Goal: Task Accomplishment & Management: Use online tool/utility

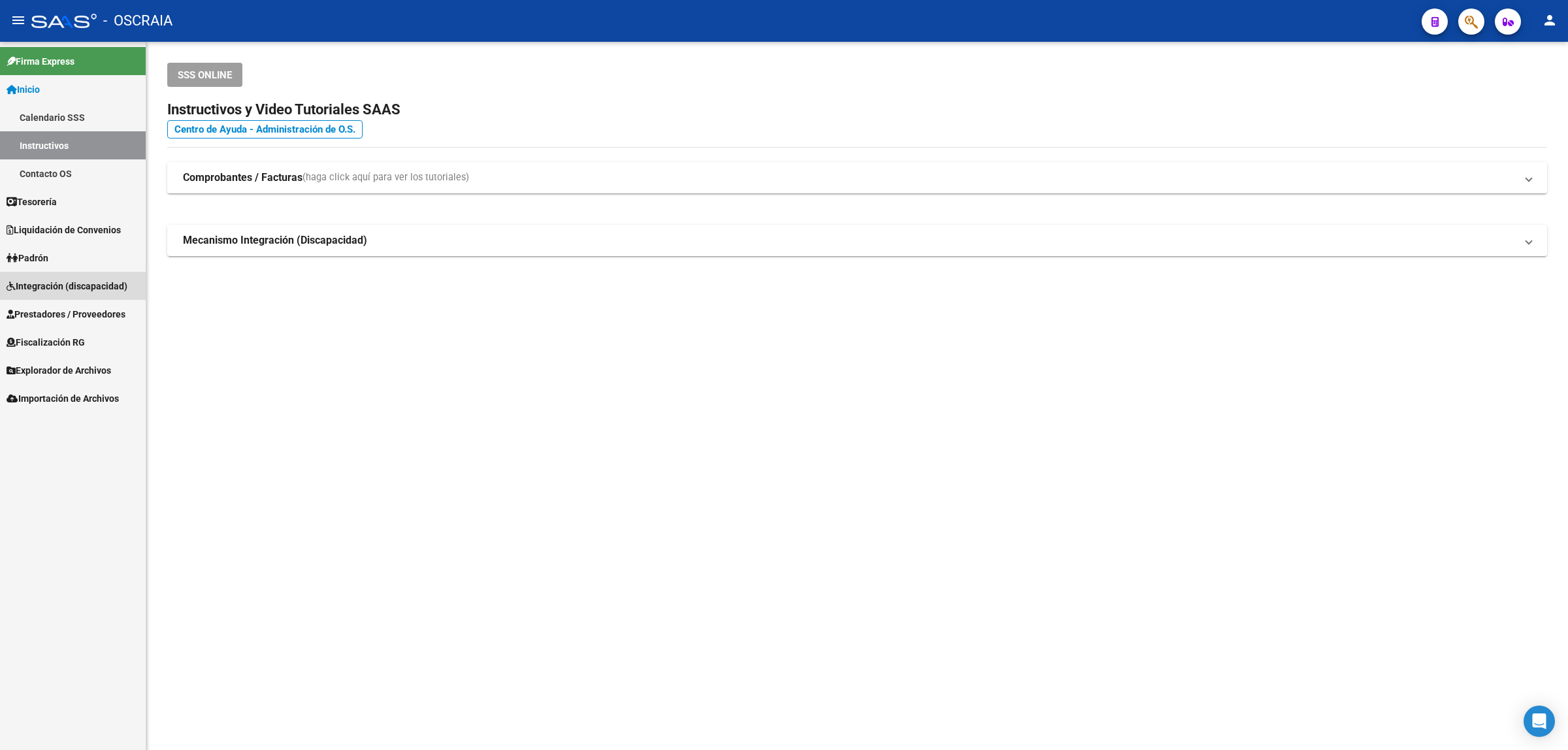
click at [121, 279] on span "Integración (discapacidad)" at bounding box center [67, 286] width 121 height 14
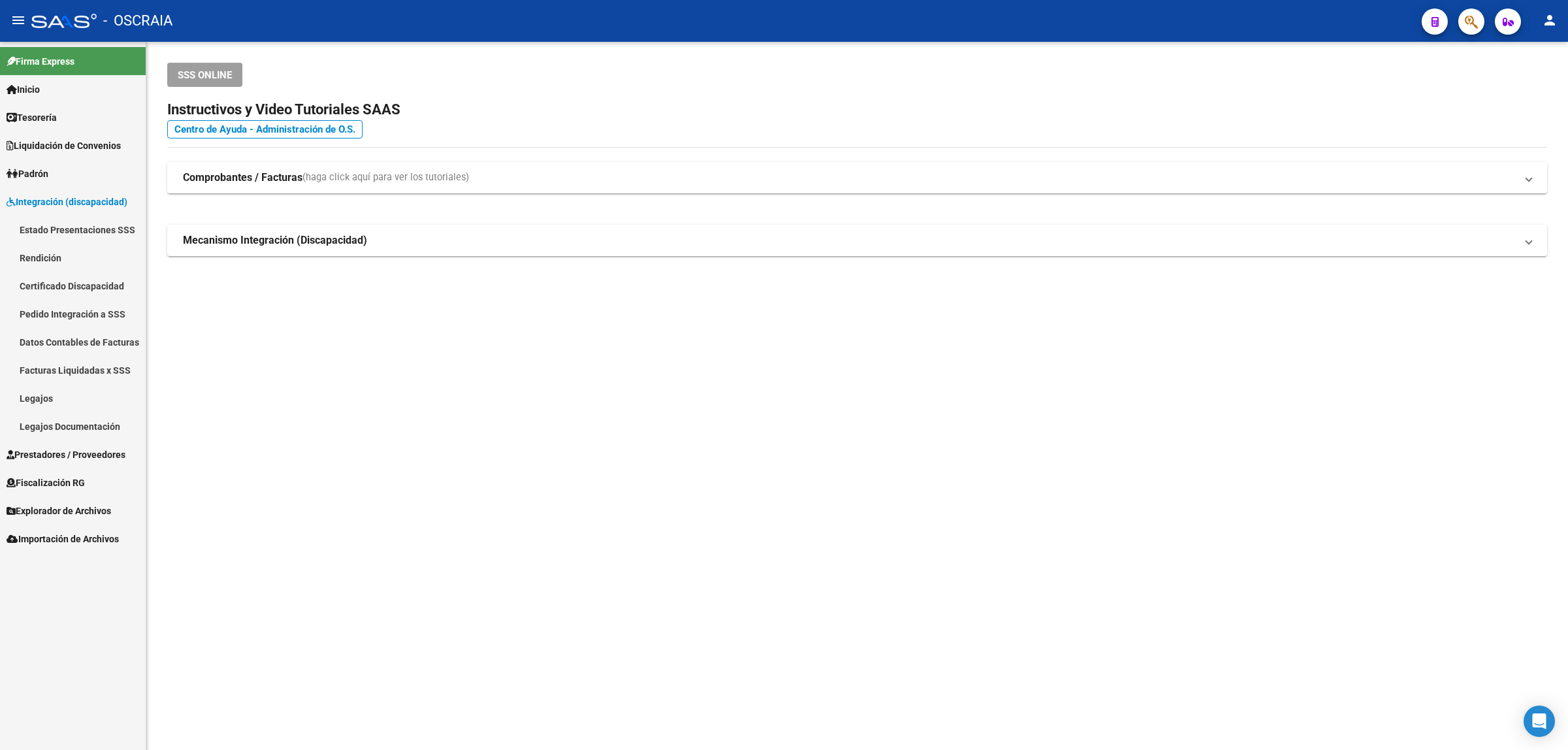
drag, startPoint x: 121, startPoint y: 312, endPoint x: 119, endPoint y: 328, distance: 16.1
click at [121, 312] on mat-nav-list "Estado Presentaciones SSS Rendición Certificado Discapacidad Pedido Integración…" at bounding box center [72, 328] width 146 height 224
click at [53, 460] on span "Prestadores / Proveedores" at bounding box center [65, 455] width 119 height 14
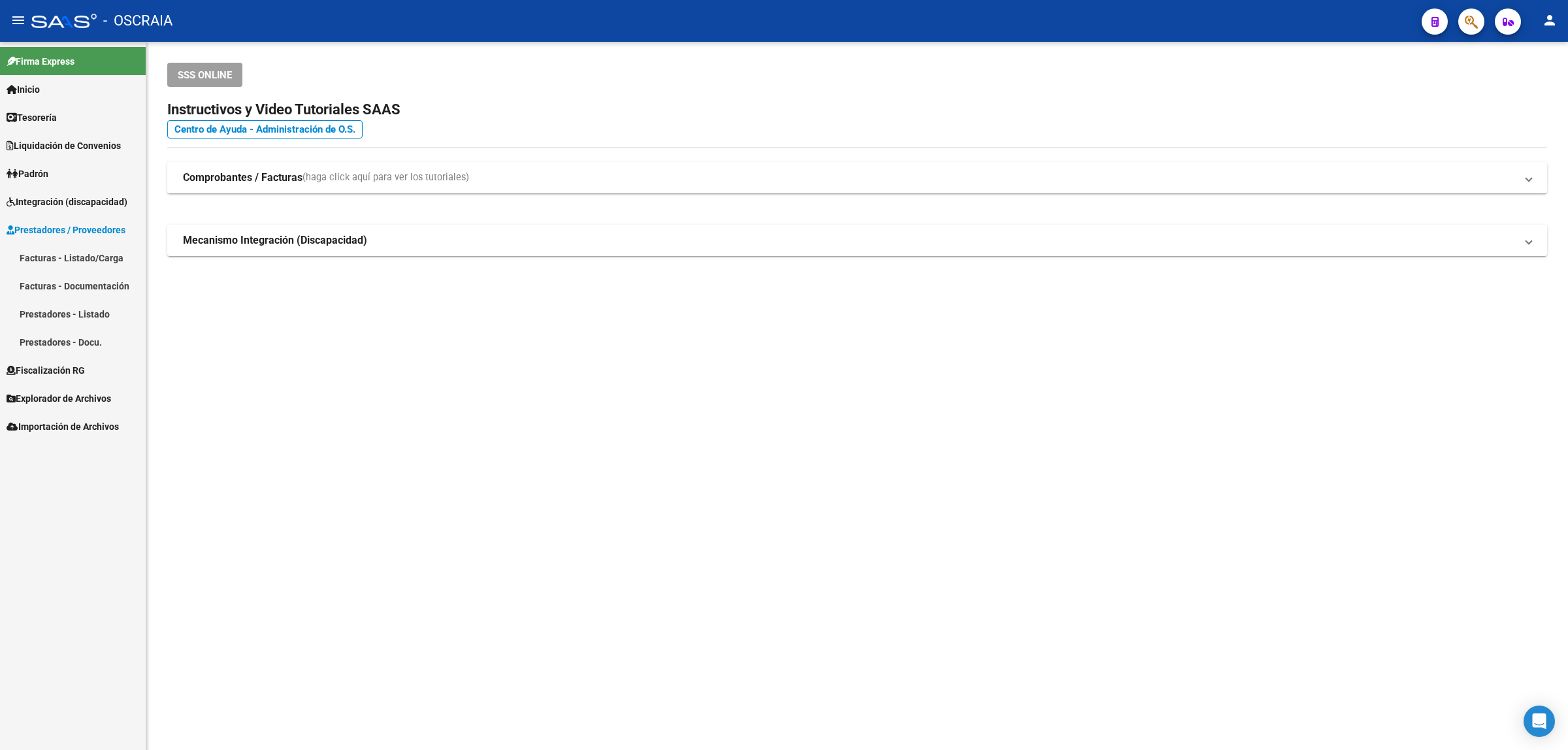
click at [117, 253] on link "Facturas - Listado/Carga" at bounding box center [72, 258] width 146 height 28
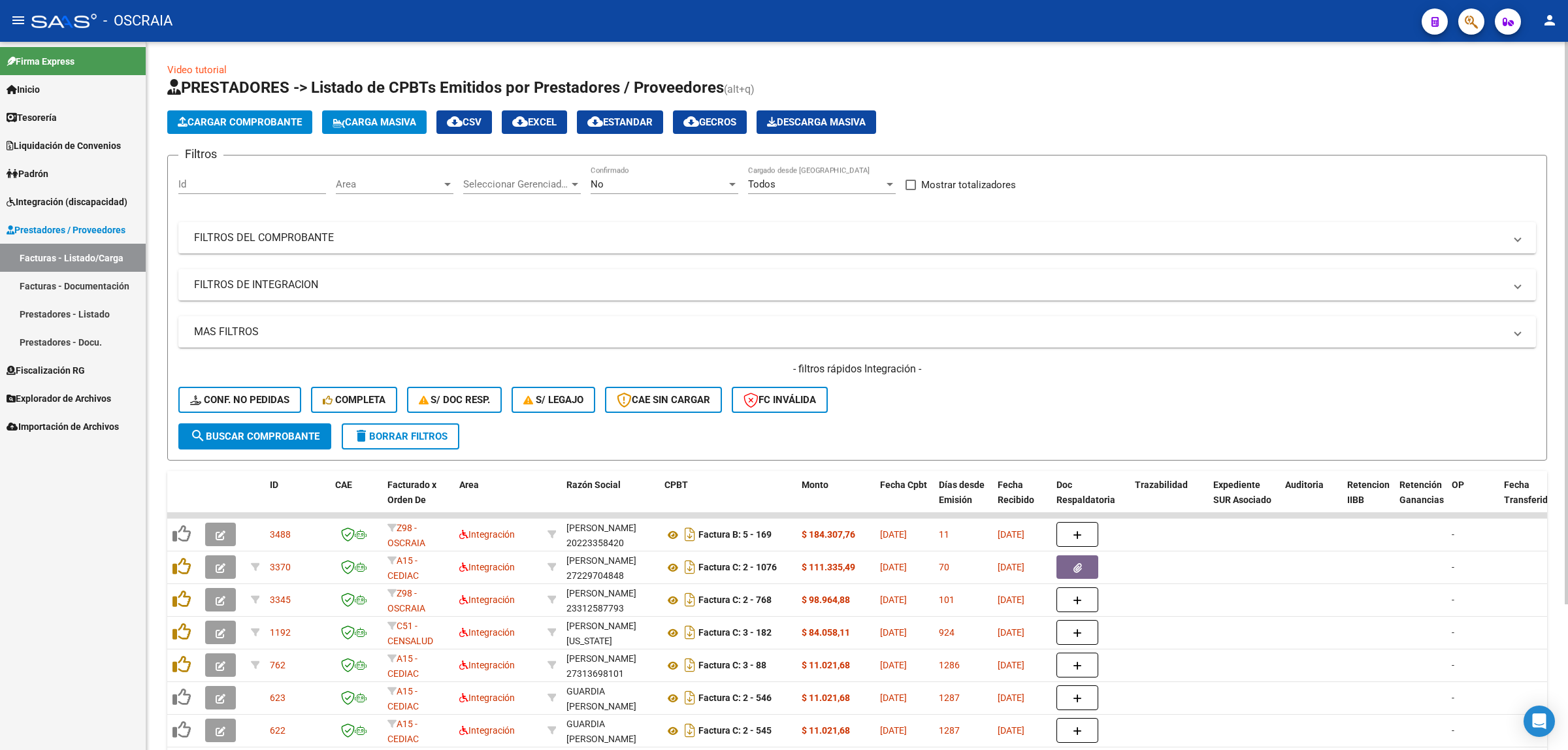
click at [249, 126] on span "Cargar Comprobante" at bounding box center [239, 122] width 124 height 12
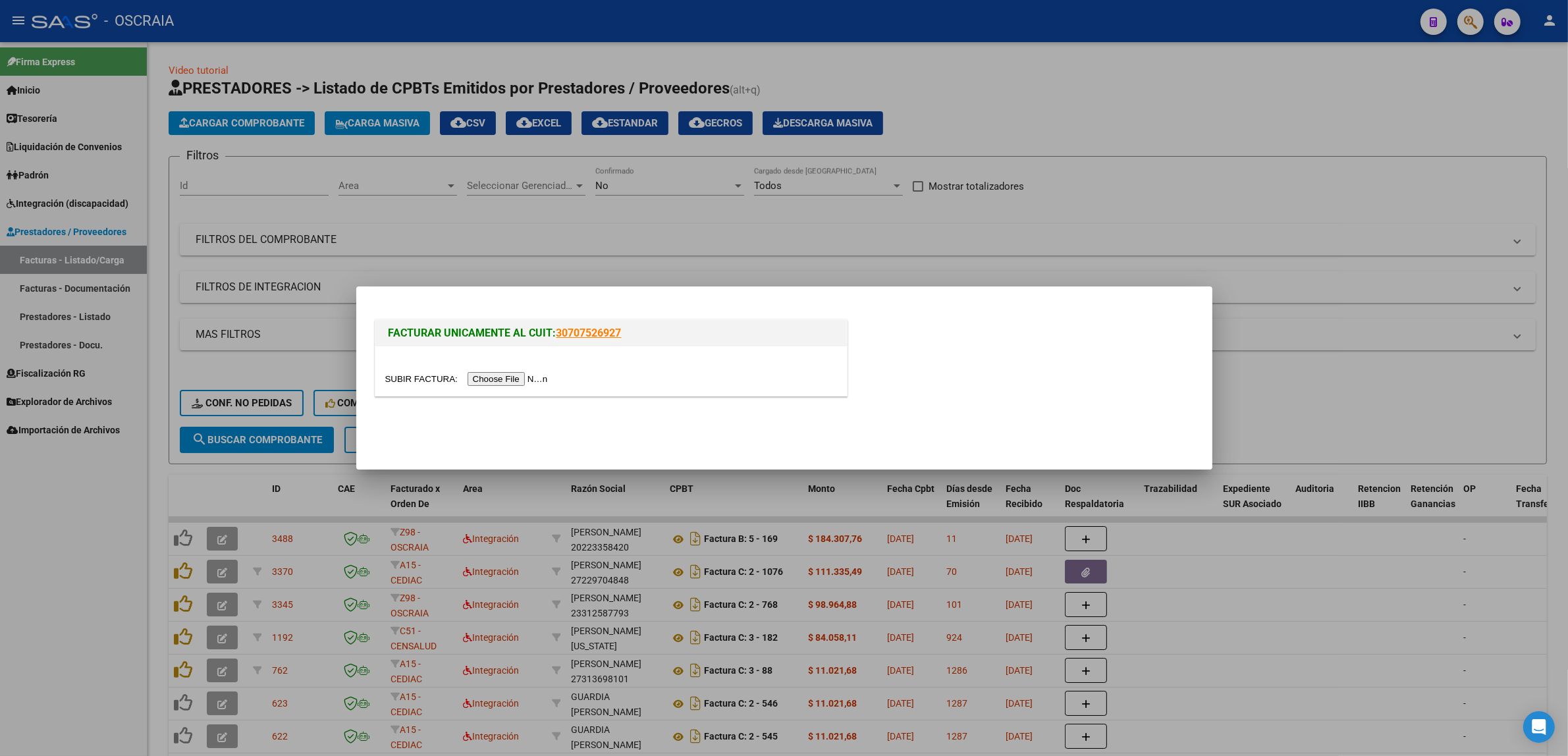
click at [531, 375] on input "file" at bounding box center [468, 379] width 167 height 14
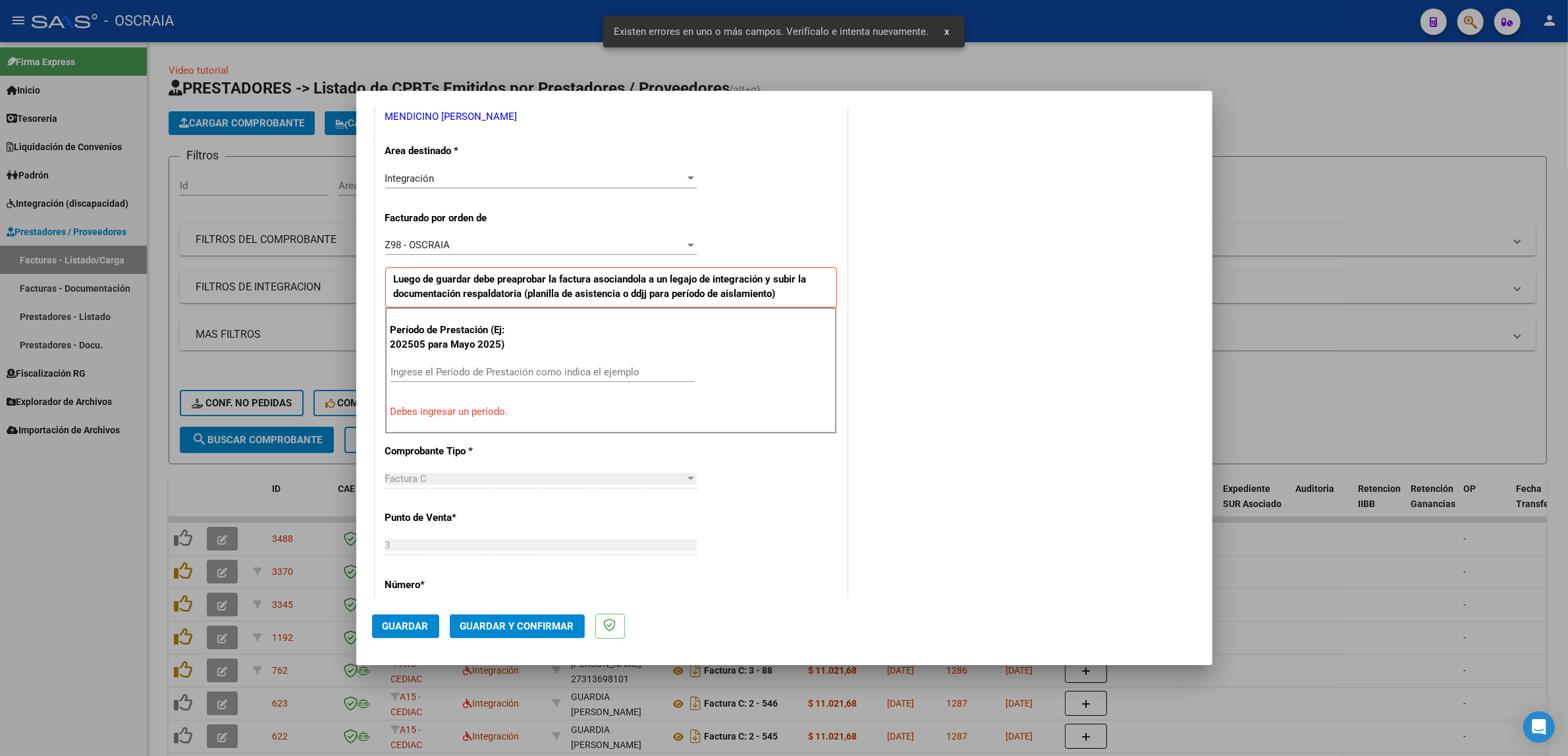
scroll to position [274, 0]
click at [511, 373] on input "Ingrese el Período de Prestación como indica el ejemplo" at bounding box center [542, 371] width 304 height 12
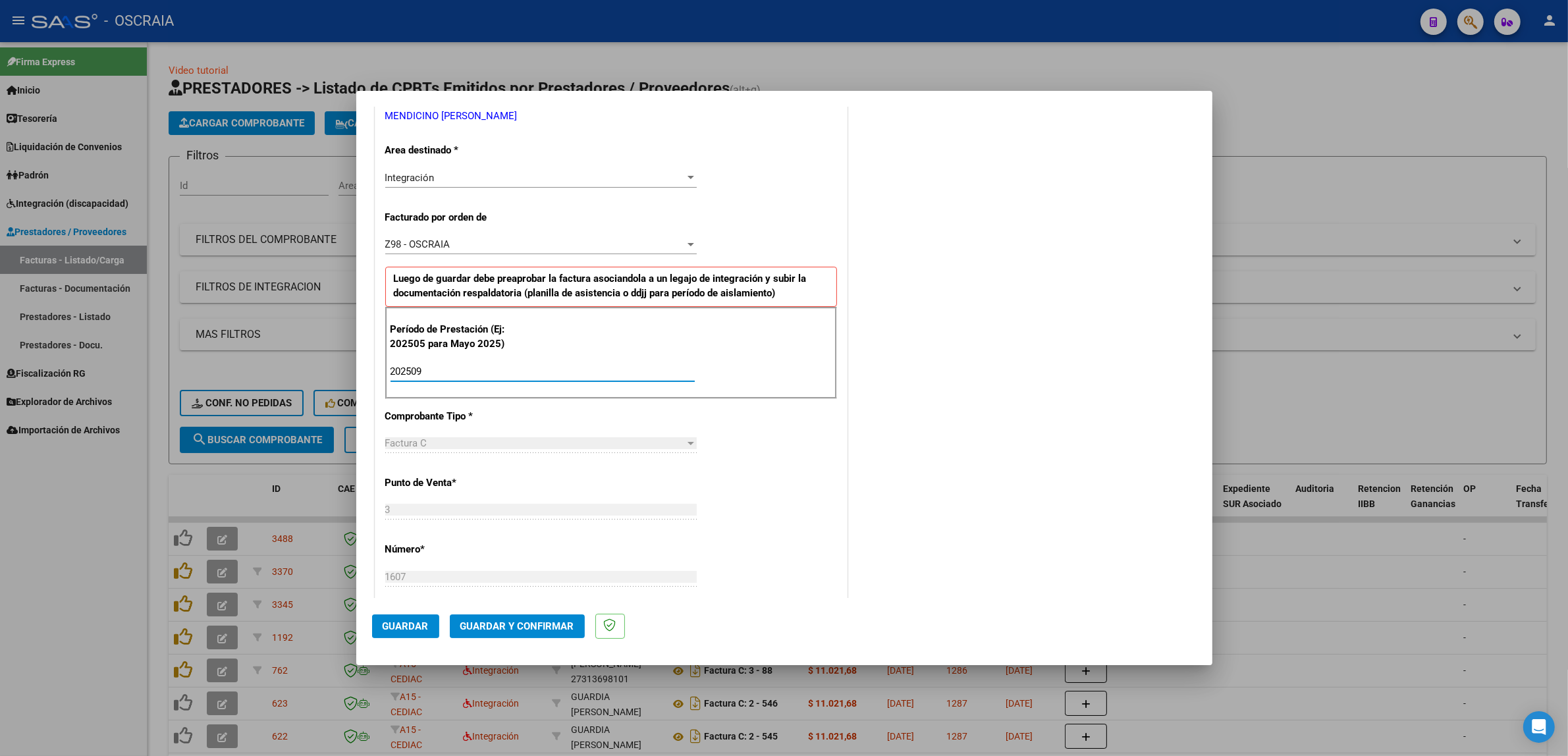
type input "202509"
click at [798, 493] on div "CUIT * 27-20175644-3 Ingresar CUIT ANALISIS PRESTADOR MENDICINO [PERSON_NAME] A…" at bounding box center [611, 563] width 472 height 1133
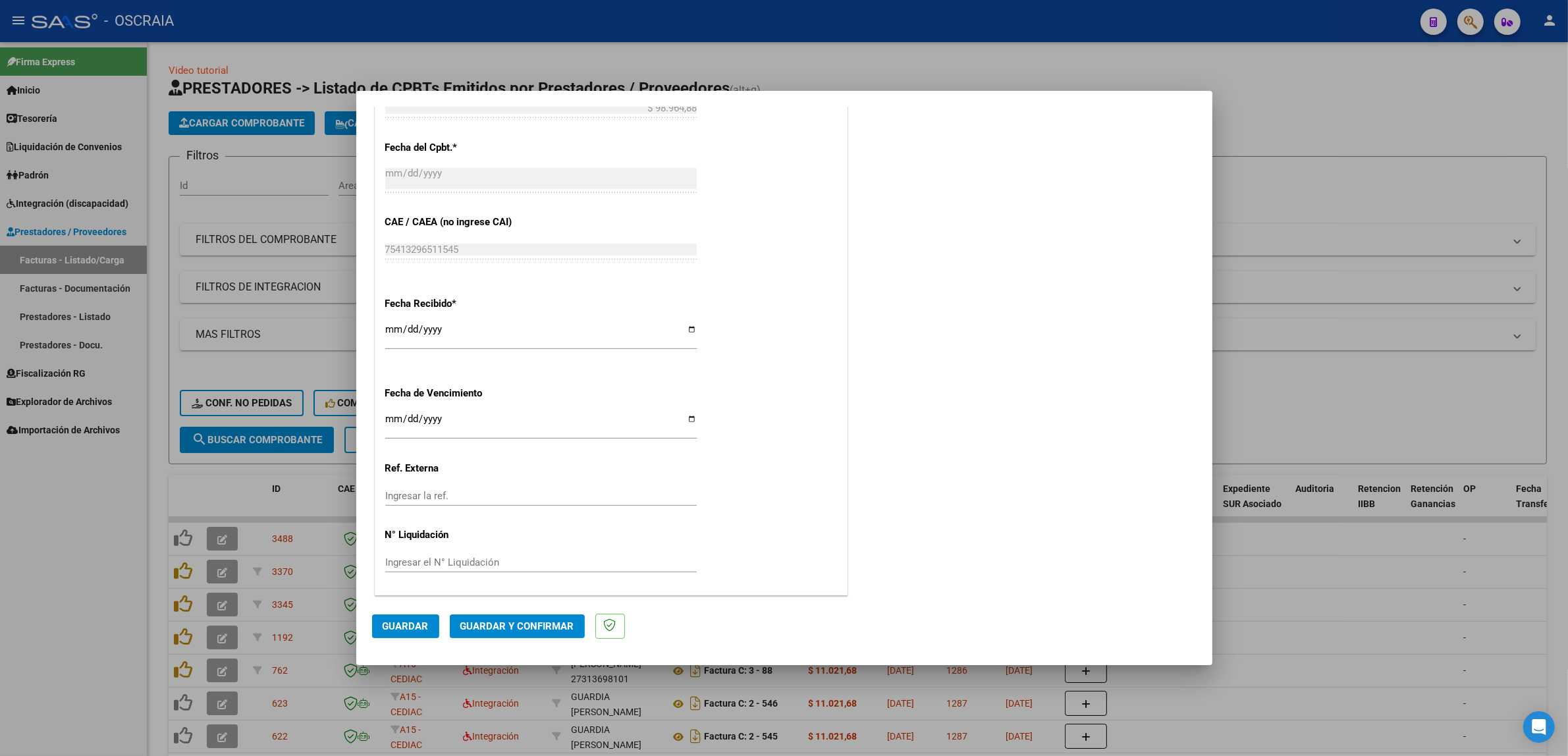
click at [415, 620] on span "Guardar" at bounding box center [405, 626] width 46 height 12
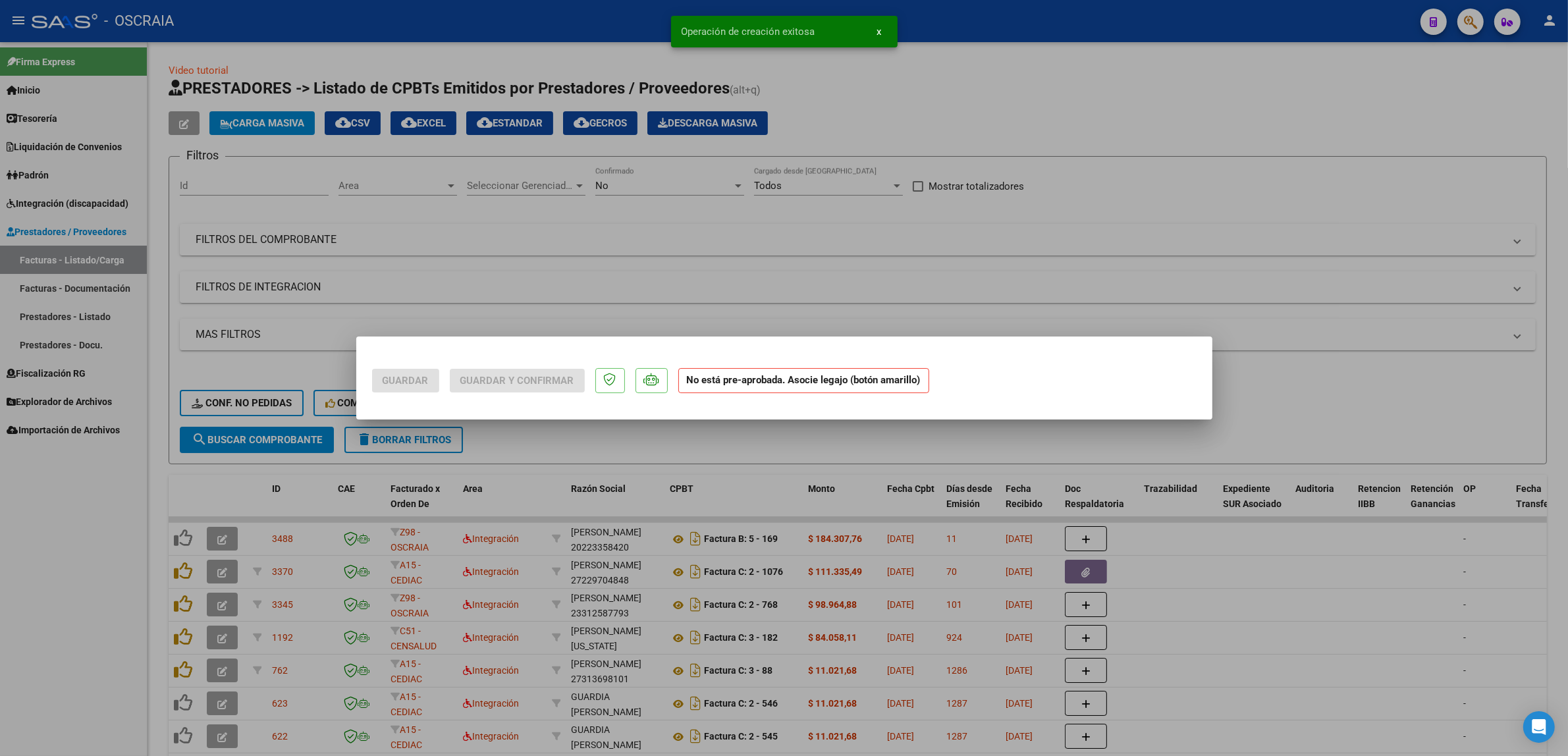
scroll to position [0, 0]
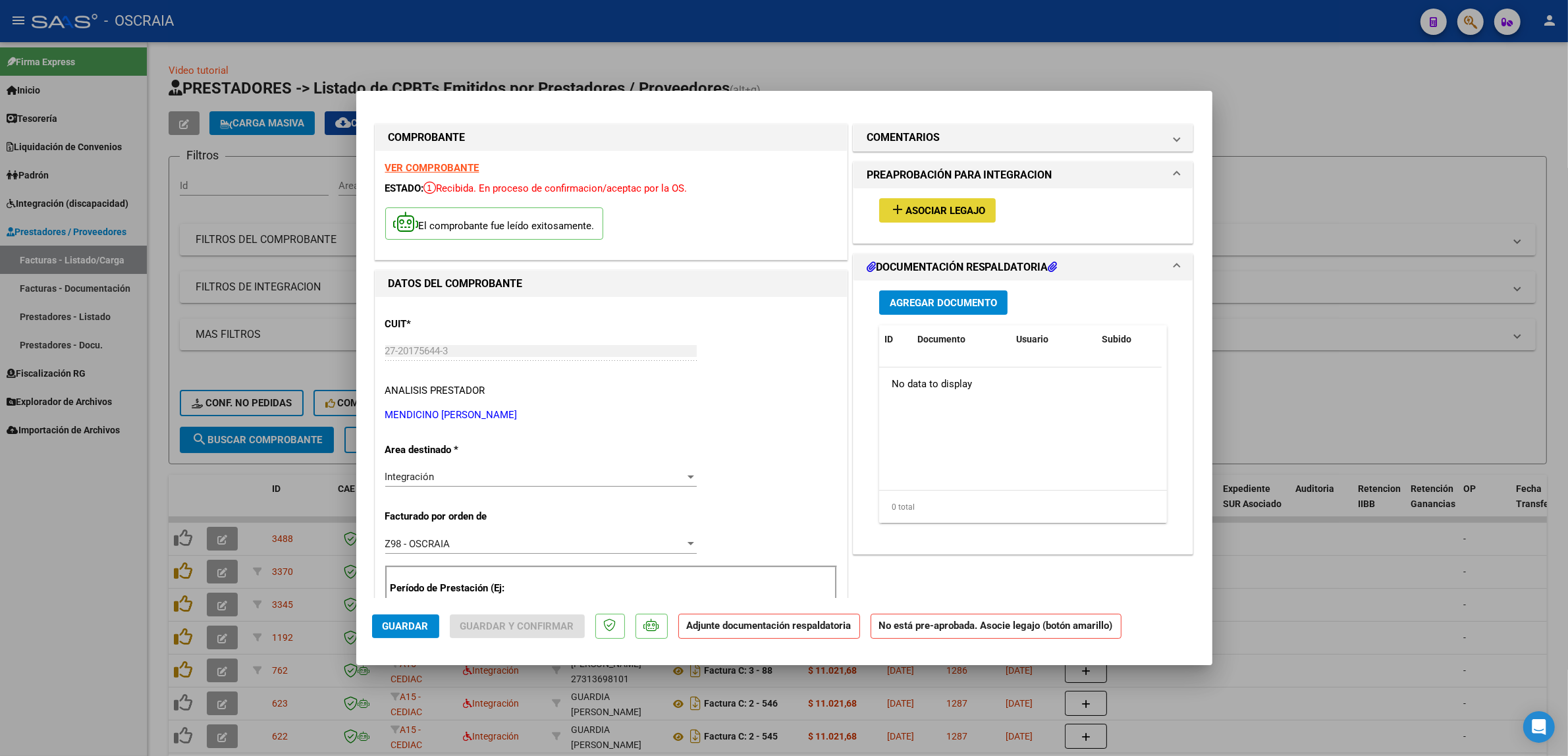
click at [939, 203] on button "add Asociar Legajo" at bounding box center [937, 210] width 117 height 24
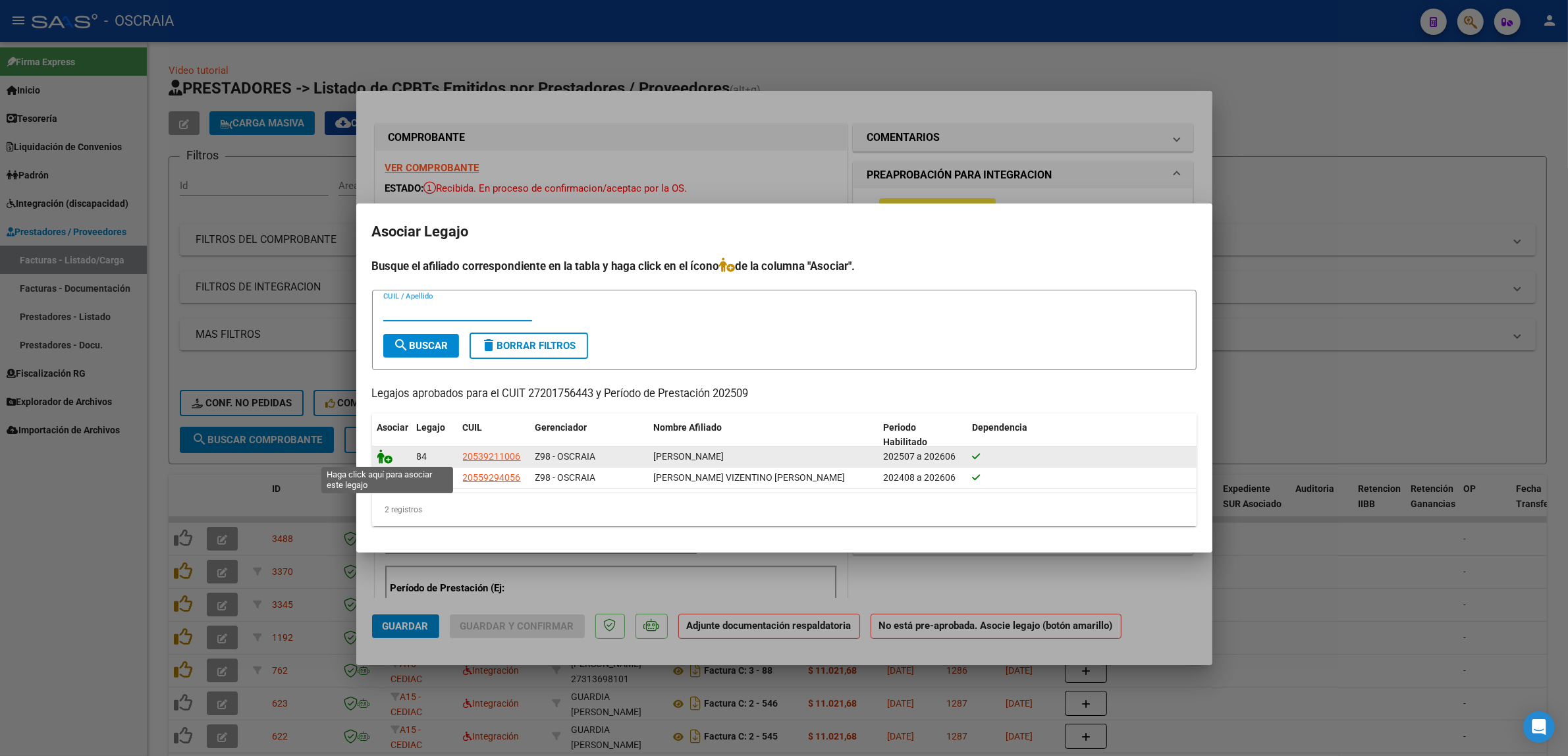
click at [383, 460] on icon at bounding box center [385, 456] width 16 height 14
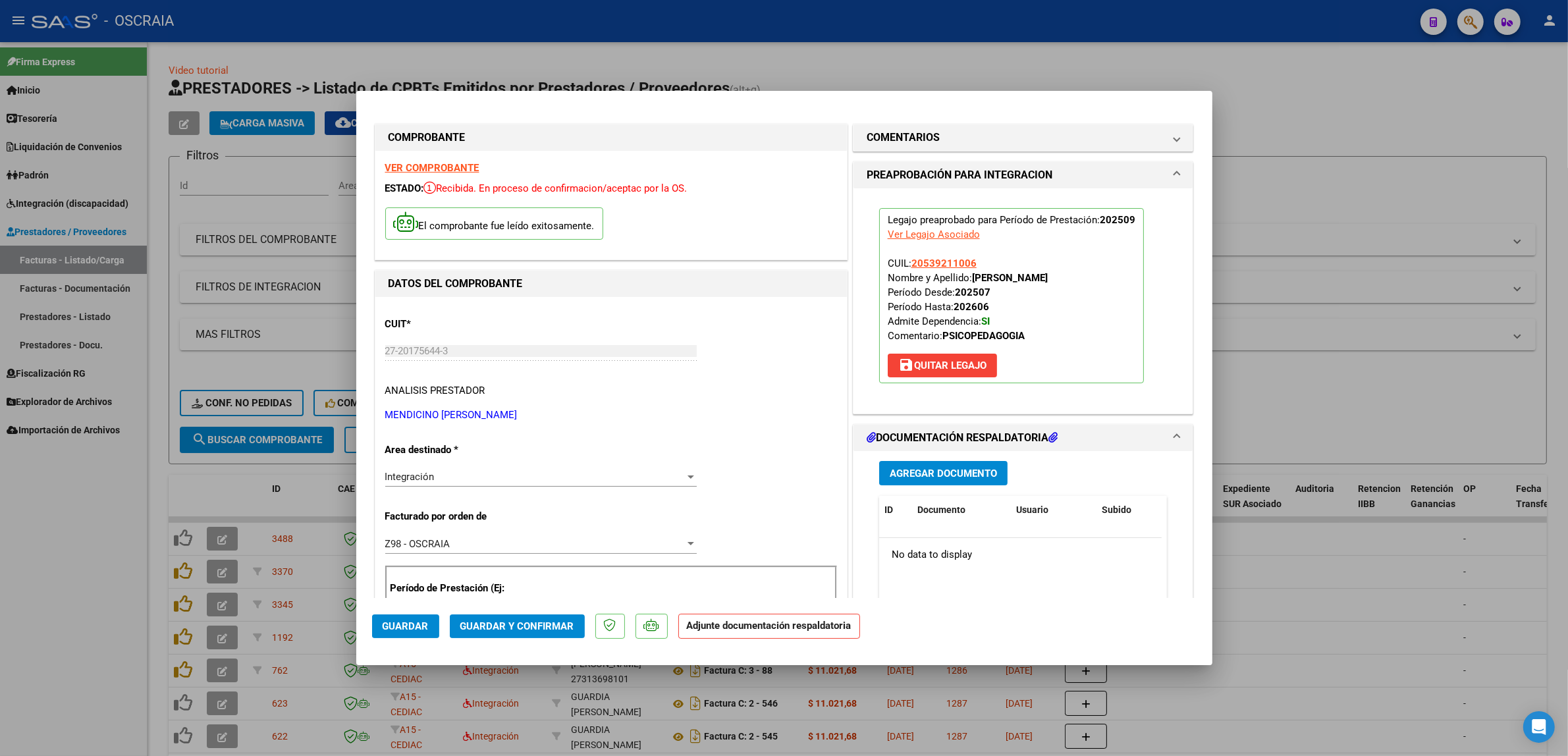
click at [937, 480] on button "Agregar Documento" at bounding box center [943, 473] width 128 height 24
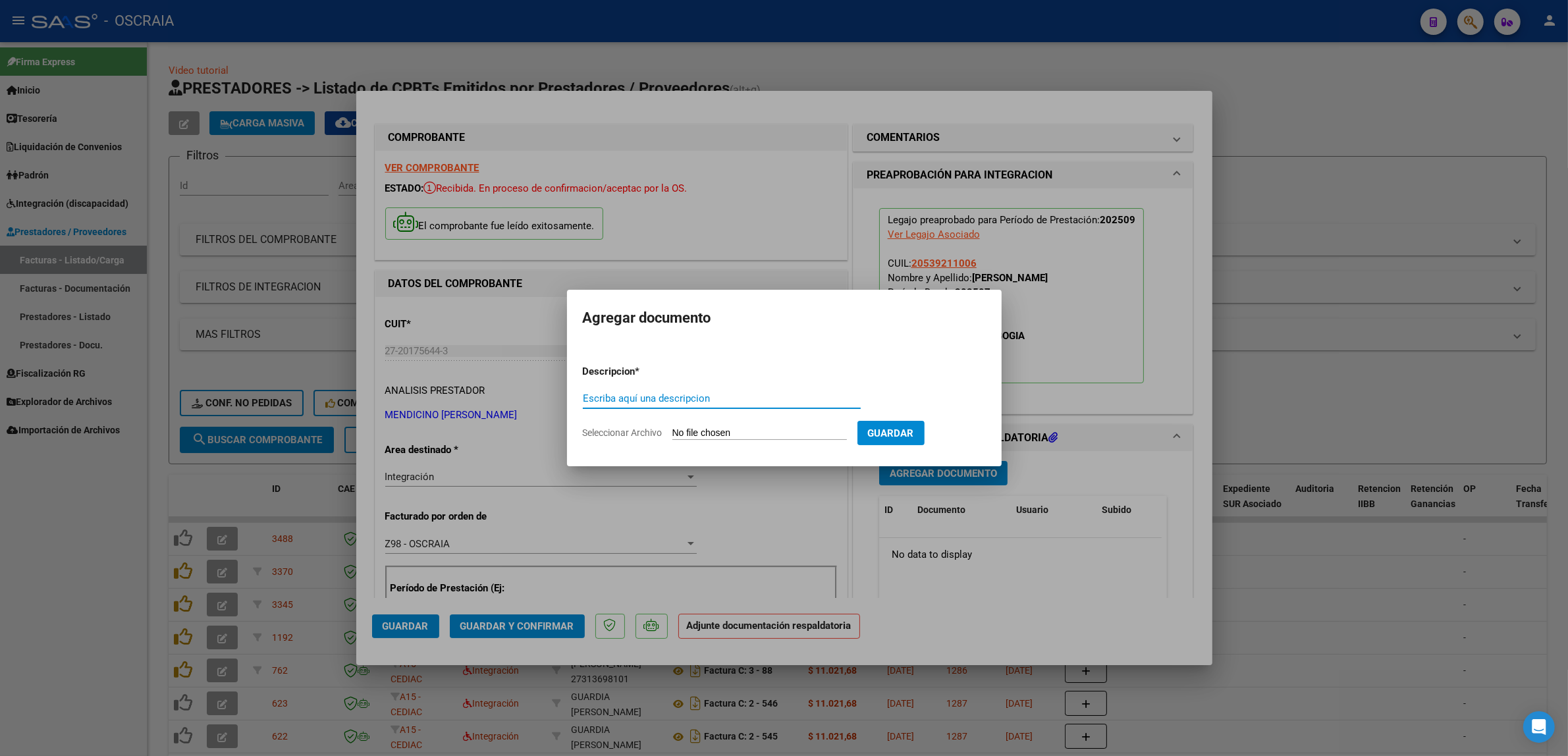
click at [722, 403] on input "Escriba aquí una descripcion" at bounding box center [722, 398] width 278 height 12
type input "p"
type input "PLANILLA DE ASISTENCIA"
click at [672, 427] on input "Seleccionar Archivo" at bounding box center [760, 433] width 175 height 12
type input "C:\fakepath\09-2025 MENDICINO [PERSON_NAME] FC1607 PSICOPEDAGOGIA [PERSON_NAME]…"
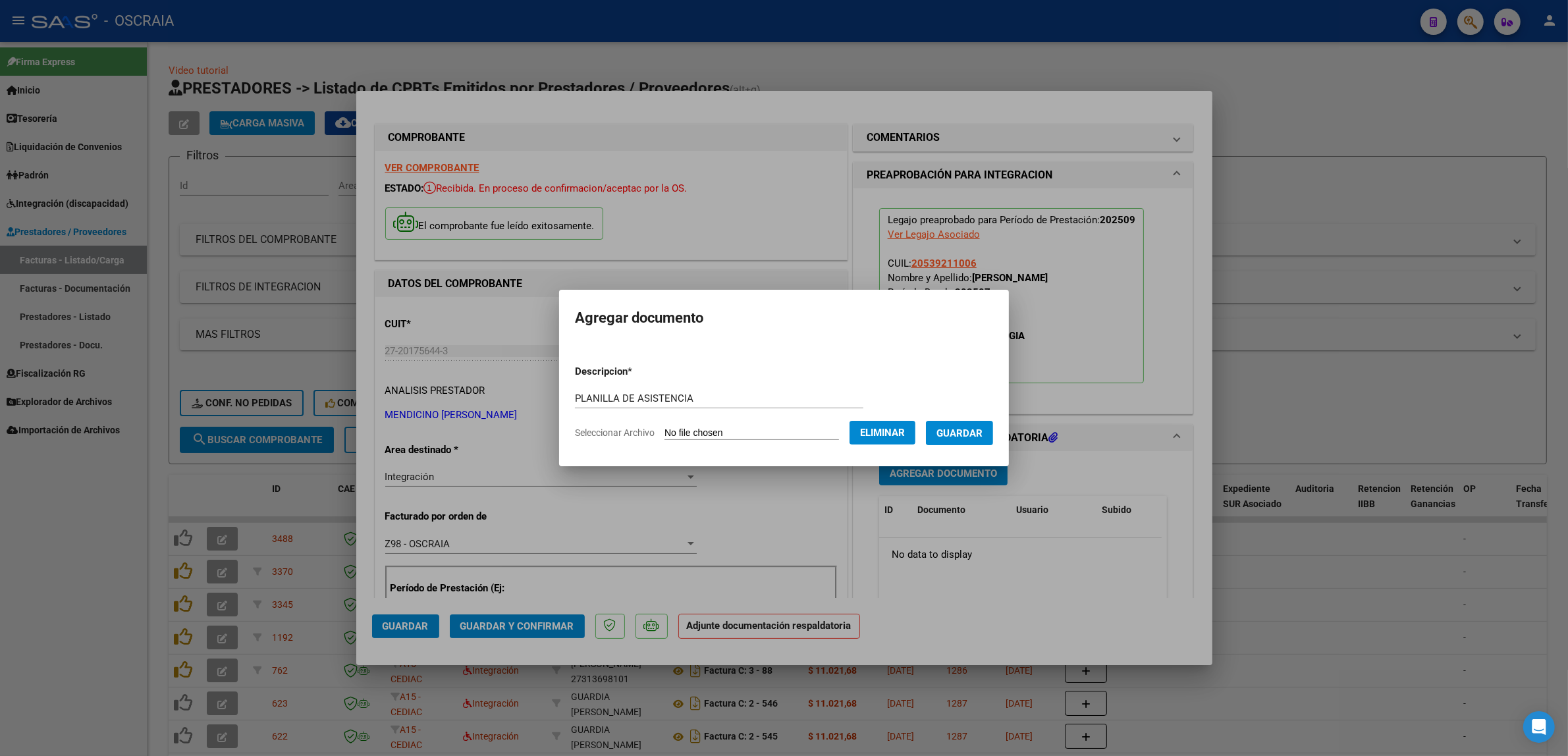
click at [982, 433] on span "Guardar" at bounding box center [959, 433] width 46 height 12
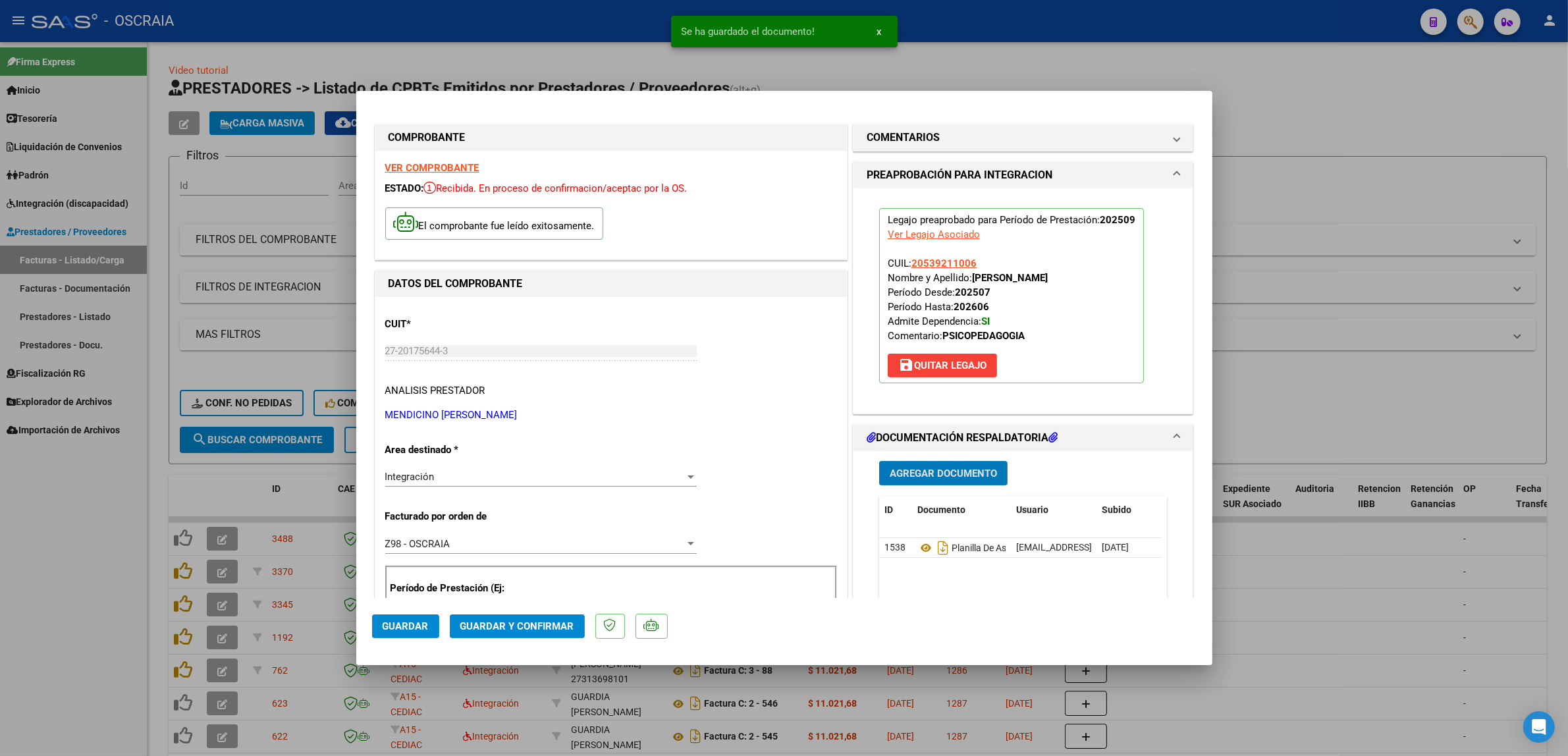
click at [479, 623] on span "Guardar y Confirmar" at bounding box center [517, 626] width 114 height 12
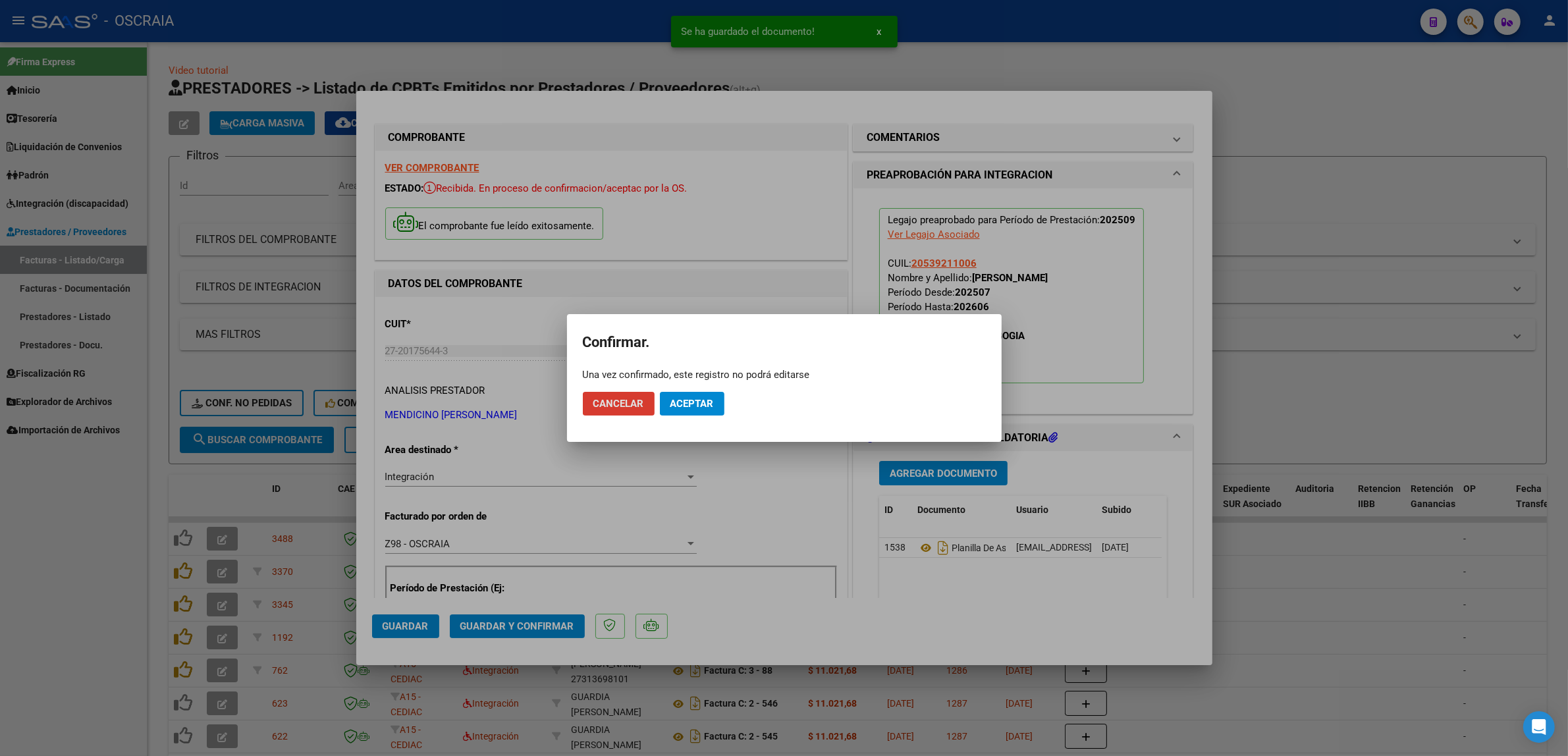
click at [689, 410] on button "Aceptar" at bounding box center [692, 403] width 64 height 24
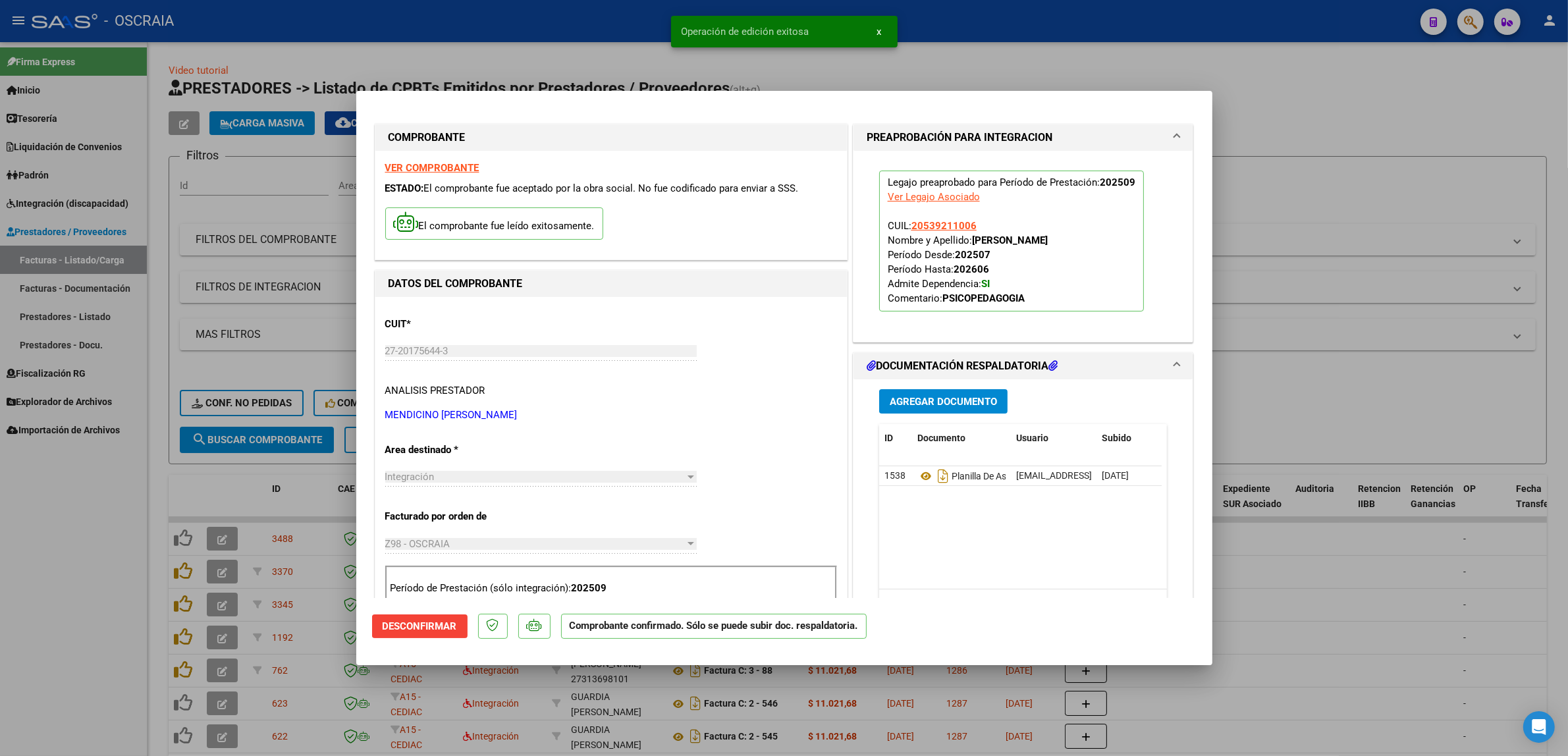
click at [1276, 168] on div at bounding box center [784, 378] width 1568 height 756
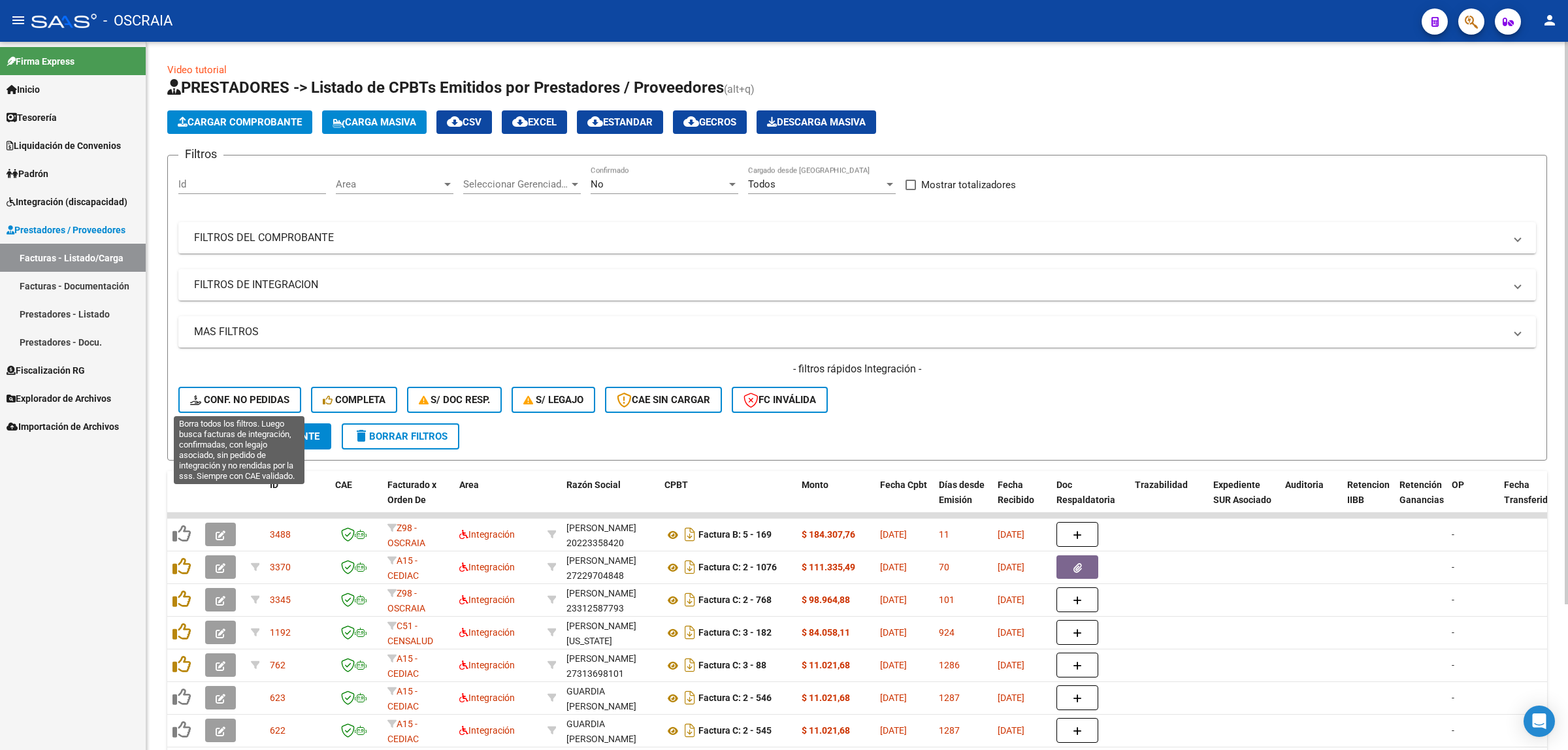
click at [266, 401] on span "Conf. no pedidas" at bounding box center [240, 400] width 99 height 12
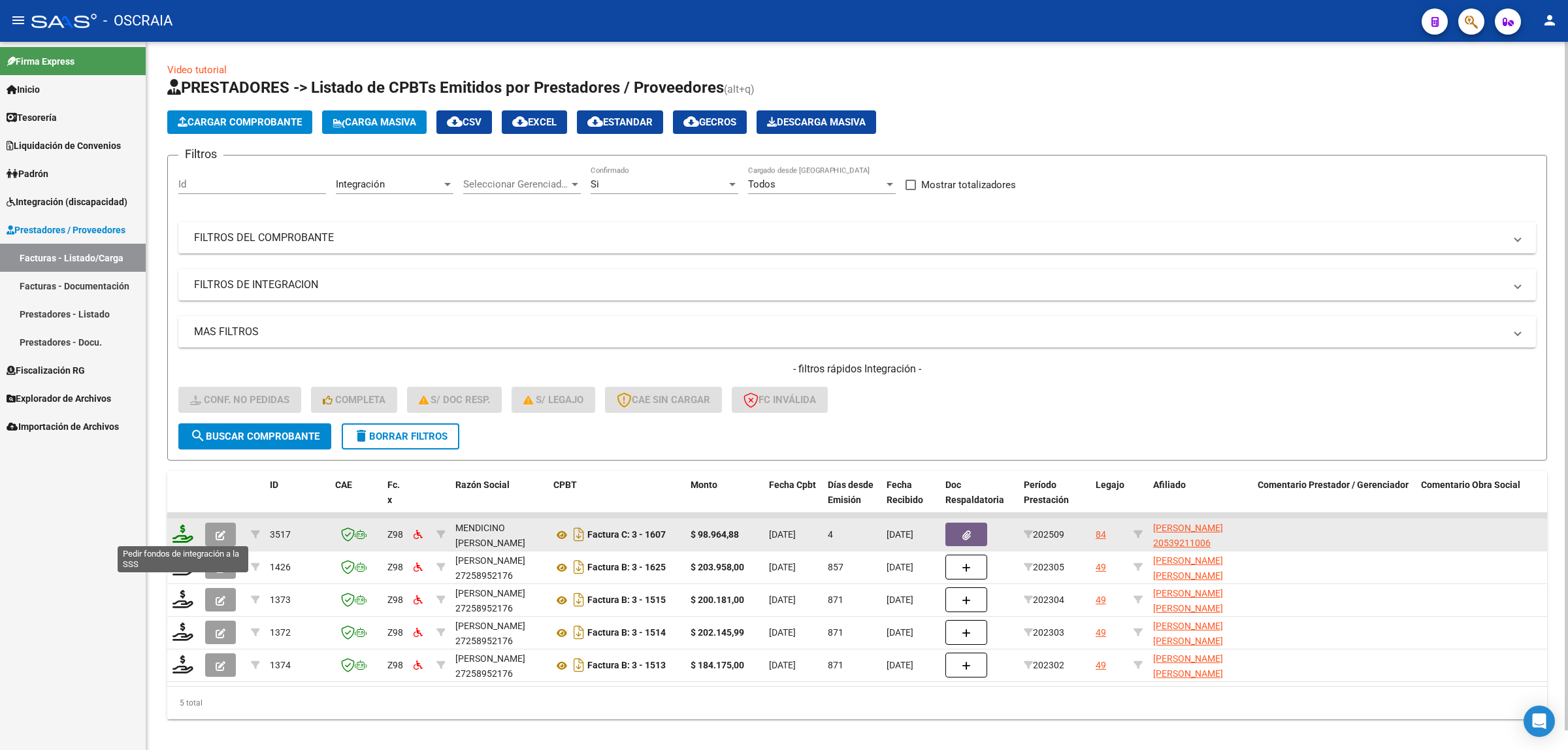
click at [175, 528] on icon at bounding box center [183, 534] width 21 height 18
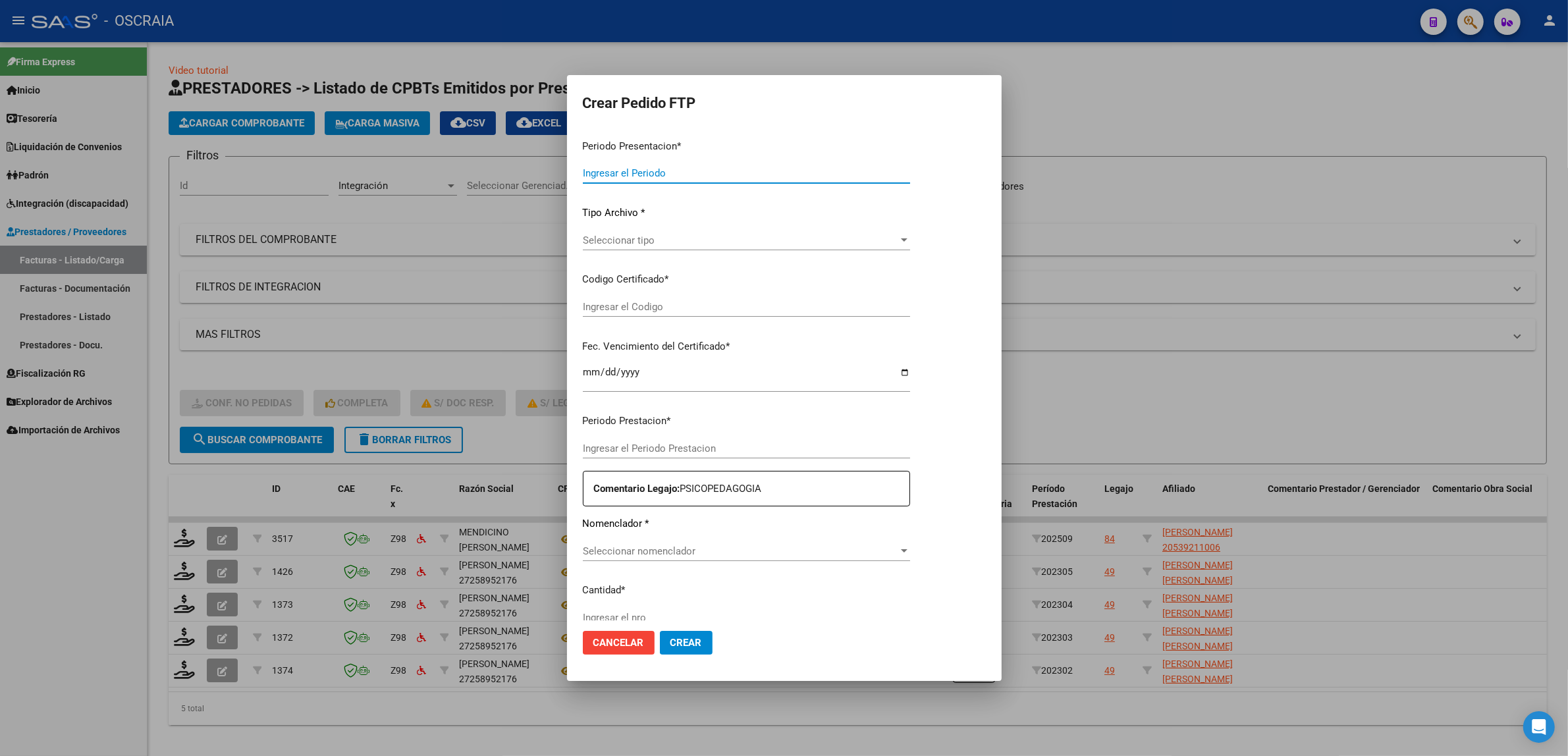
type input "202509"
type input "$ 98.964,88"
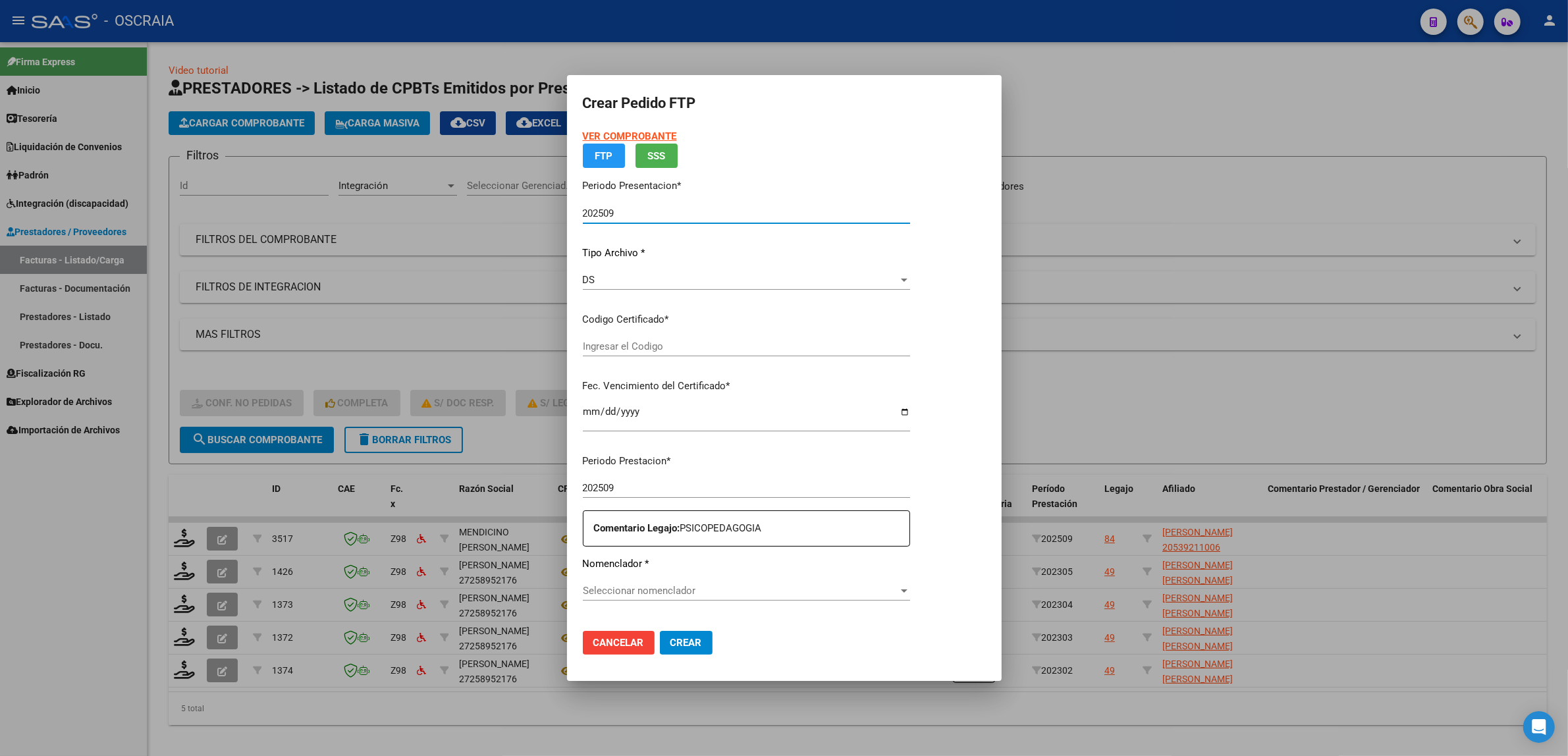
type input "ARG02000539211002025080620350806SAN195"
type input "[DATE]"
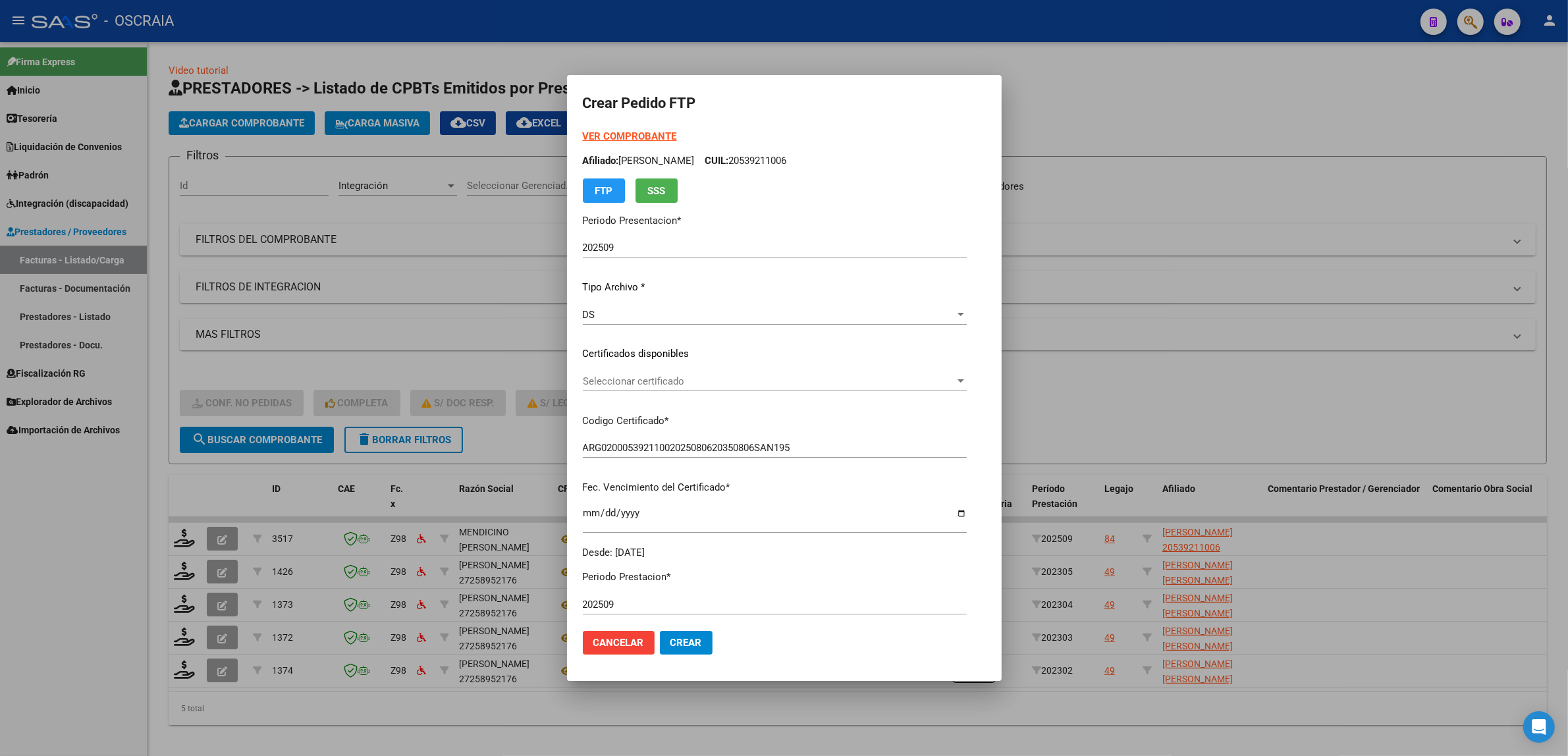
click at [664, 390] on div "Seleccionar certificado Seleccionar certificado" at bounding box center [775, 387] width 384 height 32
click at [664, 387] on div "Seleccionar certificado Seleccionar certificado" at bounding box center [775, 382] width 384 height 20
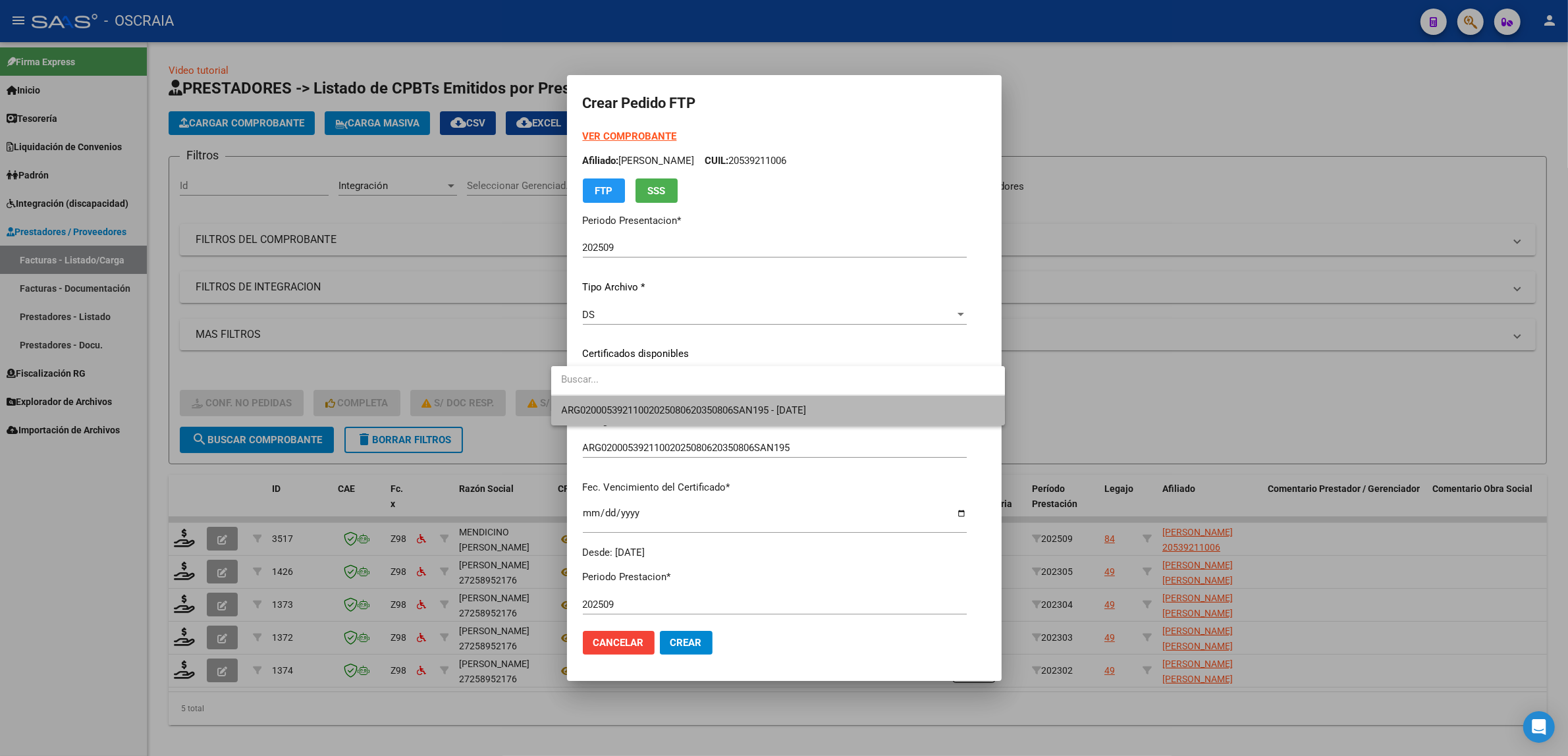
click at [679, 402] on span "ARG02000539211002025080620350806SAN195 - [DATE]" at bounding box center [778, 410] width 433 height 29
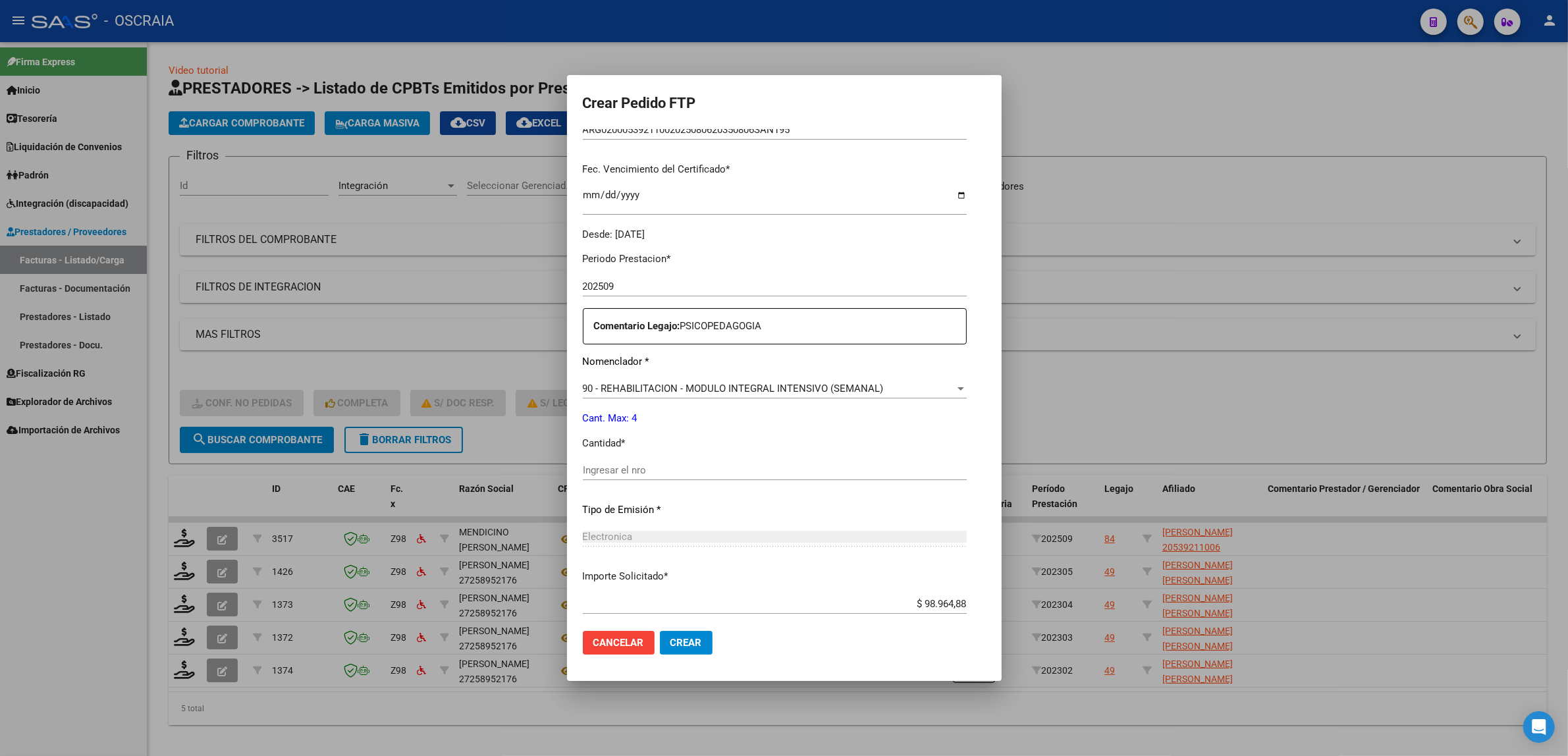
scroll to position [389, 0]
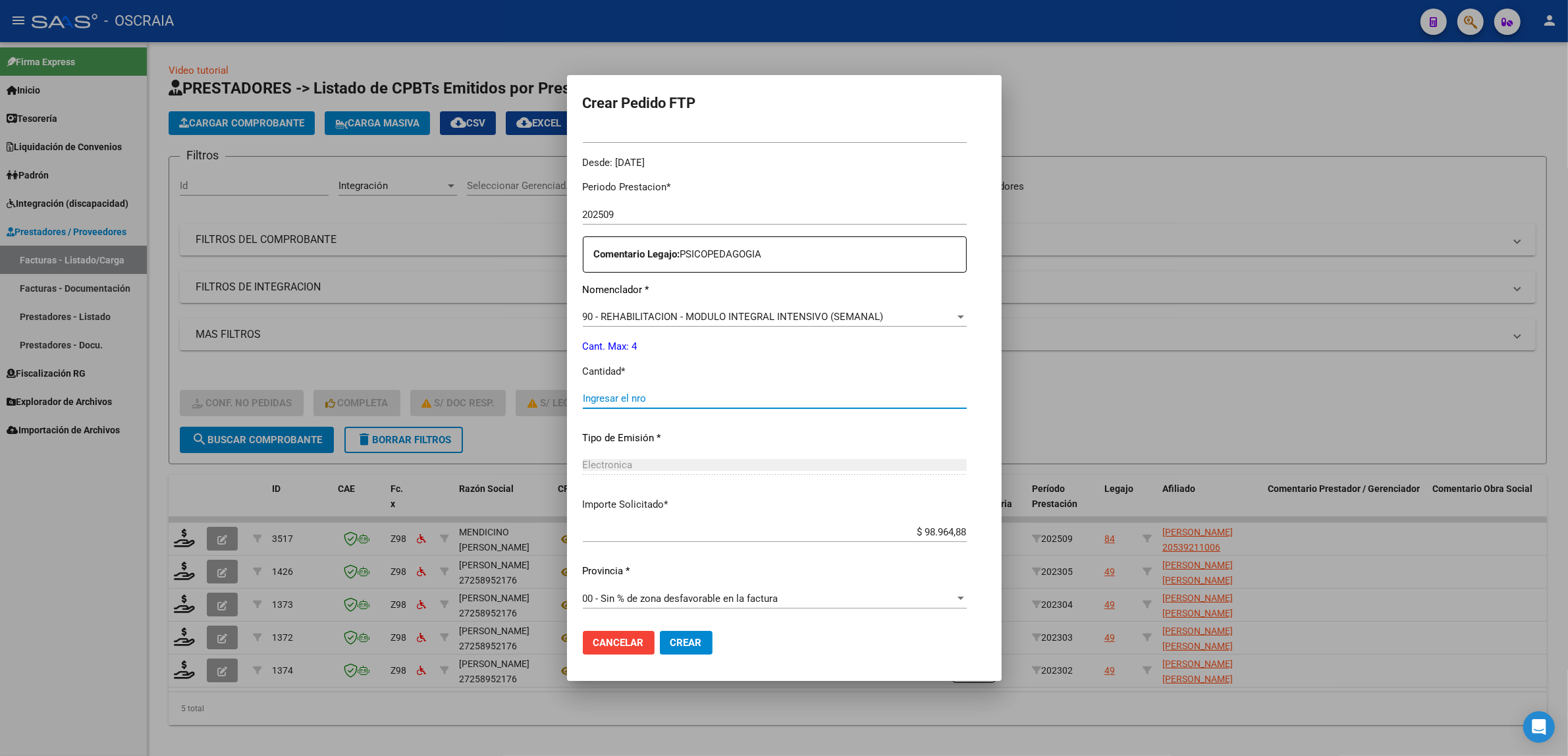
click at [666, 399] on input "Ingresar el nro" at bounding box center [775, 398] width 384 height 12
type input "4"
click at [665, 478] on div "Electronica Seleccionar tipo" at bounding box center [775, 471] width 384 height 32
click at [665, 633] on button "Crear" at bounding box center [687, 642] width 53 height 24
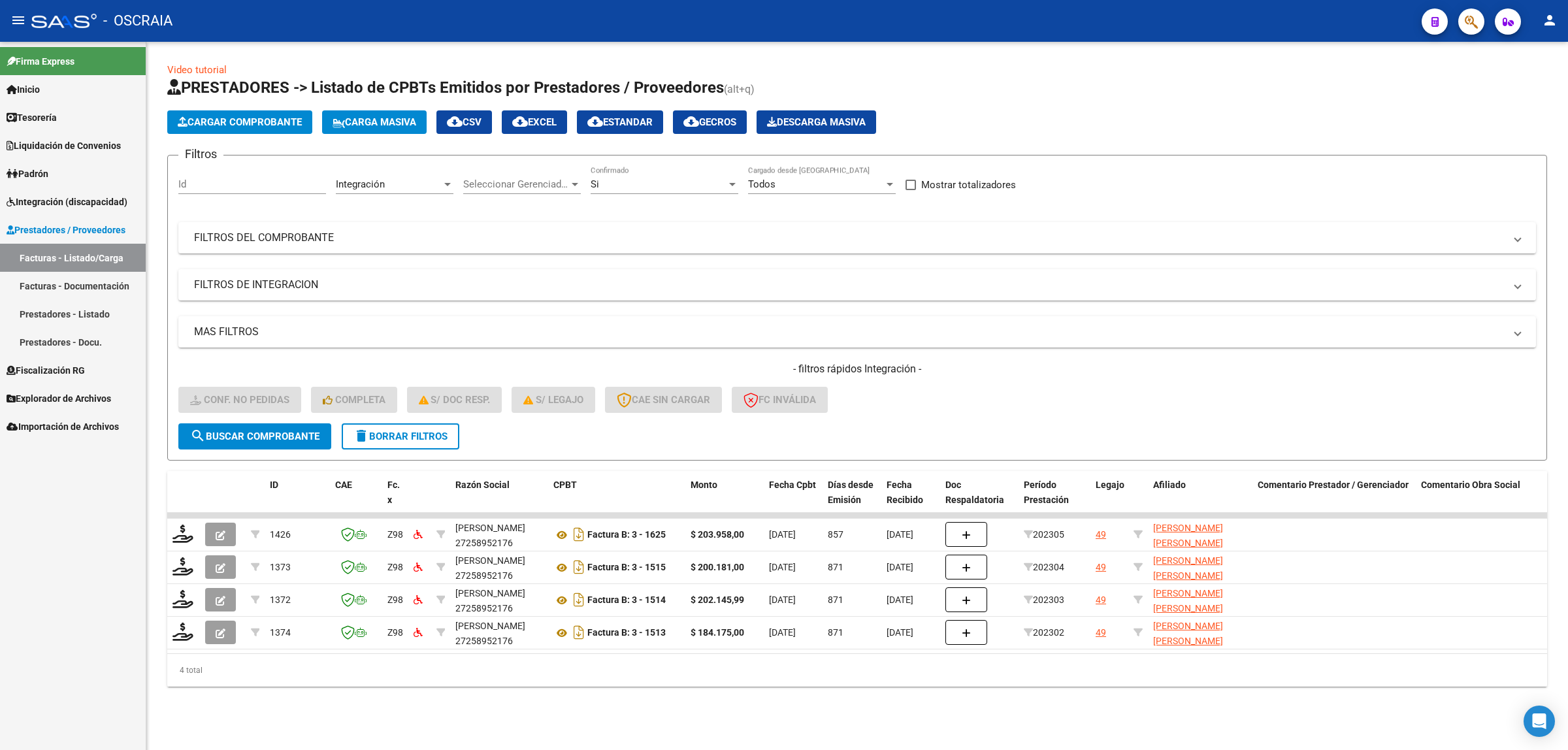
click at [240, 129] on button "Cargar Comprobante" at bounding box center [239, 121] width 145 height 23
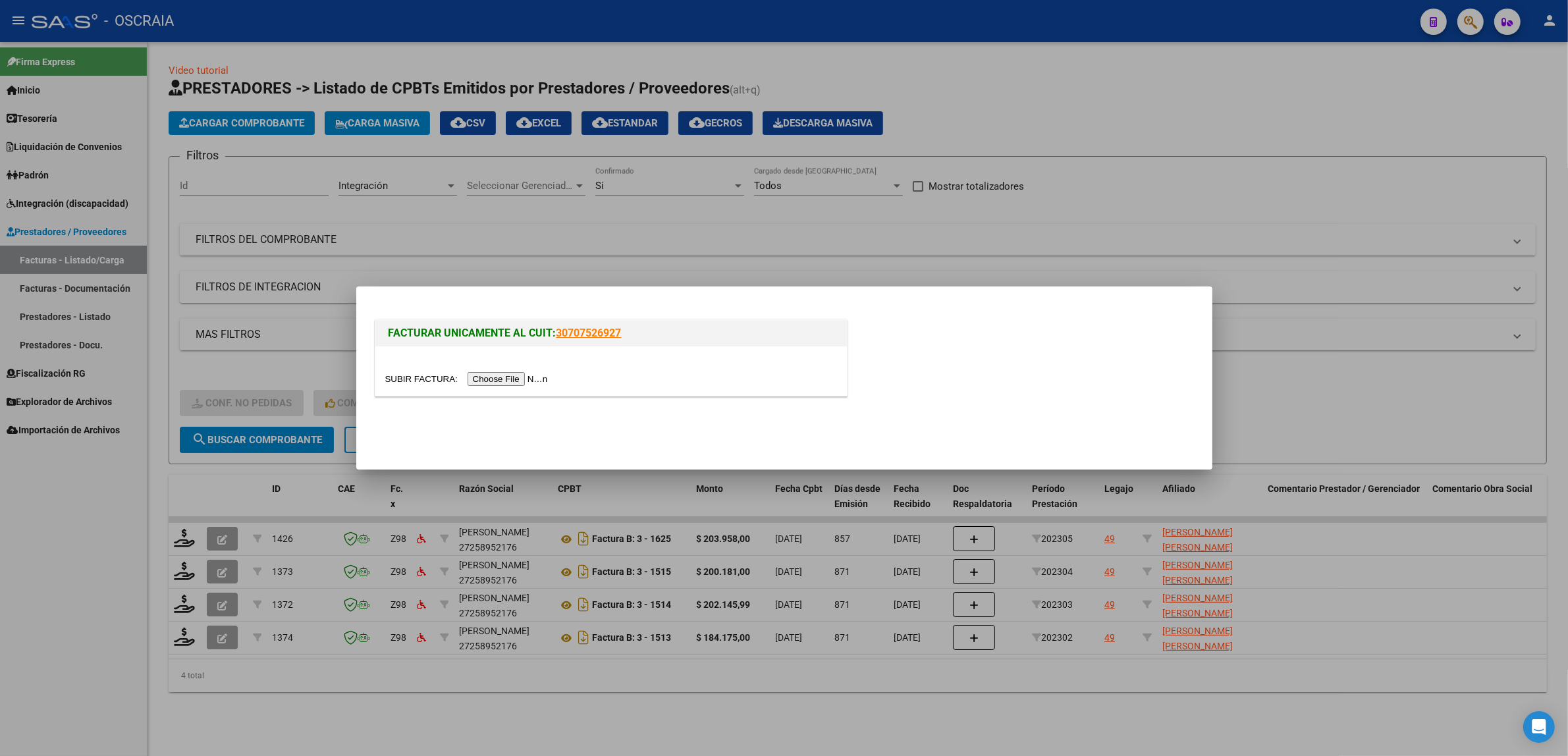
click at [516, 375] on input "file" at bounding box center [468, 379] width 167 height 14
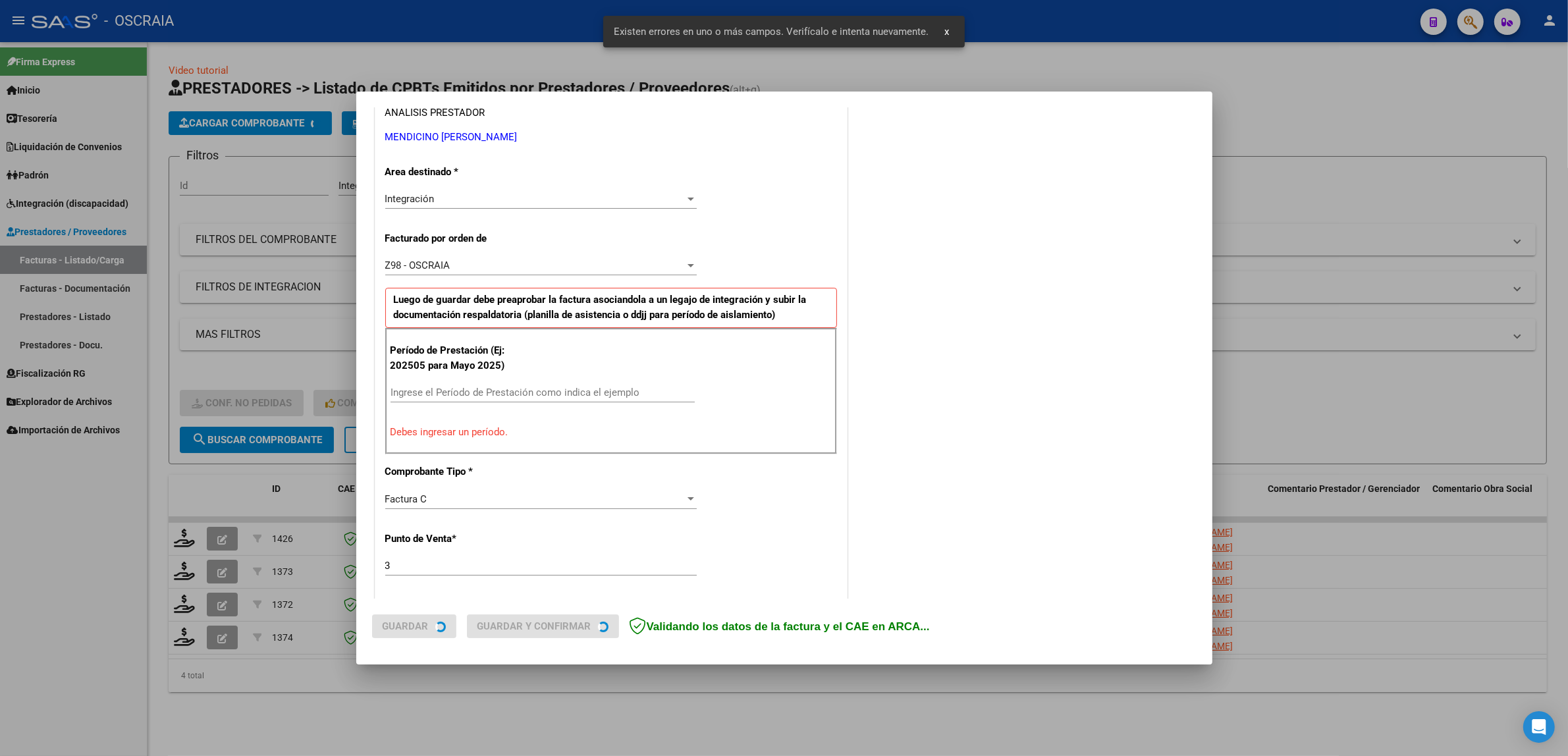
scroll to position [256, 0]
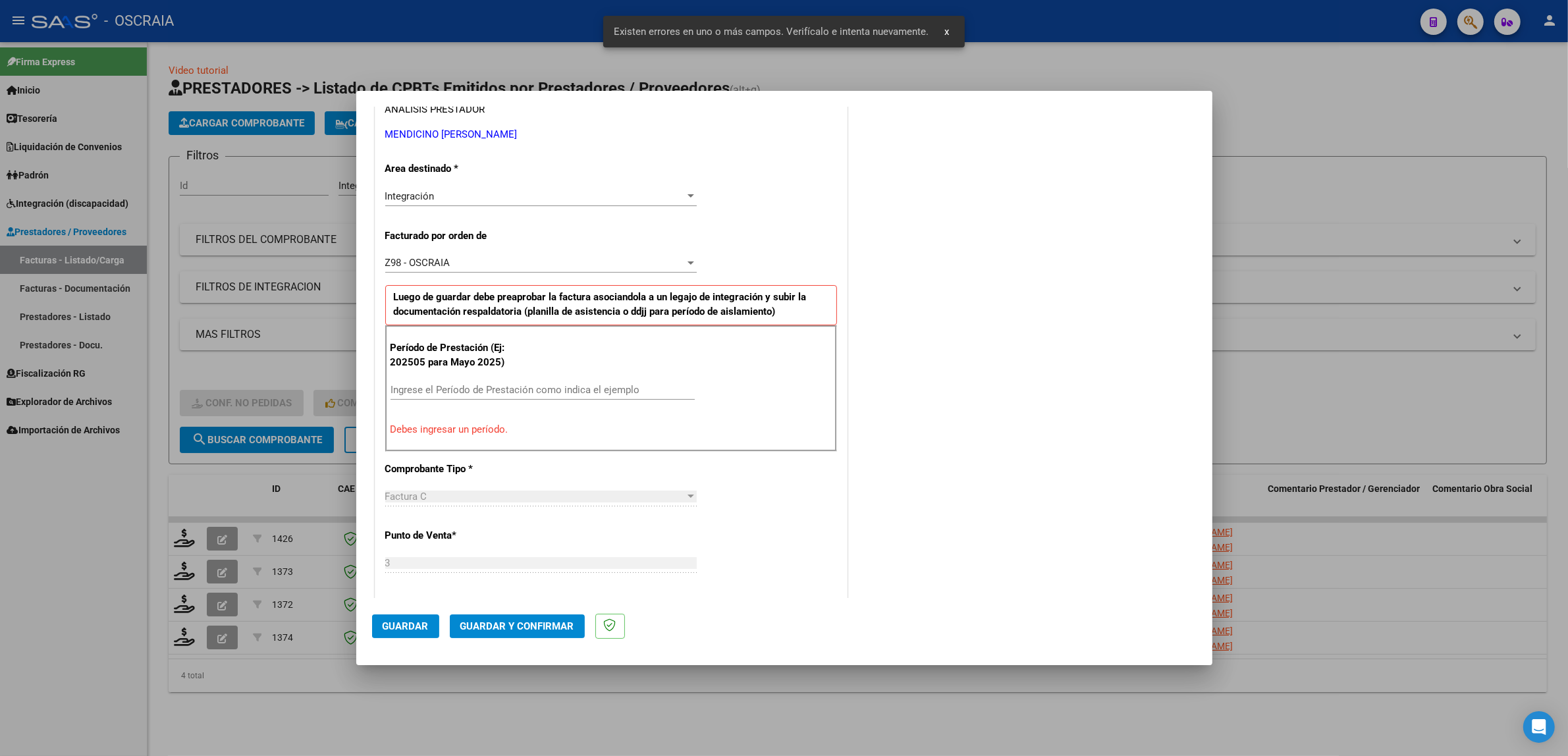
click at [490, 382] on div "Ingrese el Período de Prestación como indica el ejemplo" at bounding box center [542, 390] width 304 height 20
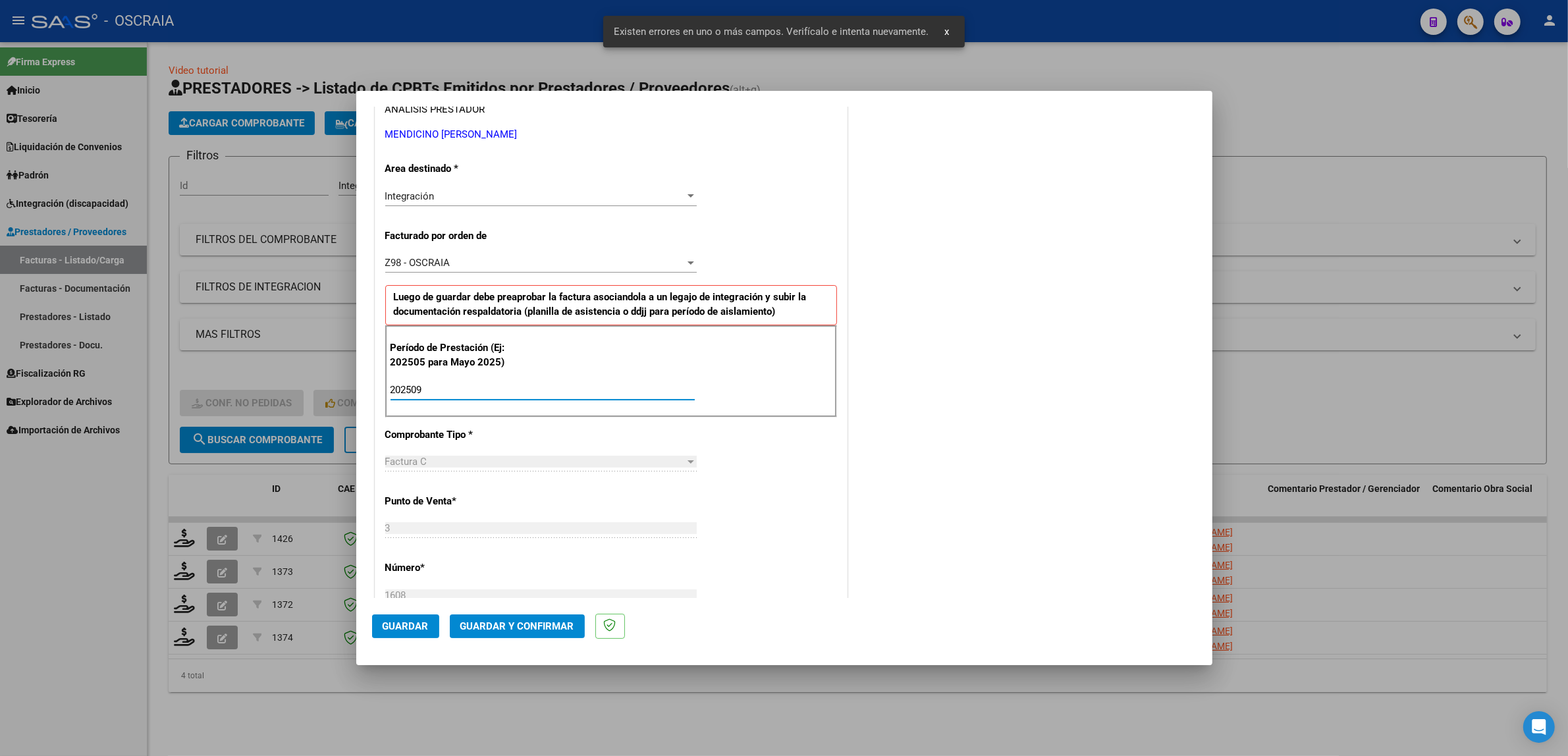
type input "202509"
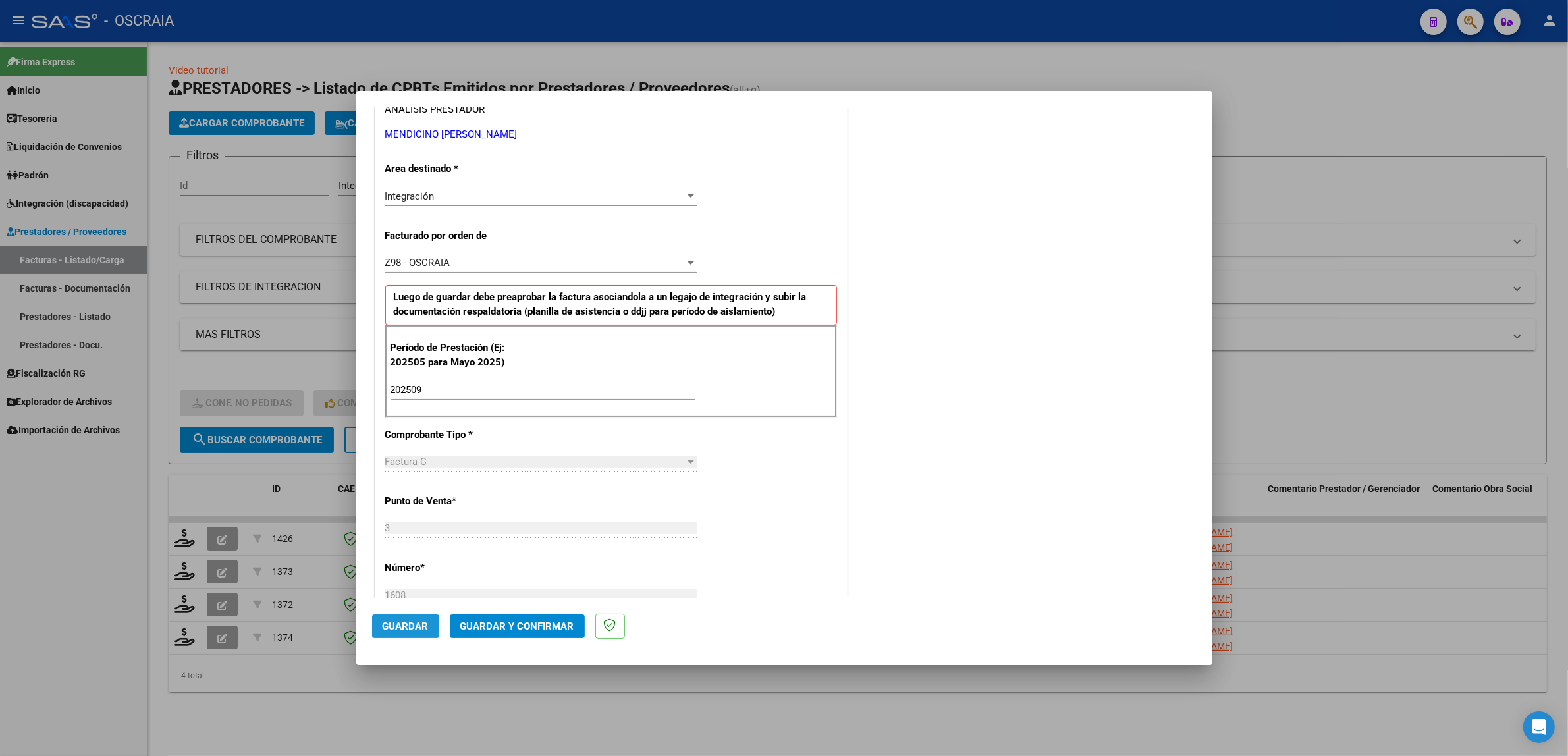
click at [396, 633] on button "Guardar" at bounding box center [406, 626] width 67 height 24
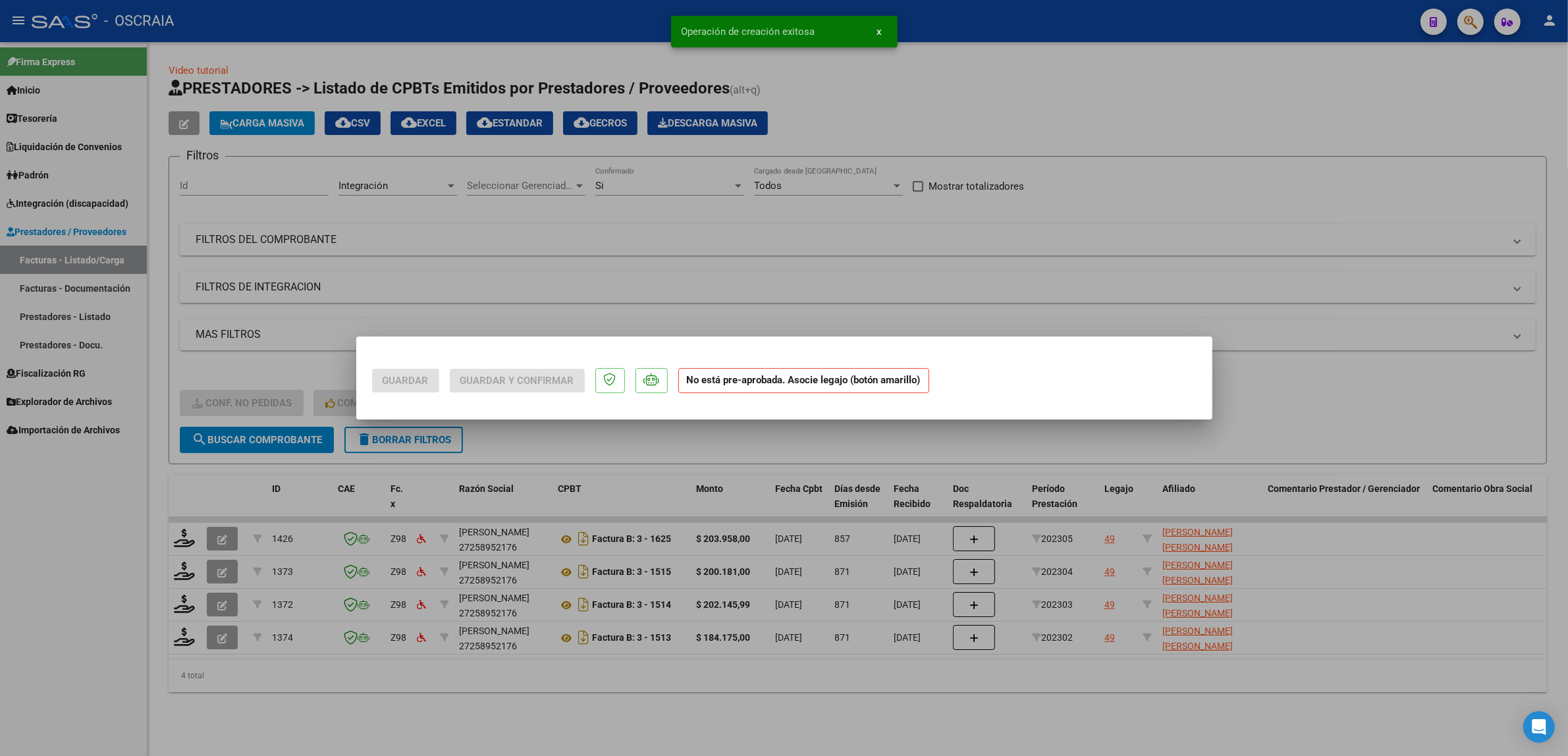
scroll to position [0, 0]
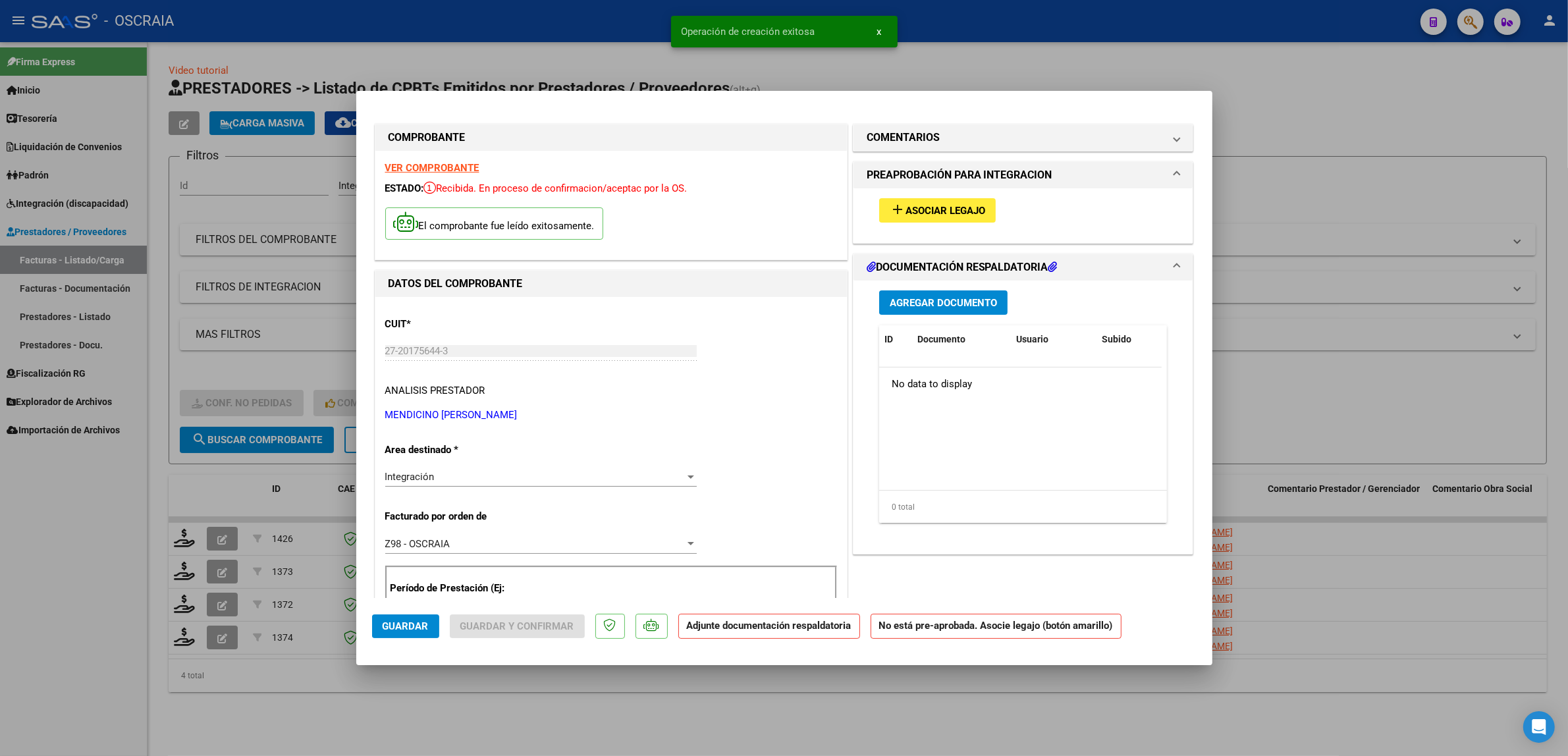
click at [969, 216] on button "add Asociar Legajo" at bounding box center [937, 210] width 117 height 24
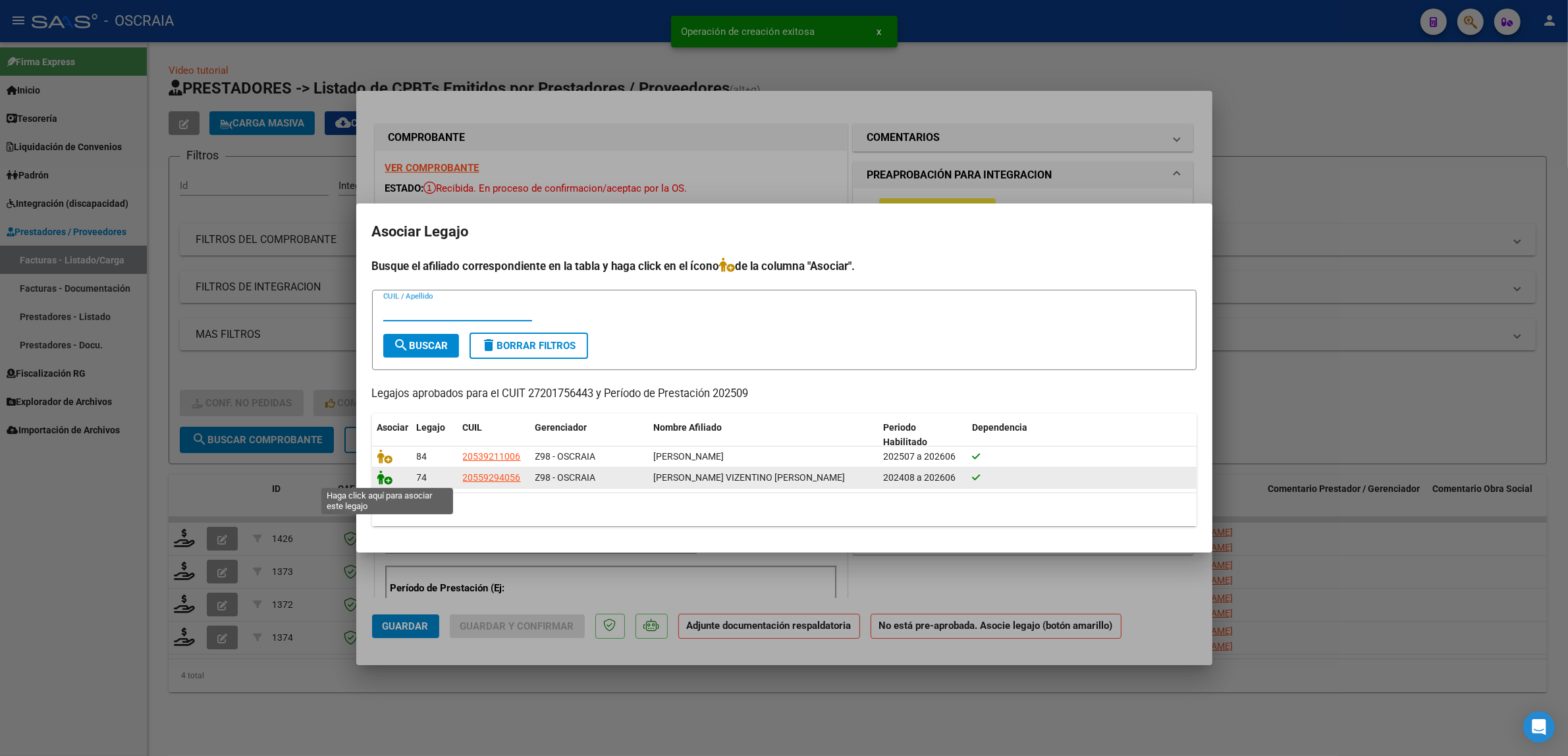
click at [377, 475] on icon at bounding box center [385, 478] width 16 height 14
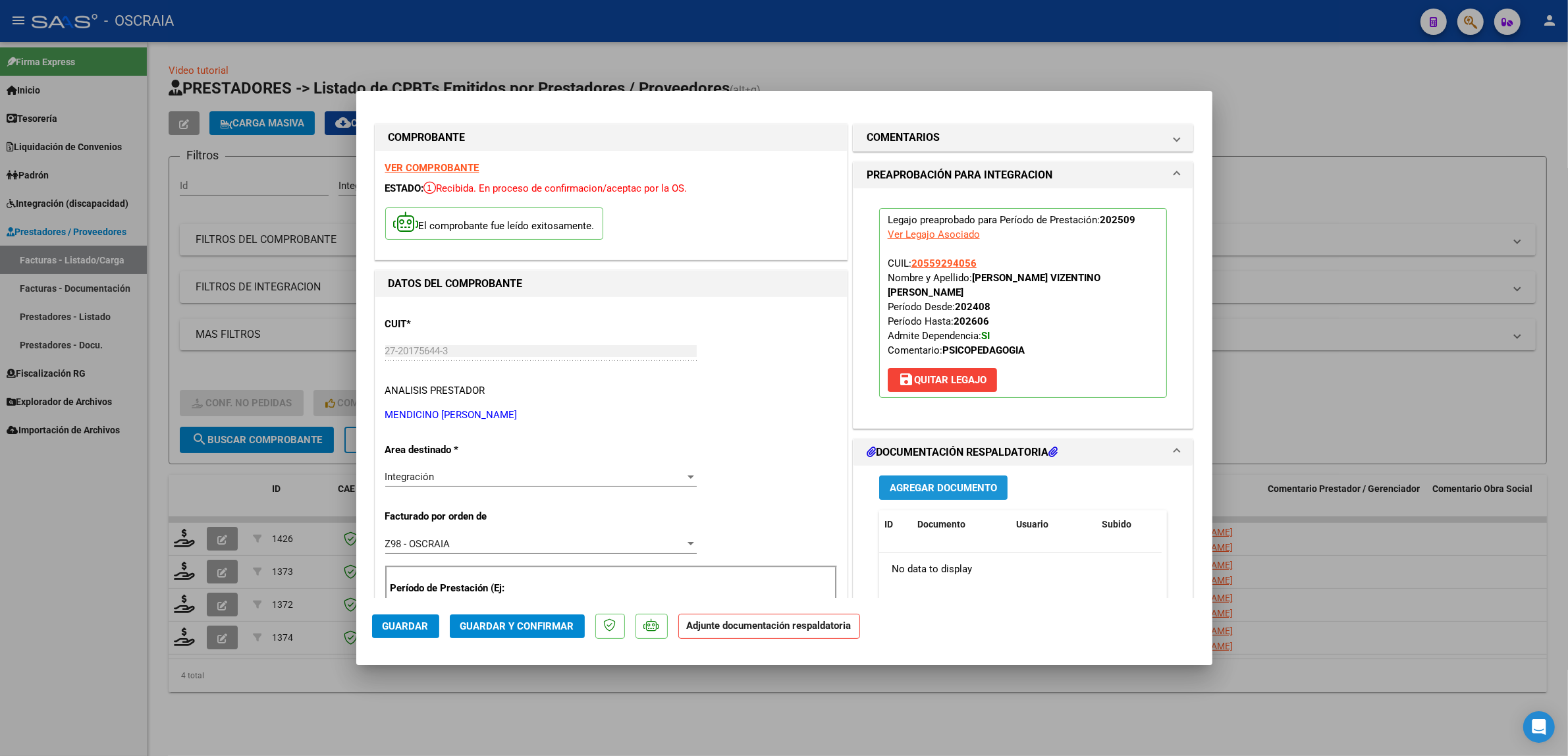
click at [948, 480] on button "Agregar Documento" at bounding box center [943, 488] width 128 height 24
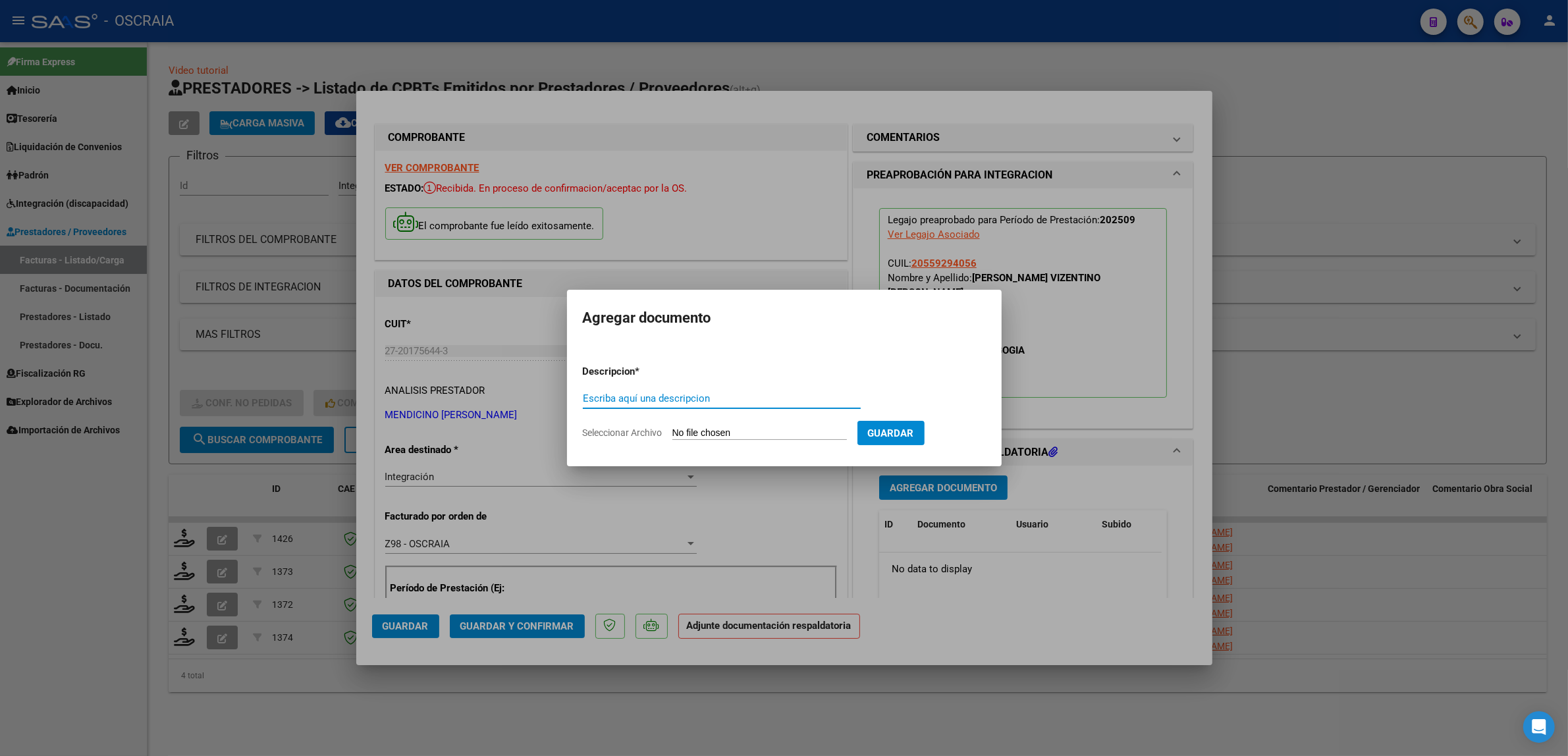
click at [651, 398] on input "Escriba aquí una descripcion" at bounding box center [722, 398] width 278 height 12
type input "PLANILLA DE ASISTENCIA"
click at [672, 427] on input "Seleccionar Archivo" at bounding box center [760, 433] width 175 height 12
type input "C:\fakepath\09-2025 MENDICINO [PERSON_NAME] FC 1608 PSICOPEDAGOGIA VIZENTINO [P…"
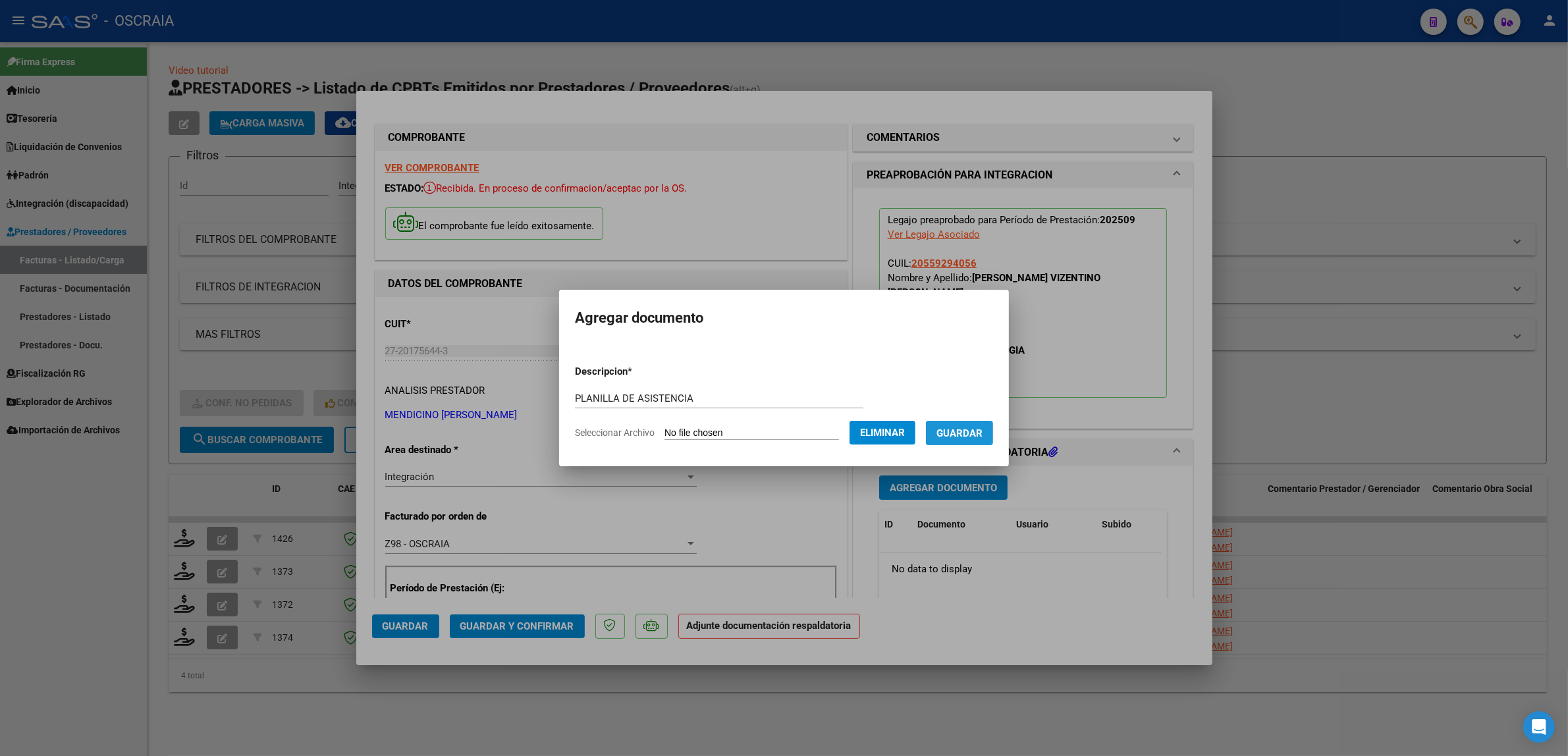
click at [993, 430] on button "Guardar" at bounding box center [959, 433] width 67 height 24
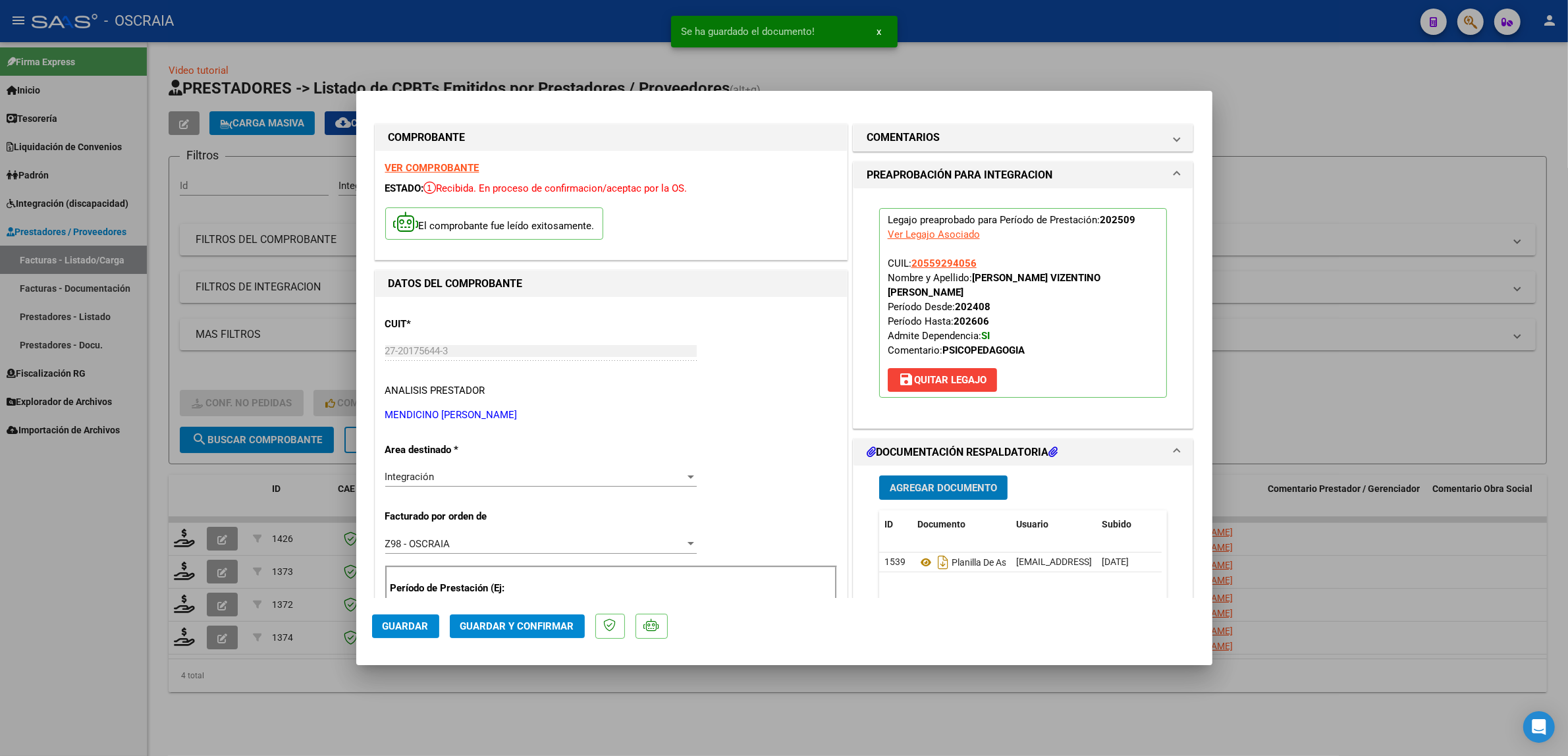
scroll to position [823, 0]
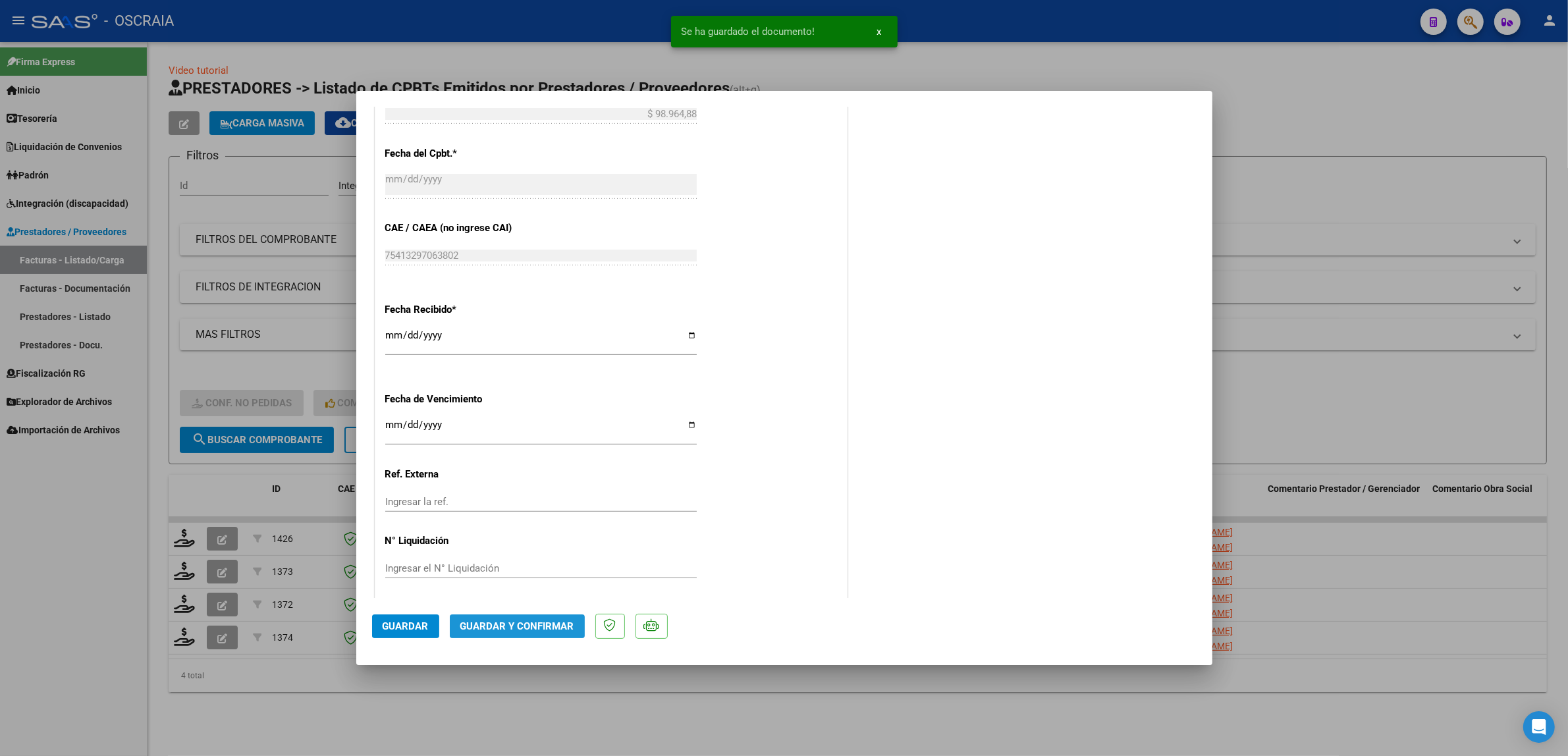
click at [529, 636] on button "Guardar y Confirmar" at bounding box center [517, 626] width 135 height 24
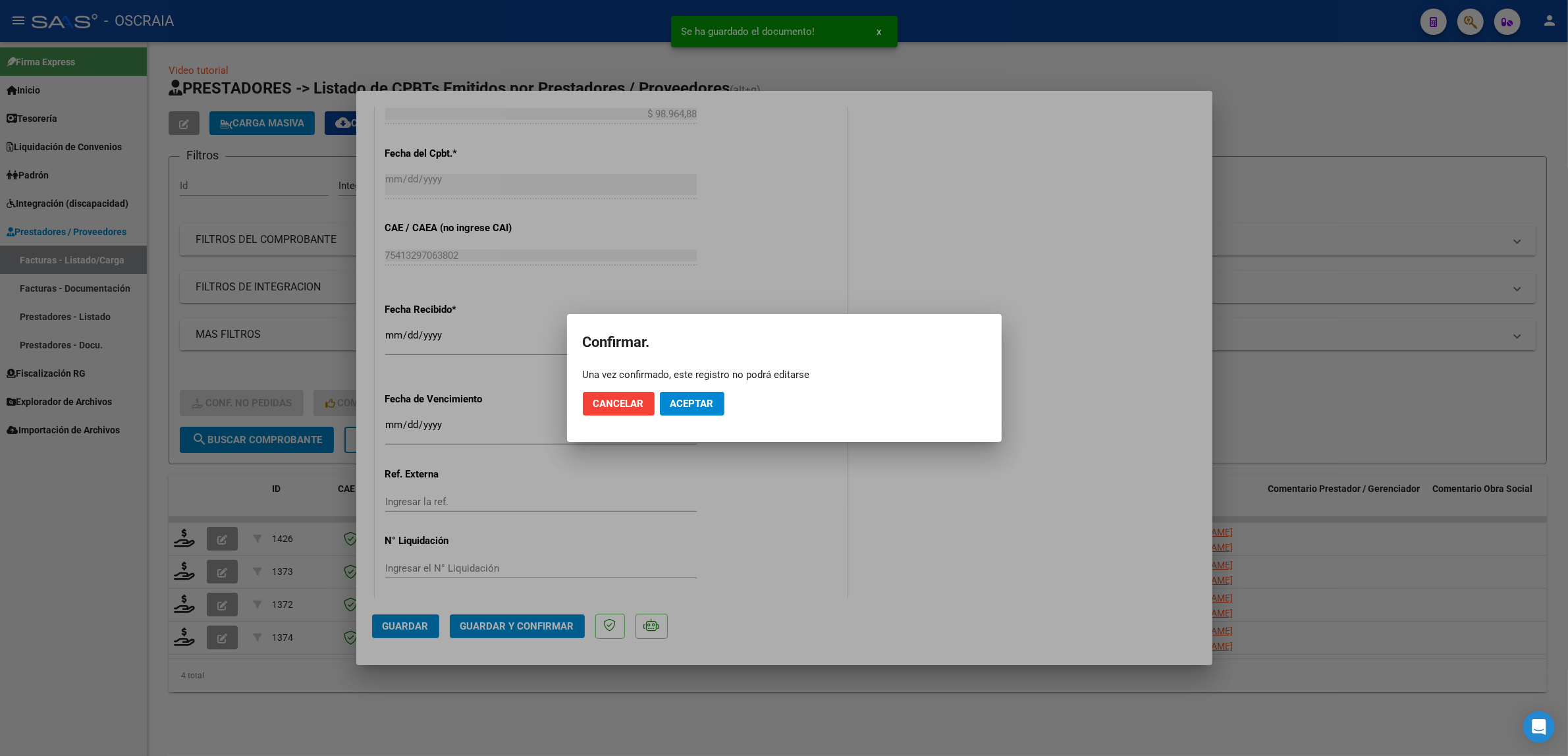
click at [712, 392] on mat-dialog-actions "Cancelar Aceptar" at bounding box center [784, 404] width 403 height 45
click at [710, 396] on button "Aceptar" at bounding box center [692, 403] width 64 height 24
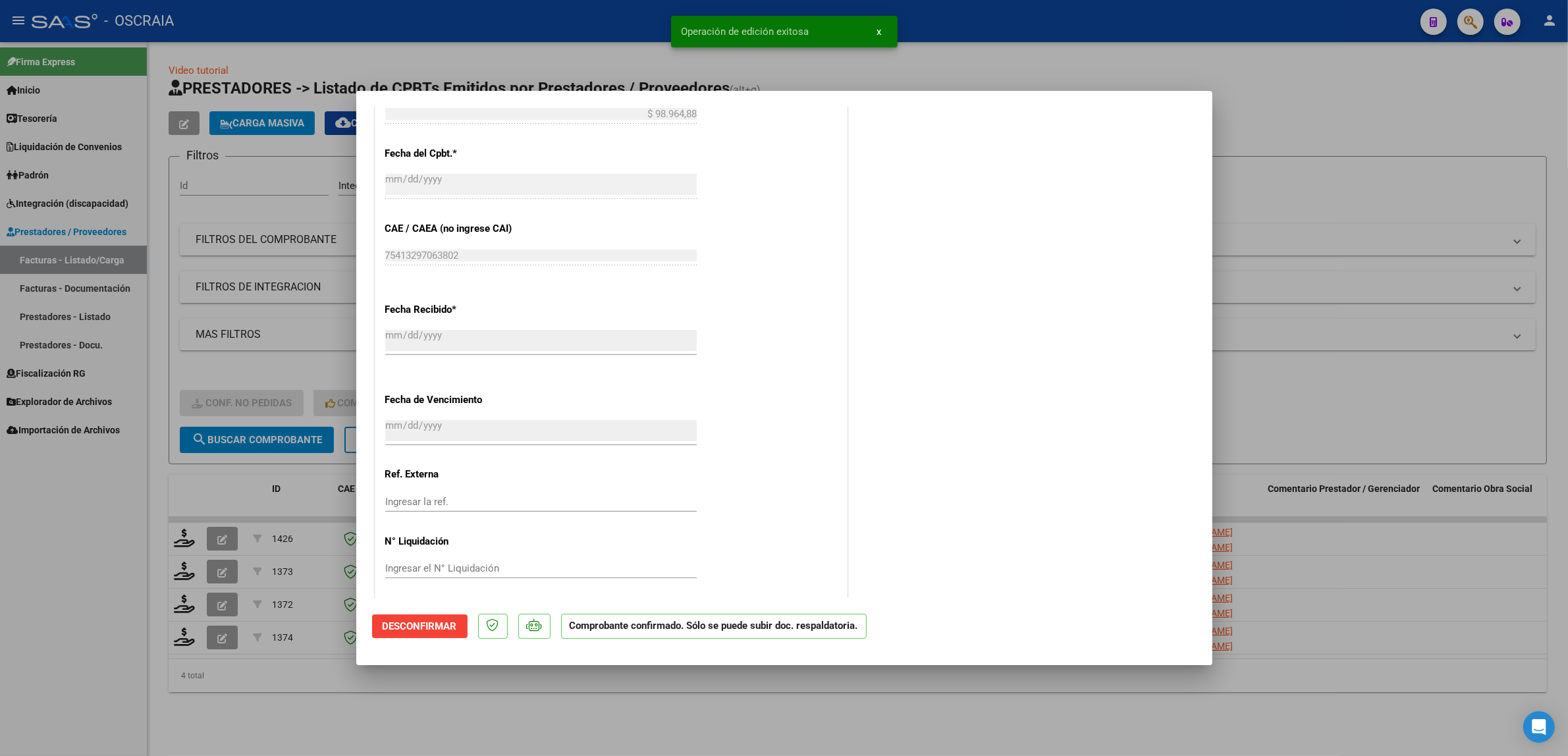
click at [275, 209] on div at bounding box center [784, 378] width 1568 height 756
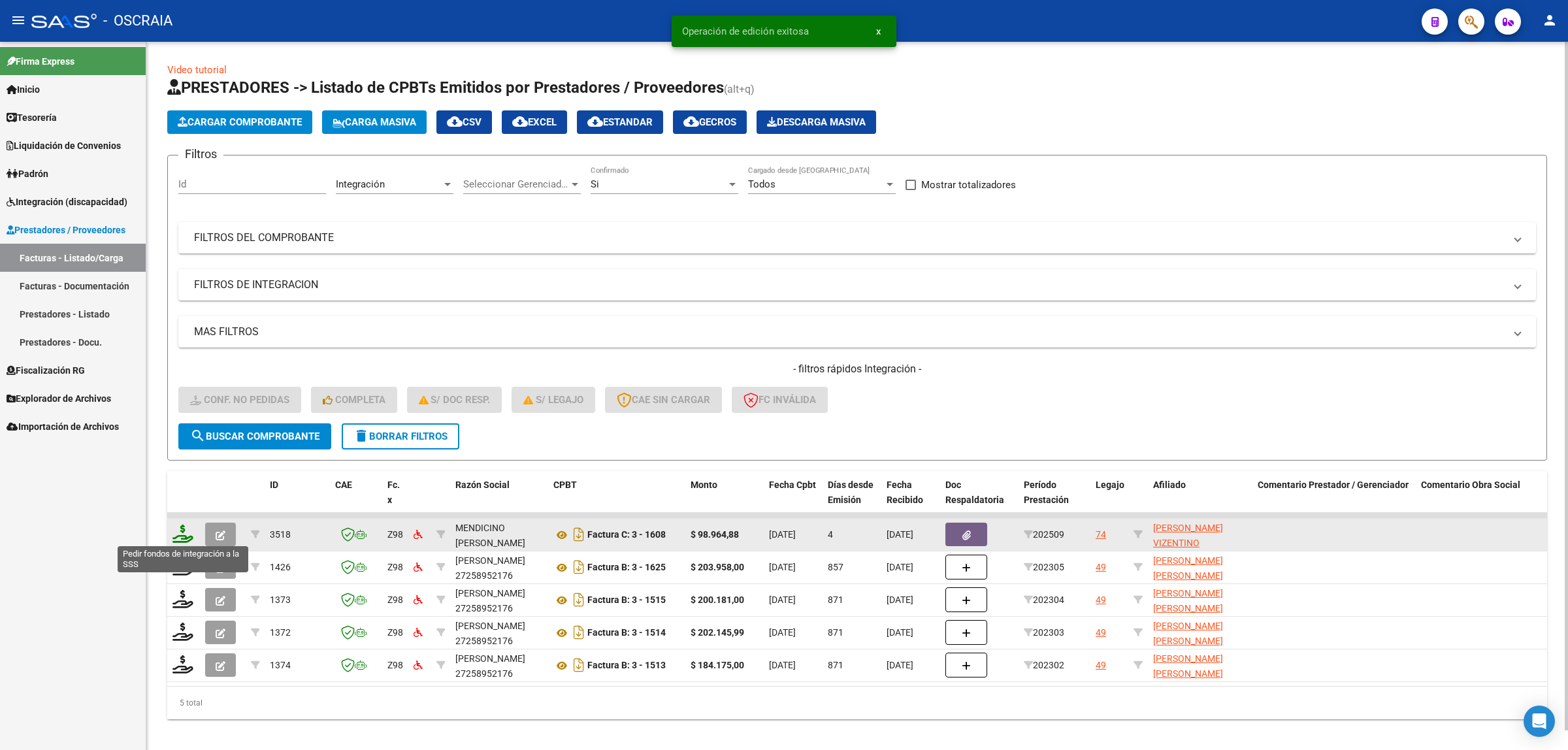
click at [174, 531] on icon at bounding box center [183, 534] width 21 height 18
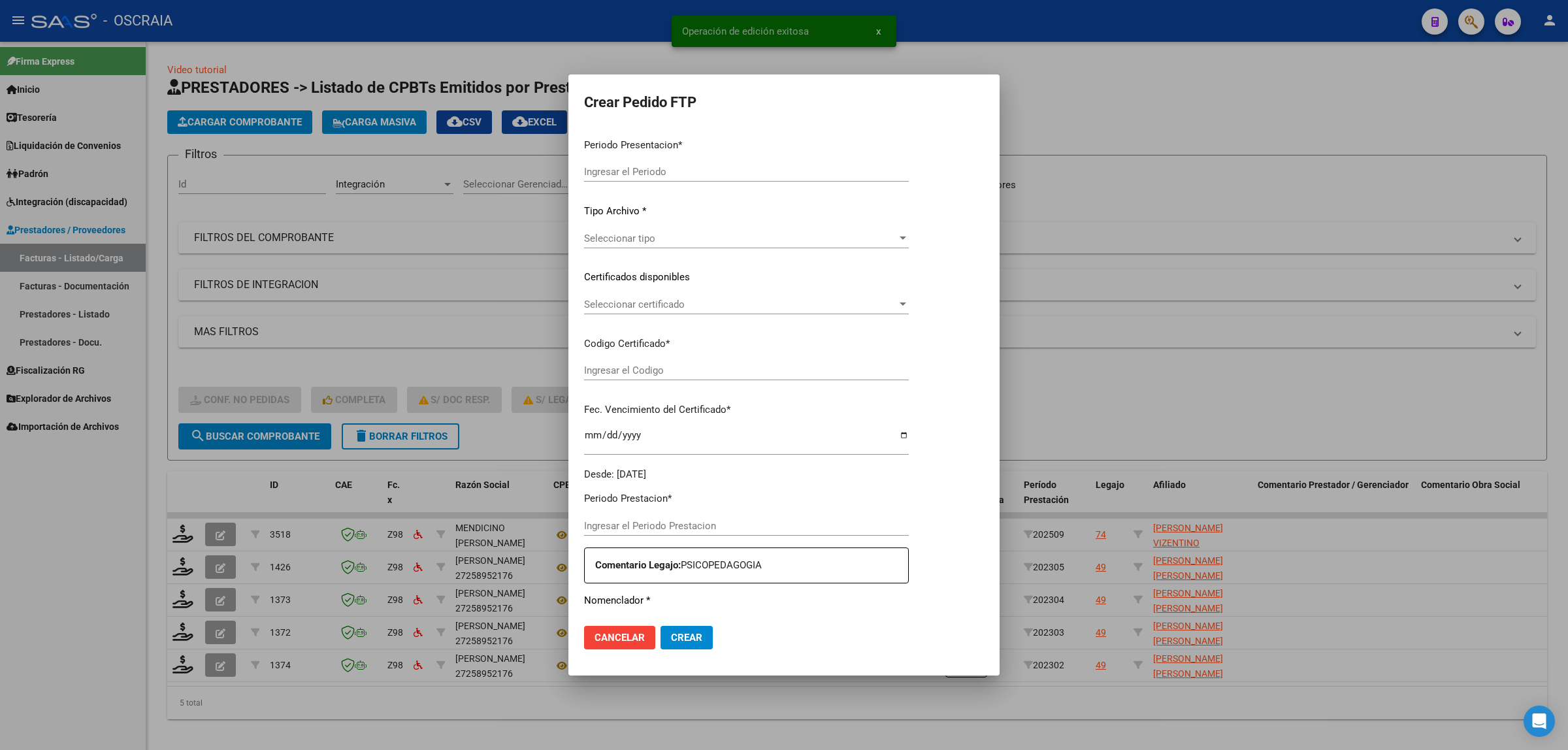
type input "202509"
type input "$ 98.964,88"
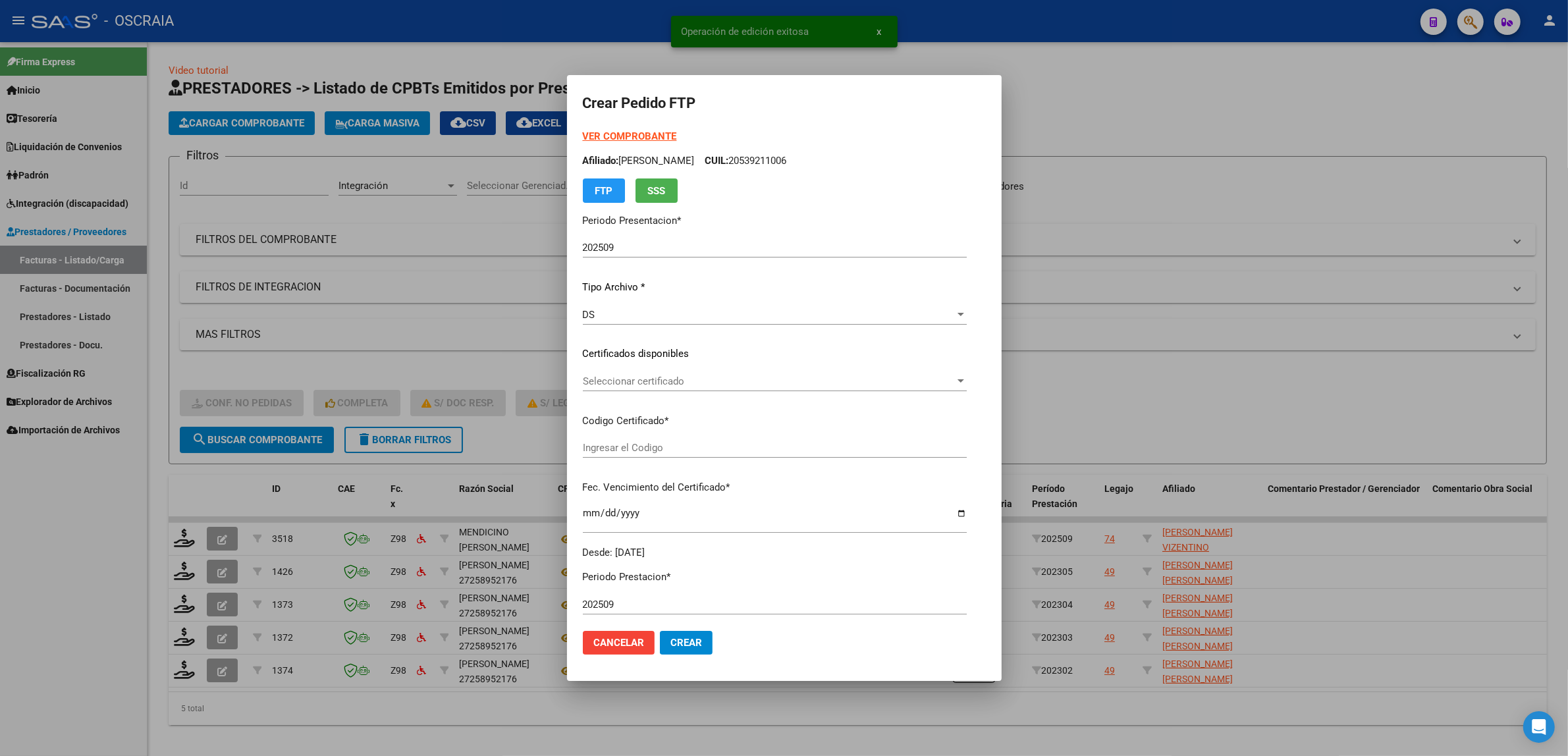
type input "ARG02000559294052023061620260616SFE195"
type input "[DATE]"
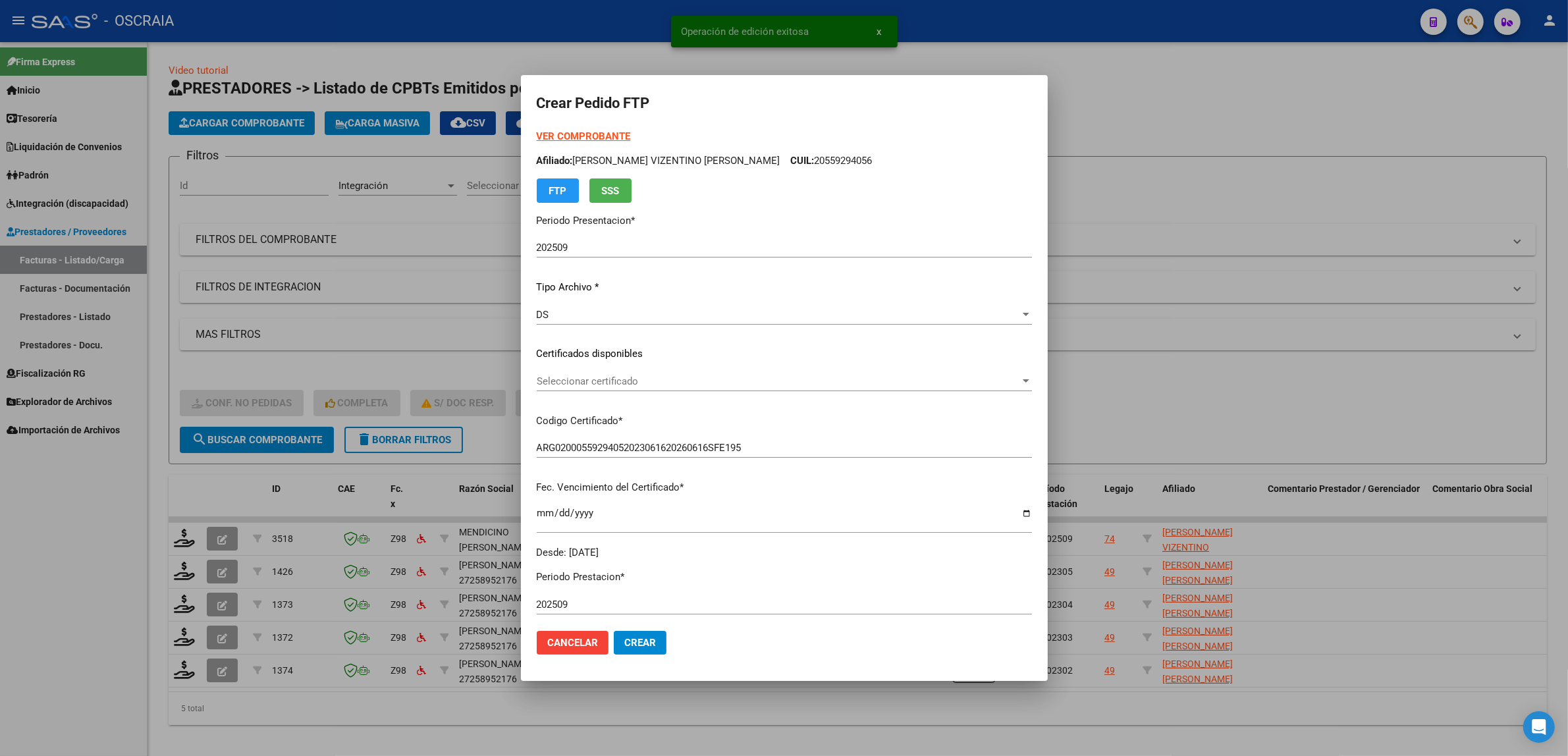
click at [660, 369] on div "VER COMPROBANTE ARCA Padrón Afiliado: [PERSON_NAME] VIZENTINO [PERSON_NAME]: 20…" at bounding box center [785, 344] width 495 height 430
click at [660, 375] on span "Seleccionar certificado" at bounding box center [778, 381] width 483 height 12
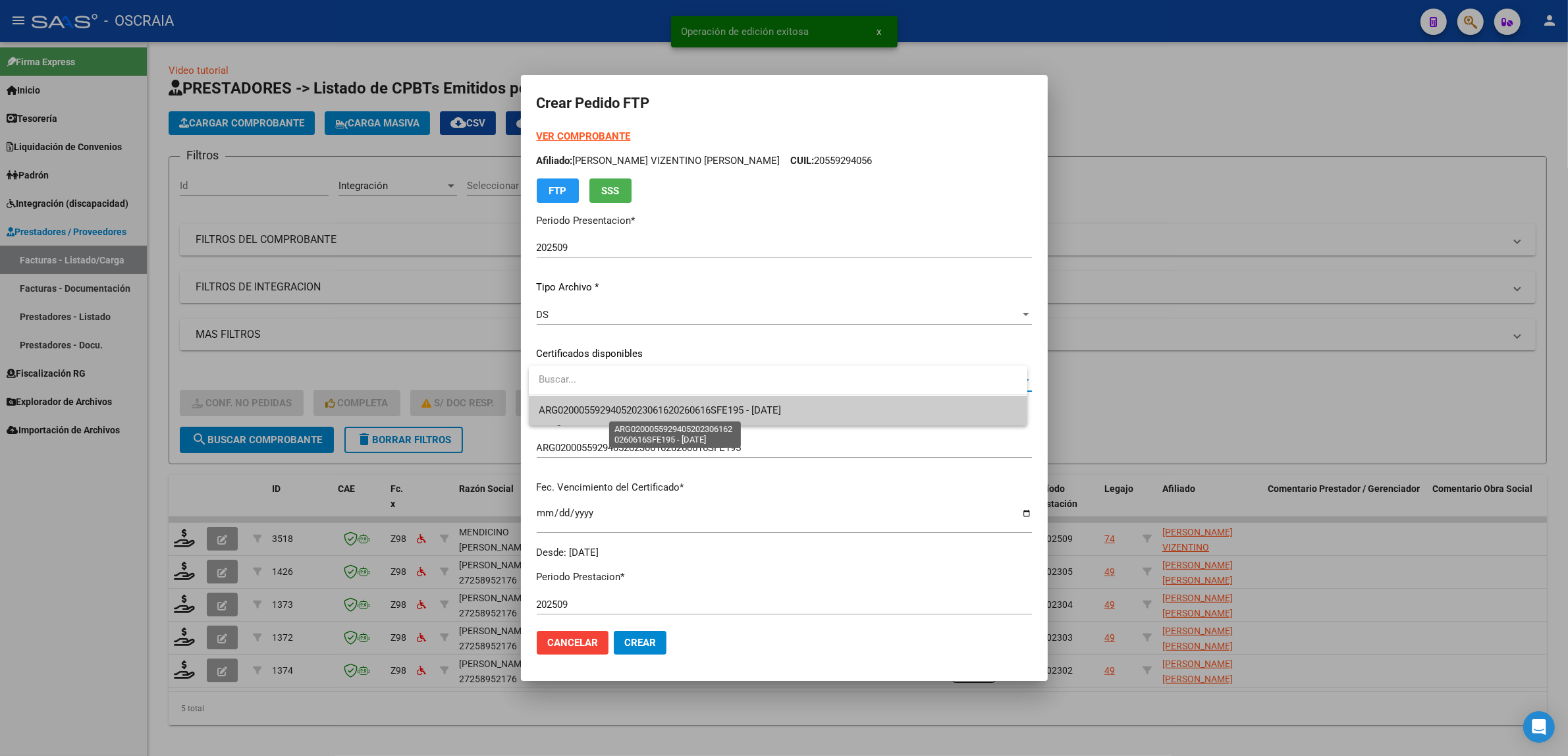
click at [690, 412] on span "ARG02000559294052023061620260616SFE195 - [DATE]" at bounding box center [660, 410] width 242 height 12
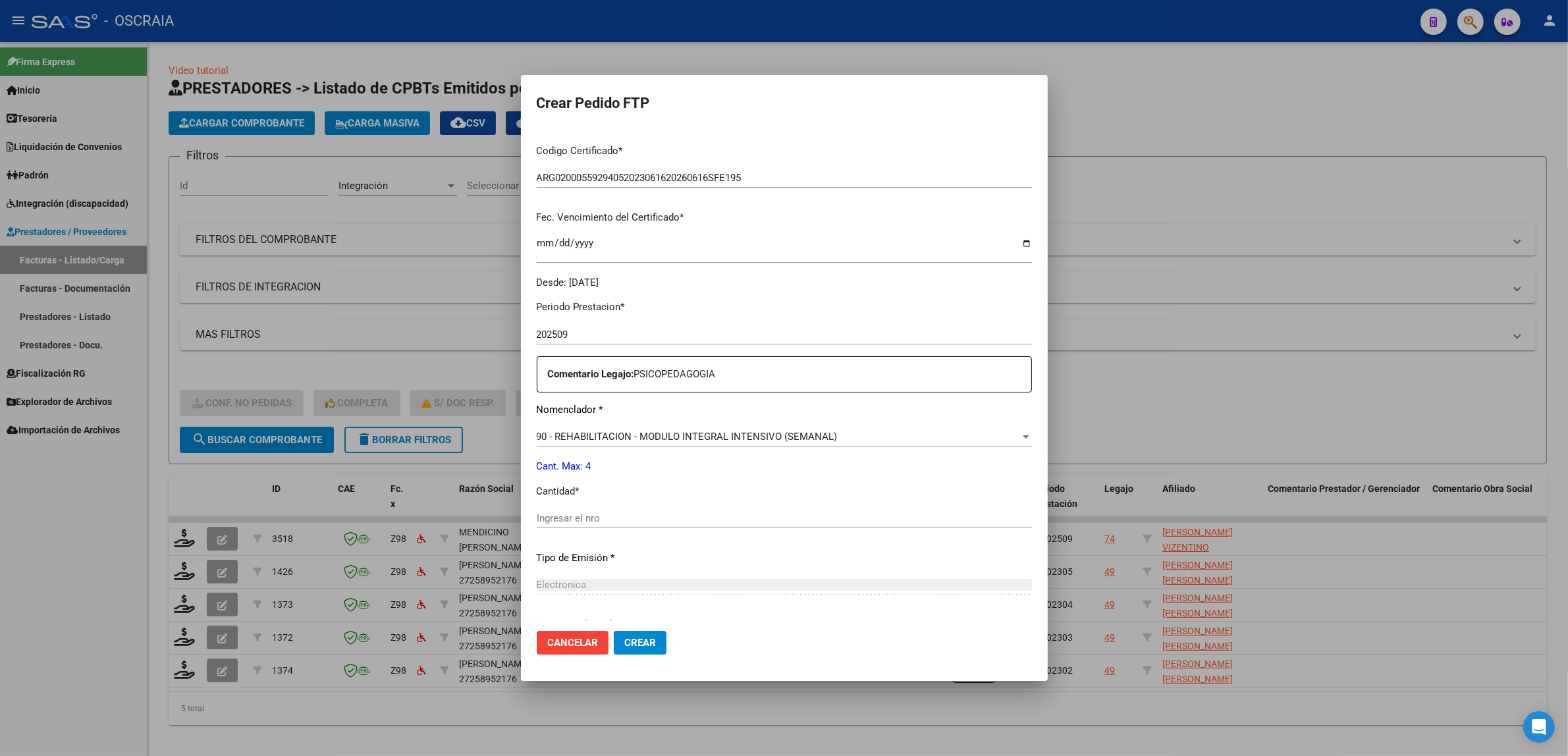
scroll to position [389, 0]
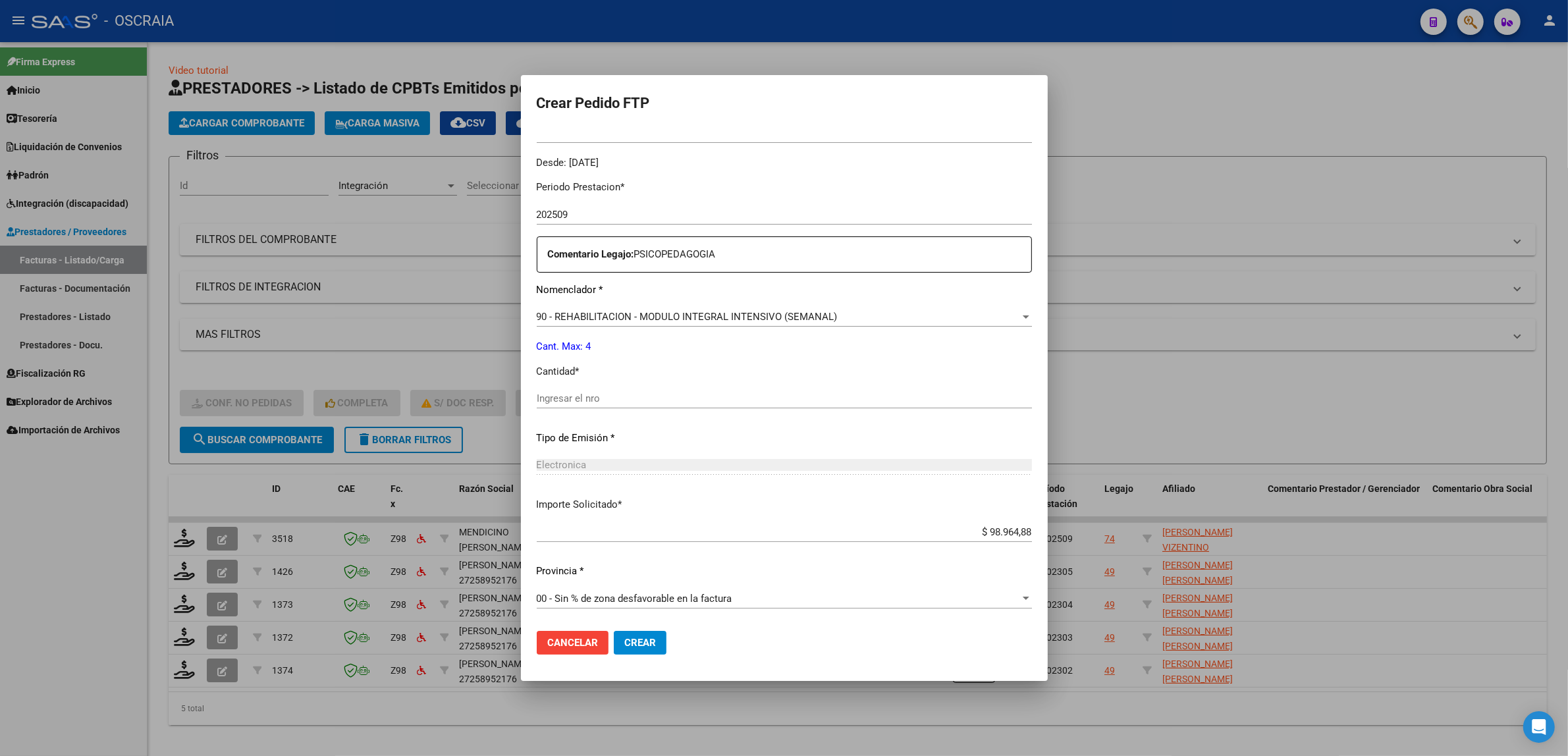
click at [621, 406] on div "Ingresar el nro" at bounding box center [785, 399] width 495 height 20
type input "4"
click at [672, 439] on p "Tipo de Emisión *" at bounding box center [785, 437] width 495 height 15
click at [649, 632] on button "Crear" at bounding box center [640, 642] width 53 height 24
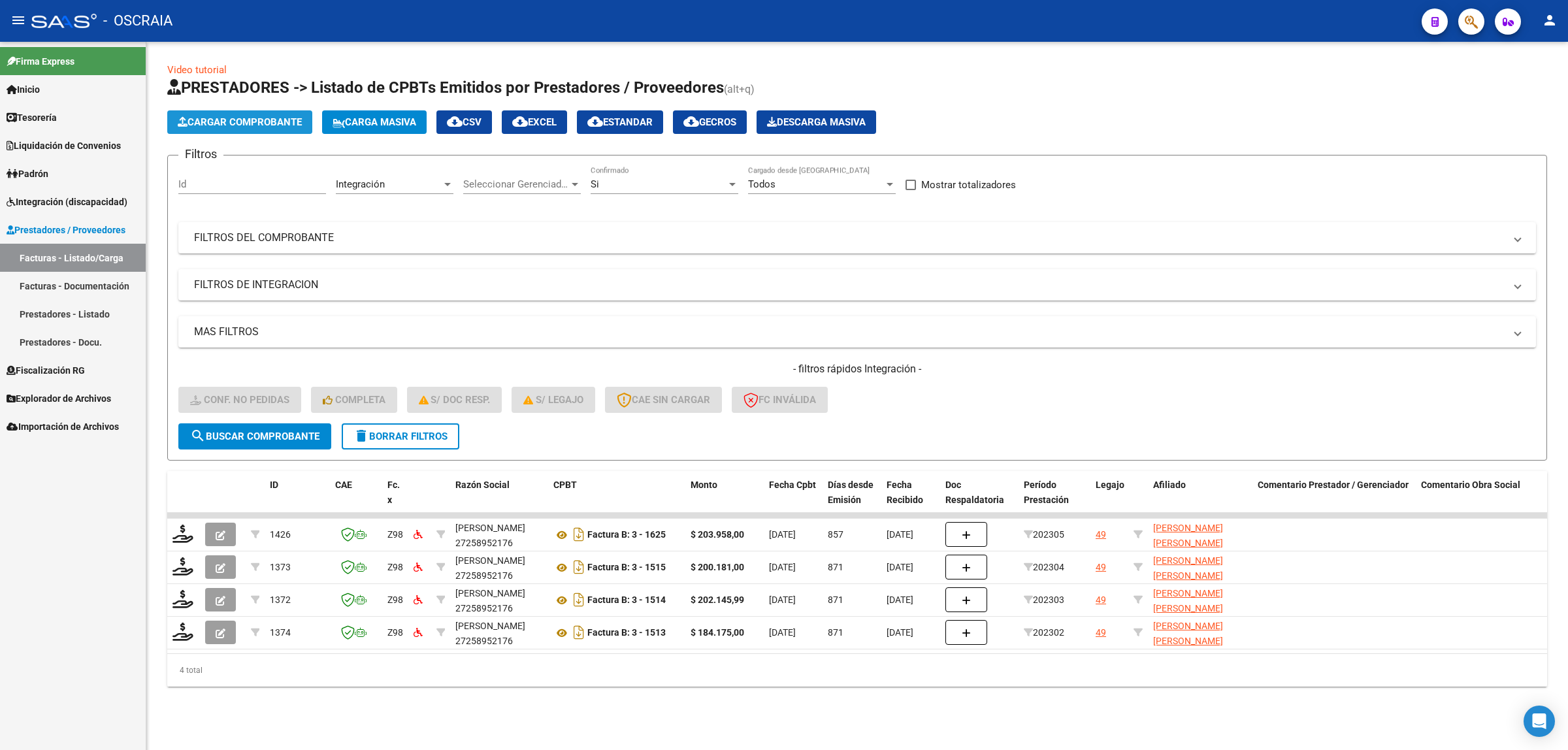
click at [284, 122] on span "Cargar Comprobante" at bounding box center [239, 122] width 124 height 12
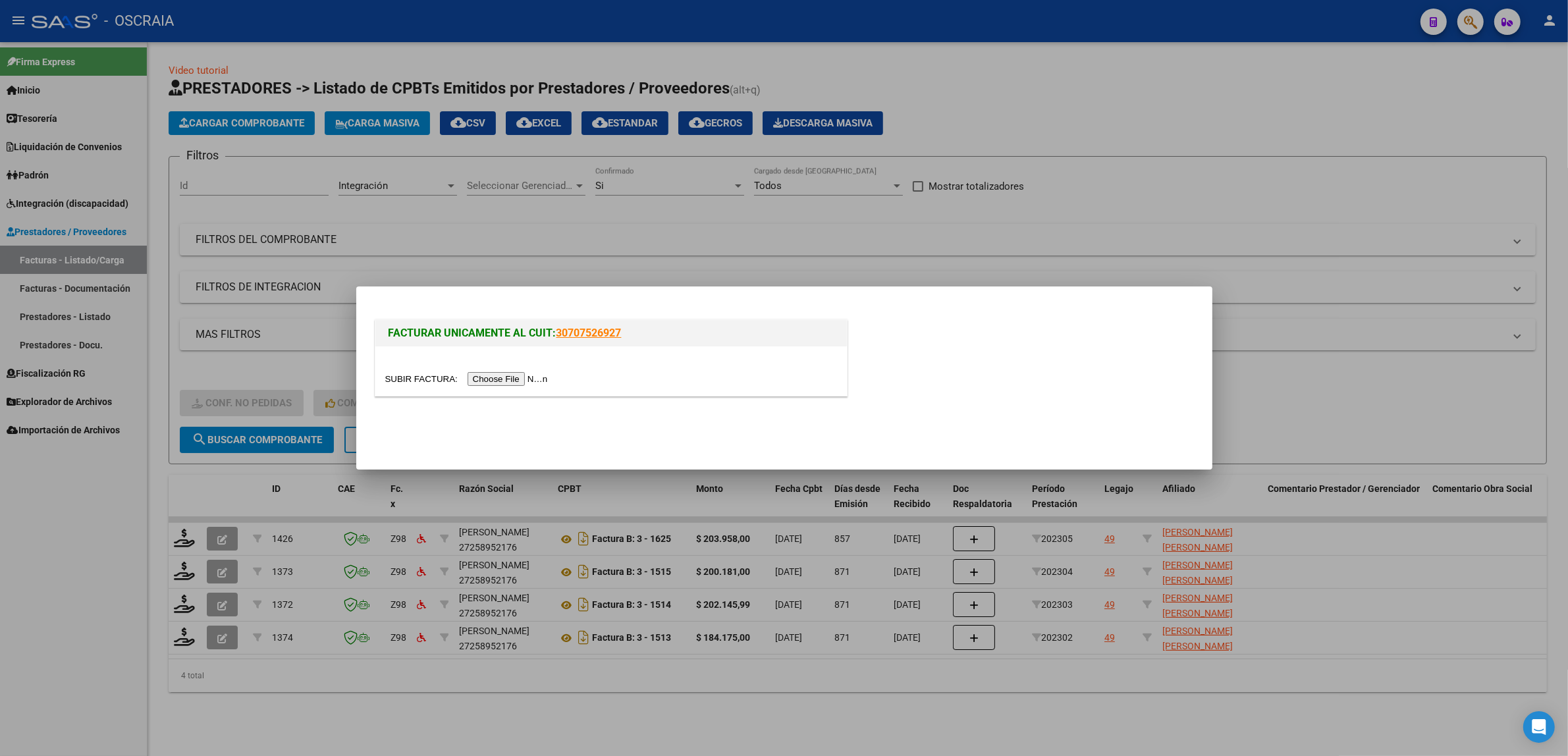
click at [535, 381] on input "file" at bounding box center [468, 379] width 167 height 14
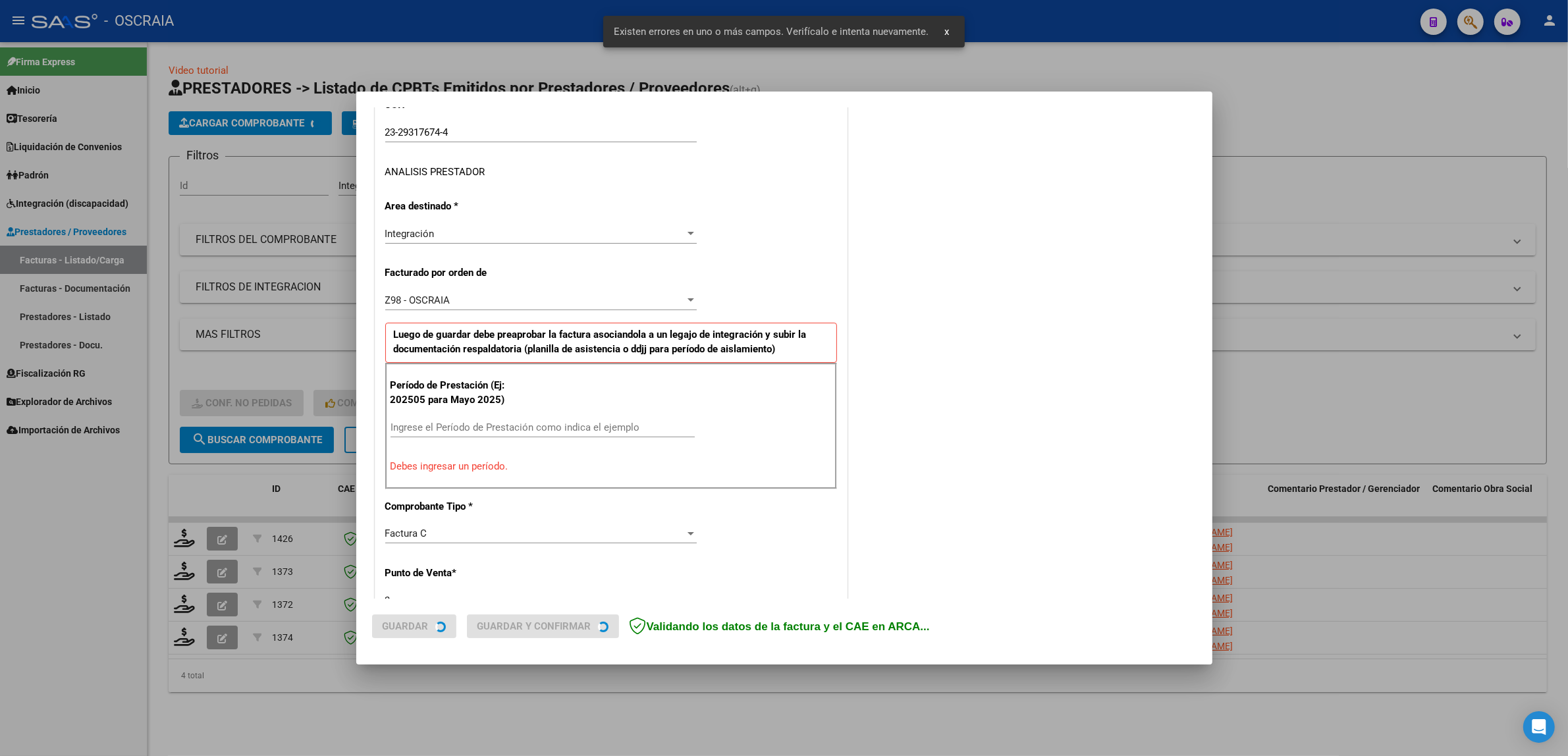
scroll to position [256, 0]
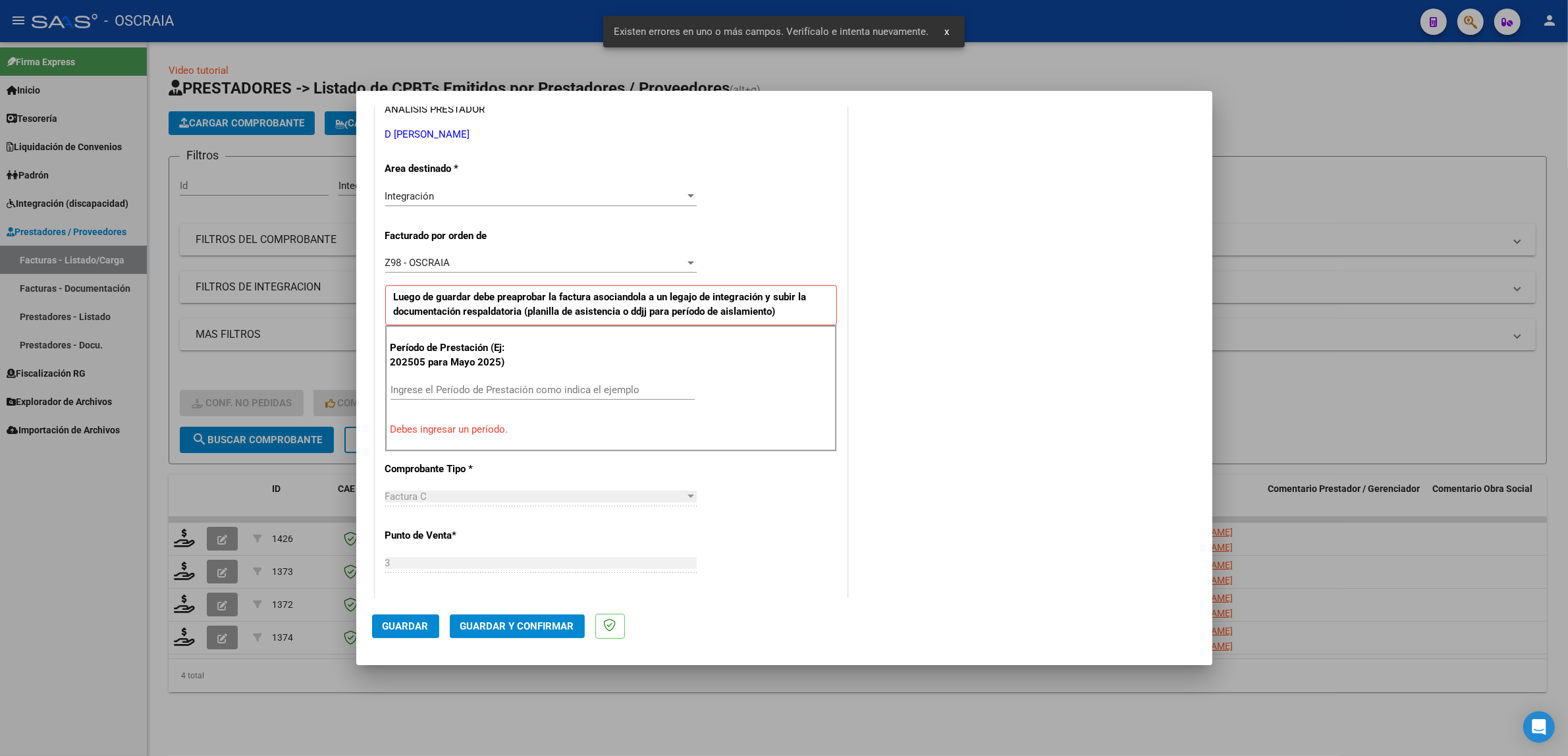
click at [521, 387] on input "Ingrese el Período de Prestación como indica el ejemplo" at bounding box center [542, 389] width 304 height 12
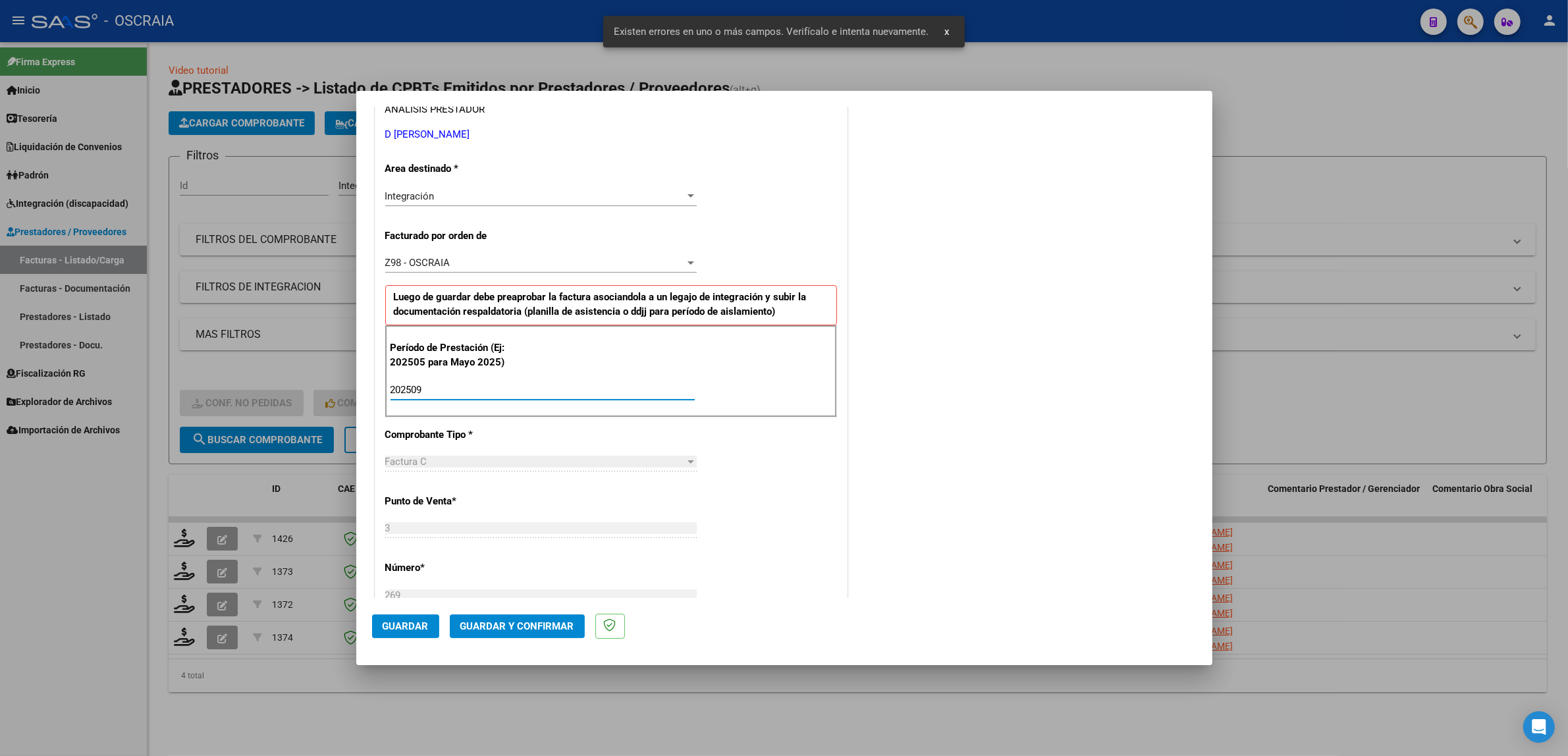
type input "202509"
click at [402, 627] on span "Guardar" at bounding box center [405, 626] width 46 height 12
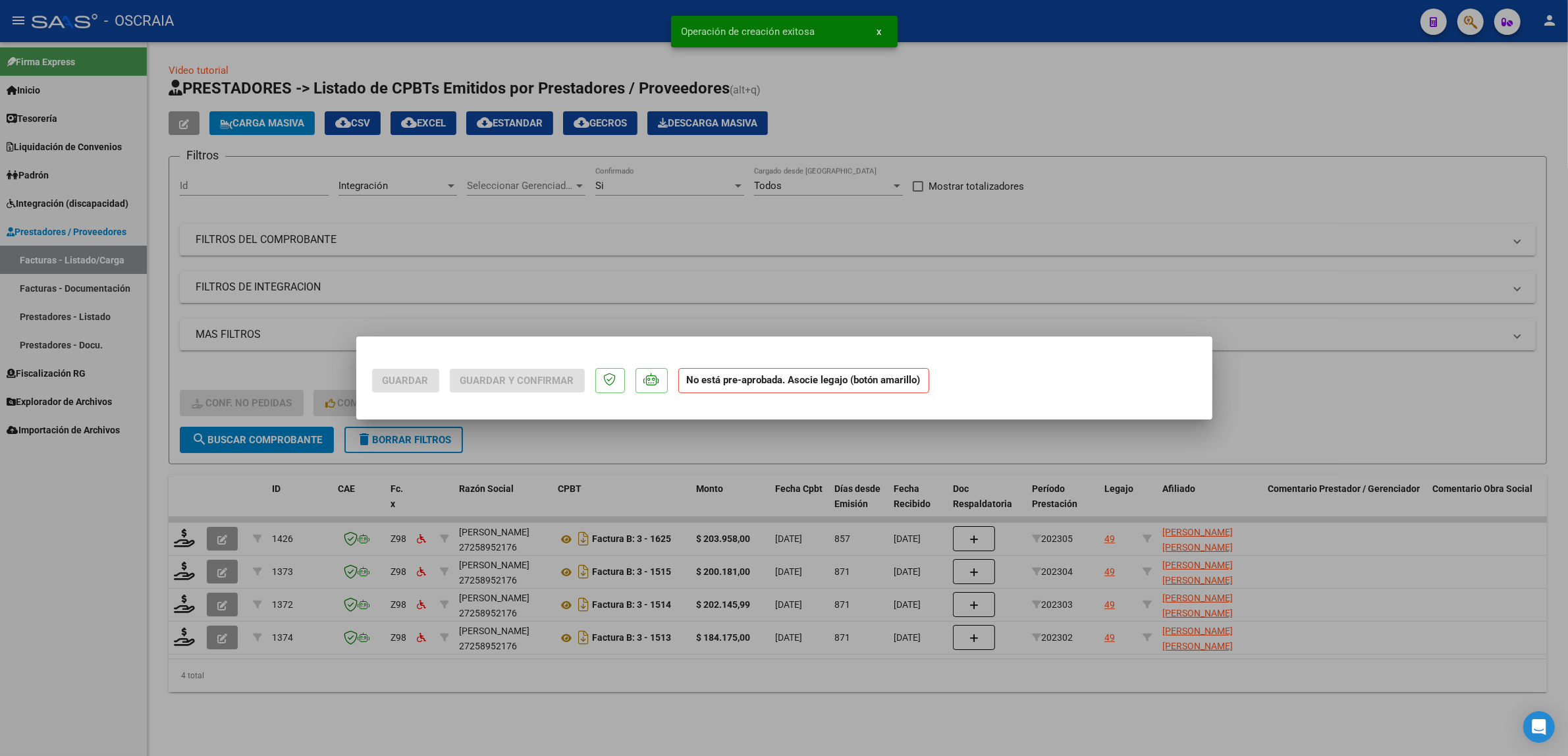
scroll to position [0, 0]
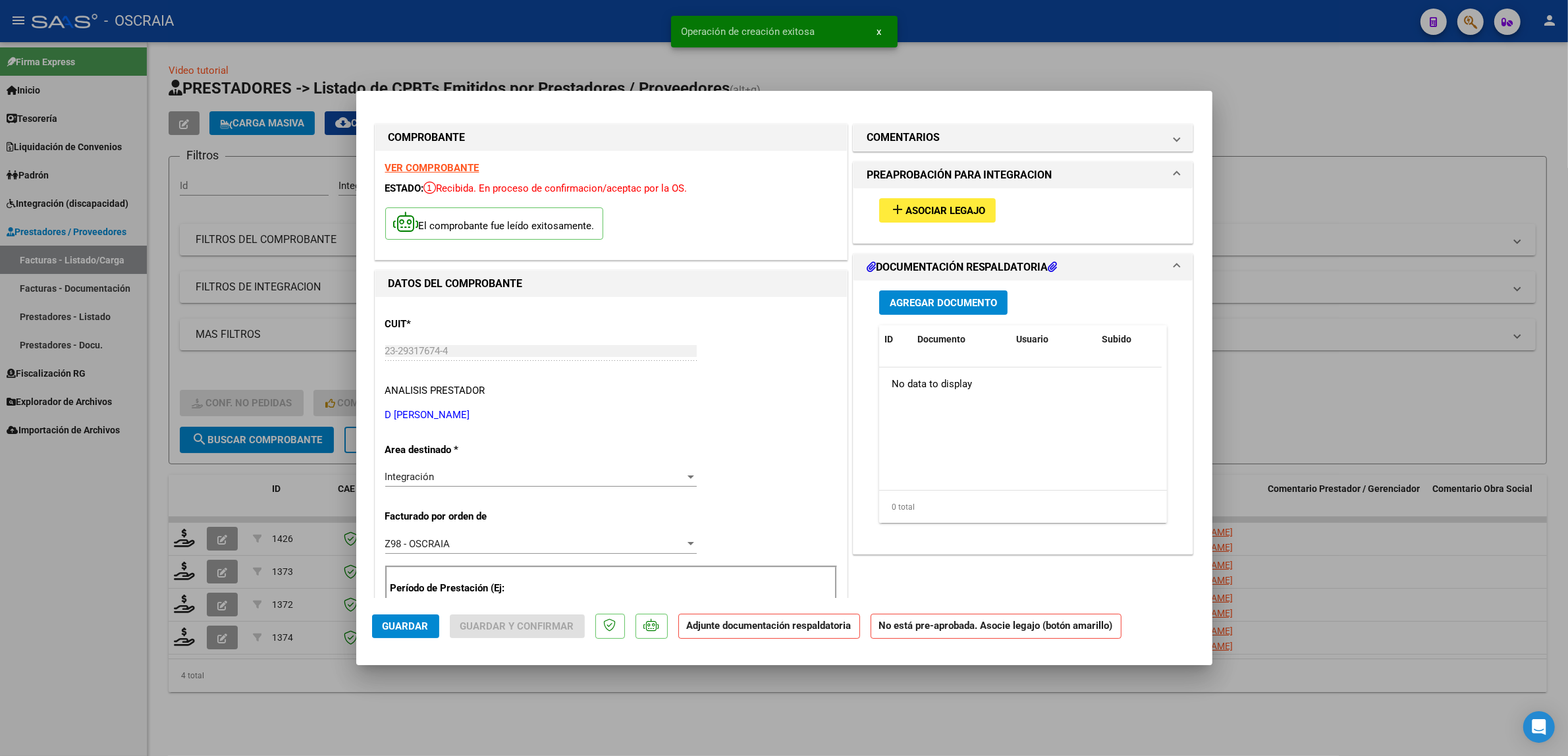
click at [923, 220] on button "add Asociar Legajo" at bounding box center [937, 210] width 117 height 24
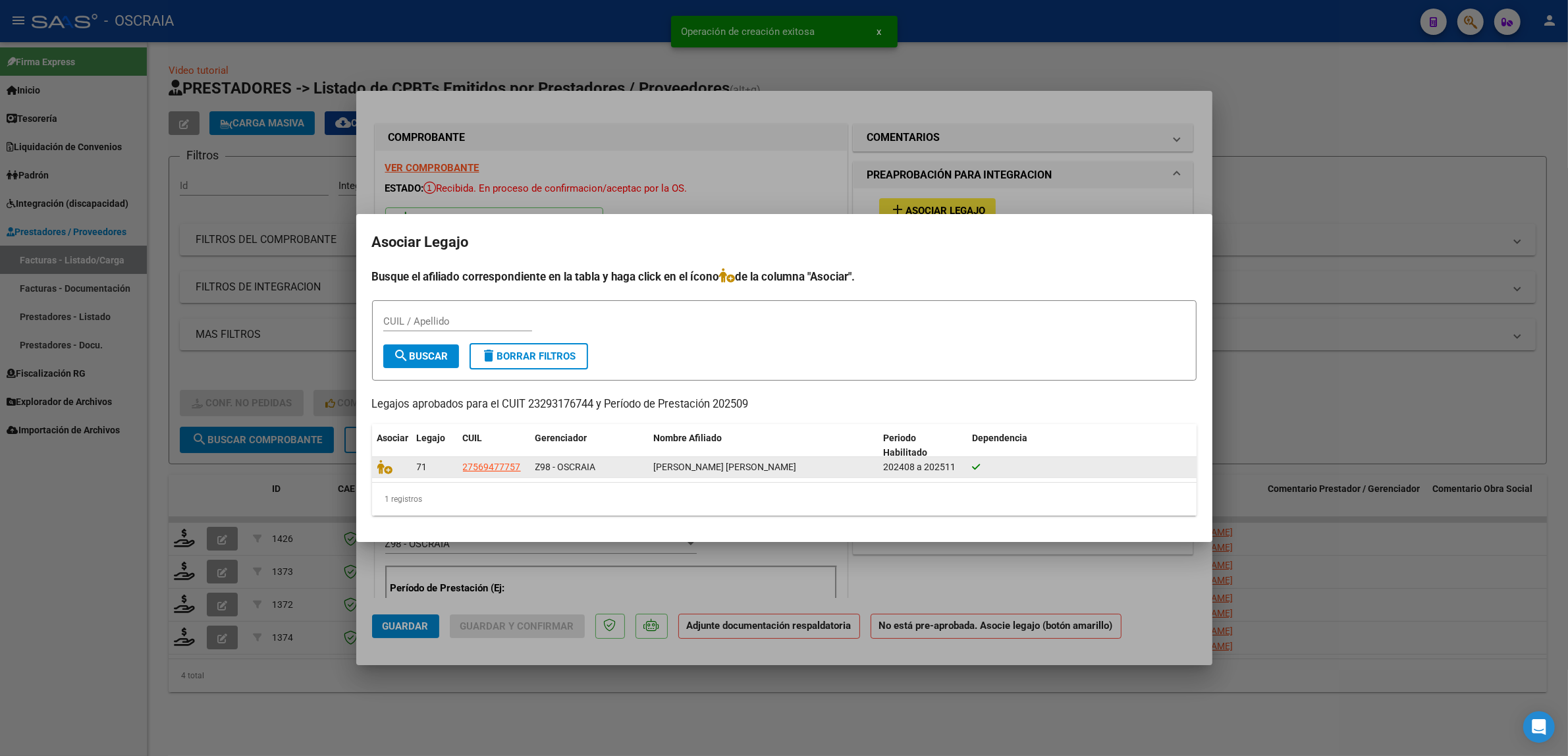
click at [382, 474] on datatable-body-cell at bounding box center [392, 467] width 39 height 21
click at [382, 472] on icon at bounding box center [385, 467] width 16 height 14
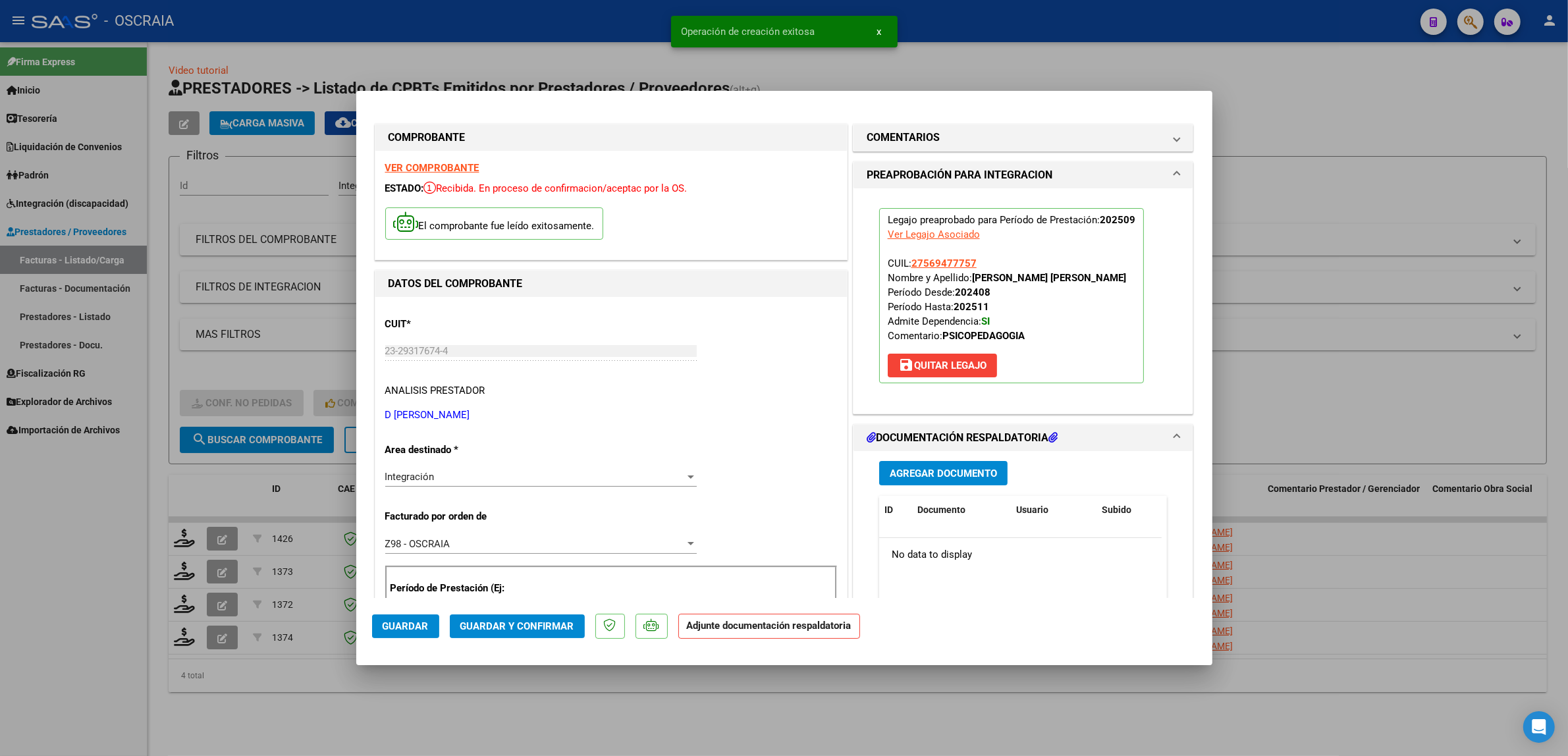
click at [923, 472] on span "Agregar Documento" at bounding box center [944, 473] width 107 height 12
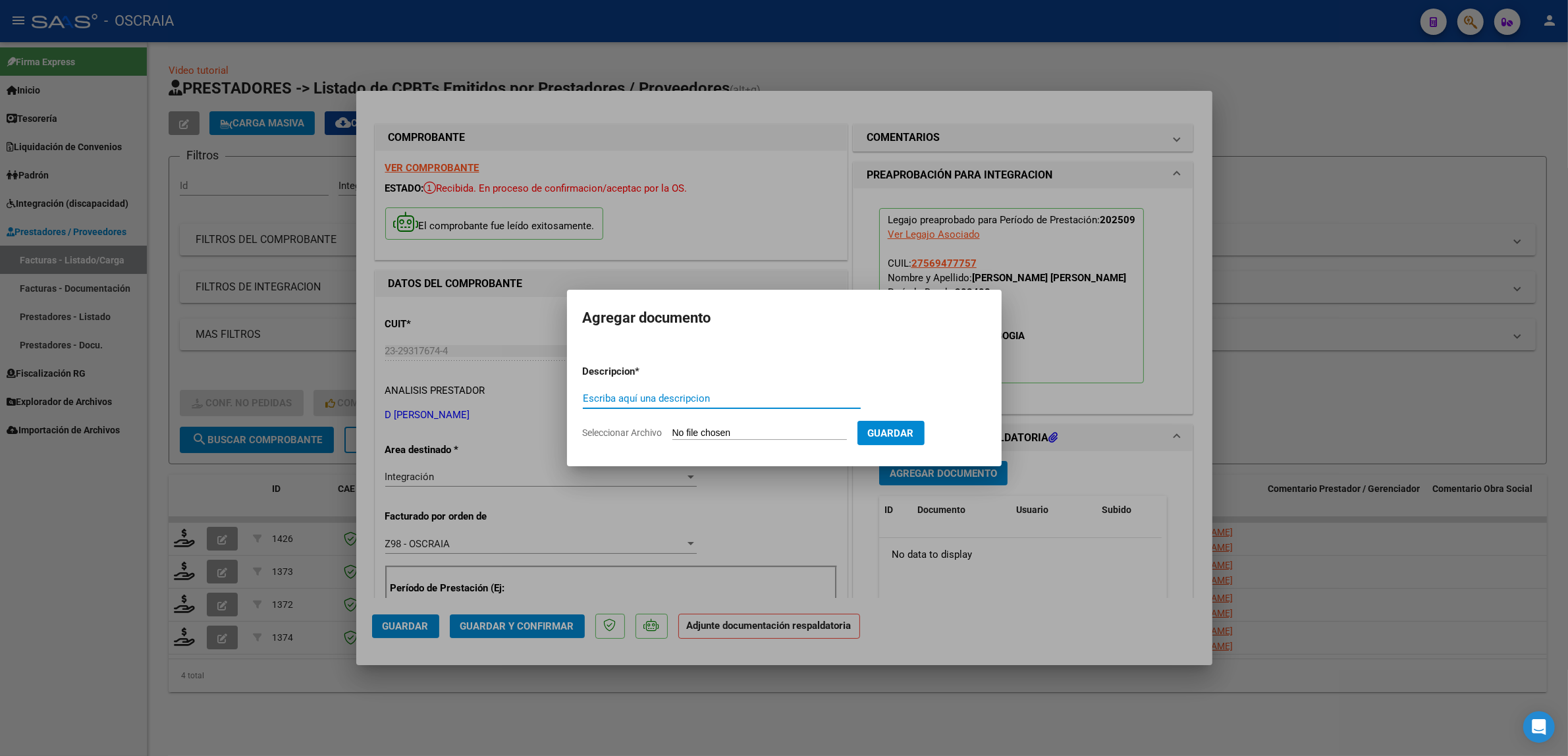
click at [716, 389] on div "Escriba aquí una descripcion" at bounding box center [722, 399] width 278 height 20
click at [715, 396] on input "Escriba aquí una descripcion" at bounding box center [722, 398] width 278 height 12
type input "PLANILLA DE ASISTENCIA"
click at [672, 427] on input "Seleccionar Archivo" at bounding box center [760, 433] width 175 height 12
type input "C:\fakepath\09-2025 D [PERSON_NAME] FC 269 PSICOPEDAGOGIA [PERSON_NAME] PLANILL…"
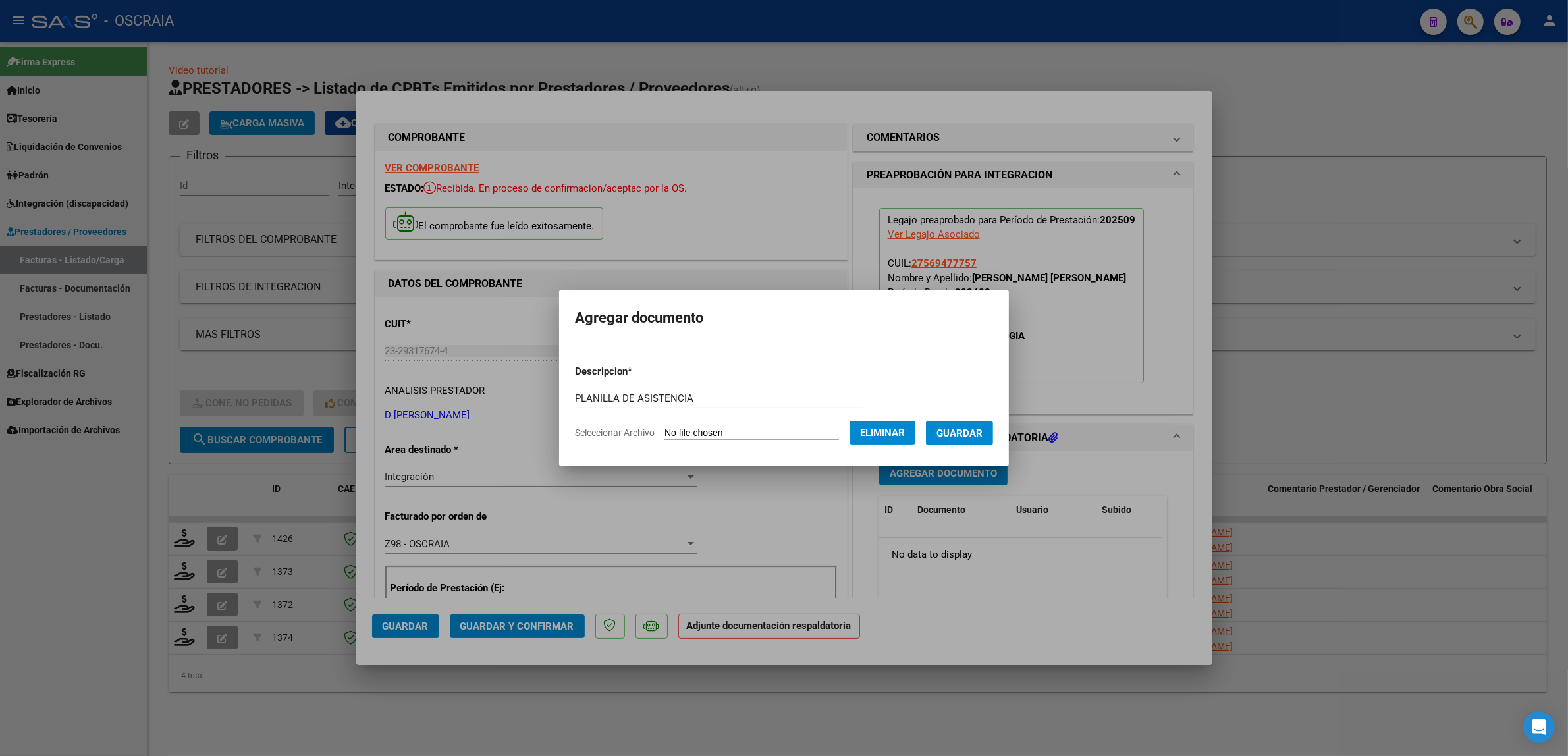
click at [970, 441] on button "Guardar" at bounding box center [959, 433] width 67 height 24
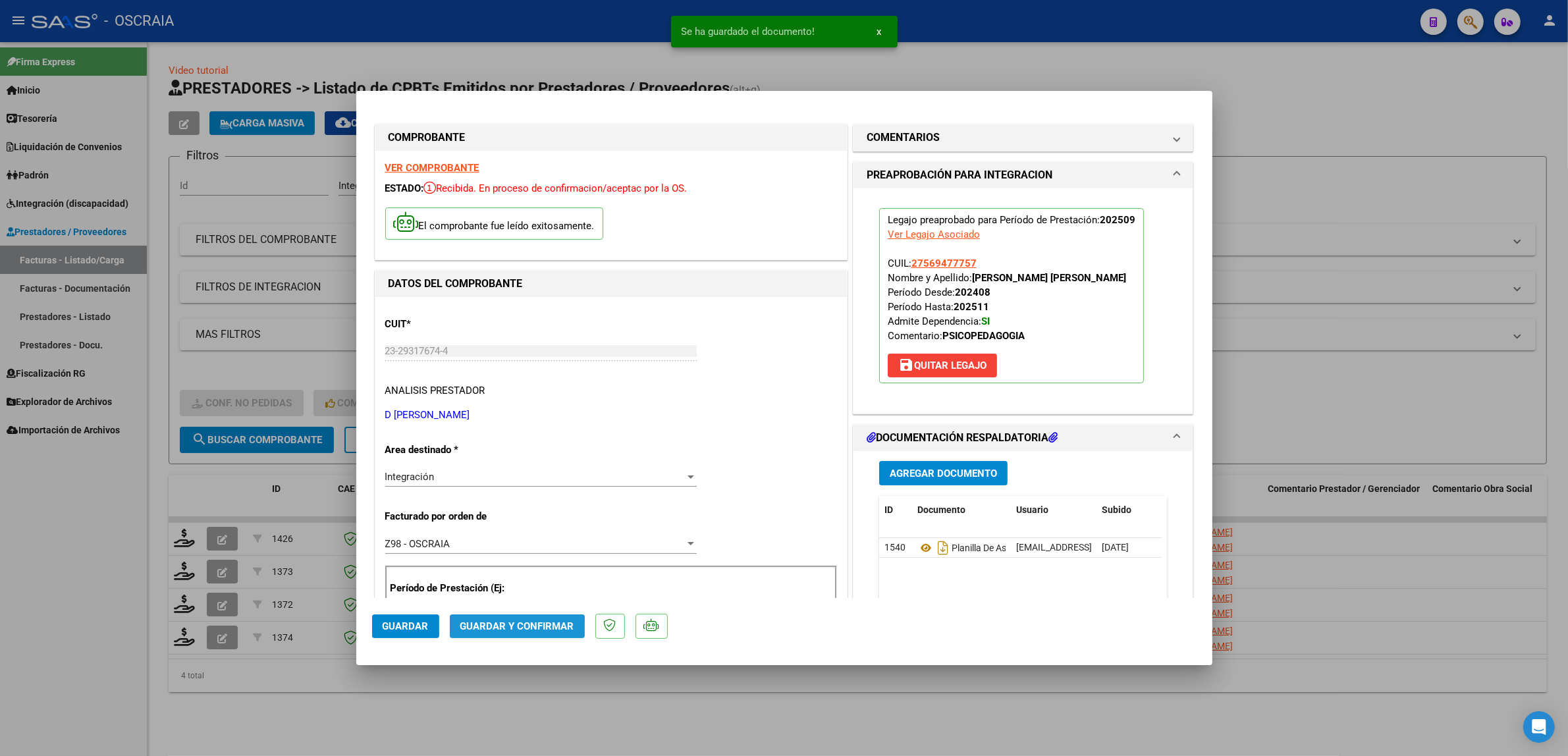
click at [513, 632] on button "Guardar y Confirmar" at bounding box center [517, 626] width 135 height 24
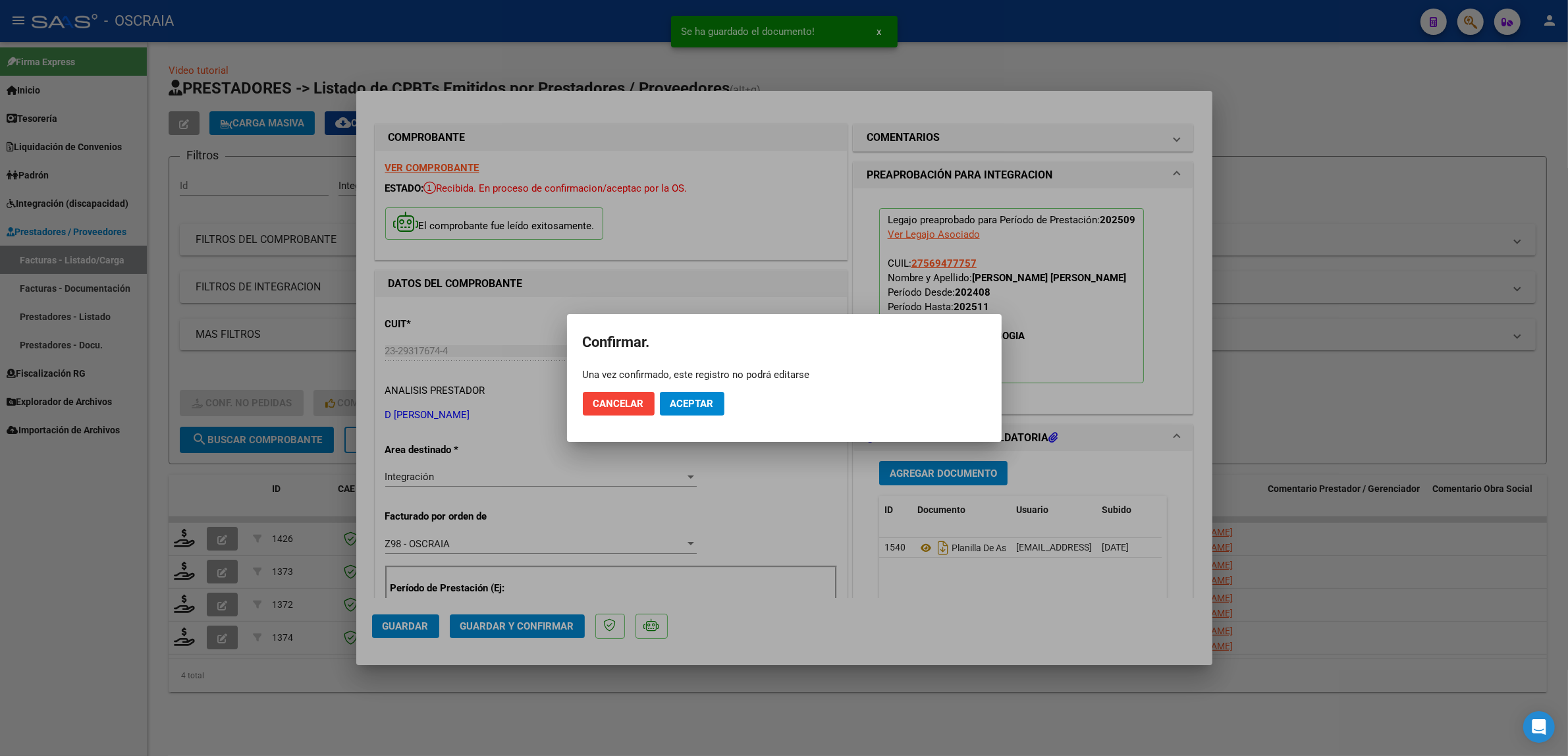
click at [680, 389] on mat-dialog-actions "Cancelar Aceptar" at bounding box center [784, 404] width 403 height 45
click at [680, 399] on span "Aceptar" at bounding box center [692, 404] width 44 height 12
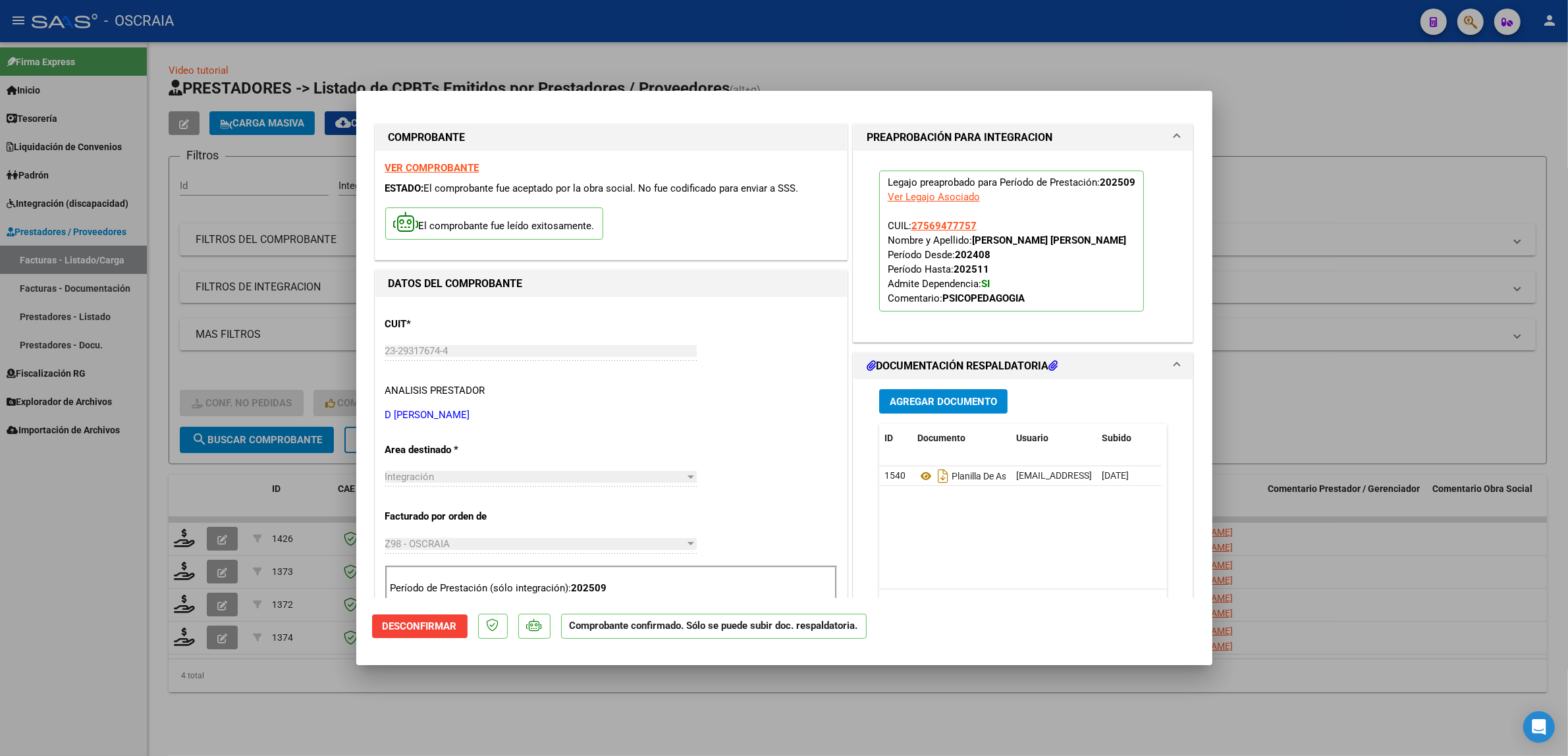
click at [238, 402] on div at bounding box center [784, 378] width 1568 height 756
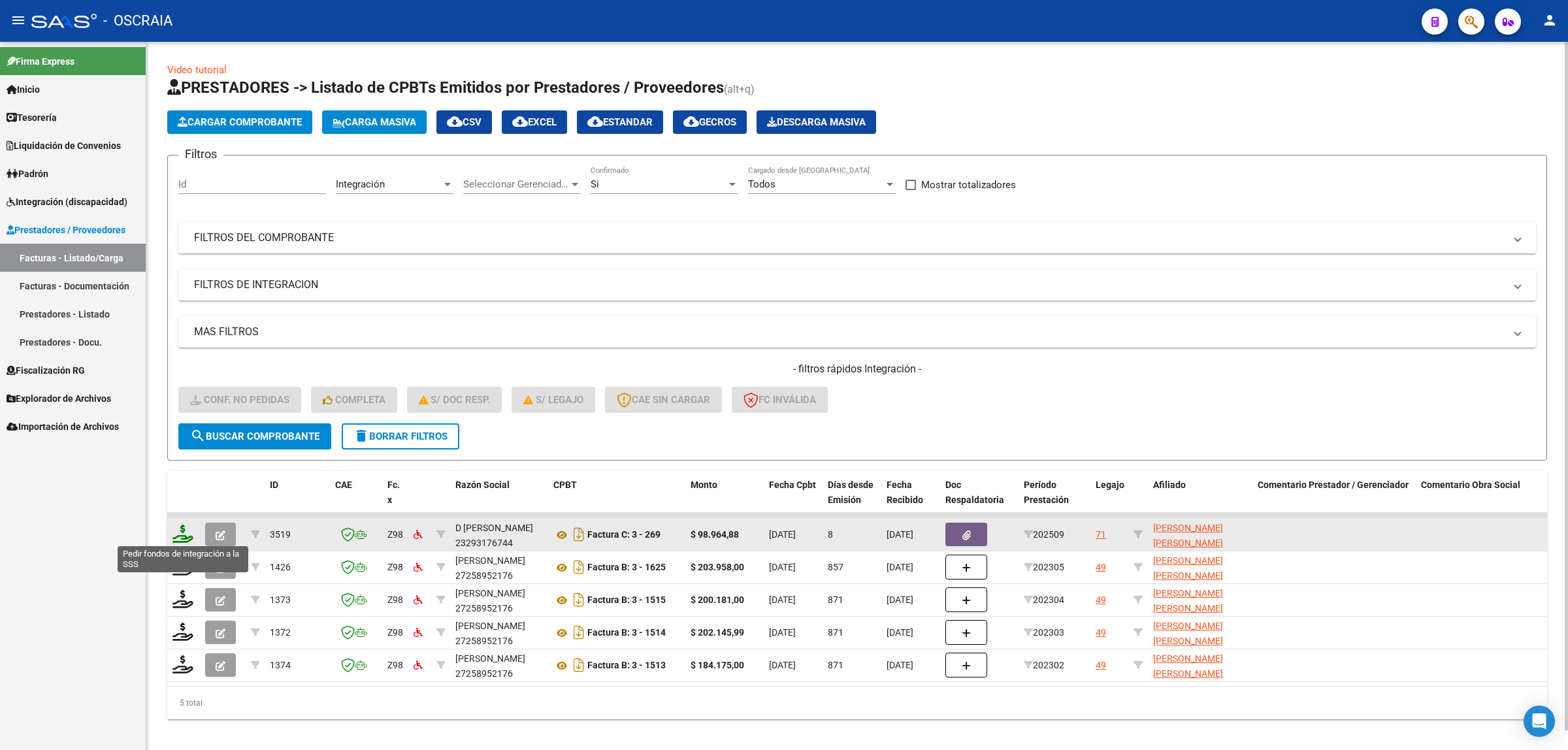
click at [187, 537] on icon at bounding box center [183, 534] width 21 height 18
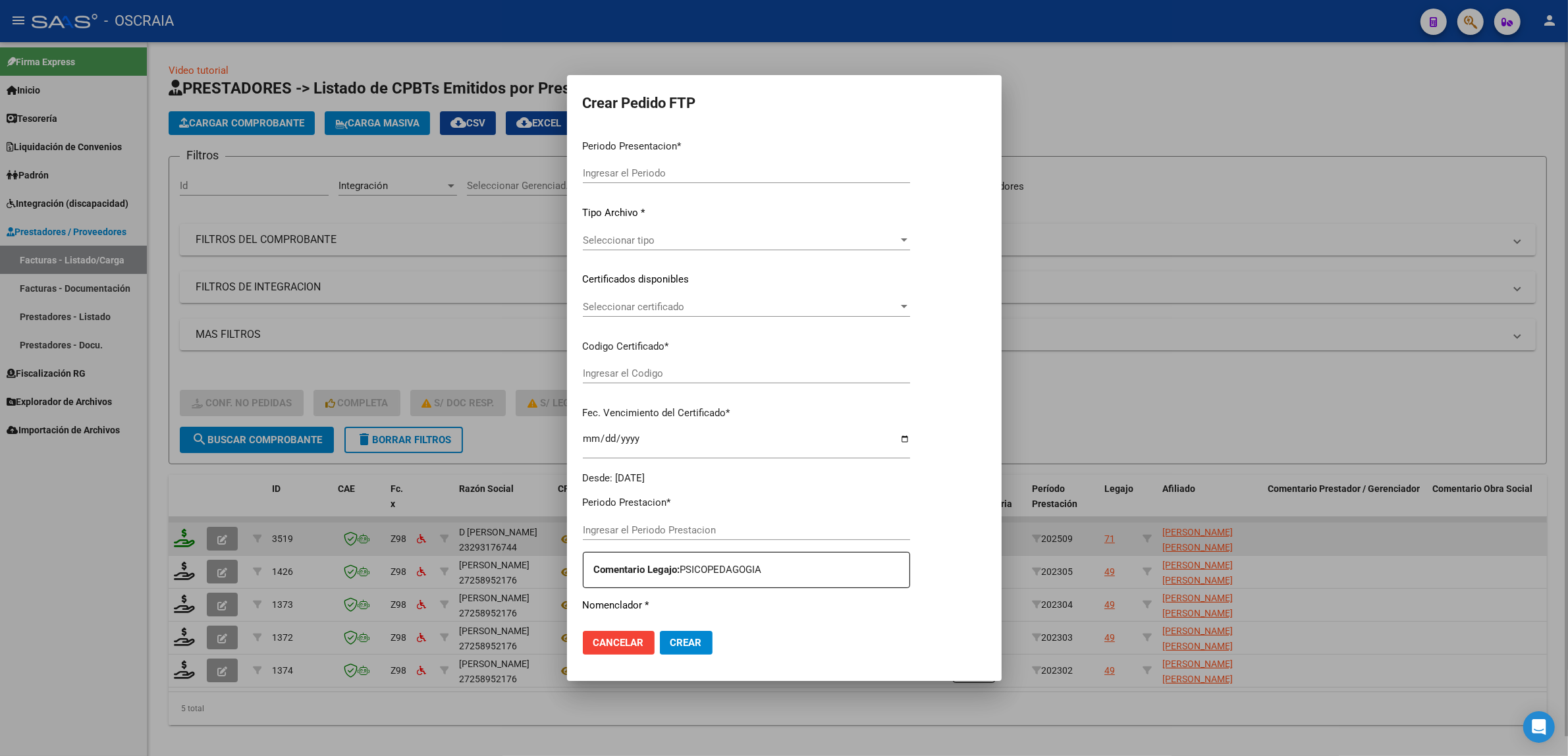
type input "202509"
type input "$ 98.964,88"
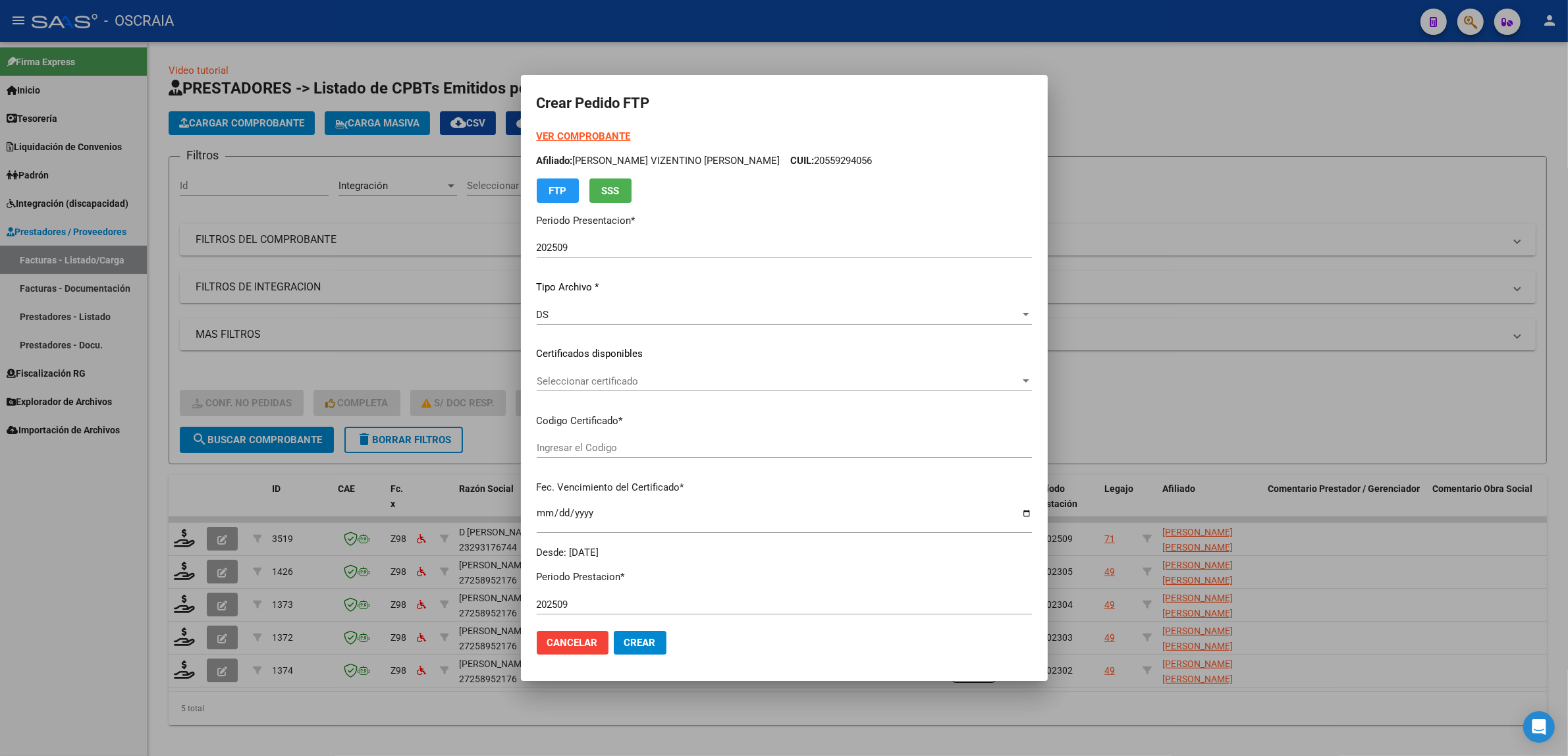
type input "ARG01000569477752022111620231116BS313"
type input "[DATE]"
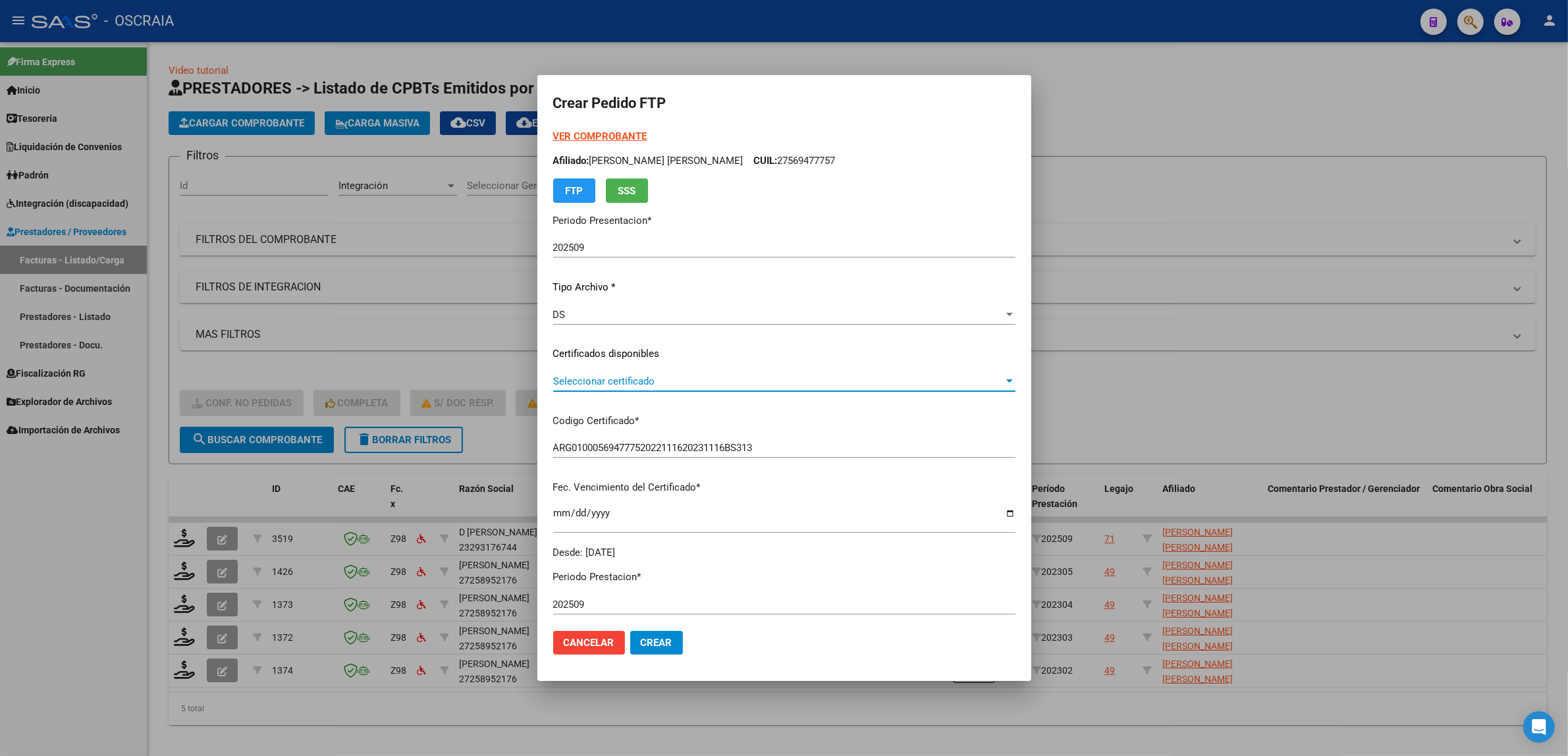
click at [739, 382] on span "Seleccionar certificado" at bounding box center [778, 381] width 450 height 12
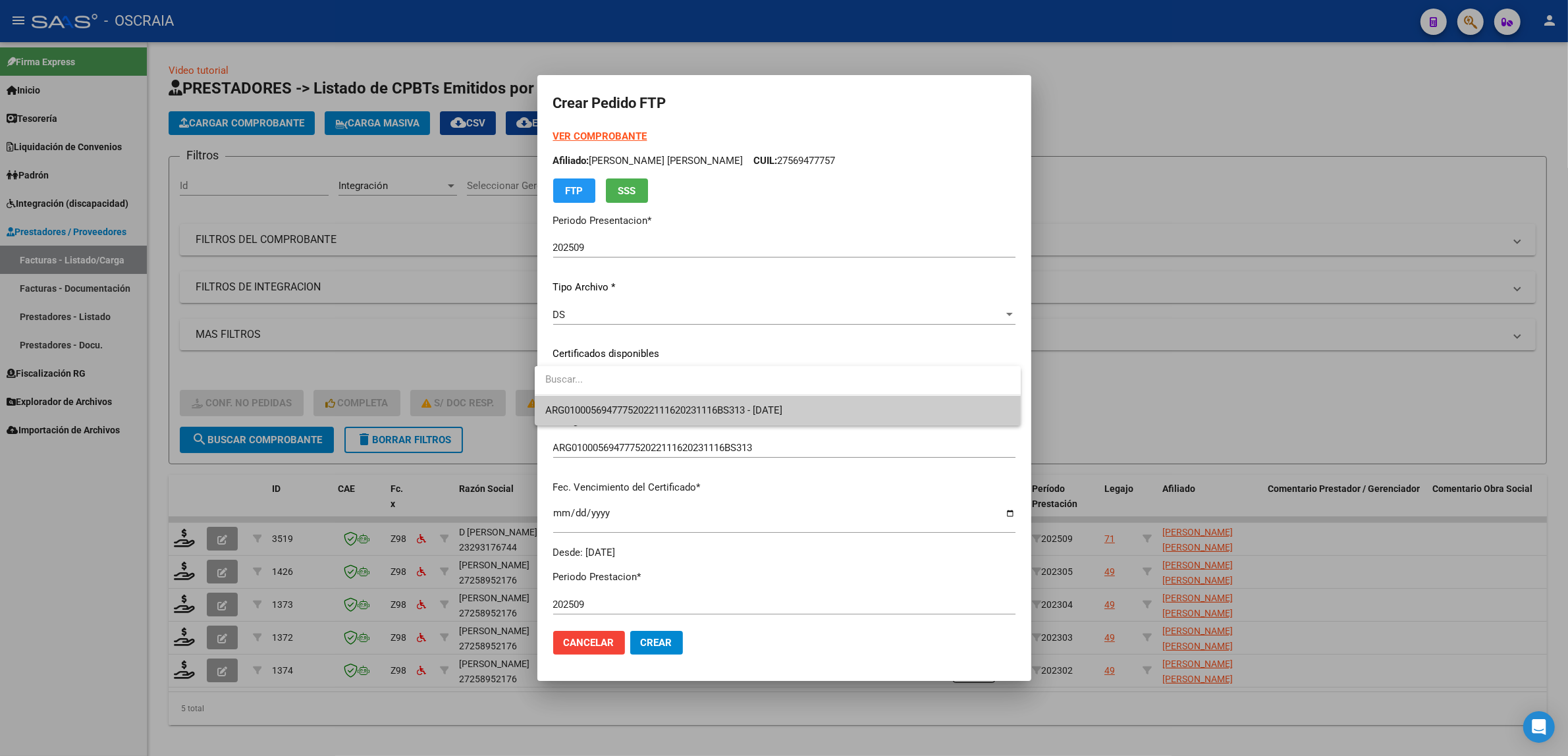
click at [741, 416] on span "ARG01000569477752022111620231116BS313 - [DATE]" at bounding box center [778, 410] width 465 height 29
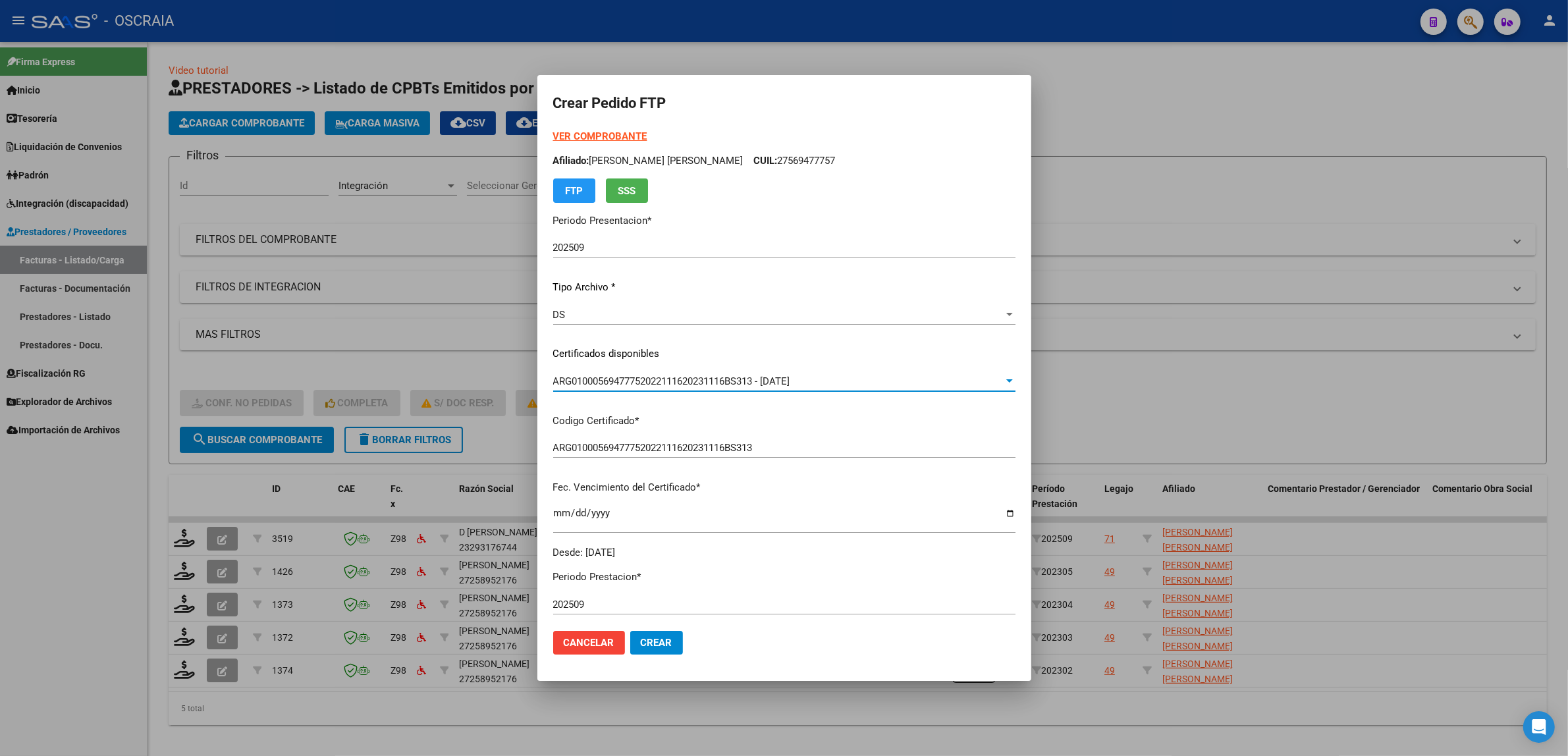
scroll to position [274, 0]
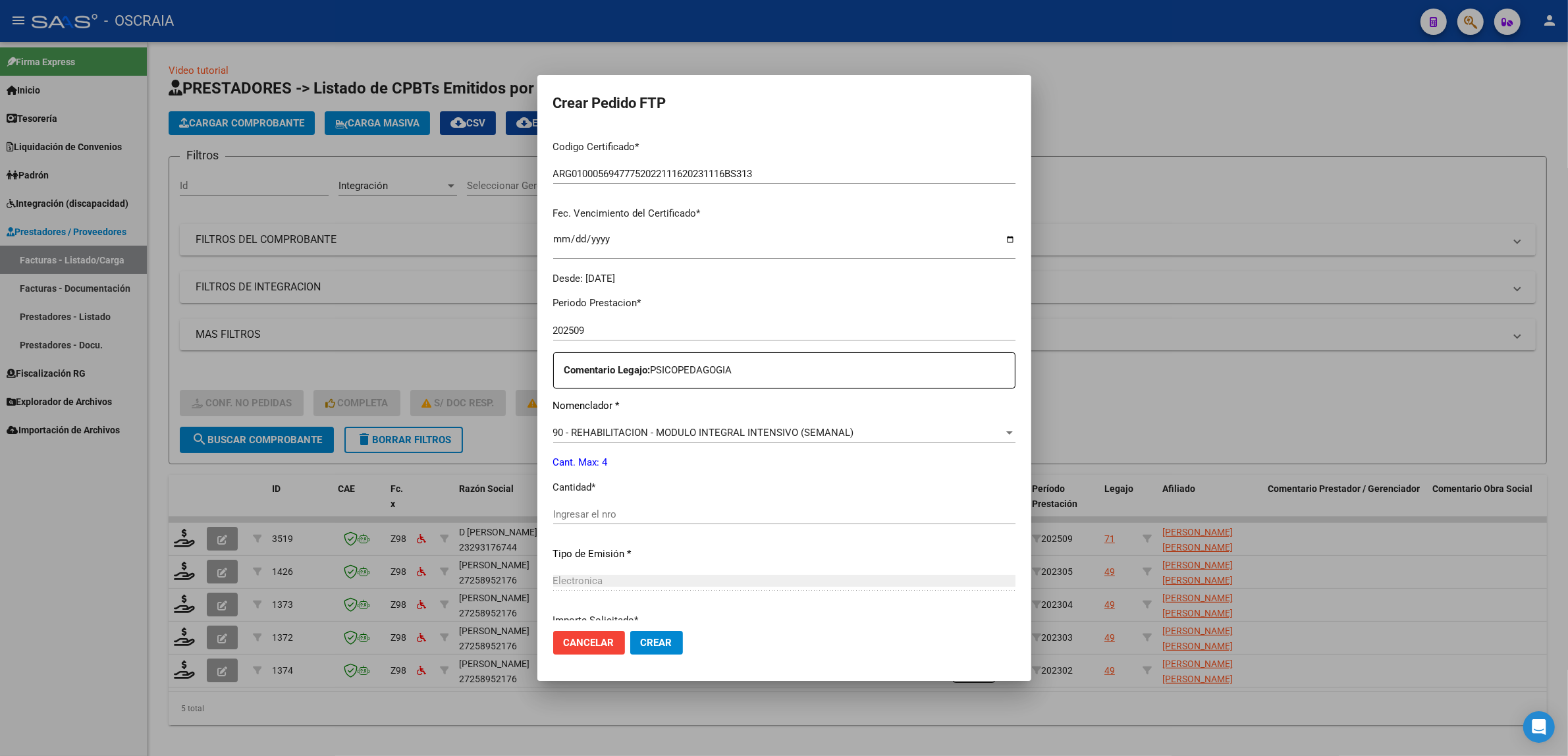
click at [688, 517] on input "Ingresar el nro" at bounding box center [785, 514] width 463 height 12
type input "4"
click at [687, 537] on div "Periodo Prestacion * 202509 Ingresar el Periodo Prestacion Comentario Legajo: P…" at bounding box center [785, 511] width 463 height 451
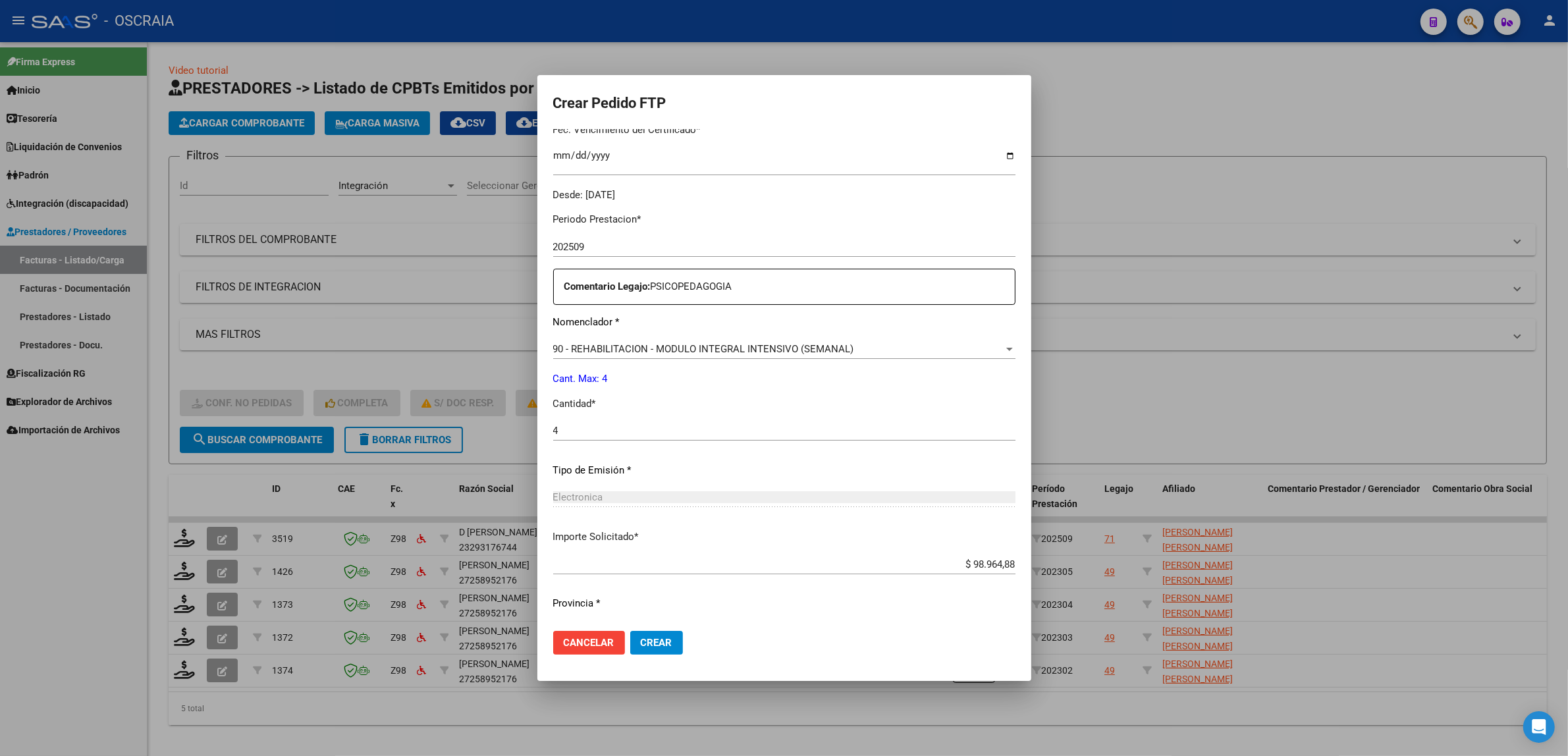
scroll to position [389, 0]
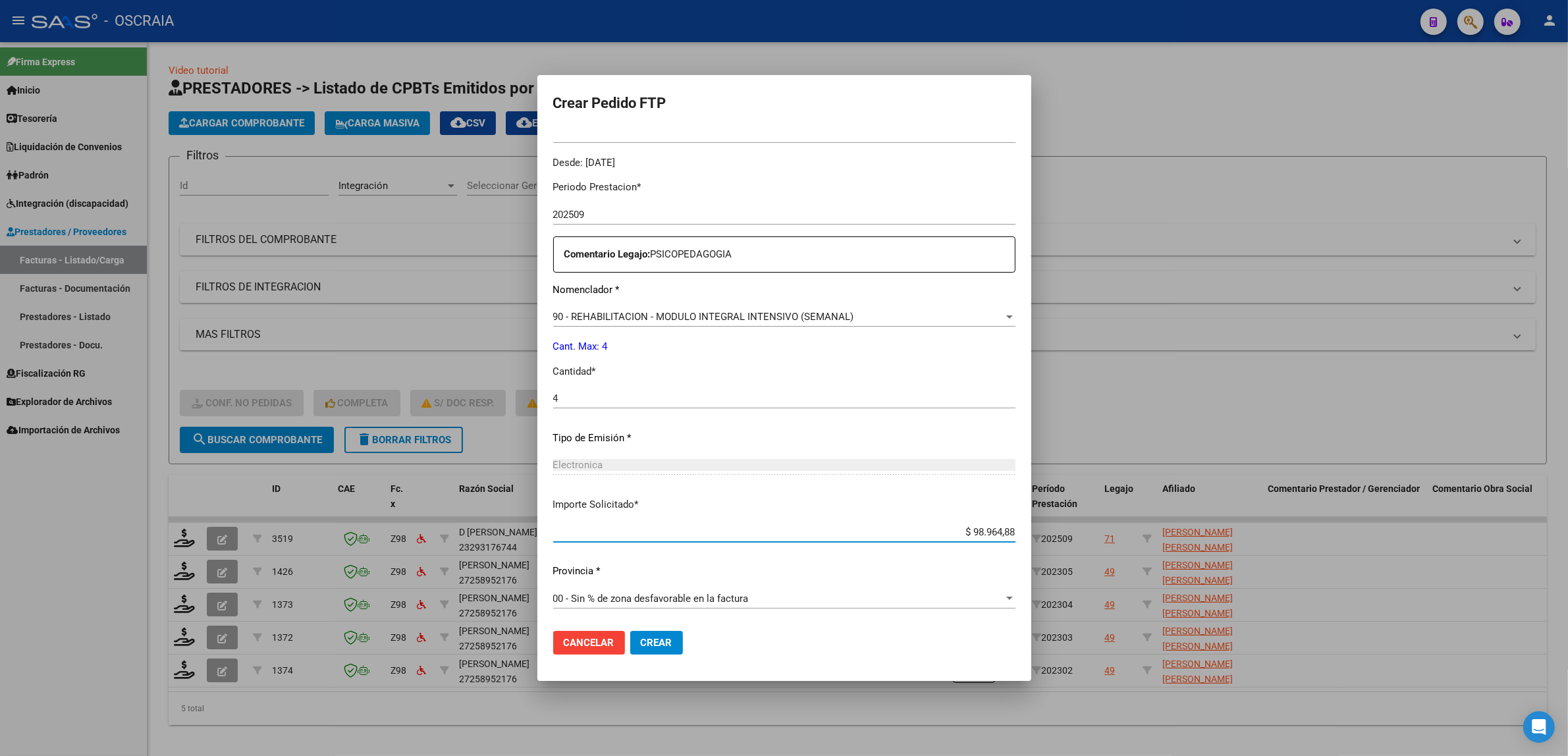
click at [663, 534] on input "$ 98.964,88" at bounding box center [785, 532] width 463 height 12
click at [689, 499] on p "Importe Solicitado *" at bounding box center [785, 504] width 463 height 15
click at [660, 647] on span "Crear" at bounding box center [657, 642] width 32 height 12
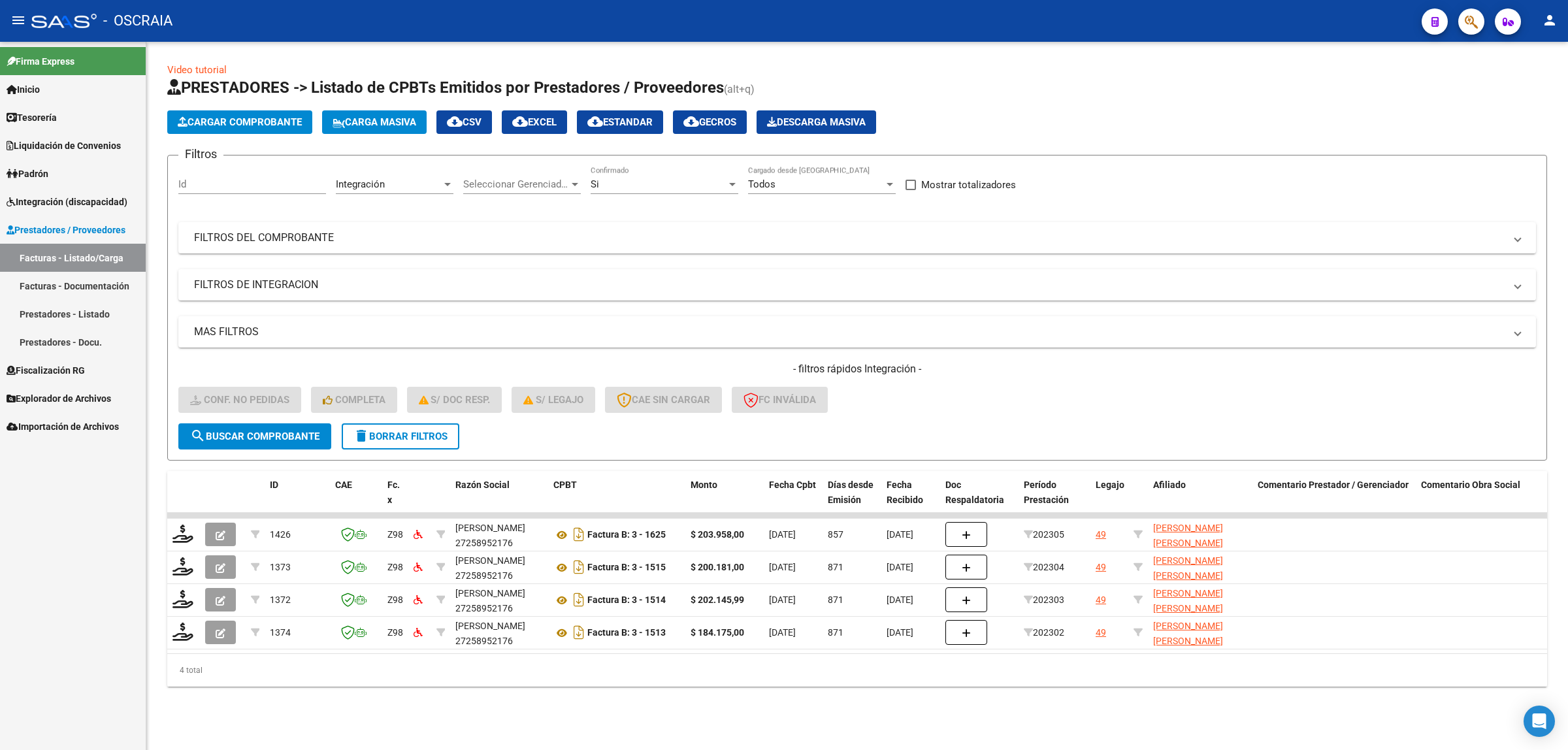
click at [224, 109] on app-list-header "PRESTADORES -> Listado de CPBTs Emitidos por Prestadores / Proveedores (alt+q) …" at bounding box center [857, 269] width 1380 height 384
click at [224, 113] on button "Cargar Comprobante" at bounding box center [239, 121] width 145 height 23
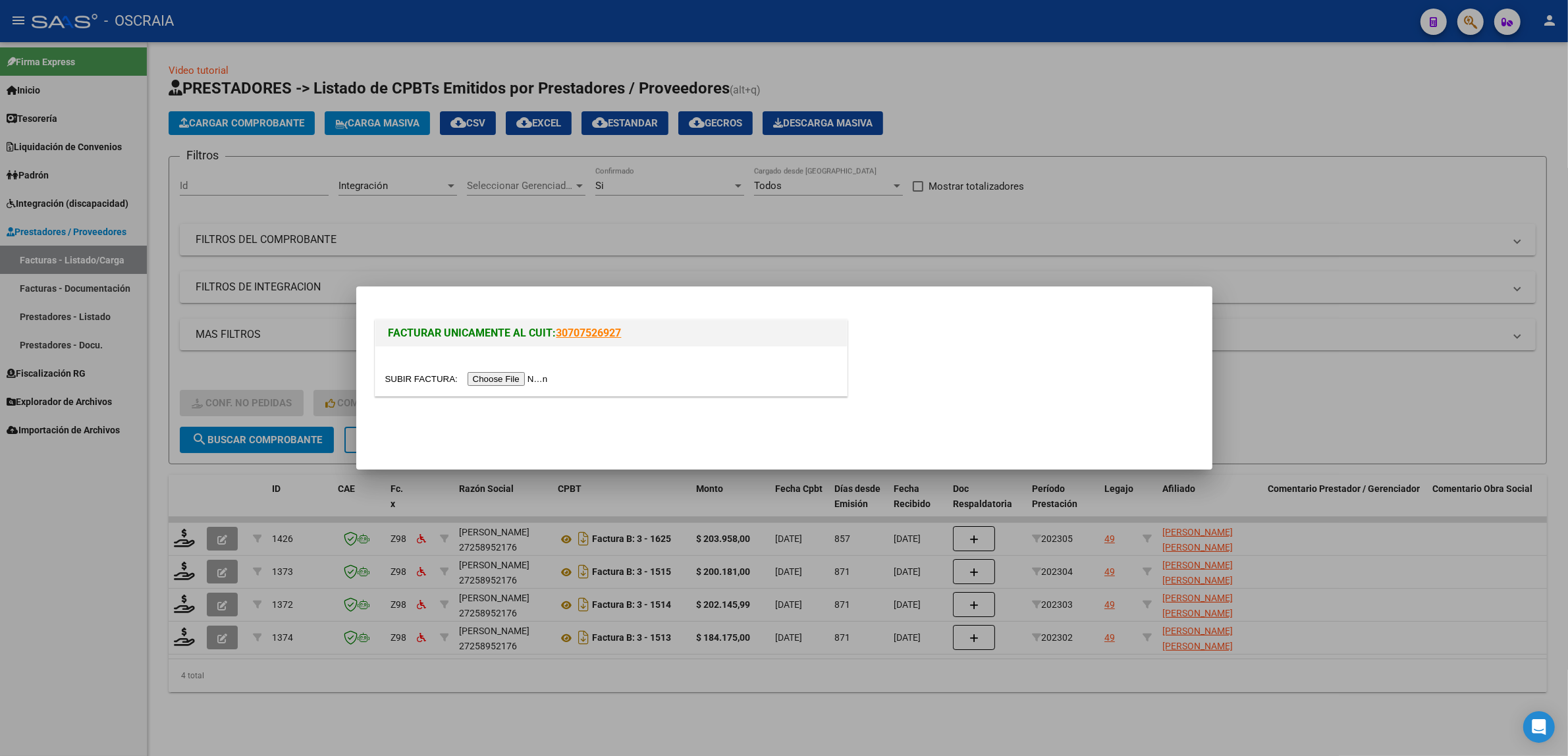
click at [557, 389] on div at bounding box center [611, 371] width 472 height 49
click at [552, 377] on input "file" at bounding box center [468, 379] width 167 height 14
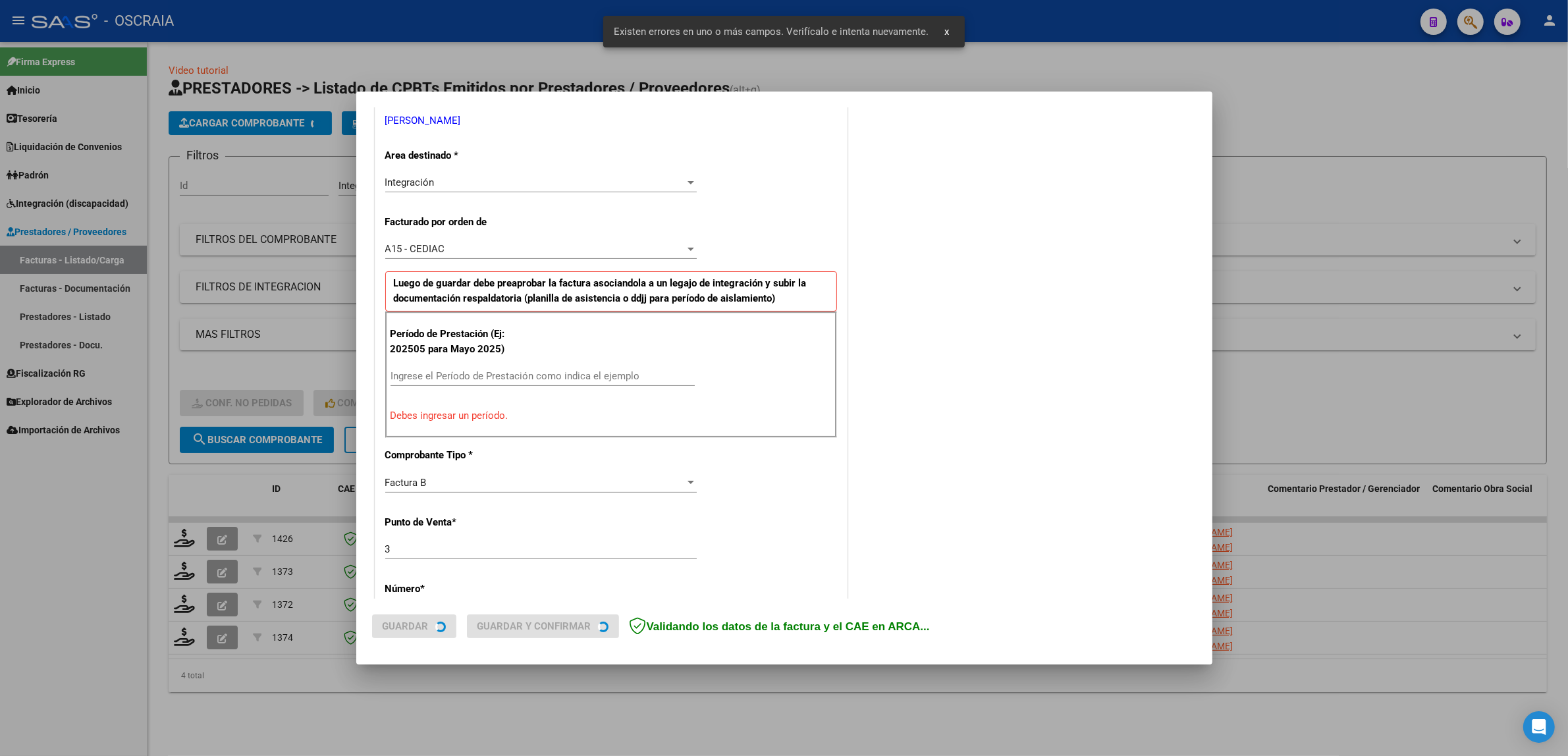
scroll to position [281, 0]
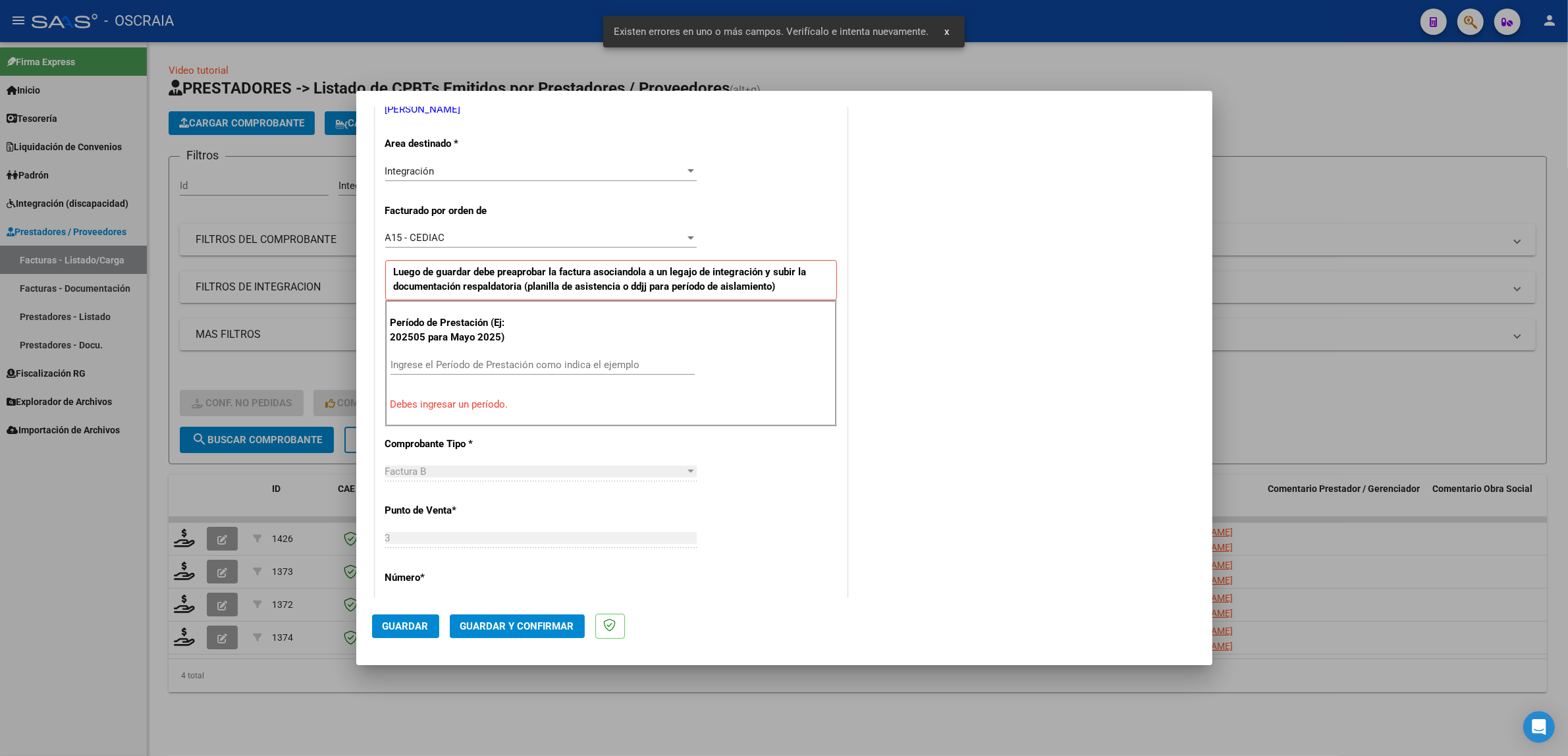
click at [489, 359] on input "Ingrese el Período de Prestación como indica el ejemplo" at bounding box center [542, 364] width 304 height 12
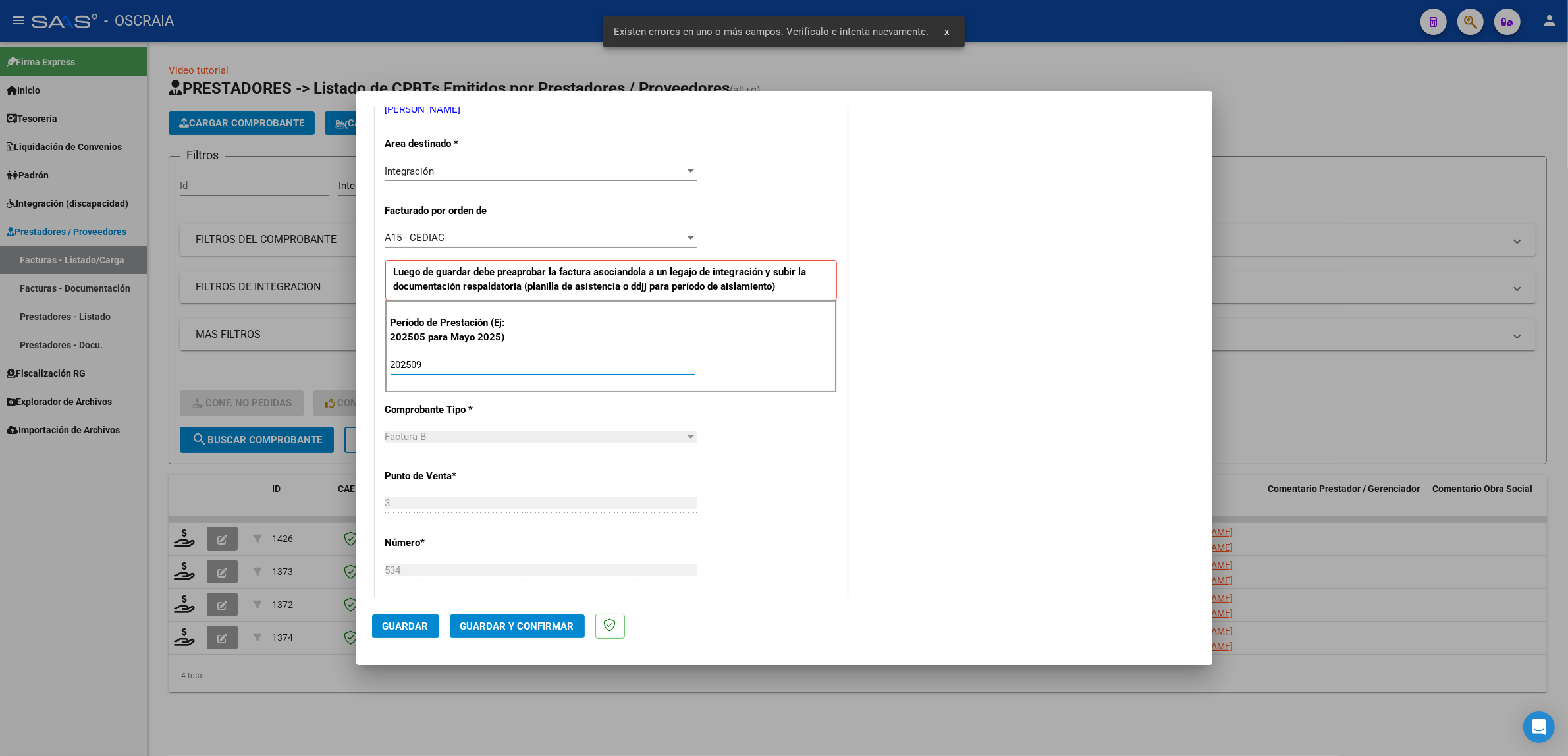
type input "202509"
click at [712, 469] on div "CUIT * 27-37792379-6 Ingresar CUIT ANALISIS PRESTADOR [PERSON_NAME][GEOGRAPHIC_…" at bounding box center [611, 557] width 472 height 1133
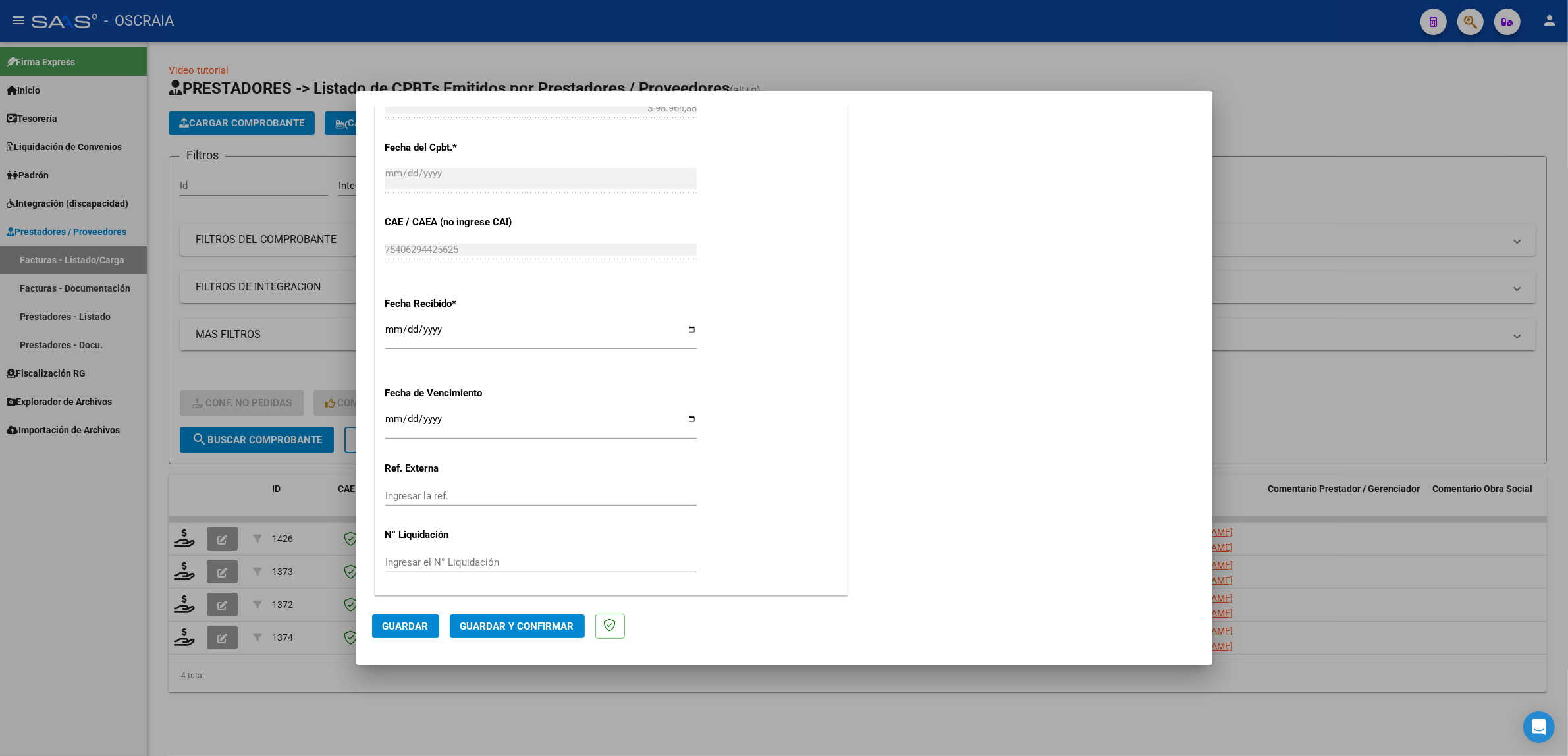
click at [381, 633] on button "Guardar" at bounding box center [406, 626] width 67 height 24
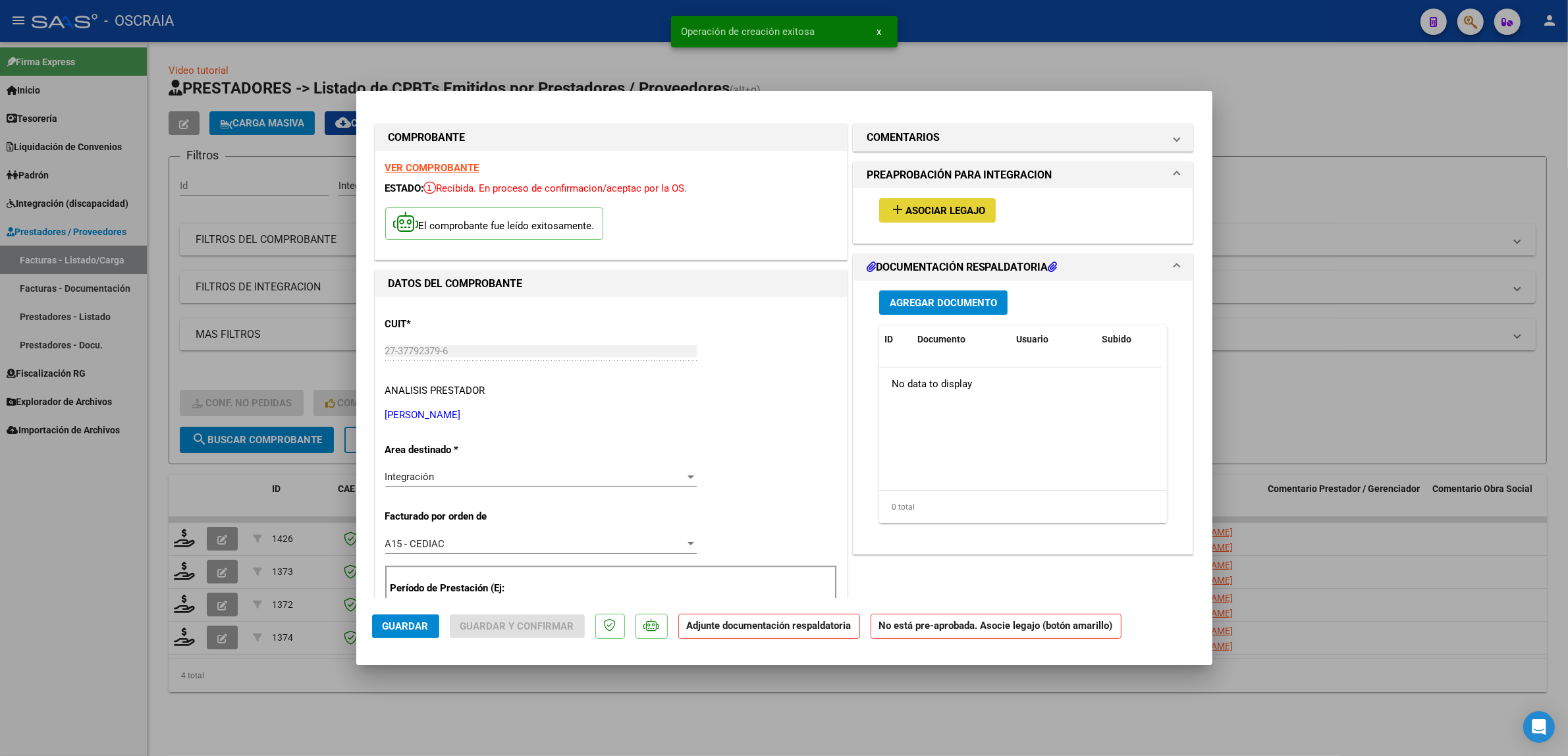
click at [913, 218] on button "add Asociar Legajo" at bounding box center [937, 210] width 117 height 24
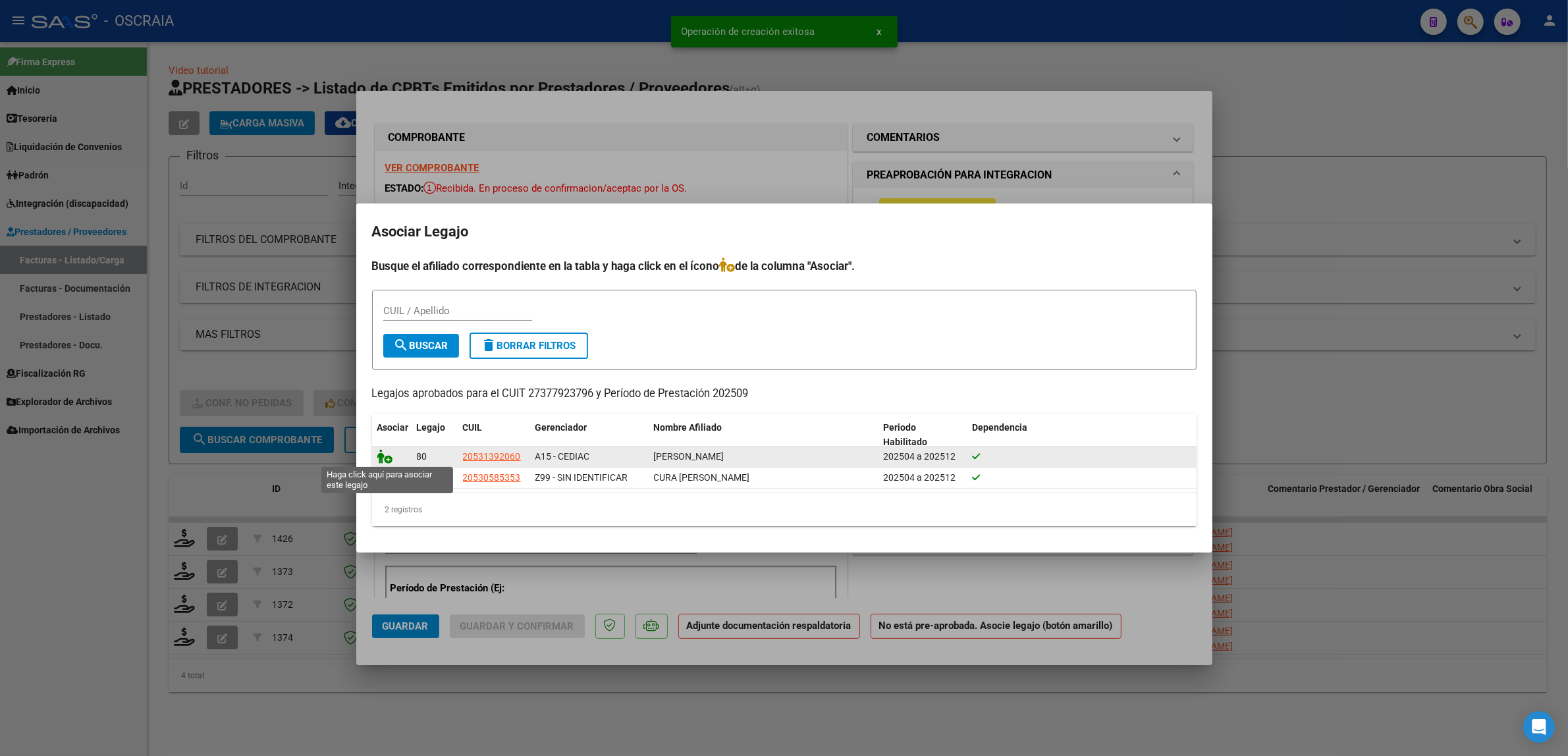
click at [380, 455] on icon at bounding box center [385, 456] width 16 height 14
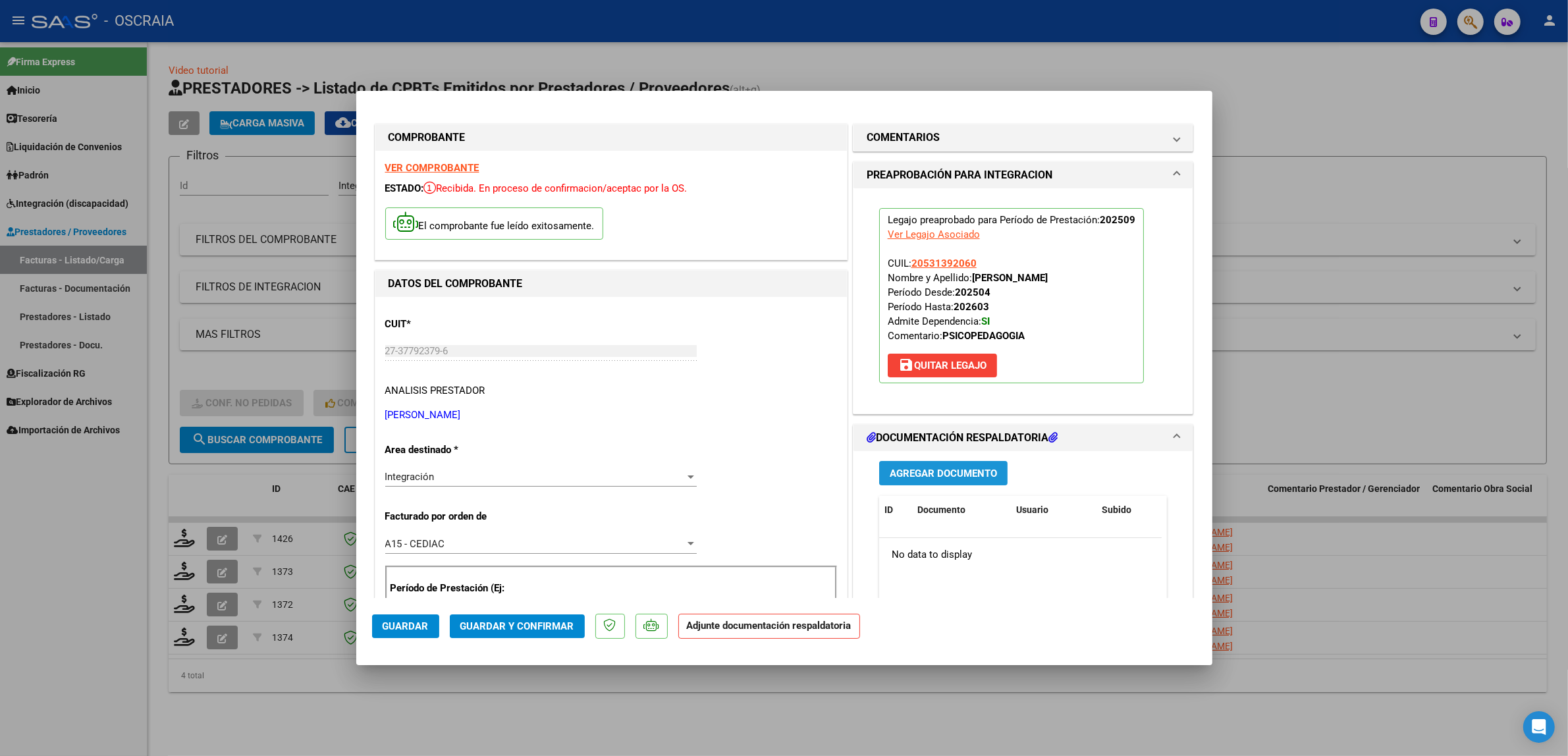
click at [907, 468] on span "Agregar Documento" at bounding box center [944, 473] width 107 height 12
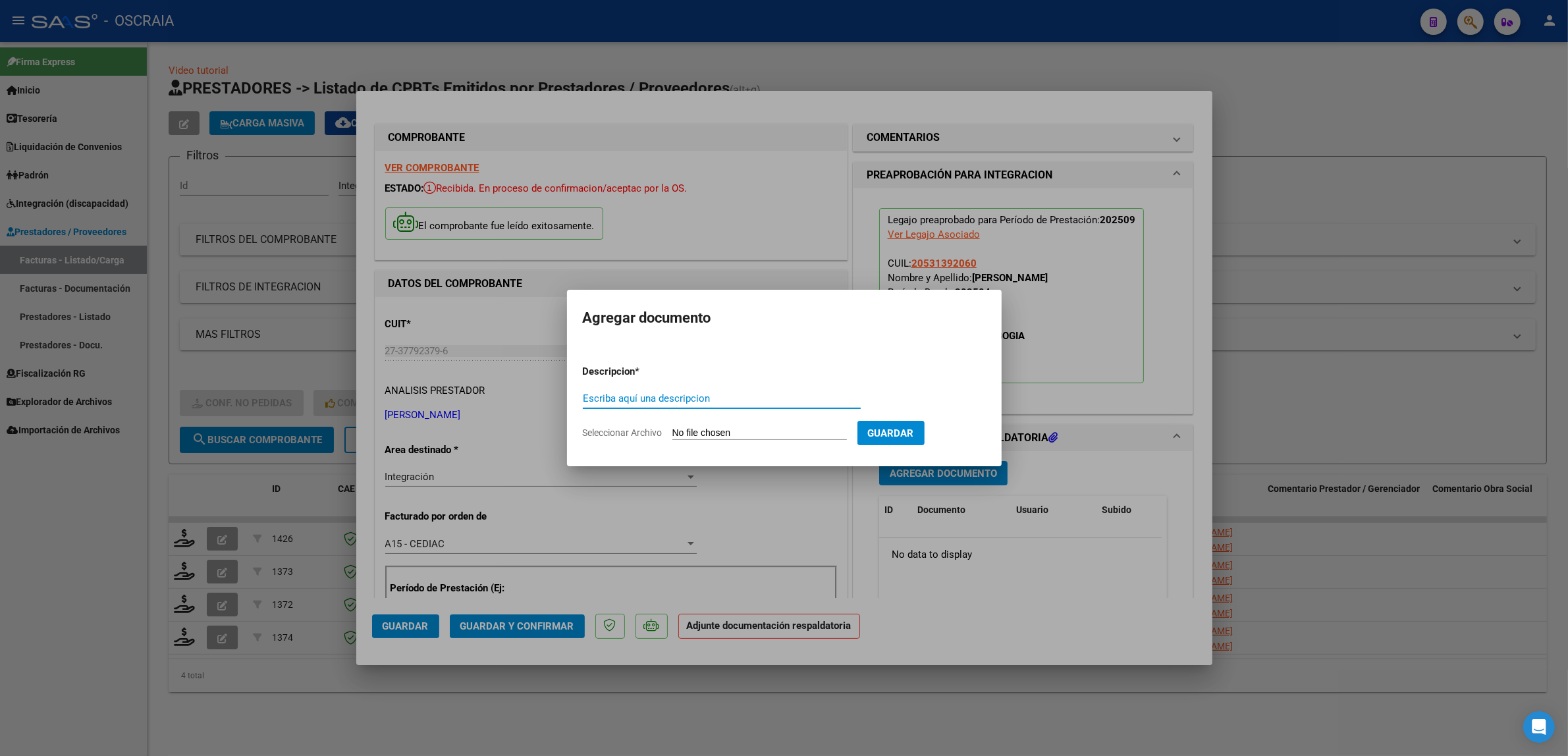
click at [702, 406] on div "Escriba aquí una descripcion" at bounding box center [722, 399] width 278 height 20
click at [647, 402] on input "Escriba aquí una descripcion" at bounding box center [722, 398] width 278 height 12
type input "PLANILLA DE ASISTENCIA"
click at [672, 427] on input "Seleccionar Archivo" at bounding box center [760, 433] width 175 height 12
type input "C:\fakepath\09-2025 [PERSON_NAME] FC 534 PSICOPEDAGOGIA [PERSON_NAME] PLANILLA …"
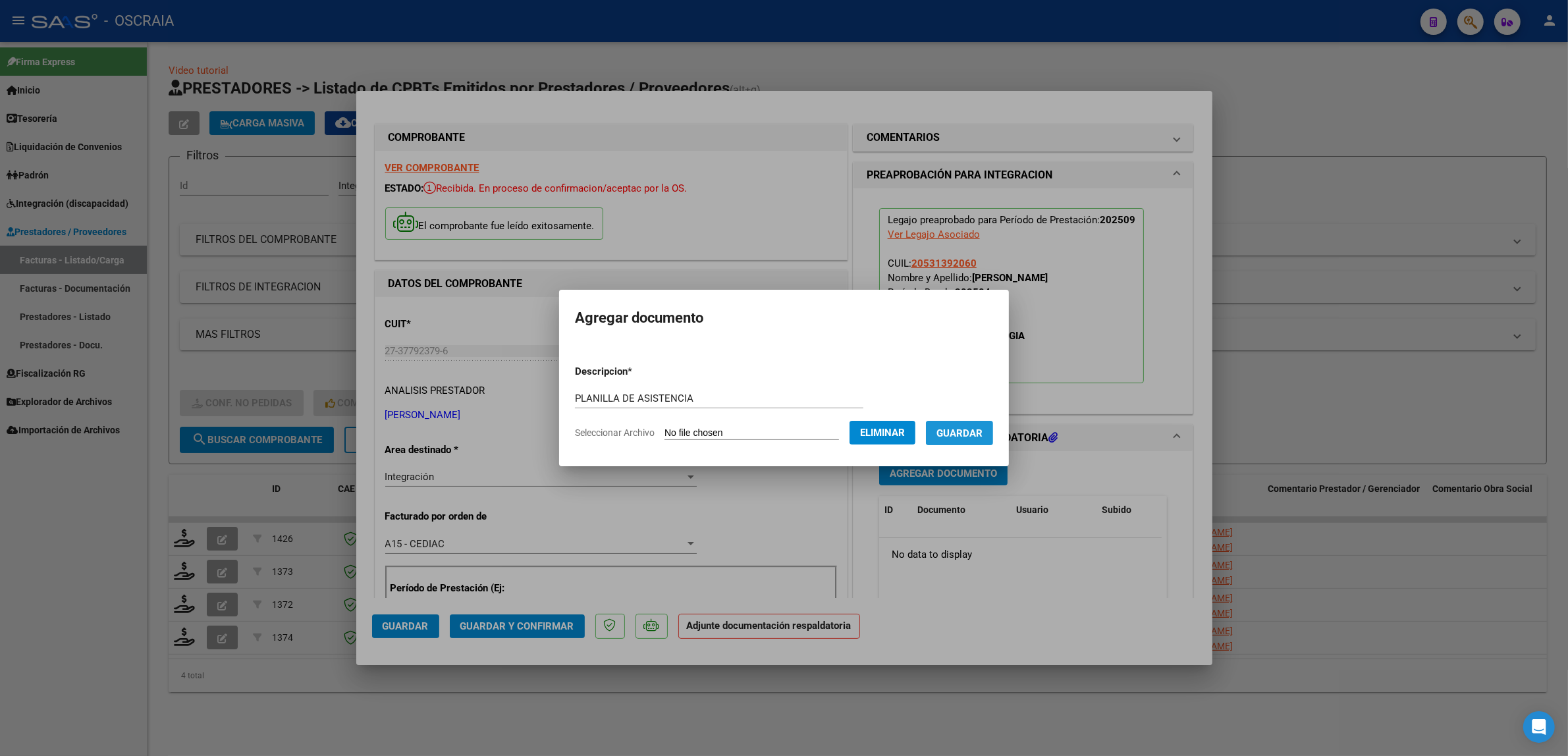
click at [958, 428] on span "Guardar" at bounding box center [959, 433] width 46 height 12
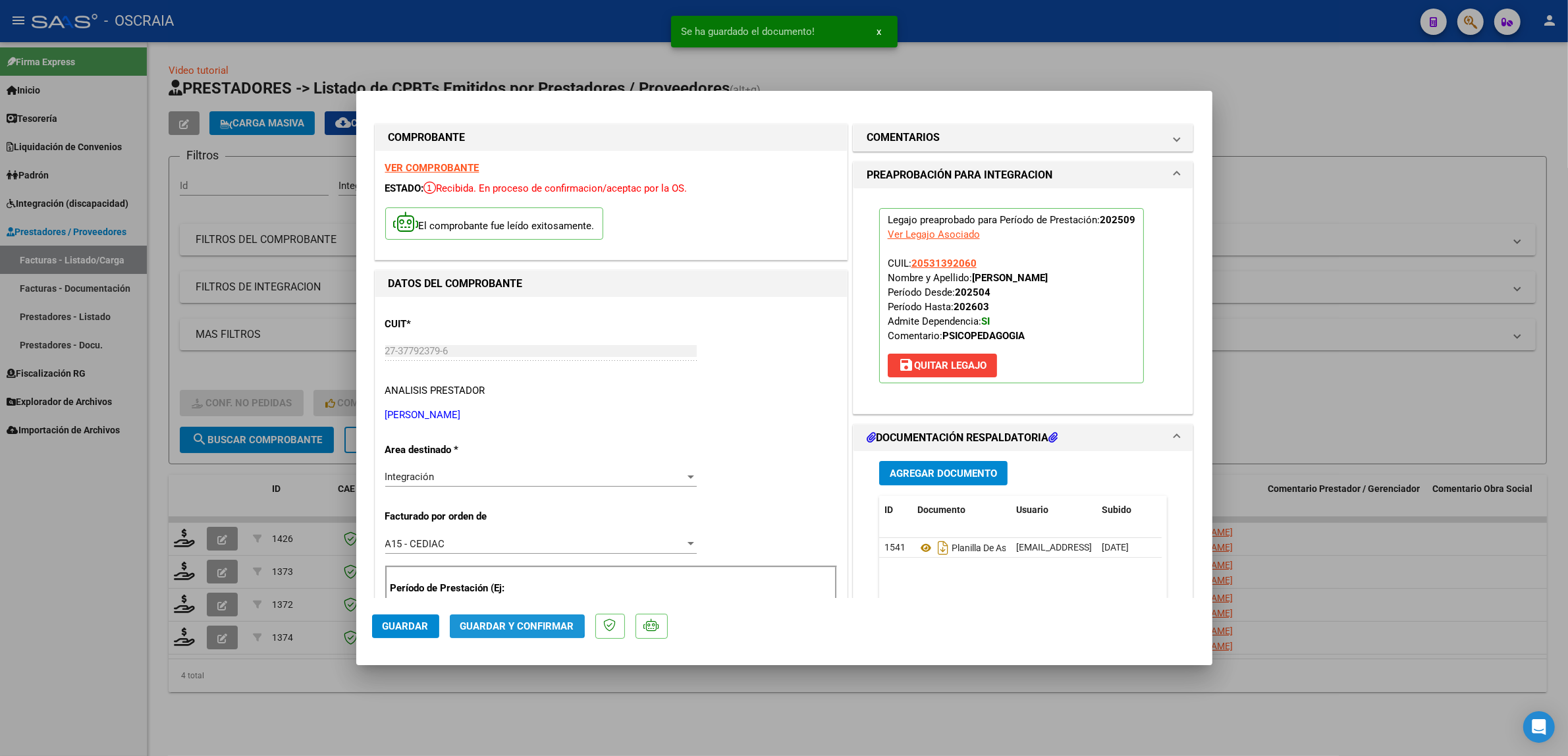
click at [514, 624] on span "Guardar y Confirmar" at bounding box center [517, 626] width 114 height 12
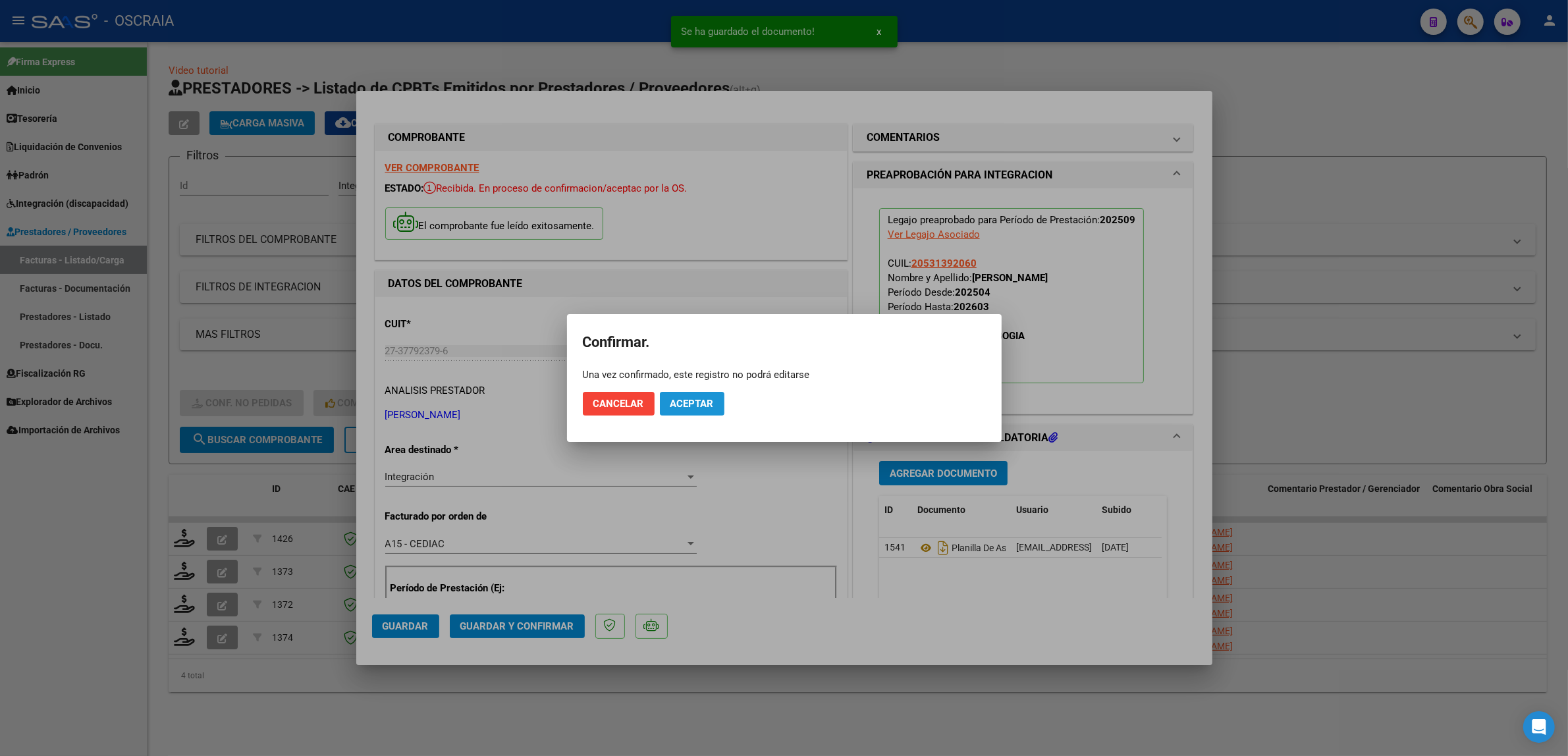
click at [705, 392] on button "Aceptar" at bounding box center [692, 403] width 64 height 24
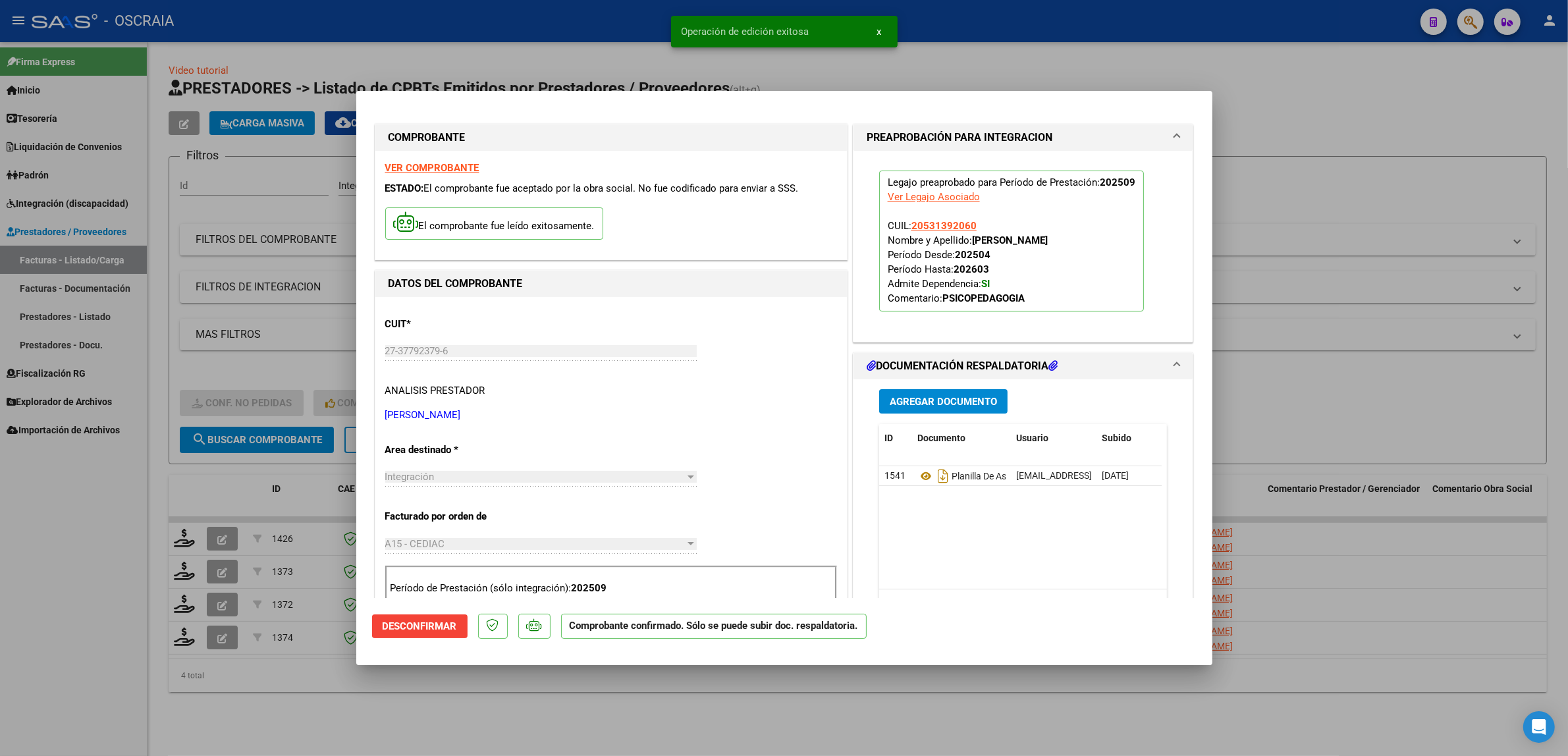
click at [535, 63] on div at bounding box center [784, 378] width 1568 height 756
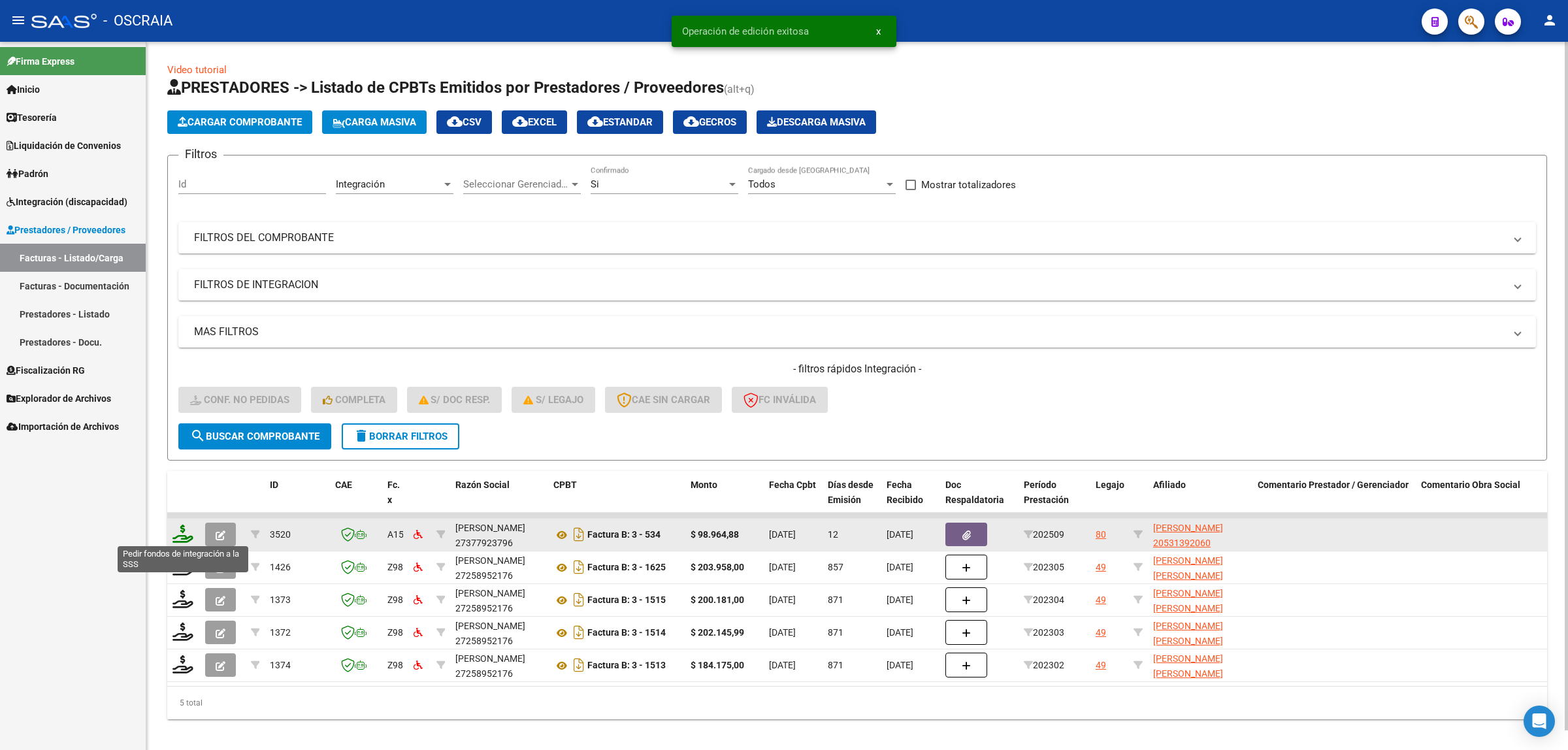
click at [182, 534] on icon at bounding box center [183, 534] width 21 height 18
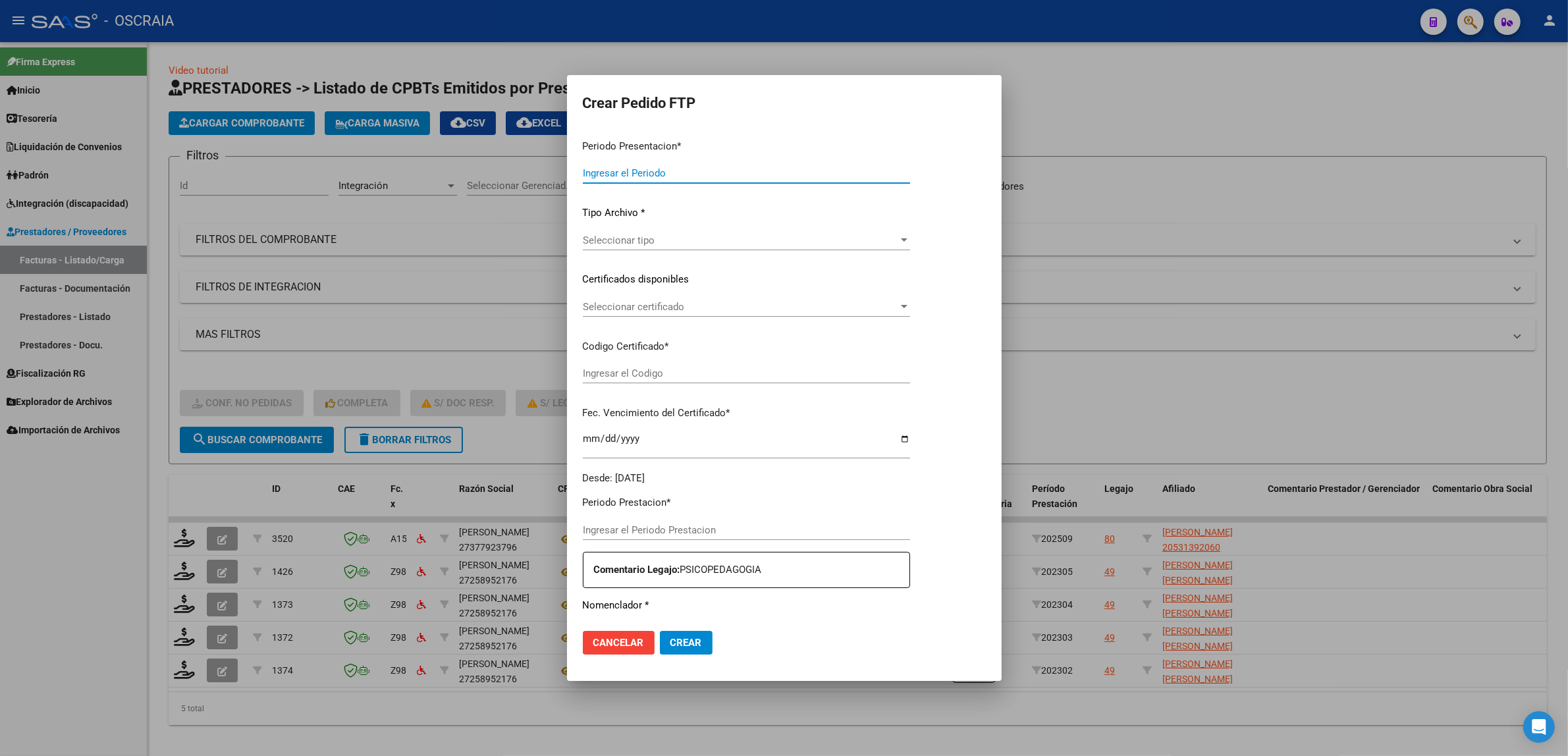
type input "202509"
type input "$ 98.964,88"
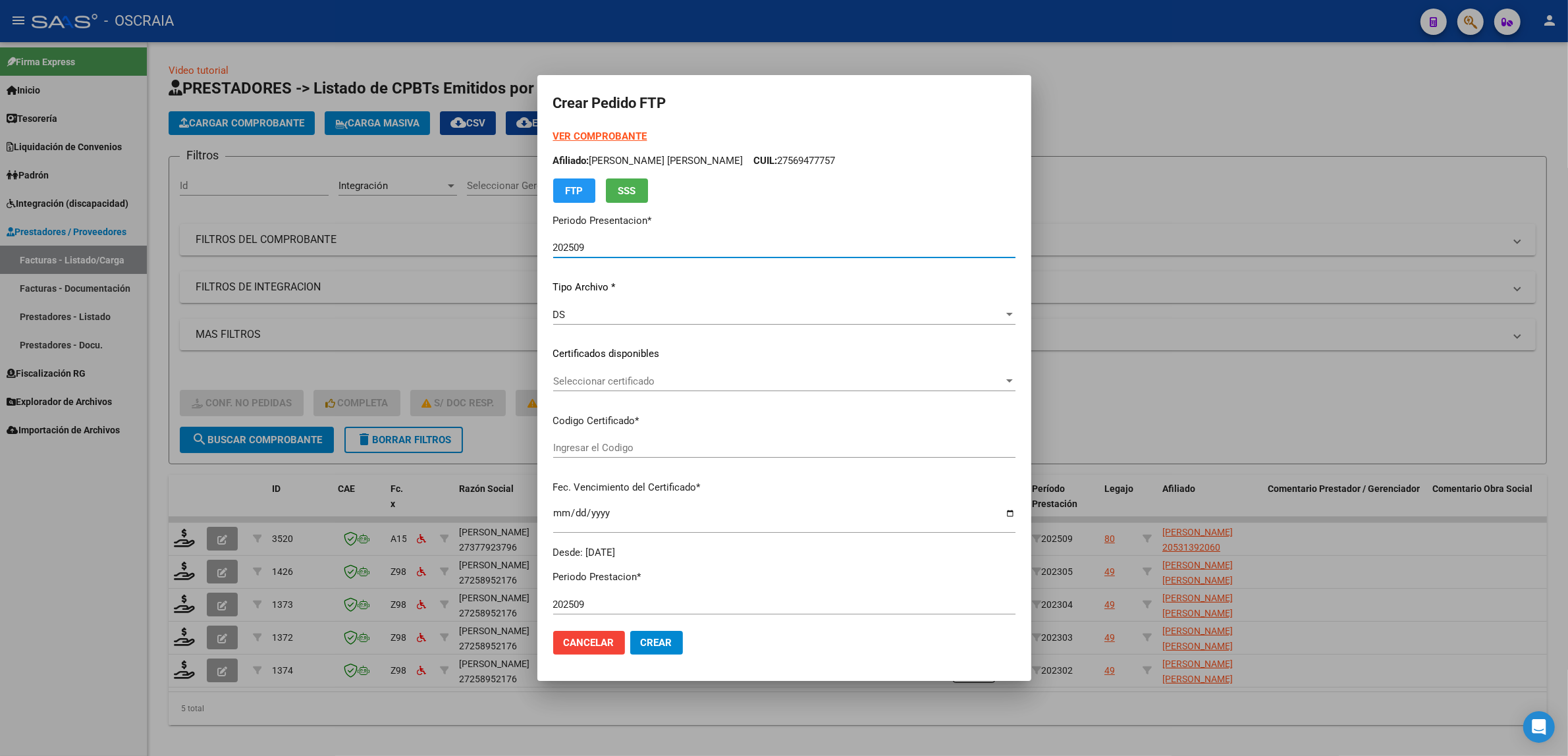
type input "ARG02000531392062025060920310609BUE410"
type input "[DATE]"
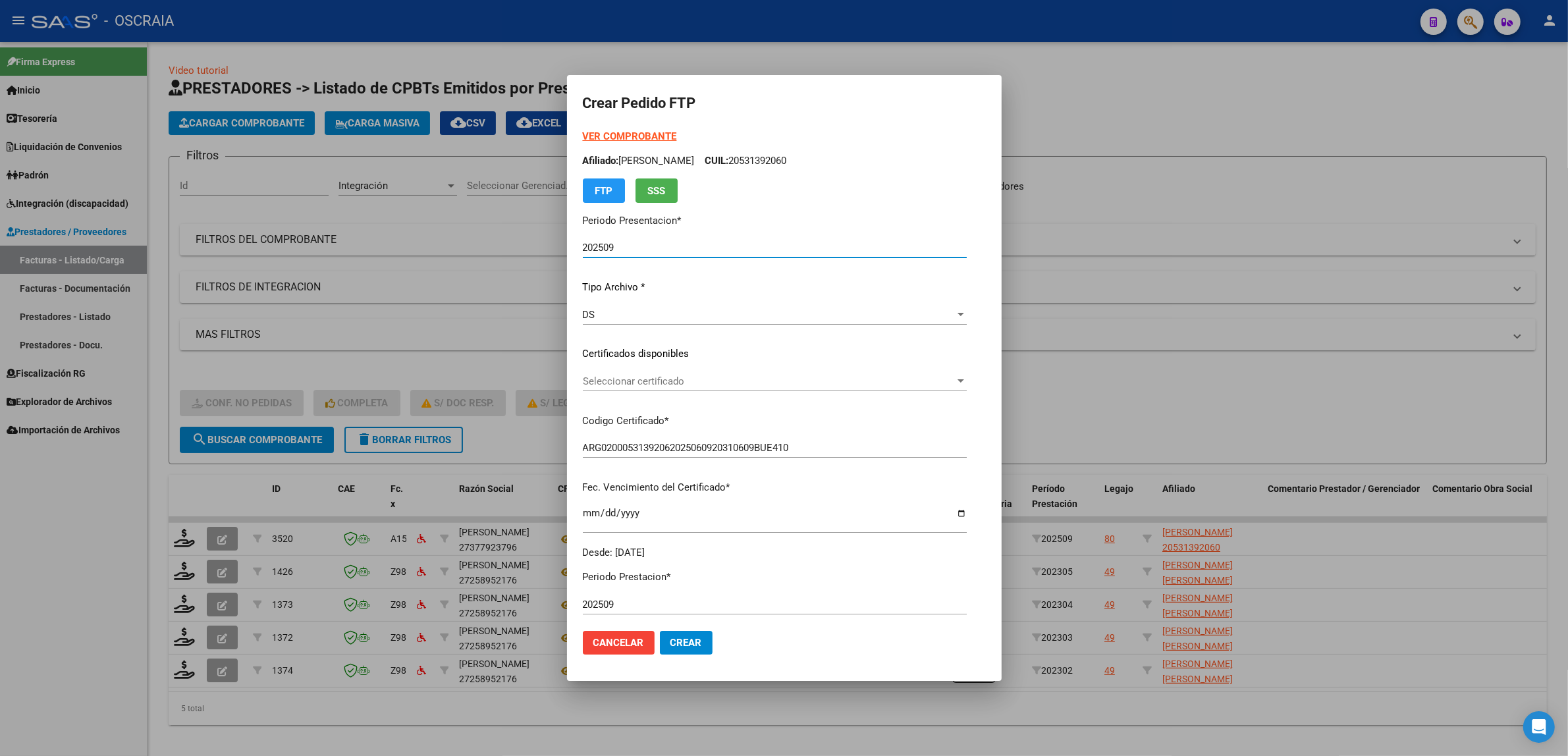
click at [647, 377] on span "Seleccionar certificado" at bounding box center [769, 381] width 372 height 12
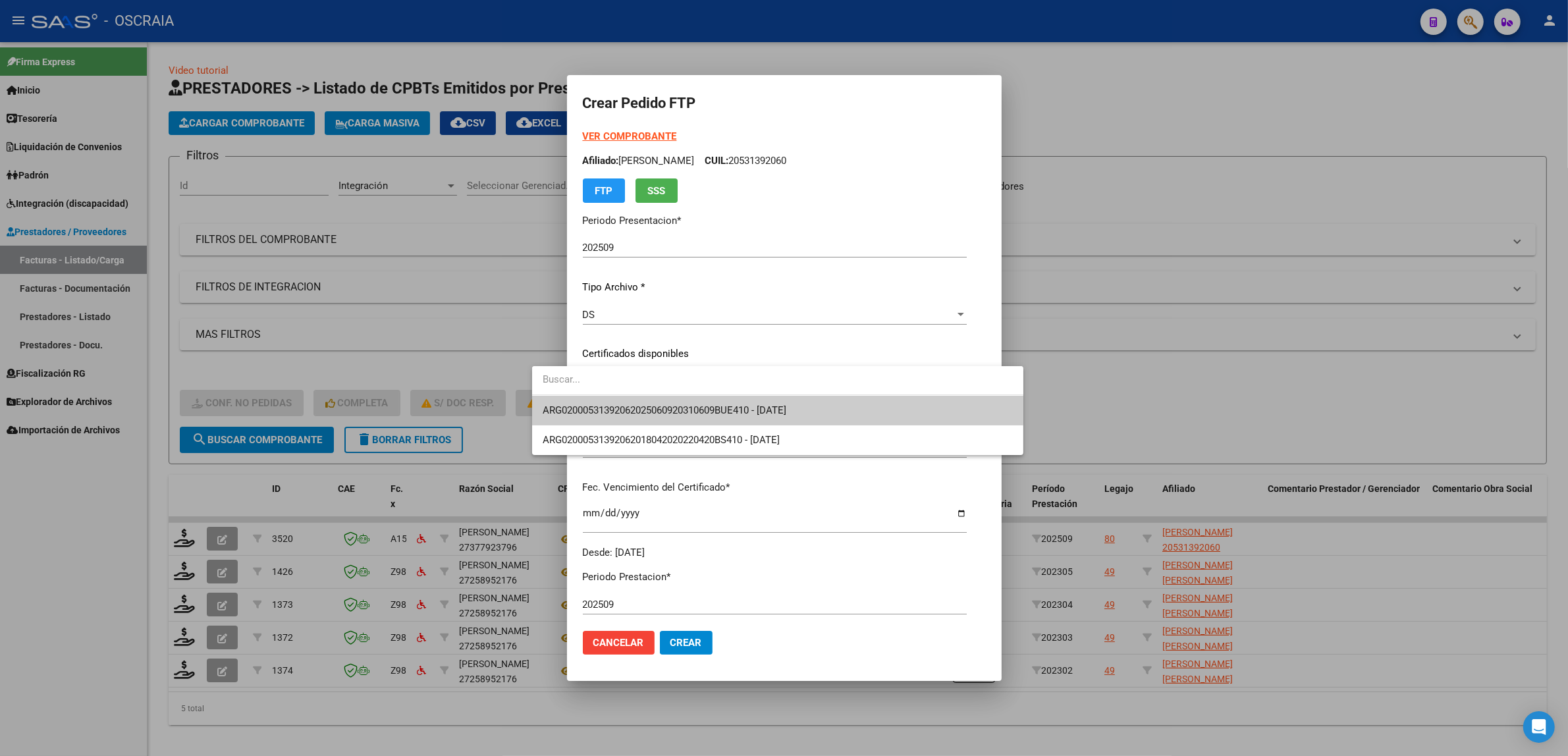
click at [665, 422] on span "ARG02000531392062025060920310609BUE410 - [DATE]" at bounding box center [778, 410] width 470 height 29
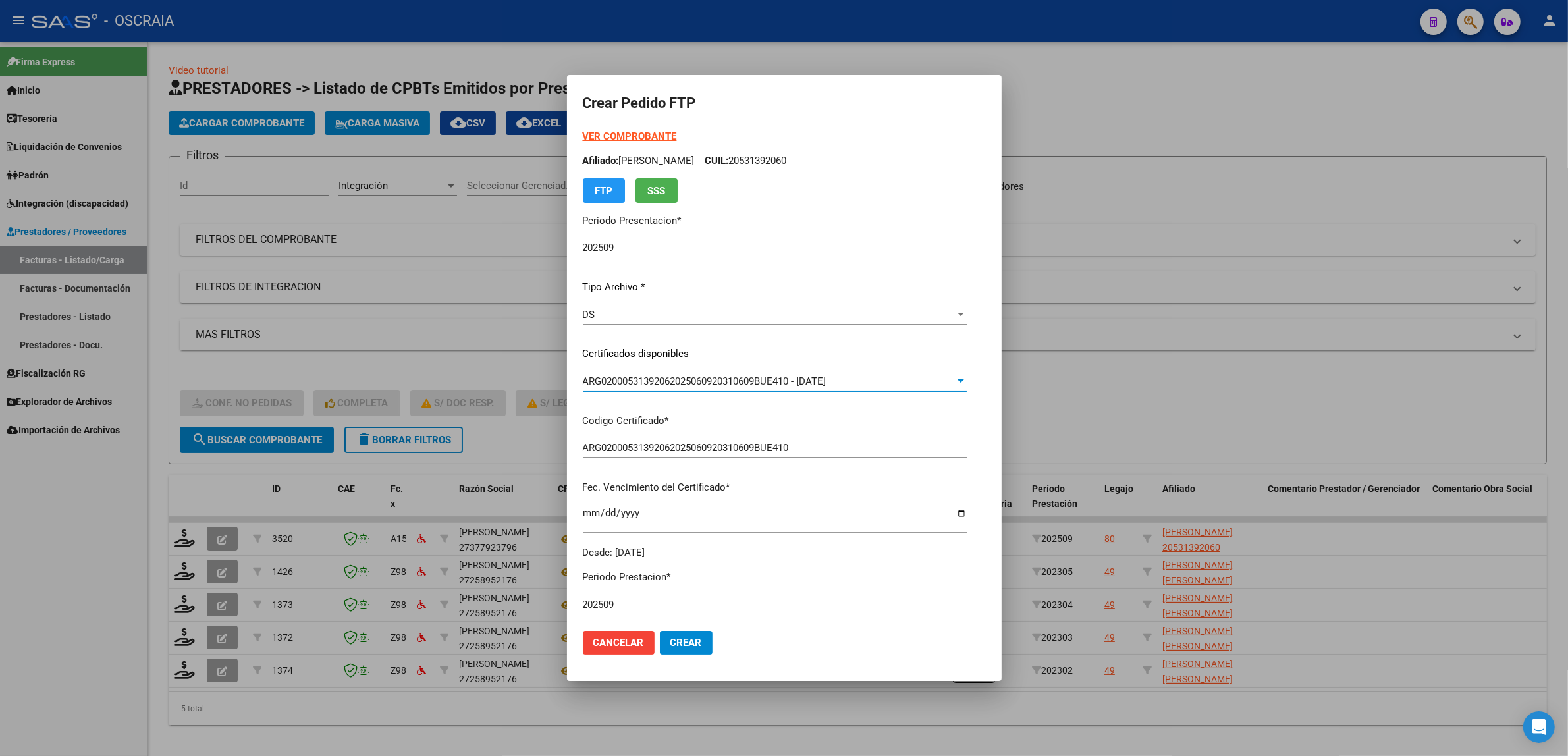
scroll to position [389, 0]
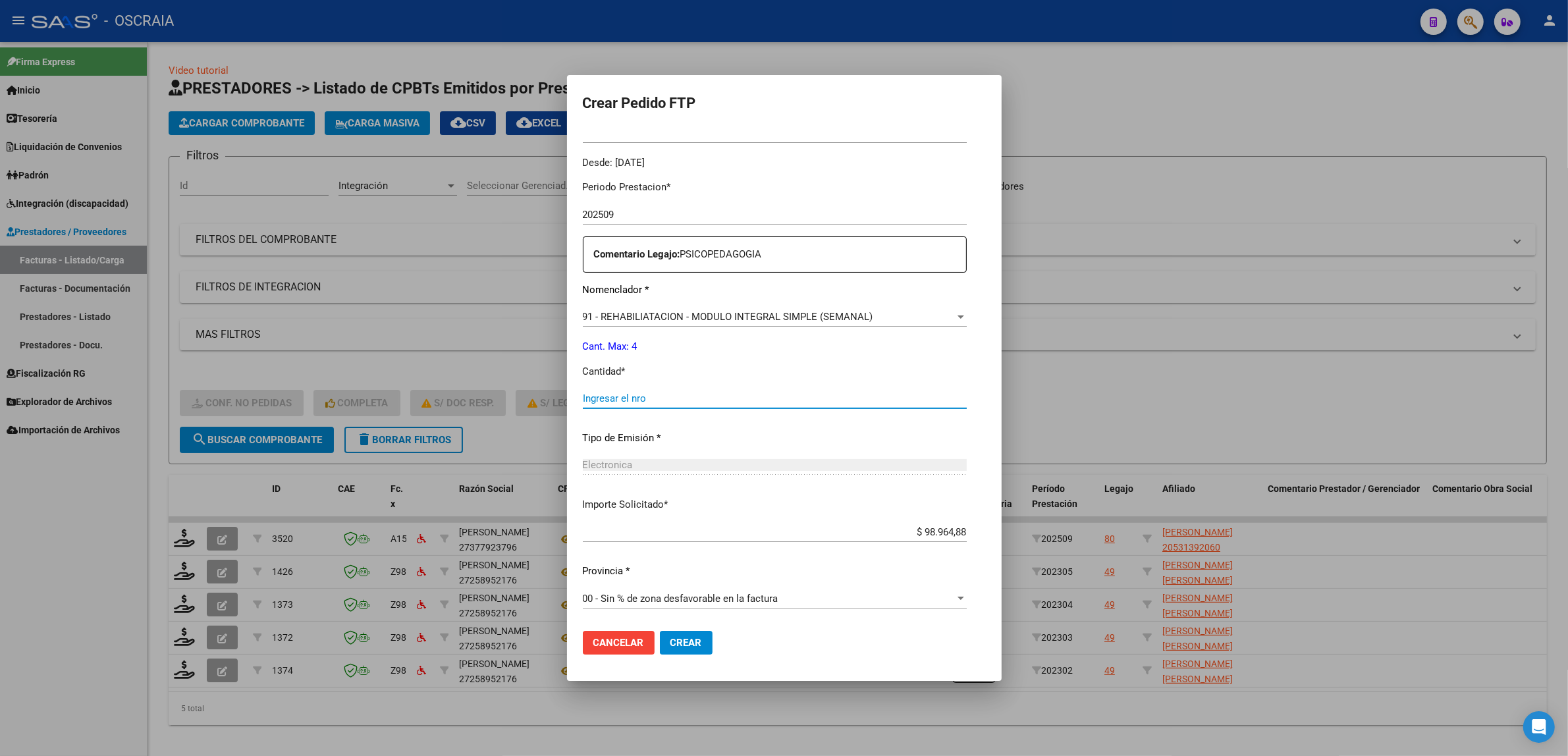
click at [647, 399] on input "Ingresar el nro" at bounding box center [775, 398] width 384 height 12
type input "4"
click at [660, 445] on p "Tipo de Emisión *" at bounding box center [775, 437] width 384 height 15
click at [670, 645] on span "Crear" at bounding box center [686, 642] width 32 height 12
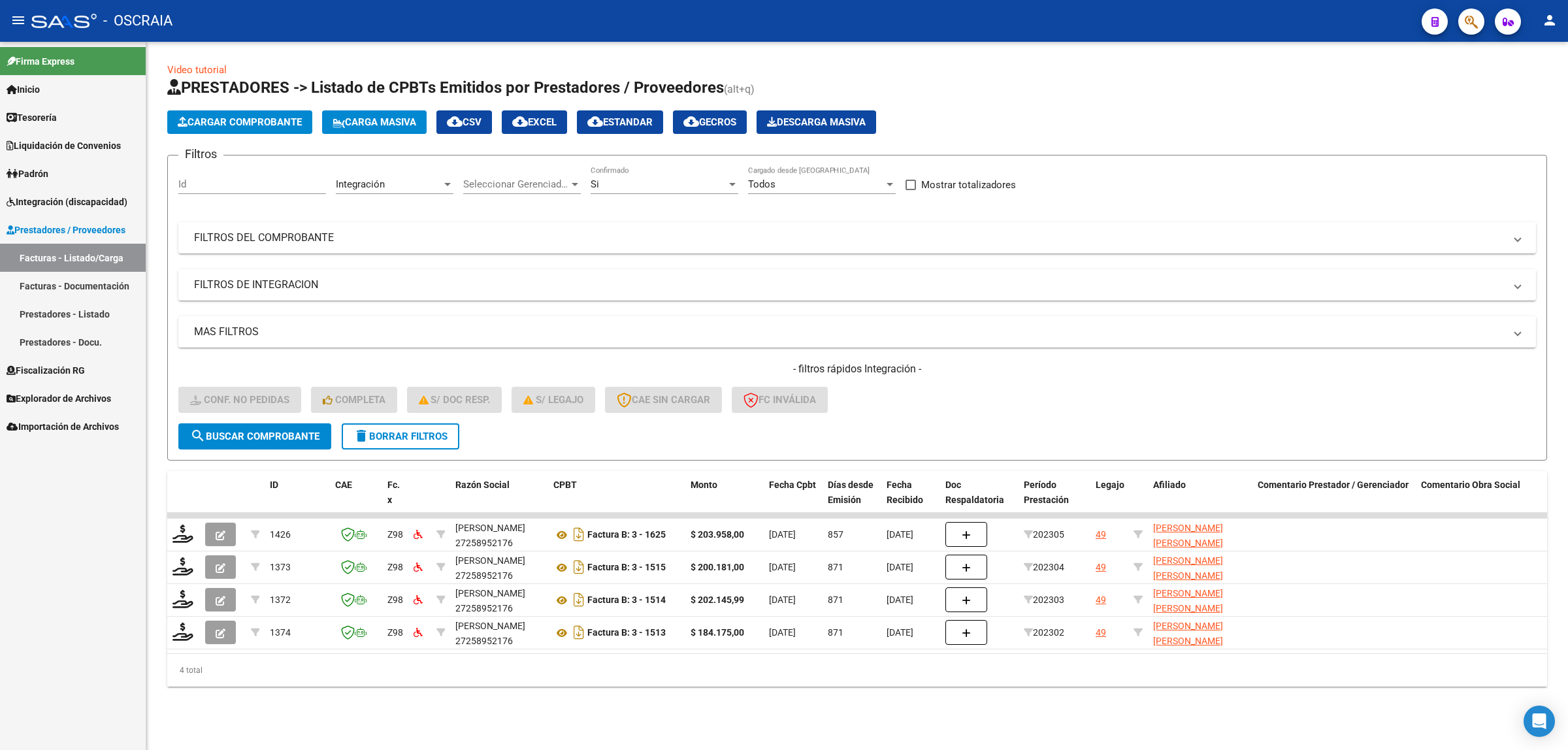
click at [212, 113] on button "Cargar Comprobante" at bounding box center [239, 121] width 145 height 23
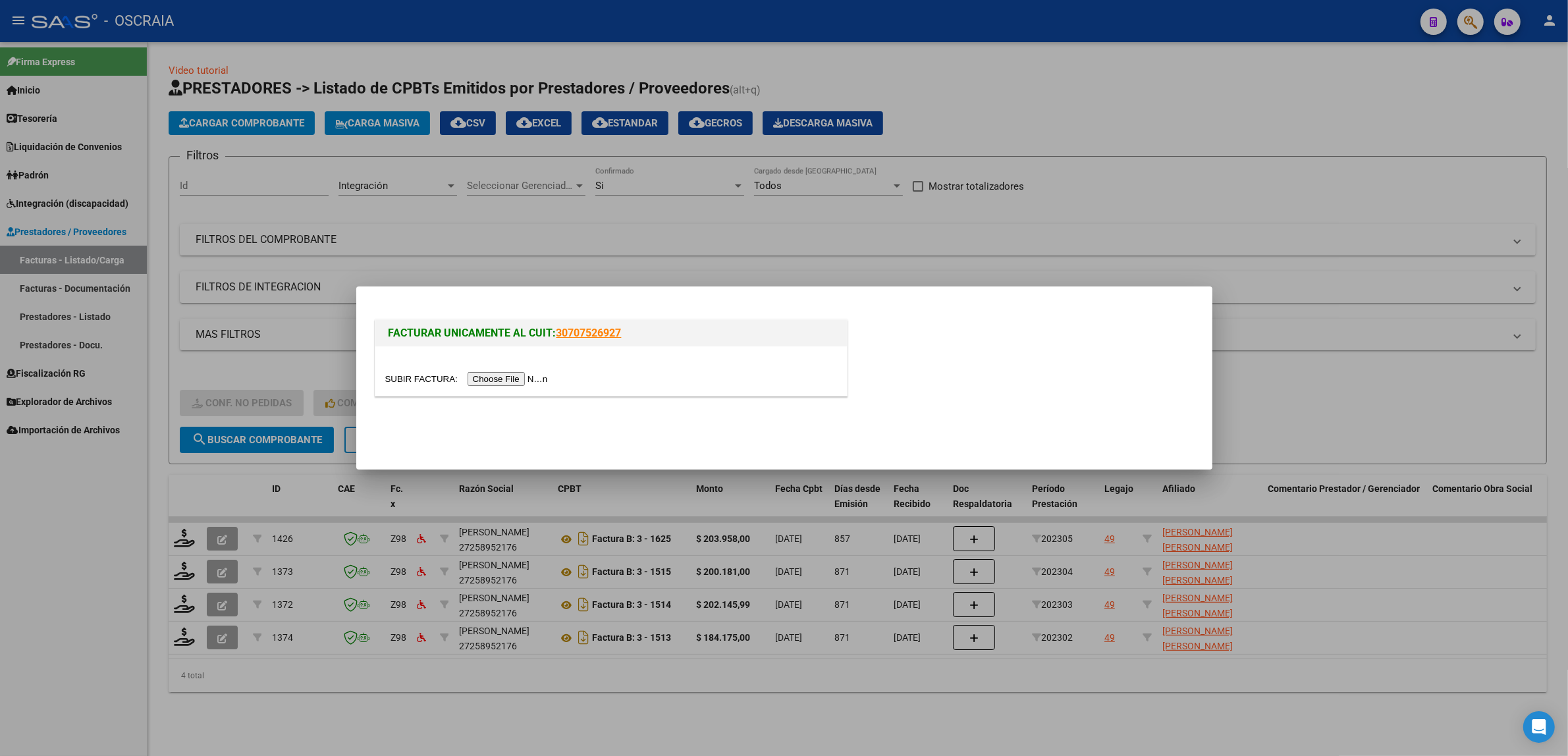
click at [453, 375] on input "file" at bounding box center [468, 379] width 167 height 14
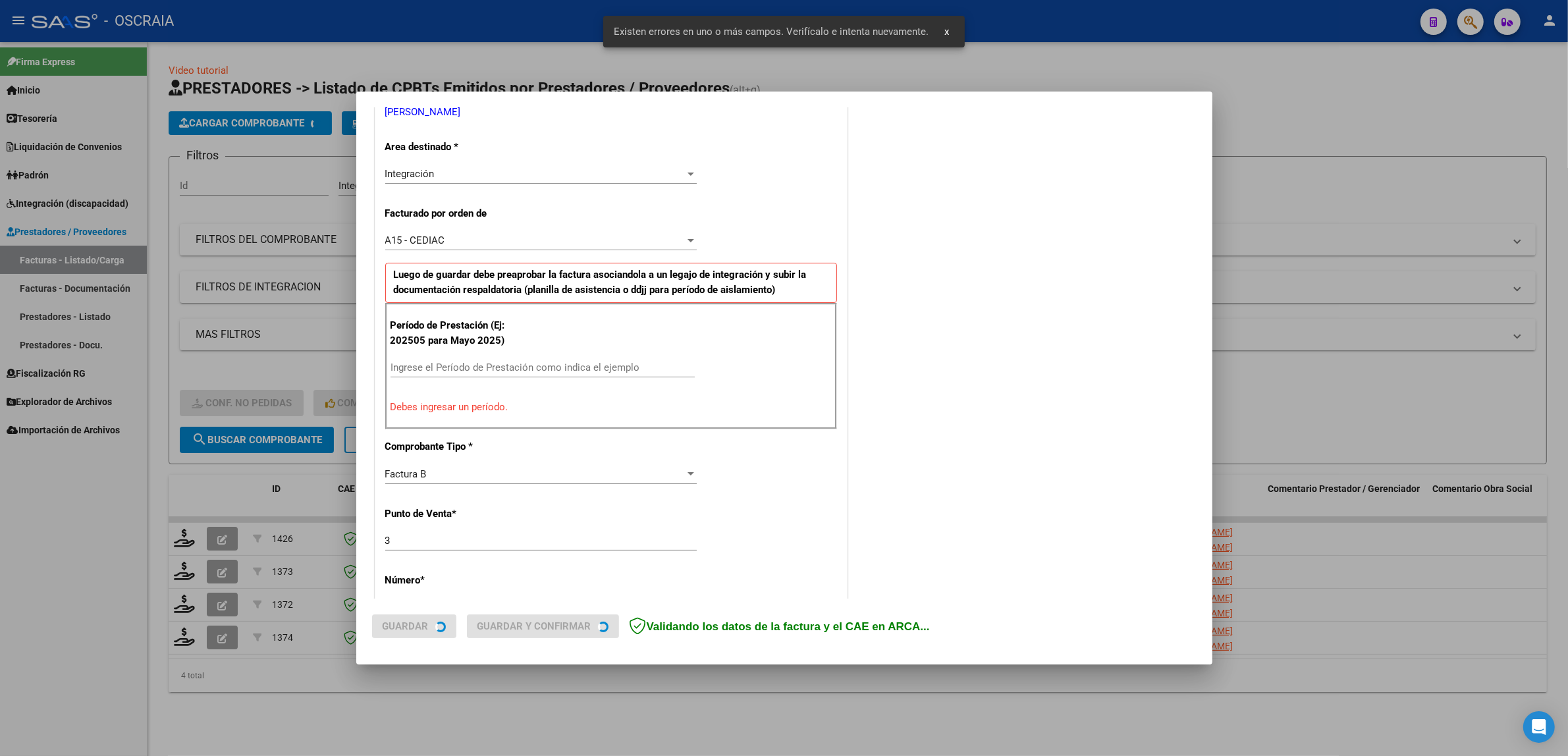
scroll to position [281, 0]
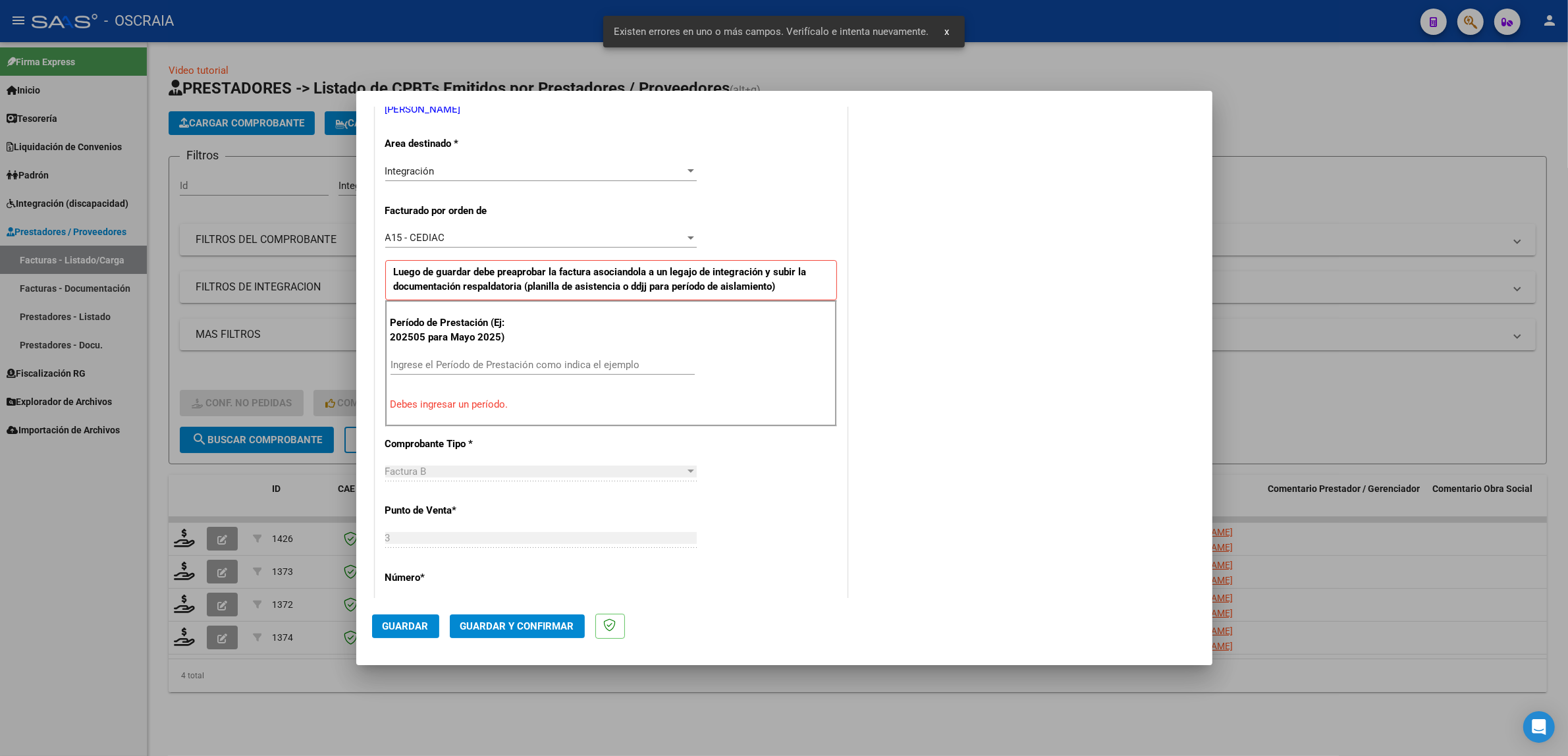
click at [537, 354] on div "Período de Prestación (Ej: 202505 para Mayo 2025) Ingrese el Período de Prestac…" at bounding box center [611, 363] width 452 height 127
click at [537, 369] on input "Ingrese el Período de Prestación como indica el ejemplo" at bounding box center [542, 364] width 304 height 12
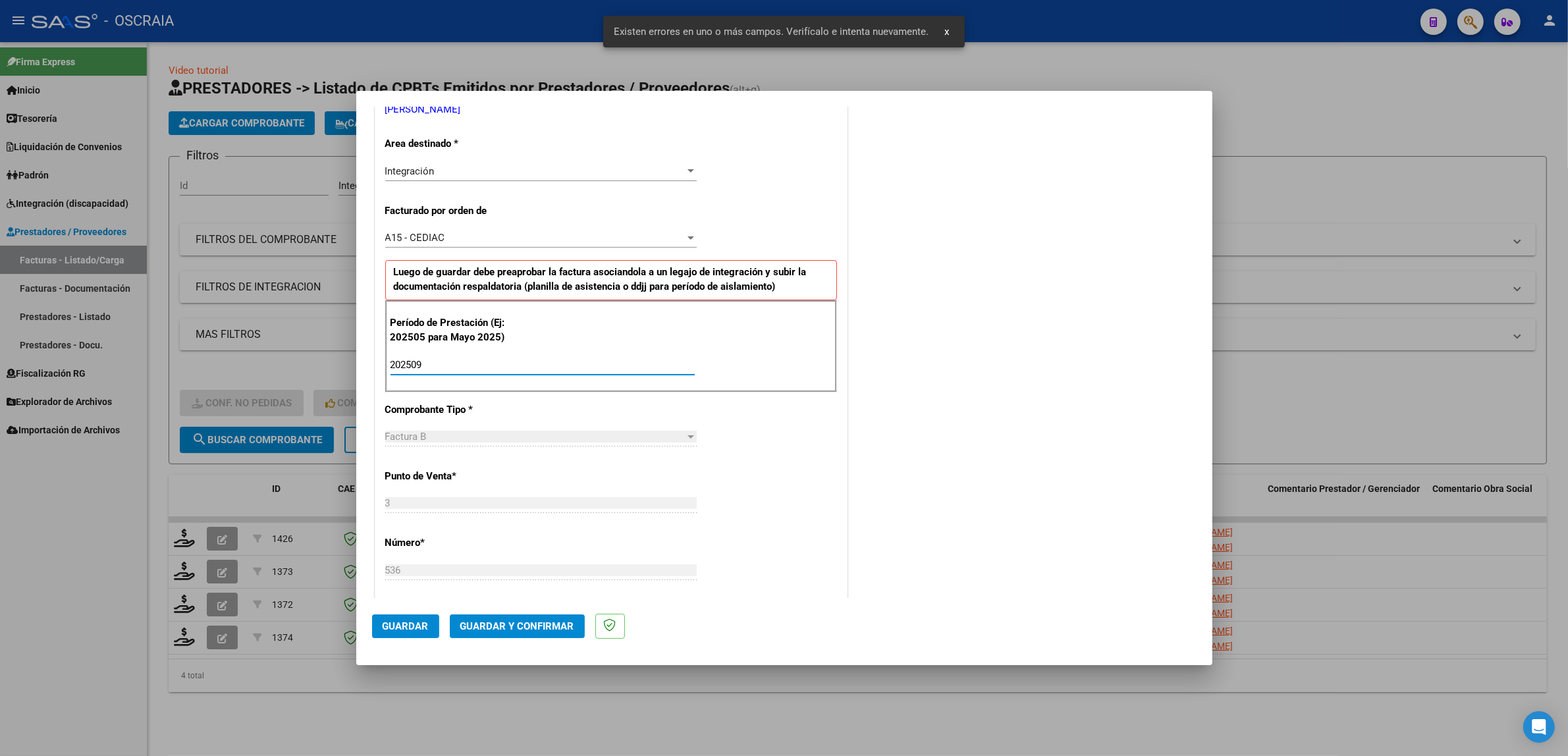
type input "202509"
click at [730, 546] on div "CUIT * 27-37792379-6 Ingresar CUIT ANALISIS PRESTADOR [PERSON_NAME][GEOGRAPHIC_…" at bounding box center [611, 557] width 472 height 1133
click at [393, 634] on button "Guardar" at bounding box center [406, 626] width 67 height 24
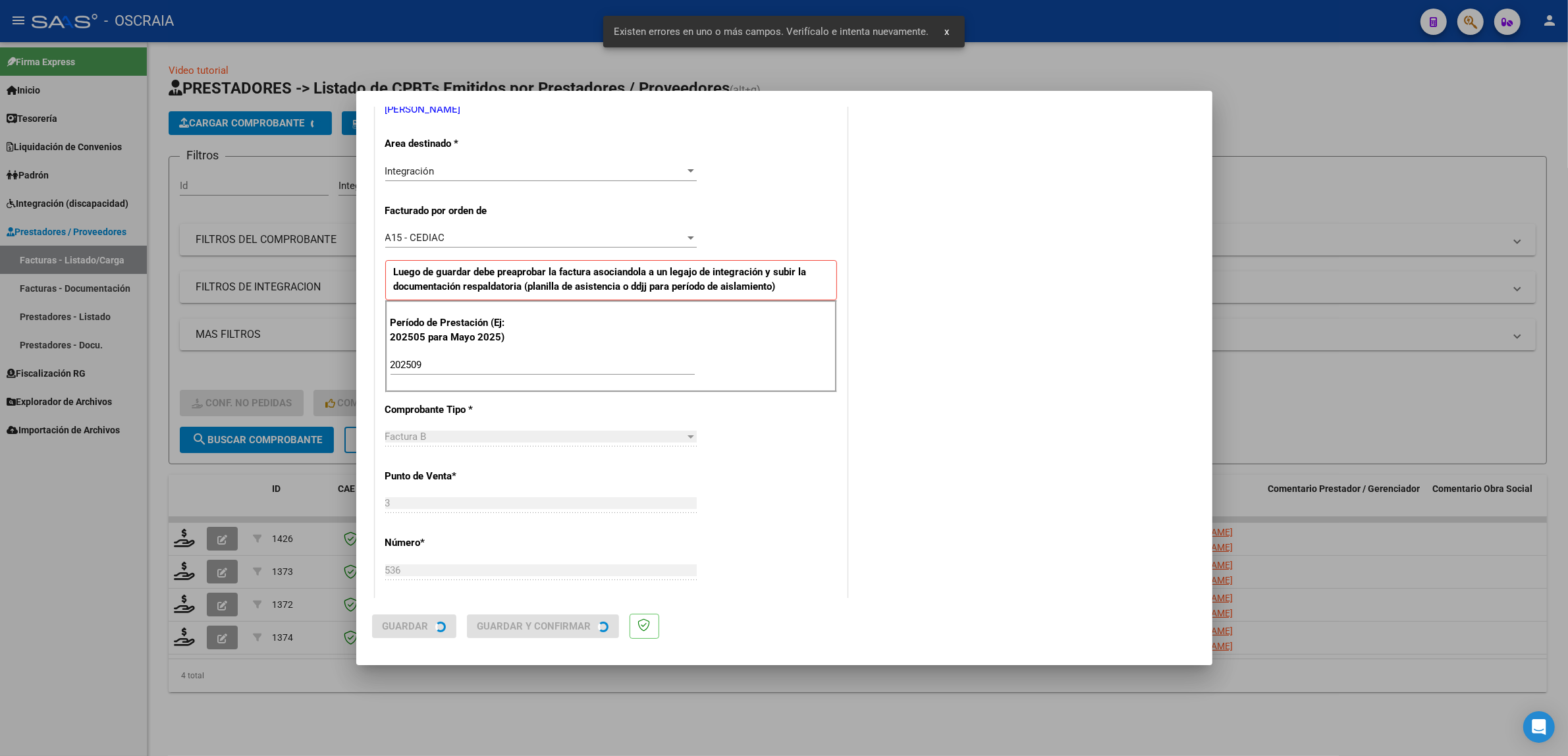
scroll to position [0, 0]
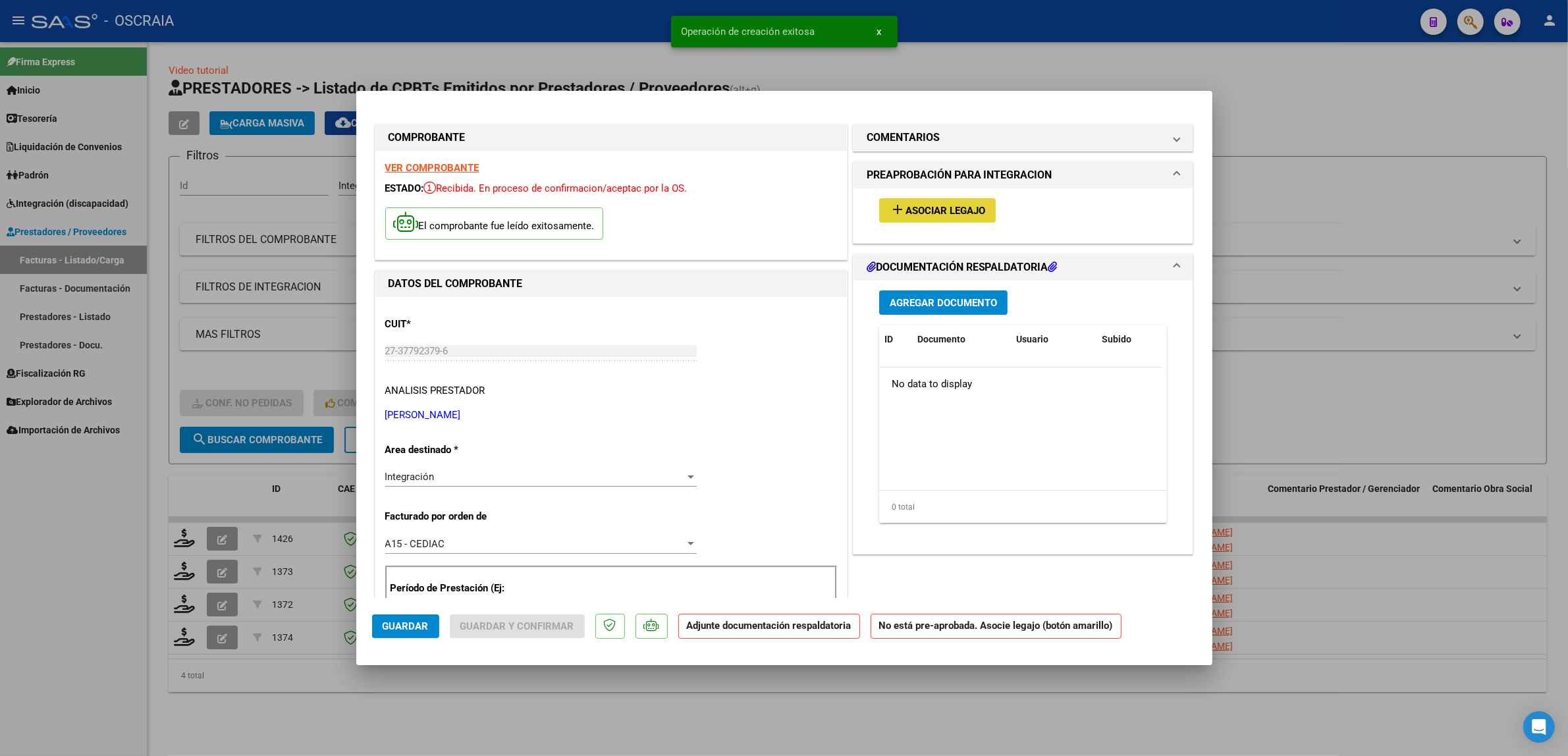
click at [966, 218] on button "add Asociar Legajo" at bounding box center [937, 210] width 117 height 24
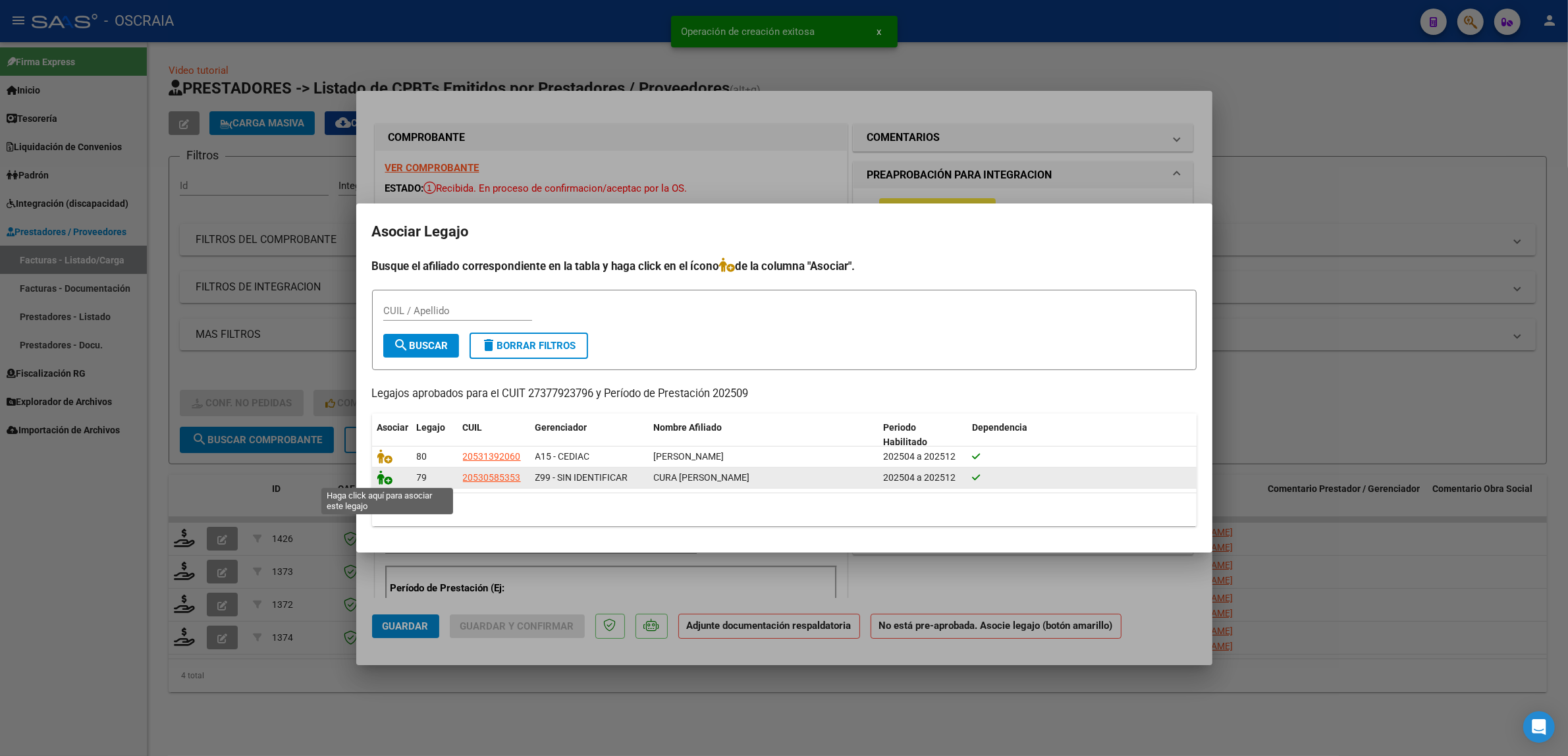
click at [380, 481] on icon at bounding box center [385, 478] width 16 height 14
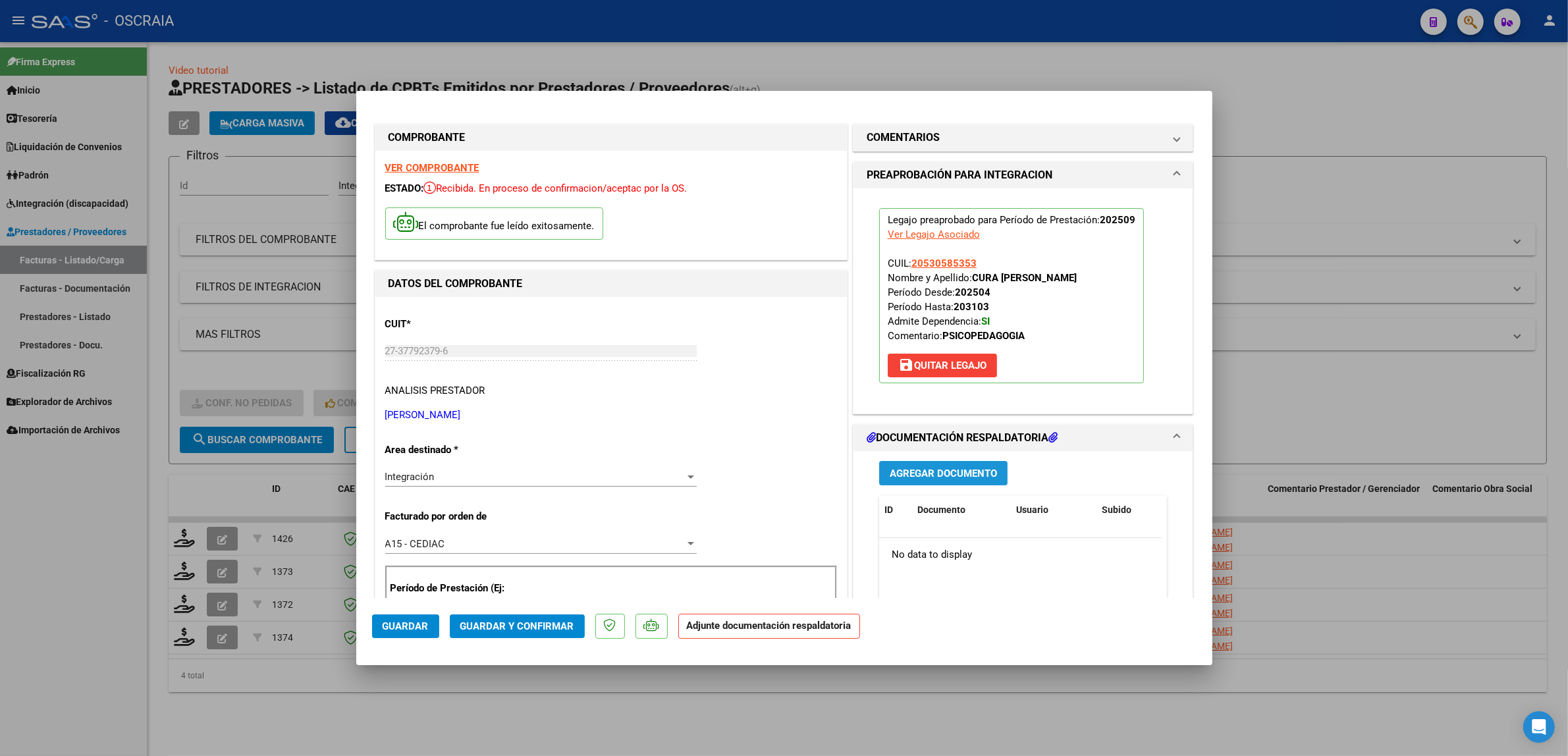
click at [963, 483] on button "Agregar Documento" at bounding box center [943, 473] width 128 height 24
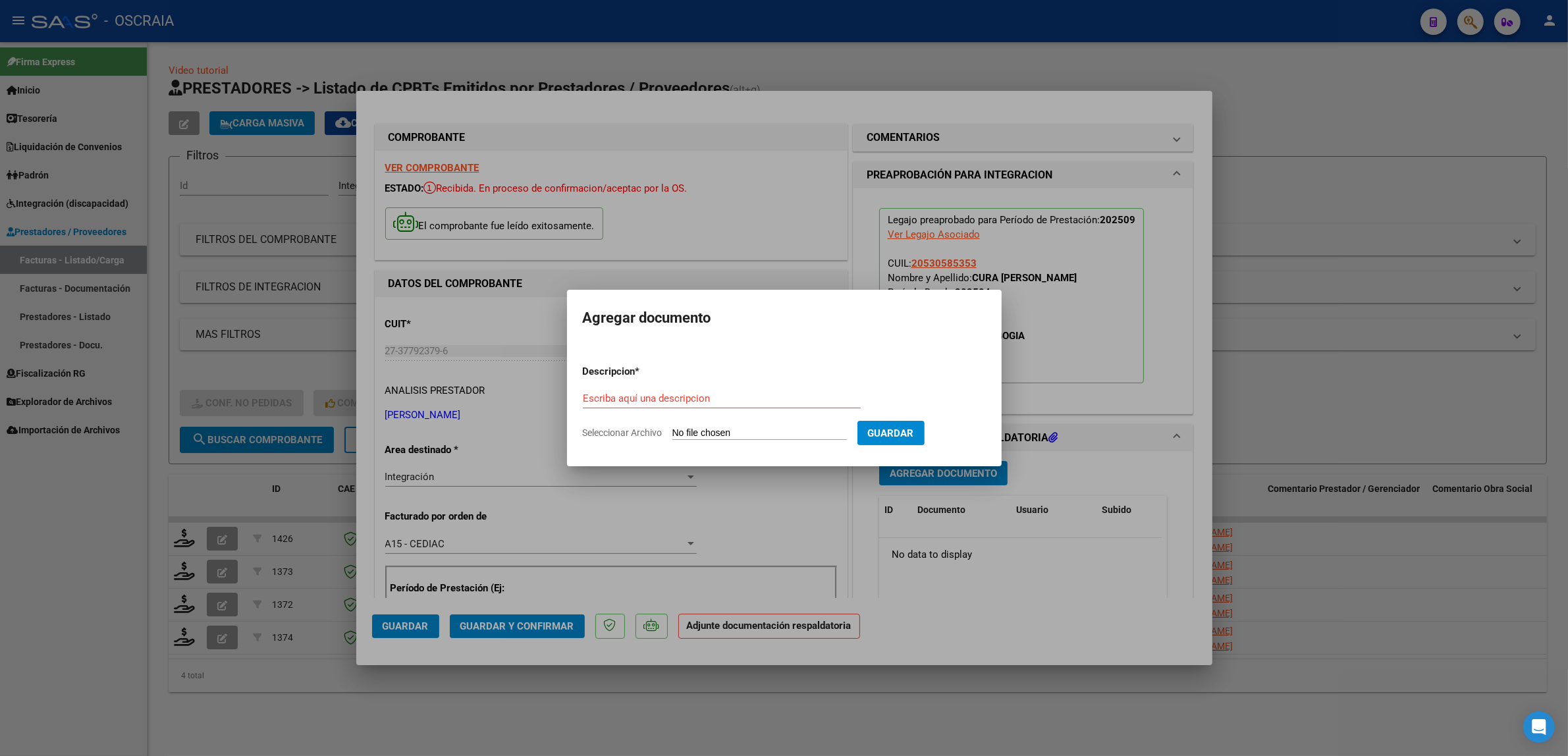
click at [693, 386] on form "Descripcion * Escriba aquí una descripcion Seleccionar Archivo Guardar" at bounding box center [784, 402] width 403 height 96
click at [693, 392] on div "Escriba aquí una descripcion" at bounding box center [722, 399] width 278 height 20
type input "PLANILLA DE ASISTENCIA"
click at [672, 427] on input "Seleccionar Archivo" at bounding box center [760, 433] width 175 height 12
type input "C:\fakepath\09-2025 [PERSON_NAME] FC 536 PSICOPEDAGOGIA [PERSON_NAME] PLANILLA …"
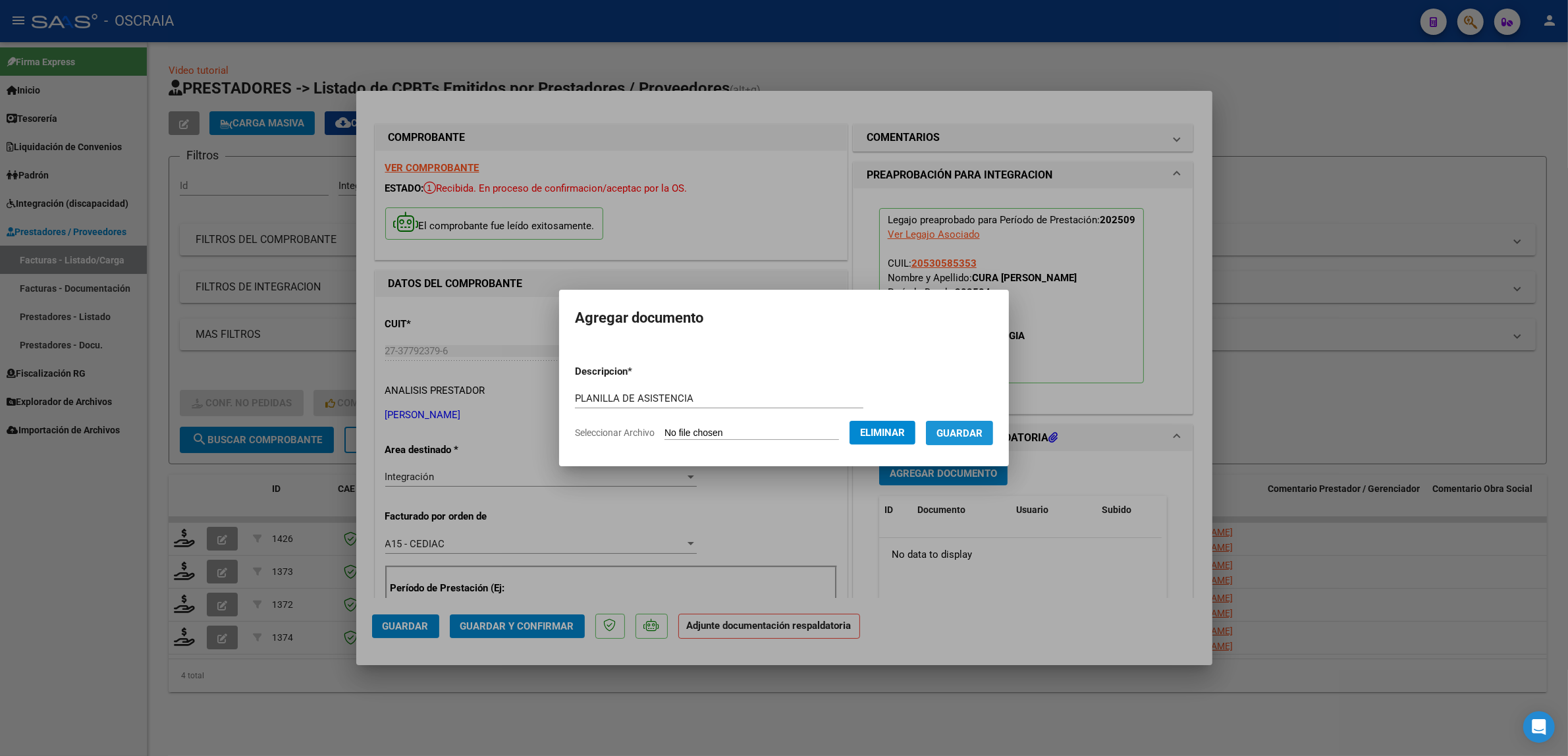
click at [942, 438] on button "Guardar" at bounding box center [959, 433] width 67 height 24
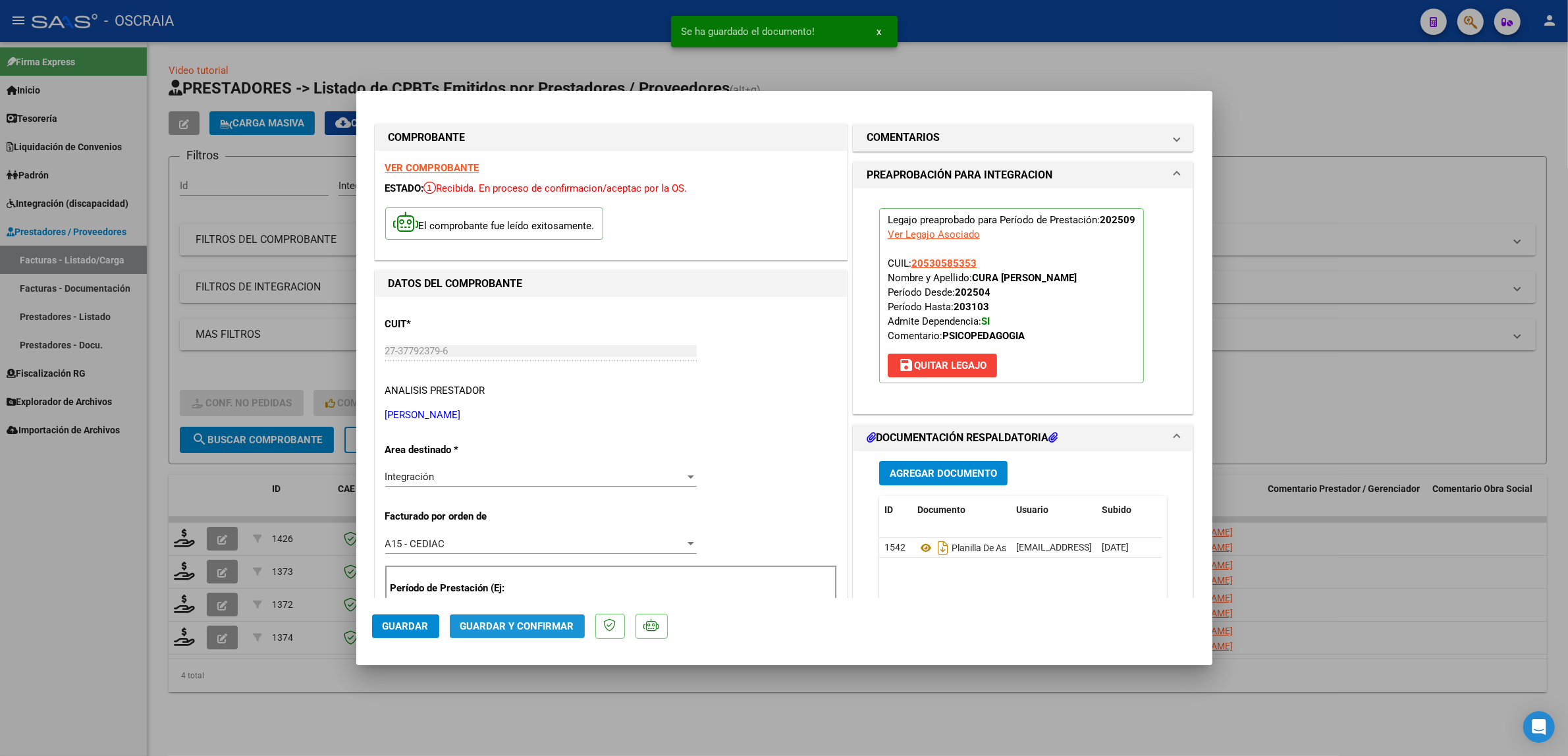
click at [545, 630] on span "Guardar y Confirmar" at bounding box center [517, 626] width 114 height 12
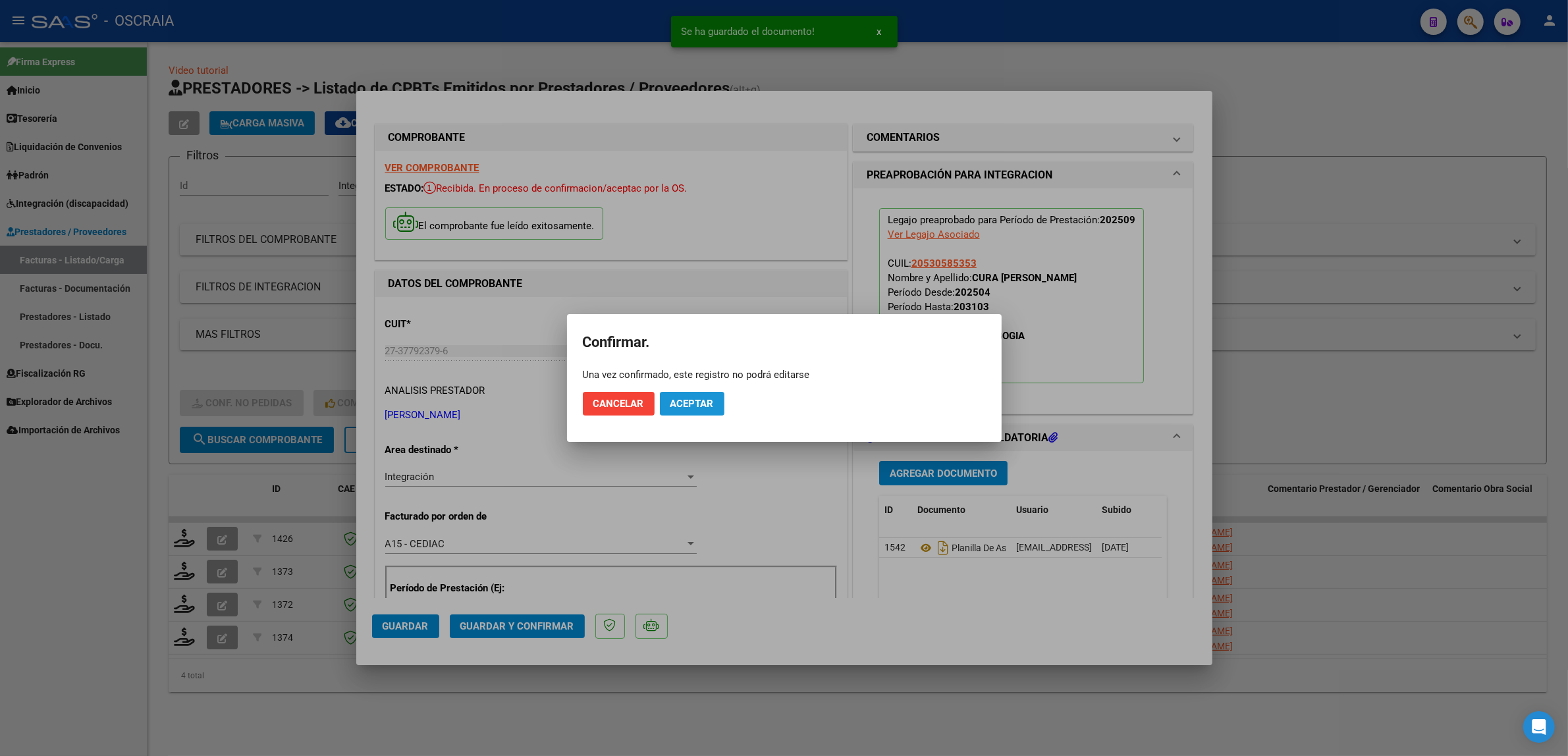
click at [703, 406] on span "Aceptar" at bounding box center [692, 404] width 44 height 12
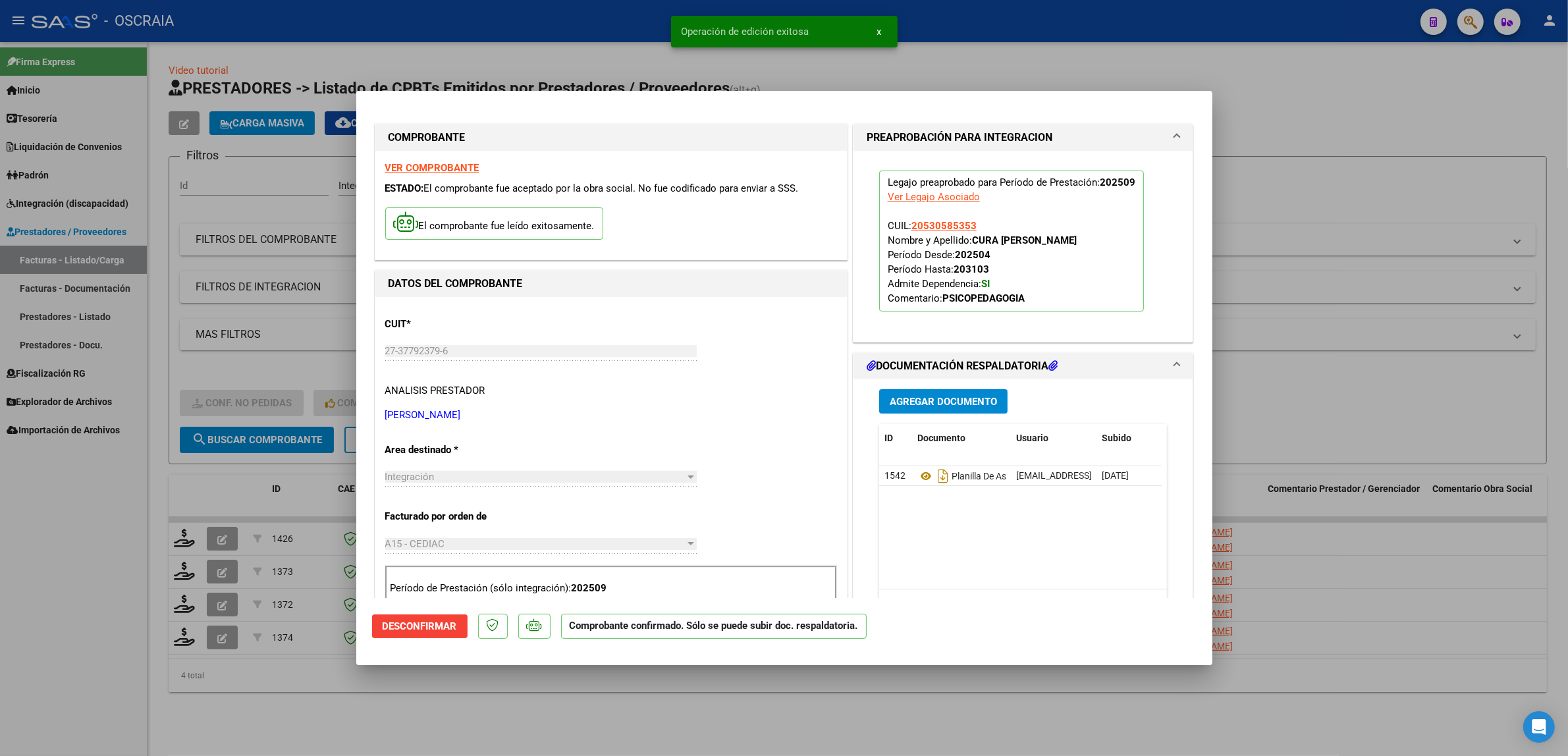
click at [311, 331] on div at bounding box center [784, 378] width 1568 height 756
type input "$ 0,00"
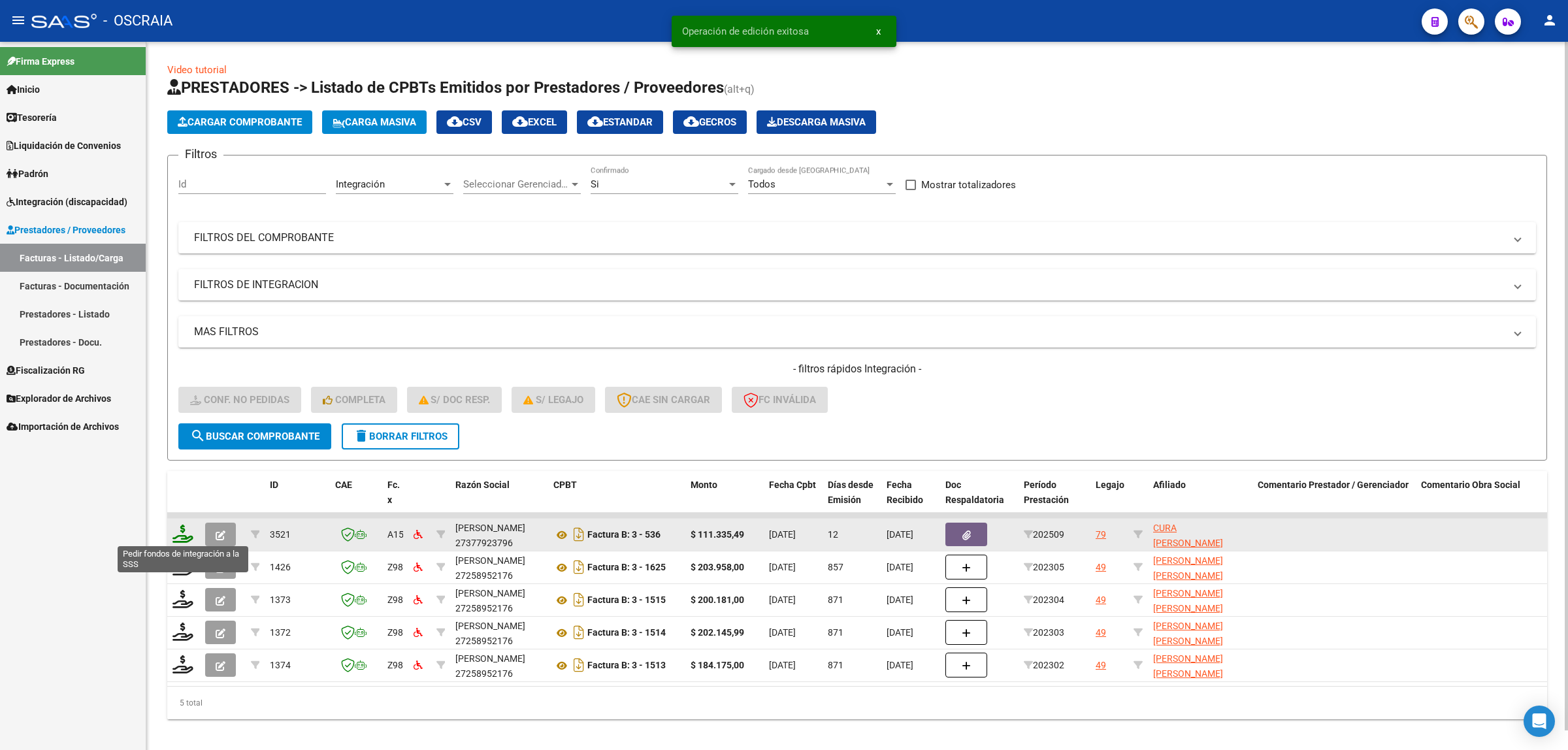
click at [184, 536] on icon at bounding box center [183, 534] width 21 height 18
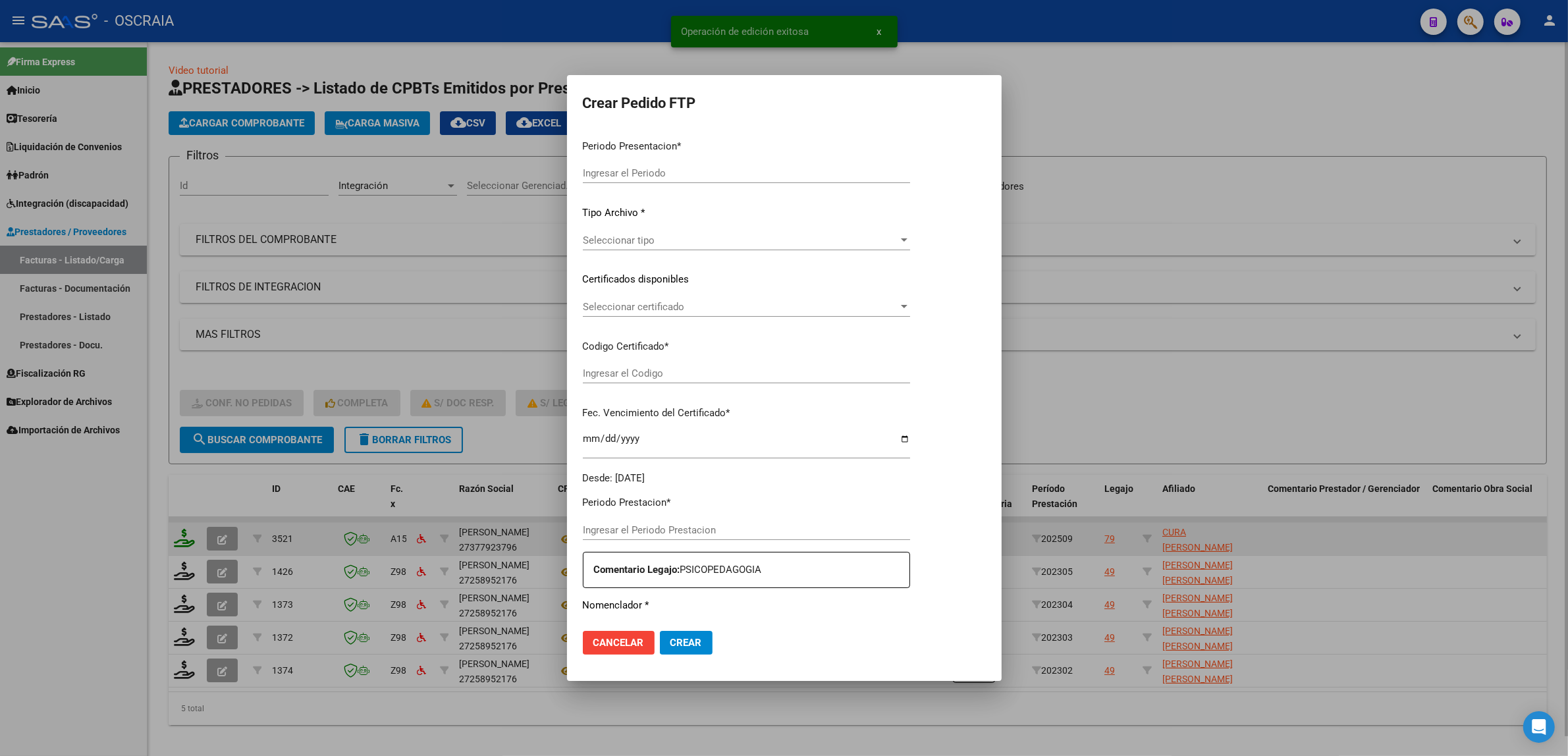
type input "202509"
type input "$ 111.335,49"
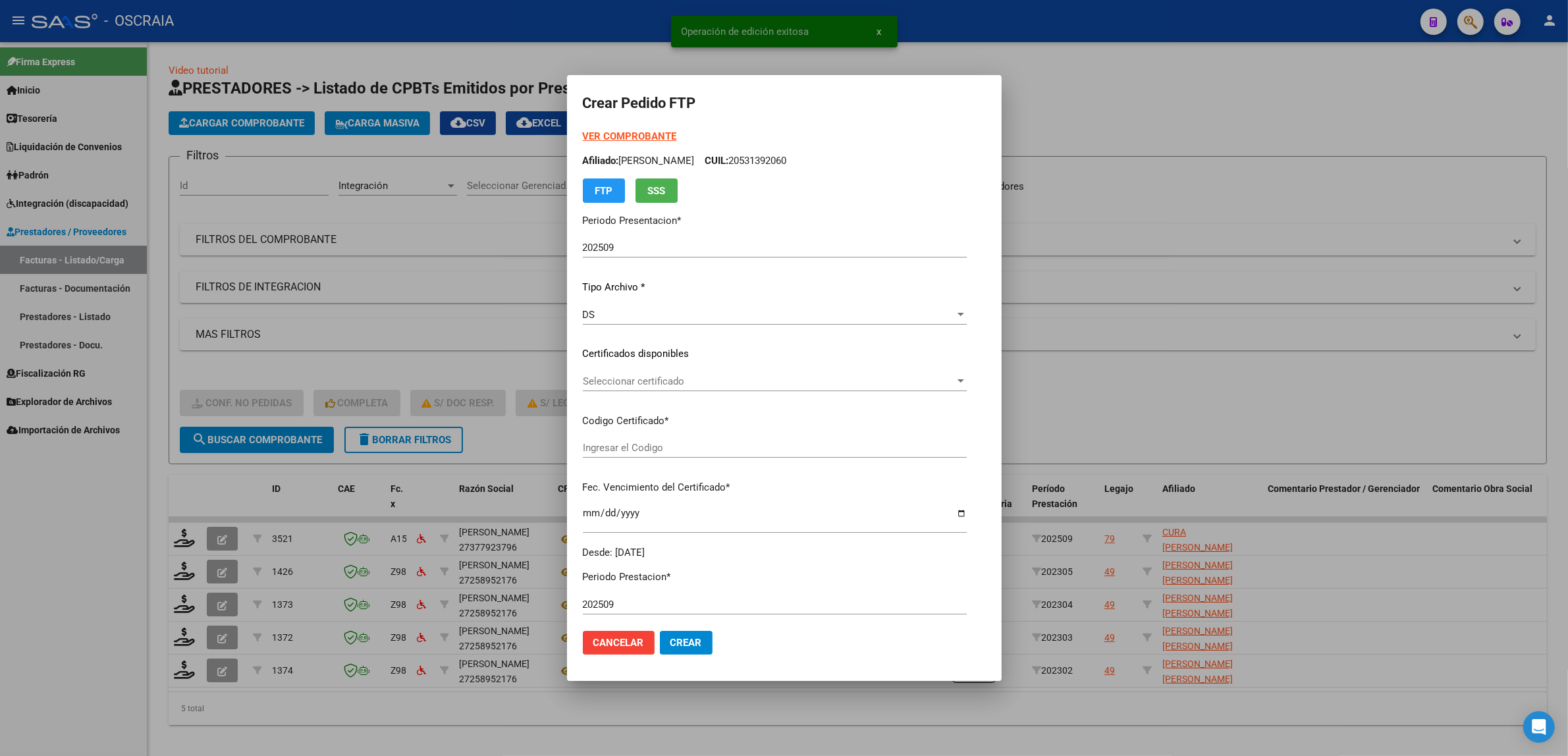
type input "ARG02000530585352025031420310314BSAS410"
type input "[DATE]"
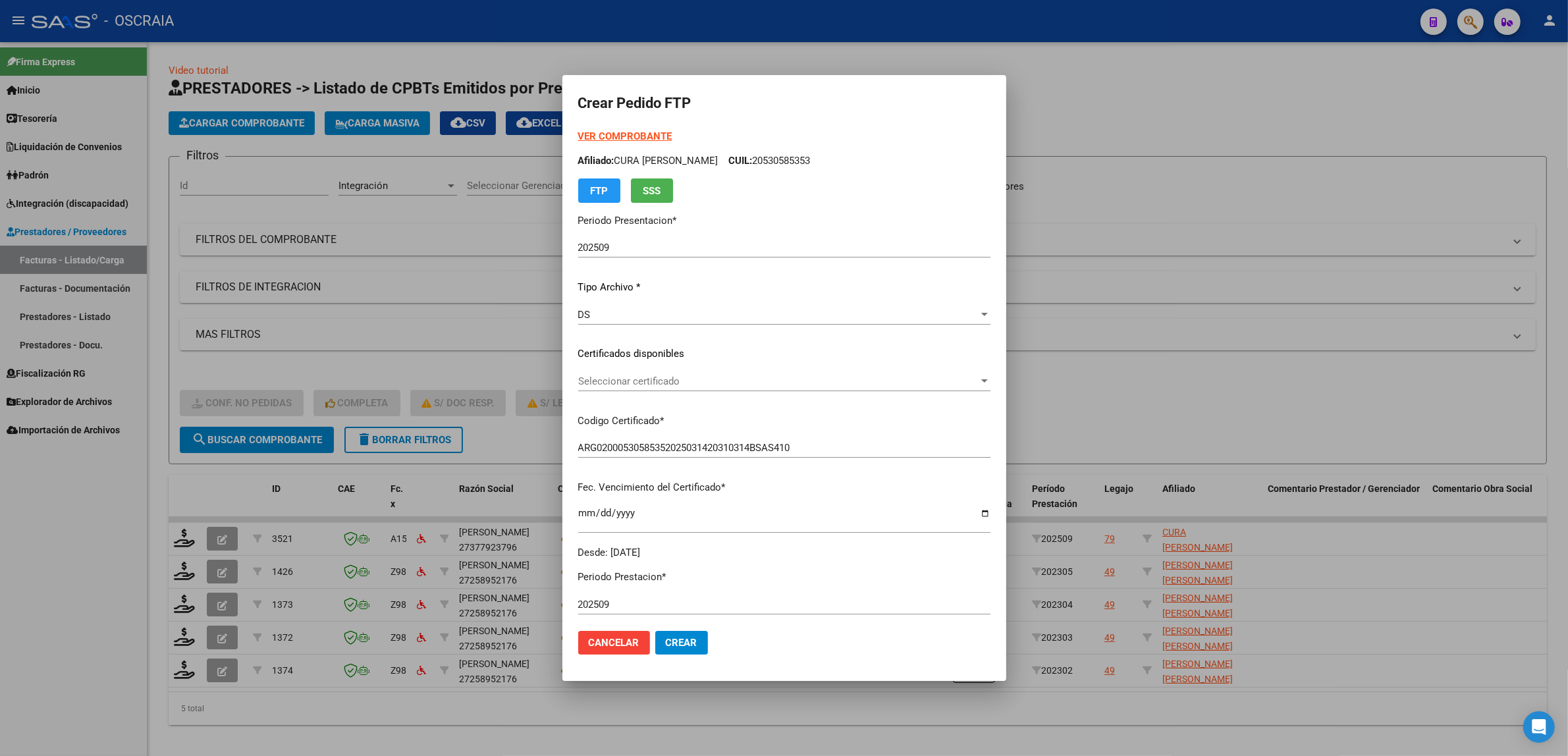
drag, startPoint x: 656, startPoint y: 643, endPoint x: 825, endPoint y: 318, distance: 366.3
click at [831, 318] on form "Crear Pedido FTP VER COMPROBANTE ARCA Padrón Afiliado: CURA [PERSON_NAME]: 2053…" at bounding box center [785, 378] width 412 height 574
click at [754, 370] on div "VER COMPROBANTE ARCA Padrón Afiliado: CURA [PERSON_NAME]: 20530585353 FTP SSS P…" at bounding box center [785, 344] width 412 height 430
click at [751, 375] on span "Seleccionar certificado" at bounding box center [778, 381] width 400 height 12
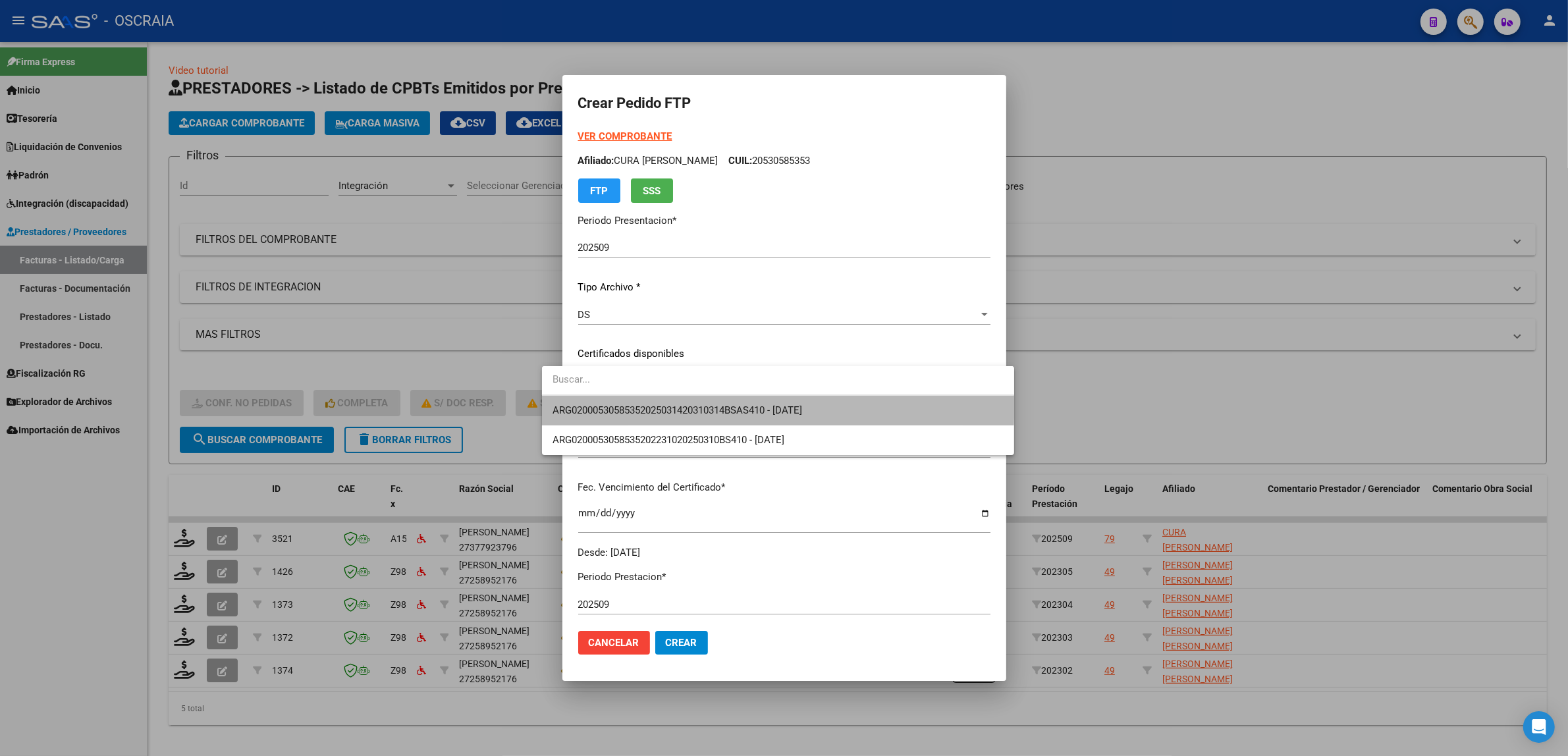
click at [737, 400] on span "ARG02000530585352025031420310314BSAS410 - [DATE]" at bounding box center [778, 410] width 451 height 29
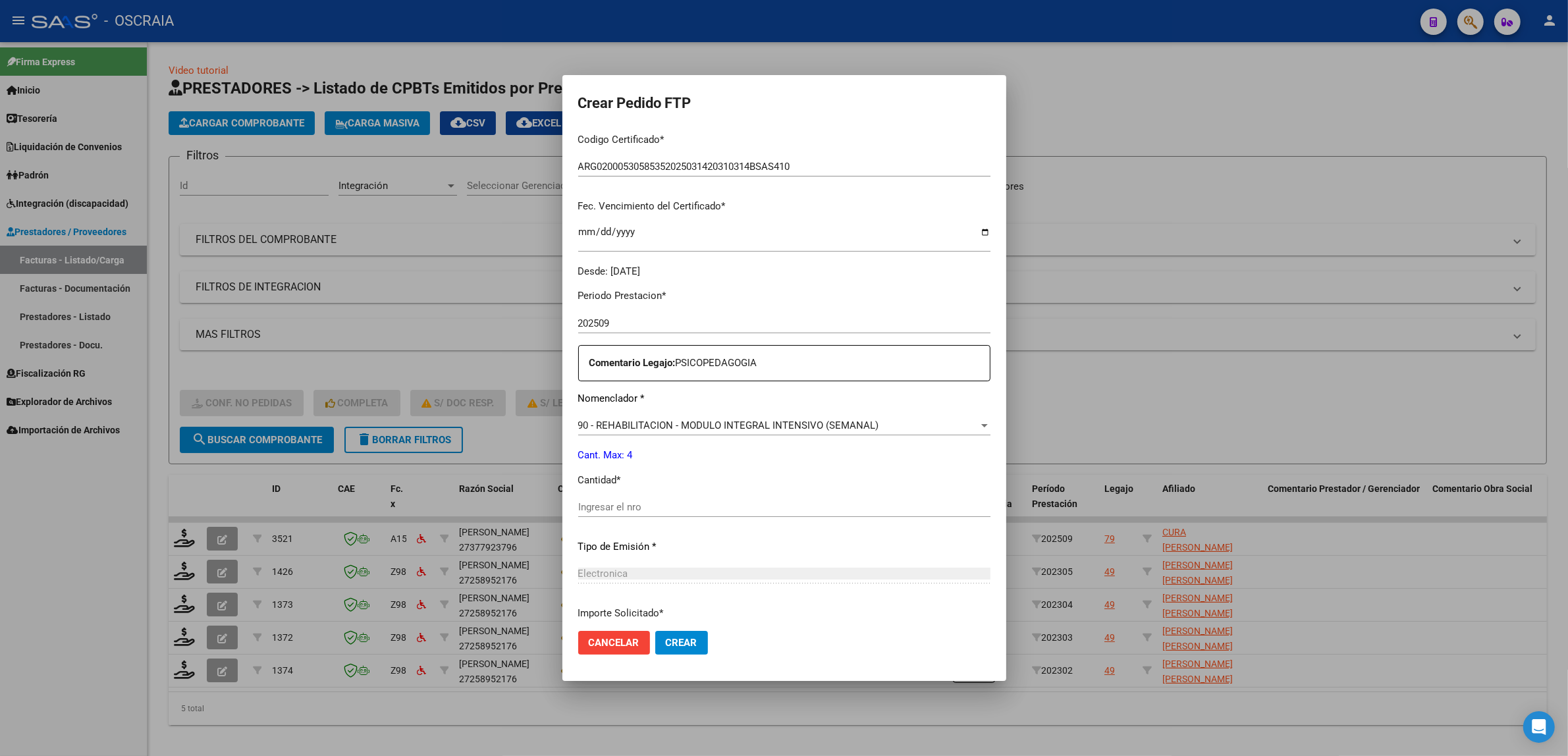
scroll to position [389, 0]
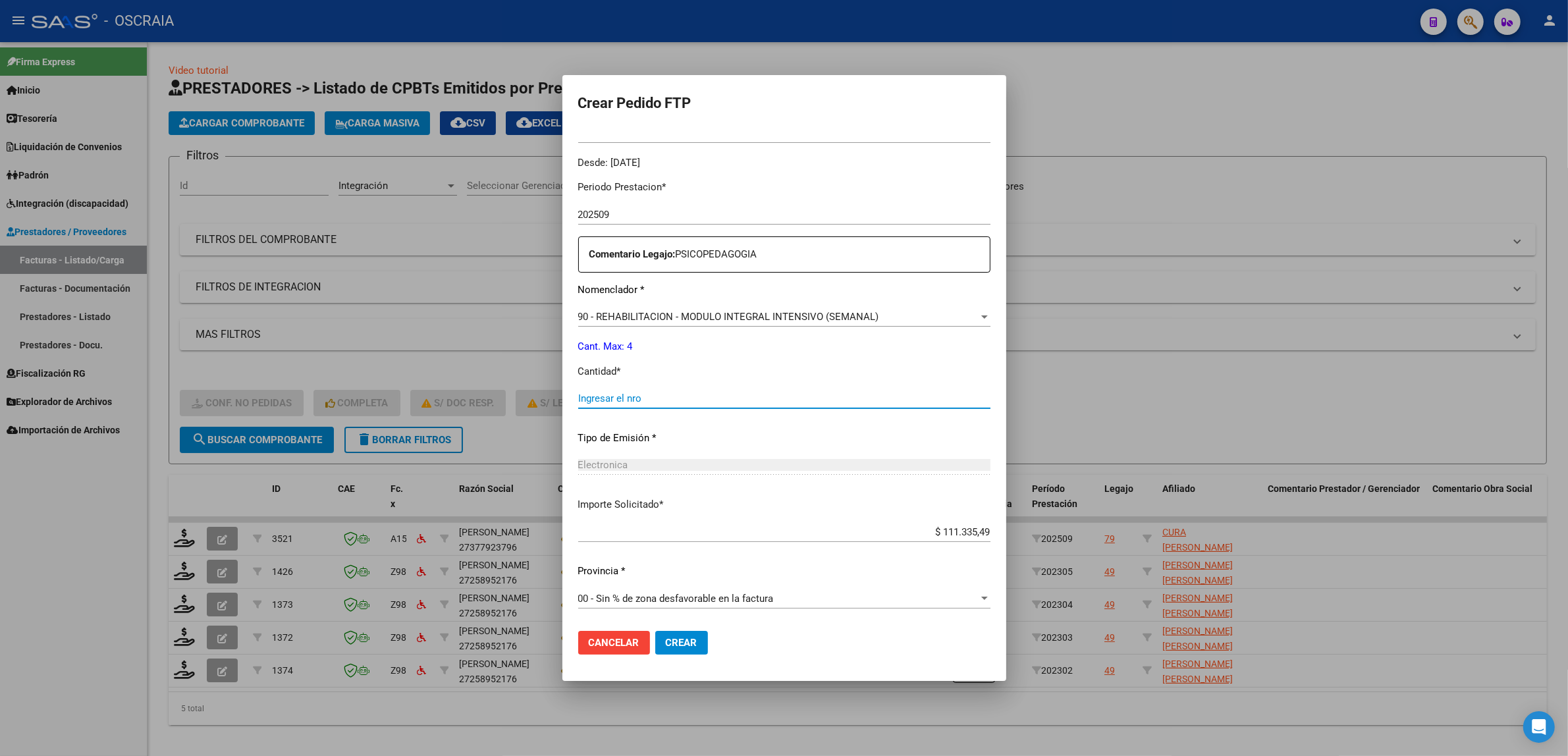
click at [712, 392] on input "Ingresar el nro" at bounding box center [785, 398] width 412 height 12
type input "4"
click at [707, 447] on div "Periodo Prestacion * 202509 Ingresar el Periodo Prestacion Comentario Legajo: P…" at bounding box center [785, 395] width 412 height 451
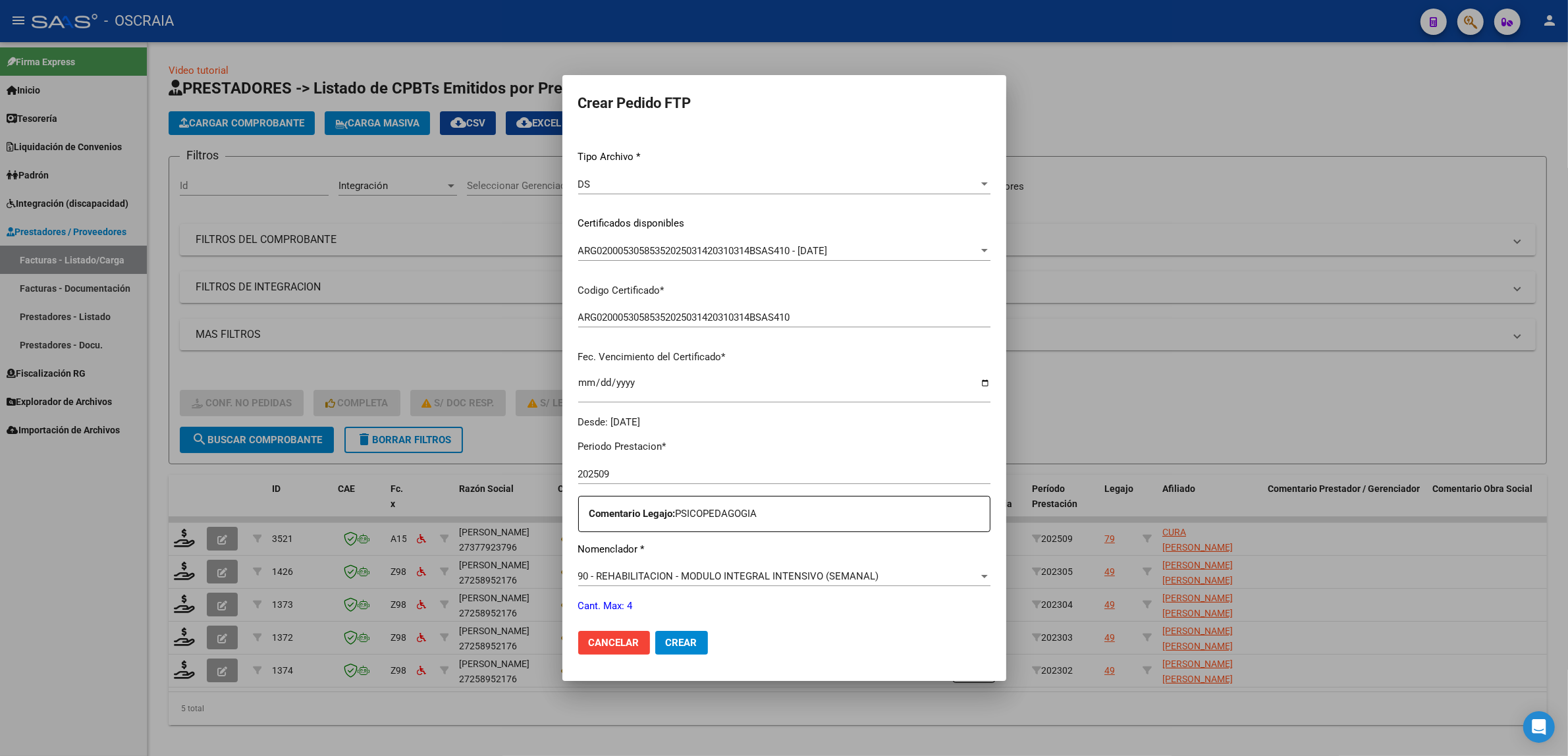
scroll to position [116, 0]
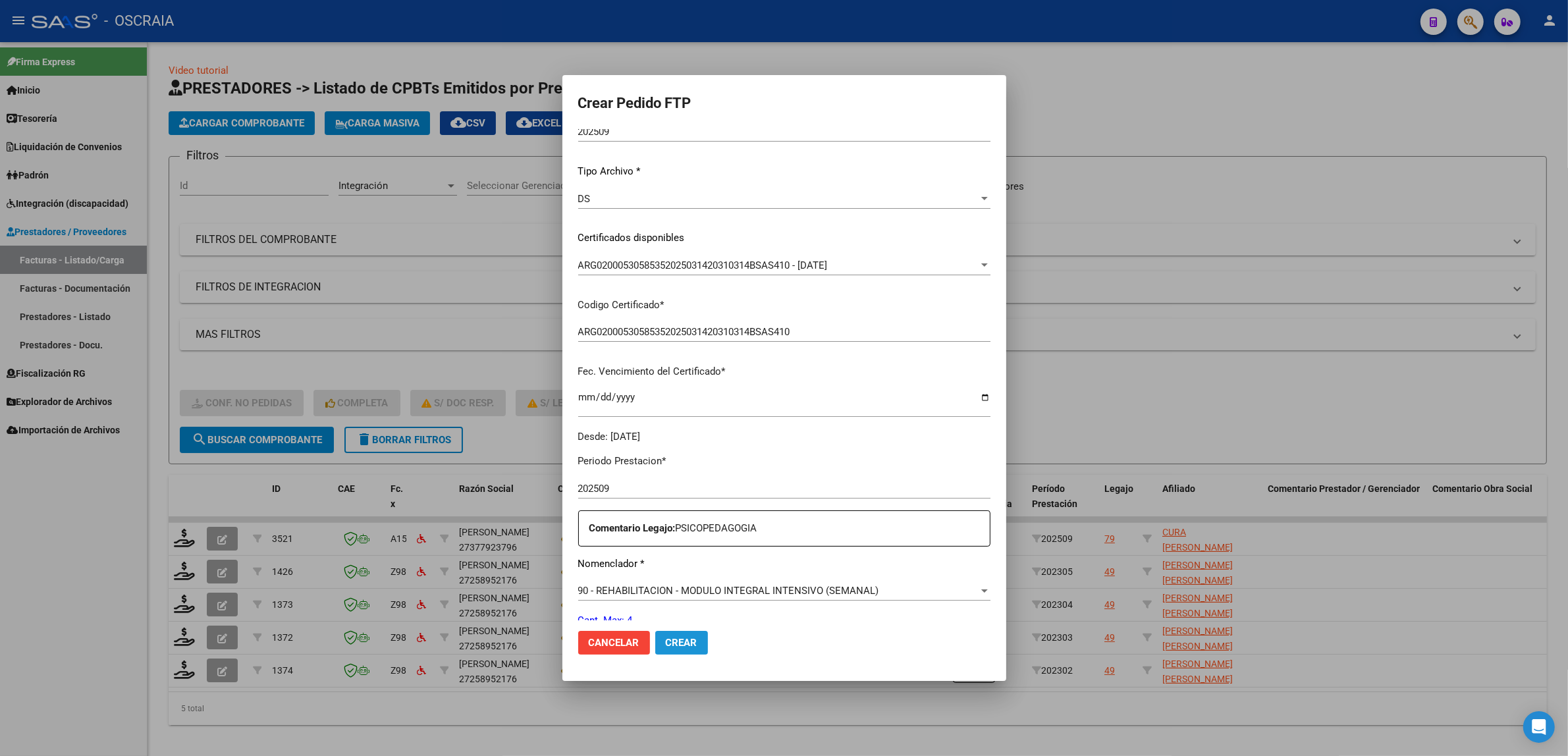
click at [674, 636] on button "Crear" at bounding box center [682, 642] width 53 height 24
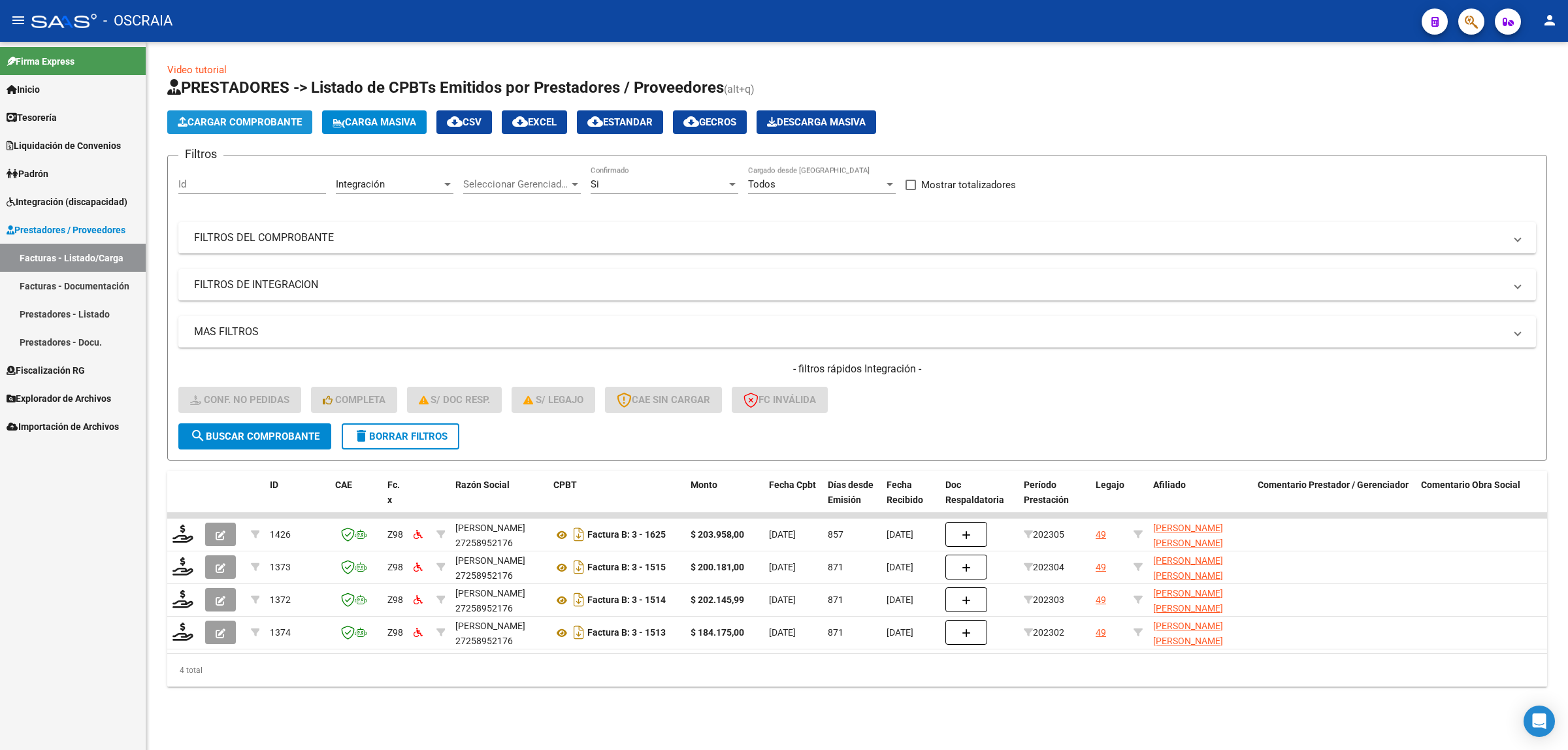
click at [278, 121] on span "Cargar Comprobante" at bounding box center [239, 122] width 124 height 12
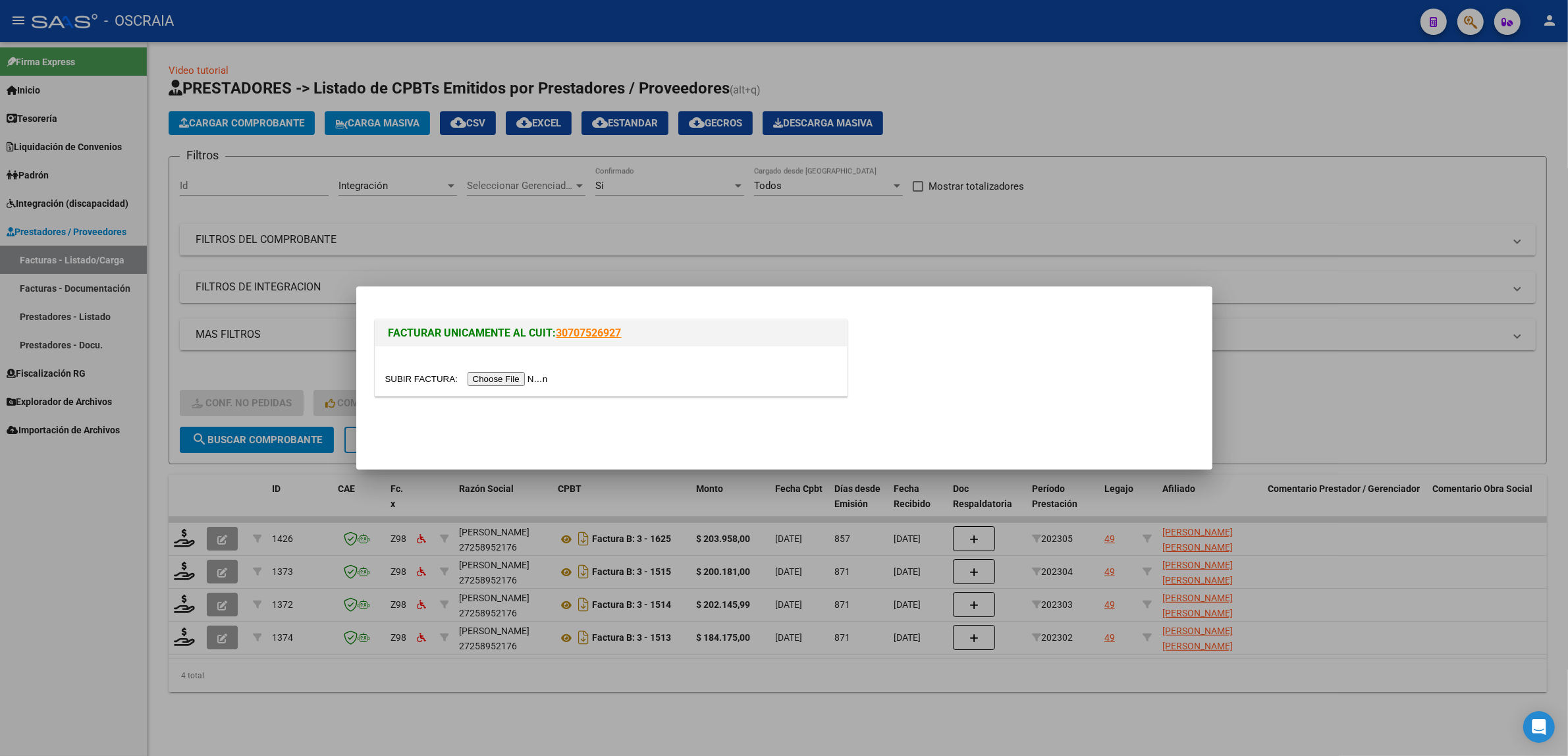
click at [458, 373] on input "file" at bounding box center [468, 379] width 167 height 14
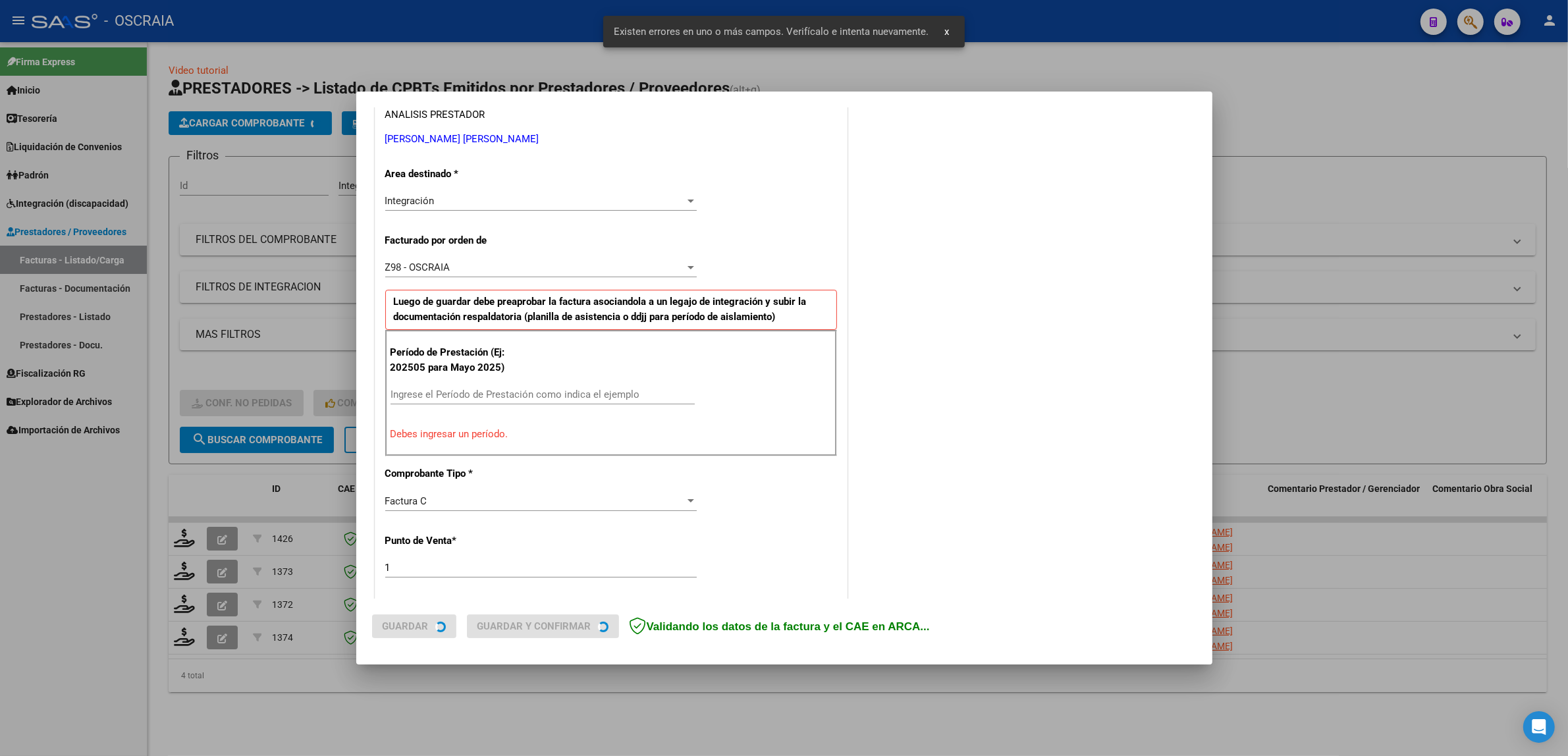
scroll to position [256, 0]
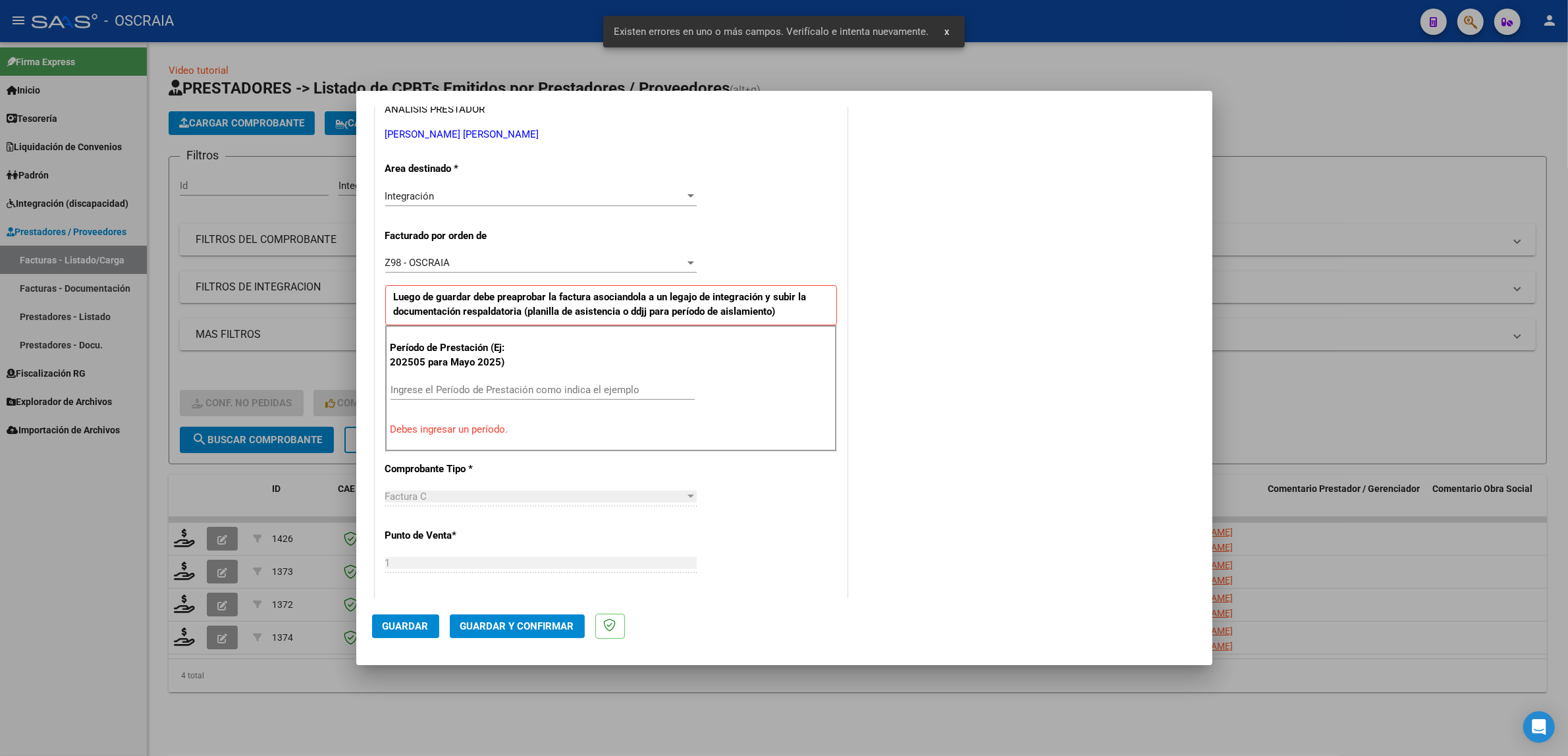
click at [451, 379] on div "Período de Prestación (Ej: 202505 para Mayo 2025) Ingrese el Período de Prestac…" at bounding box center [611, 388] width 452 height 127
click at [453, 389] on input "Ingrese el Período de Prestación como indica el ejemplo" at bounding box center [542, 389] width 304 height 12
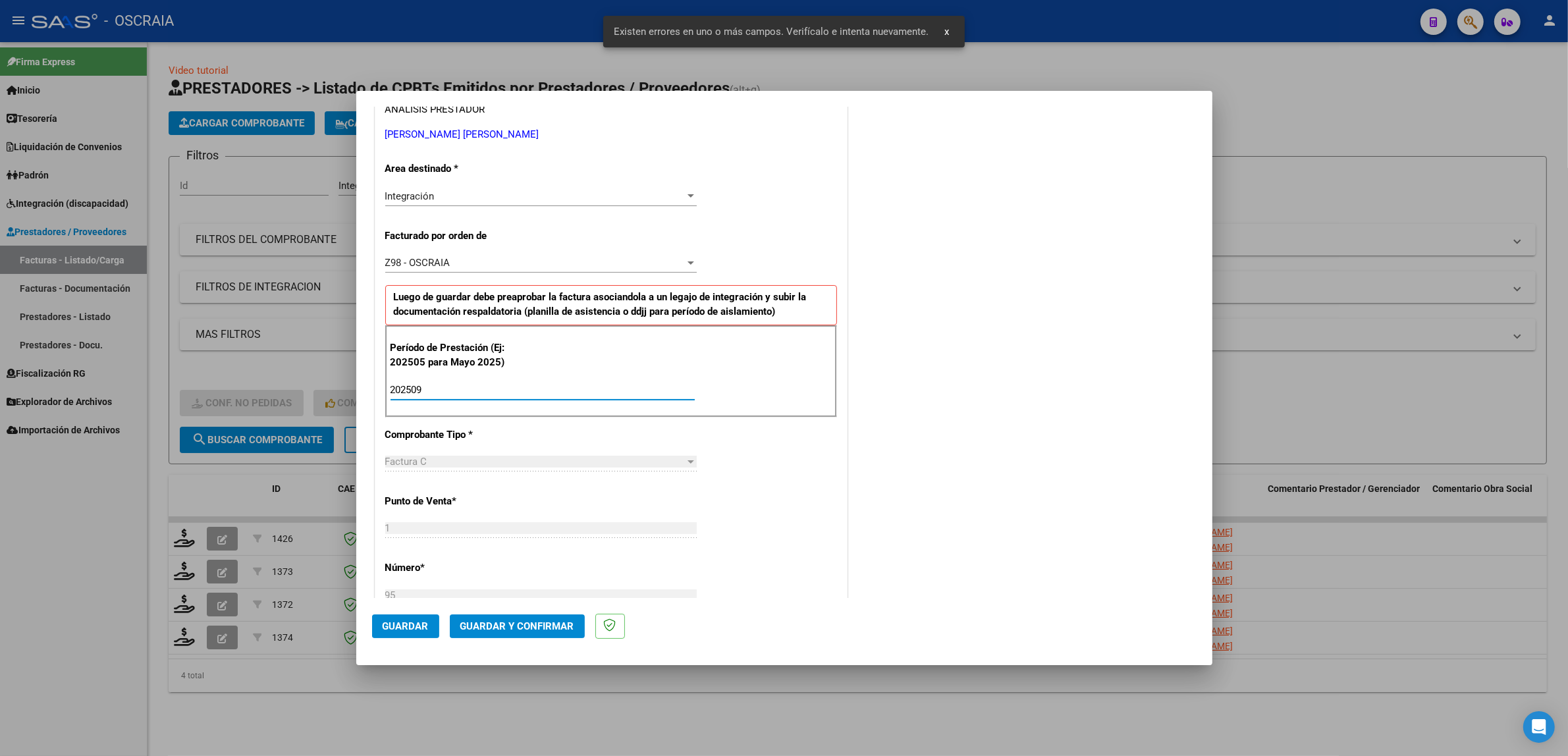
type input "202509"
click at [402, 634] on button "Guardar" at bounding box center [406, 626] width 67 height 24
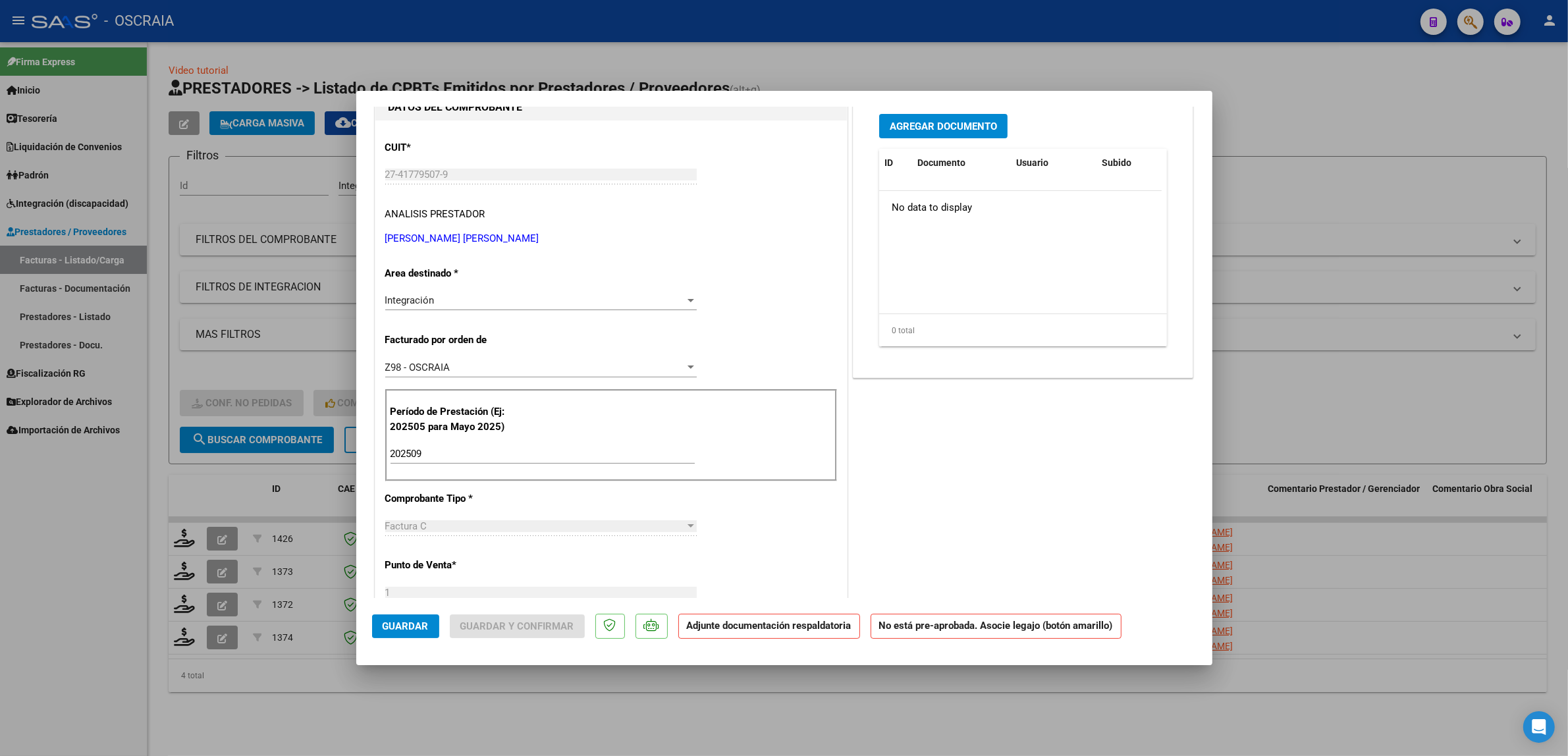
scroll to position [0, 0]
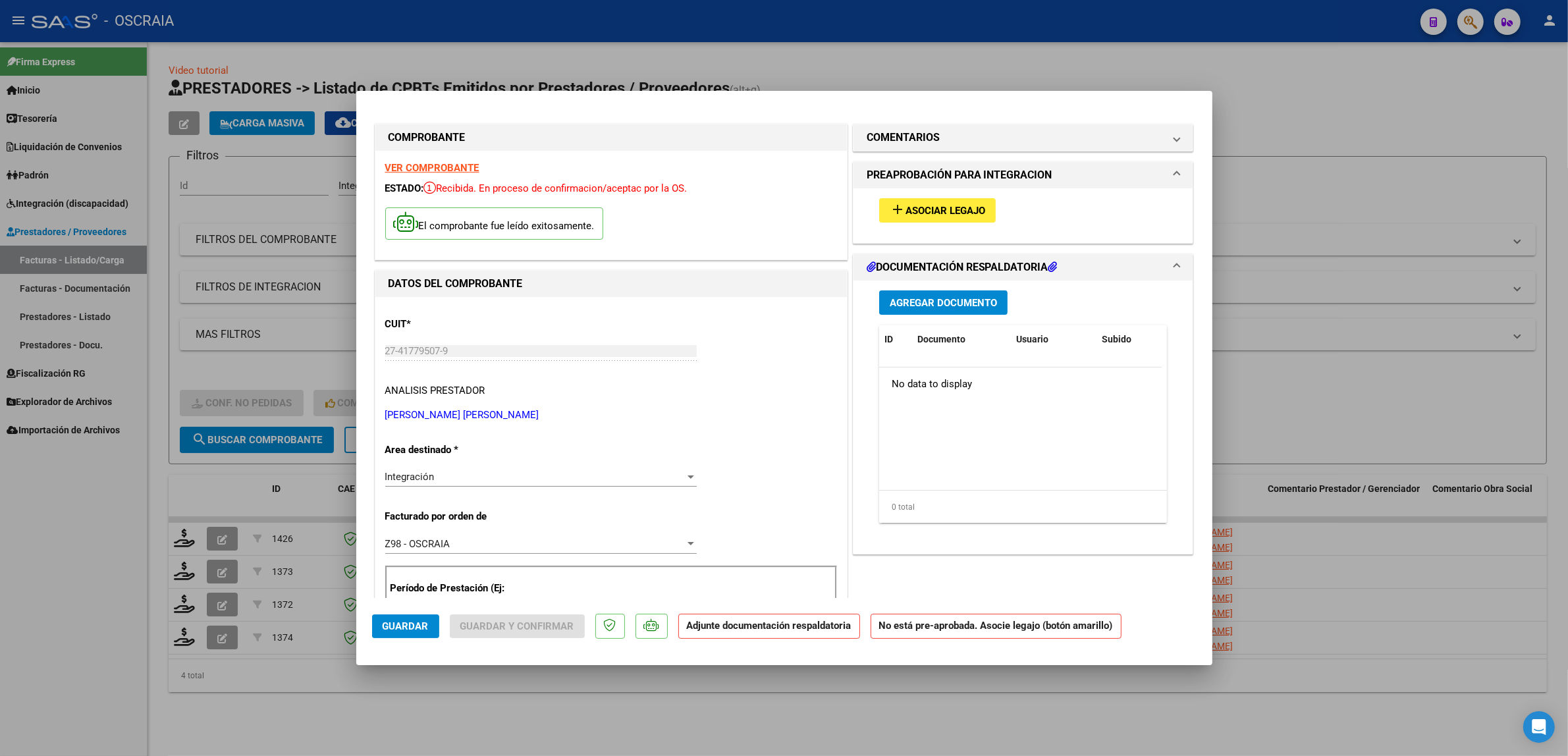
click at [939, 200] on button "add Asociar Legajo" at bounding box center [937, 210] width 117 height 24
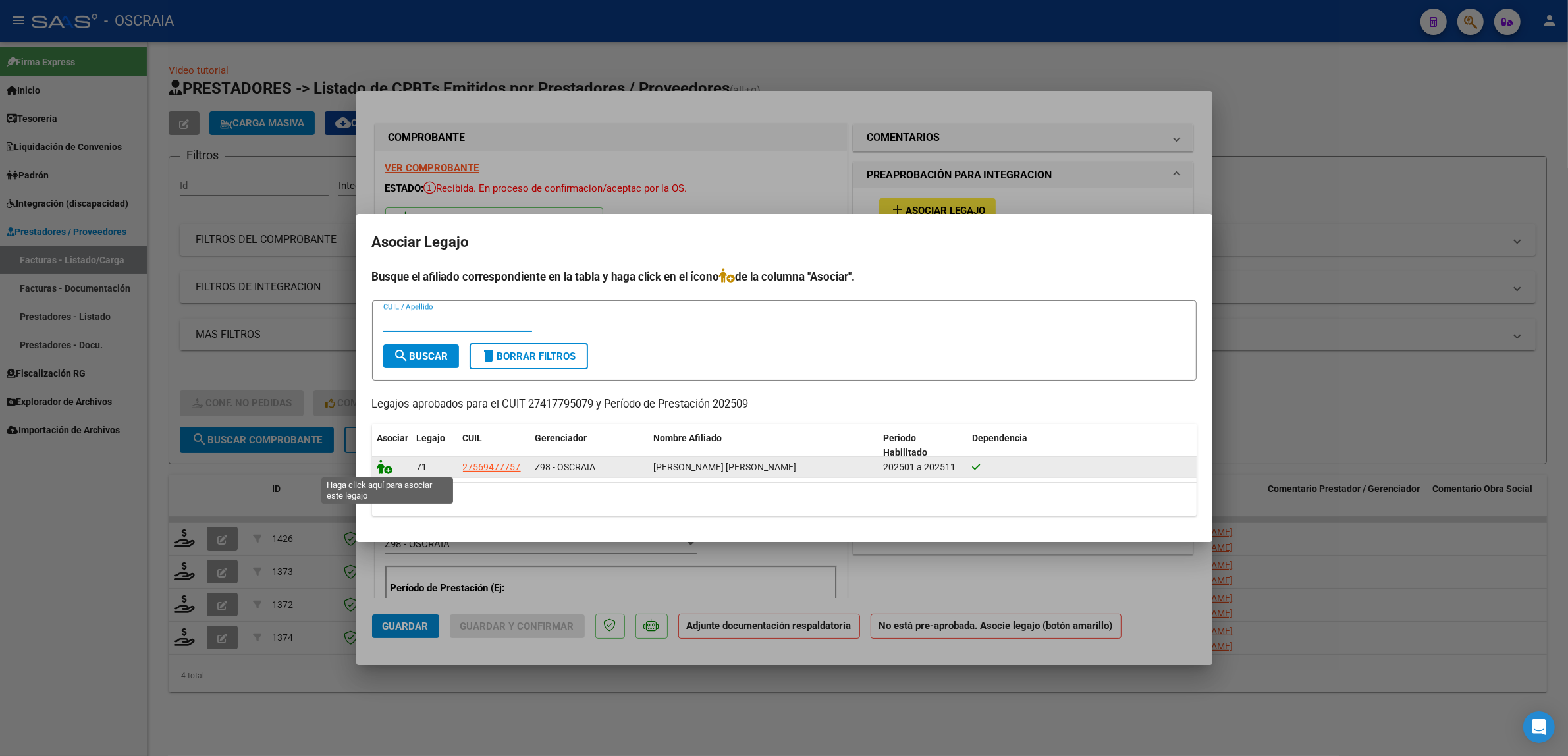
click at [382, 471] on icon at bounding box center [385, 467] width 16 height 14
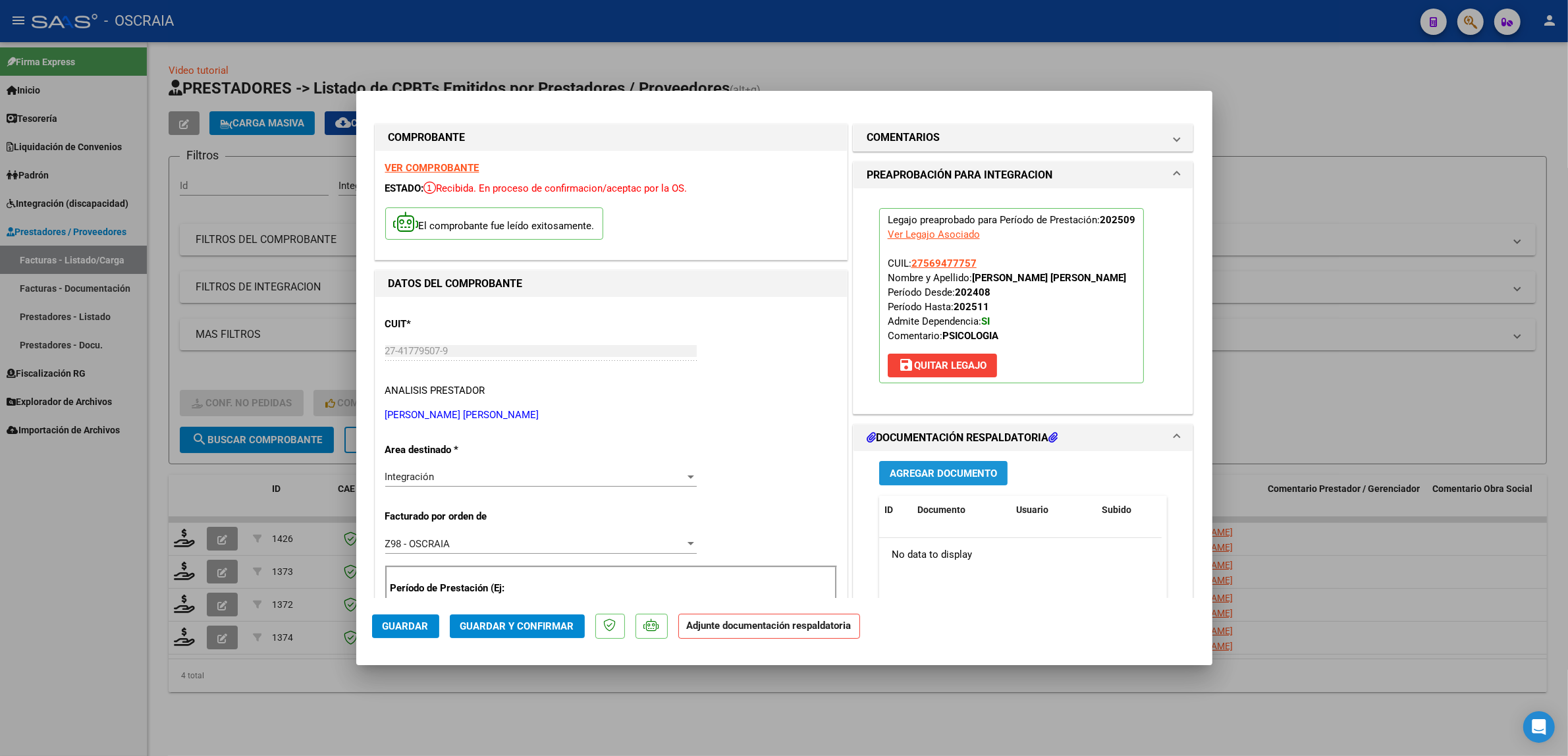
click at [934, 468] on span "Agregar Documento" at bounding box center [944, 473] width 107 height 12
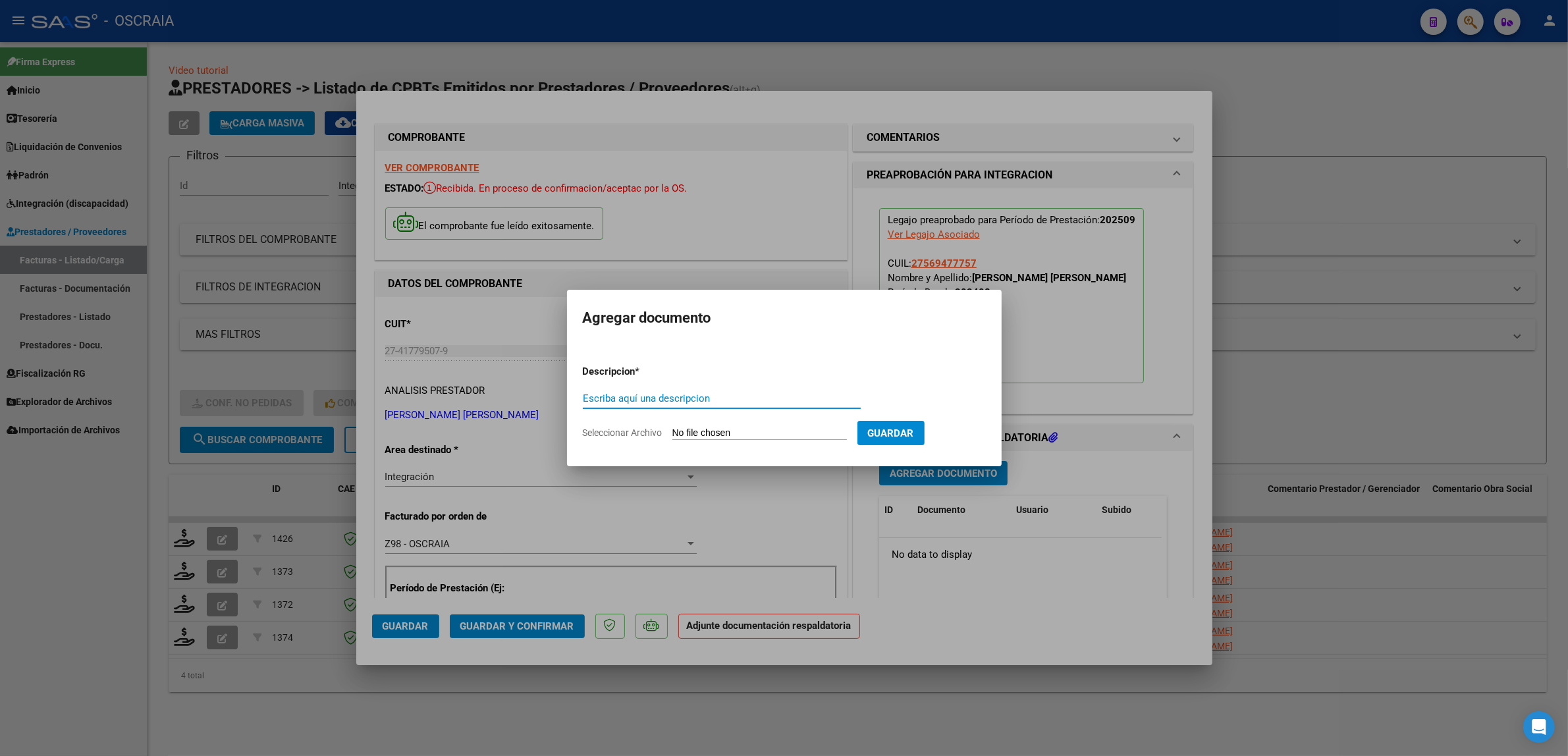
click at [777, 399] on input "Escriba aquí una descripcion" at bounding box center [722, 398] width 278 height 12
type input "PLANILLA DE ASISTENCIA"
click at [672, 427] on input "Seleccionar Archivo" at bounding box center [760, 433] width 175 height 12
type input "C:\fakepath\09-2025 CASSAMASSIMA [PERSON_NAME] FC 95 PSICOLOGIA [PERSON_NAME] P…"
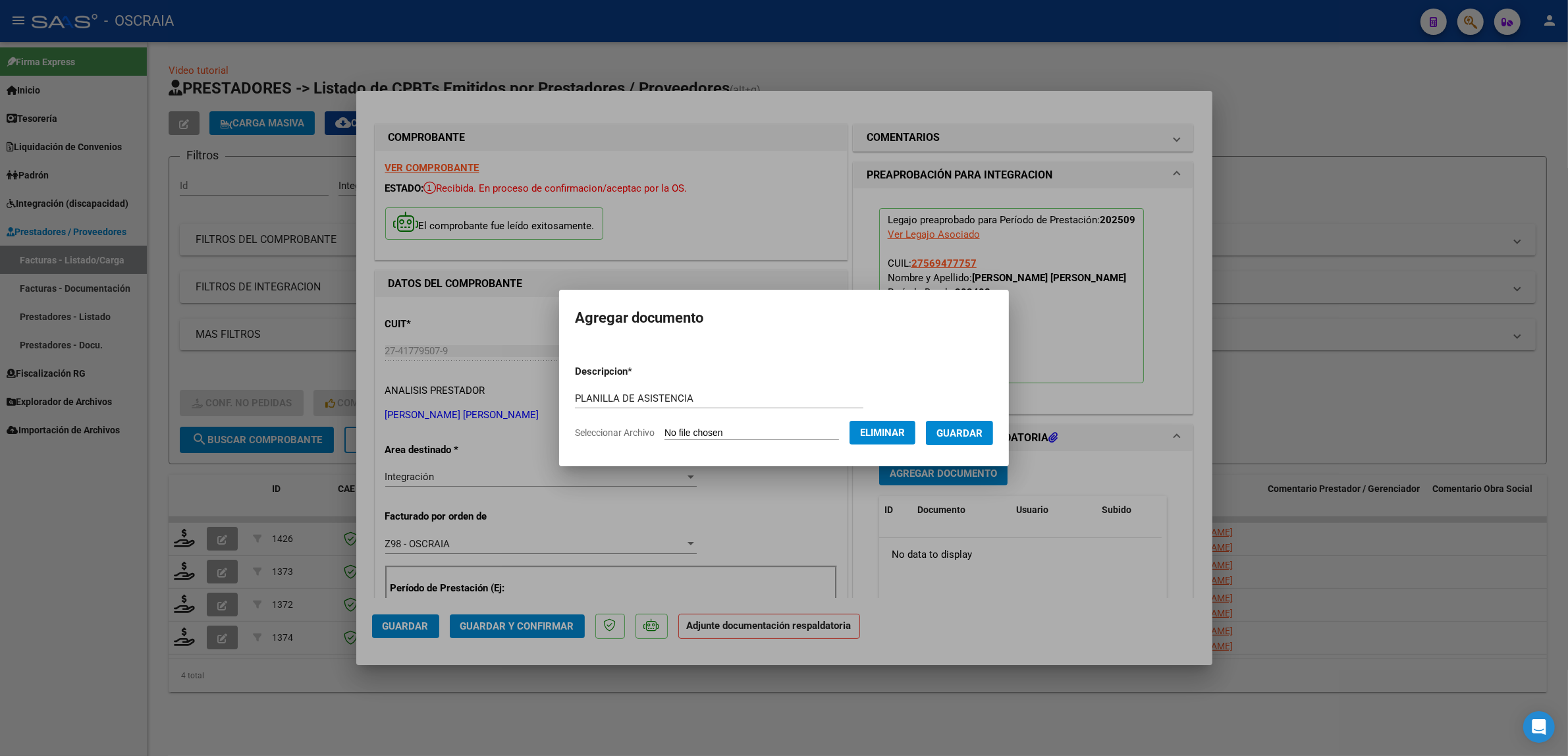
click at [984, 439] on button "Guardar" at bounding box center [959, 433] width 67 height 24
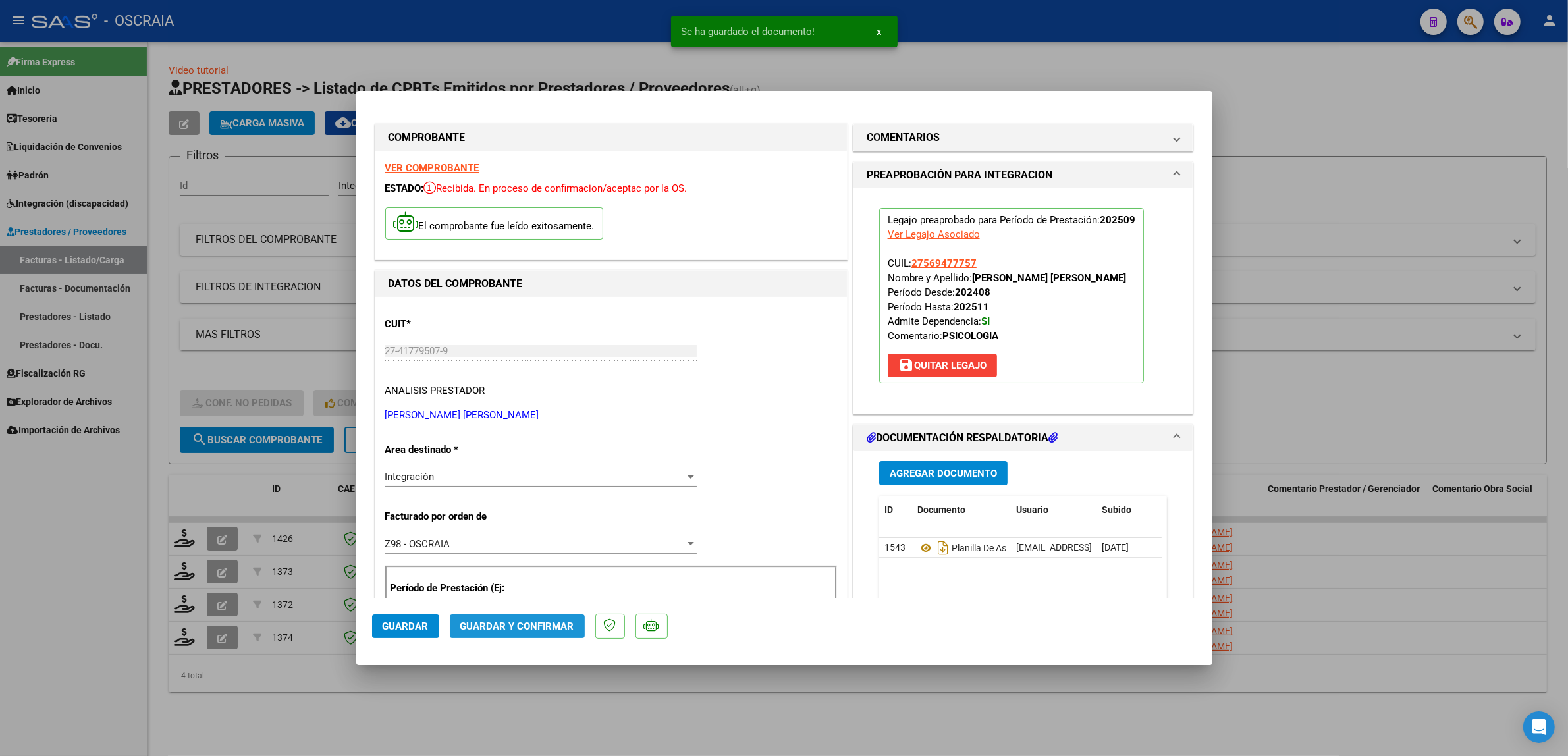
click at [553, 617] on button "Guardar y Confirmar" at bounding box center [517, 626] width 135 height 24
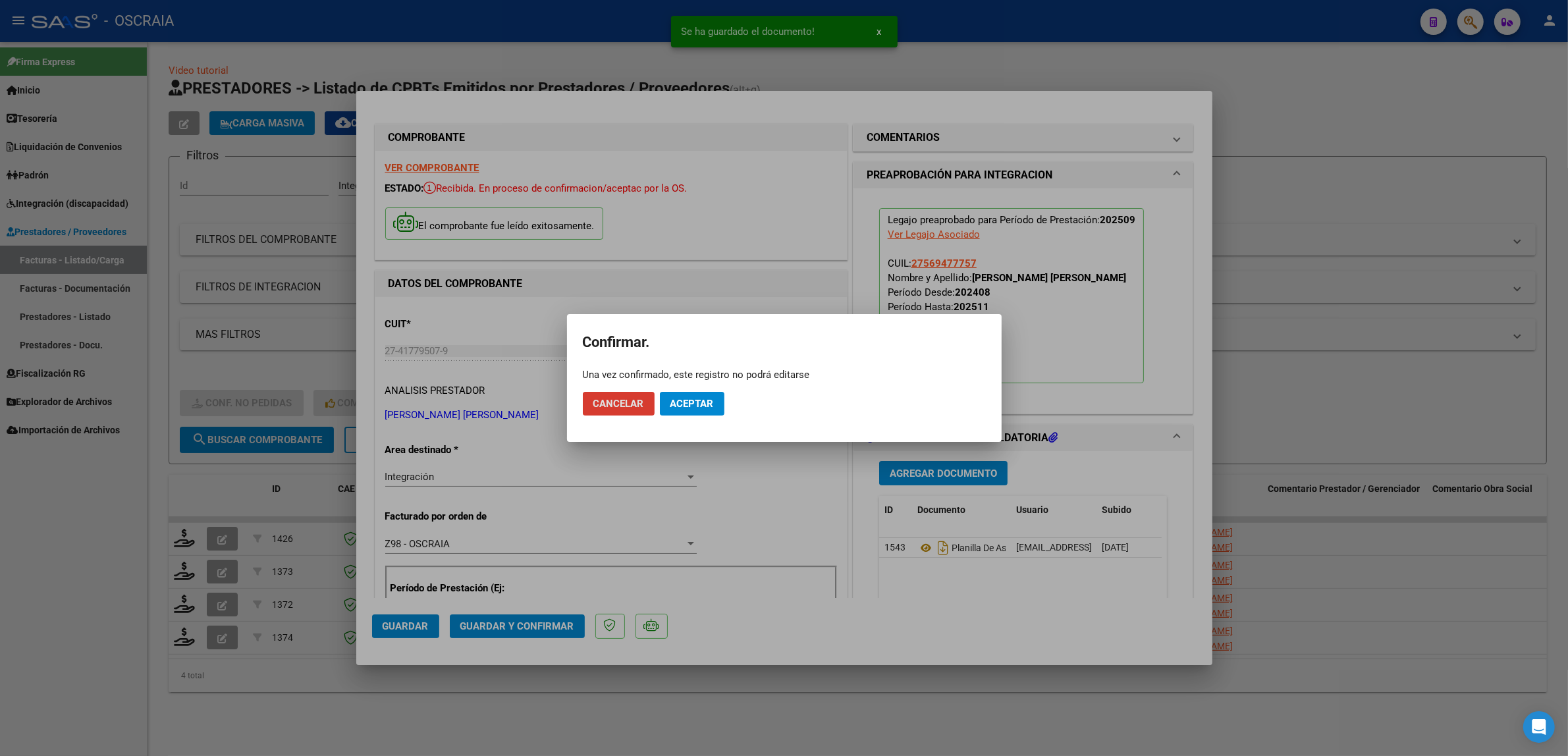
click at [689, 418] on mat-dialog-actions "Cancelar Aceptar" at bounding box center [784, 404] width 403 height 45
click at [685, 414] on button "Aceptar" at bounding box center [692, 403] width 64 height 24
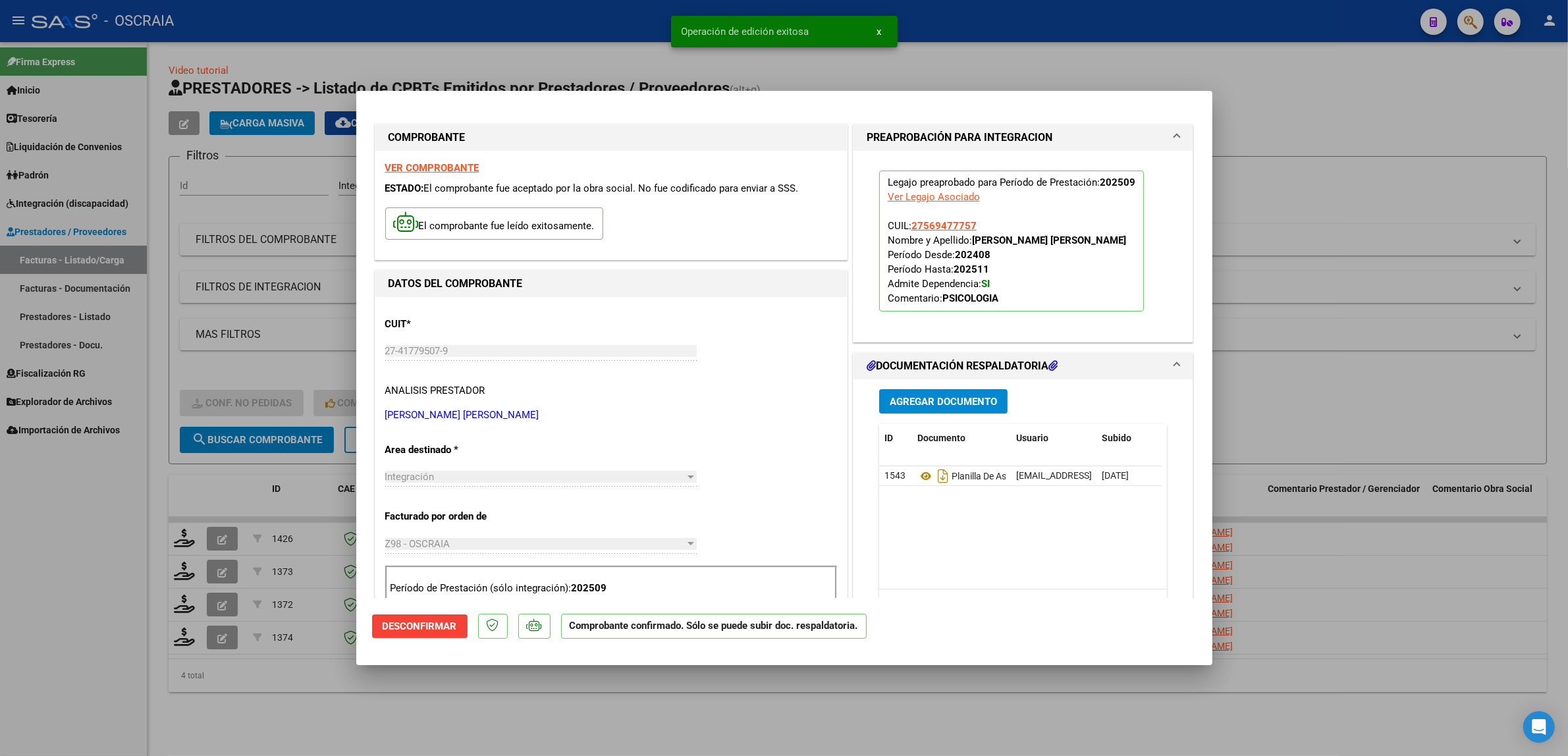
click at [262, 135] on div at bounding box center [784, 378] width 1568 height 756
type input "$ 0,00"
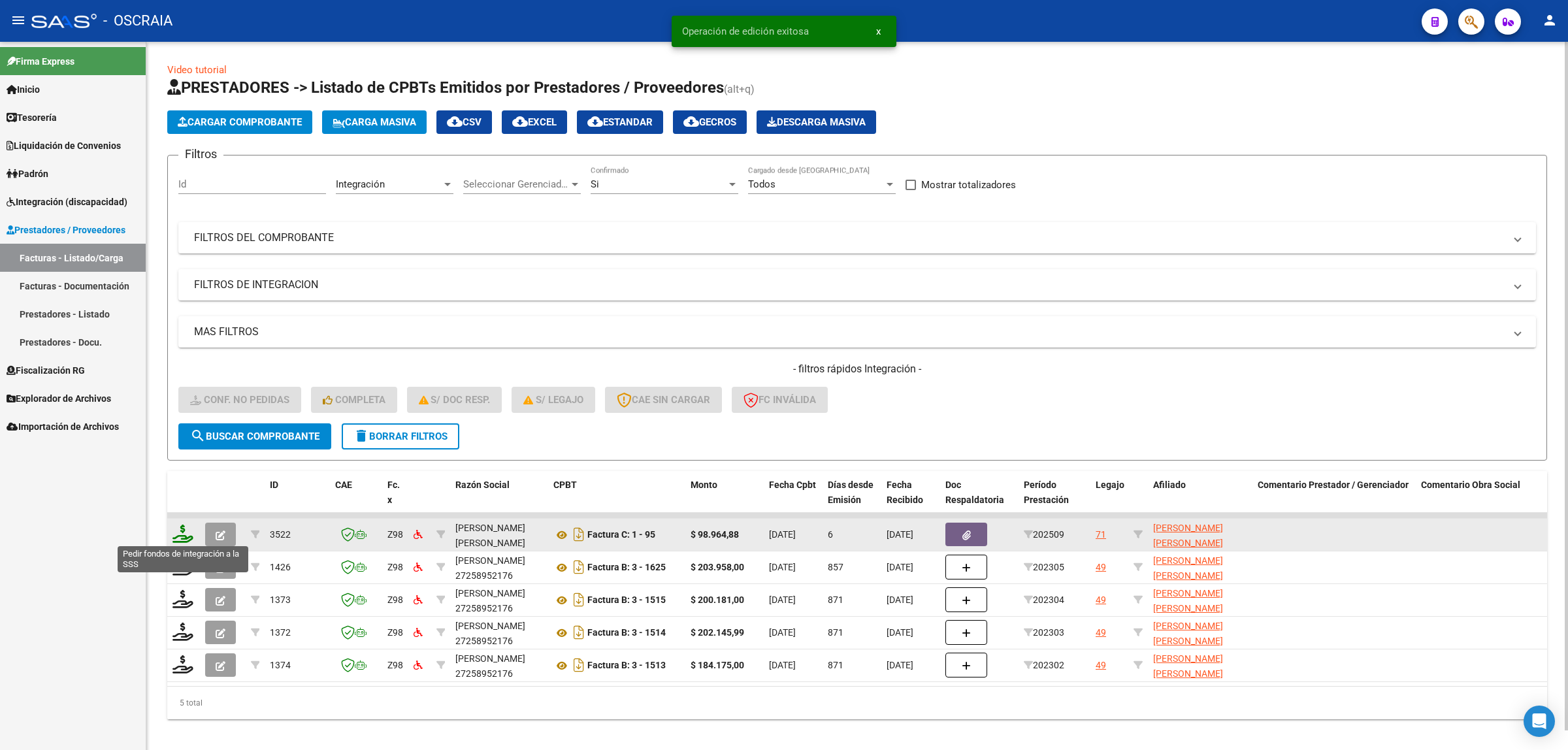
click at [188, 531] on icon at bounding box center [183, 534] width 21 height 18
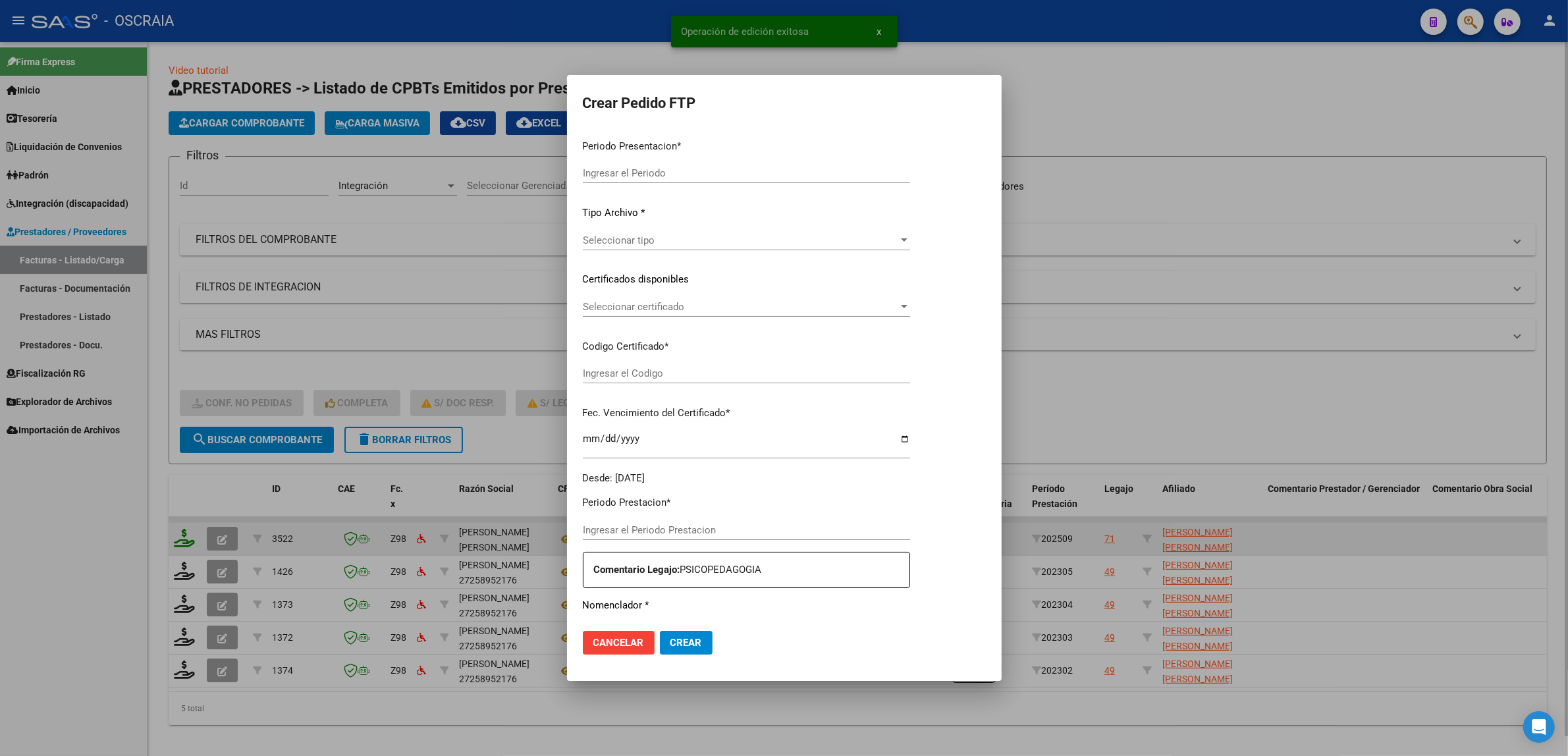
type input "202509"
type input "$ 98.964,88"
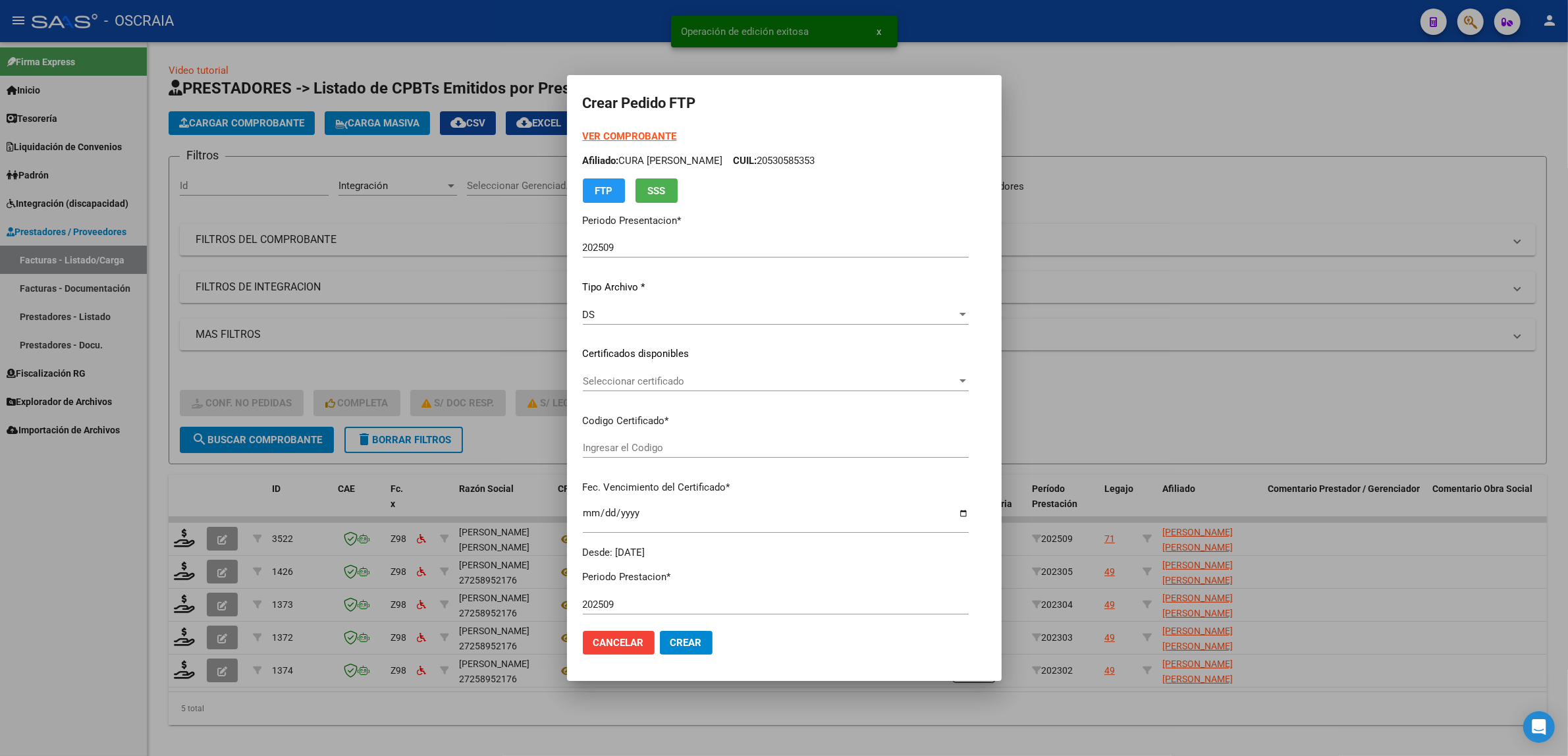
type input "ARG01000569477752022111620231116BS313"
type input "[DATE]"
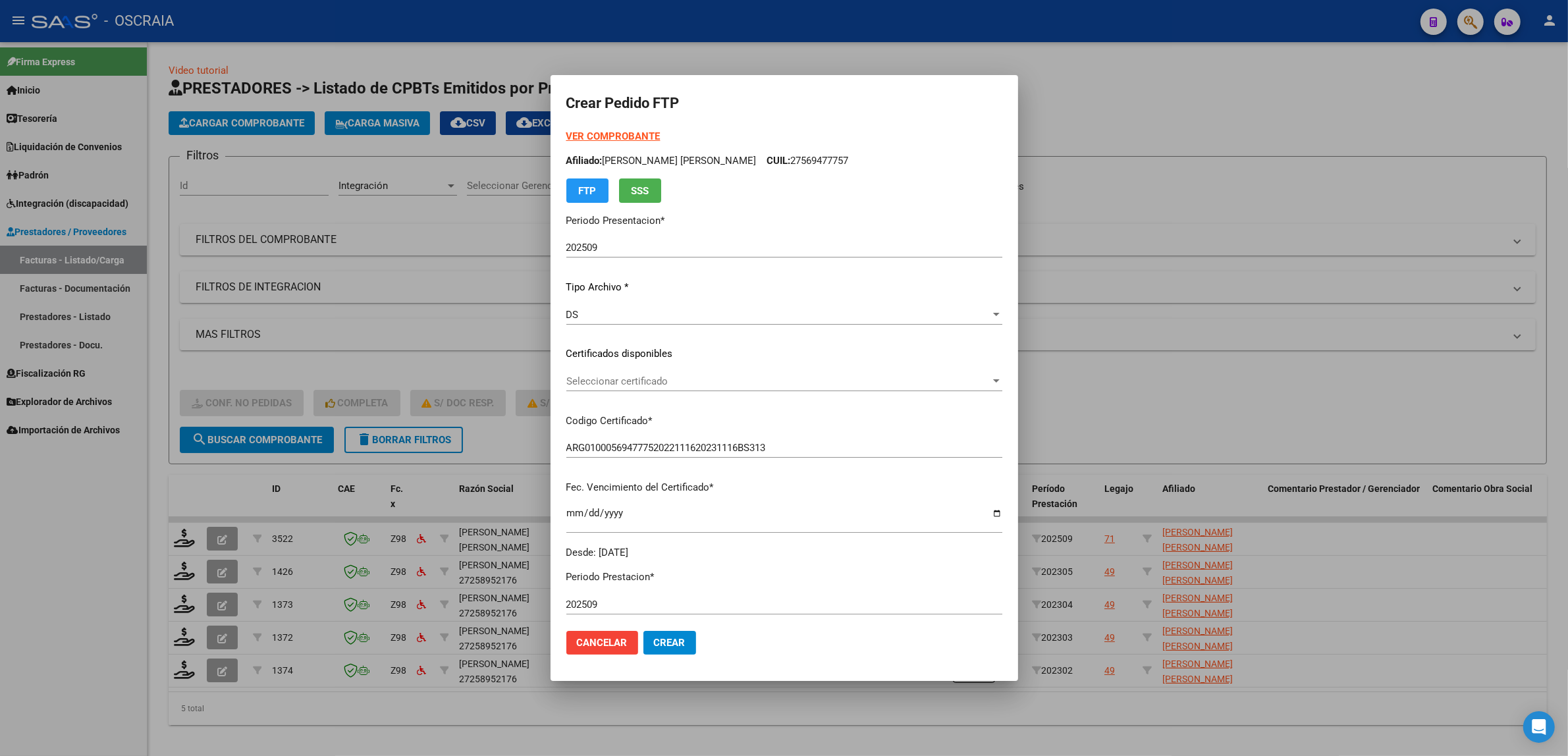
click at [679, 375] on span "Seleccionar certificado" at bounding box center [778, 381] width 424 height 12
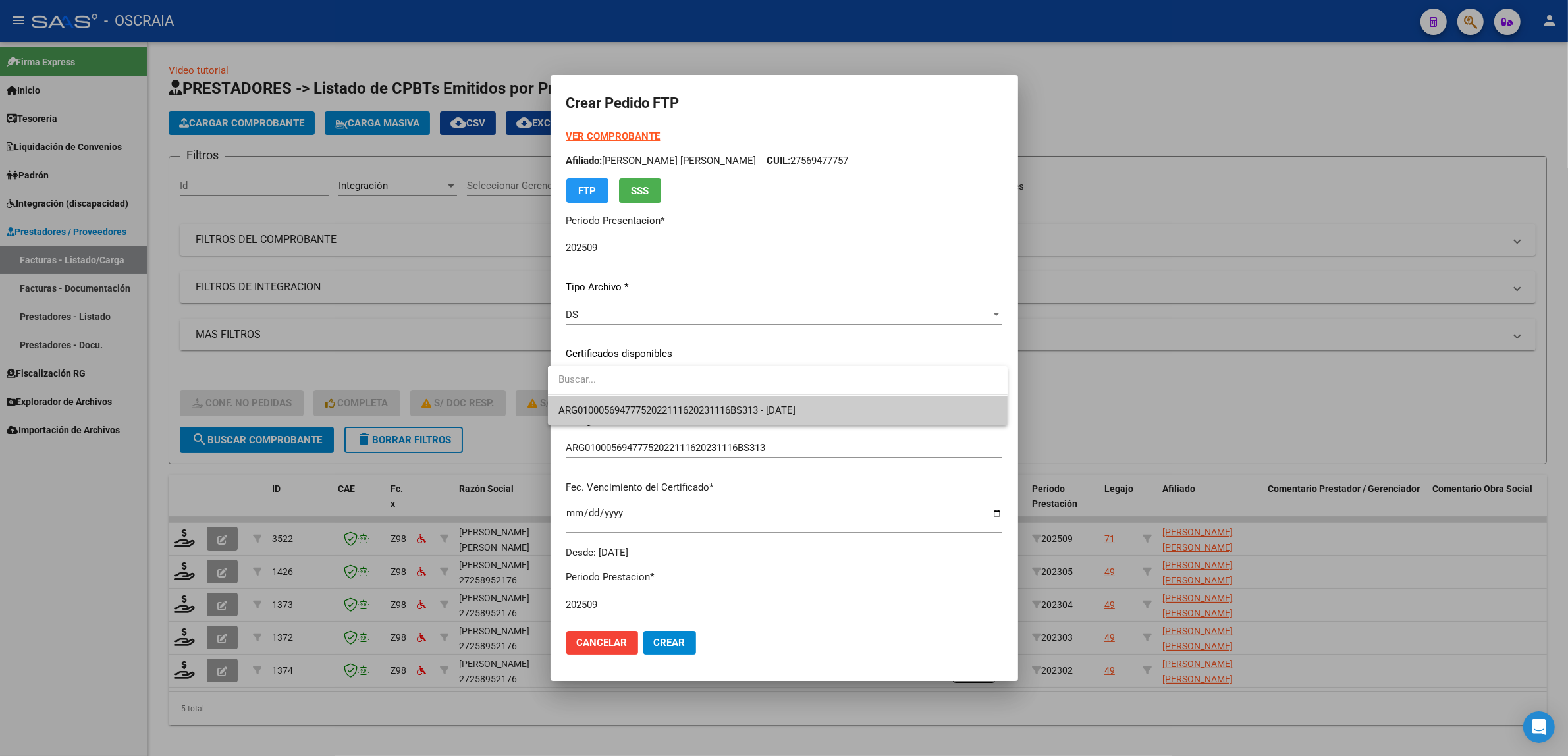
click at [679, 406] on span "ARG01000569477752022111620231116BS313 - [DATE]" at bounding box center [677, 410] width 237 height 12
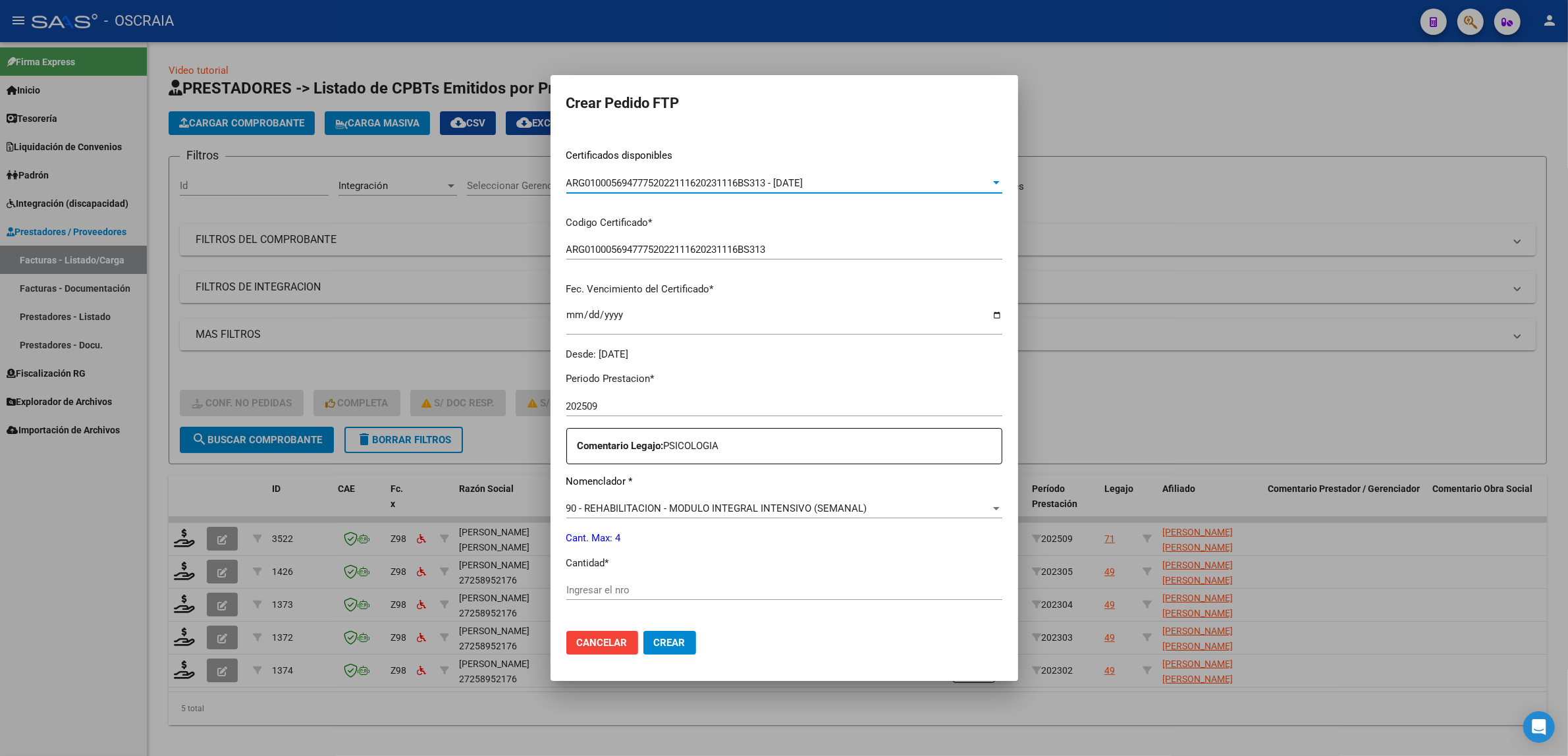
scroll to position [274, 0]
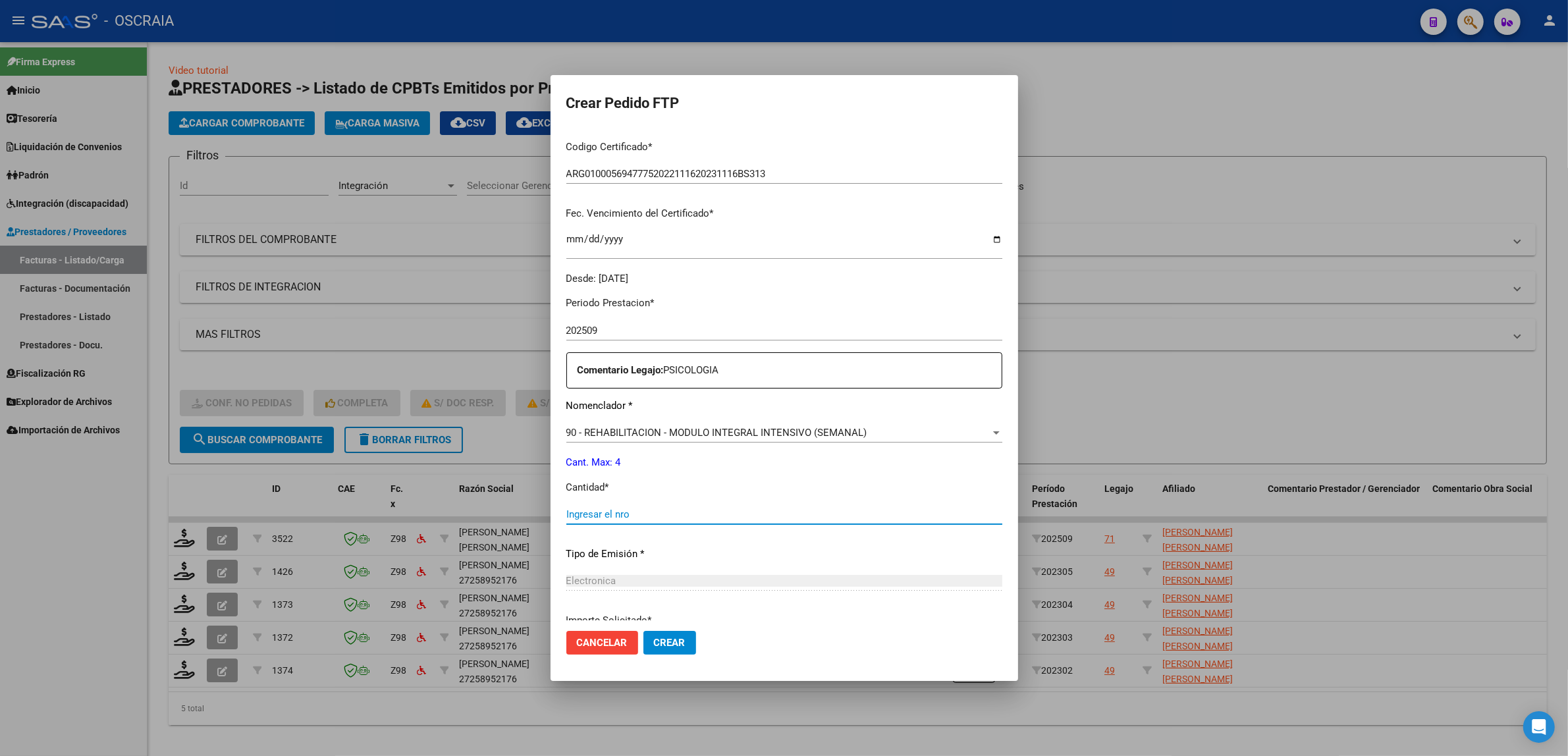
click at [676, 513] on input "Ingresar el nro" at bounding box center [784, 514] width 436 height 12
type input "4"
click at [866, 557] on p "Tipo de Emisión *" at bounding box center [784, 553] width 436 height 15
click at [653, 649] on button "Crear" at bounding box center [670, 642] width 53 height 24
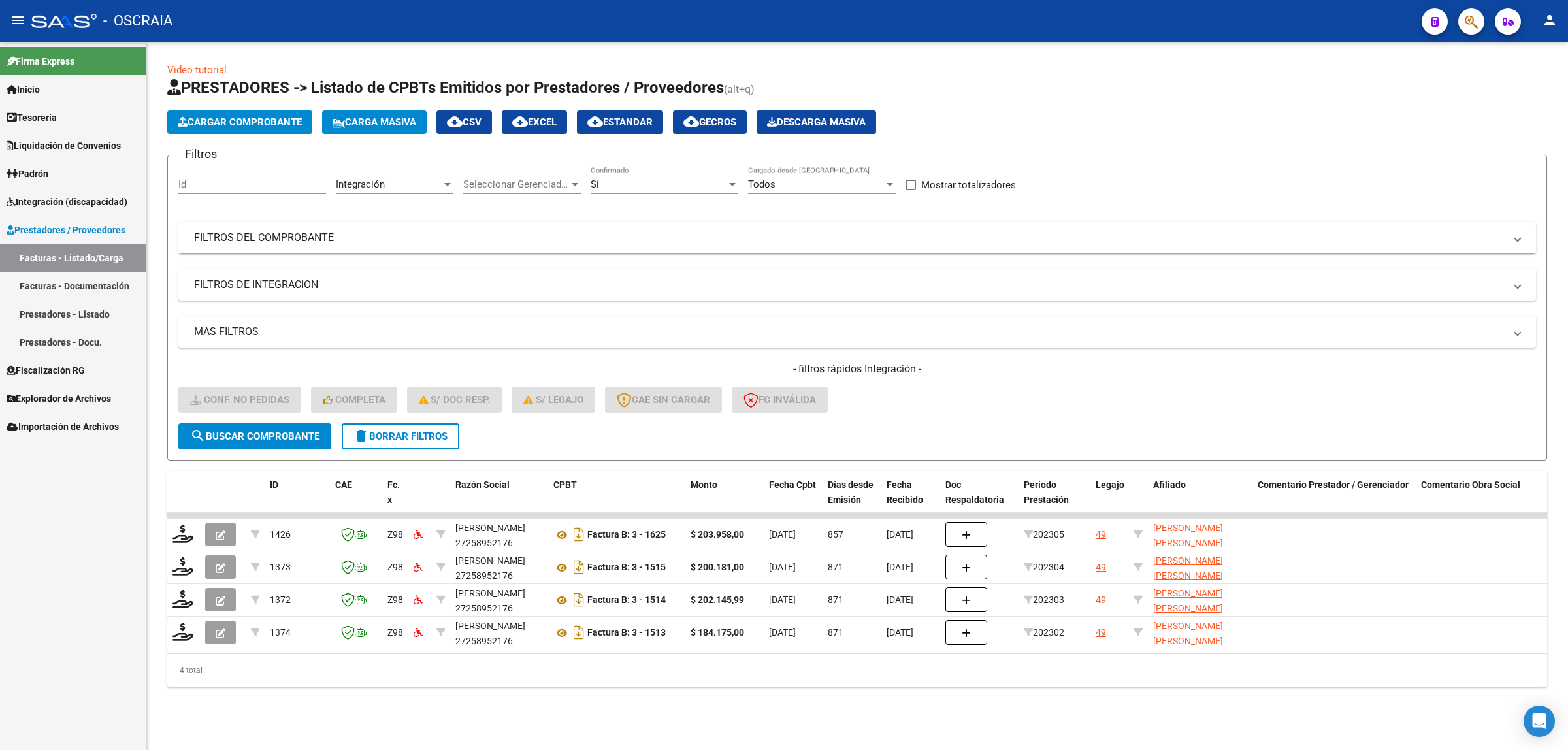
click at [231, 129] on button "Cargar Comprobante" at bounding box center [239, 121] width 145 height 23
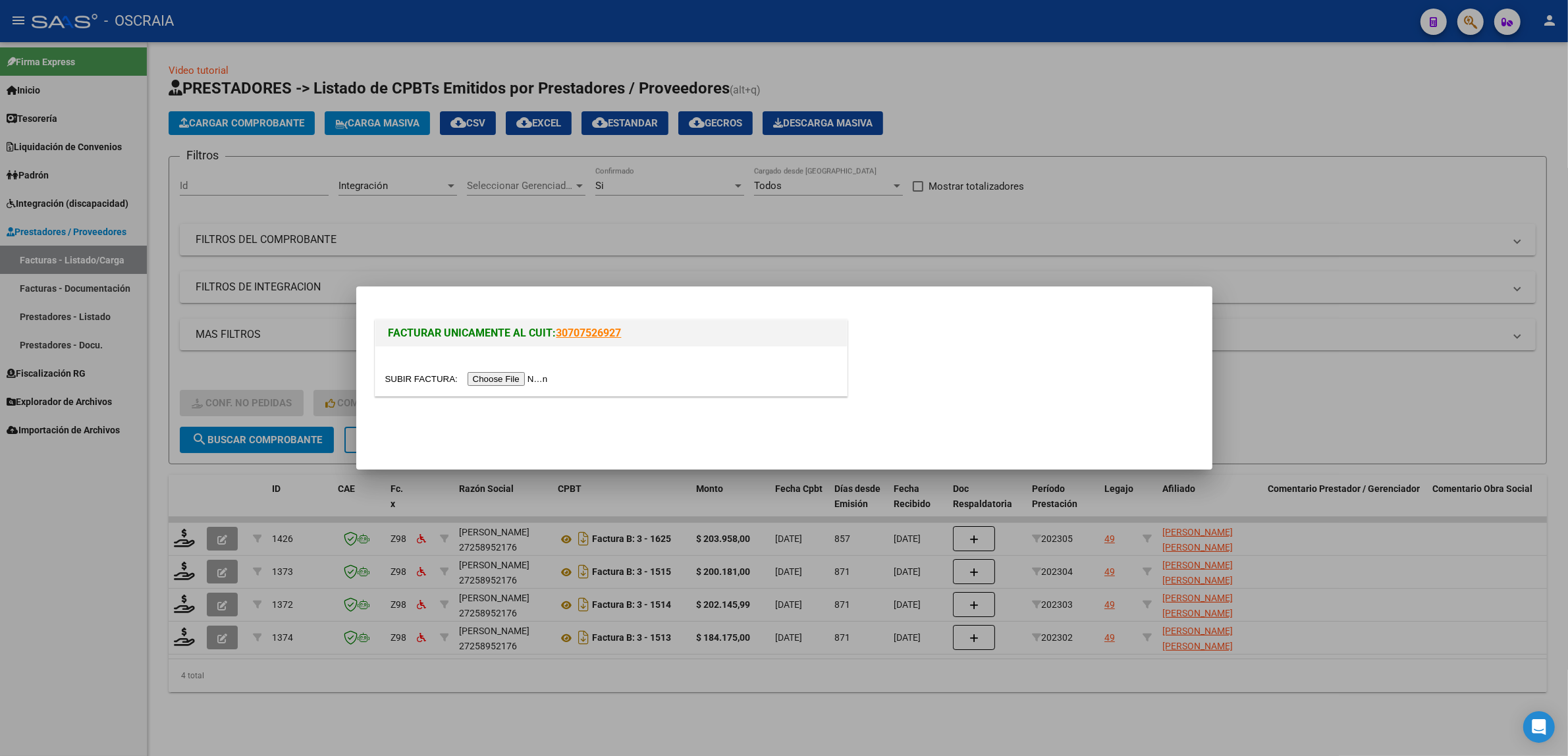
click at [513, 376] on input "file" at bounding box center [468, 379] width 167 height 14
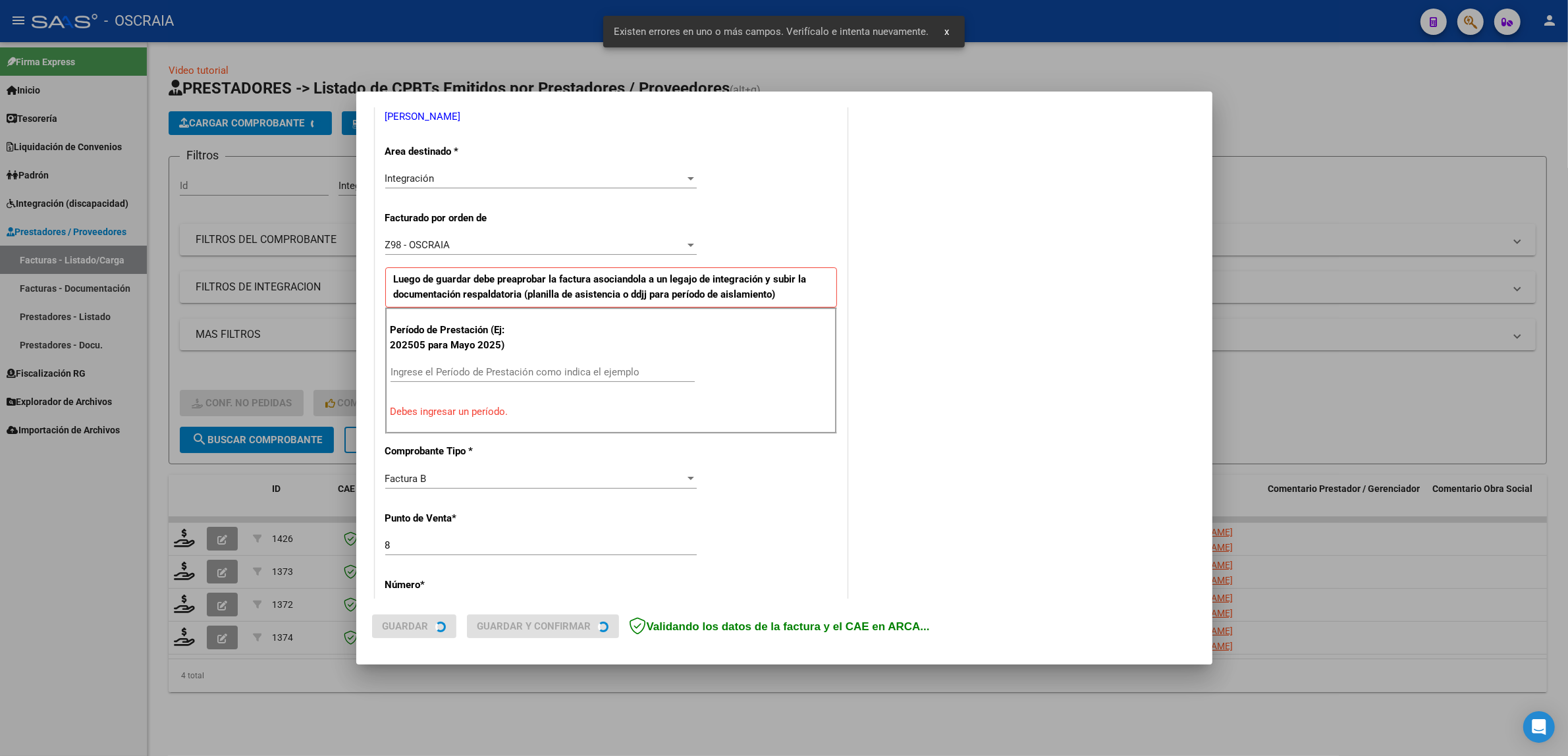
scroll to position [281, 0]
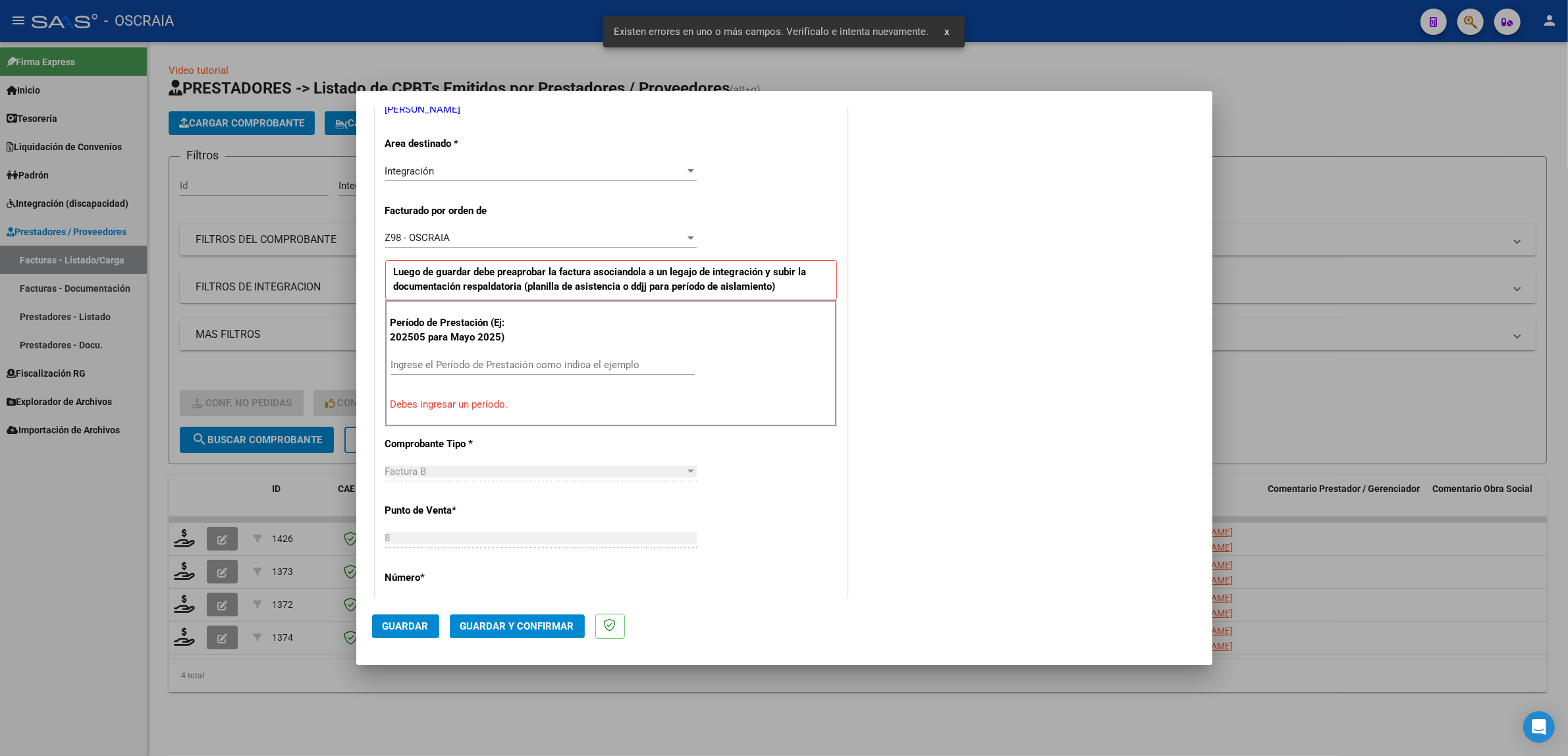
click at [496, 373] on div "Ingrese el Período de Prestación como indica el ejemplo" at bounding box center [542, 365] width 304 height 20
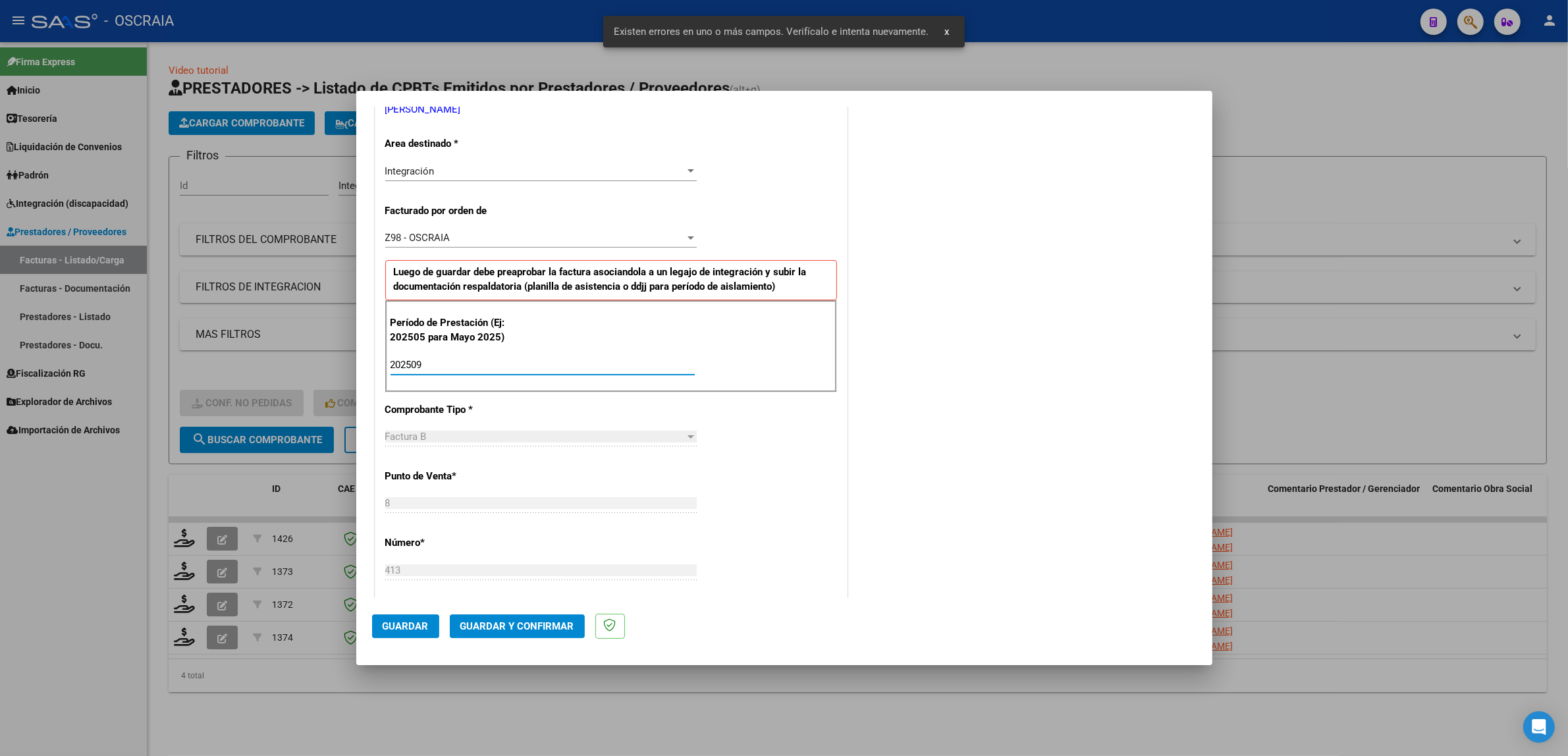
type input "202509"
click at [399, 620] on span "Guardar" at bounding box center [405, 626] width 46 height 12
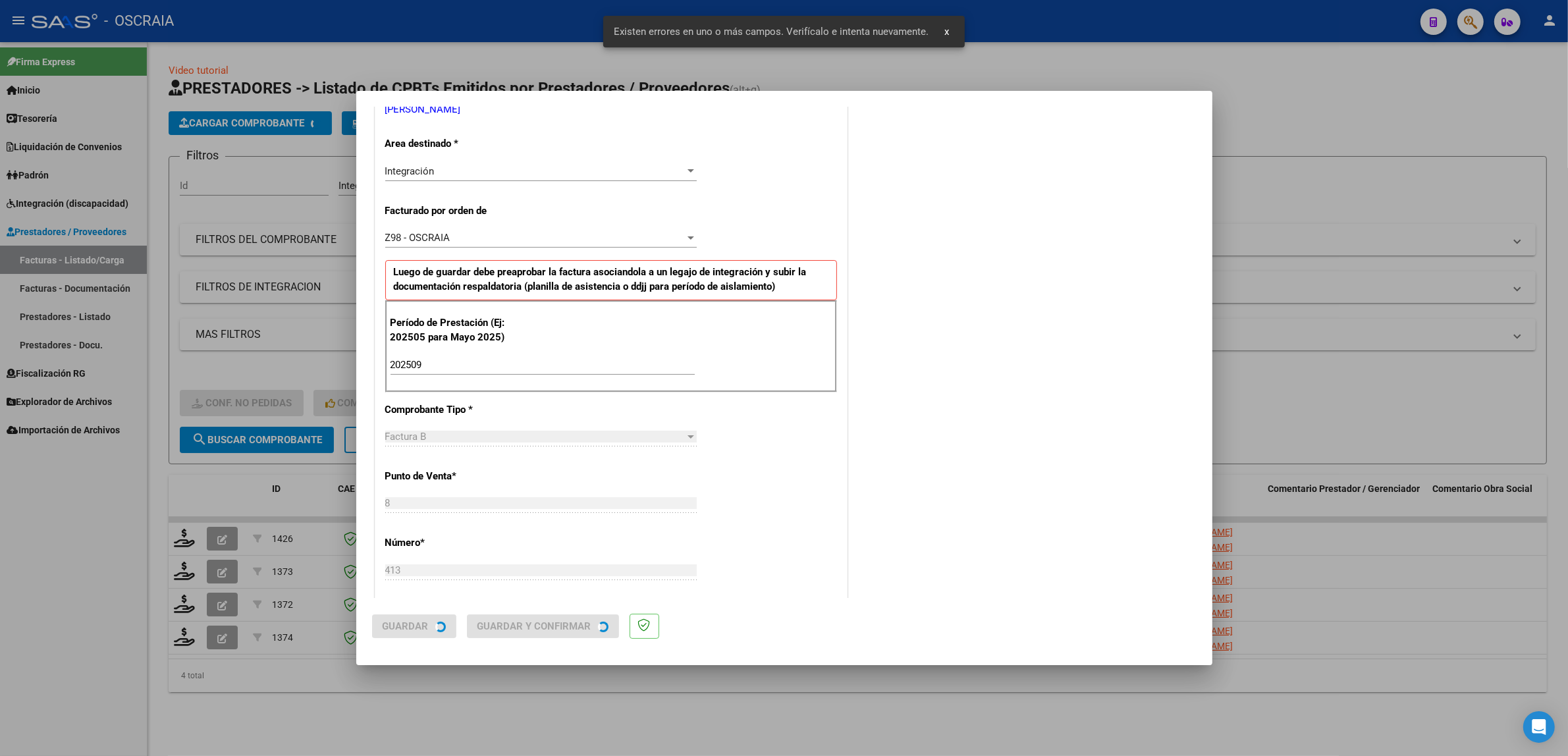
scroll to position [0, 0]
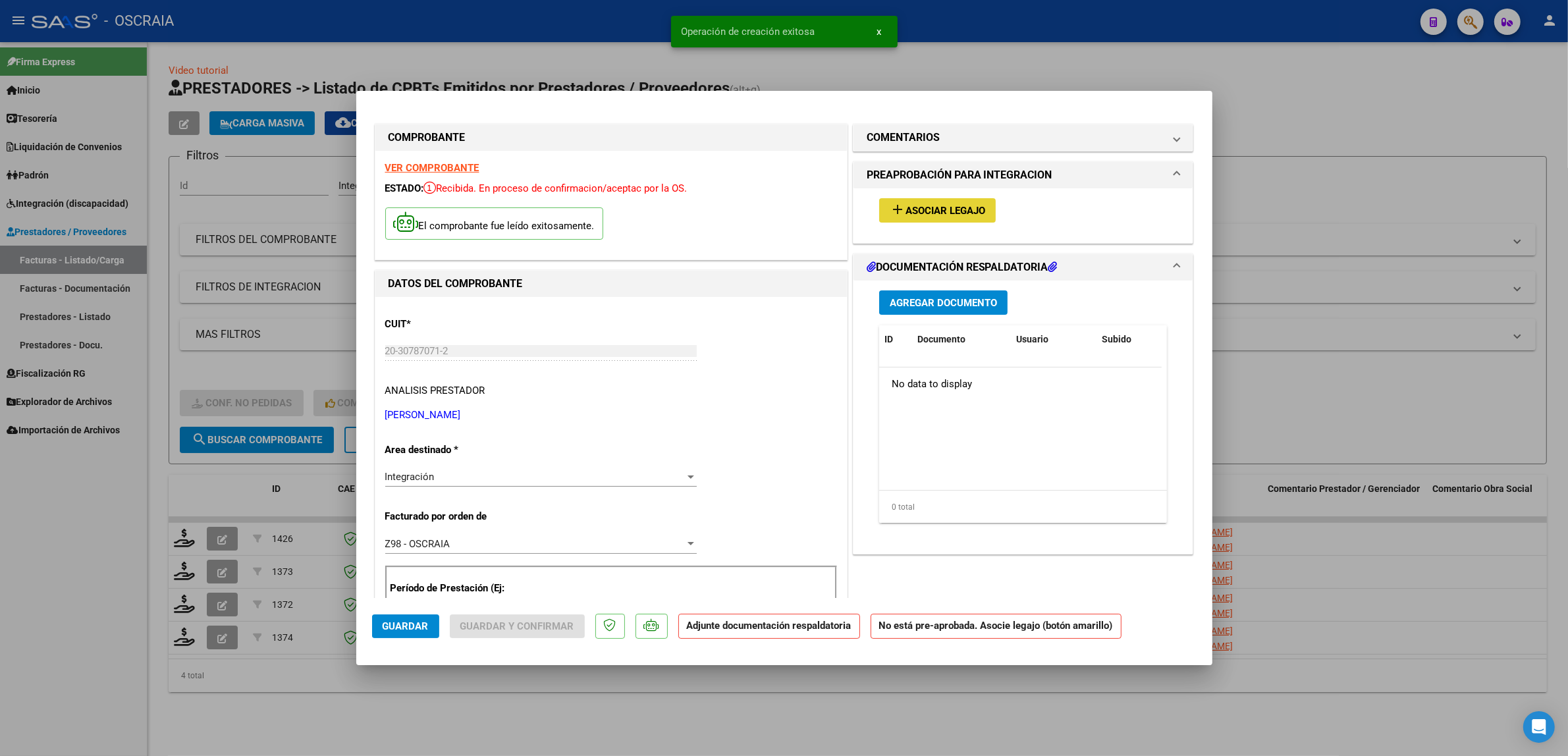
click at [914, 206] on span "Asociar Legajo" at bounding box center [945, 210] width 79 height 12
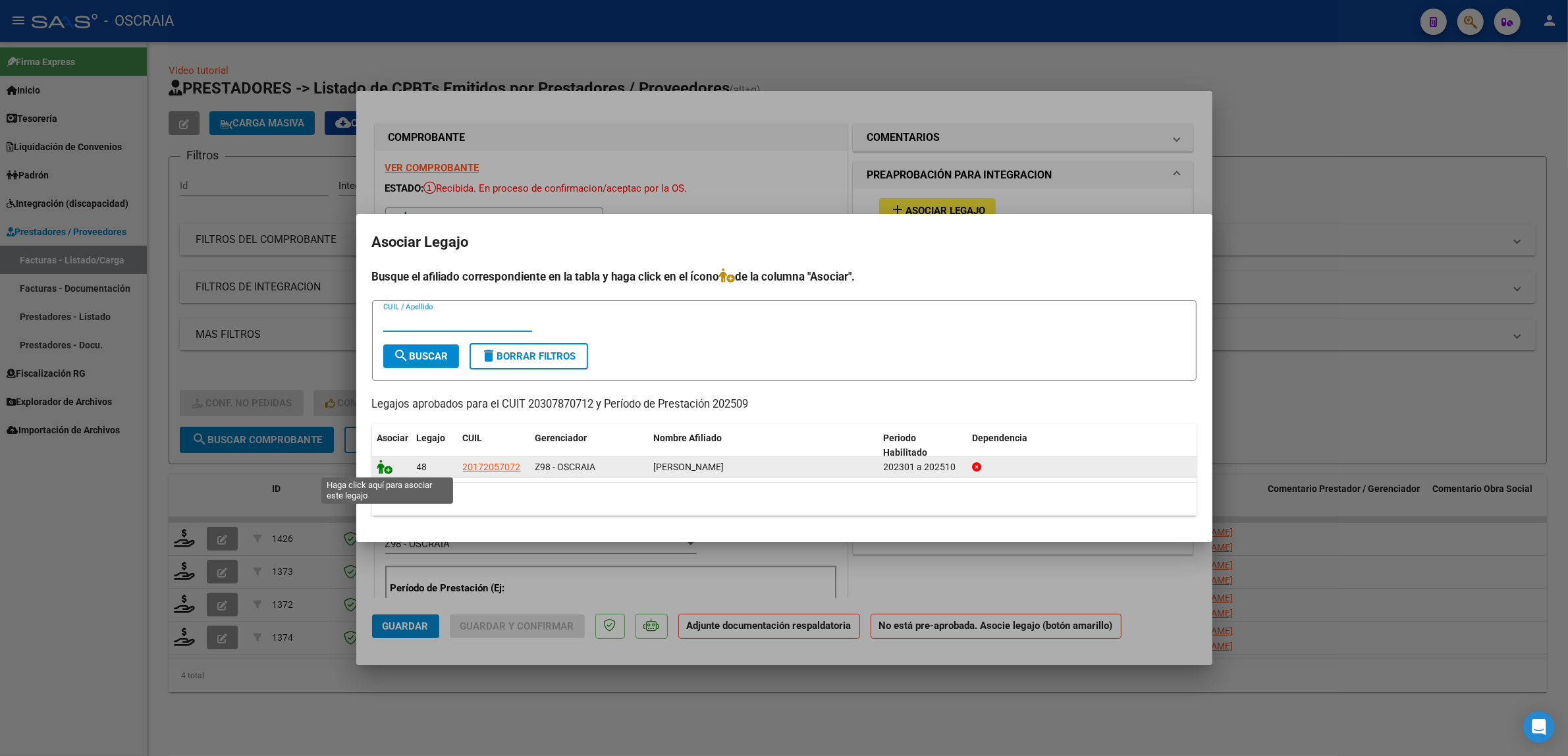
click at [389, 466] on icon at bounding box center [385, 467] width 16 height 14
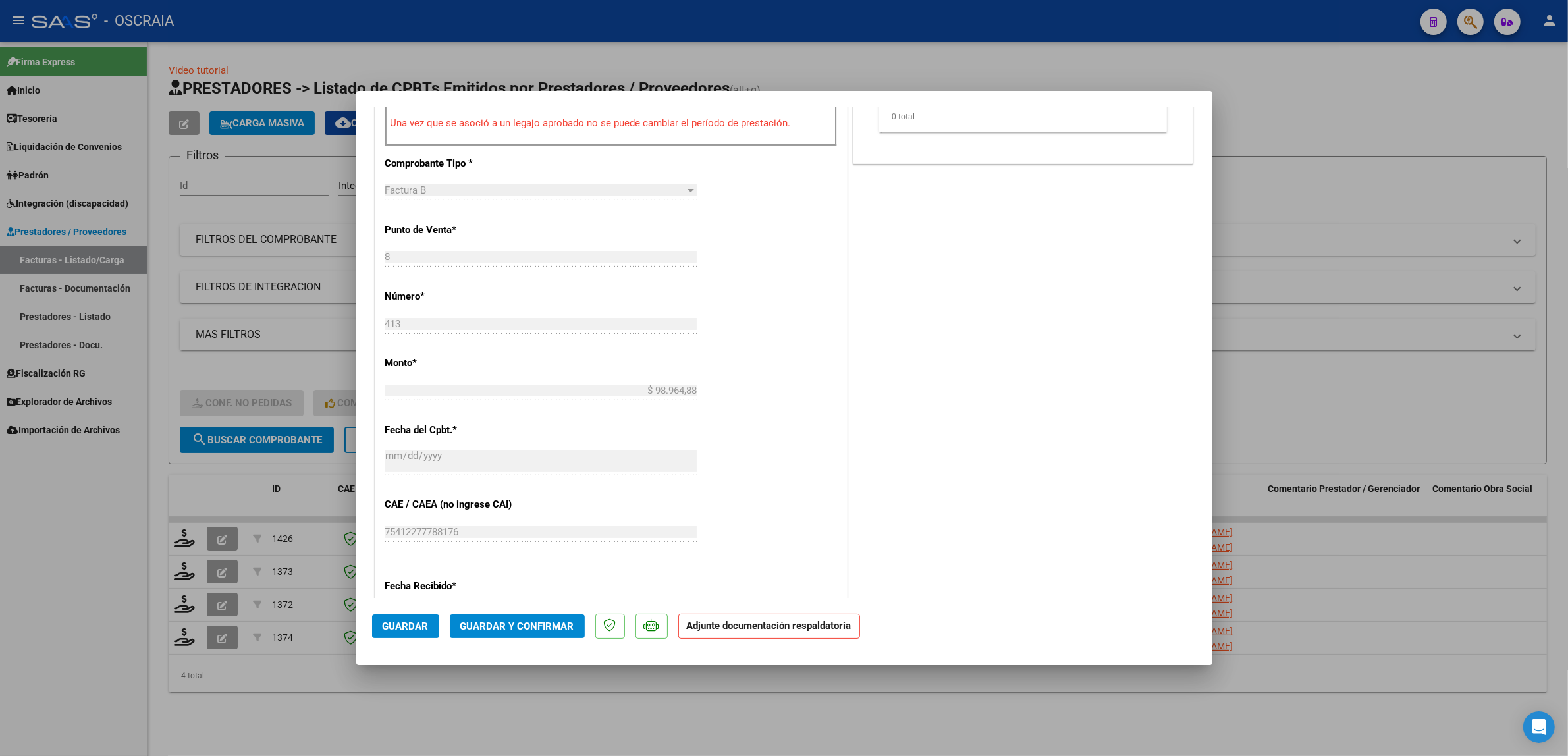
scroll to position [548, 0]
drag, startPoint x: 423, startPoint y: 616, endPoint x: 662, endPoint y: 347, distance: 359.8
click at [657, 348] on mat-dialog-container "COMPROBANTE VER COMPROBANTE ESTADO: Recibida. En proceso de confirmacion/acepta…" at bounding box center [785, 378] width 856 height 575
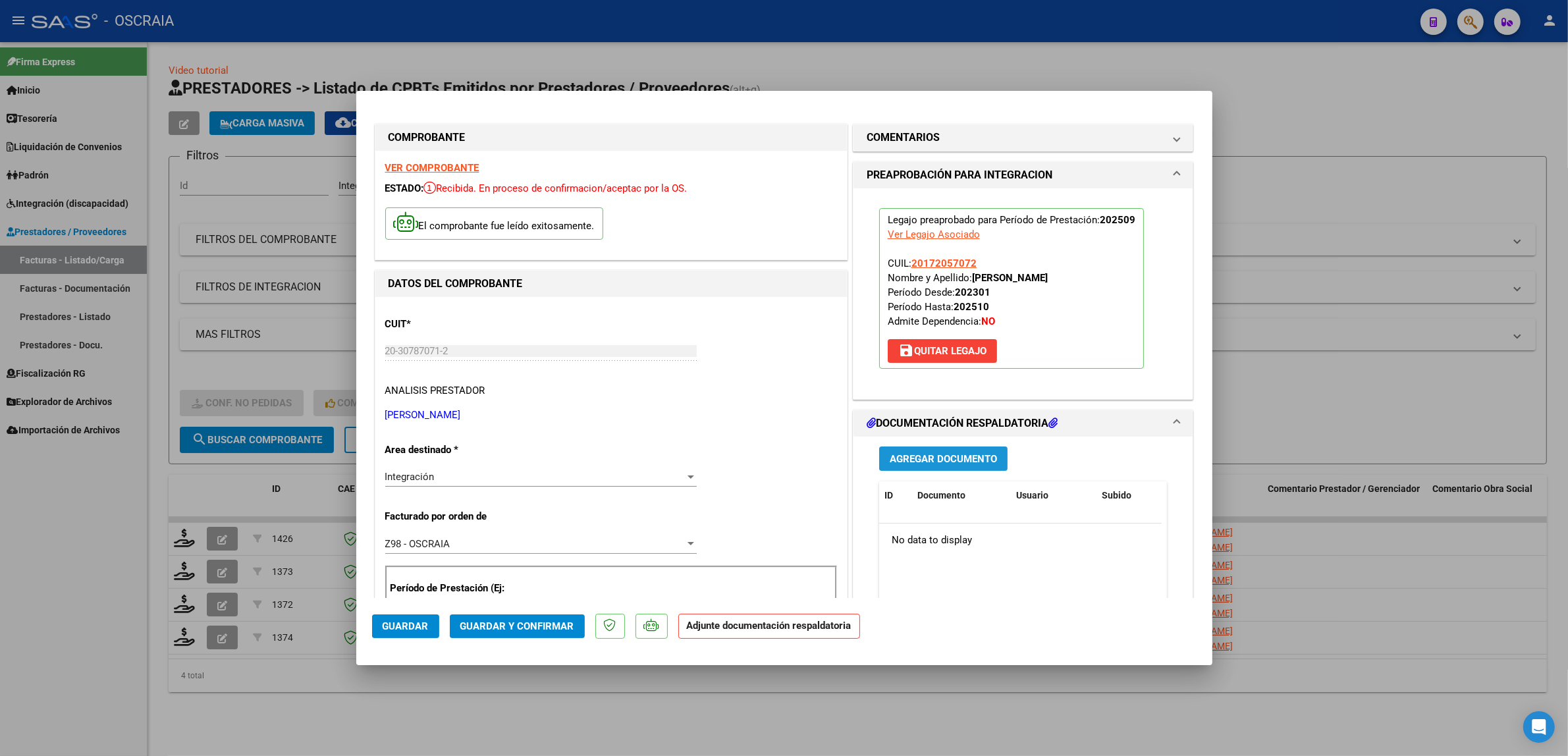
click at [926, 462] on span "Agregar Documento" at bounding box center [944, 459] width 107 height 12
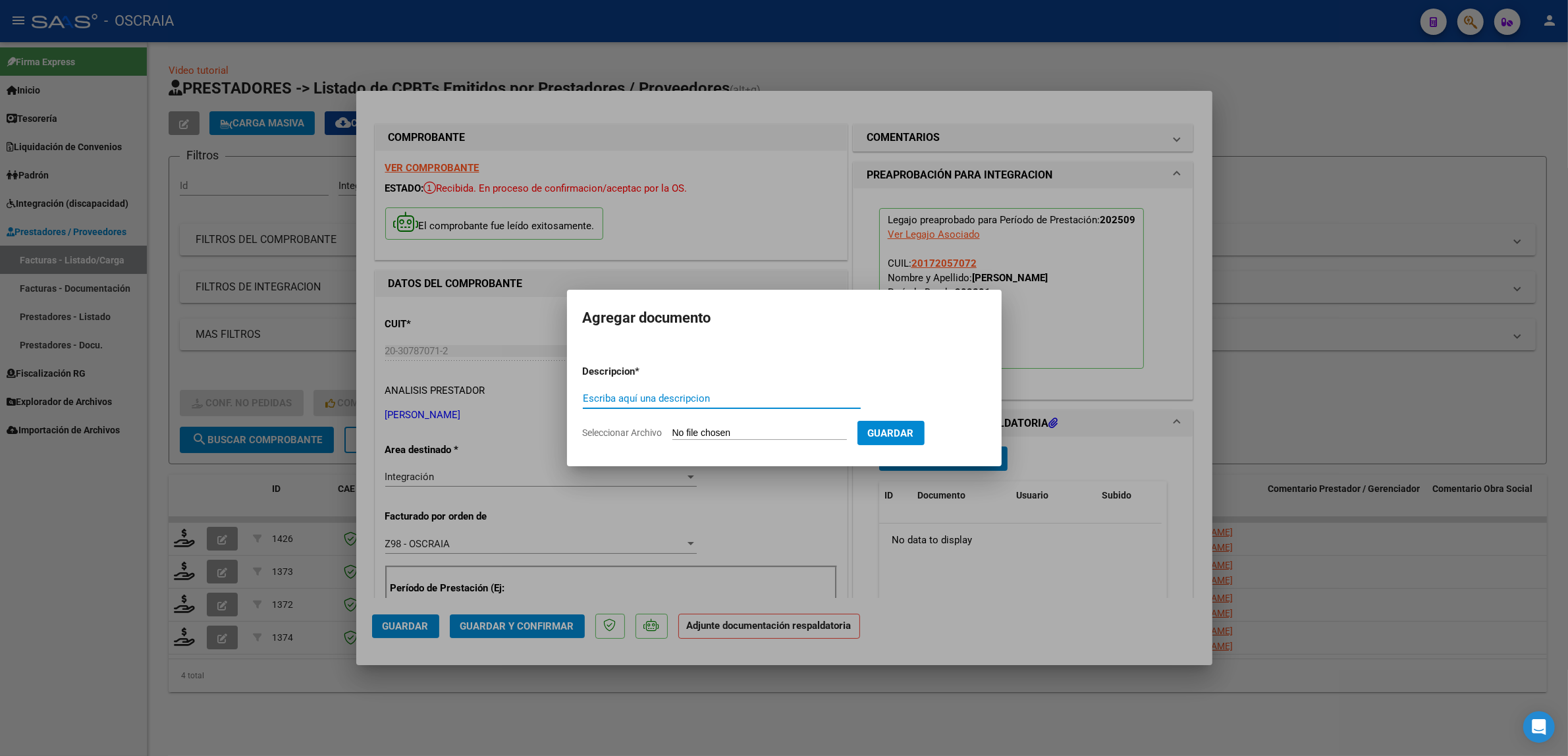
click at [702, 397] on input "Escriba aquí una descripcion" at bounding box center [722, 398] width 278 height 12
type input "PLANILLA DE ASISTENCIA"
click at [672, 427] on input "Seleccionar Archivo" at bounding box center [760, 433] width 175 height 12
type input "C:\fakepath\09-2025 [PERSON_NAME] FC 413 KINESIOLOGIA [PERSON_NAME] PLANILLA DE…"
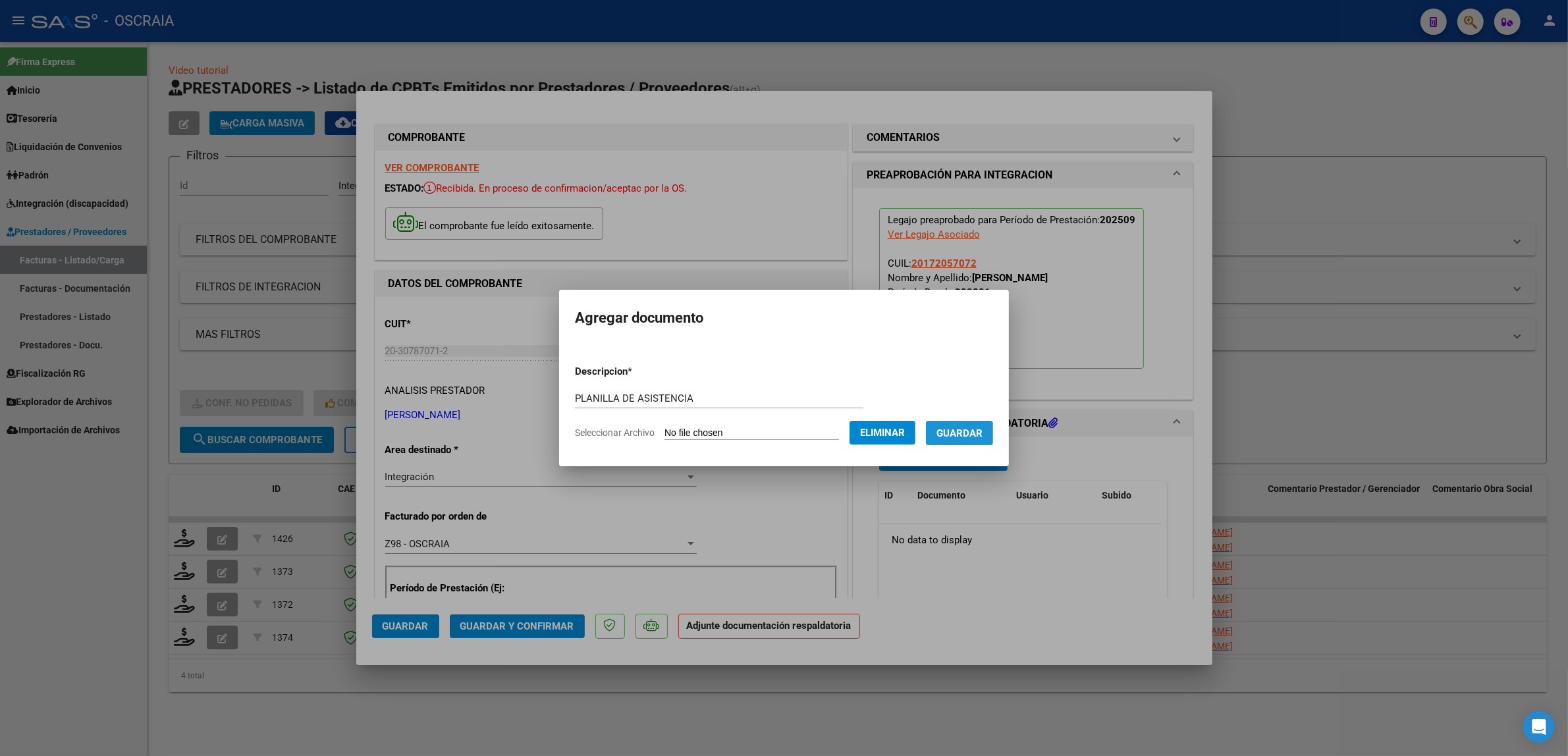
click at [982, 436] on span "Guardar" at bounding box center [959, 433] width 46 height 12
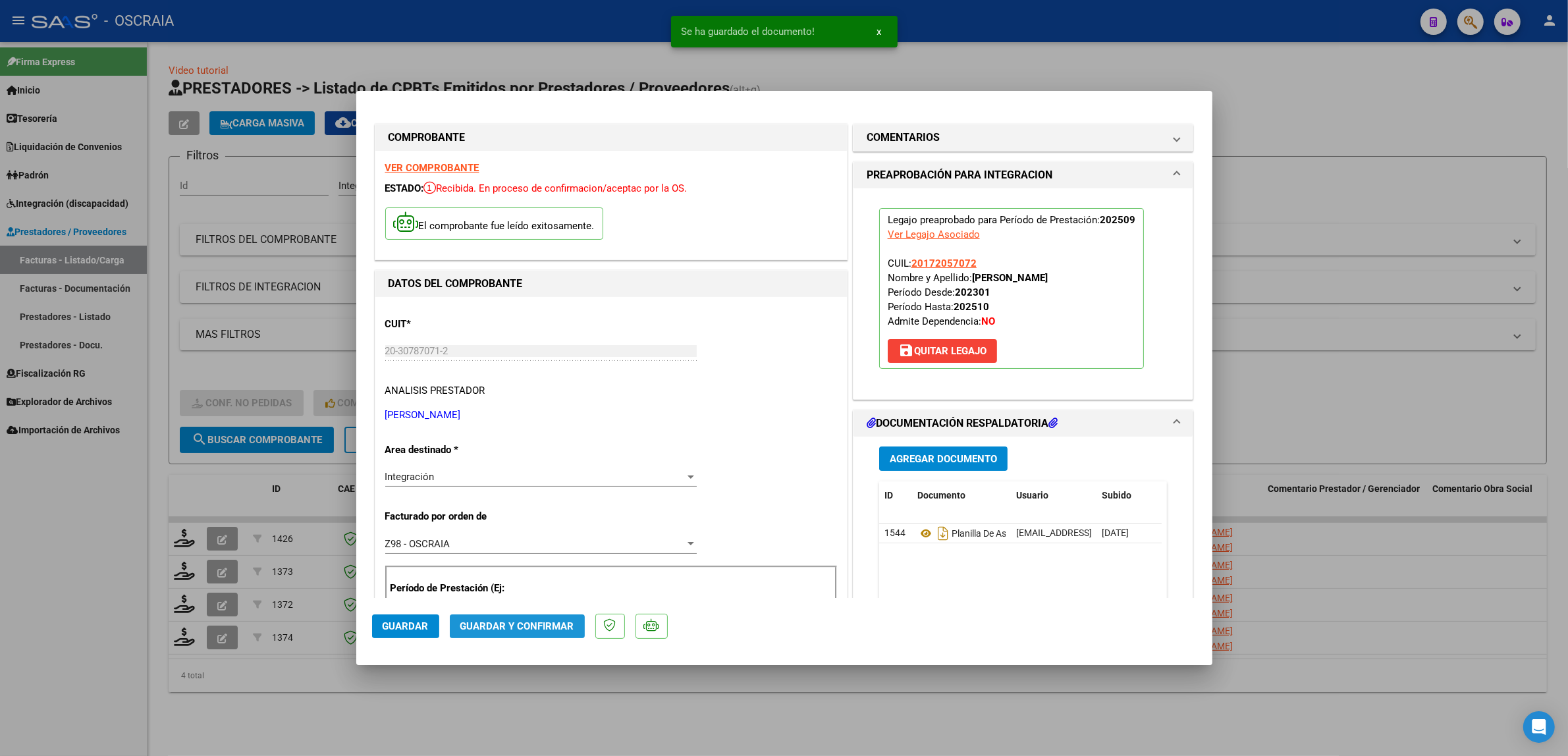
click at [565, 629] on span "Guardar y Confirmar" at bounding box center [517, 626] width 114 height 12
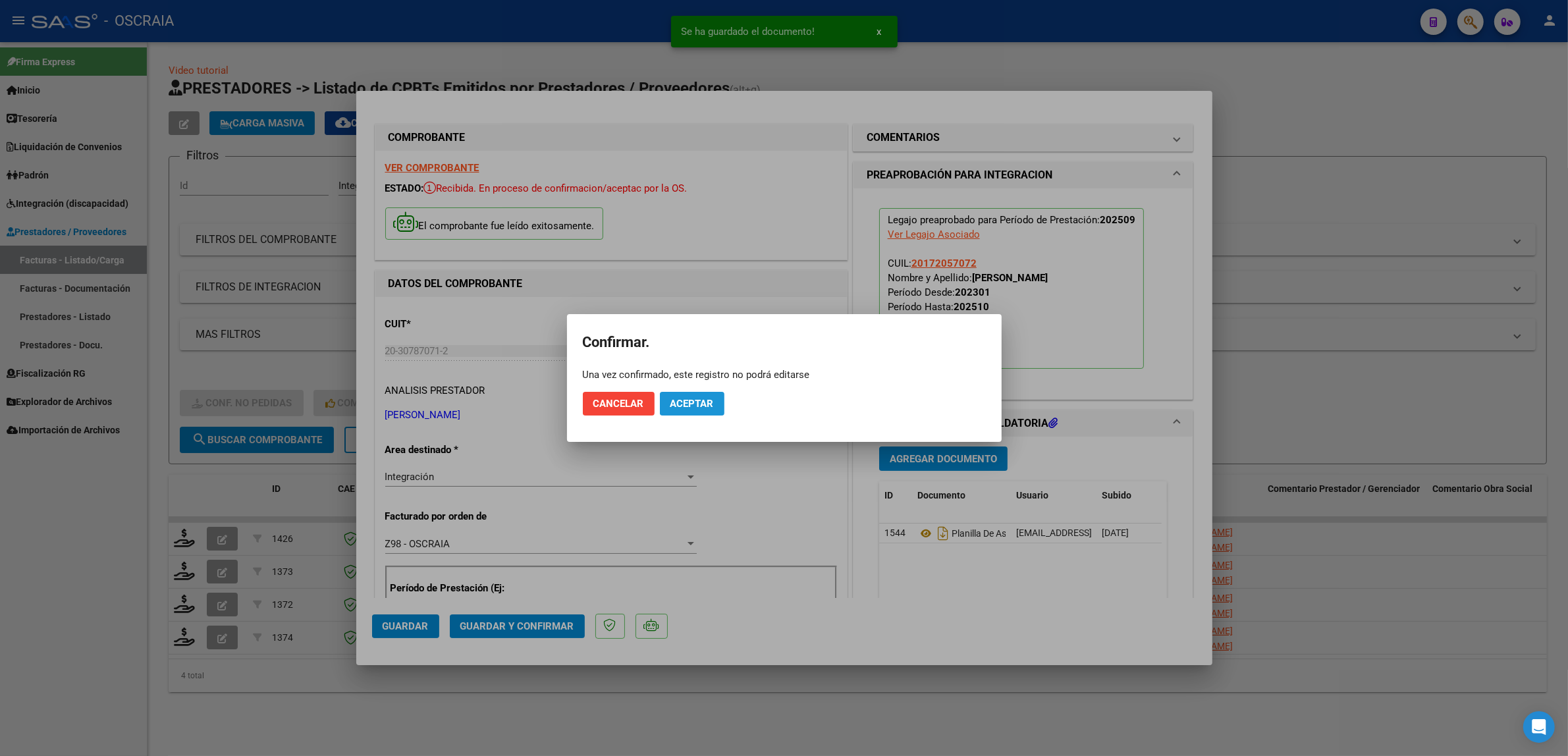
click at [706, 408] on span "Aceptar" at bounding box center [692, 404] width 44 height 12
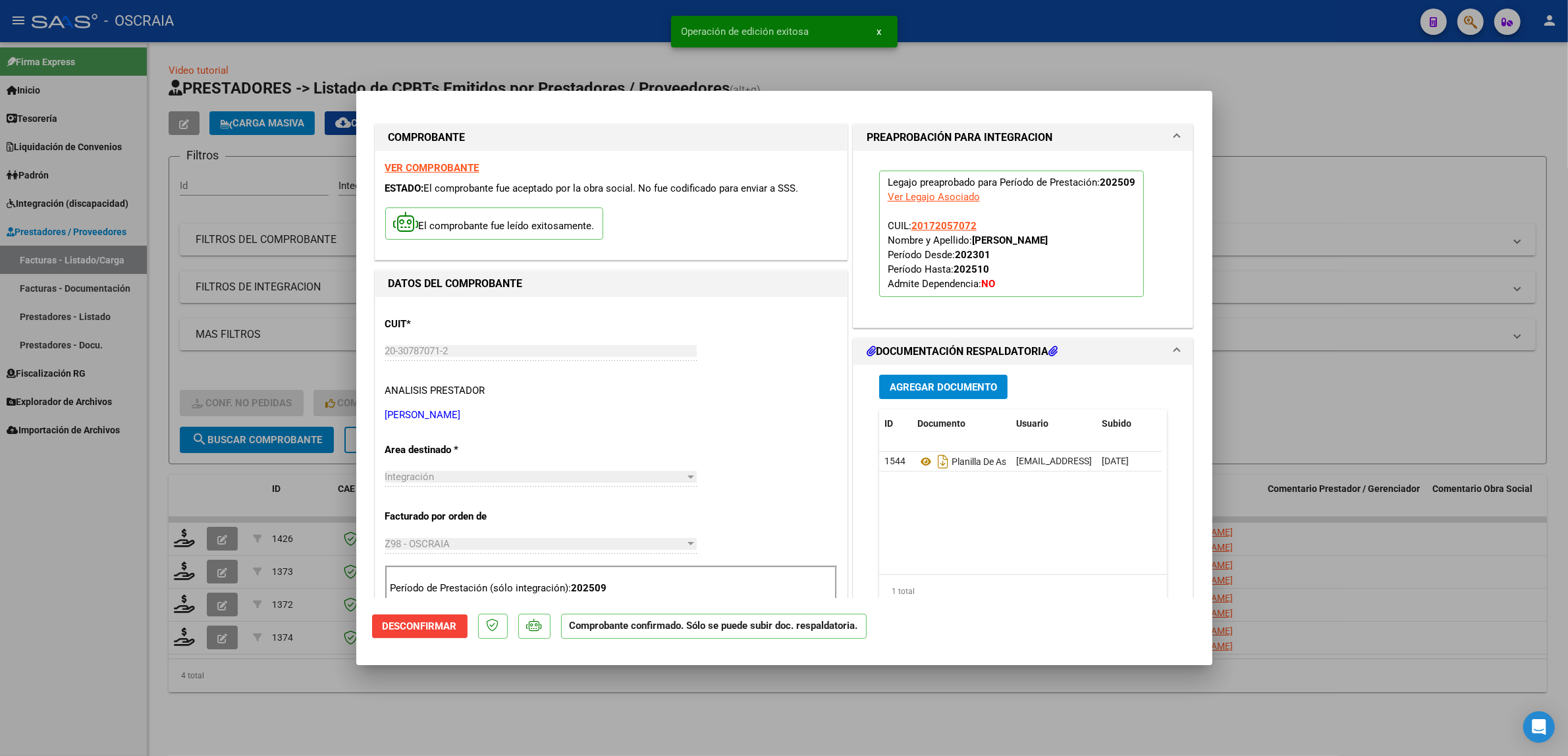
click at [327, 226] on div at bounding box center [784, 378] width 1568 height 756
type input "$ 0,00"
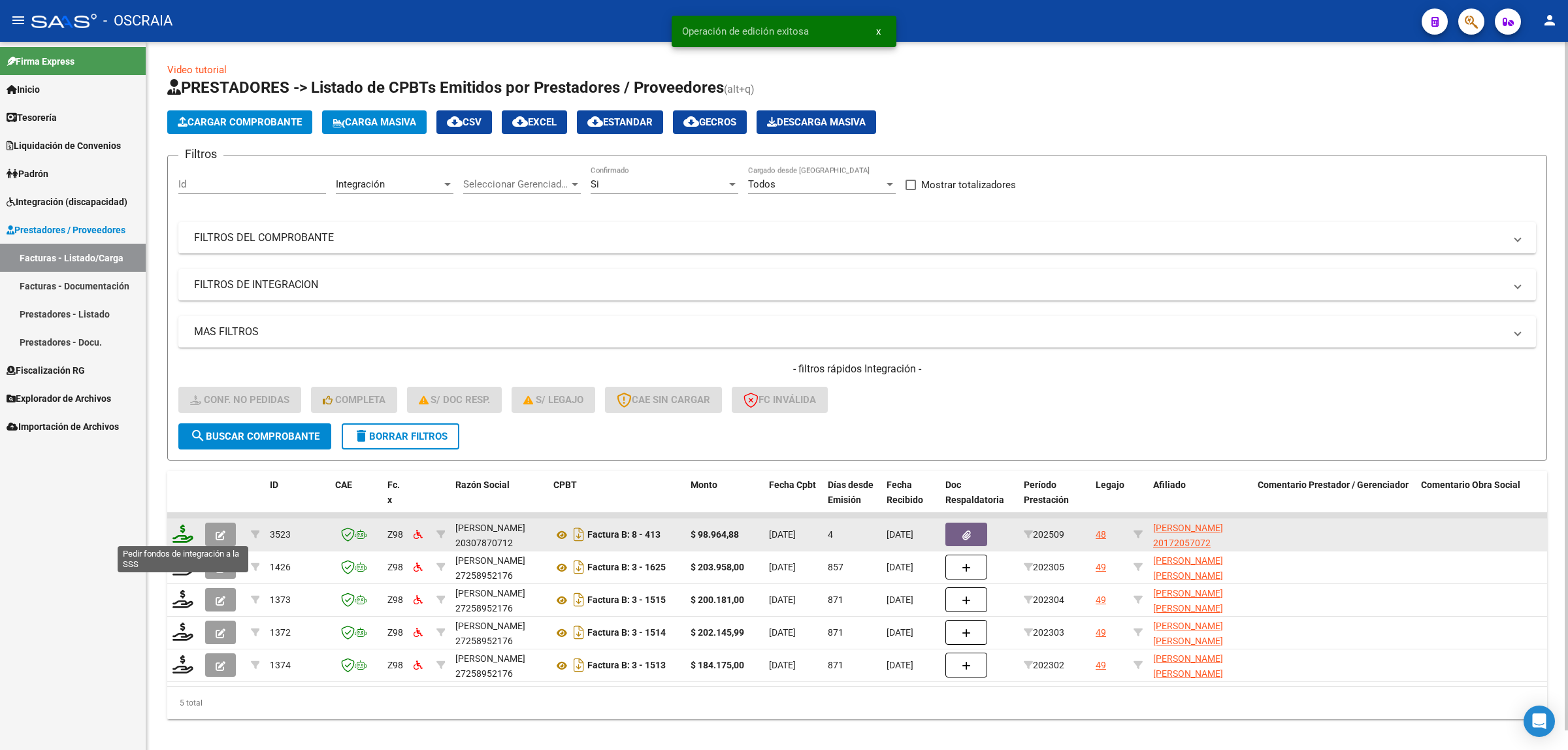
click at [181, 533] on icon at bounding box center [183, 534] width 21 height 18
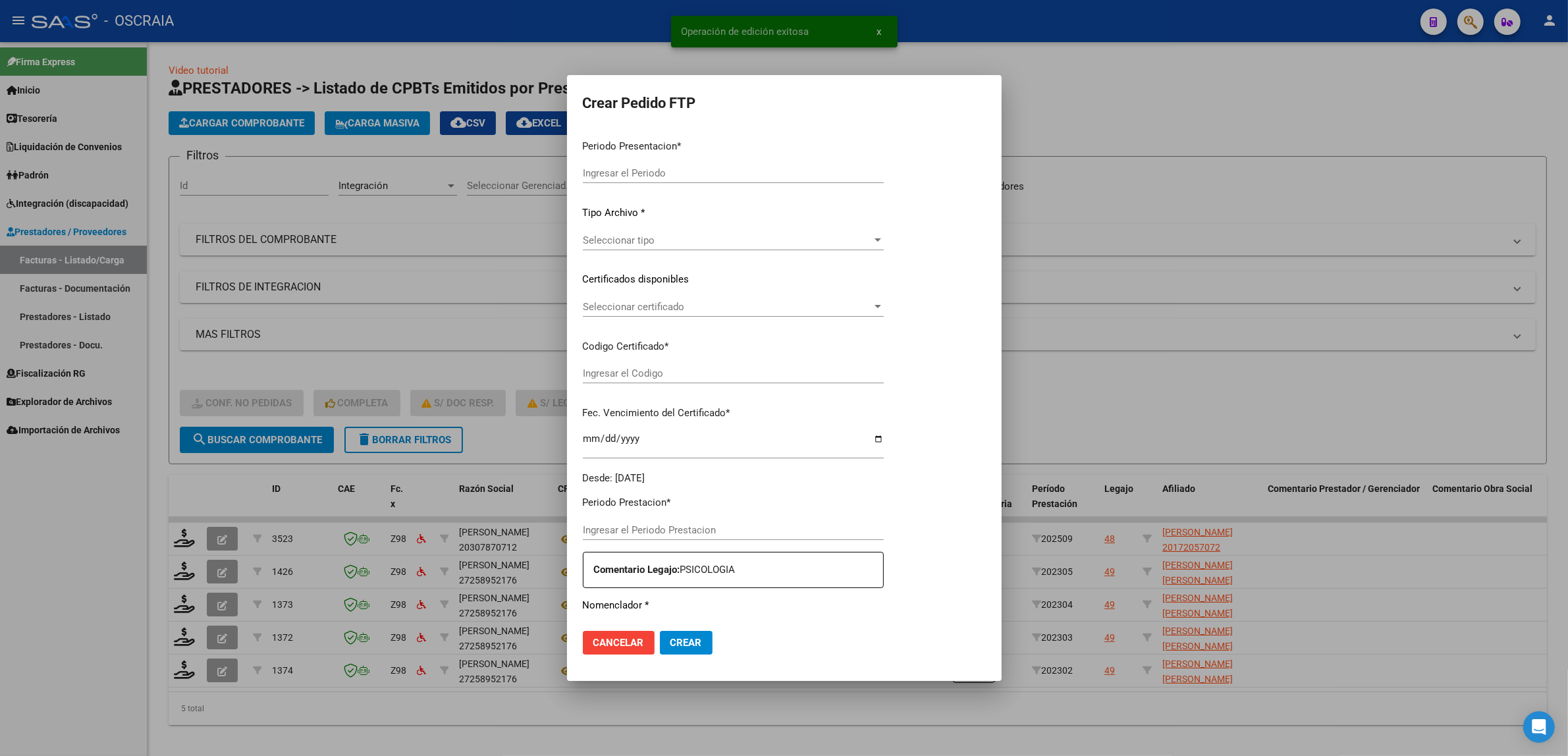
type input "202509"
type input "$ 98.964,88"
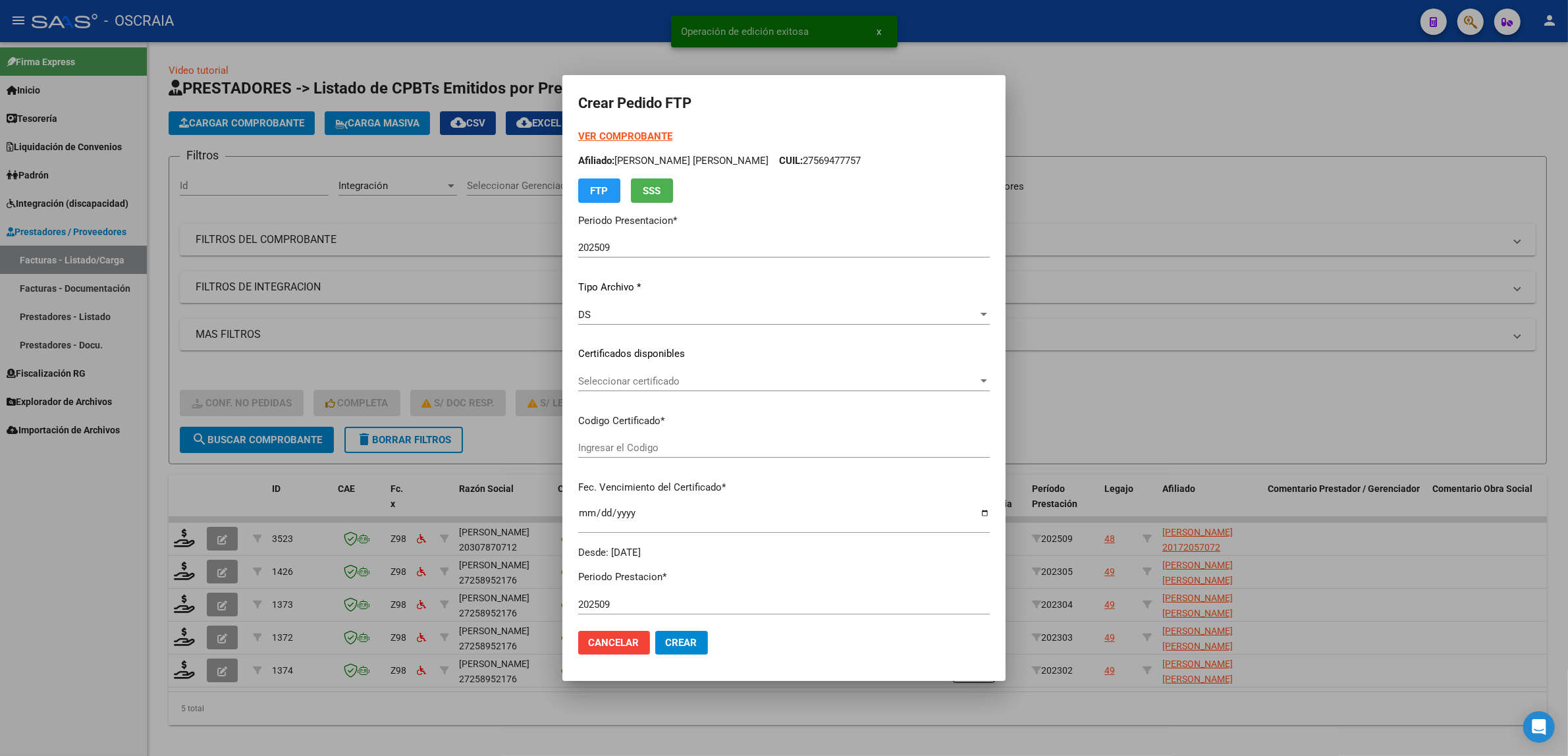
type input "ARG02000172057072015102820251028SFE191"
type input "[DATE]"
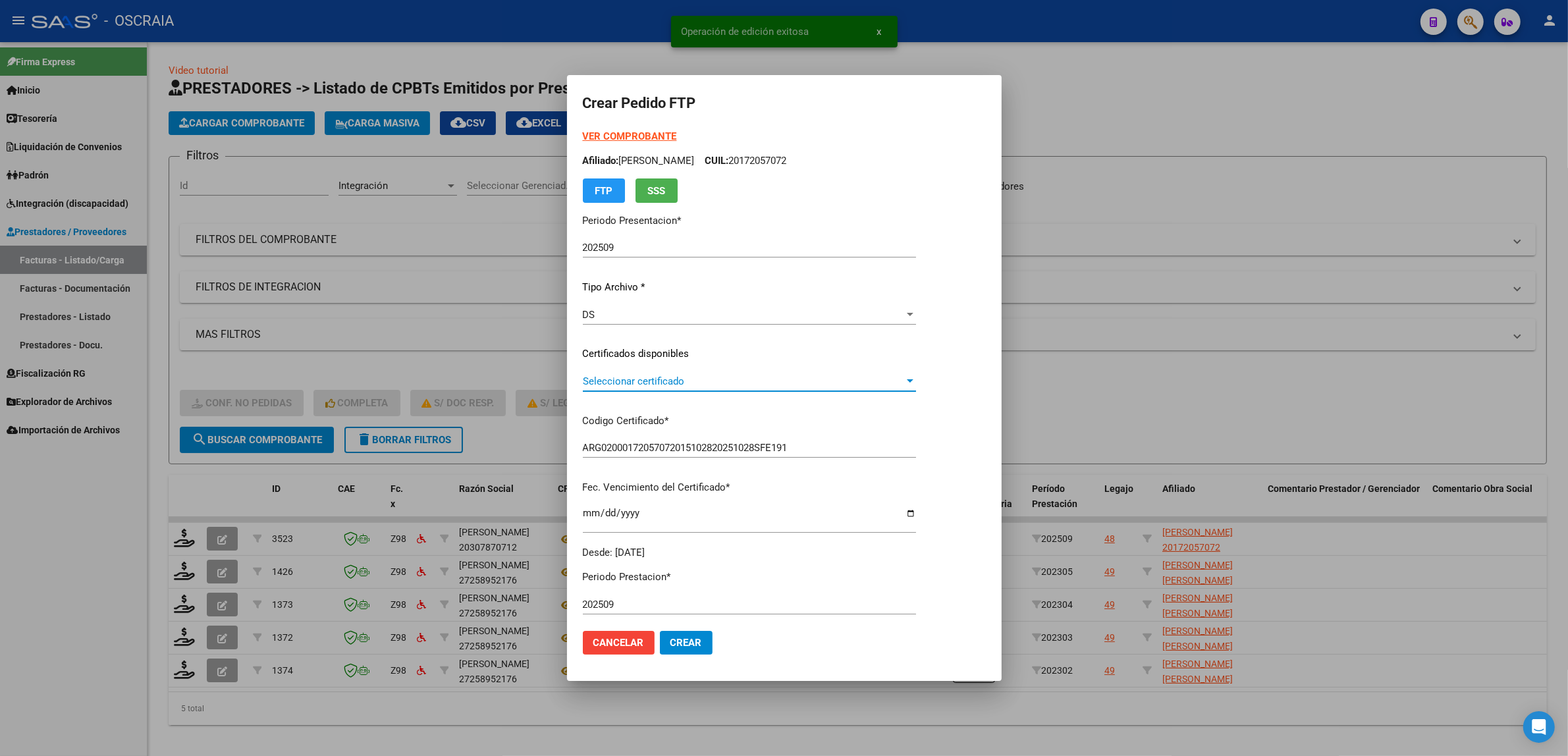
click at [619, 382] on span "Seleccionar certificado" at bounding box center [743, 381] width 321 height 12
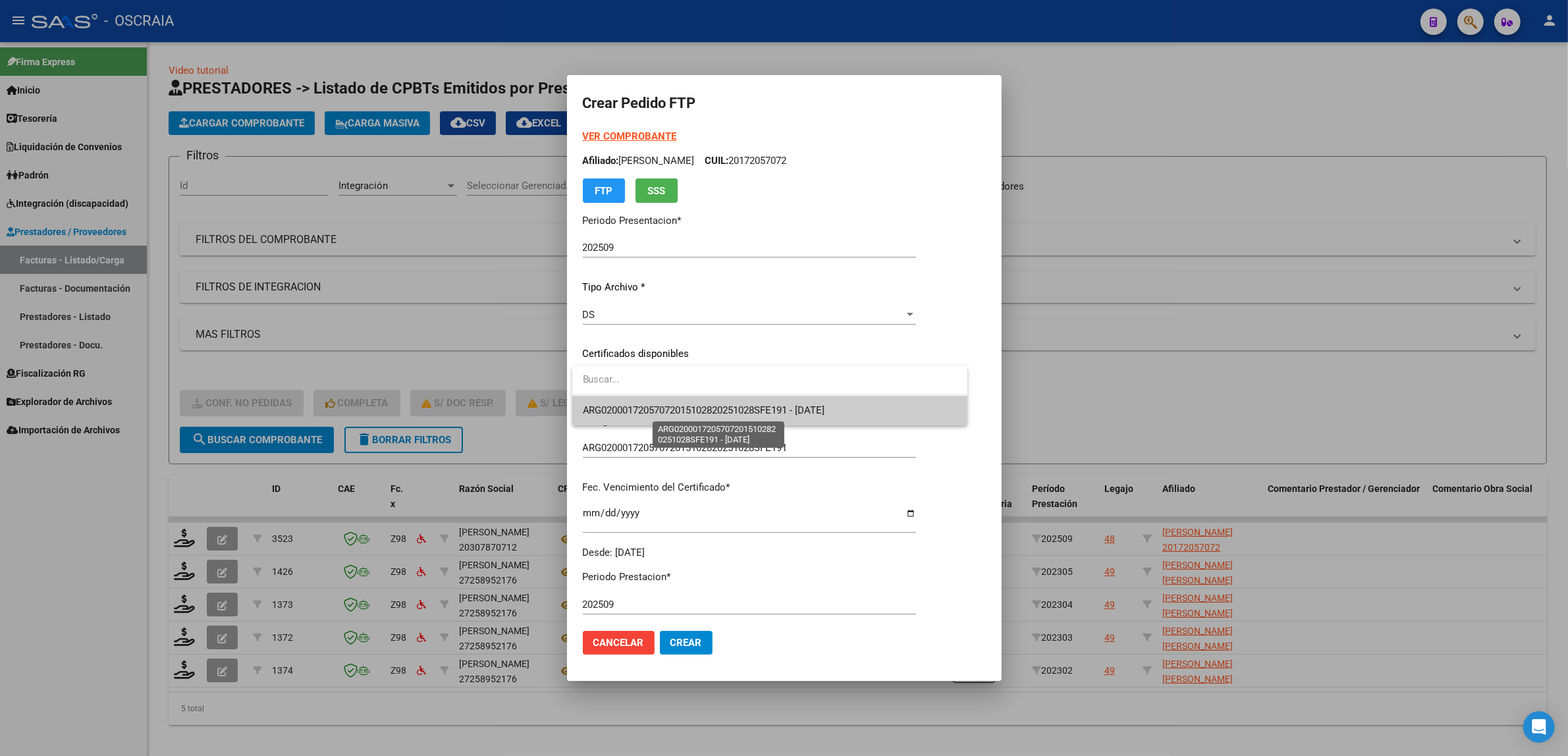
click at [807, 412] on span "ARG02000172057072015102820251028SFE191 - [DATE]" at bounding box center [704, 410] width 242 height 12
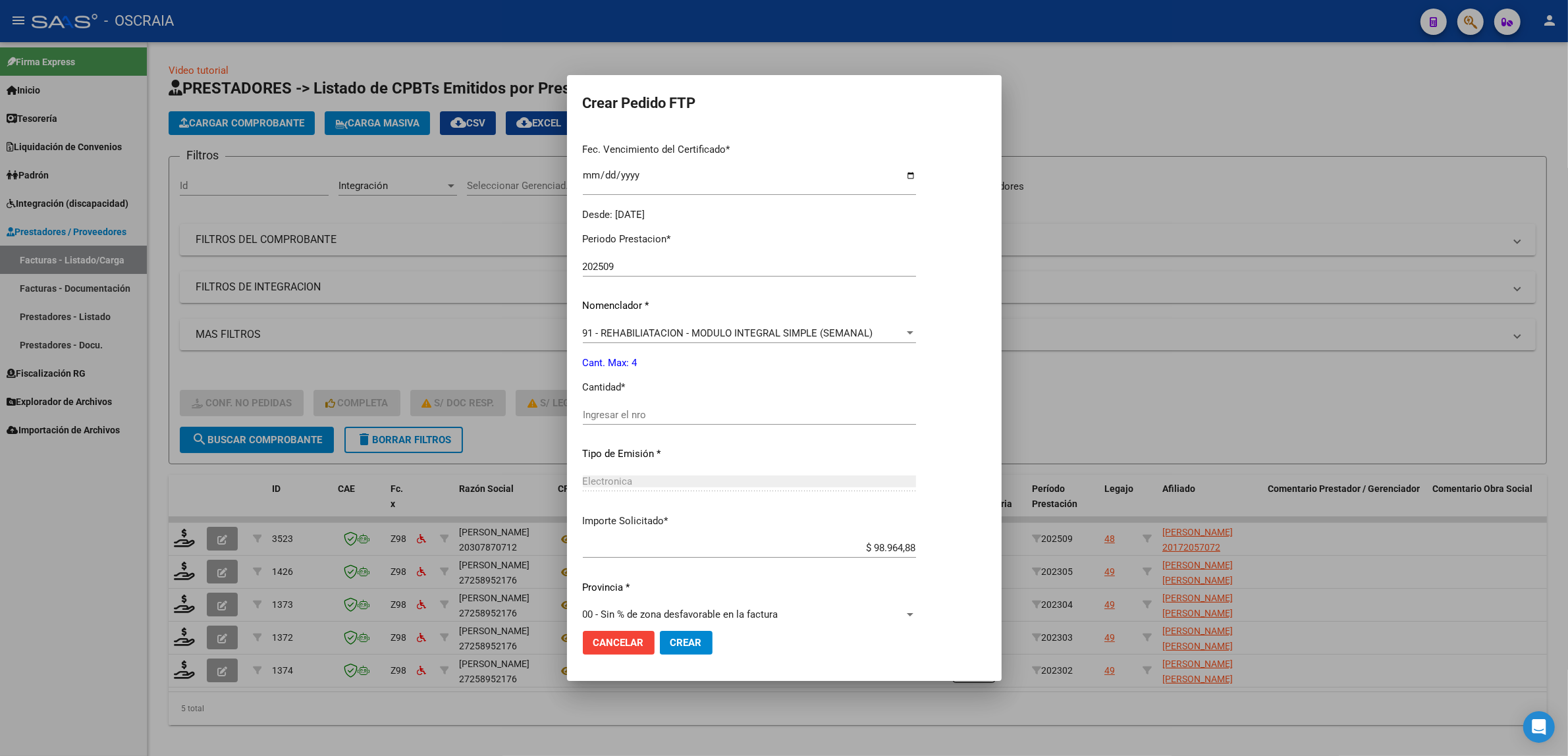
scroll to position [354, 0]
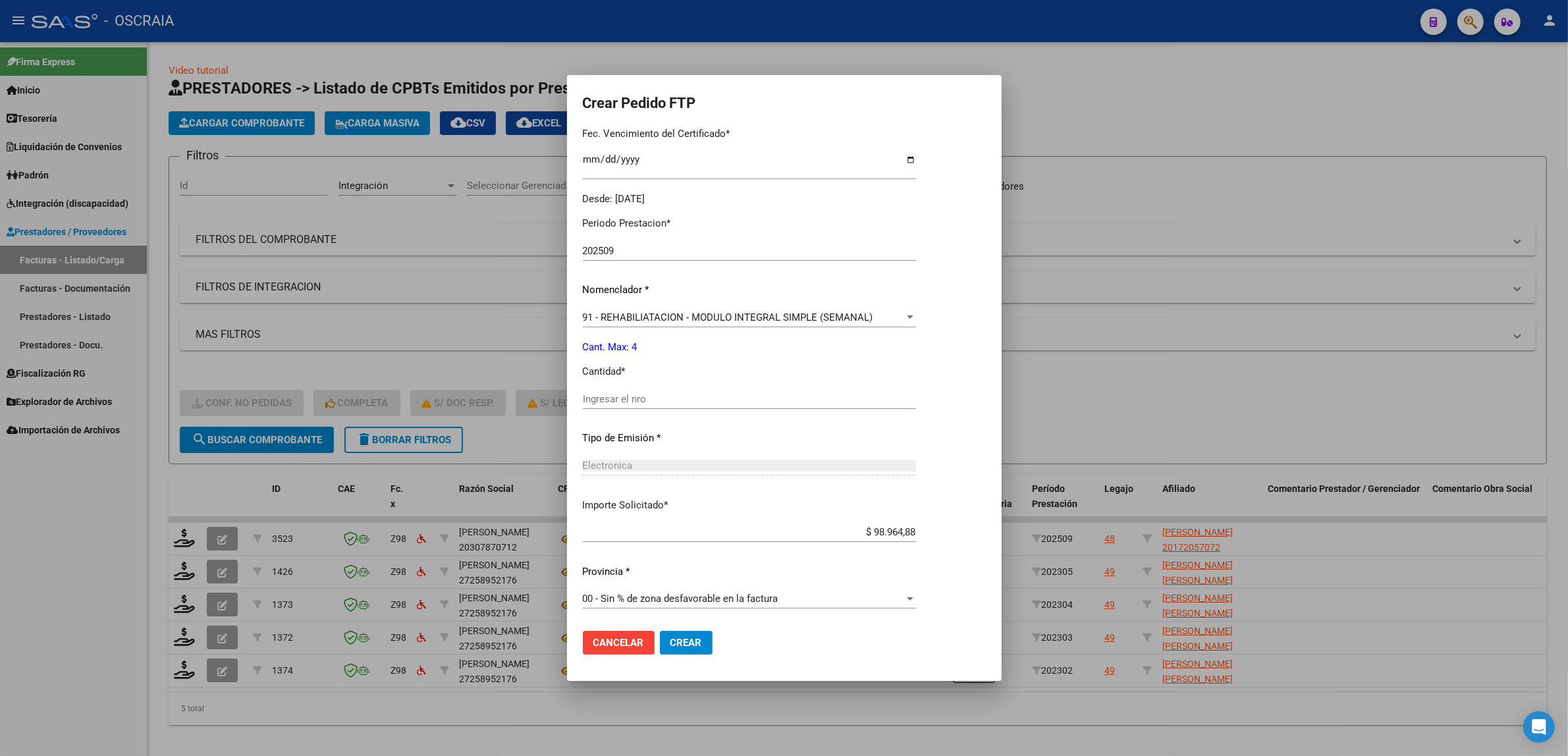
click at [727, 400] on input "Ingresar el nro" at bounding box center [749, 399] width 333 height 12
type input "4"
click at [712, 450] on div "Periodo Prestacion * 202509 Ingresar el Periodo Prestacion Nomenclador * 91 - R…" at bounding box center [749, 413] width 333 height 415
click at [708, 637] on button "Crear" at bounding box center [687, 642] width 53 height 24
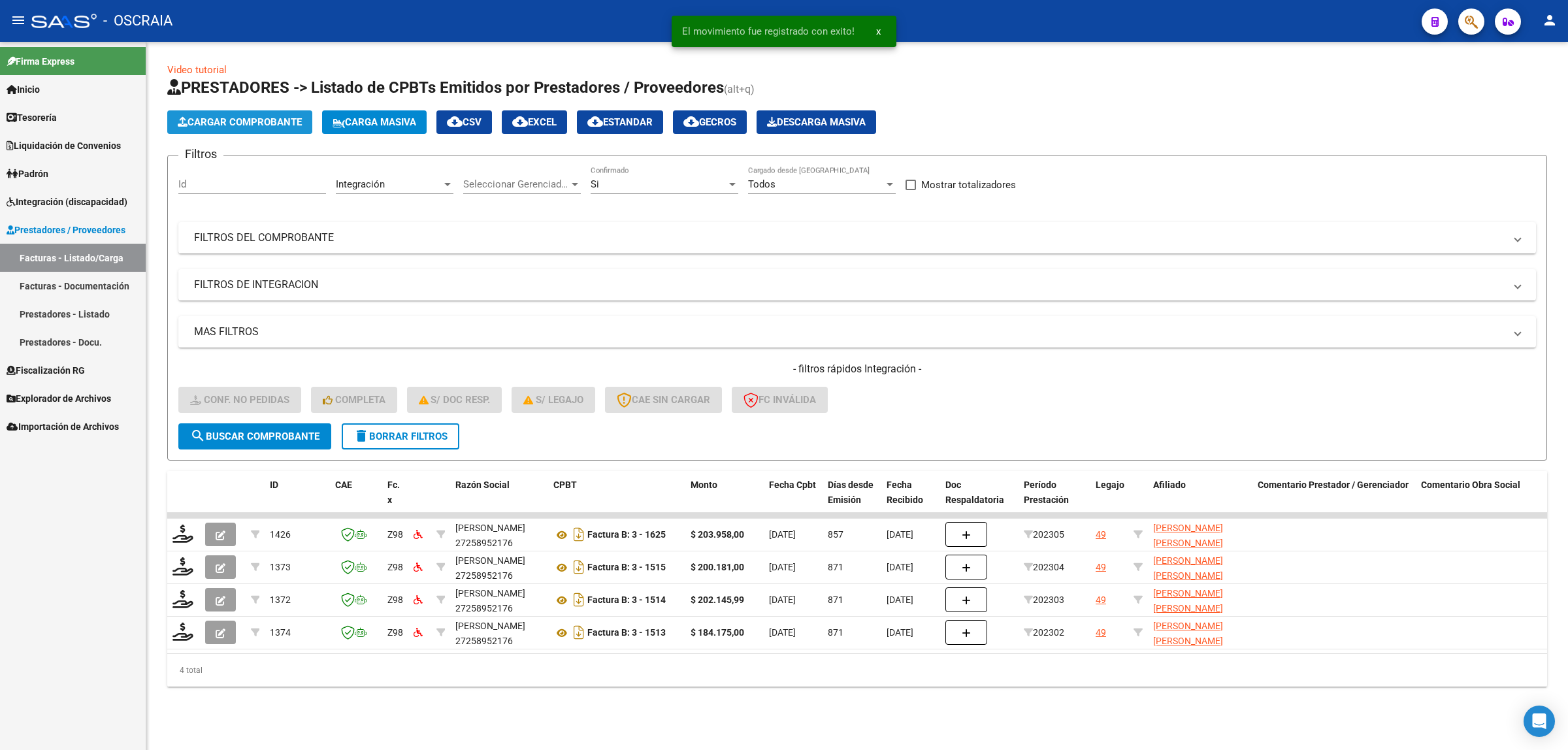
click at [221, 119] on span "Cargar Comprobante" at bounding box center [239, 122] width 124 height 12
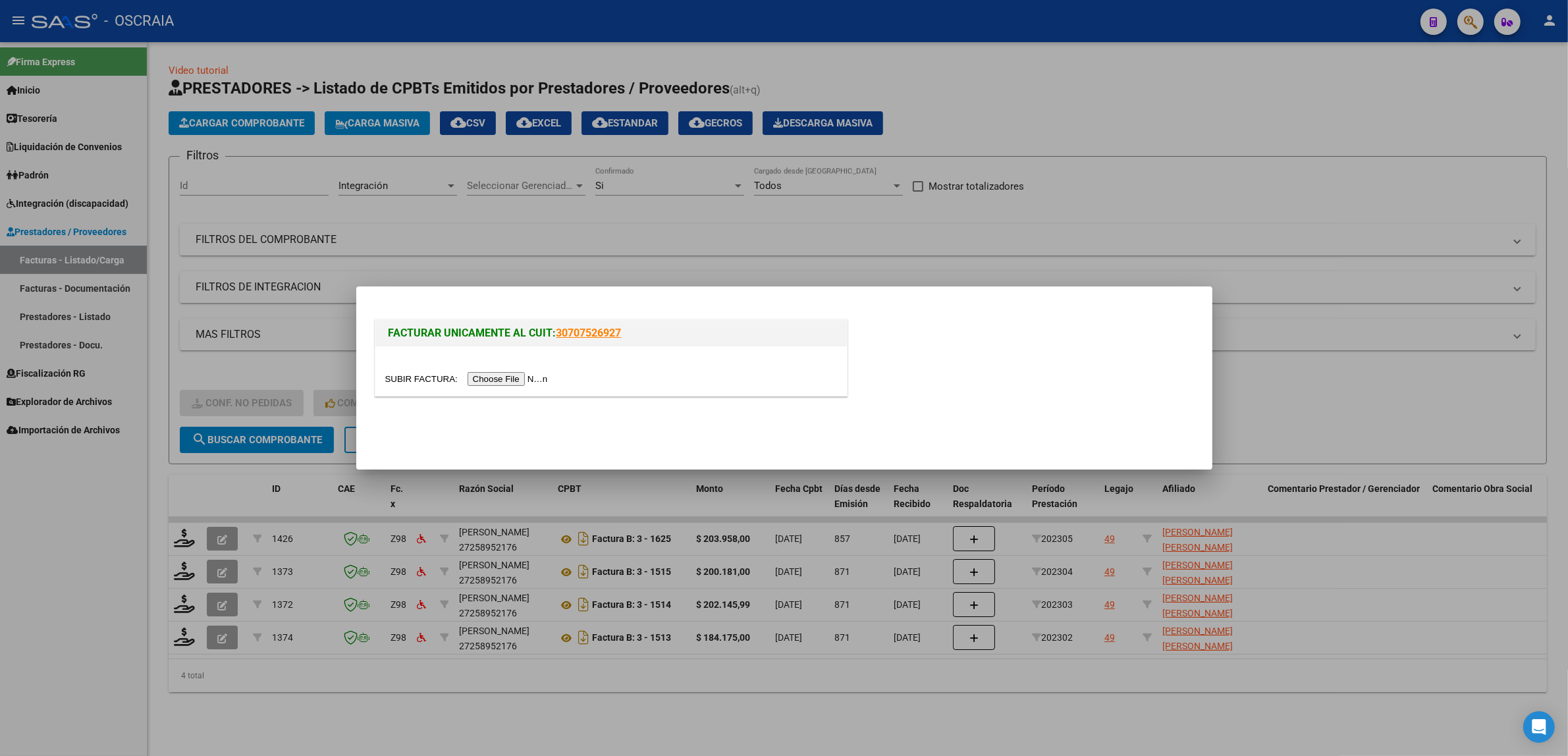
click at [483, 374] on input "file" at bounding box center [468, 379] width 167 height 14
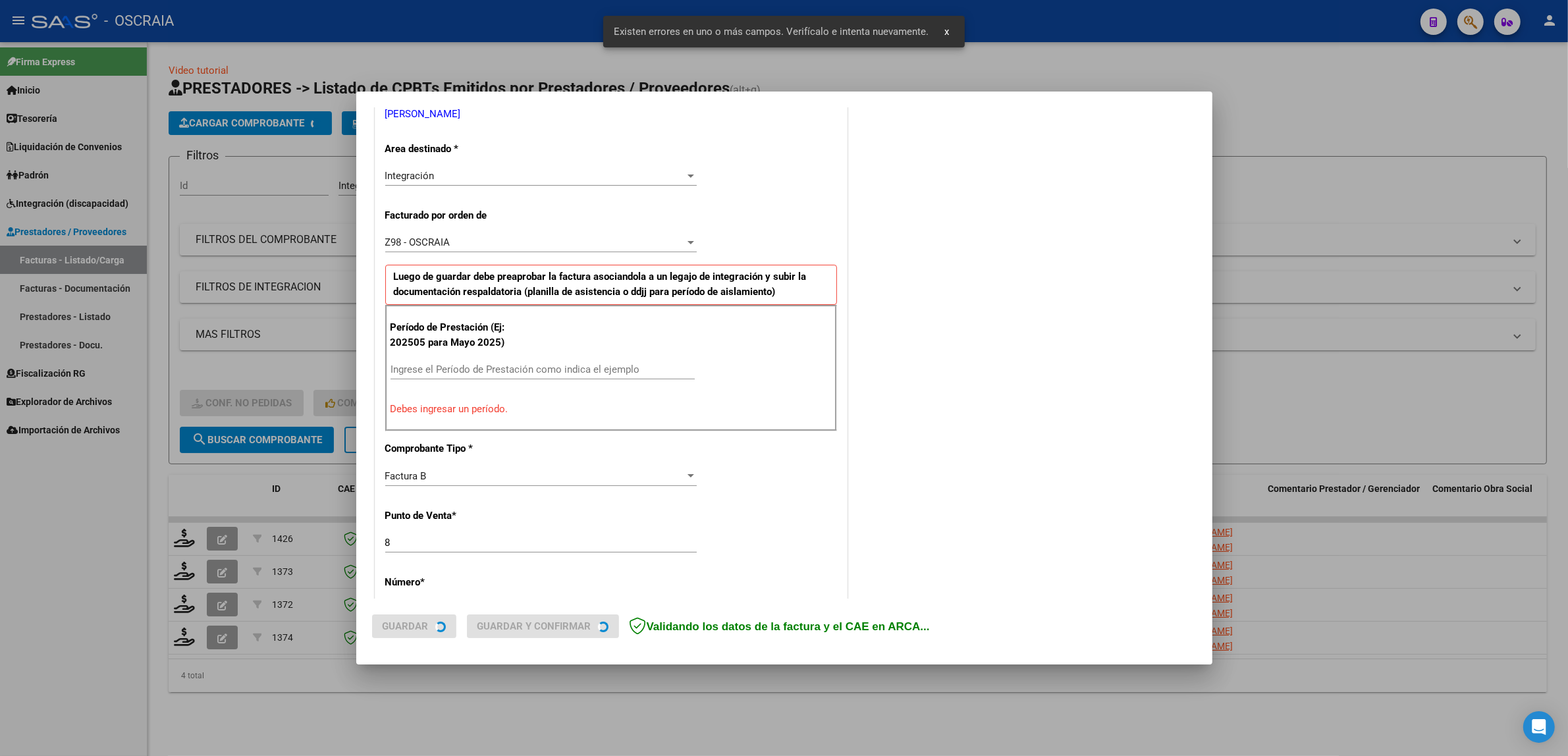
scroll to position [281, 0]
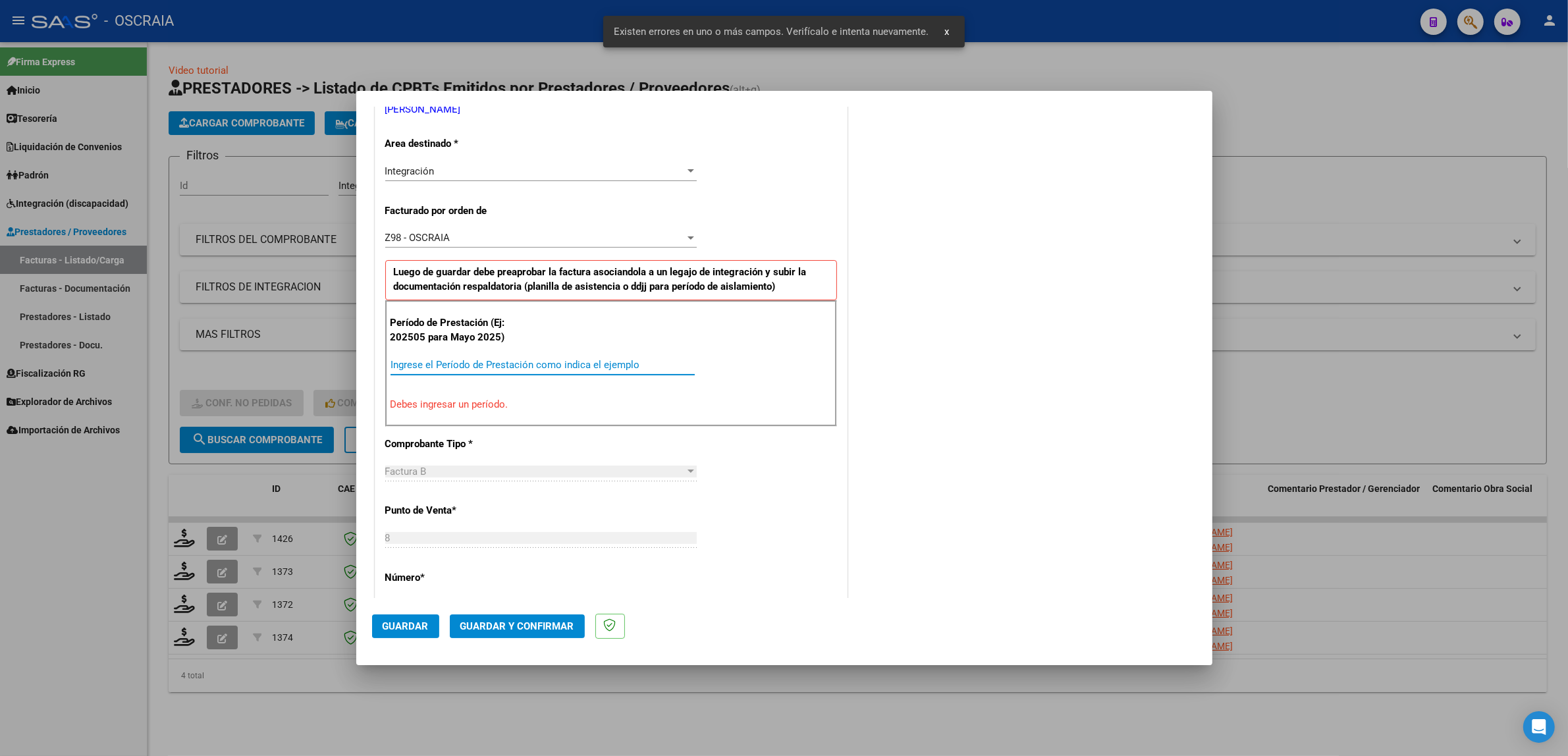
click at [597, 367] on input "Ingrese el Período de Prestación como indica el ejemplo" at bounding box center [542, 364] width 304 height 12
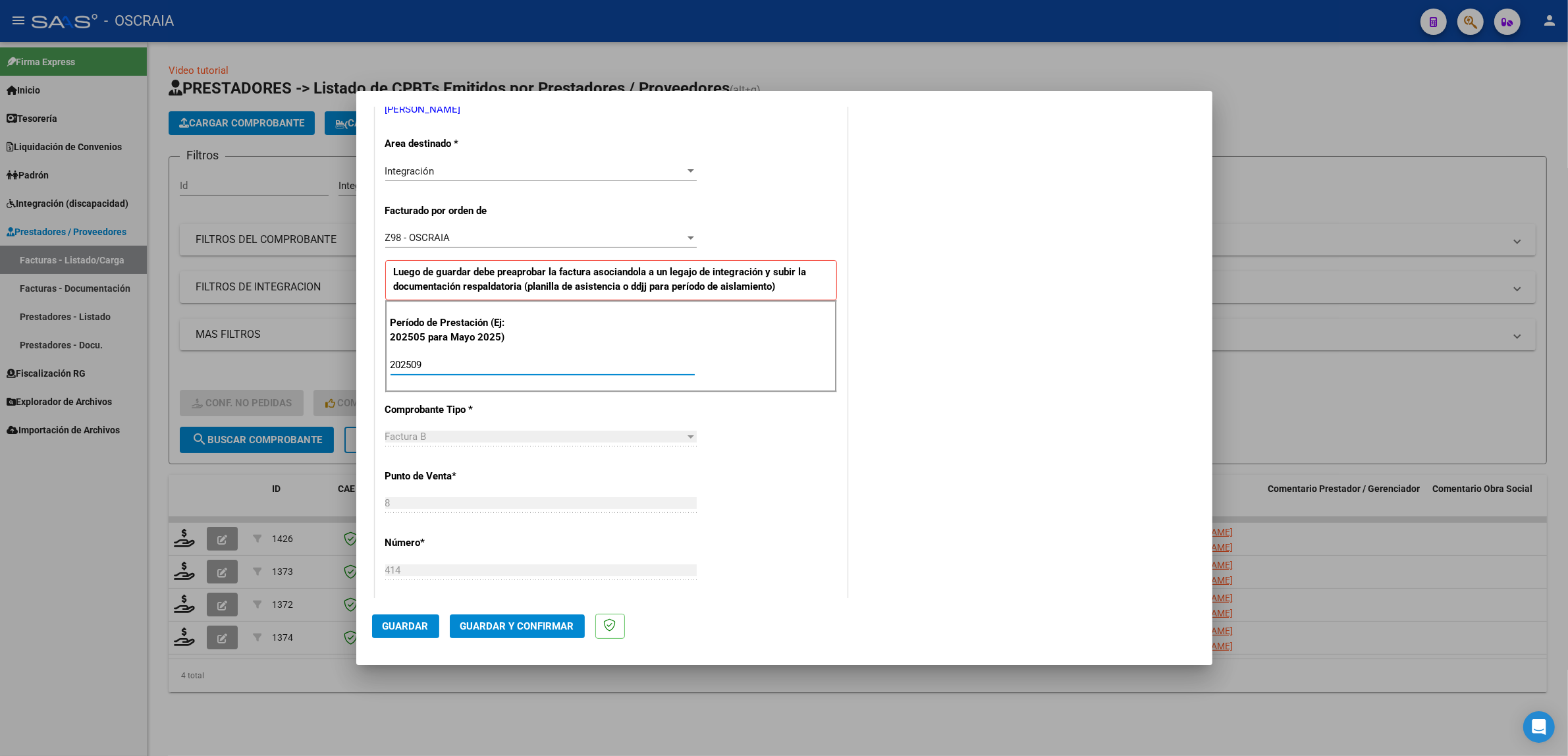
type input "202509"
click at [708, 479] on div "CUIT * 20-30787071-2 Ingresar CUIT ANALISIS PRESTADOR [PERSON_NAME] [PERSON_NAM…" at bounding box center [611, 557] width 472 height 1133
click at [422, 626] on span "Guardar" at bounding box center [405, 626] width 46 height 12
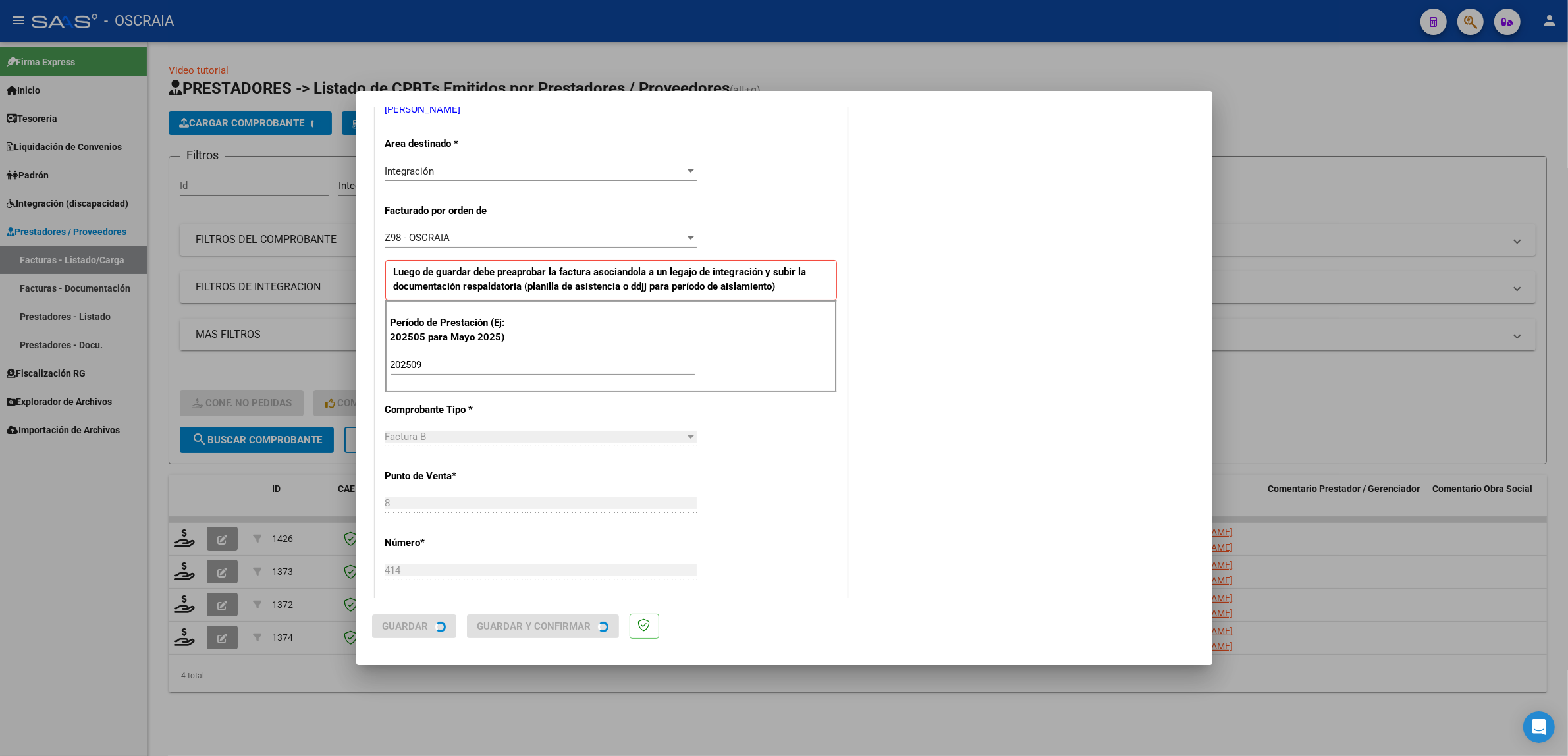
scroll to position [0, 0]
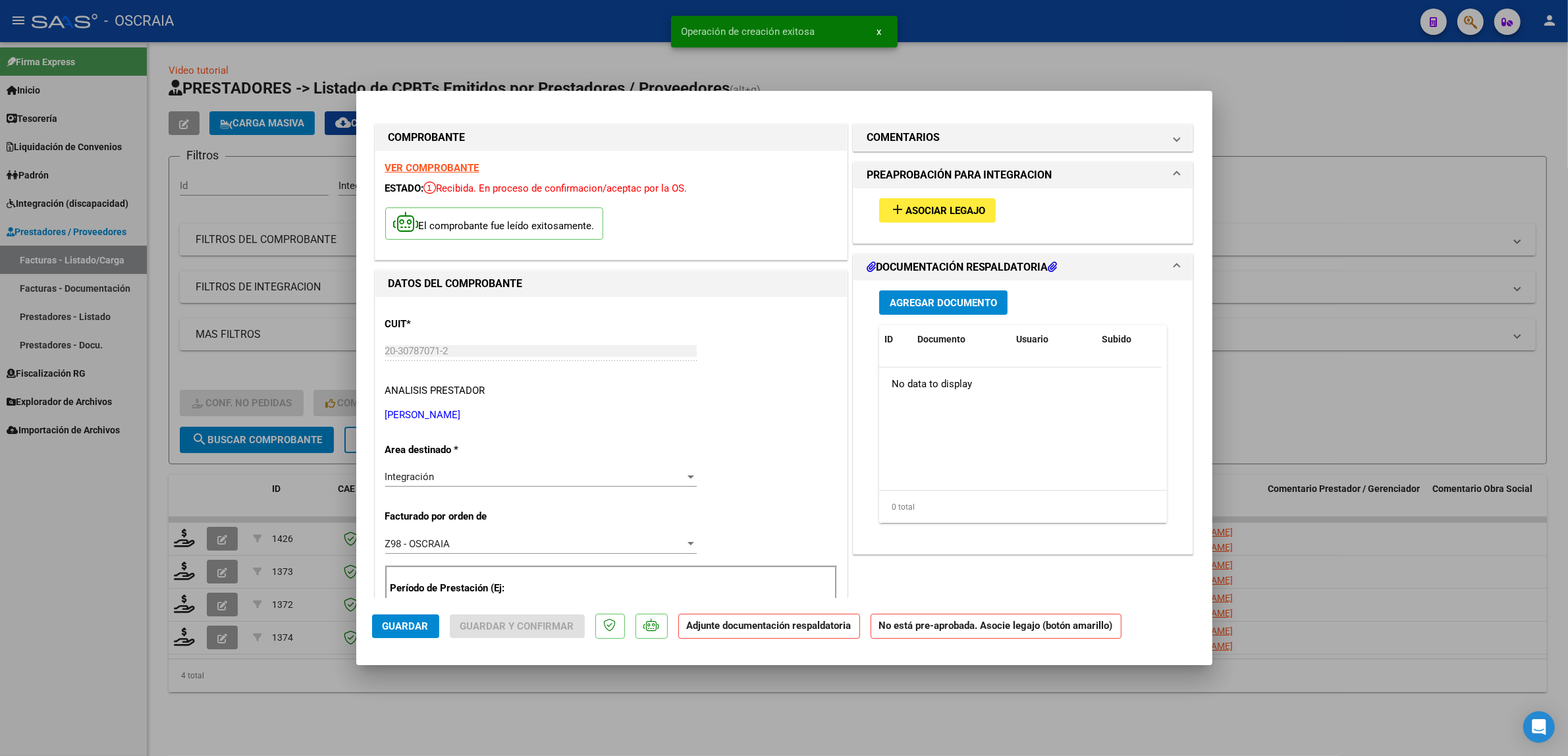
click at [929, 214] on span "Asociar Legajo" at bounding box center [945, 210] width 79 height 12
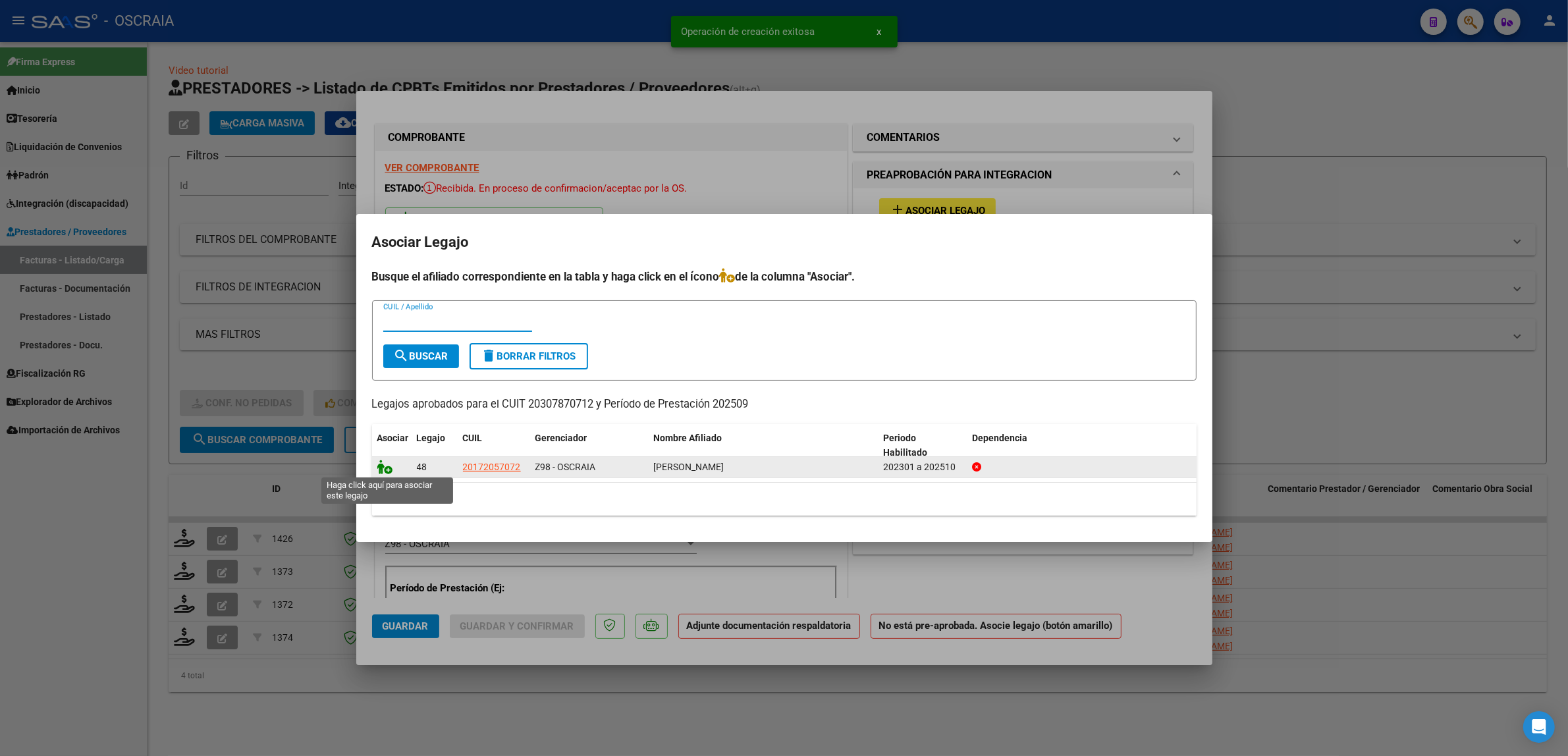
click at [379, 462] on icon at bounding box center [385, 467] width 16 height 14
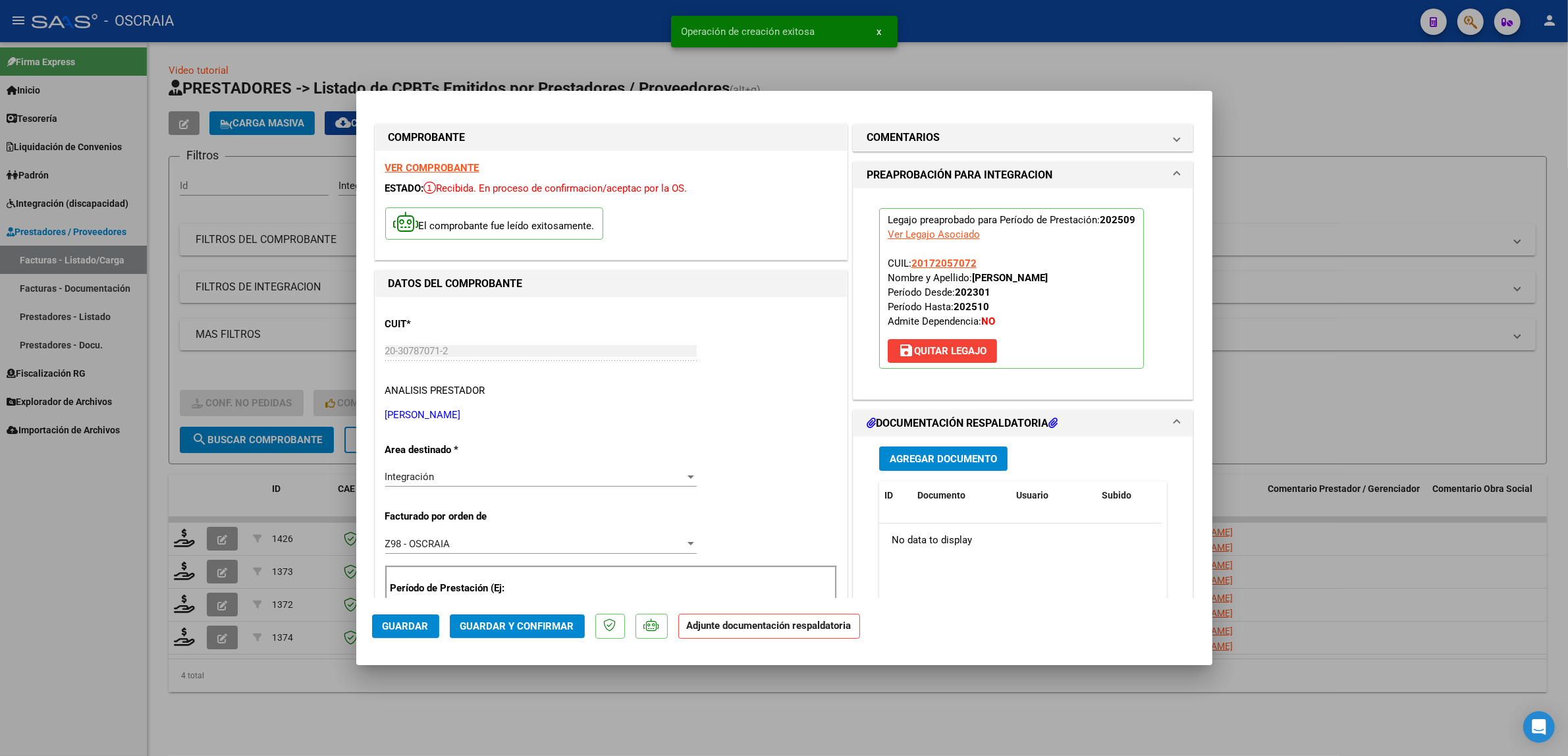
click at [900, 456] on span "Agregar Documento" at bounding box center [944, 459] width 107 height 12
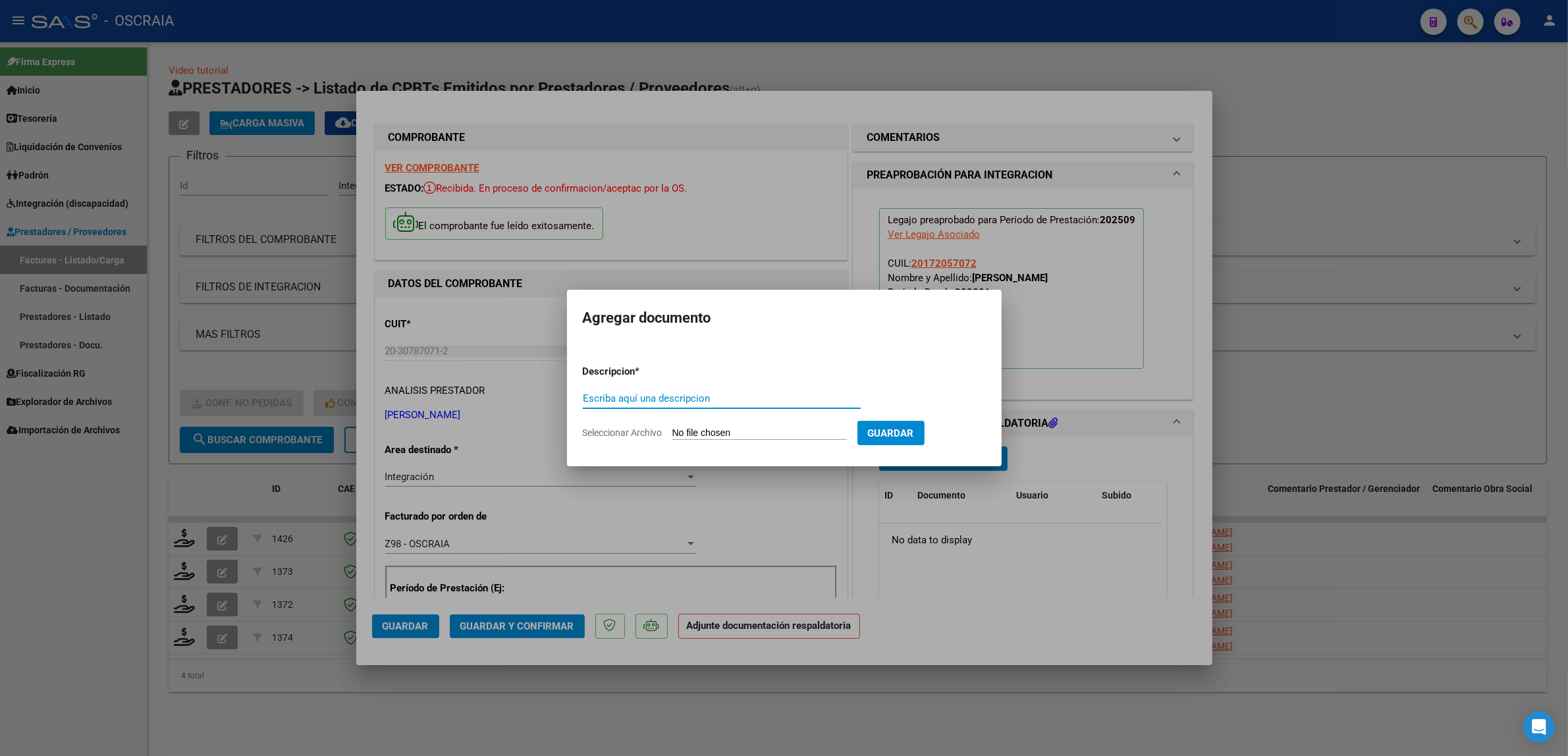
click at [729, 402] on input "Escriba aquí una descripcion" at bounding box center [722, 398] width 278 height 12
type input "PLANILLA DE ASISTENCIA"
click at [672, 427] on input "Seleccionar Archivo" at bounding box center [760, 433] width 175 height 12
type input "C:\fakepath\09-2025 [PERSON_NAME] FC414 MODULO INTEGRAL SIMPLE [PERSON_NAME] PL…"
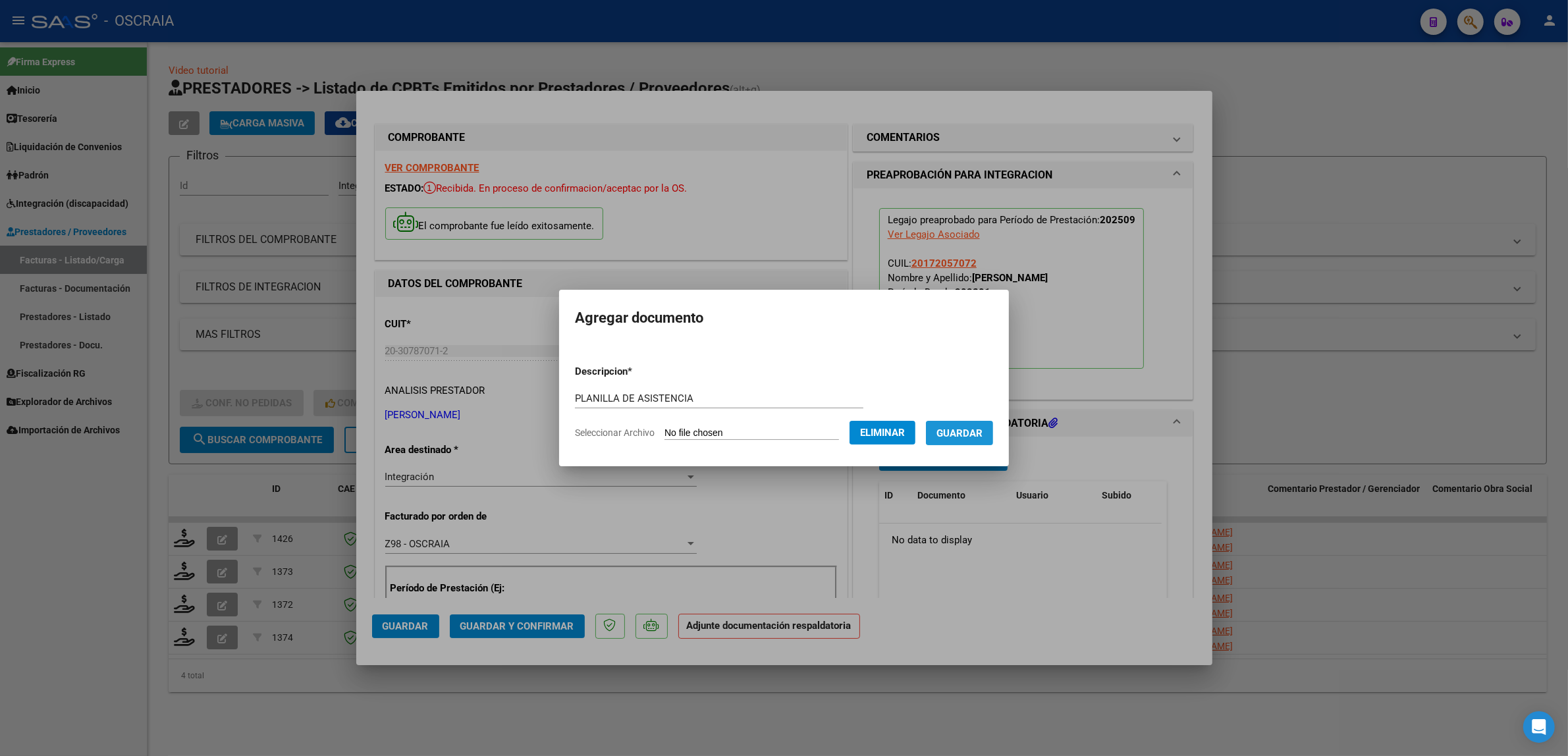
click at [970, 439] on button "Guardar" at bounding box center [959, 433] width 67 height 24
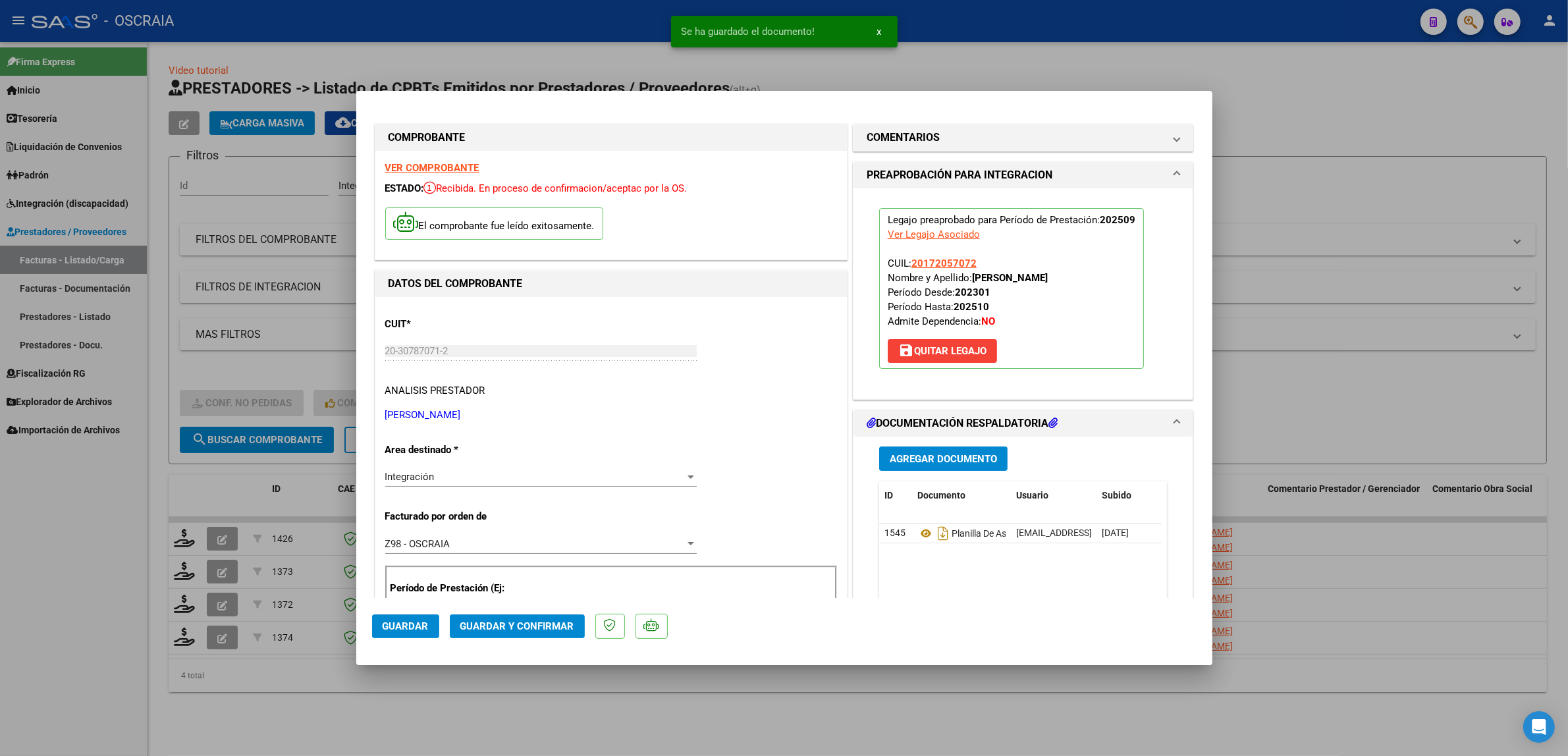
click at [888, 616] on mat-dialog-actions "Guardar Guardar y Confirmar" at bounding box center [784, 624] width 824 height 52
click at [527, 634] on button "Guardar y Confirmar" at bounding box center [517, 626] width 135 height 24
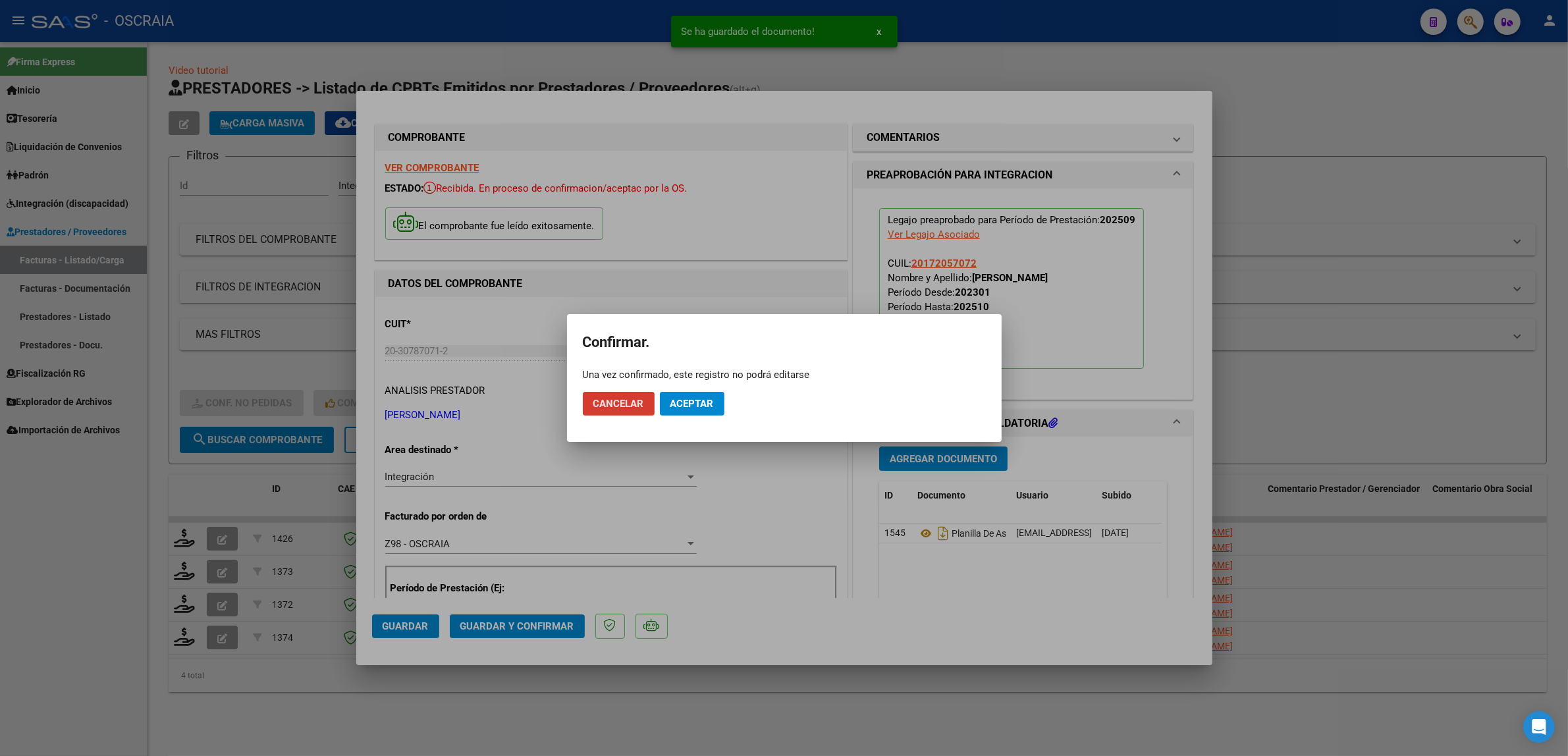
click at [708, 407] on span "Aceptar" at bounding box center [692, 404] width 44 height 12
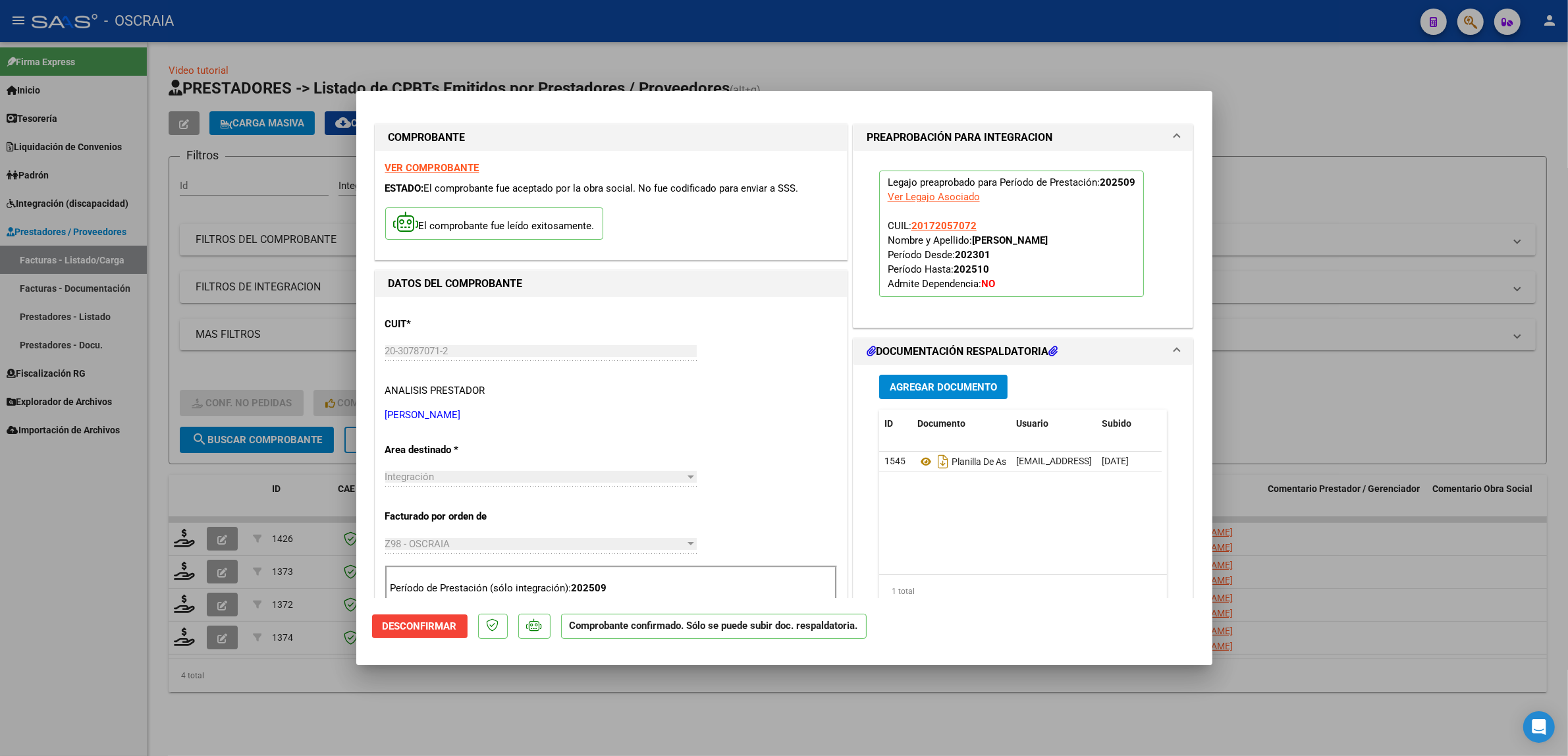
click at [1267, 281] on div at bounding box center [784, 378] width 1568 height 756
type input "$ 0,00"
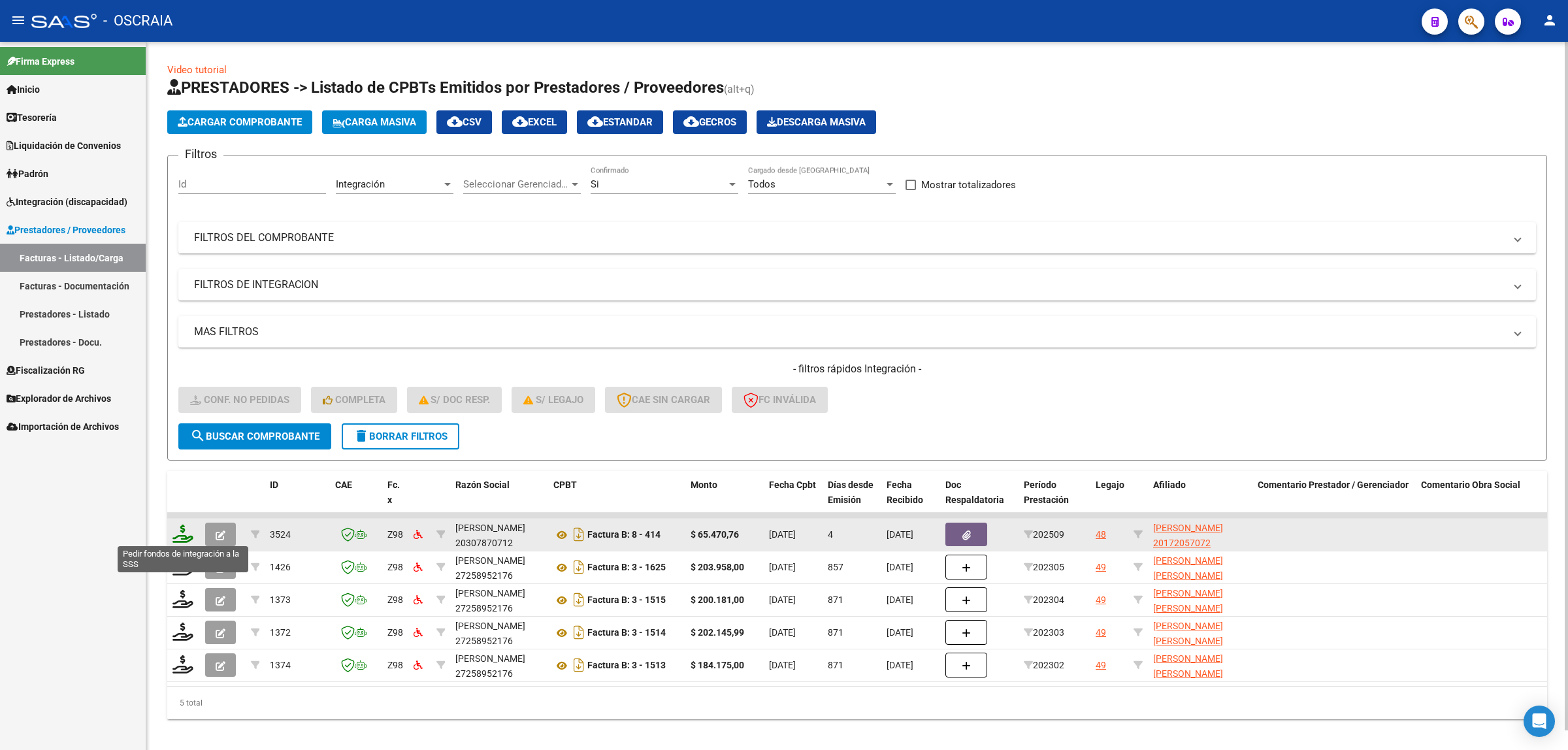
click at [180, 536] on icon at bounding box center [183, 534] width 21 height 18
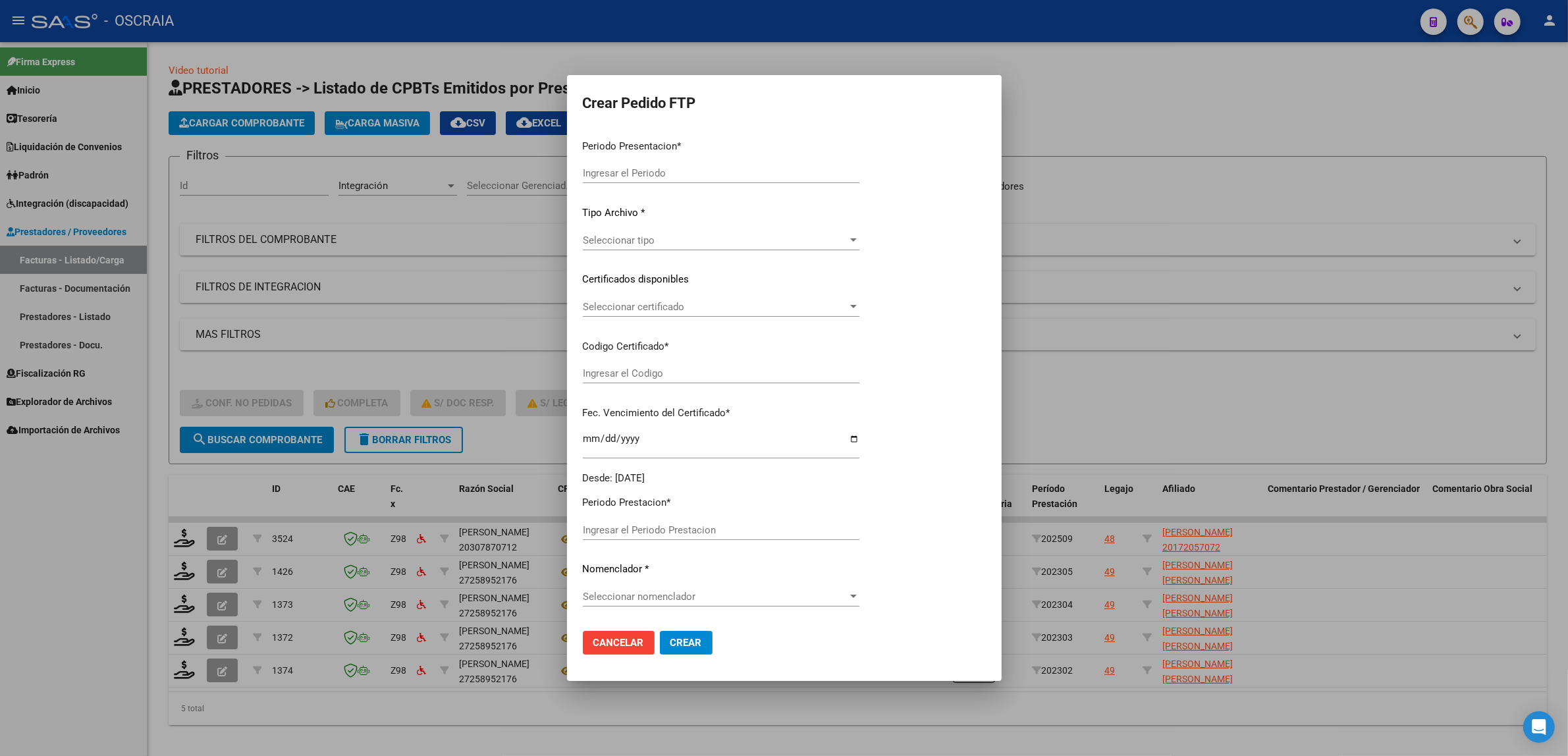
type input "202509"
type input "$ 65.470,76"
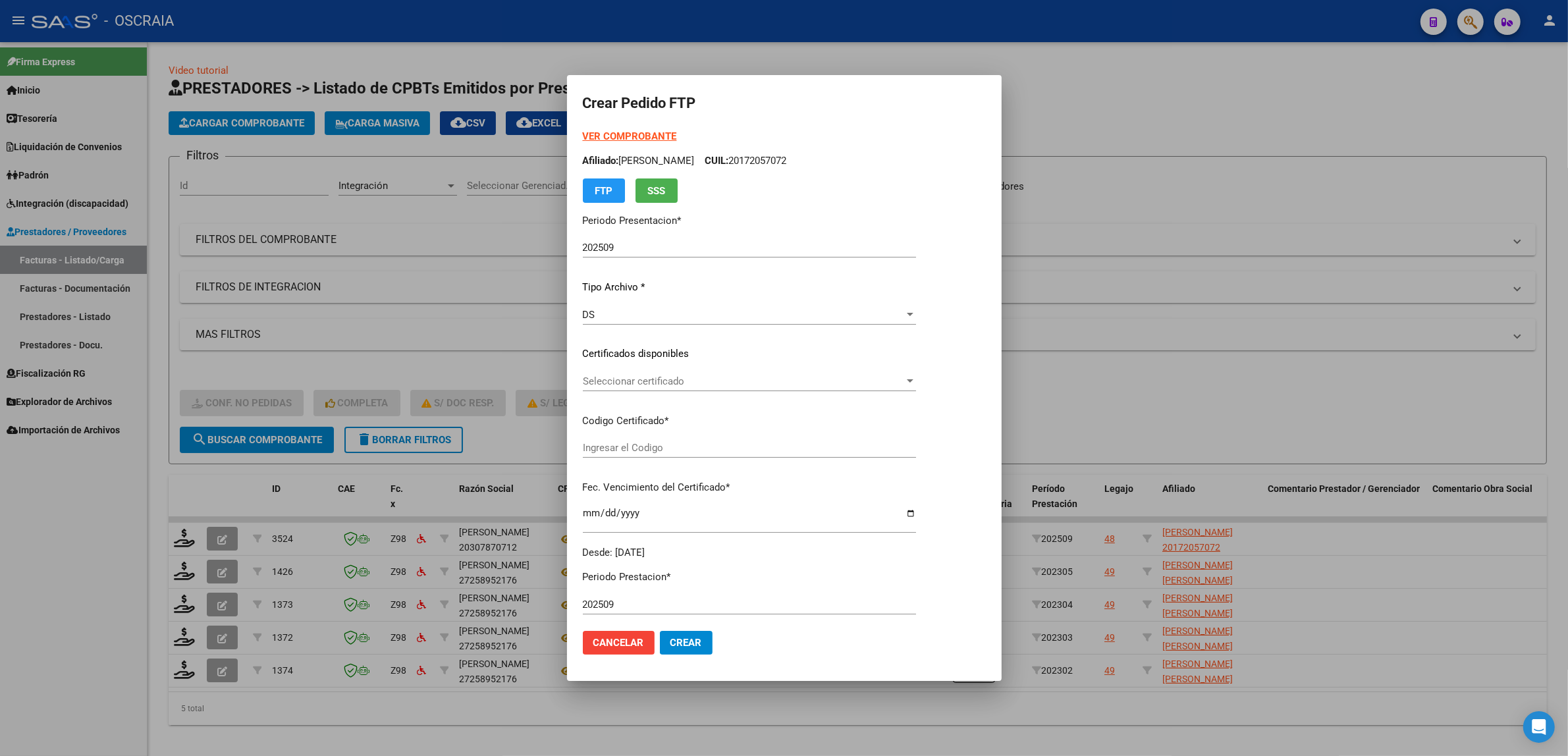
type input "ARG02000172057072015102820251028SFE191"
type input "[DATE]"
click at [708, 372] on div "Seleccionar certificado Seleccionar certificado" at bounding box center [749, 382] width 333 height 20
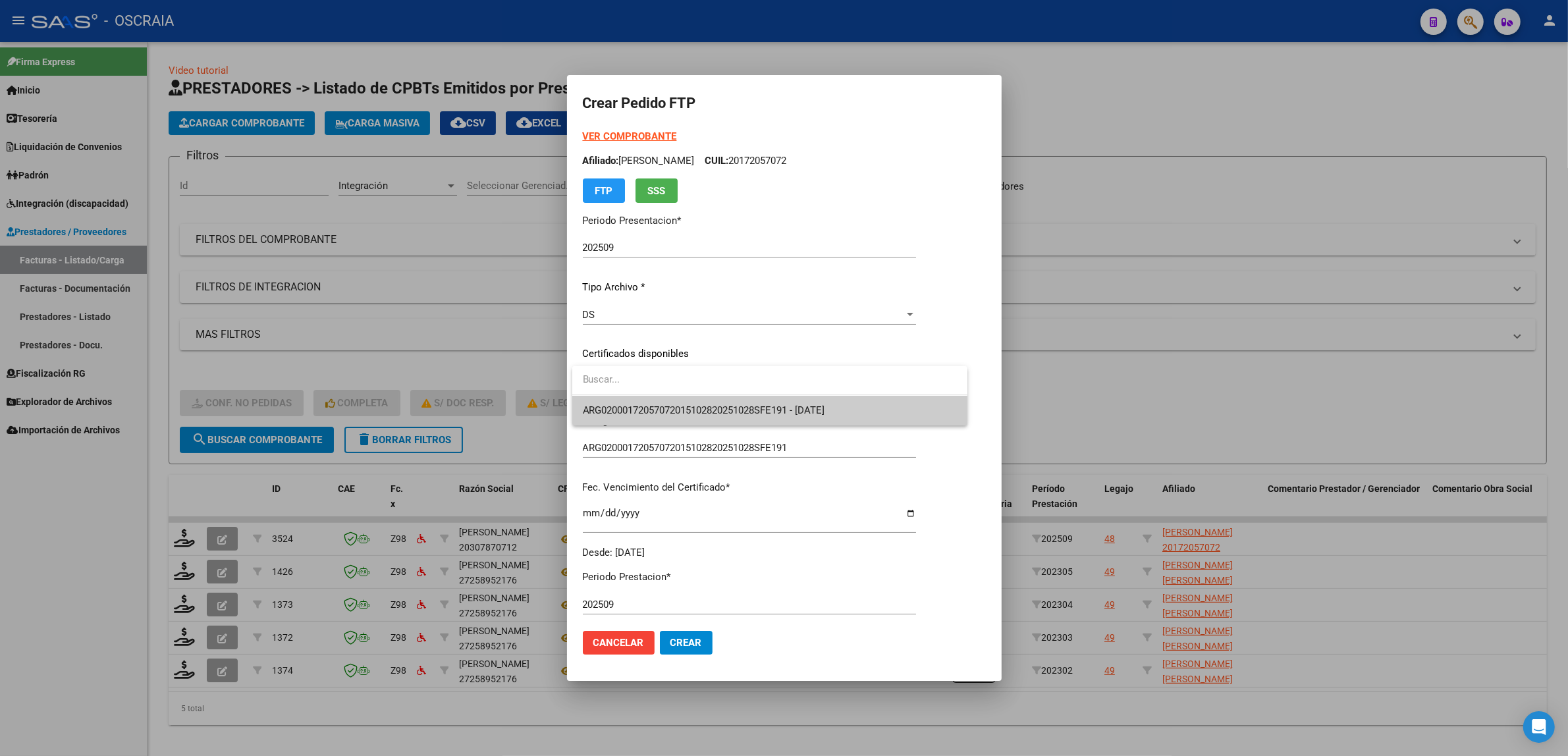
click at [746, 399] on span "ARG02000172057072015102820251028SFE191 - [DATE]" at bounding box center [770, 410] width 374 height 29
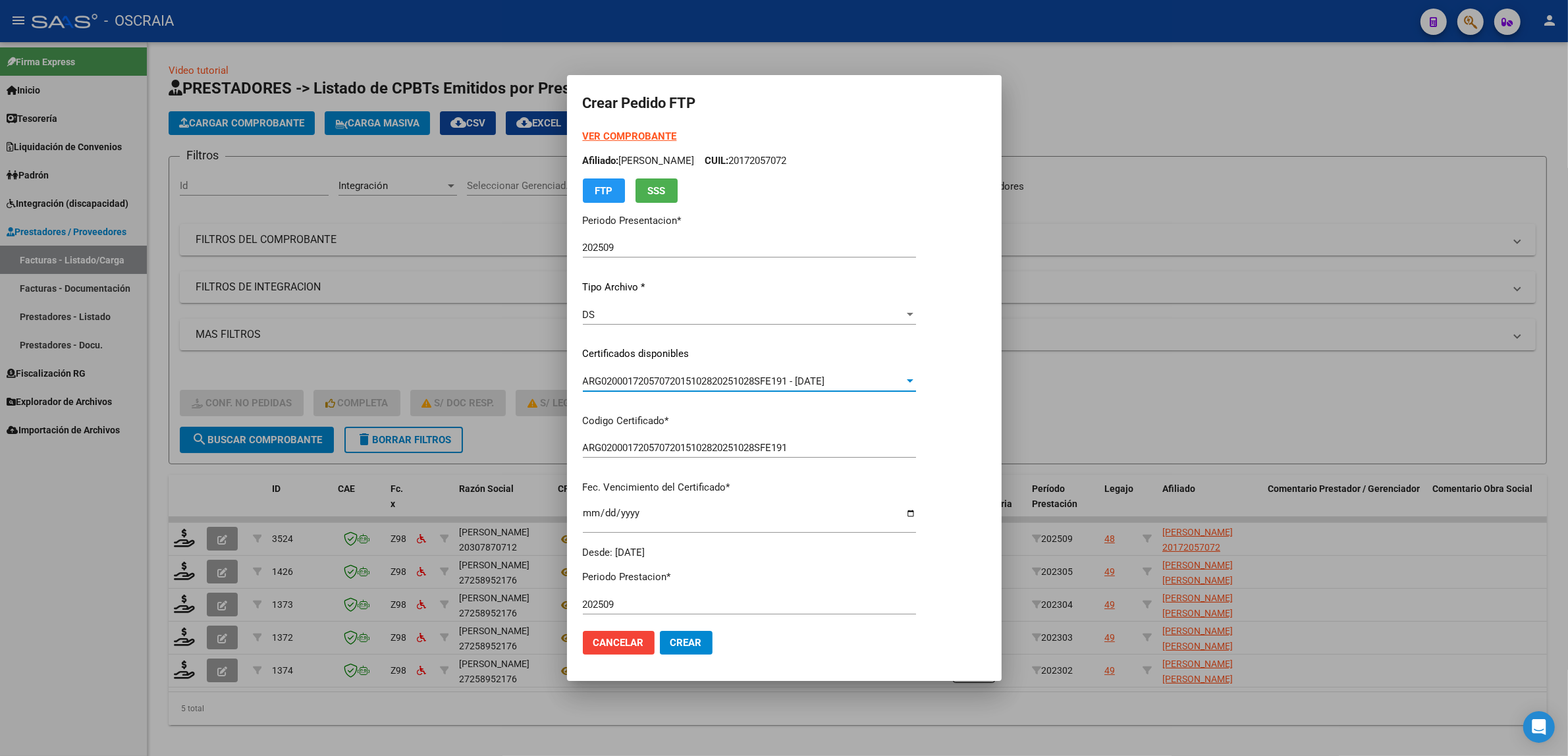
scroll to position [274, 0]
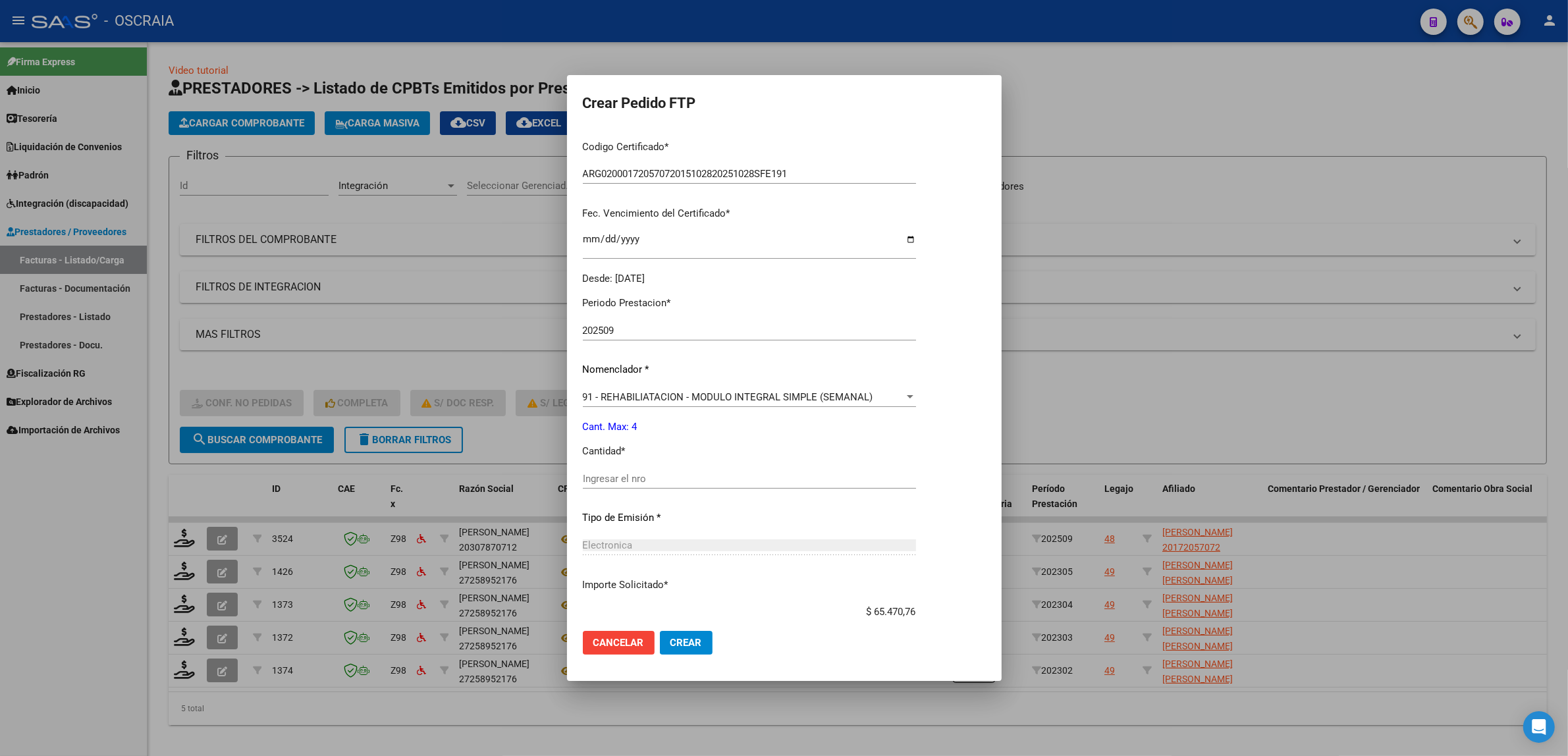
click at [663, 469] on div "Ingresar el nro" at bounding box center [749, 479] width 333 height 20
type input "4"
click at [693, 507] on div "Periodo Prestacion * 202509 Ingresar el Periodo Prestacion Nomenclador * 91 - R…" at bounding box center [749, 493] width 333 height 415
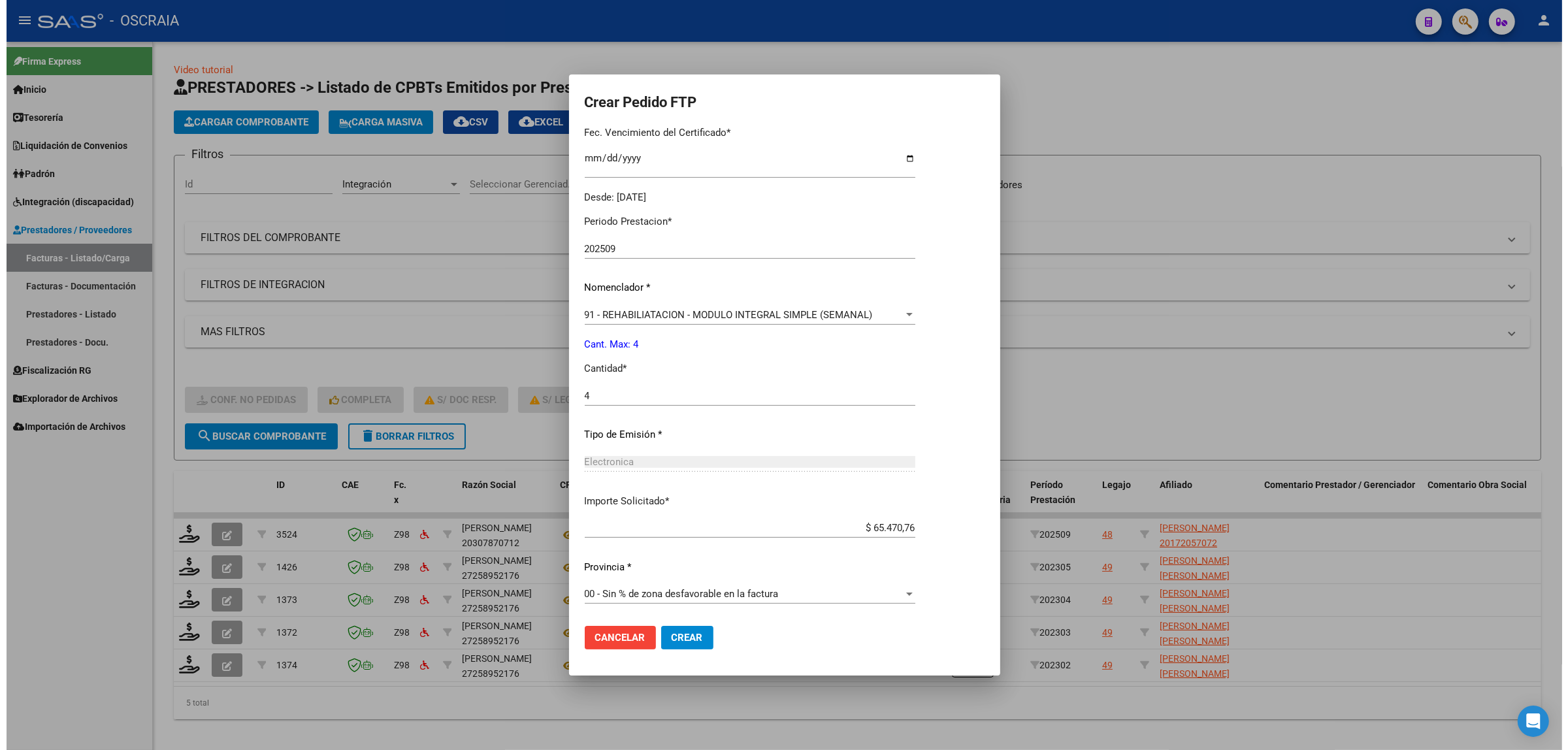
scroll to position [0, 0]
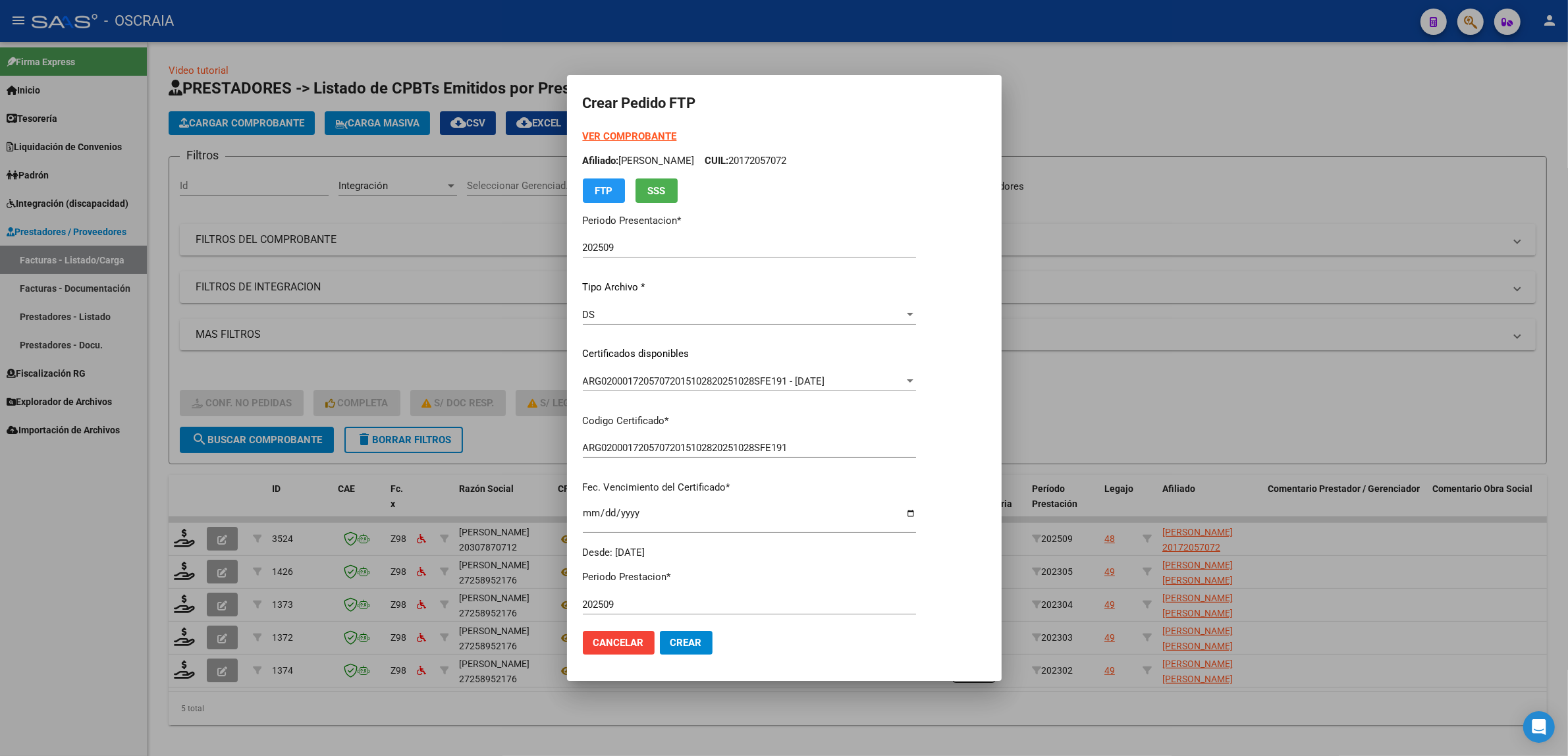
click at [686, 641] on span "Crear" at bounding box center [686, 642] width 32 height 12
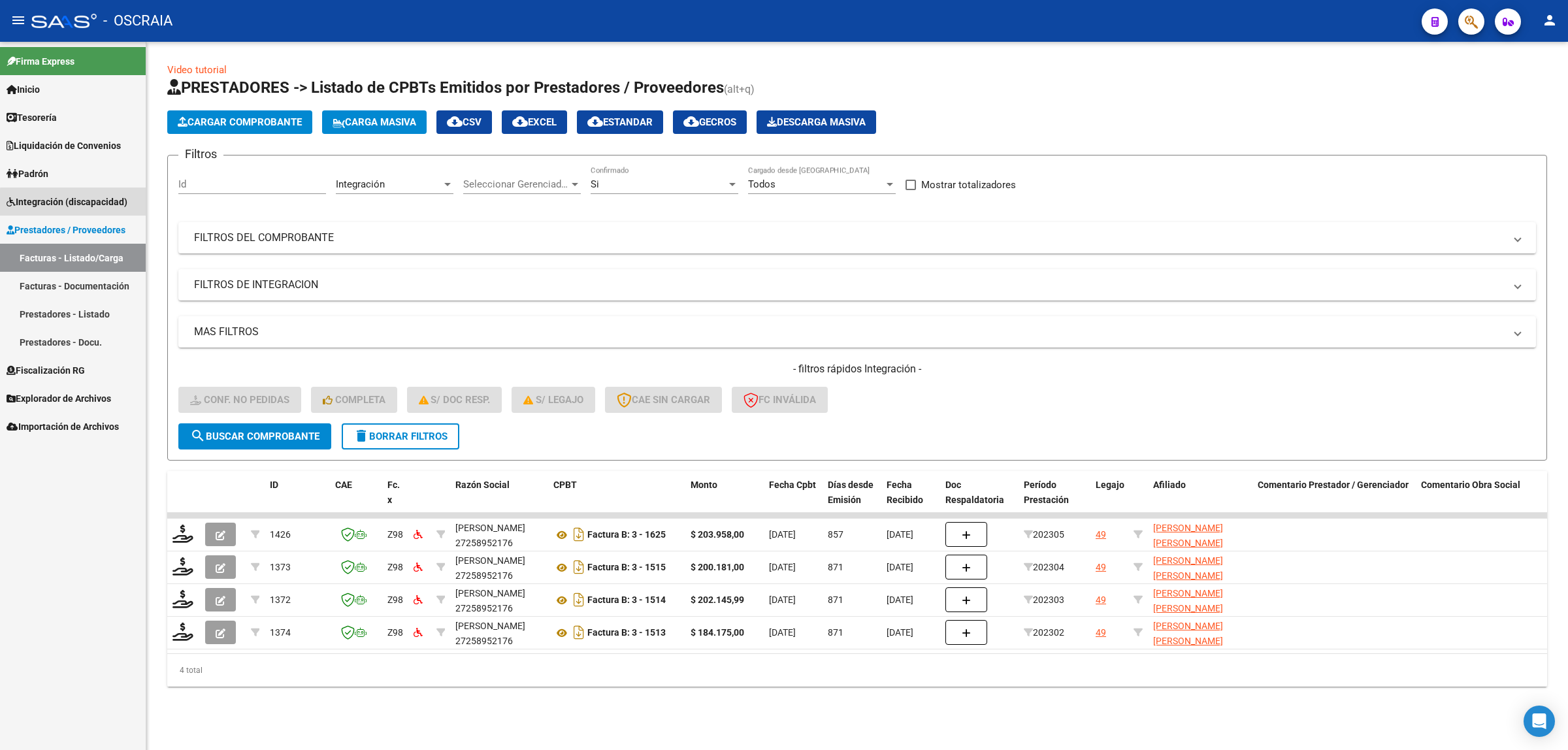
click at [119, 206] on span "Integración (discapacidad)" at bounding box center [67, 202] width 121 height 14
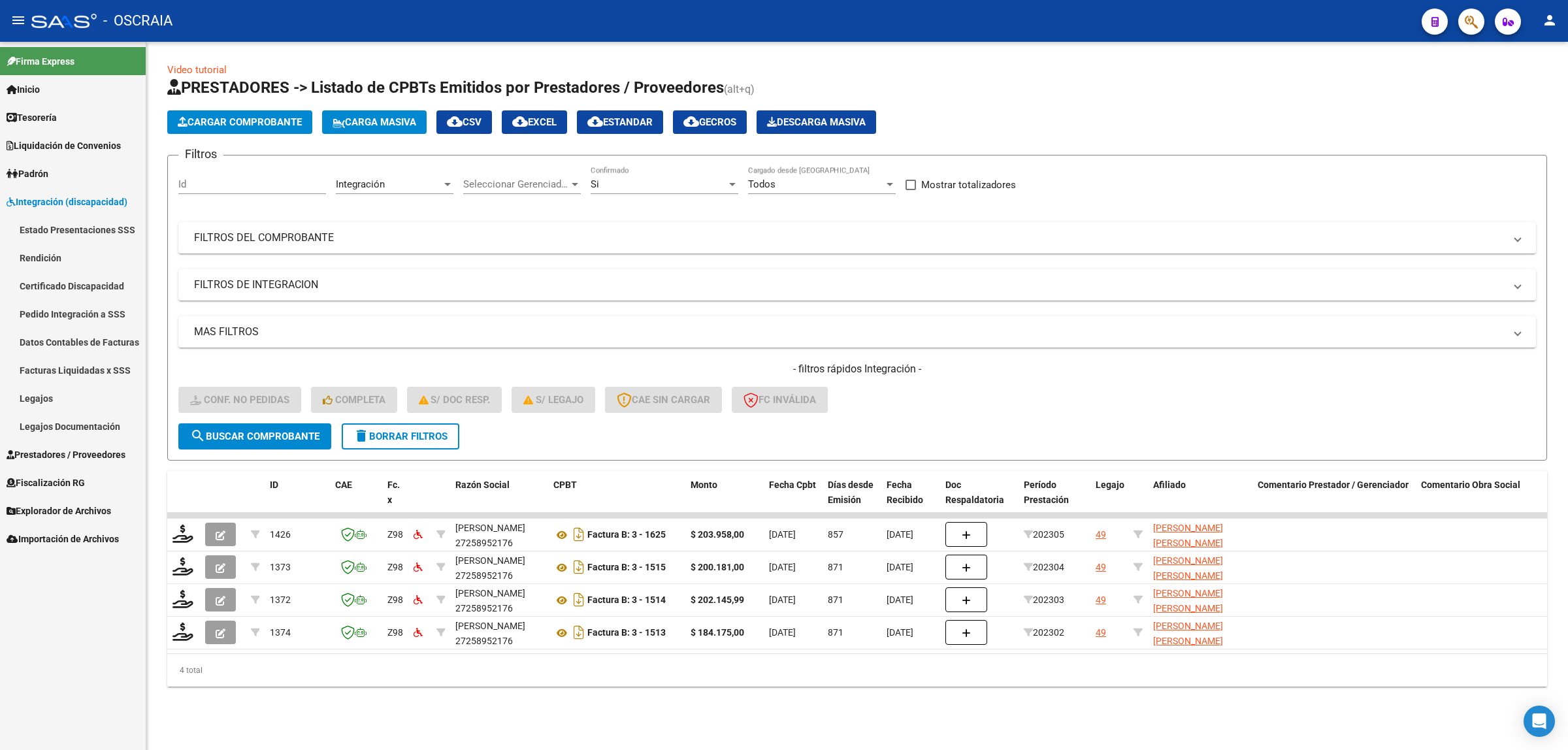
click at [118, 235] on link "Estado Presentaciones SSS" at bounding box center [72, 230] width 146 height 28
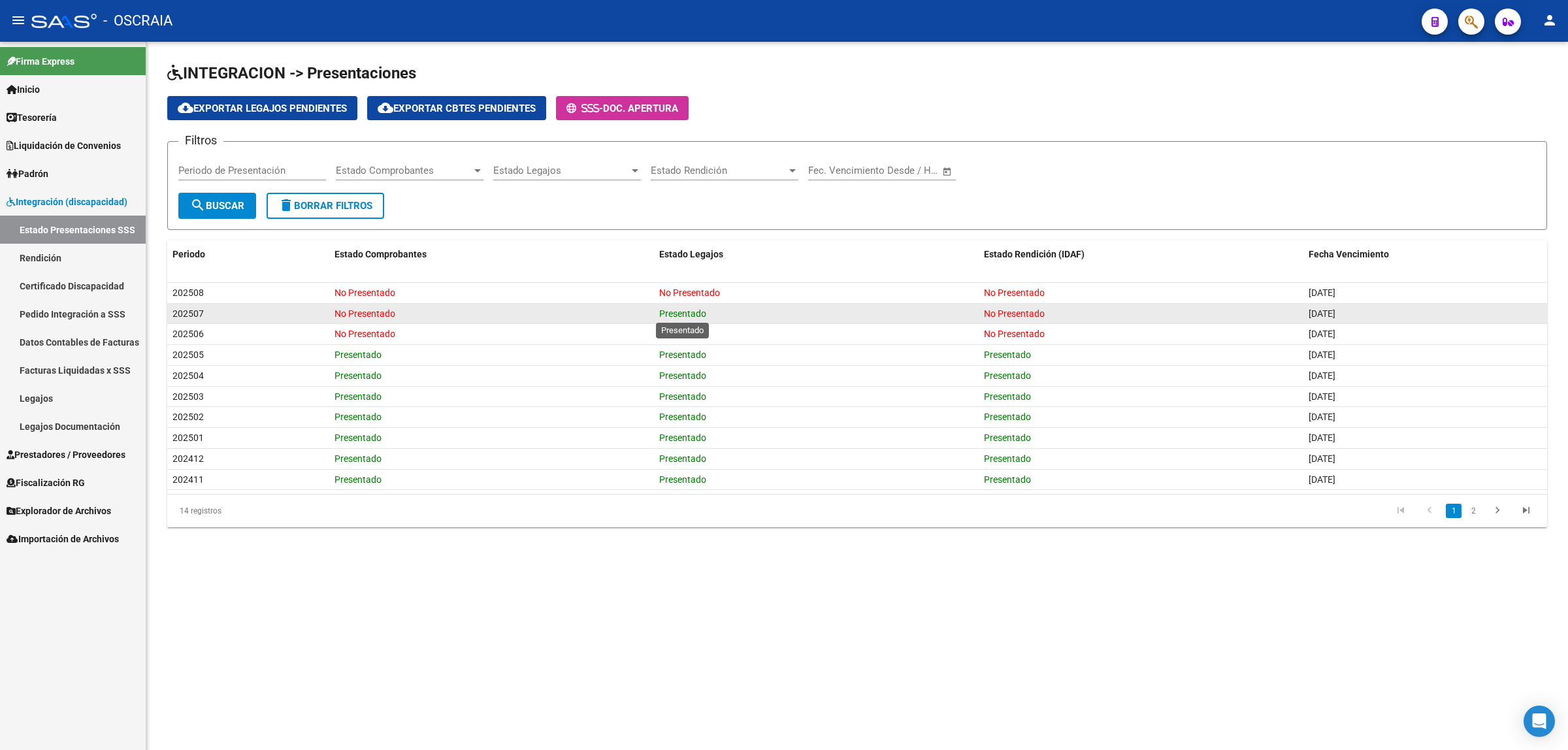
click at [688, 309] on span "Presentado" at bounding box center [683, 313] width 47 height 11
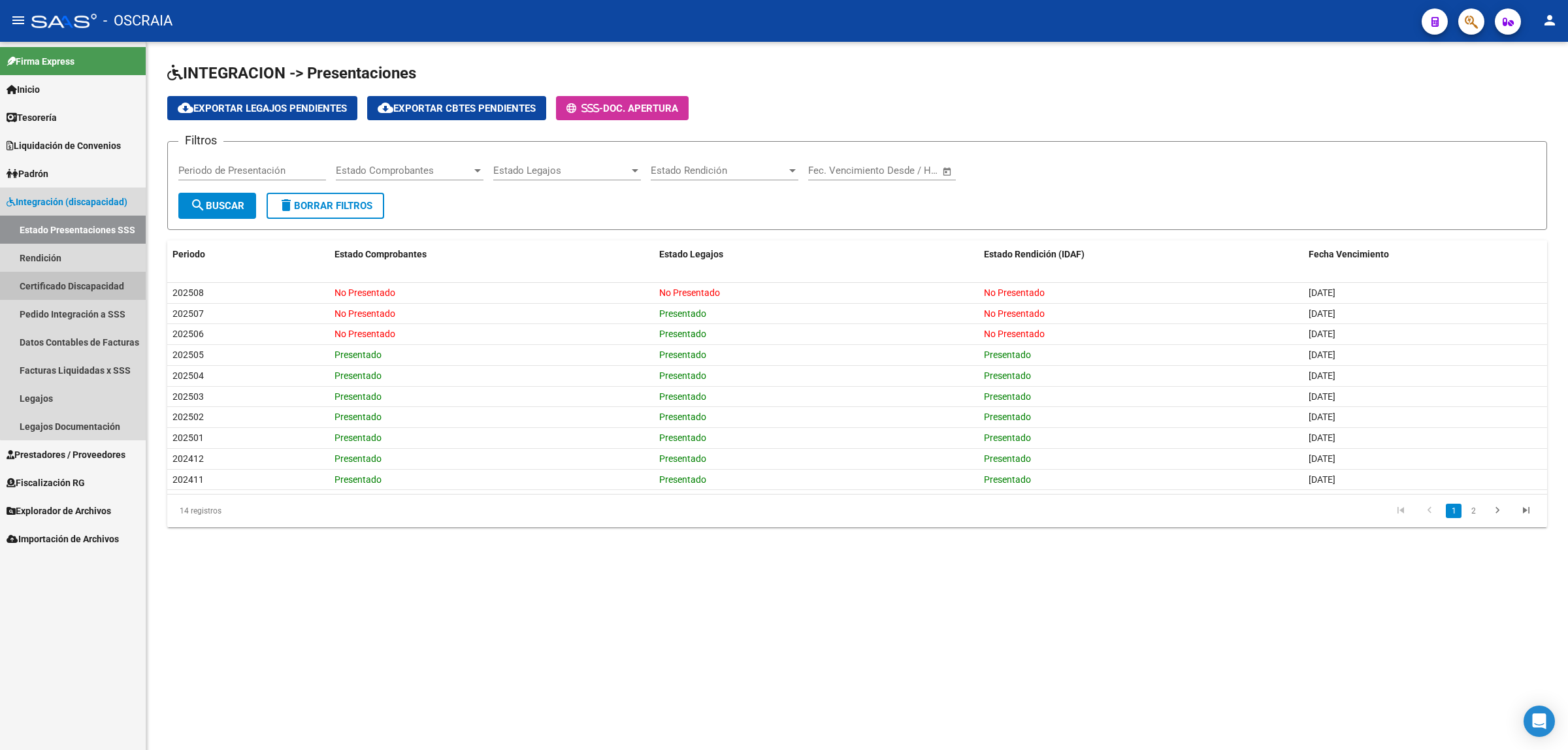
click at [102, 294] on link "Certificado Discapacidad" at bounding box center [72, 286] width 146 height 28
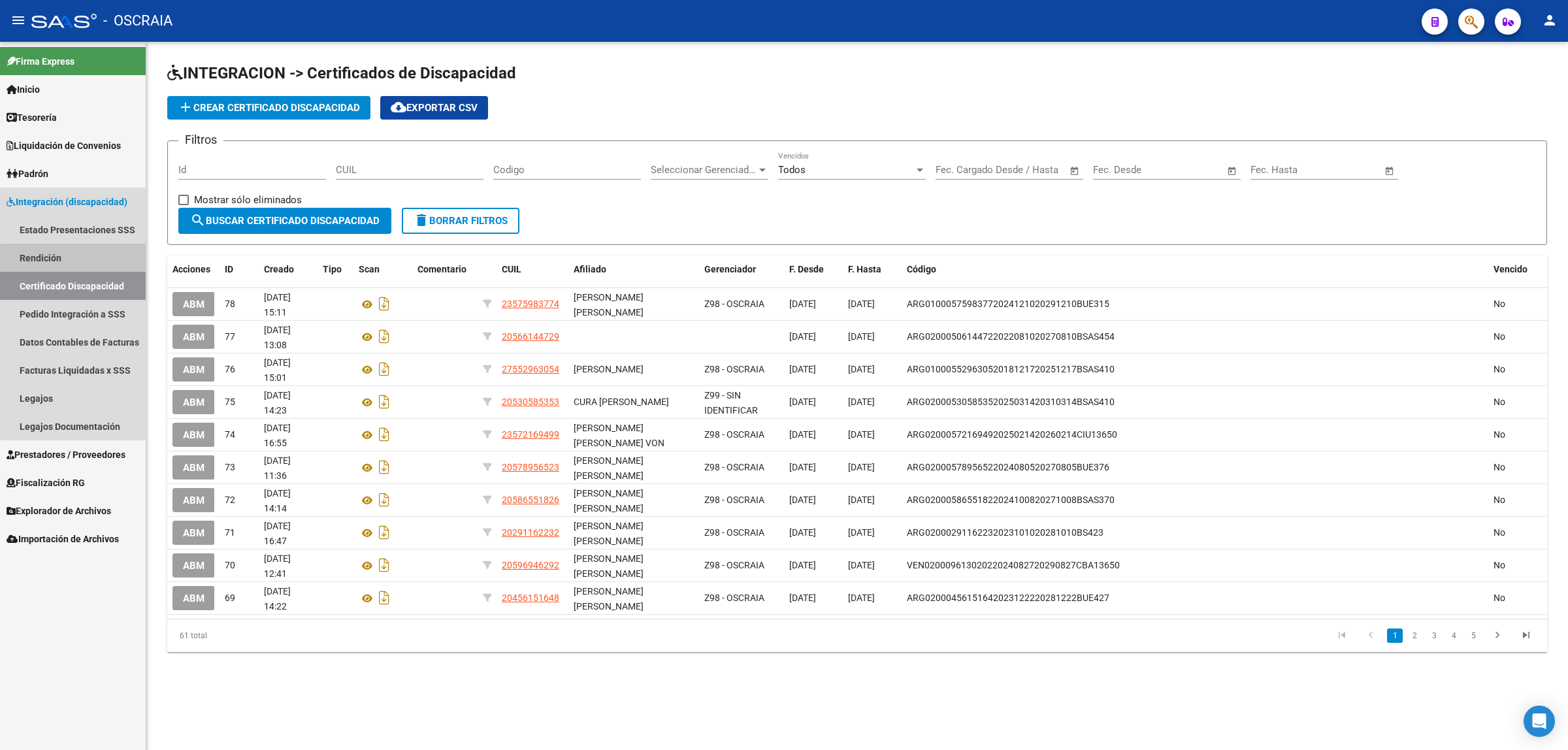
click at [104, 262] on link "Rendición" at bounding box center [72, 258] width 146 height 28
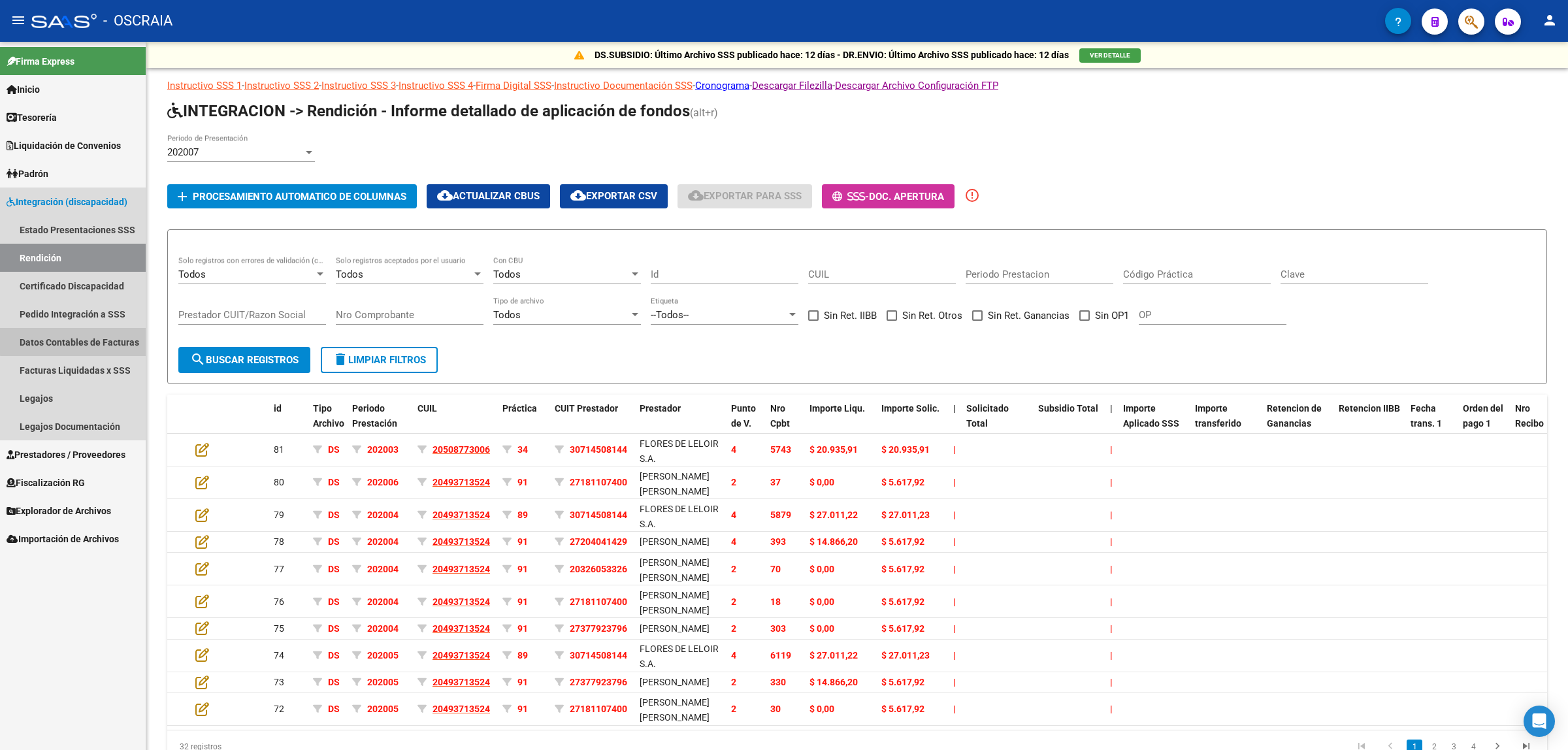
click at [95, 333] on link "Datos Contables de Facturas" at bounding box center [72, 342] width 146 height 28
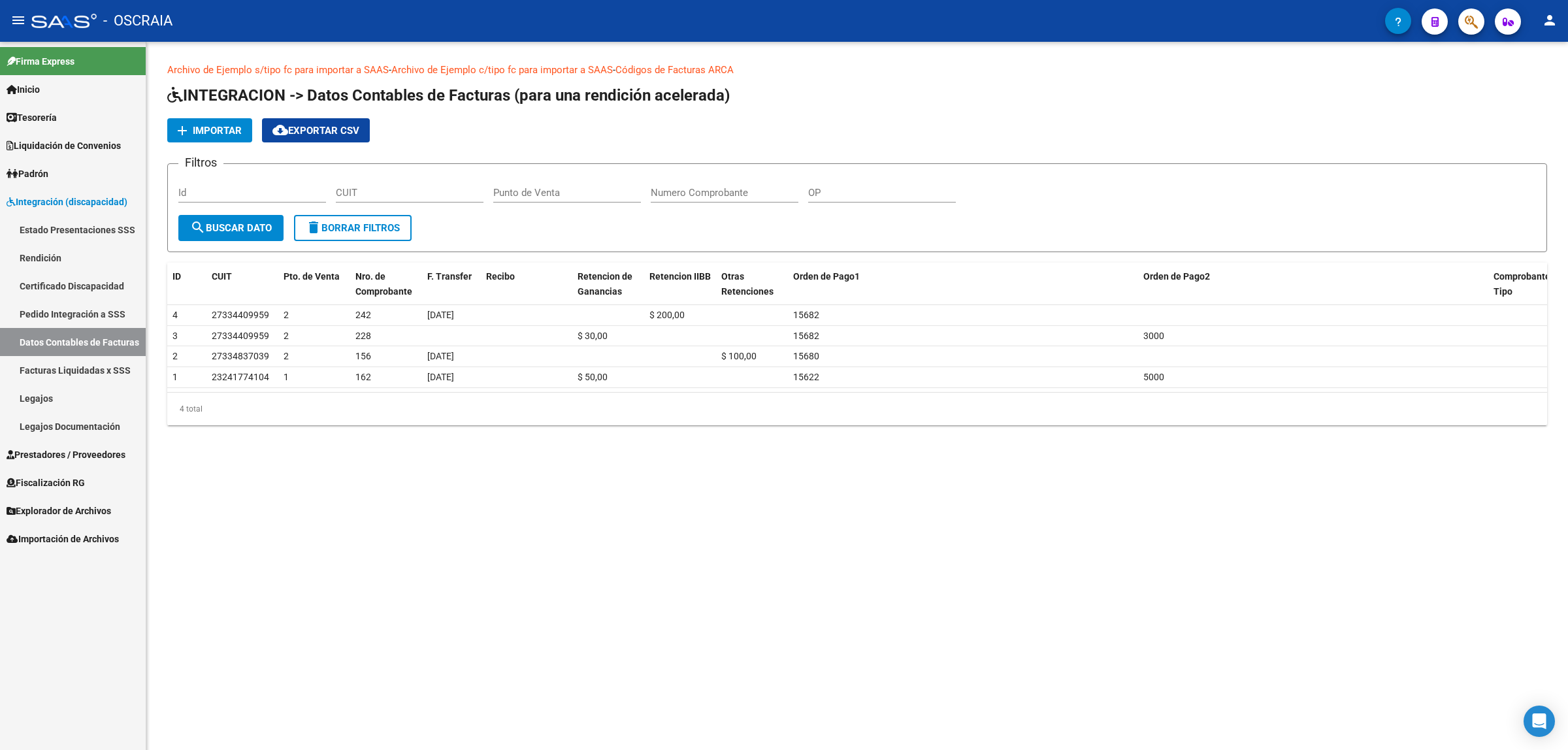
click at [118, 370] on link "Facturas Liquidadas x SSS" at bounding box center [72, 370] width 146 height 28
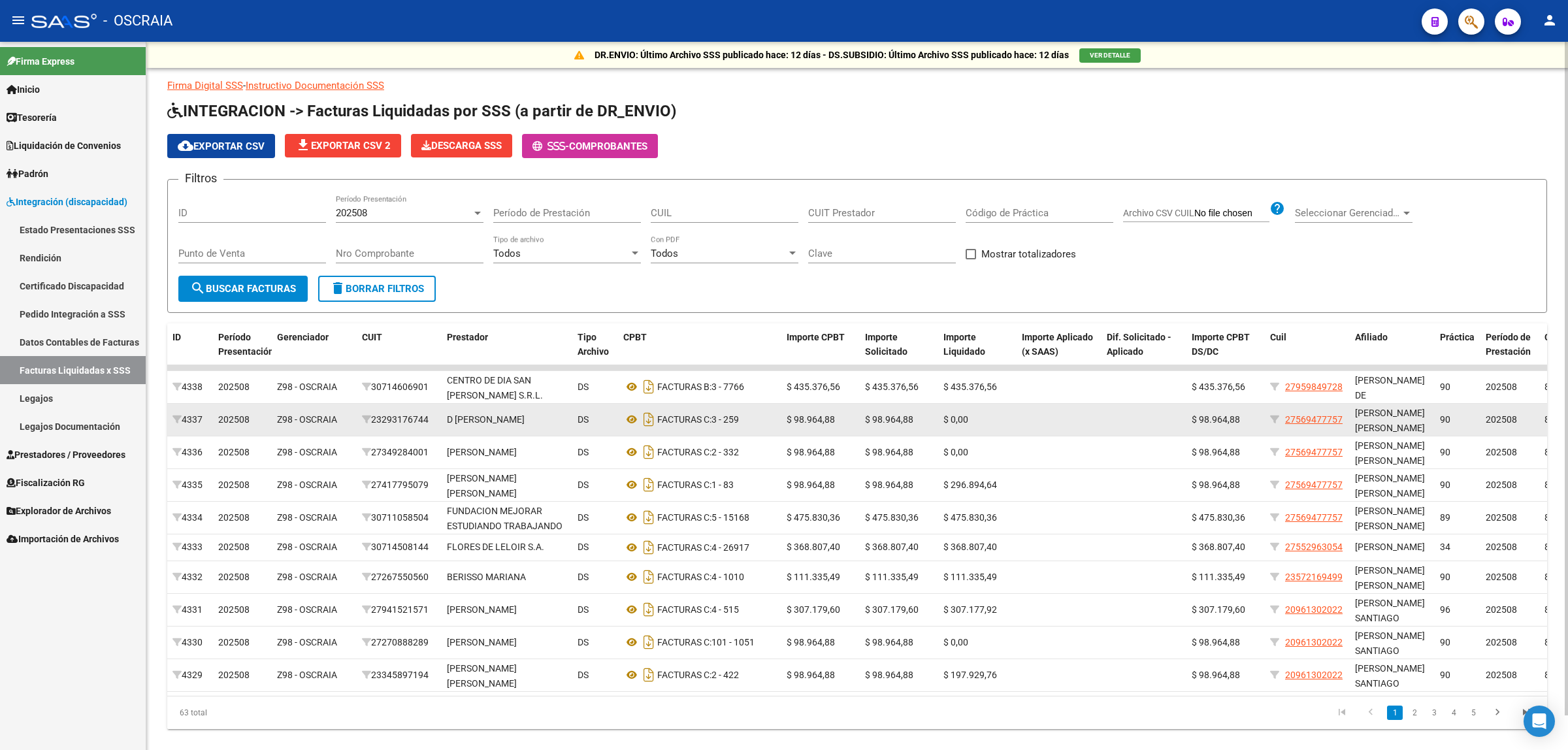
scroll to position [37, 0]
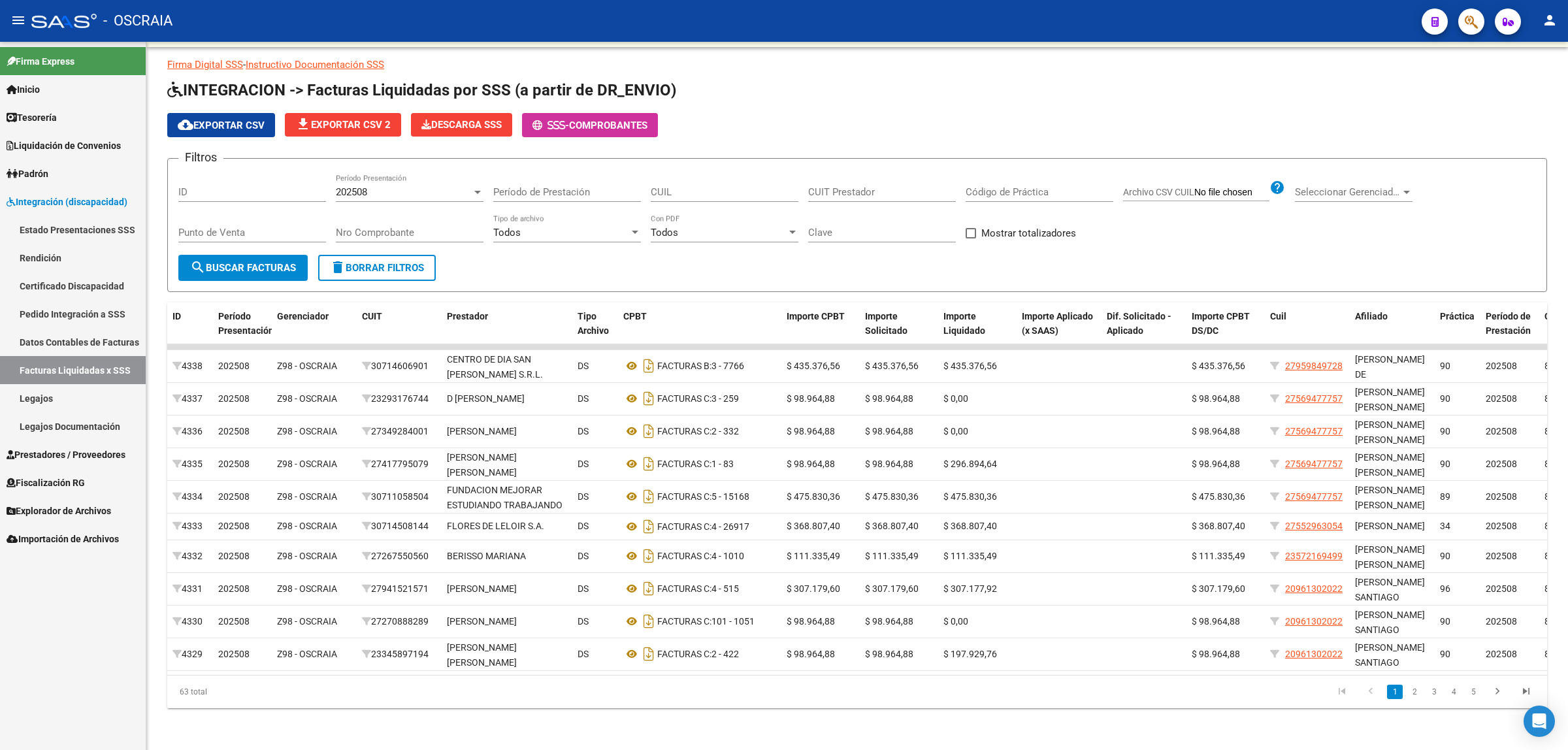
click at [102, 320] on link "Pedido Integración a SSS" at bounding box center [72, 314] width 146 height 28
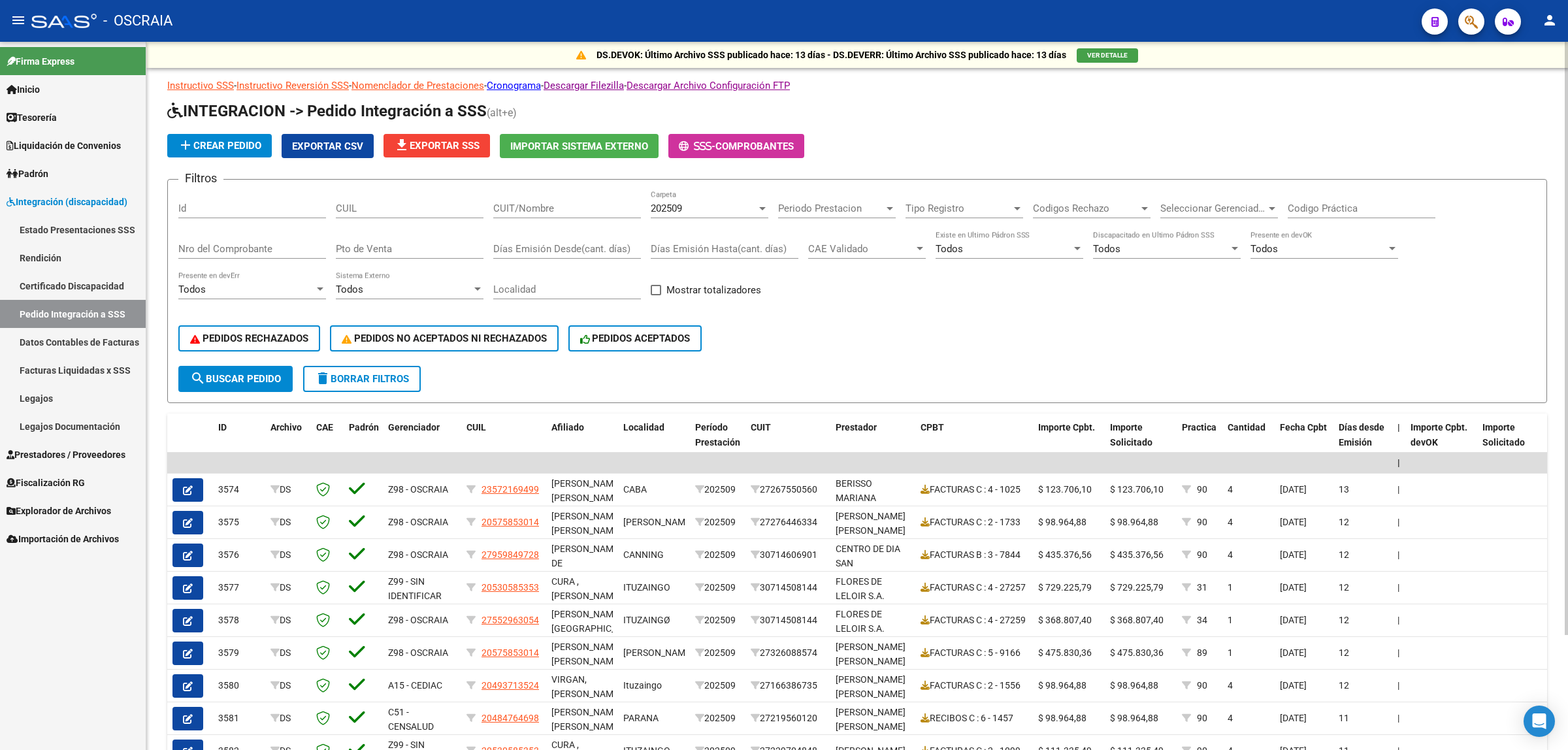
click at [733, 207] on div "202509" at bounding box center [703, 208] width 106 height 12
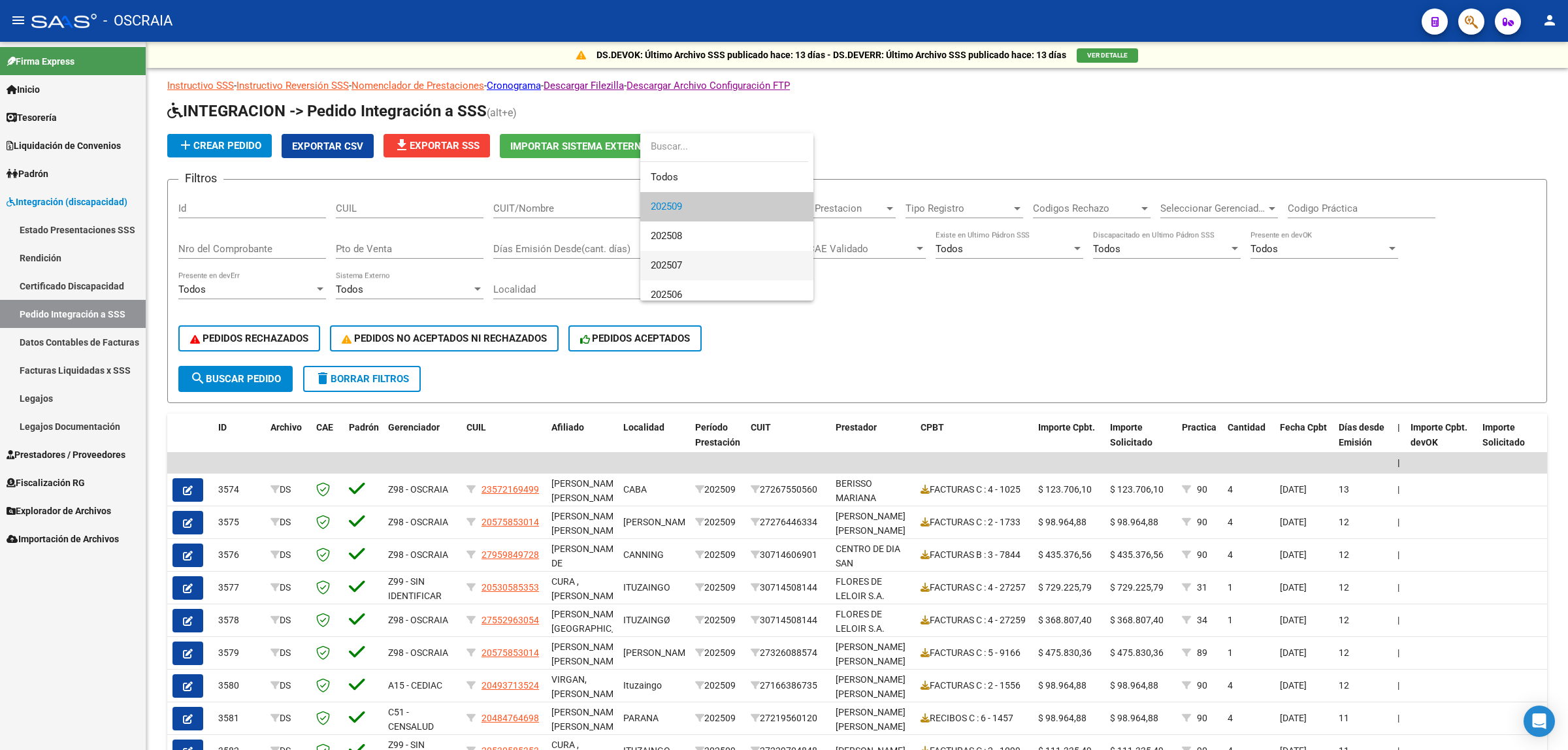
click at [719, 270] on span "202507" at bounding box center [727, 265] width 152 height 29
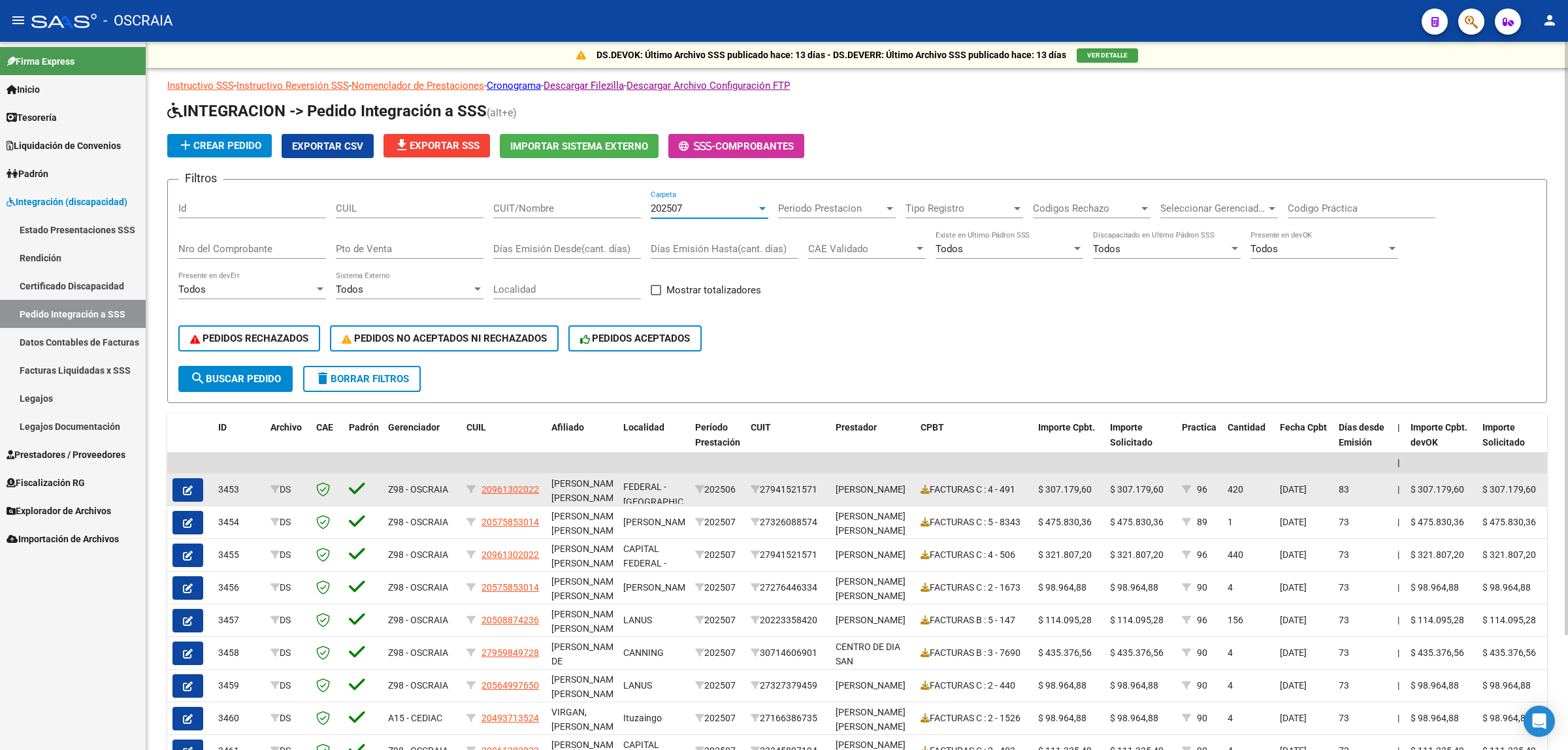
scroll to position [31, 0]
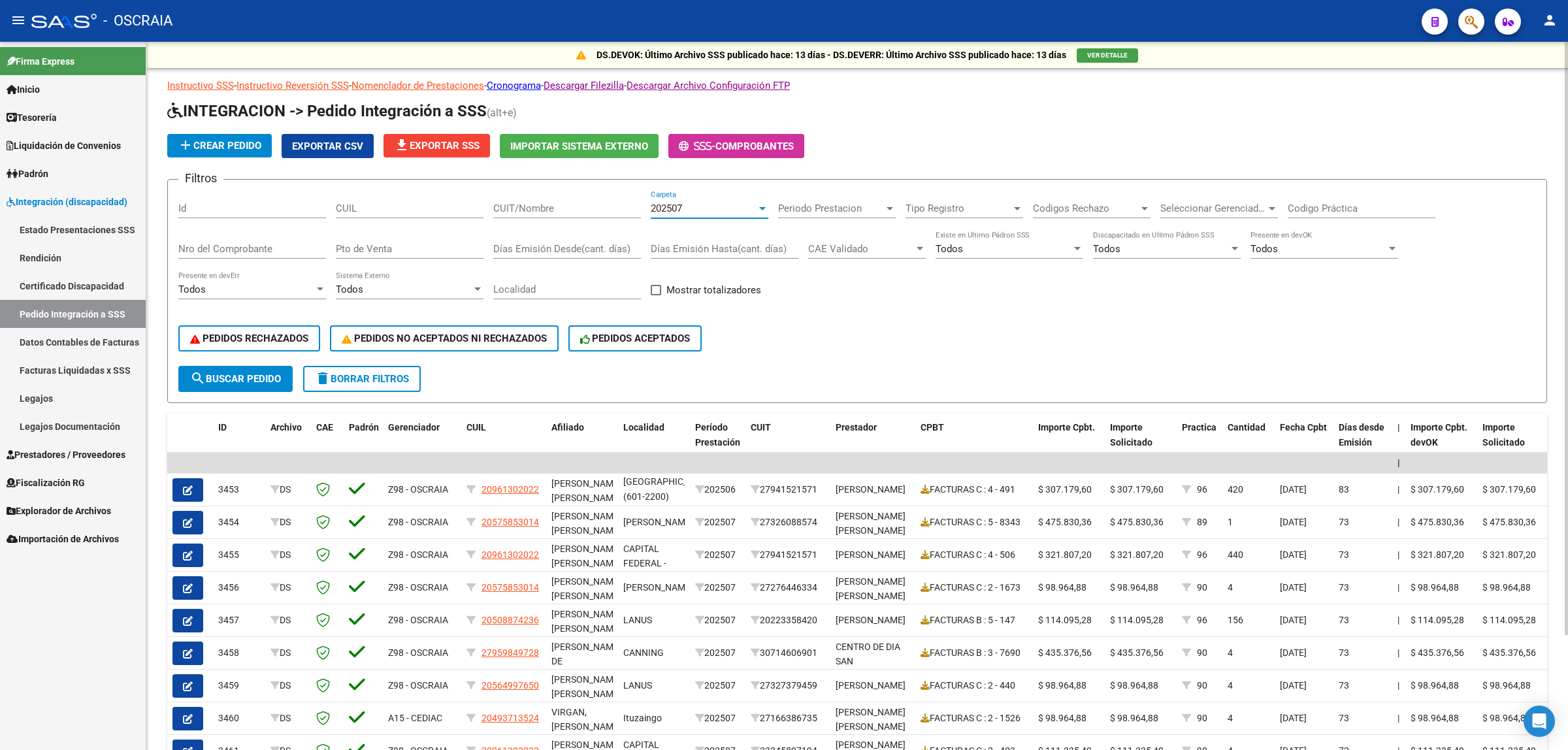
click at [542, 204] on input "CUIT/Nombre" at bounding box center [567, 208] width 148 height 12
type input "[PERSON_NAME]"
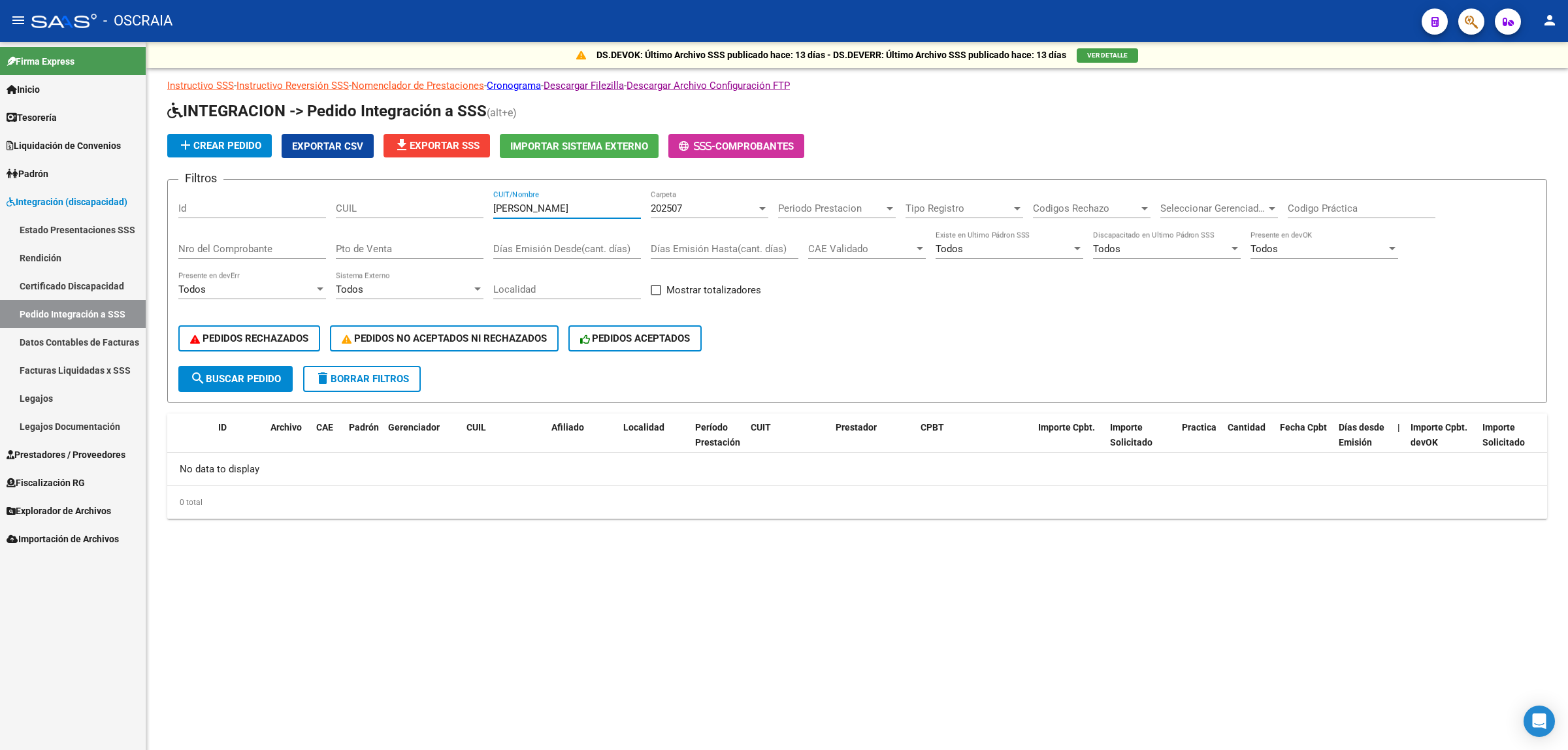
click at [542, 204] on input "[PERSON_NAME]" at bounding box center [567, 208] width 148 height 12
type input "N"
click at [938, 311] on div "PEDIDOS RECHAZADOS PEDIDOS NO ACEPTADOS NI RECHAZADOS PEDIDOS ACEPTADOS" at bounding box center [857, 338] width 1358 height 55
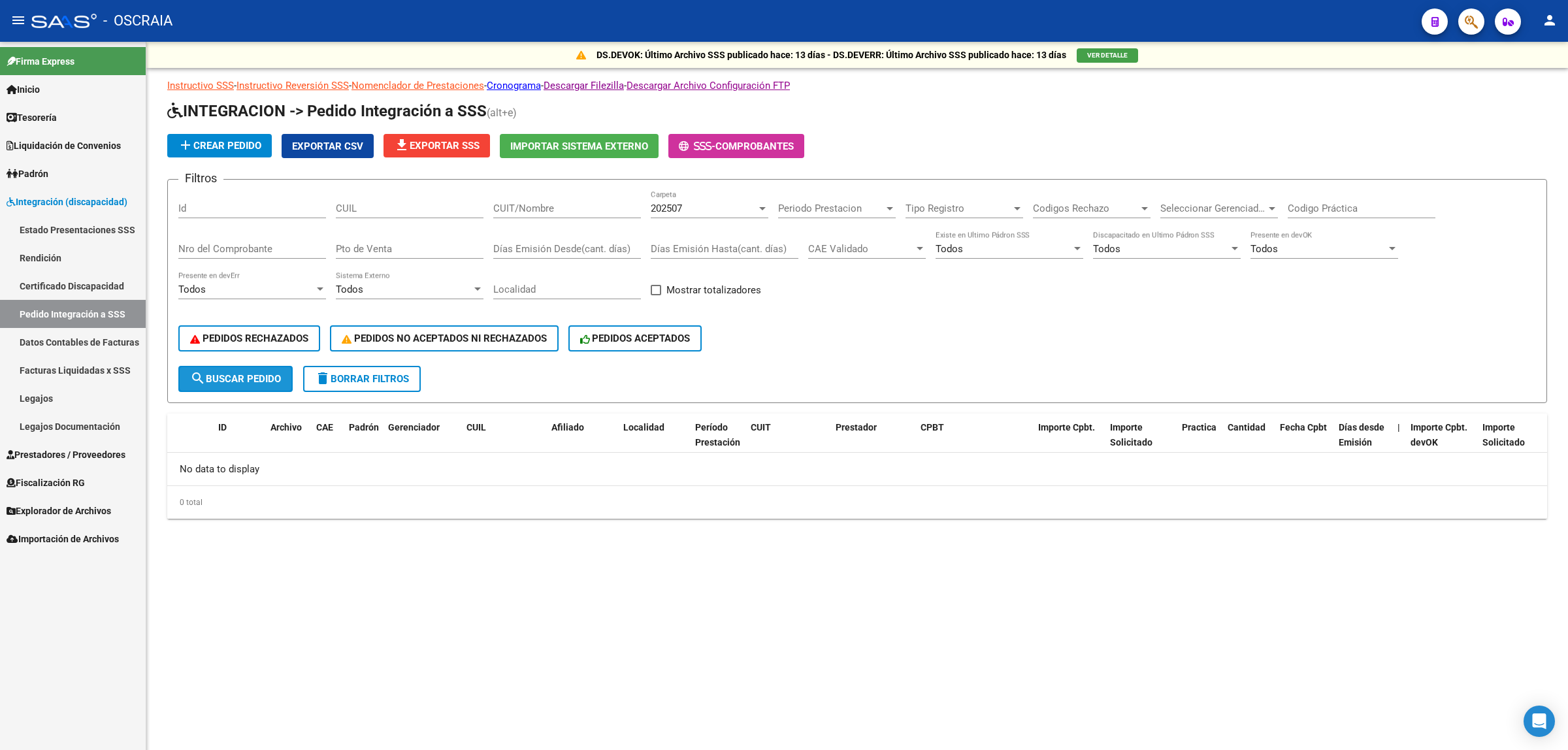
click at [249, 373] on span "search Buscar Pedido" at bounding box center [236, 379] width 91 height 12
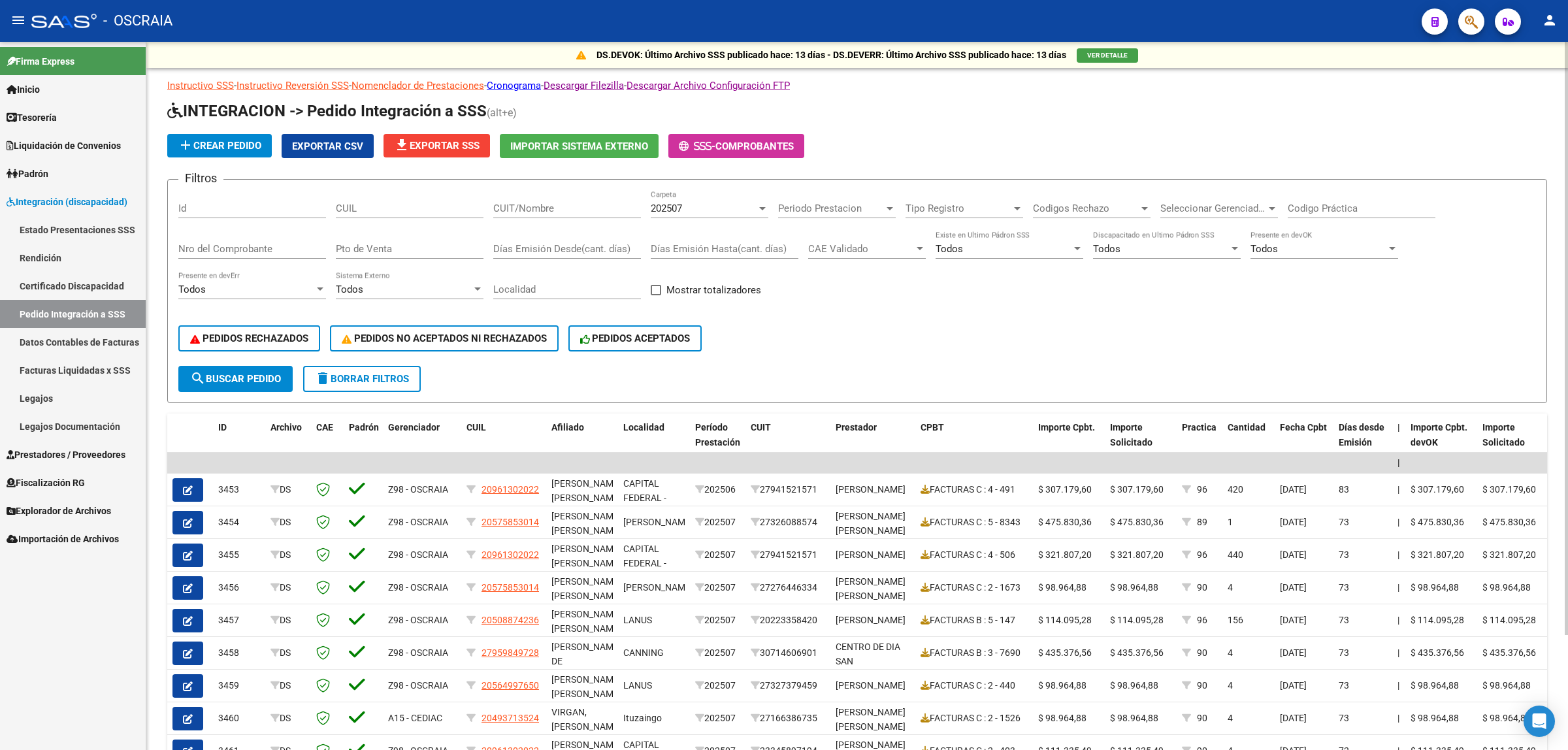
click at [866, 198] on div "Periodo Prestacion Periodo Prestacion" at bounding box center [837, 205] width 118 height 28
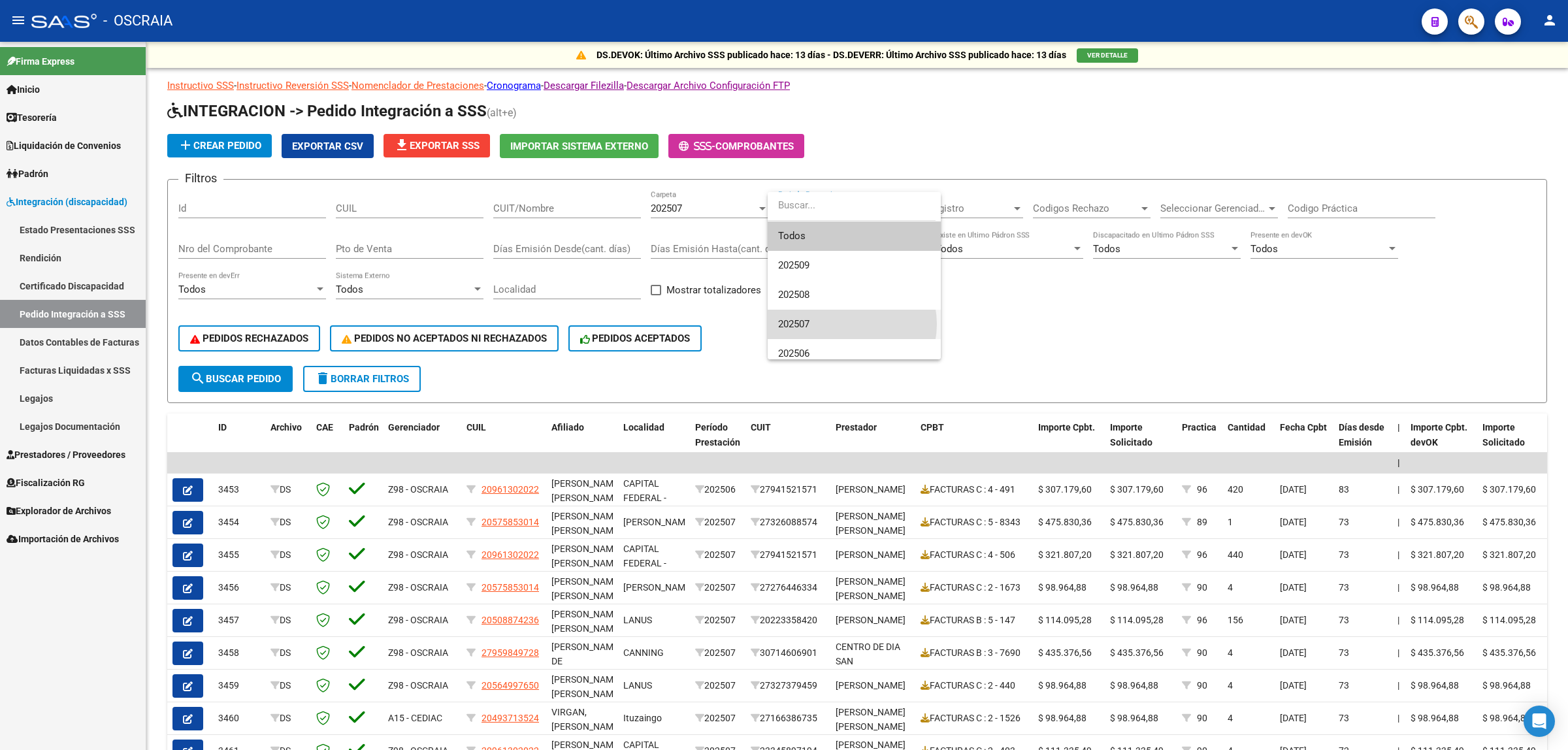
click at [847, 324] on span "202507" at bounding box center [854, 324] width 152 height 29
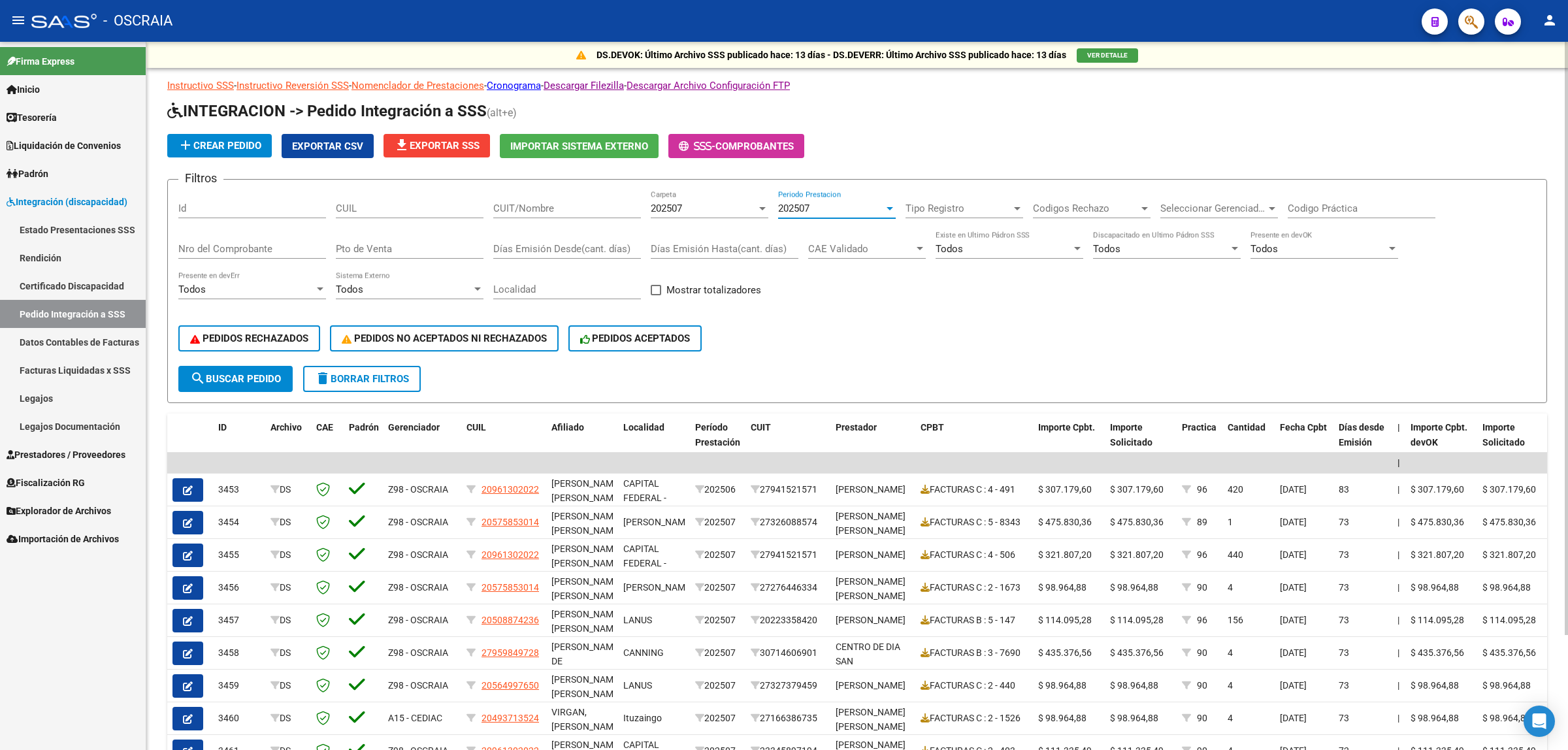
click at [1034, 330] on div "PEDIDOS RECHAZADOS PEDIDOS NO ACEPTADOS NI RECHAZADOS PEDIDOS ACEPTADOS" at bounding box center [857, 338] width 1358 height 55
click at [256, 366] on button "search Buscar Pedido" at bounding box center [235, 379] width 114 height 26
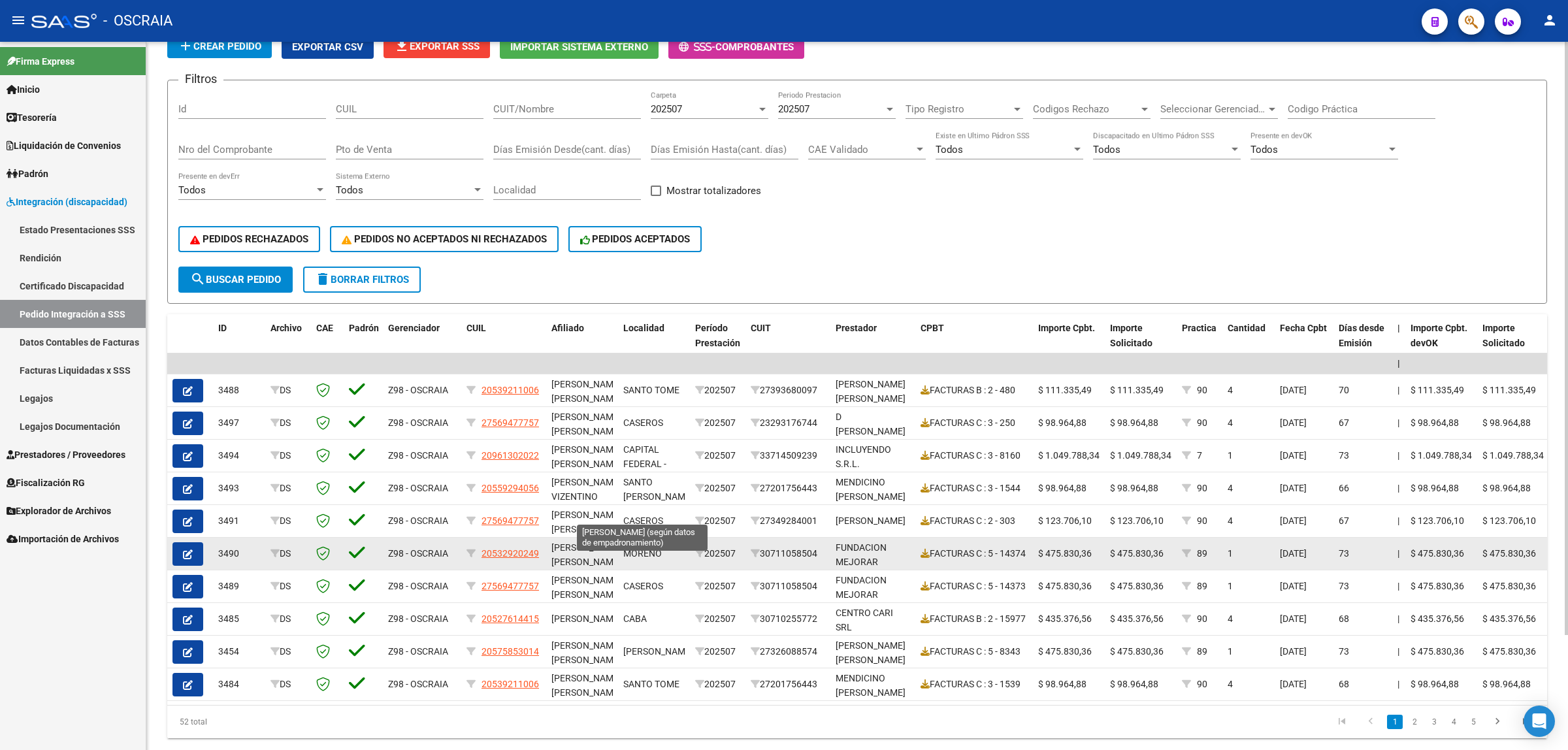
scroll to position [138, 0]
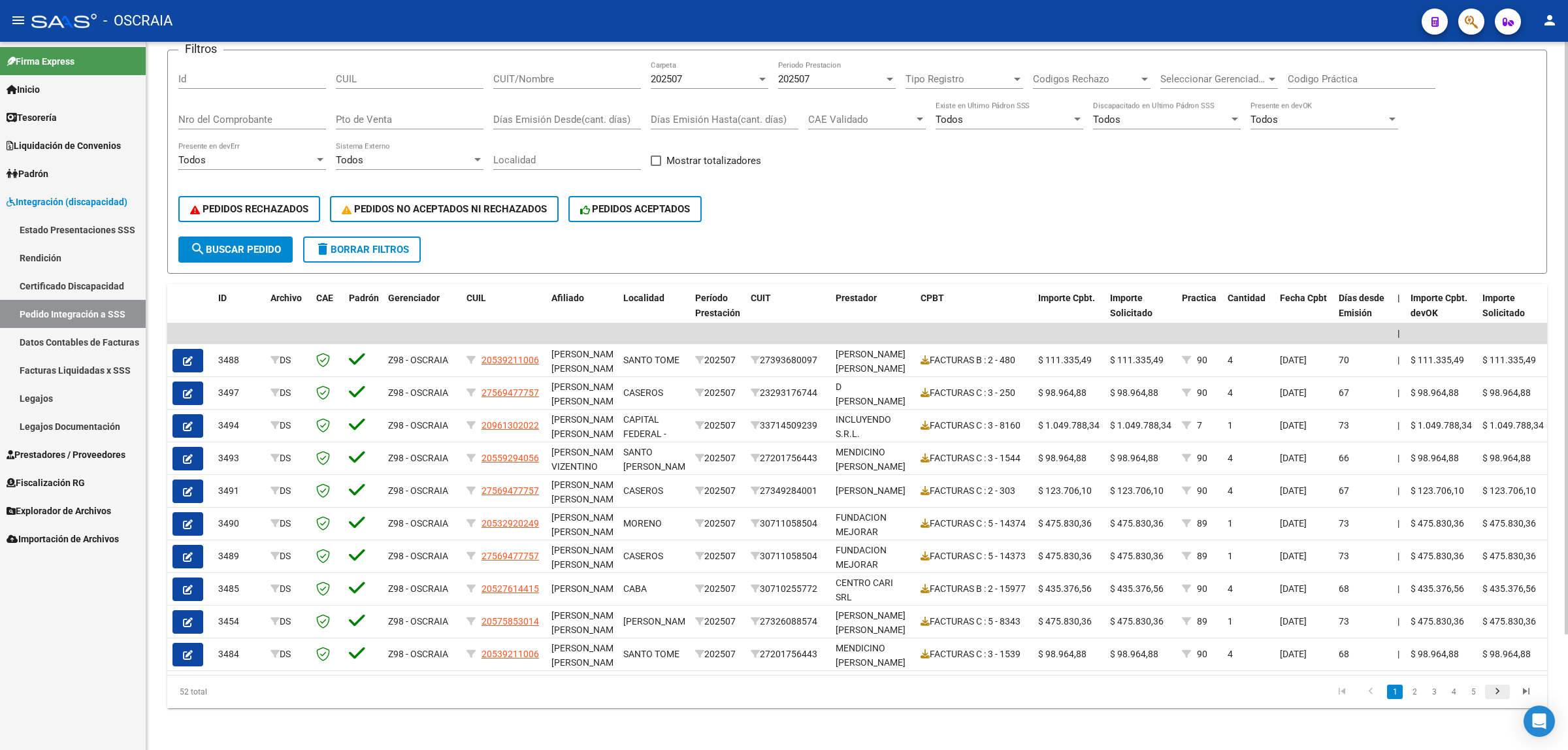
click at [1496, 691] on icon "go to next page" at bounding box center [1498, 693] width 17 height 16
click at [1498, 691] on icon "go to next page" at bounding box center [1498, 693] width 17 height 16
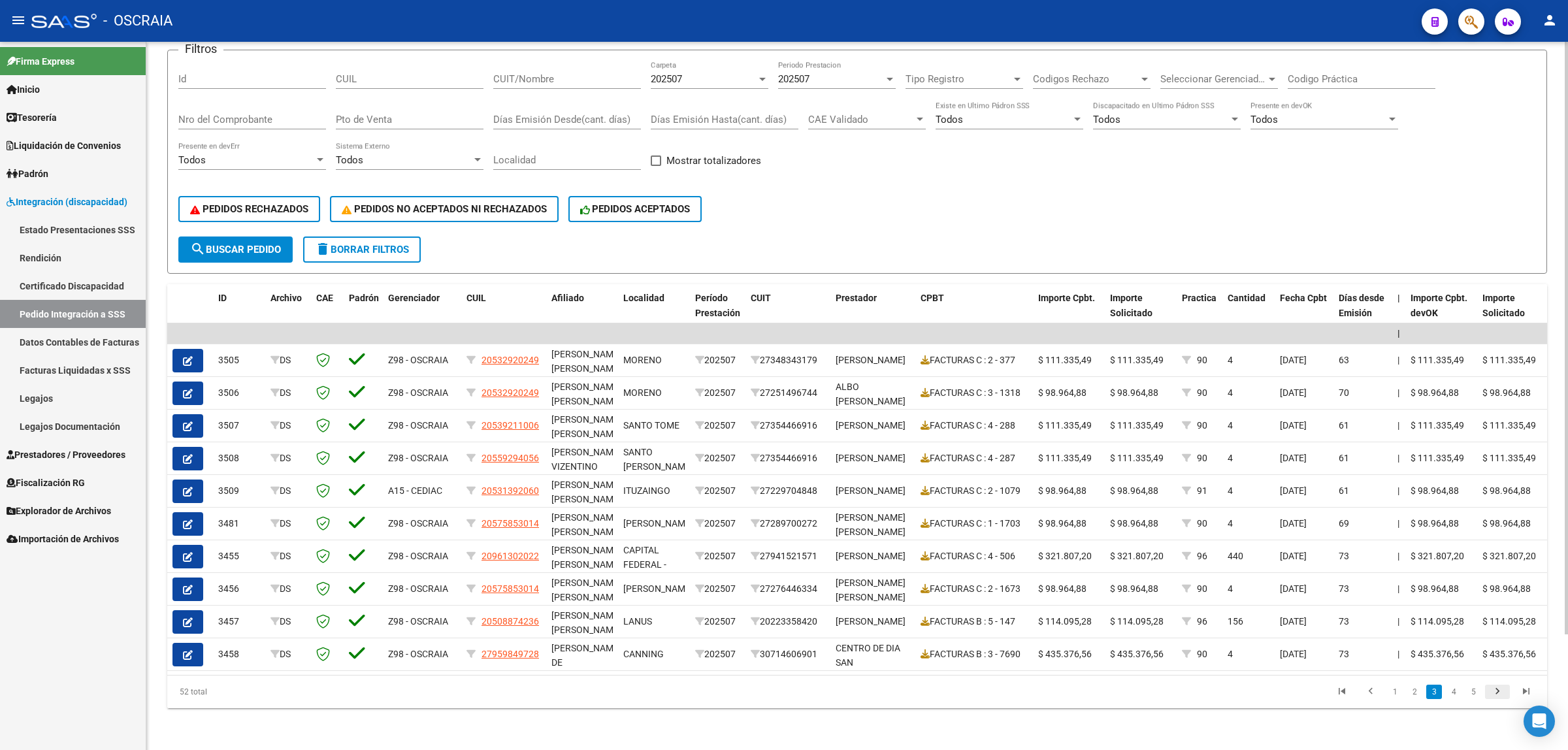
click at [1496, 690] on icon "go to next page" at bounding box center [1498, 693] width 17 height 16
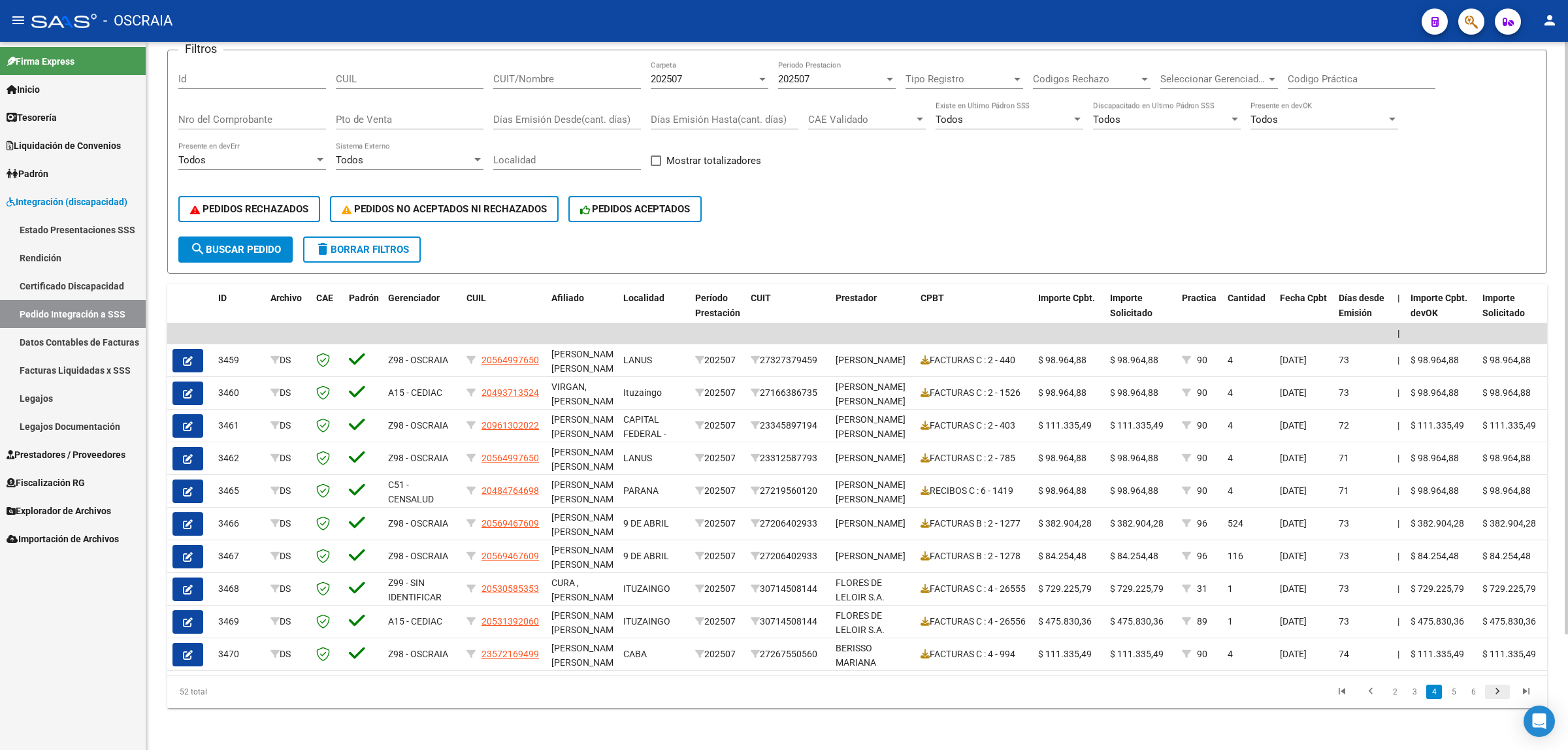
click at [1498, 690] on icon "go to next page" at bounding box center [1498, 693] width 17 height 16
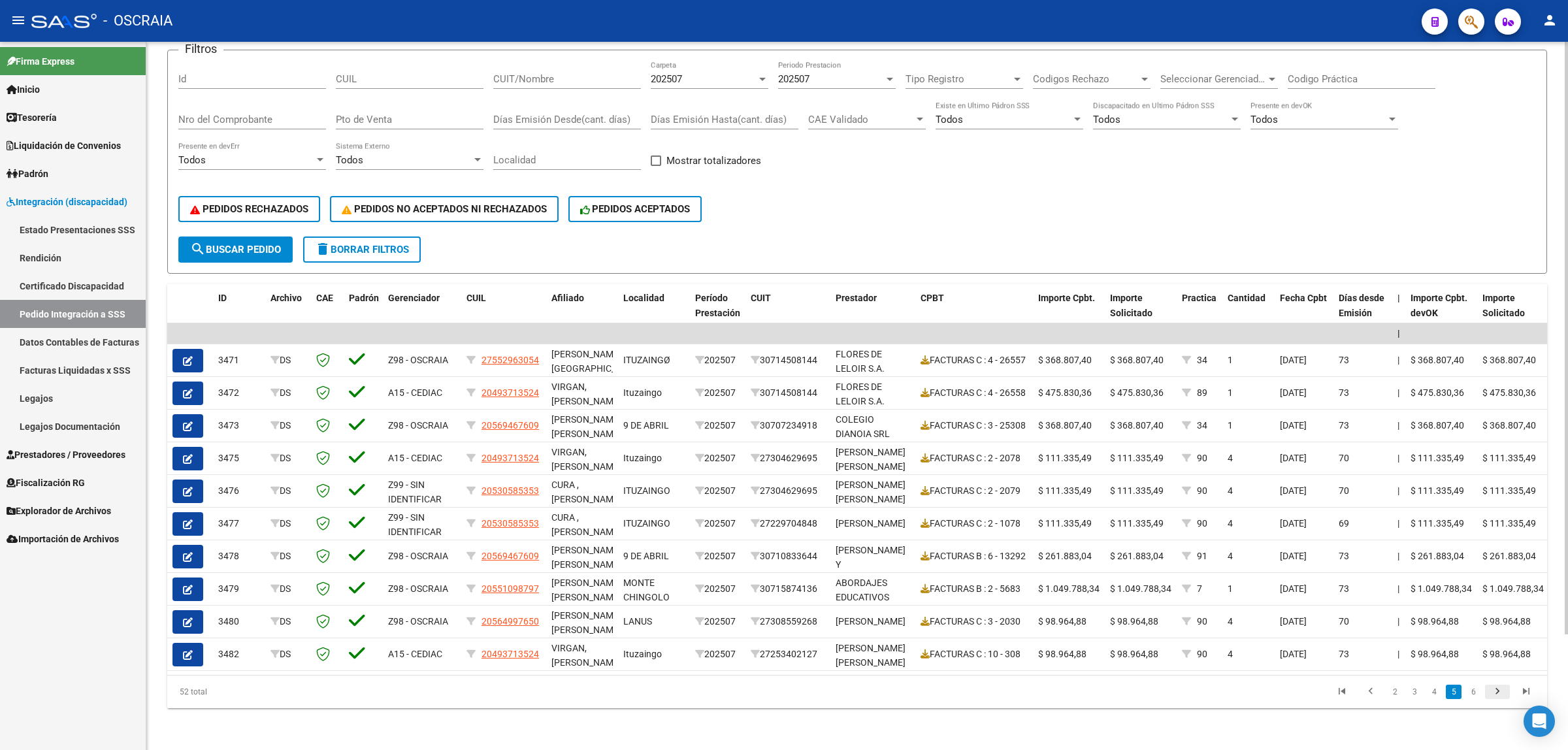
click at [1498, 695] on icon "go to next page" at bounding box center [1498, 693] width 17 height 16
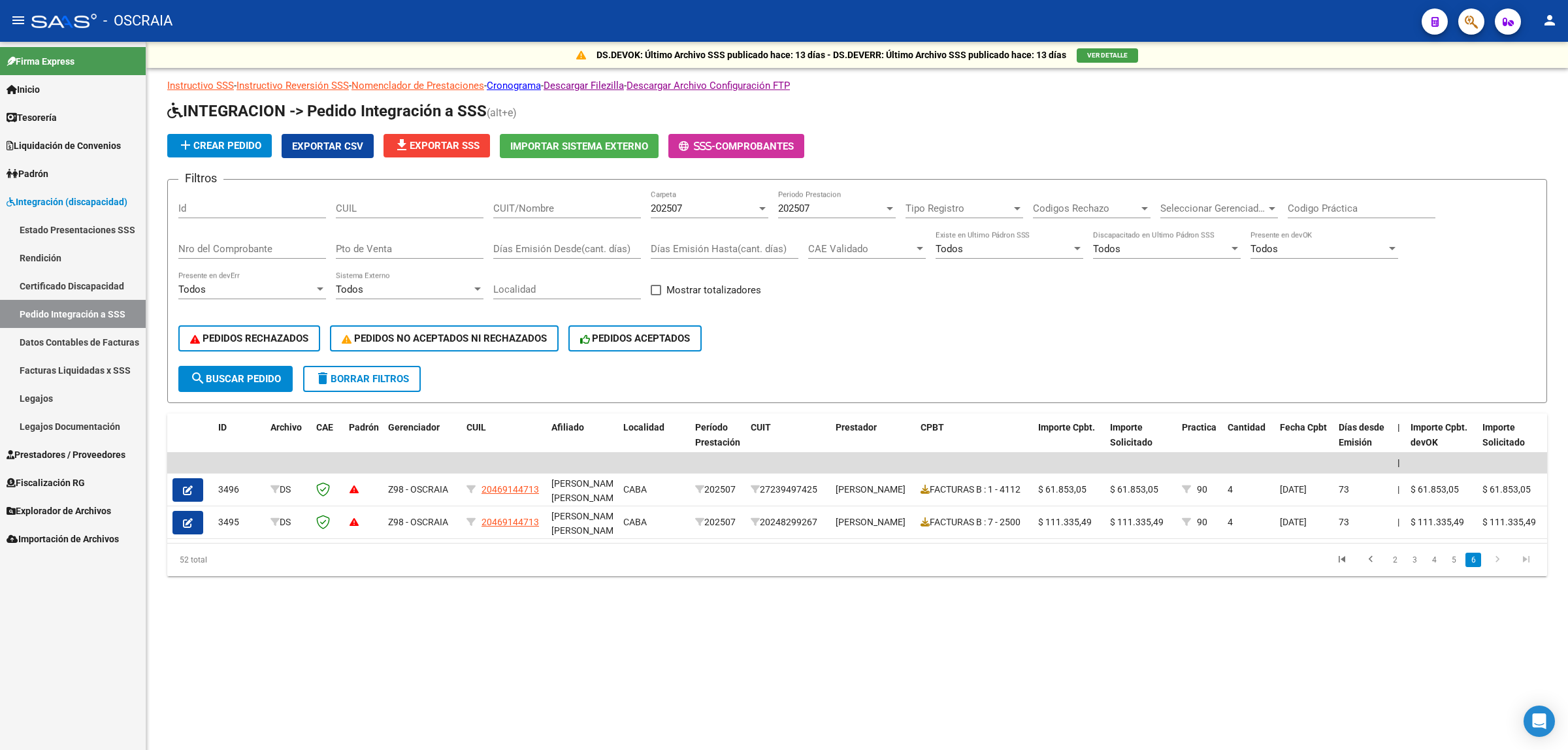
scroll to position [0, 0]
click at [1441, 567] on link "4" at bounding box center [1434, 560] width 16 height 14
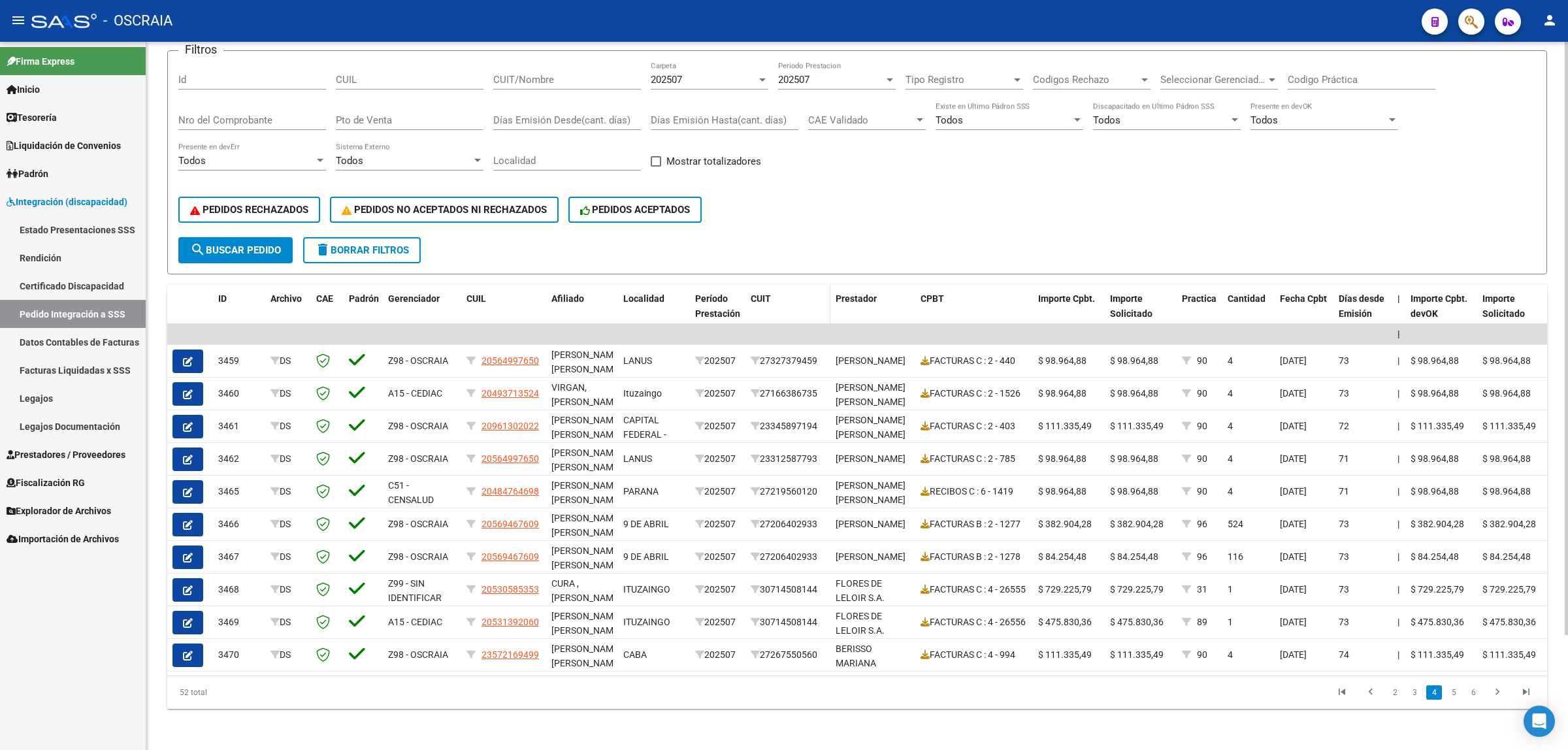
scroll to position [138, 0]
click at [1390, 693] on link "2" at bounding box center [1395, 692] width 16 height 14
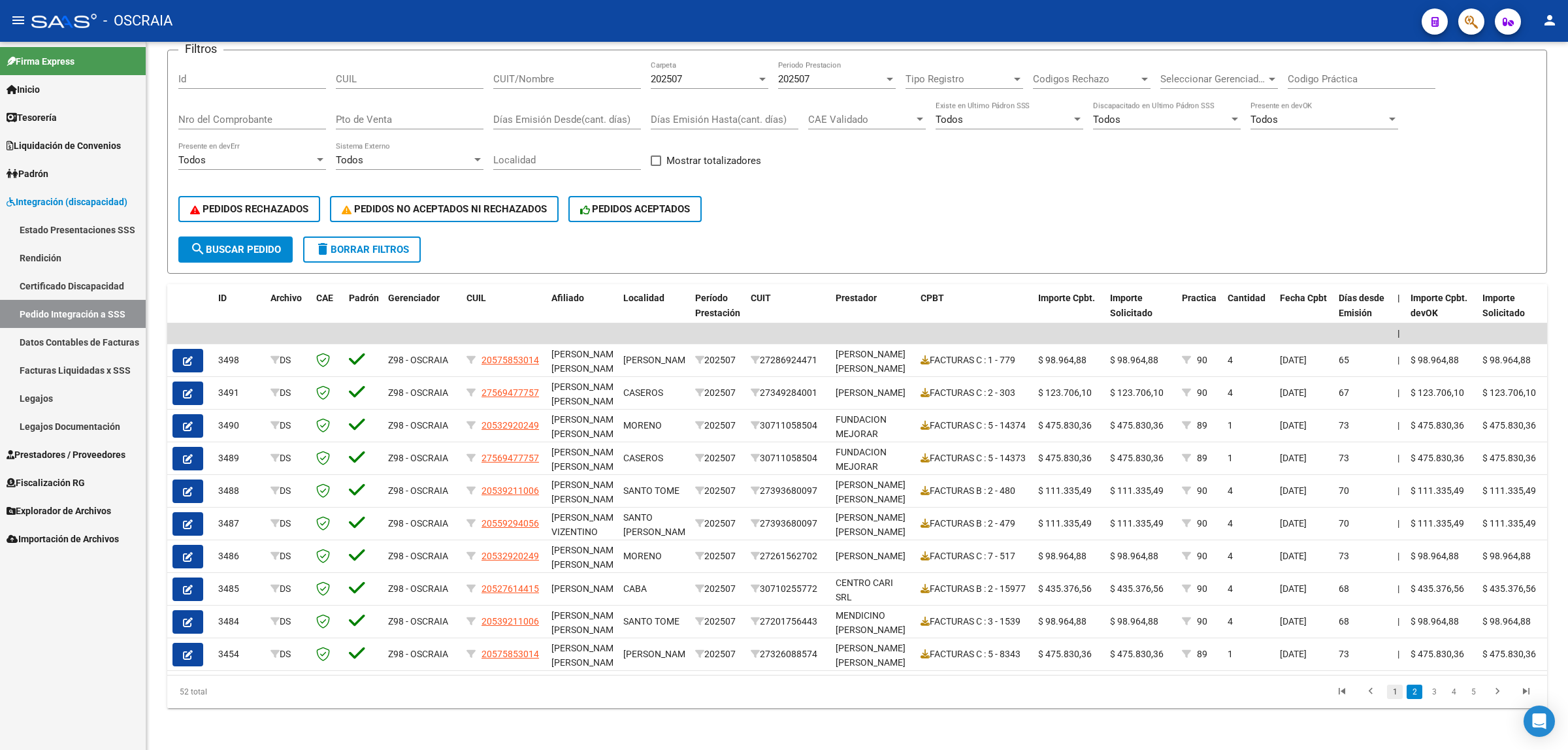
click at [1397, 696] on link "1" at bounding box center [1395, 692] width 16 height 14
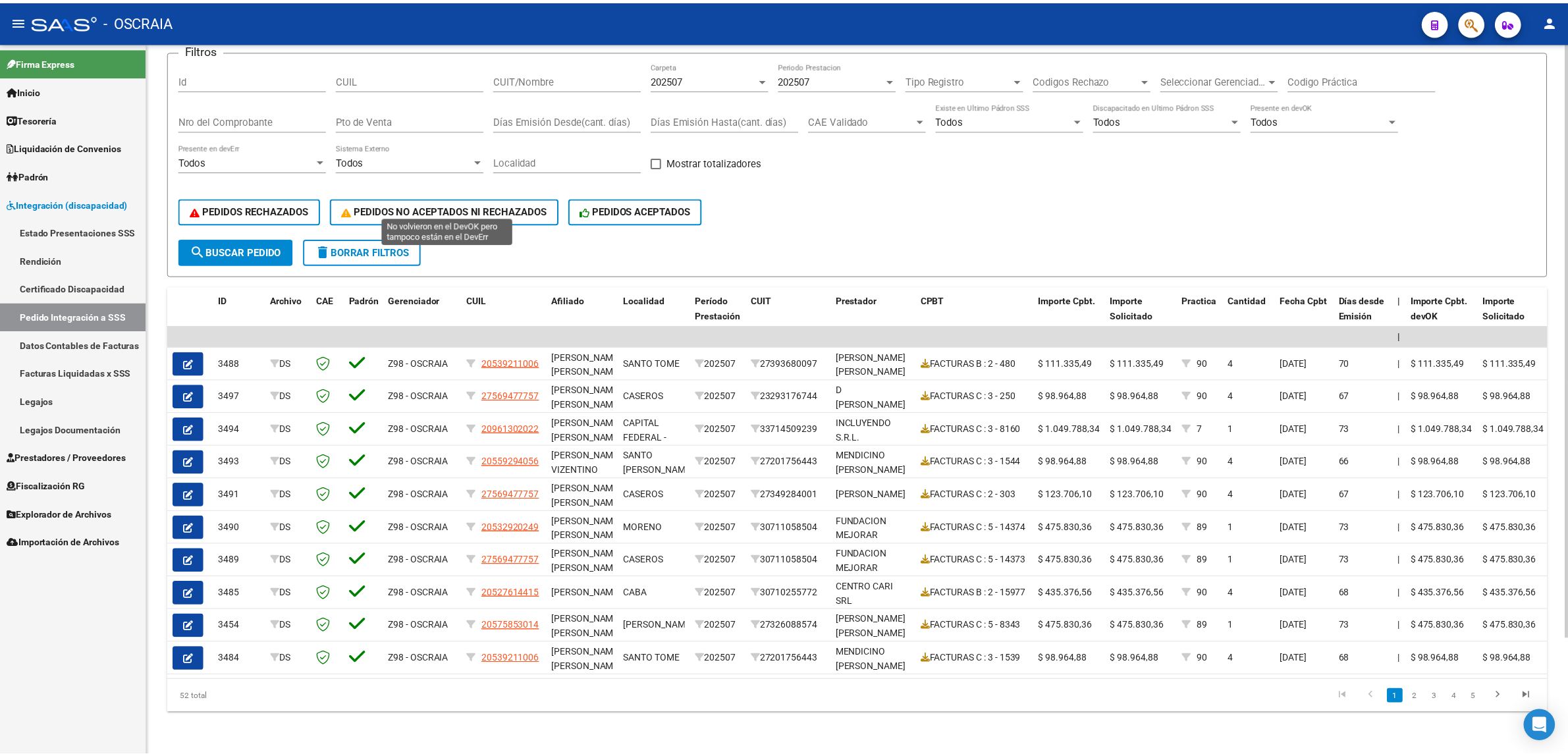
scroll to position [0, 0]
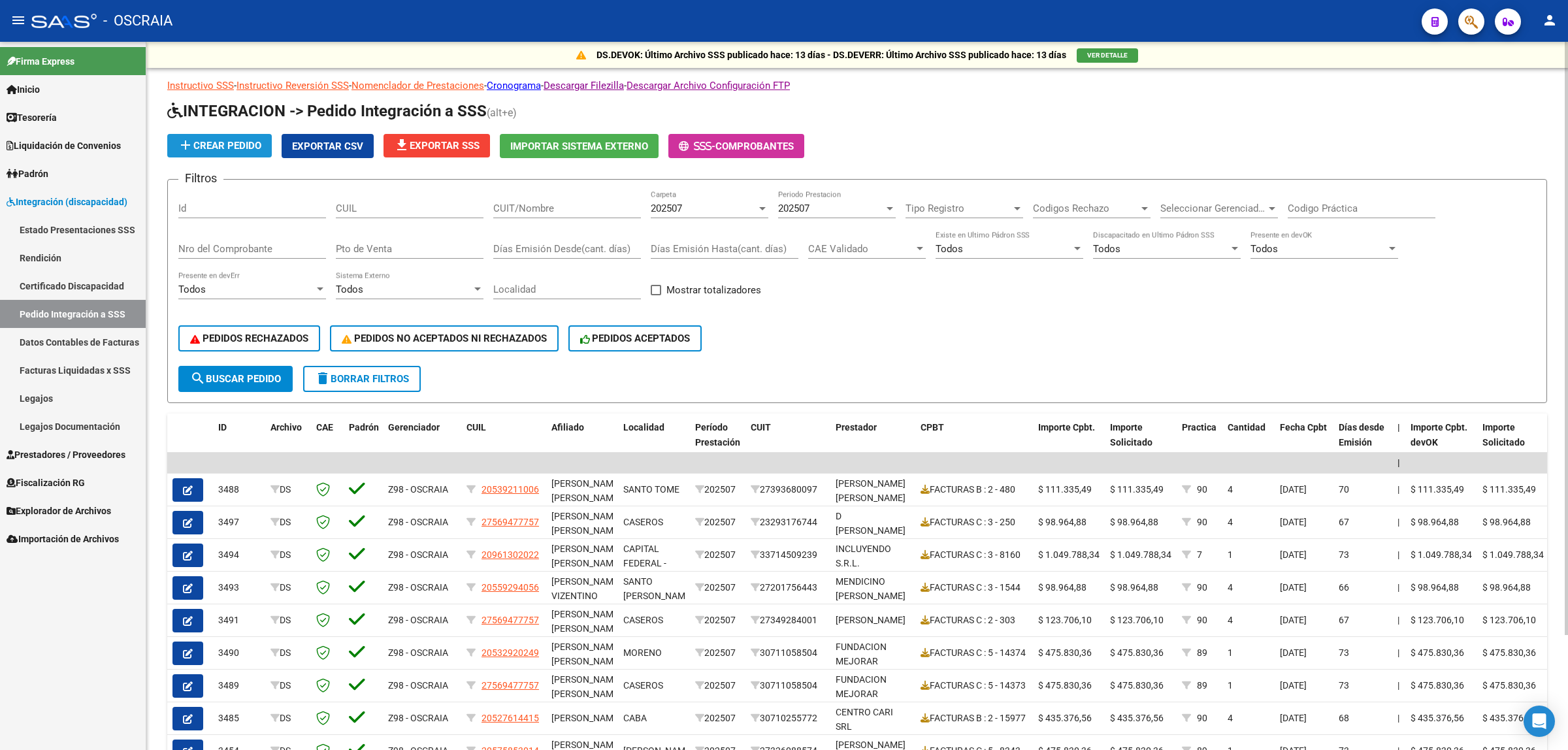
click at [220, 148] on span "add Crear Pedido" at bounding box center [220, 146] width 84 height 12
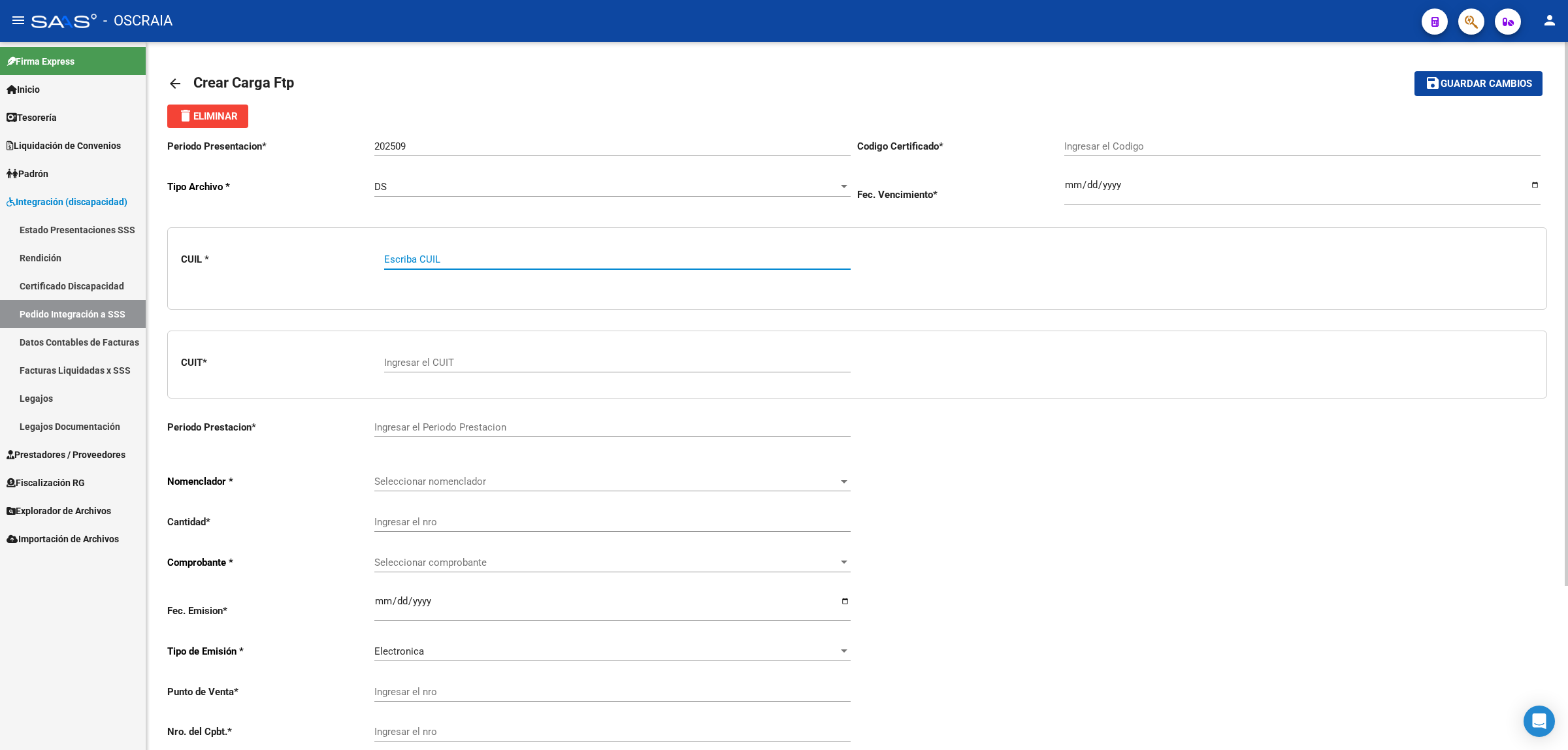
click at [166, 82] on div "arrow_back Crear Carga Ftp save Guardar cambios delete Eliminar Periodo Present…" at bounding box center [857, 506] width 1422 height 928
click at [172, 82] on mat-icon "arrow_back" at bounding box center [175, 84] width 16 height 16
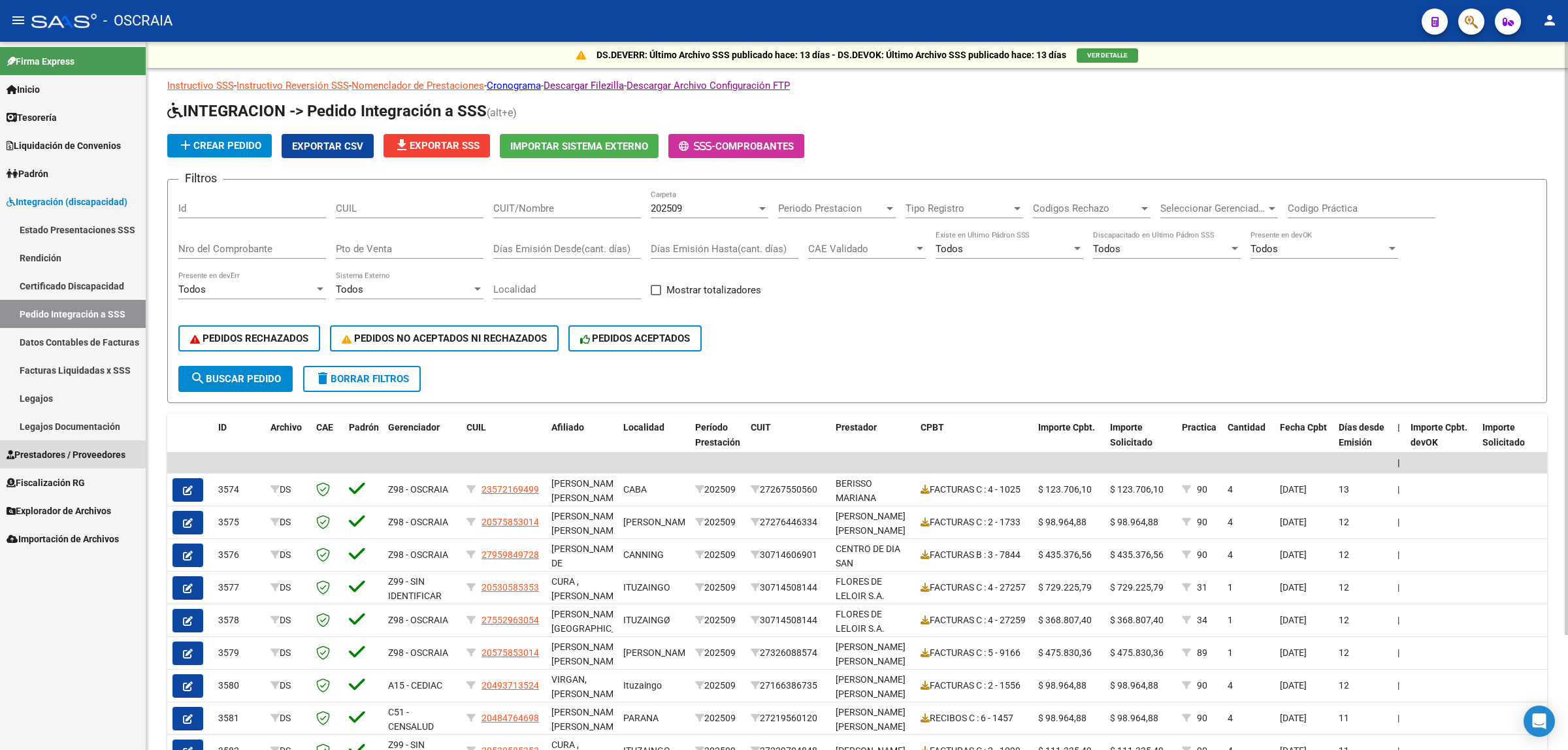
click at [36, 452] on span "Prestadores / Proveedores" at bounding box center [65, 455] width 119 height 14
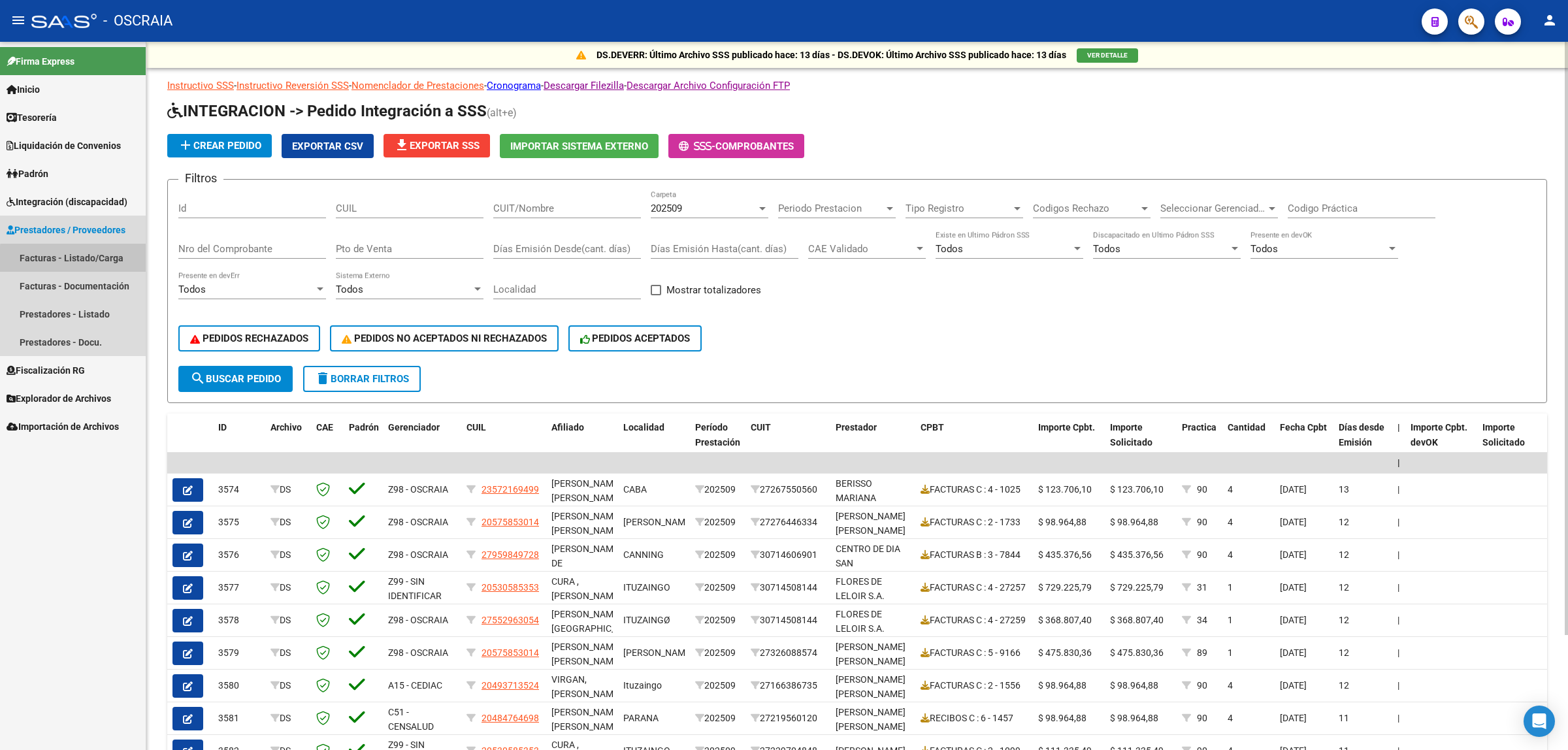
click at [85, 263] on link "Facturas - Listado/Carga" at bounding box center [72, 258] width 146 height 28
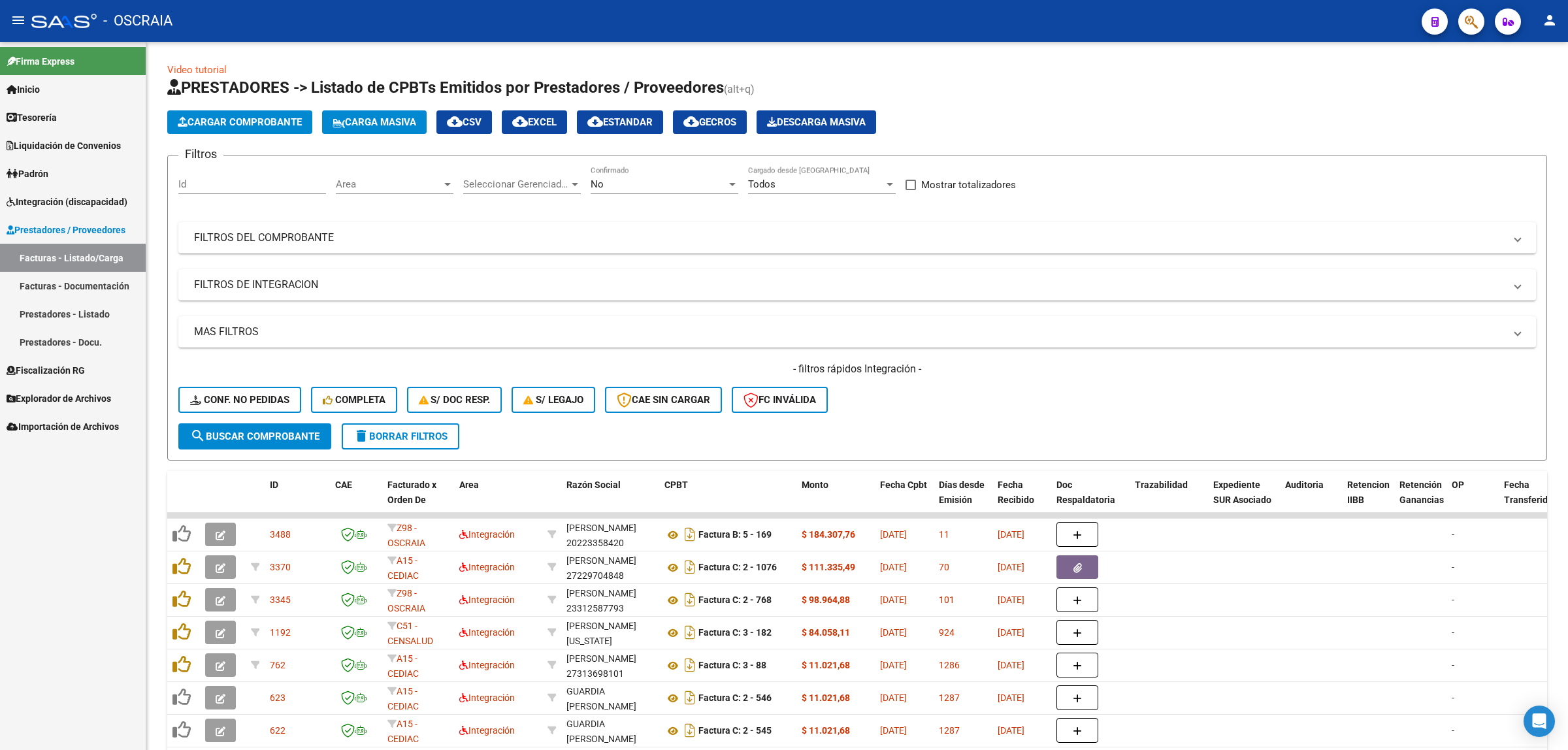
click at [284, 119] on span "Cargar Comprobante" at bounding box center [239, 122] width 124 height 12
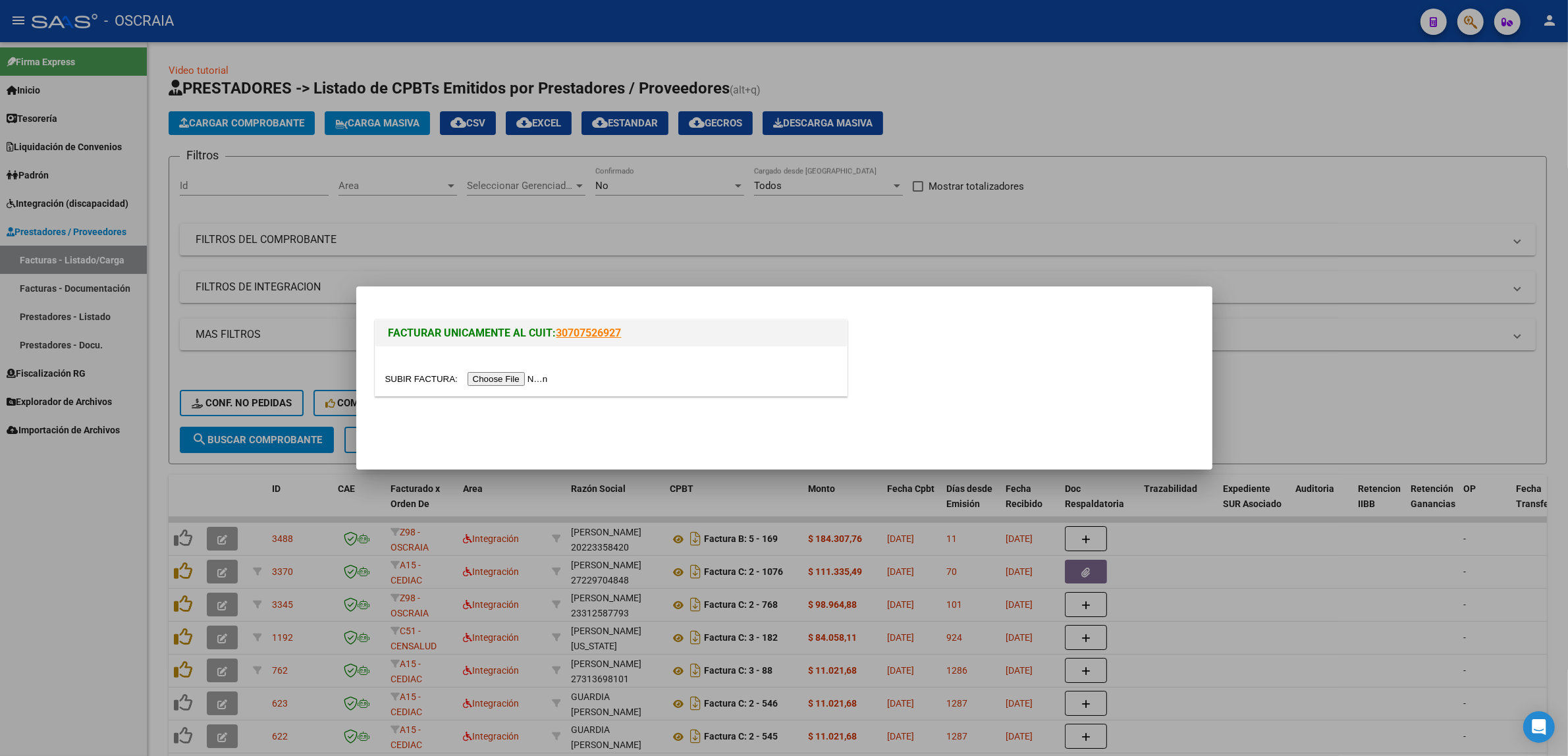
click at [511, 380] on input "file" at bounding box center [468, 379] width 167 height 14
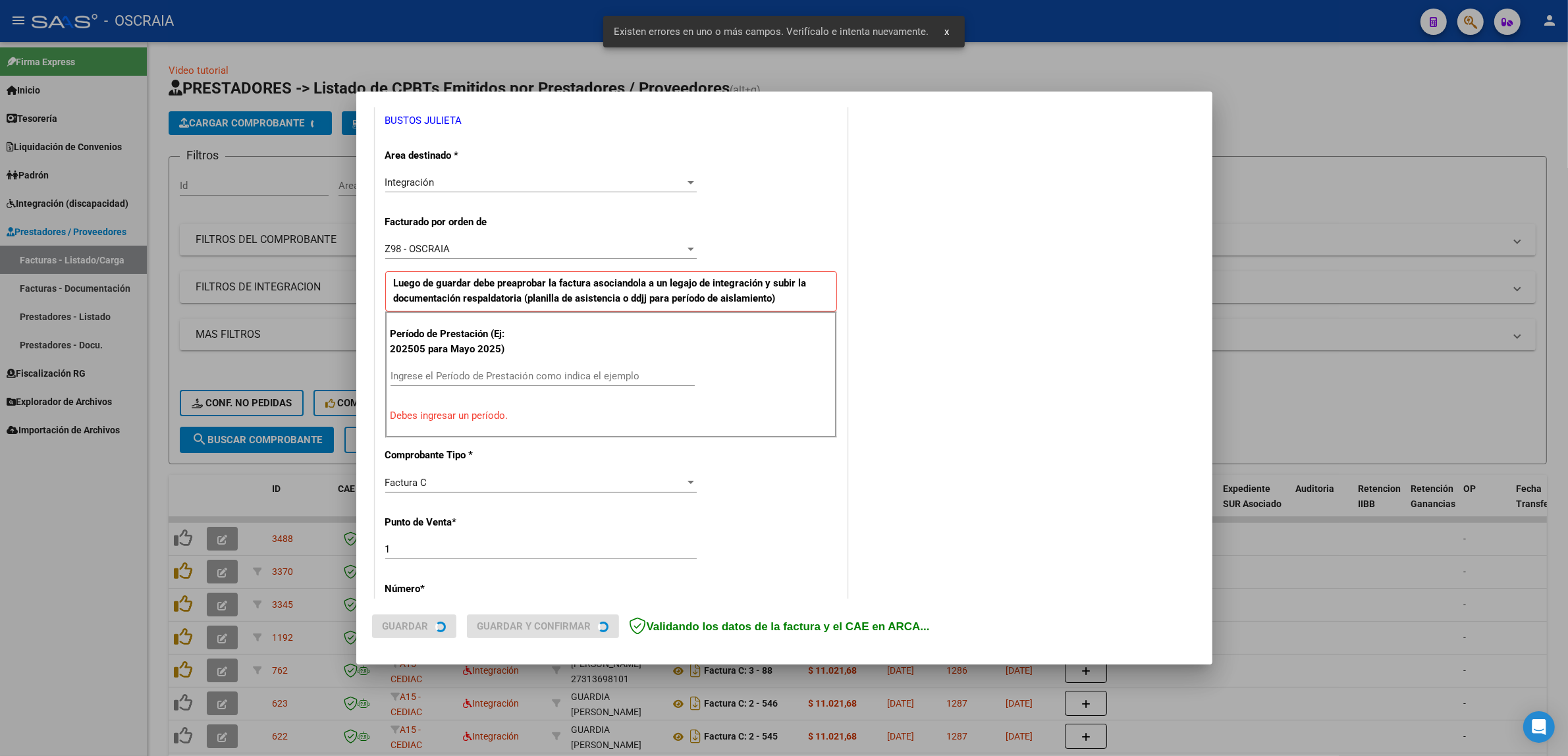
scroll to position [281, 0]
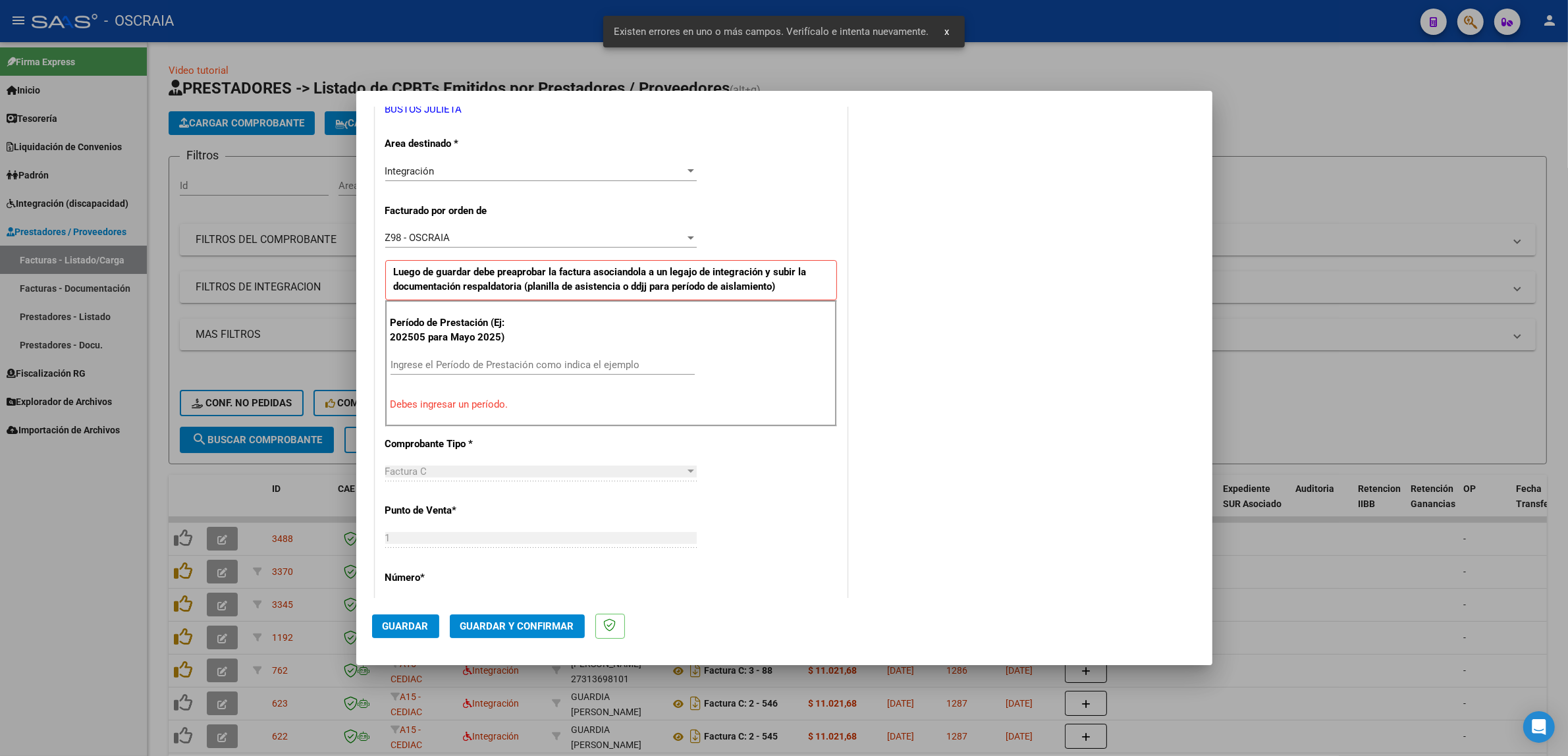
click at [478, 376] on div "Ingrese el Período de Prestación como indica el ejemplo" at bounding box center [542, 371] width 304 height 32
click at [480, 366] on input "Ingrese el Período de Prestación como indica el ejemplo" at bounding box center [542, 364] width 304 height 12
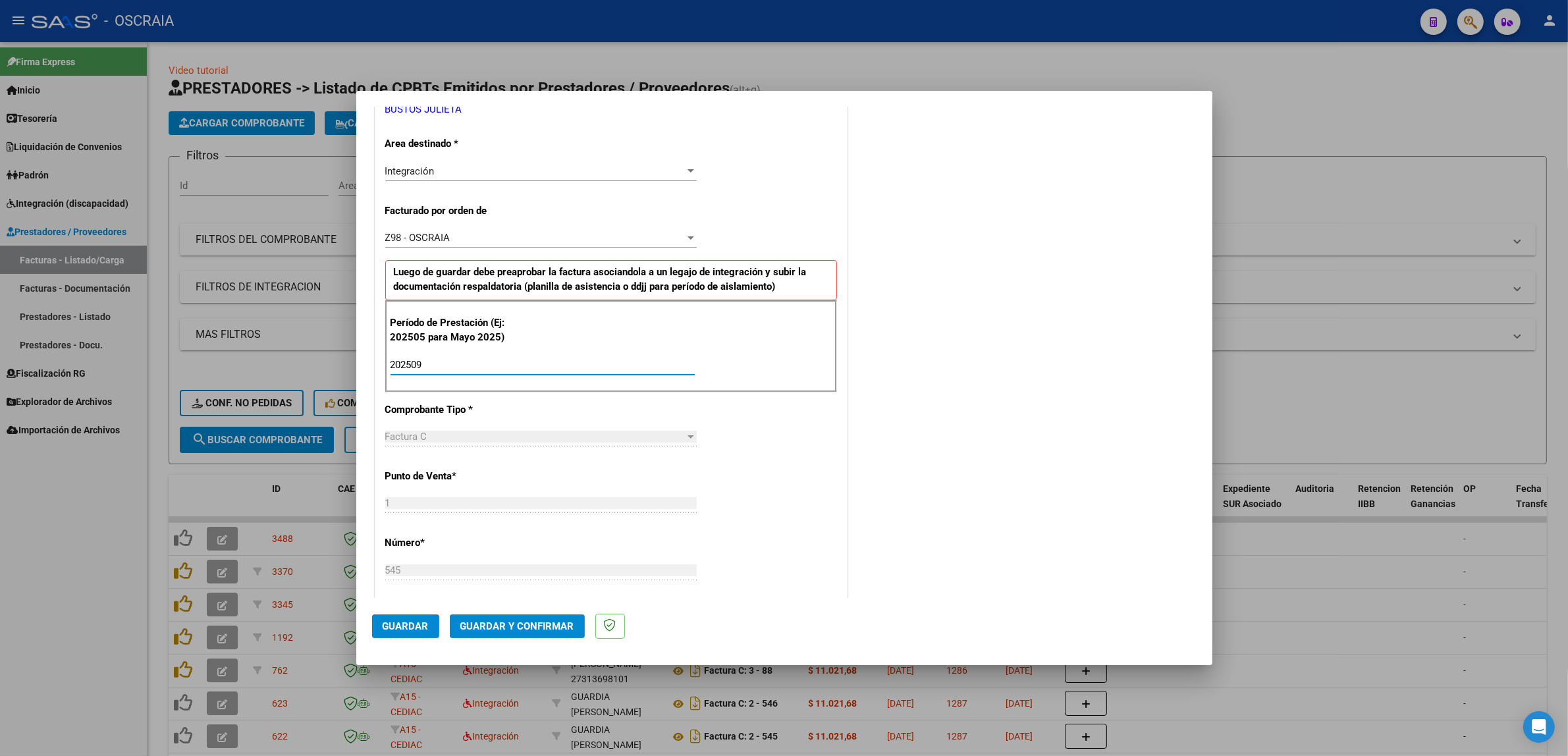
type input "202509"
click at [821, 215] on div "CUIT * 27-39775247-5 Ingresar CUIT ANALISIS PRESTADOR [PERSON_NAME] Area destin…" at bounding box center [611, 557] width 472 height 1133
click at [412, 629] on span "Guardar" at bounding box center [405, 626] width 46 height 12
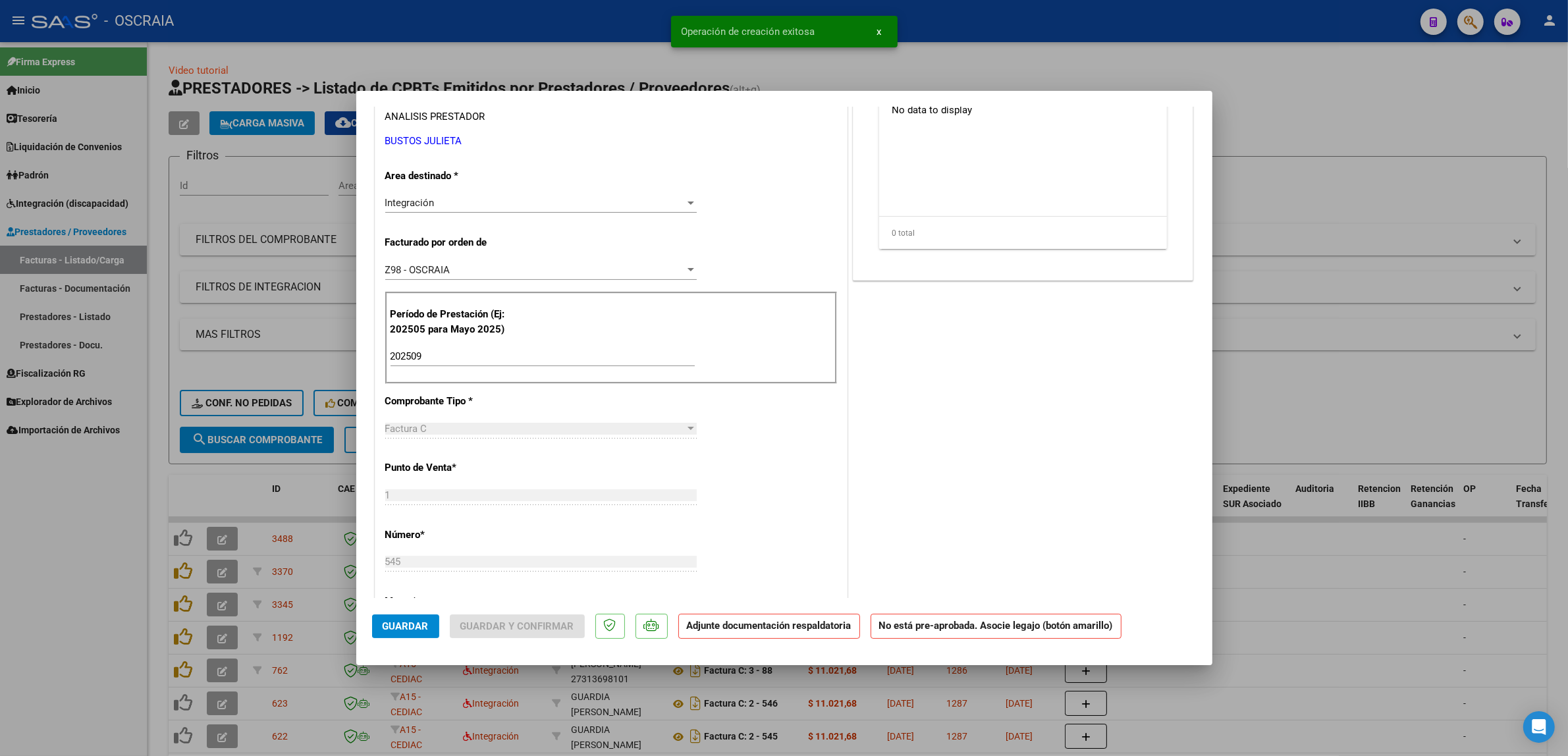
scroll to position [0, 0]
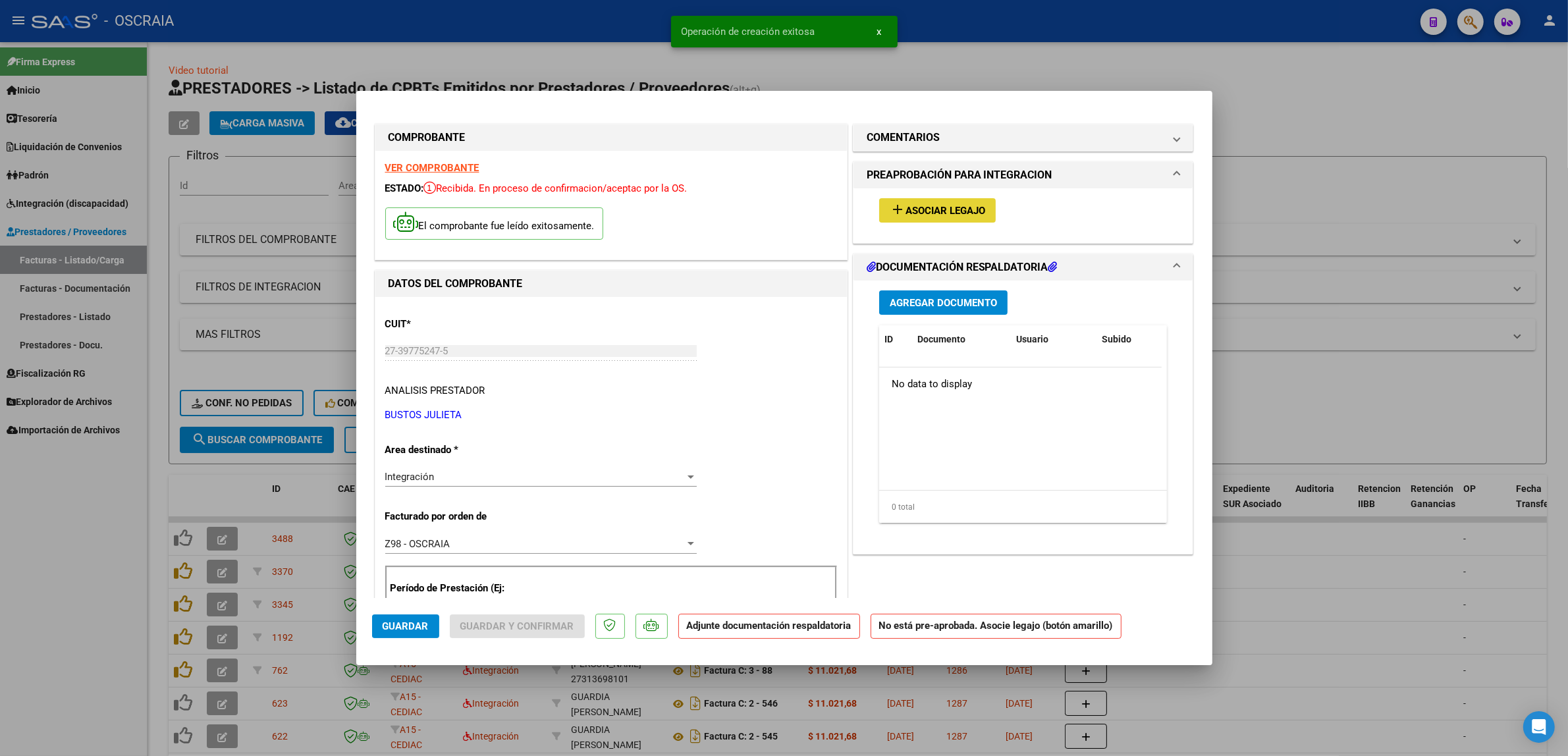
click at [932, 201] on button "add Asociar Legajo" at bounding box center [937, 210] width 117 height 24
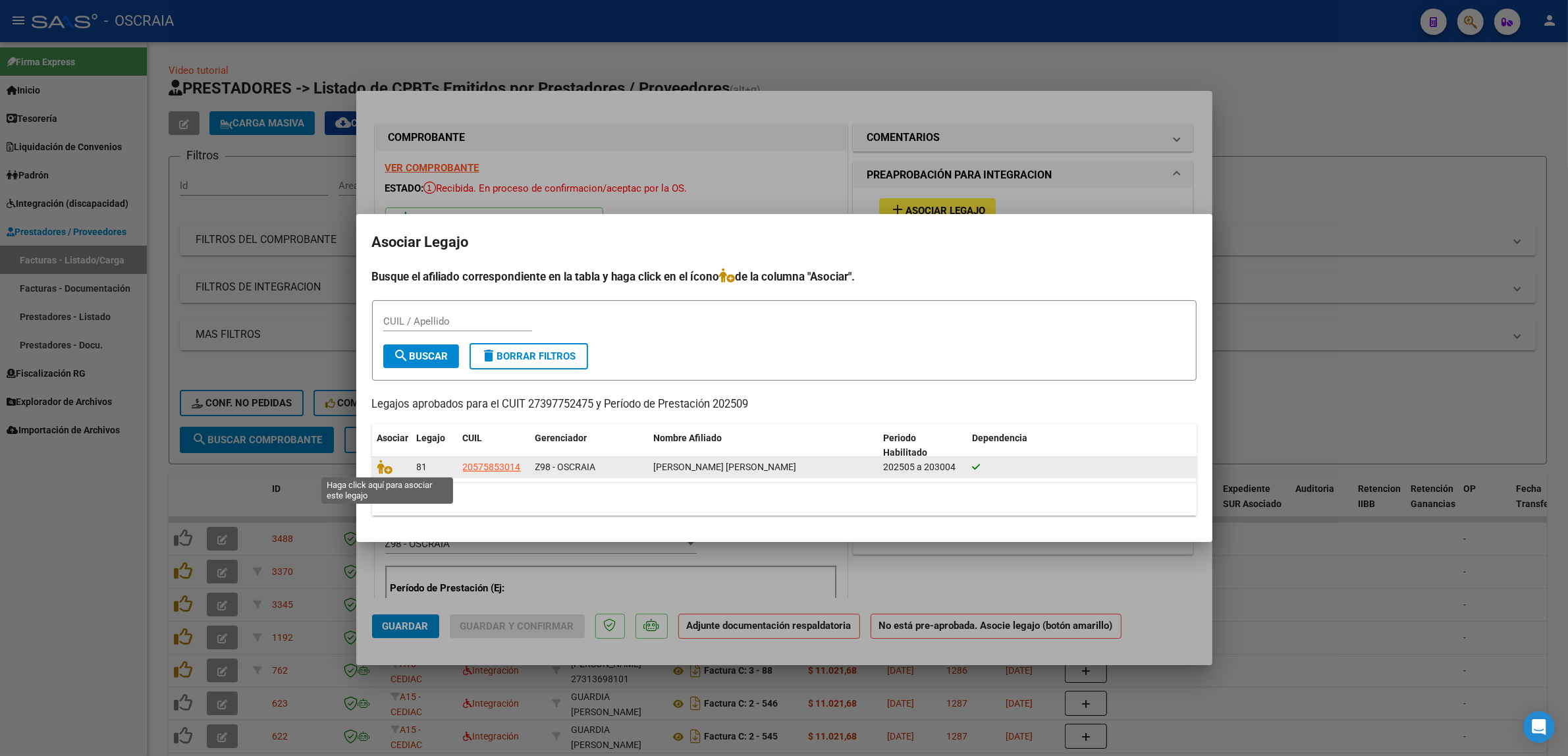
click at [392, 464] on span at bounding box center [387, 467] width 20 height 11
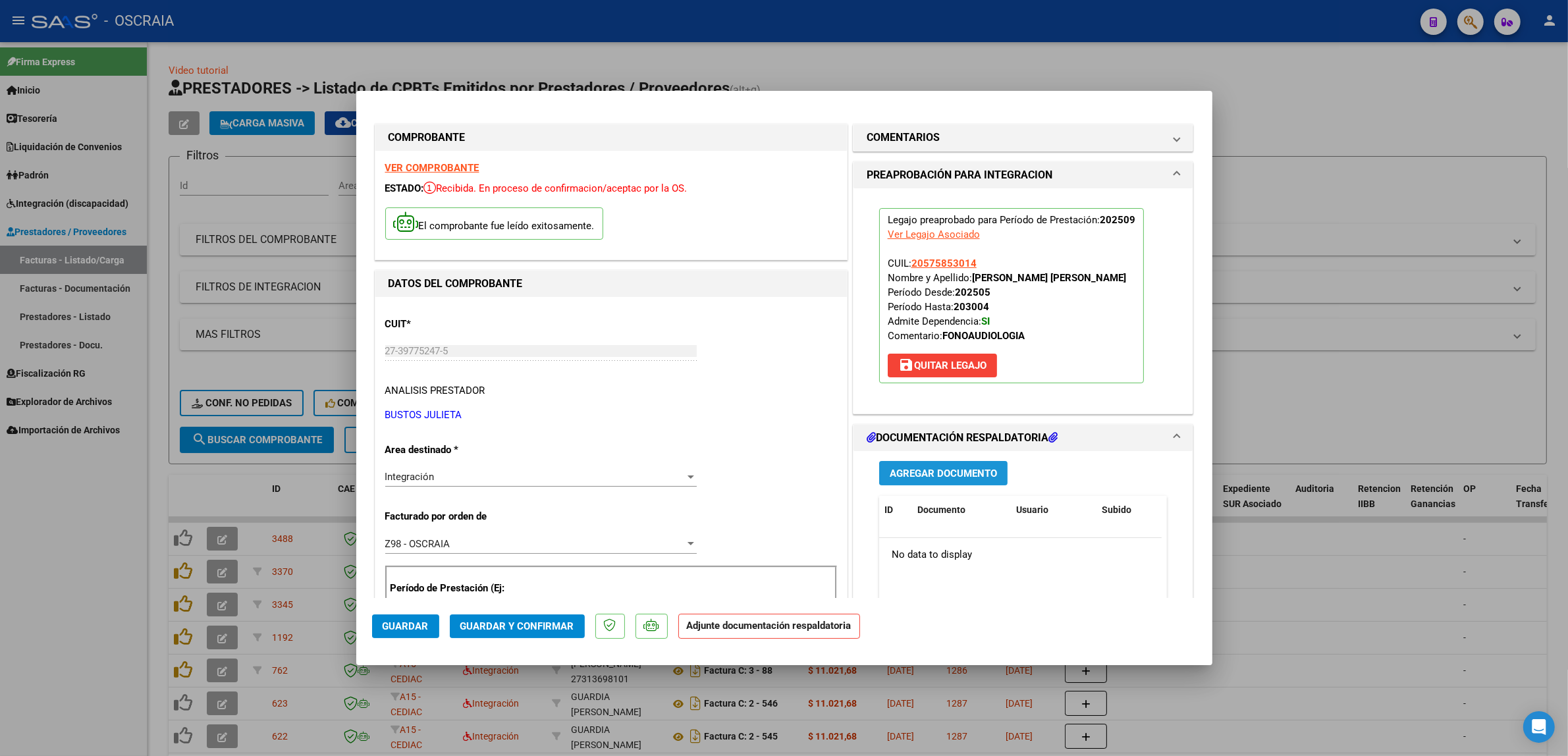
click at [879, 480] on button "Agregar Documento" at bounding box center [943, 473] width 128 height 24
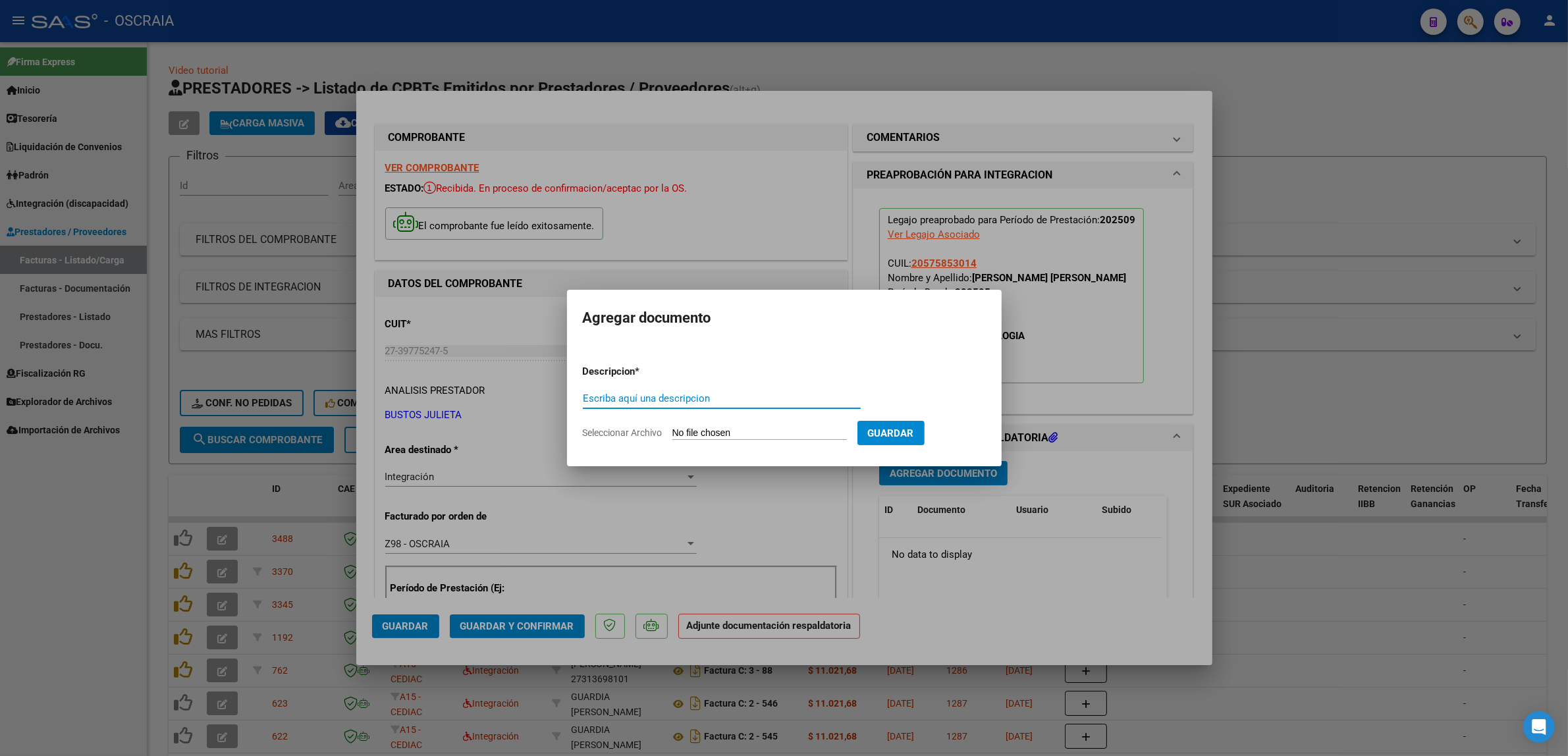
click at [662, 399] on input "Escriba aquí una descripcion" at bounding box center [722, 398] width 278 height 12
type input "PLANILLA DE ASISTENCIA"
click at [672, 427] on input "Seleccionar Archivo" at bounding box center [760, 433] width 175 height 12
click at [775, 435] on input "Seleccionar Archivo" at bounding box center [760, 433] width 175 height 12
type input "C:\fakepath\07-2025 [PERSON_NAME] FC 545 FONOAUDIOLOGIA AGUIRRIBEÑA [PERSON_NAM…"
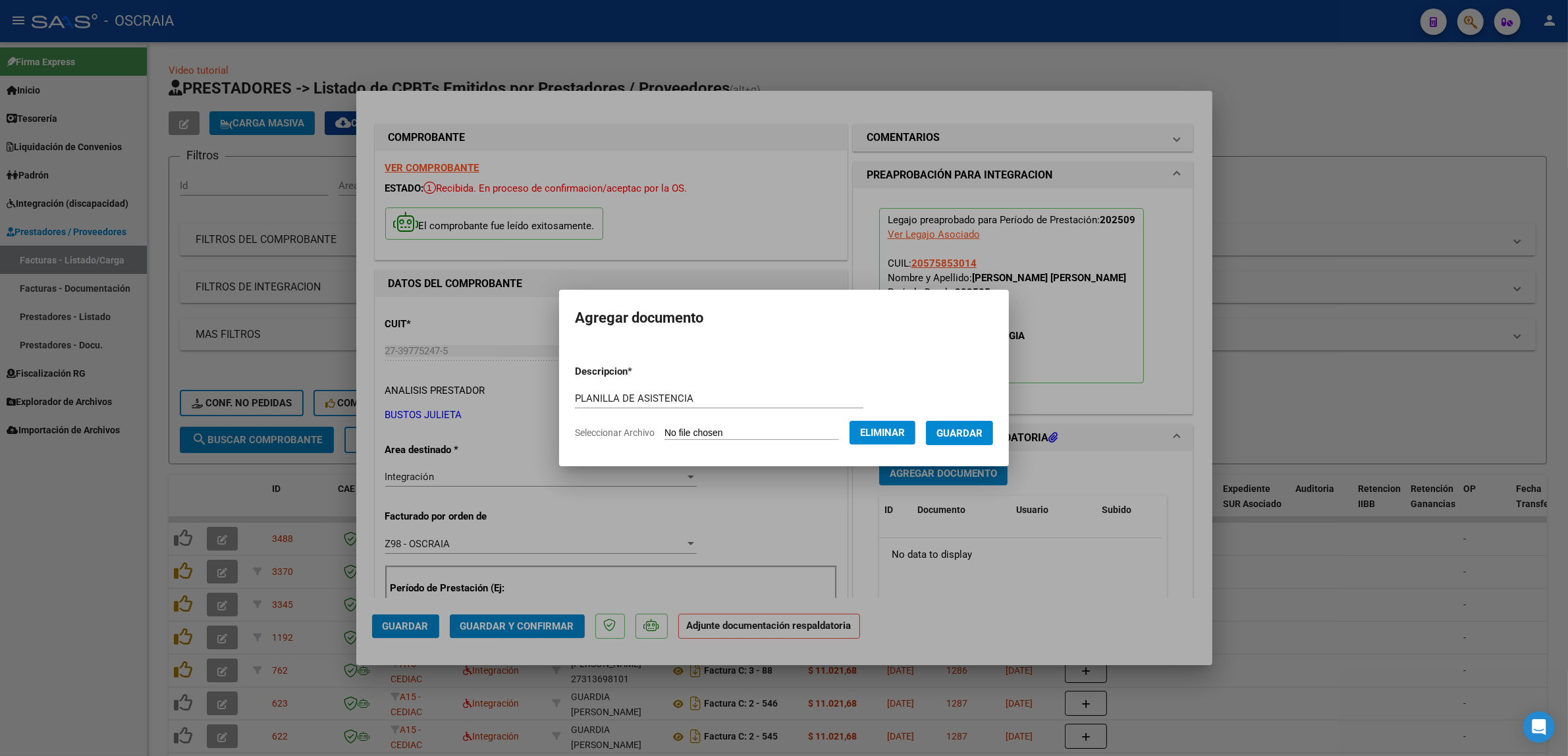
click at [952, 429] on span "Guardar" at bounding box center [959, 433] width 46 height 12
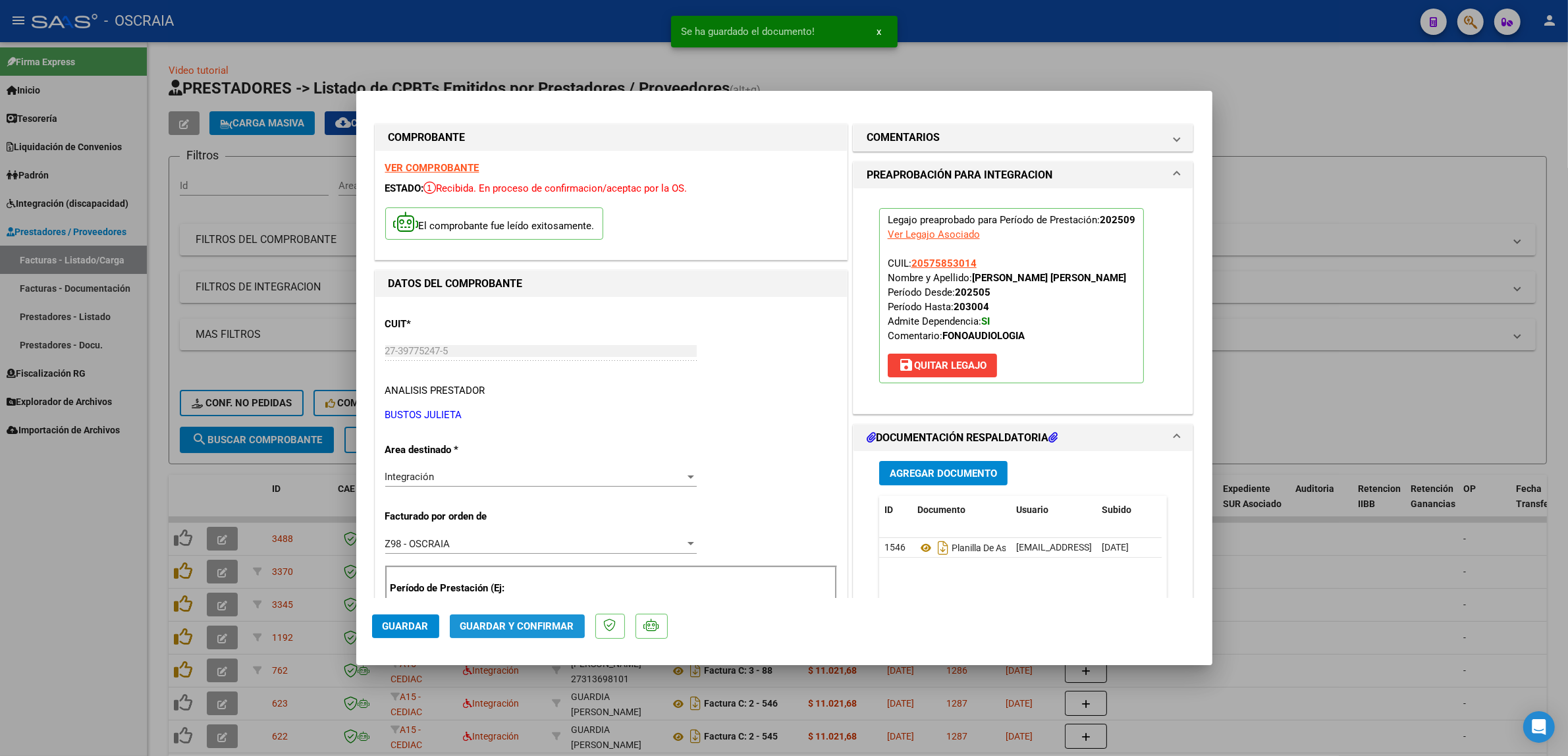
click at [514, 620] on span "Guardar y Confirmar" at bounding box center [517, 626] width 114 height 12
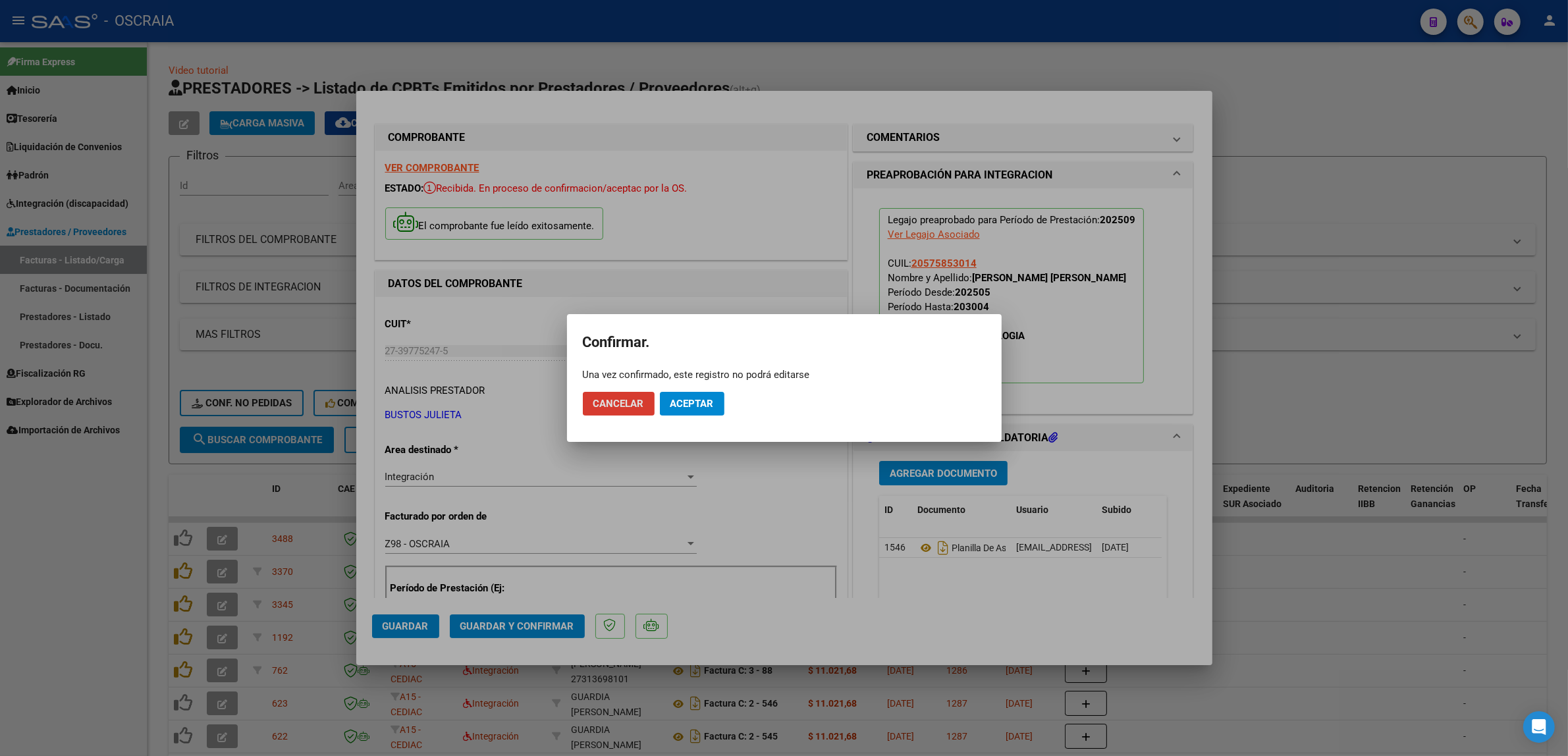
click at [707, 398] on span "Aceptar" at bounding box center [692, 404] width 44 height 12
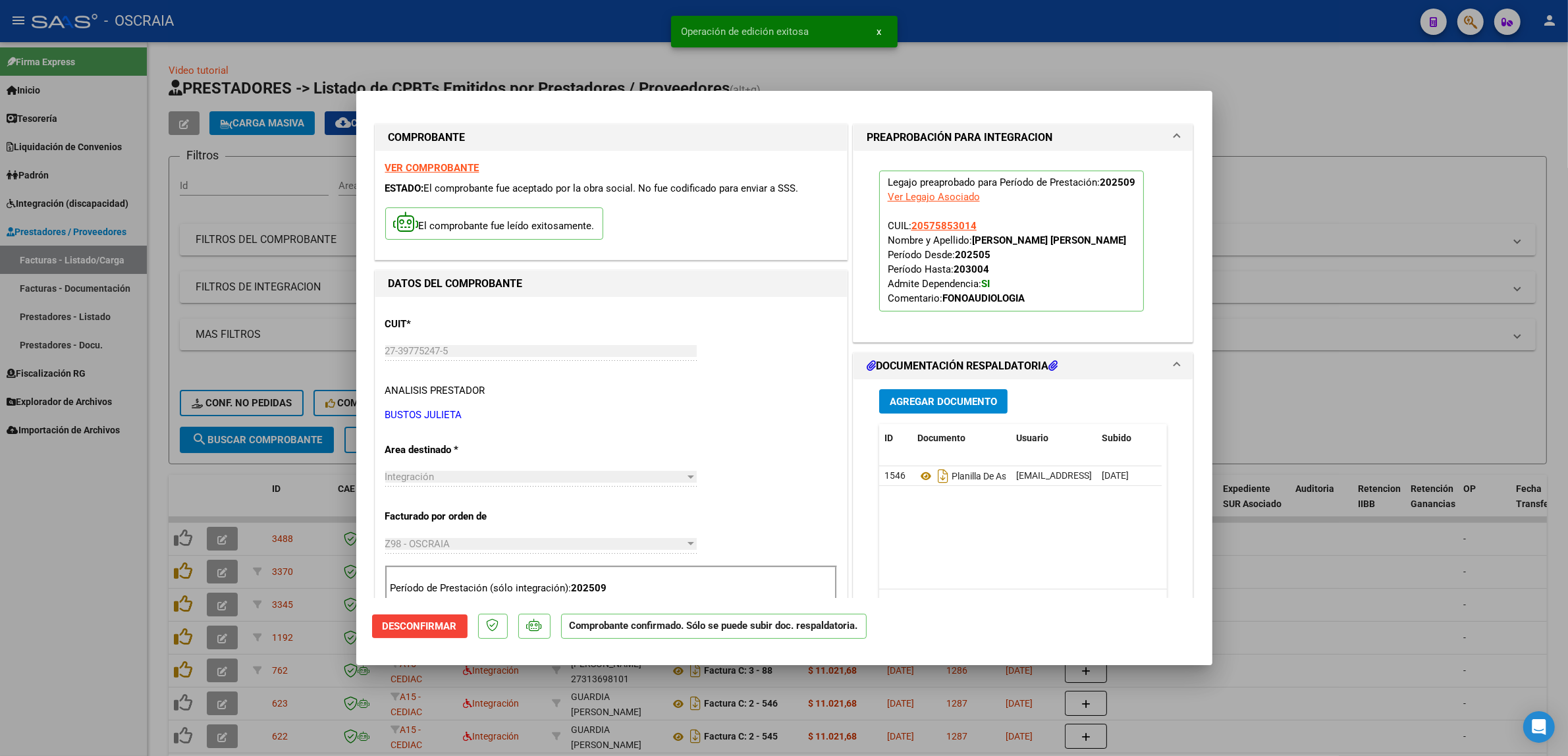
click at [316, 447] on div at bounding box center [784, 378] width 1568 height 756
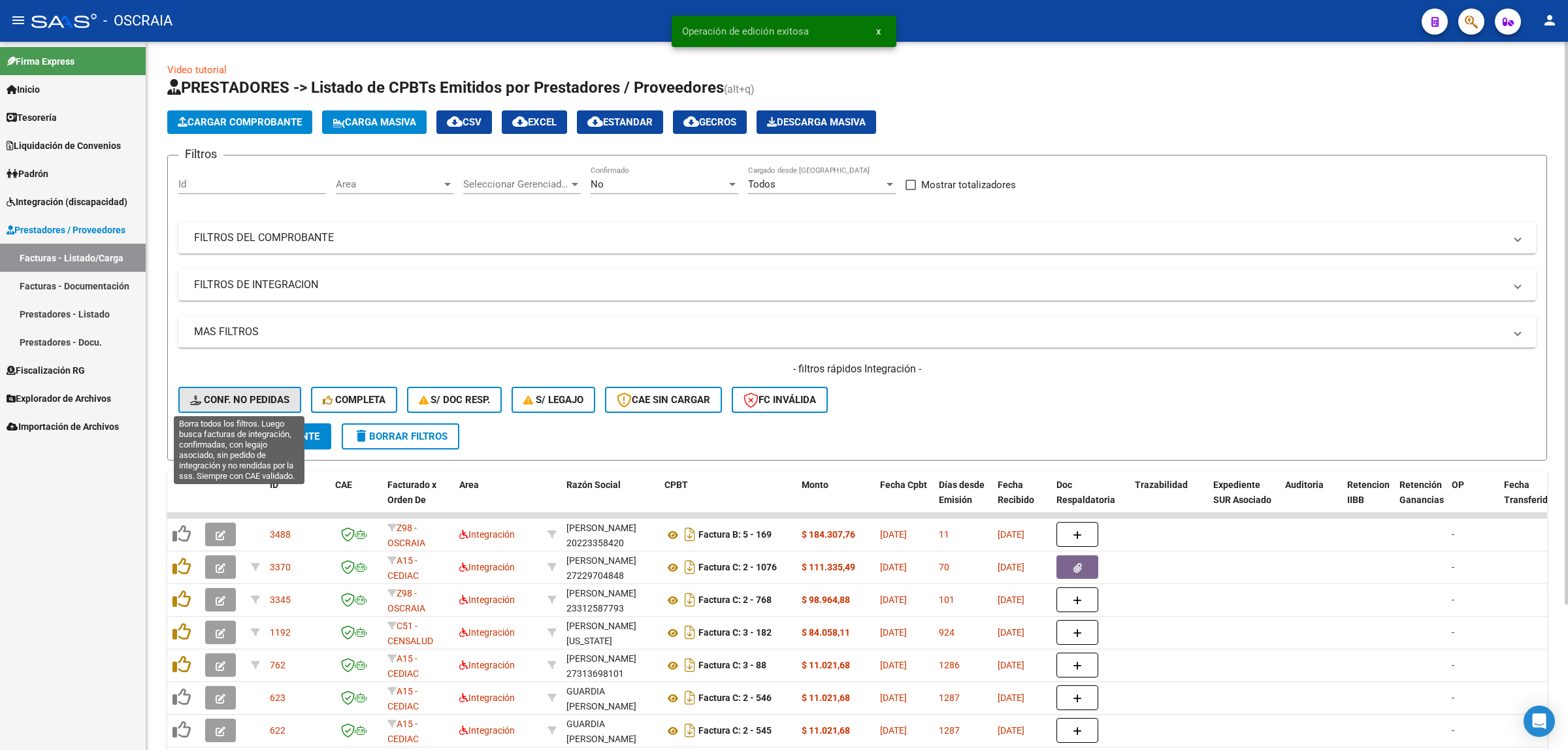
click at [240, 387] on button "Conf. no pedidas" at bounding box center [239, 399] width 123 height 26
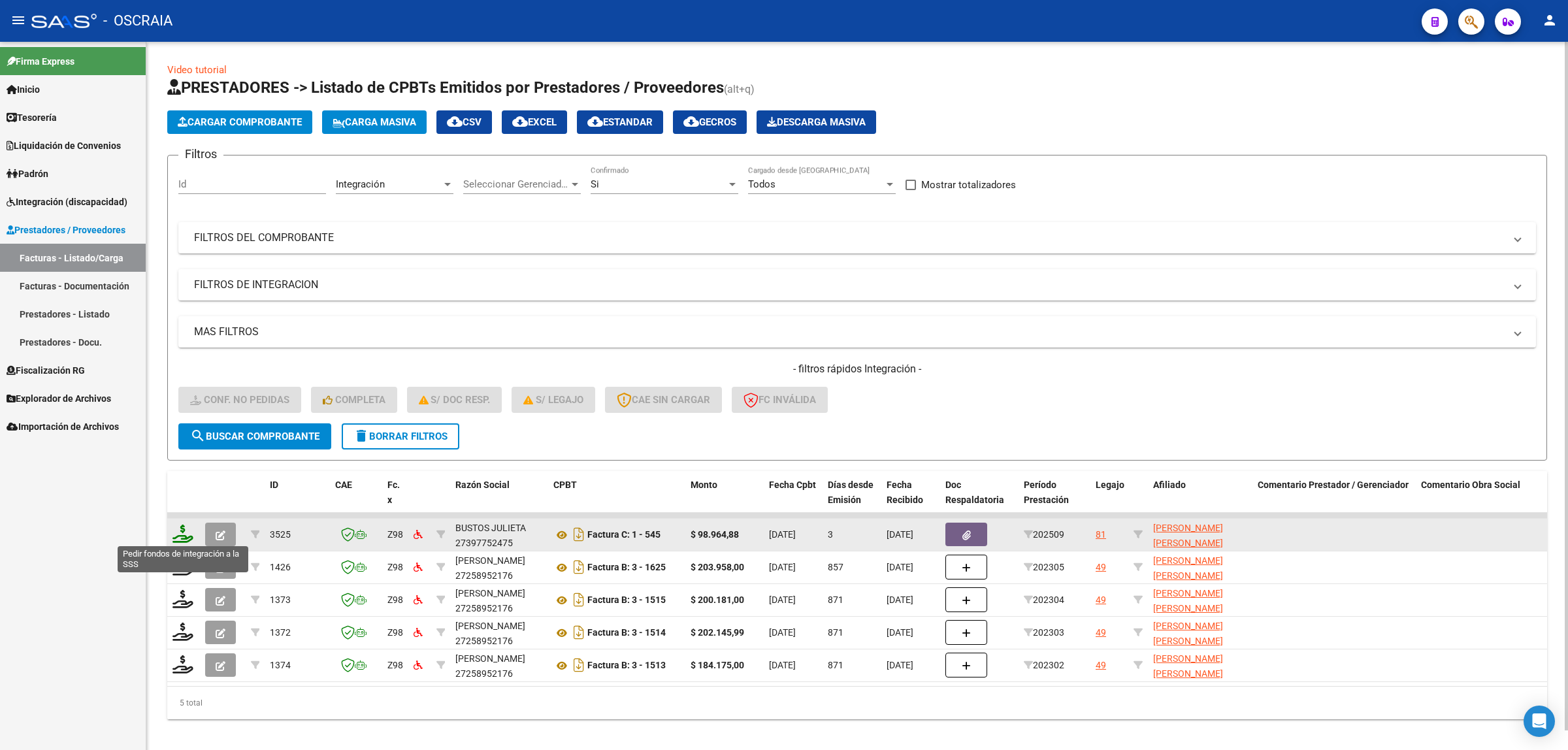
click at [185, 538] on icon at bounding box center [183, 534] width 21 height 18
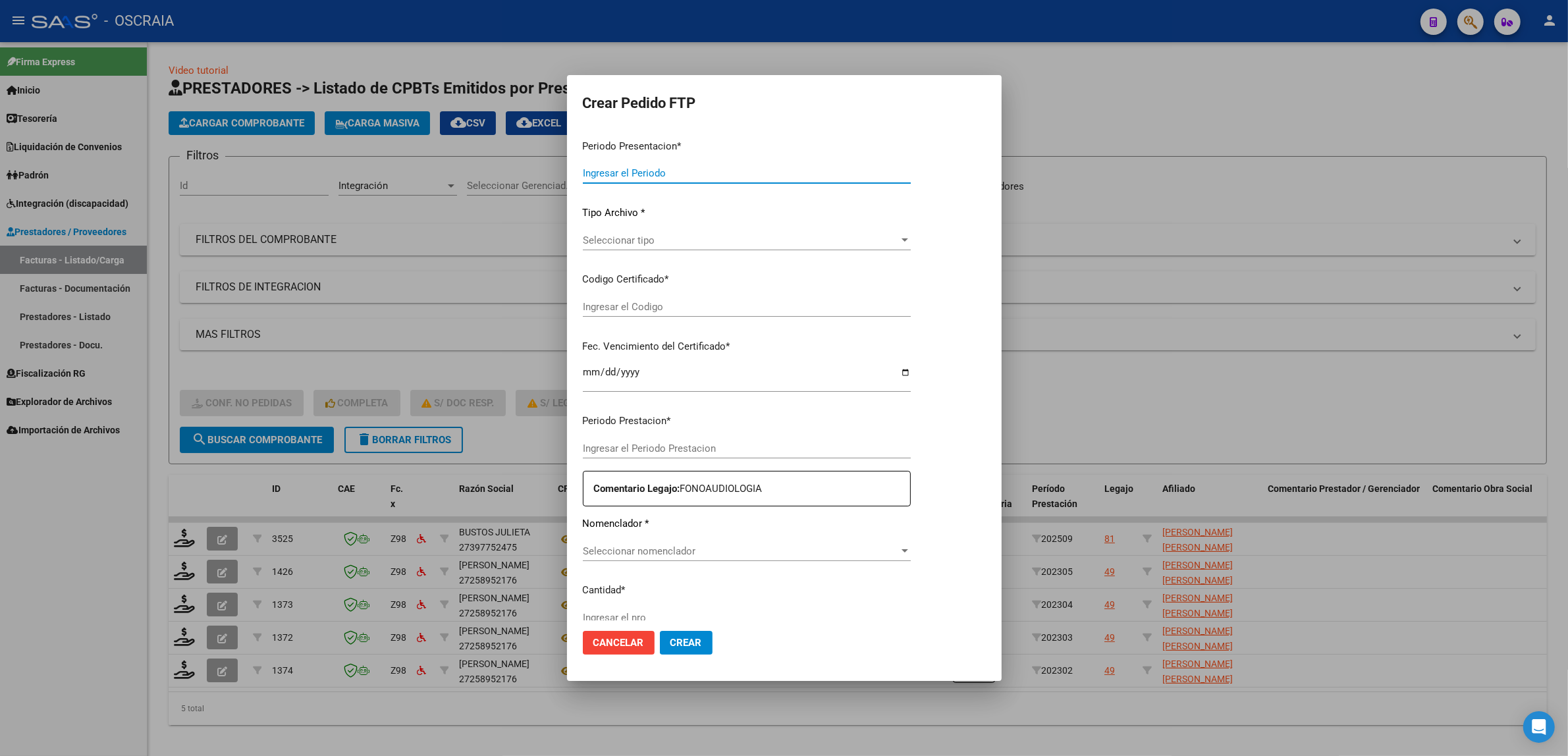
type input "202509"
type input "$ 98.964,88"
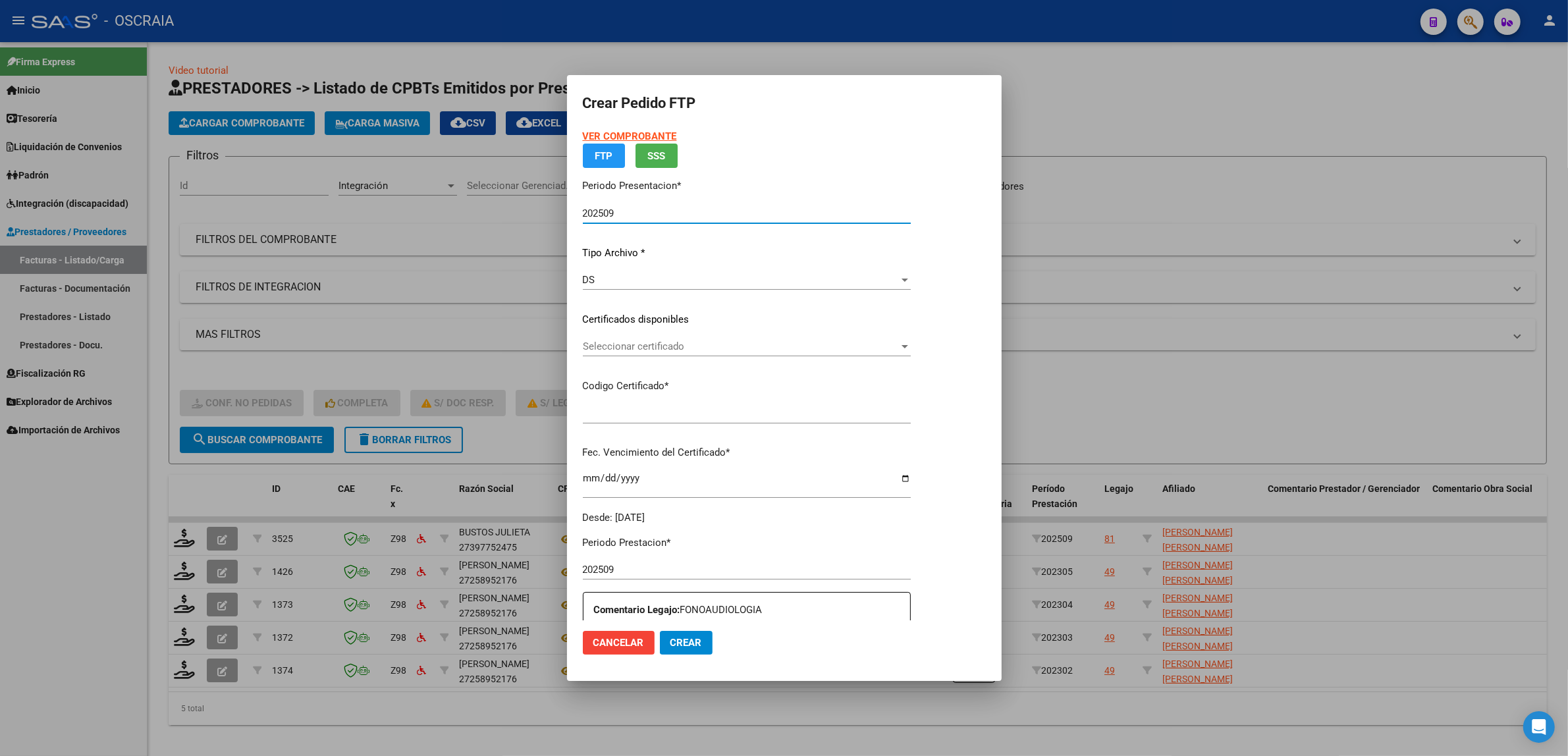
type input "ARG02000575853012025042820300428BSAS376"
type input "[DATE]"
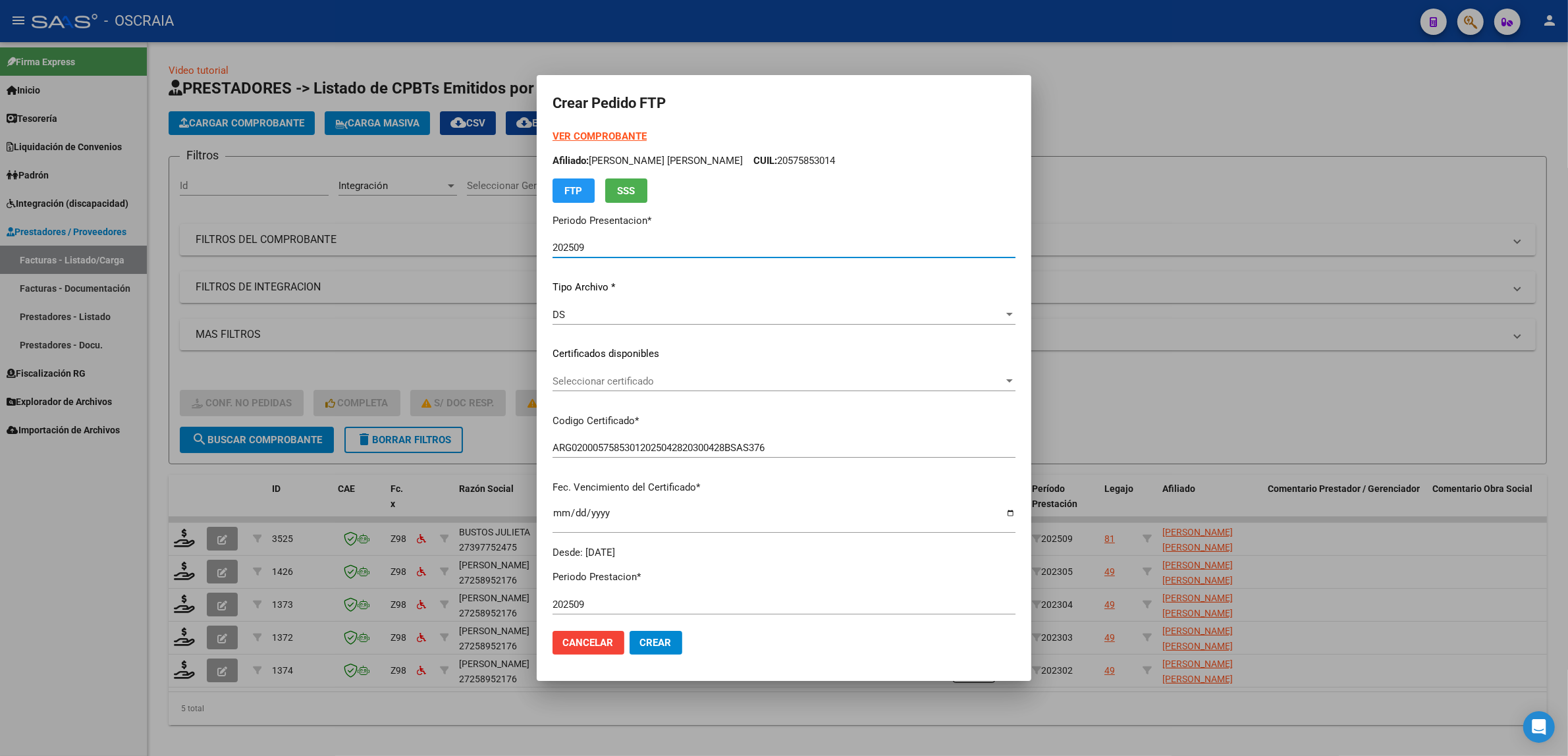
click at [624, 376] on span "Seleccionar certificado" at bounding box center [778, 381] width 451 height 12
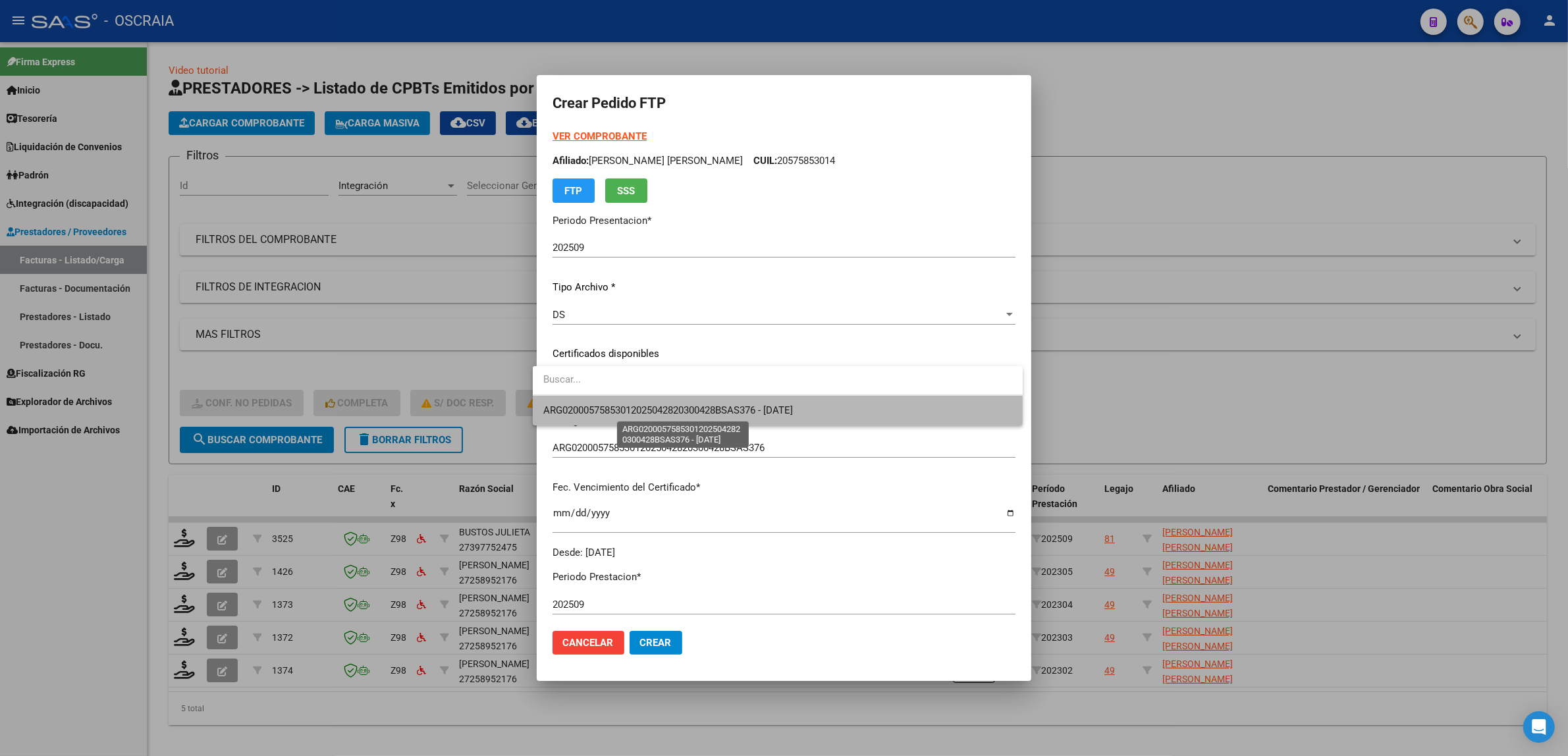
click at [639, 406] on span "ARG02000575853012025042820300428BSAS376 - [DATE]" at bounding box center [668, 410] width 250 height 12
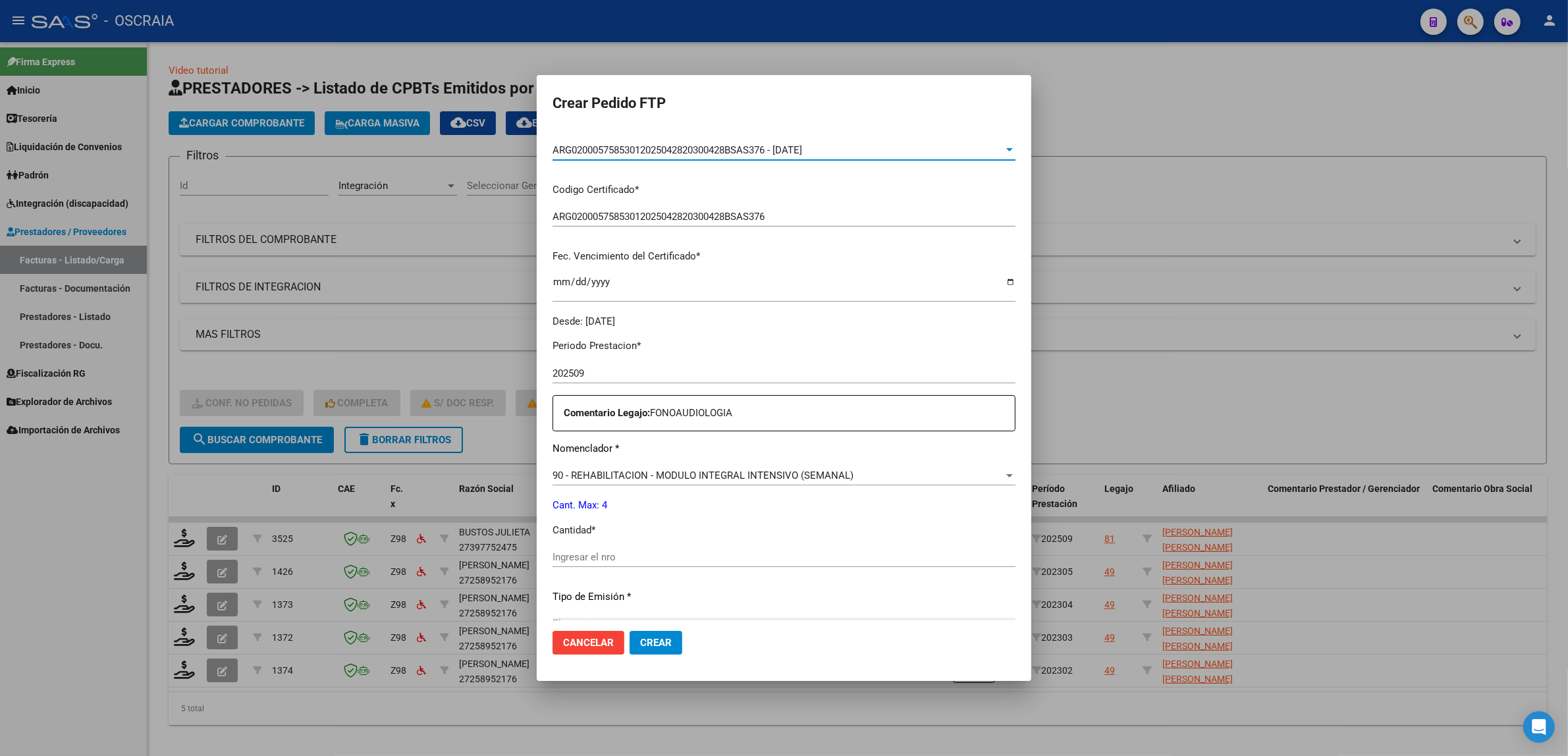
scroll to position [274, 0]
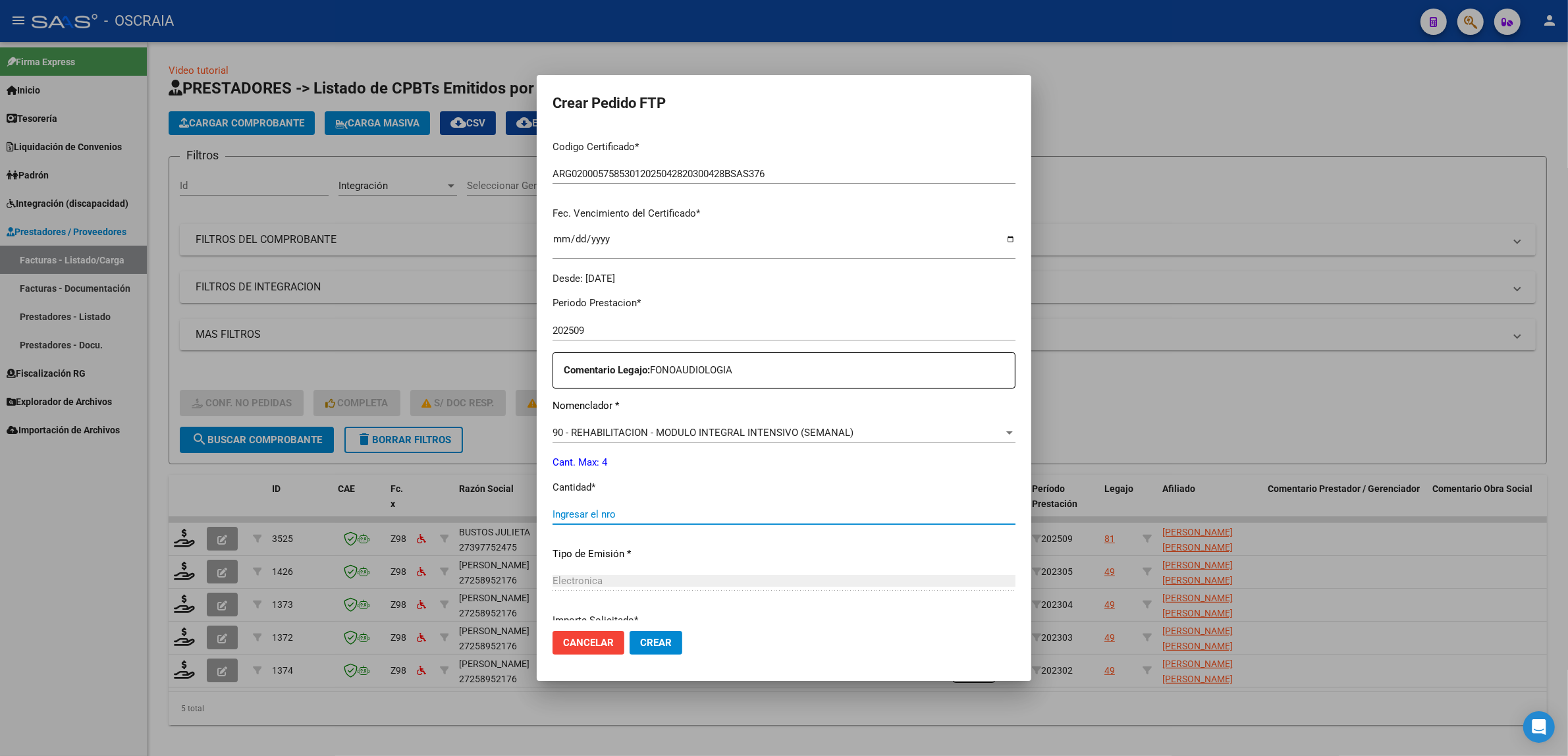
click at [604, 513] on input "Ingresar el nro" at bounding box center [784, 514] width 463 height 12
type input "4"
click at [664, 567] on div "Periodo Prestacion * 202509 Ingresar el Periodo Prestacion Comentario Legajo: F…" at bounding box center [784, 511] width 463 height 451
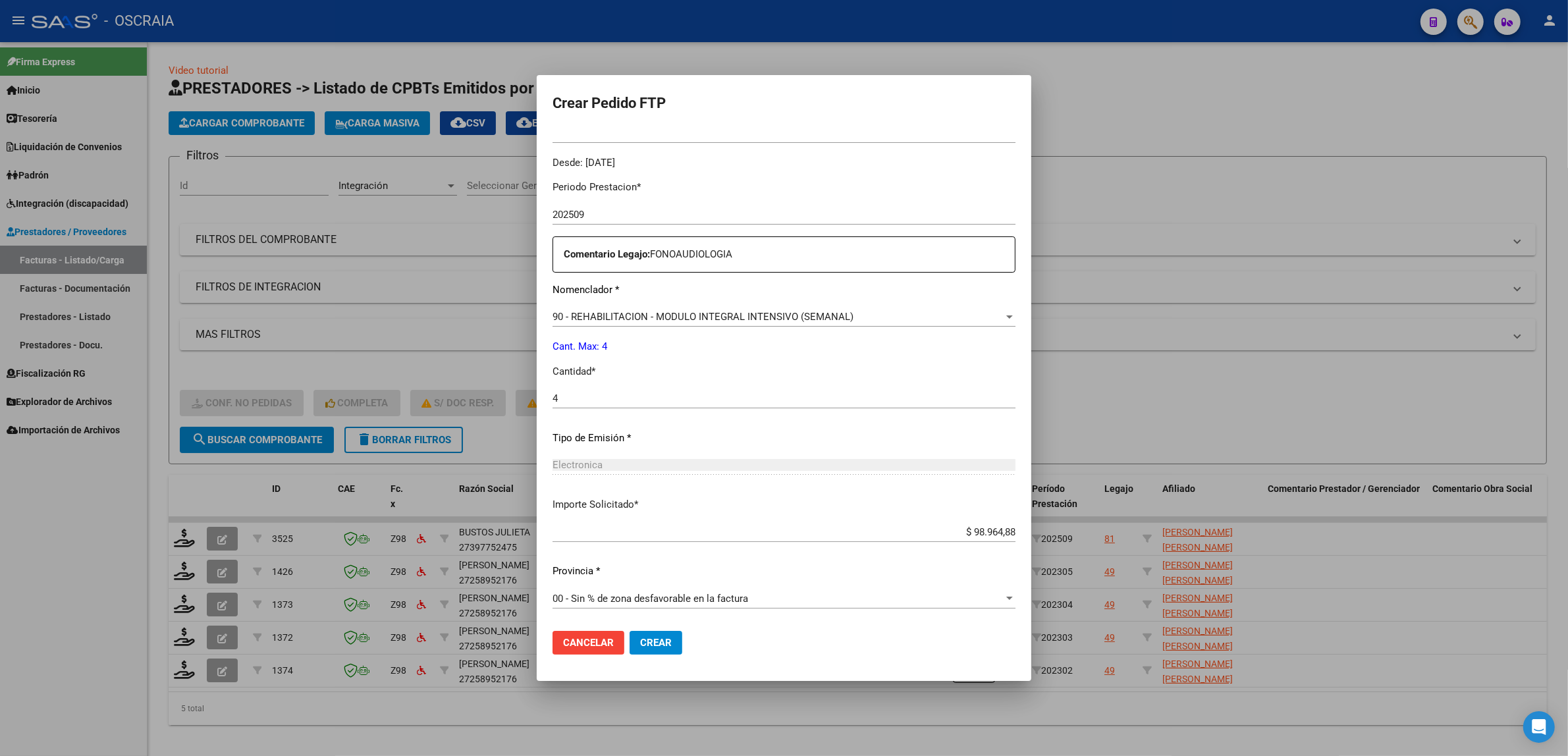
click at [644, 646] on span "Crear" at bounding box center [656, 642] width 32 height 12
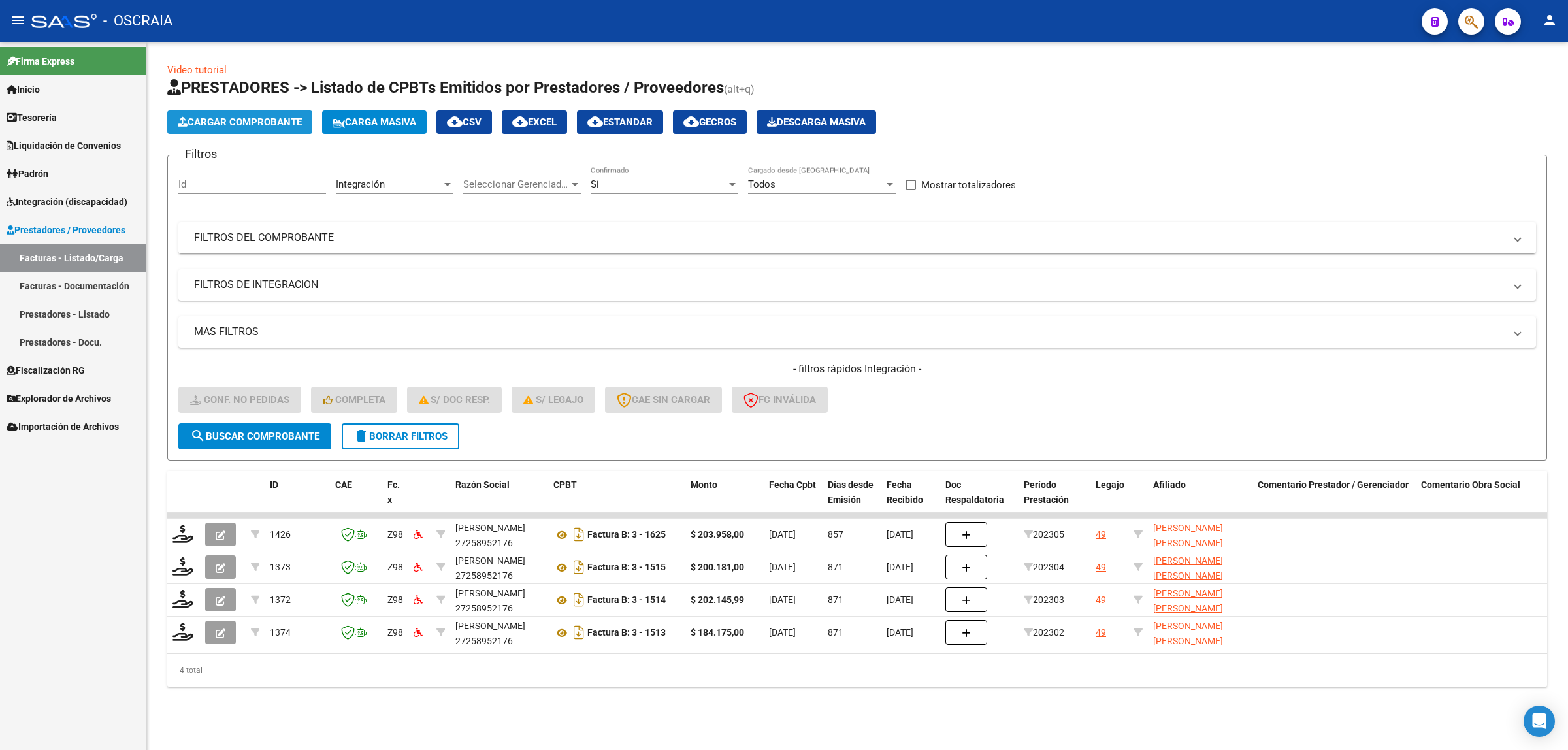
click at [286, 121] on span "Cargar Comprobante" at bounding box center [239, 122] width 124 height 12
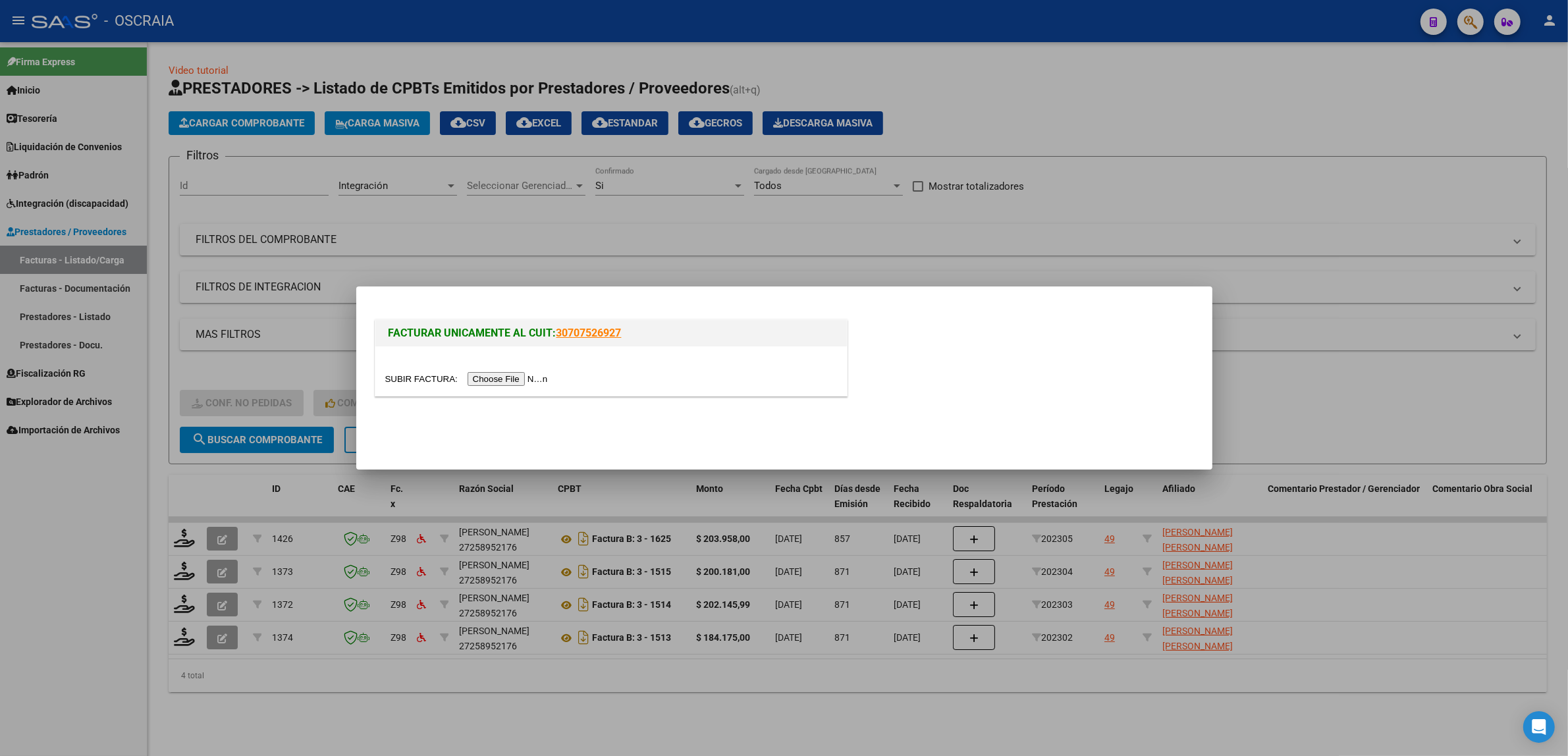
click at [492, 387] on div at bounding box center [611, 371] width 472 height 49
click at [485, 375] on input "file" at bounding box center [468, 379] width 167 height 14
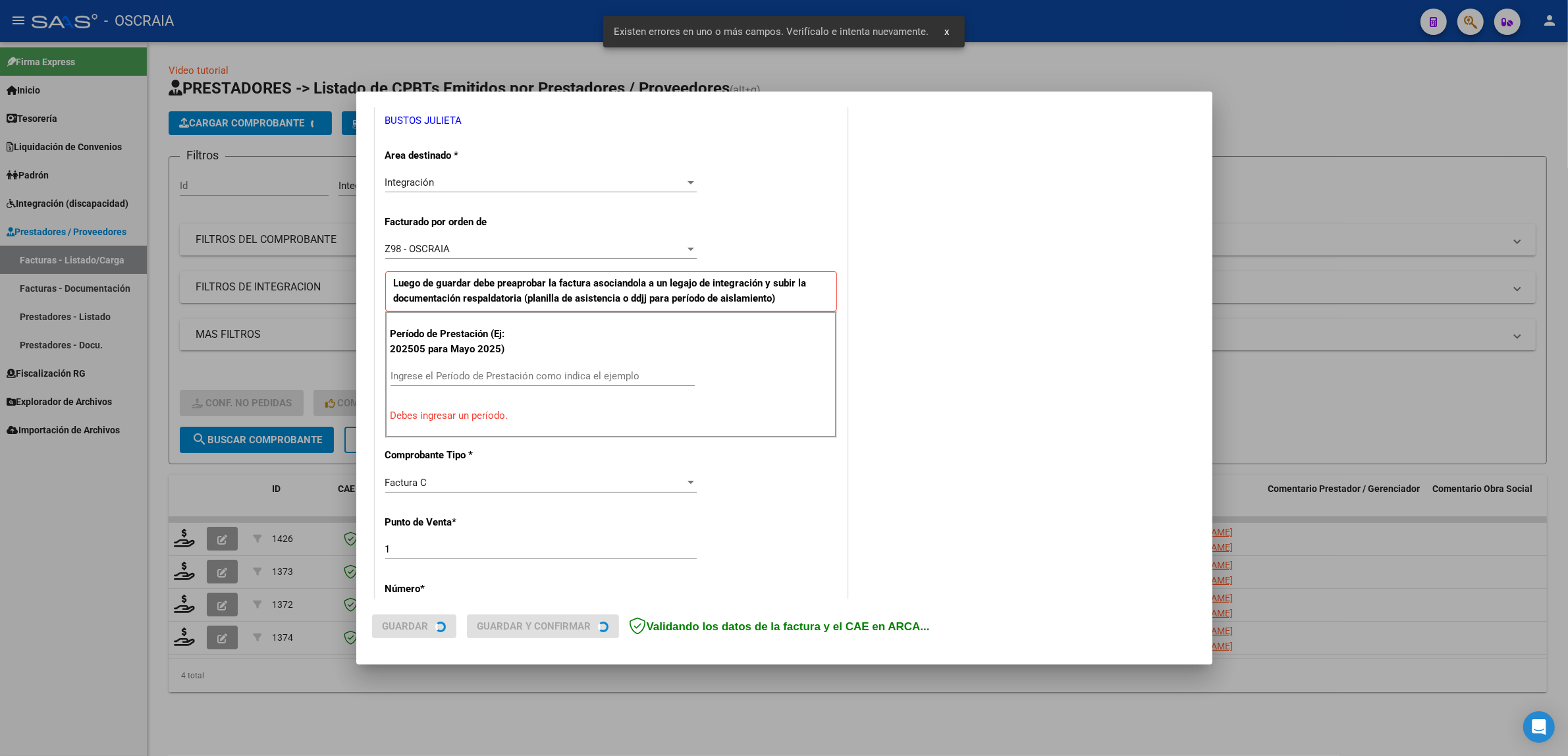
scroll to position [281, 0]
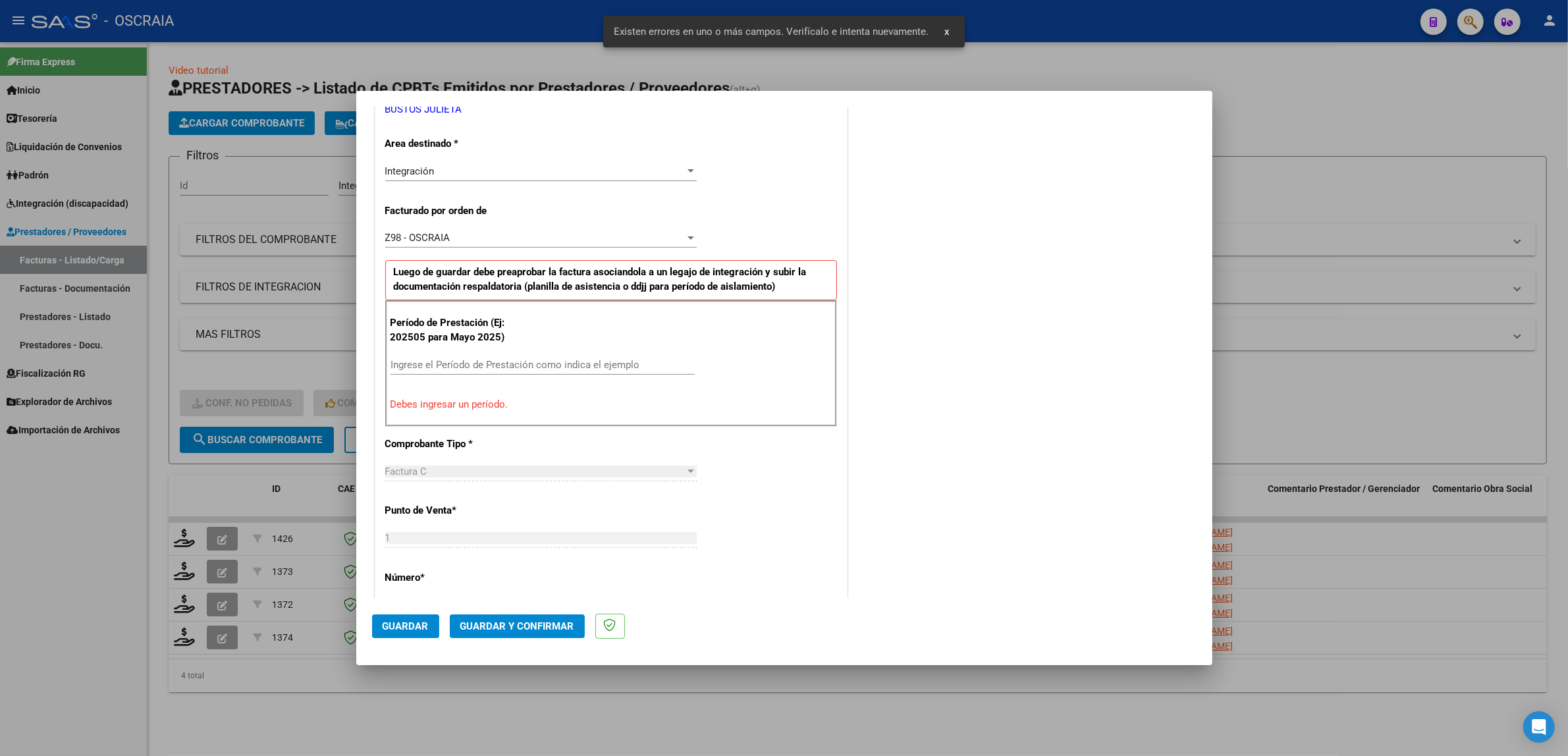
click at [478, 366] on input "Ingrese el Período de Prestación como indica el ejemplo" at bounding box center [542, 364] width 304 height 12
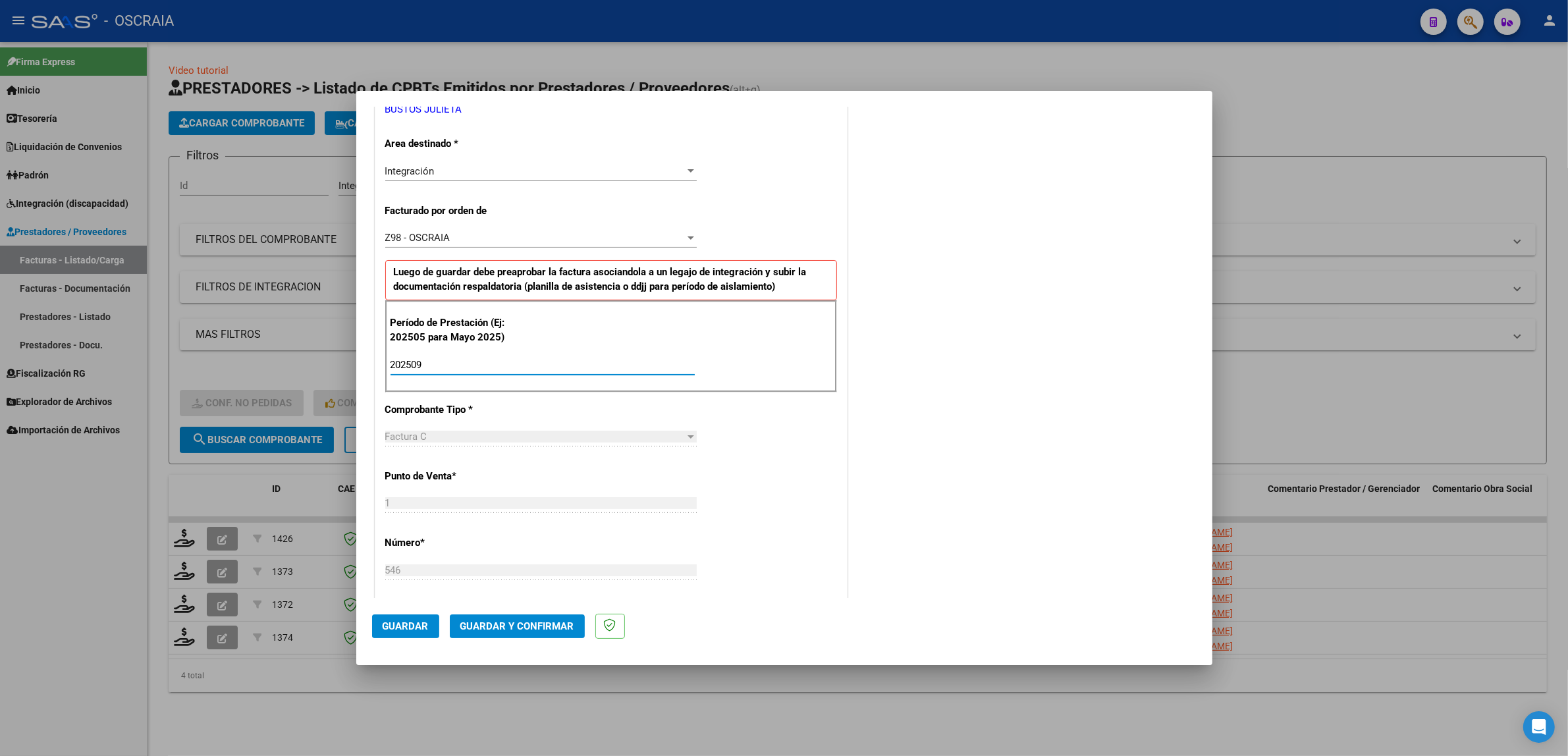
type input "202509"
click at [685, 456] on div "Factura C Seleccionar Tipo" at bounding box center [541, 442] width 311 height 32
click at [385, 639] on mat-dialog-actions "Guardar Guardar y Confirmar" at bounding box center [784, 624] width 824 height 52
click at [386, 632] on button "Guardar" at bounding box center [406, 626] width 67 height 24
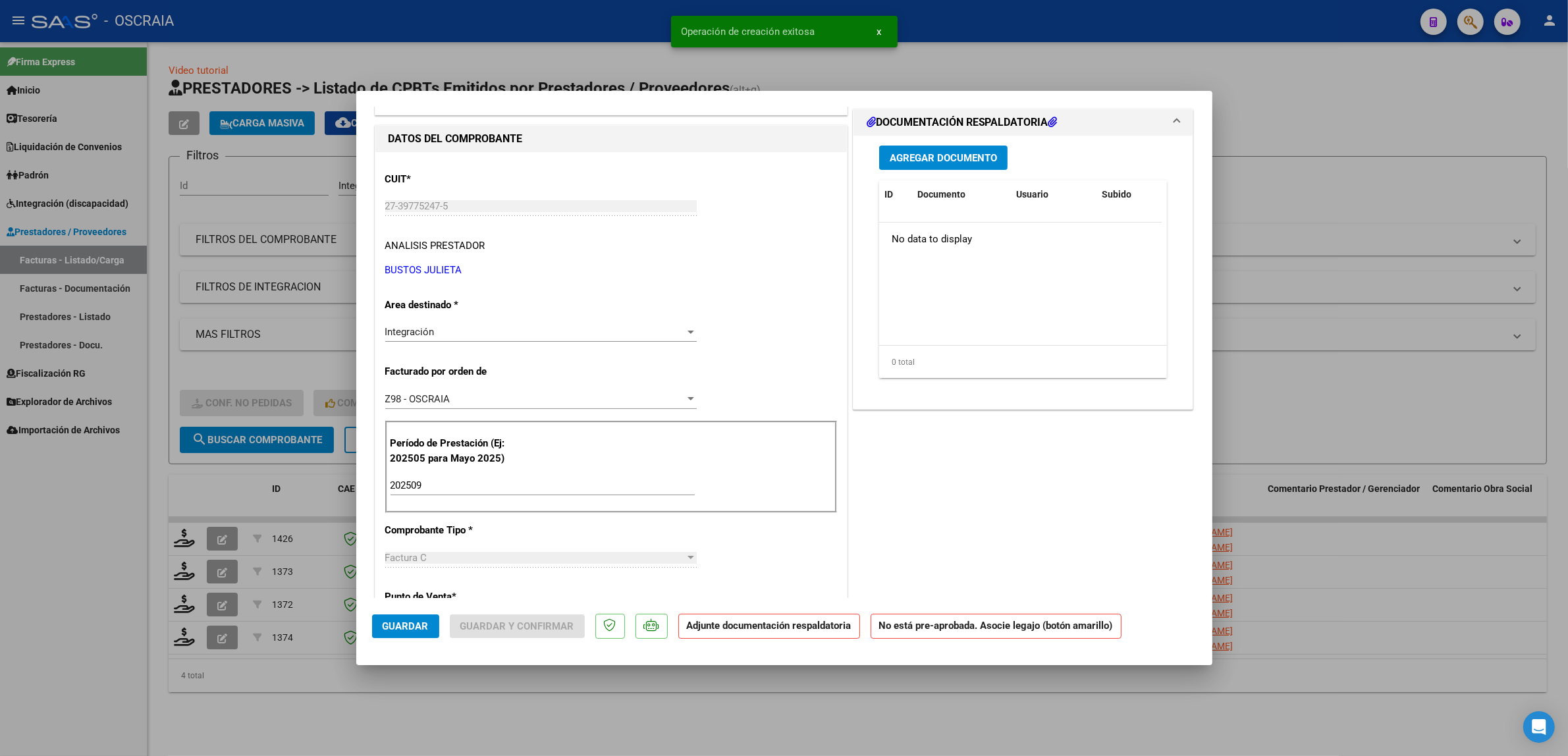
scroll to position [0, 0]
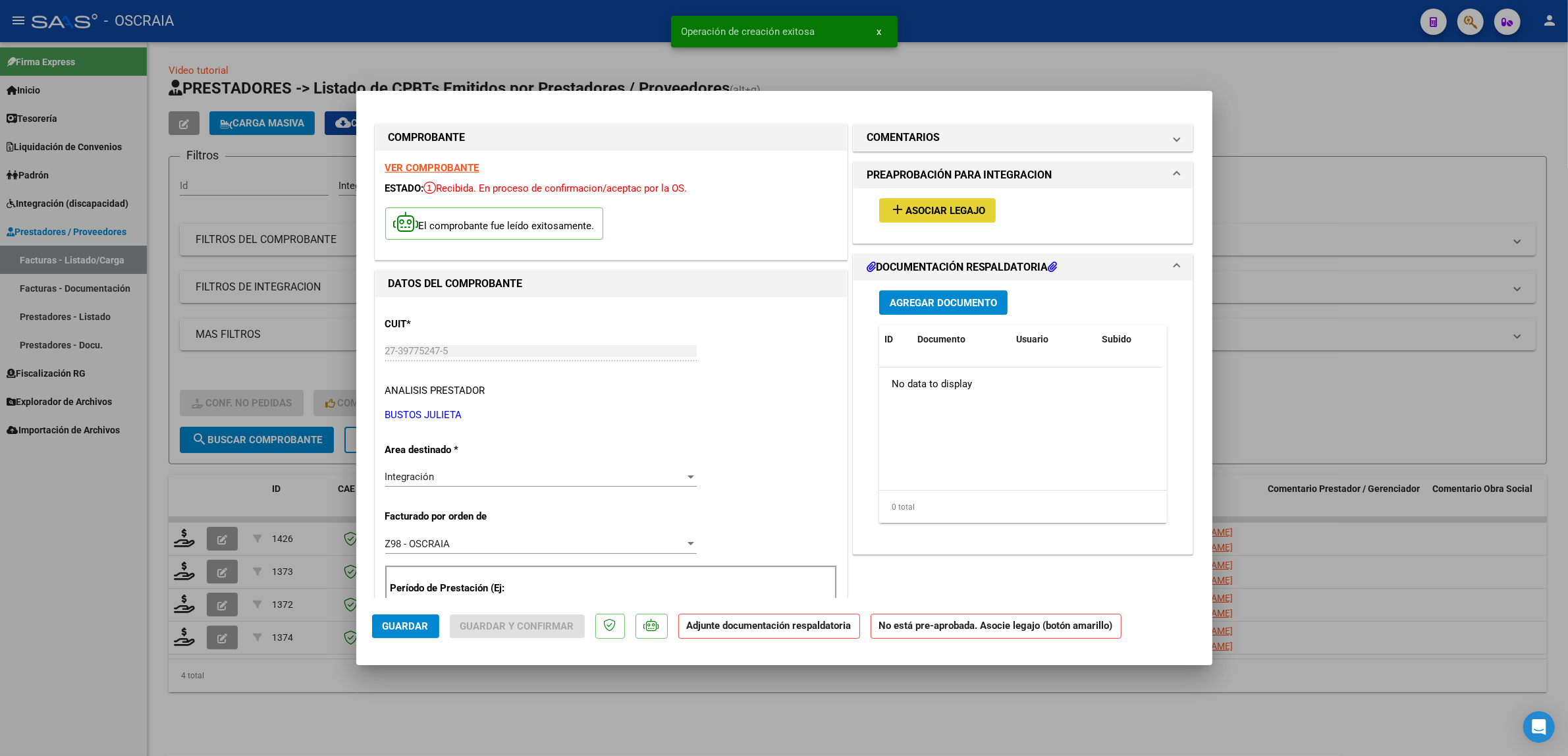
click at [881, 212] on button "add Asociar Legajo" at bounding box center [937, 210] width 117 height 24
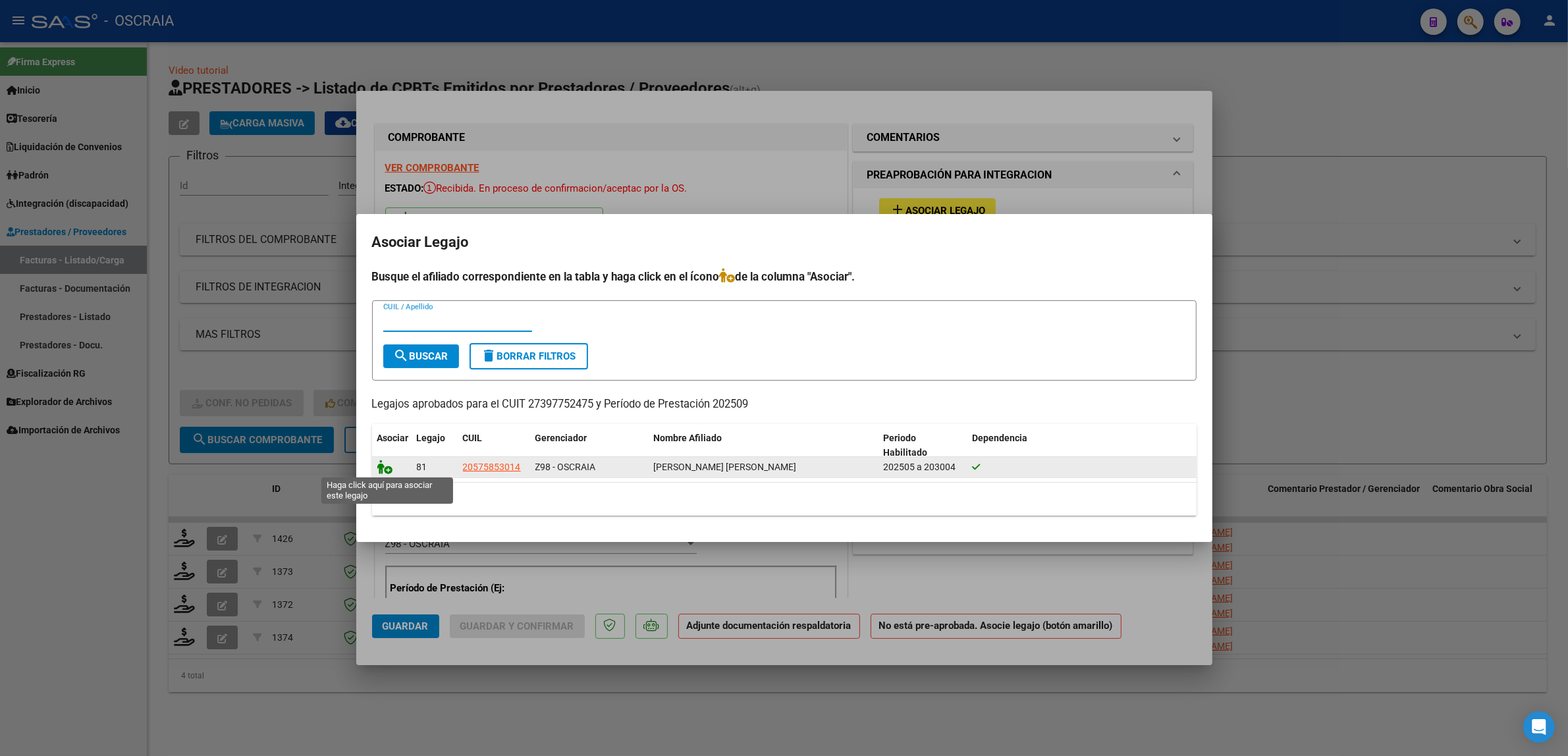
click at [385, 468] on icon at bounding box center [385, 467] width 16 height 14
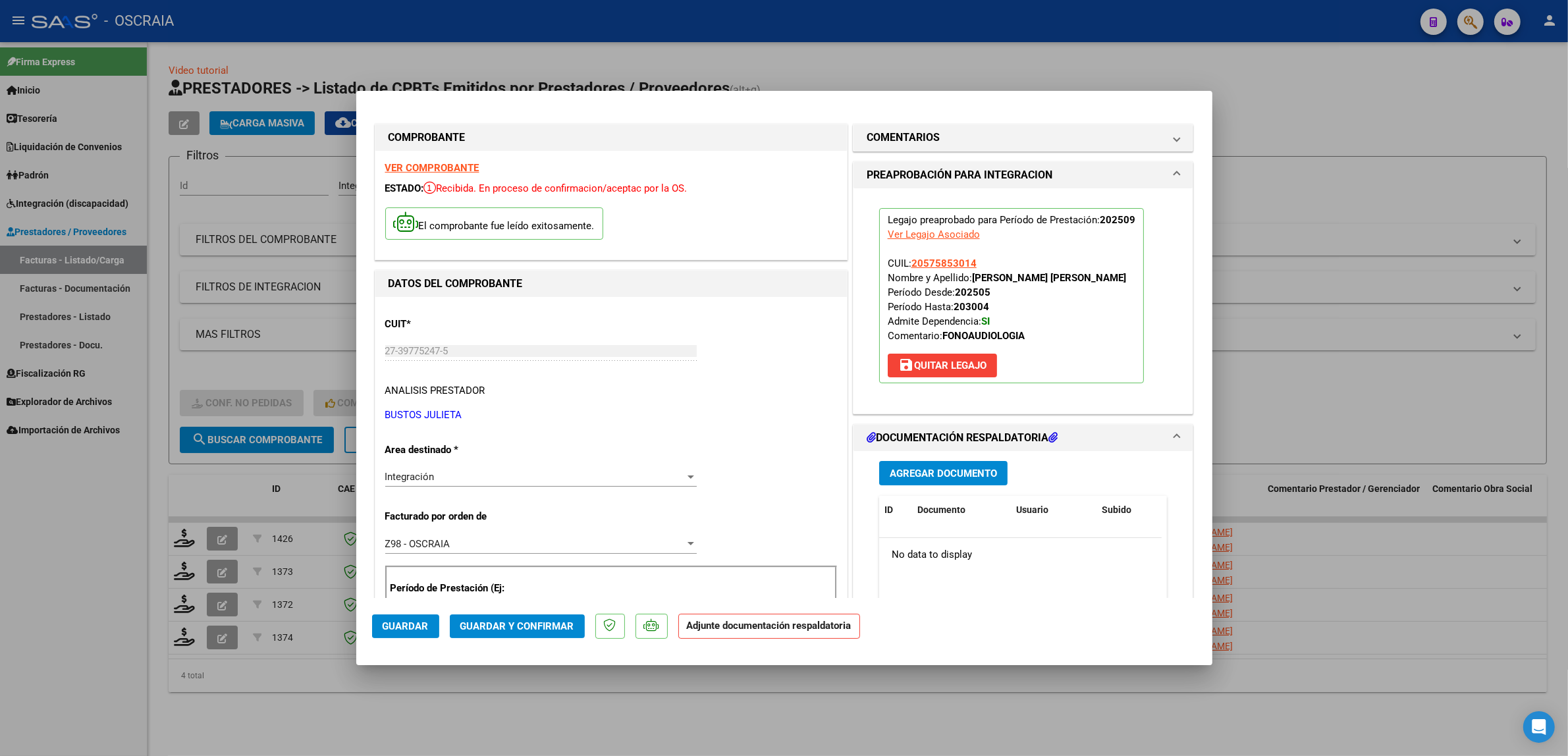
click at [879, 476] on button "Agregar Documento" at bounding box center [943, 473] width 128 height 24
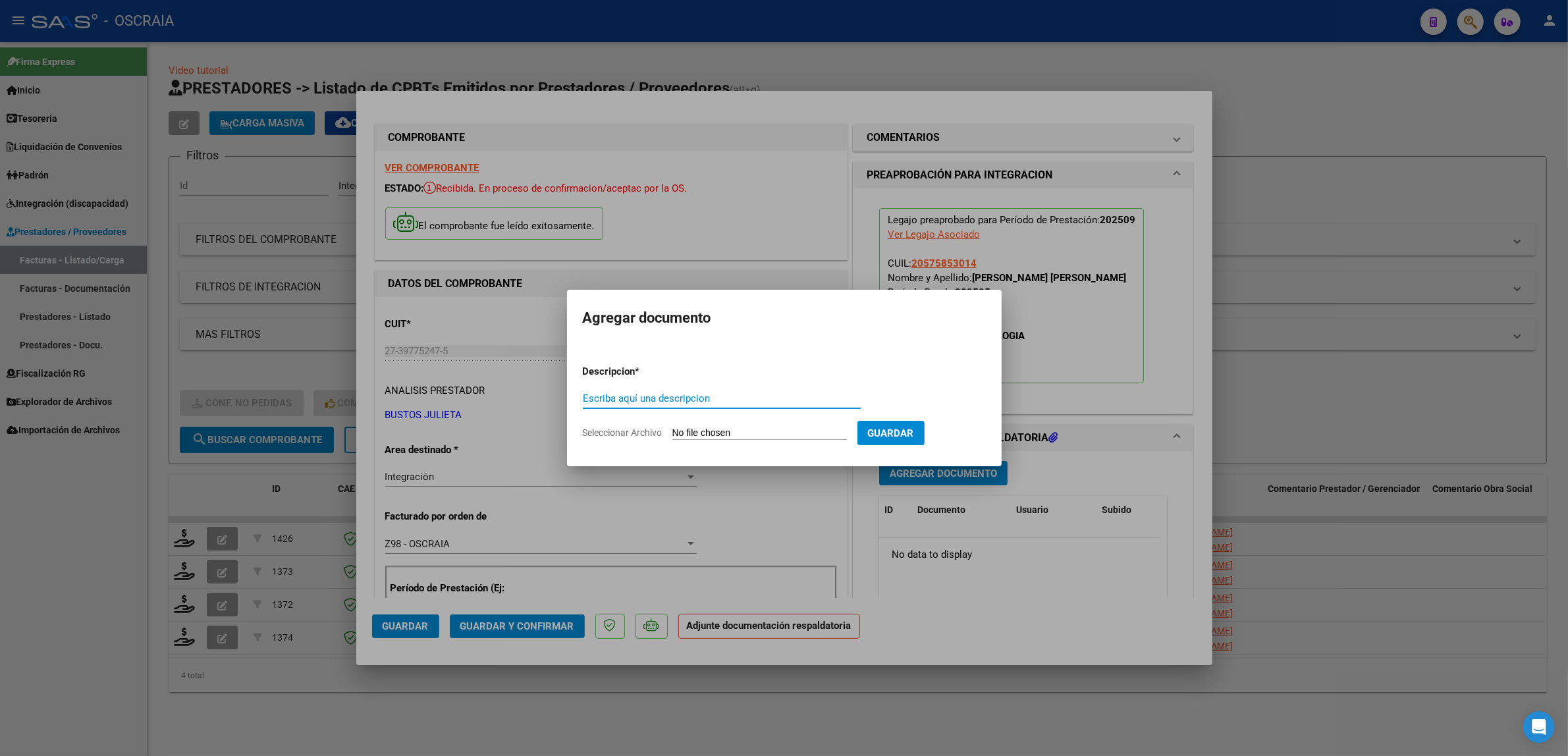
click at [700, 397] on input "Escriba aquí una descripcion" at bounding box center [722, 398] width 278 height 12
type input "PLANTILLA DE ASISTENCIA"
click at [672, 427] on input "Seleccionar Archivo" at bounding box center [760, 433] width 175 height 12
type input "C:\fakepath\08-2025 [PERSON_NAME] FC546 FONOAUDIOLOGIA AGUIRRIBEÑA [PERSON_NAME…"
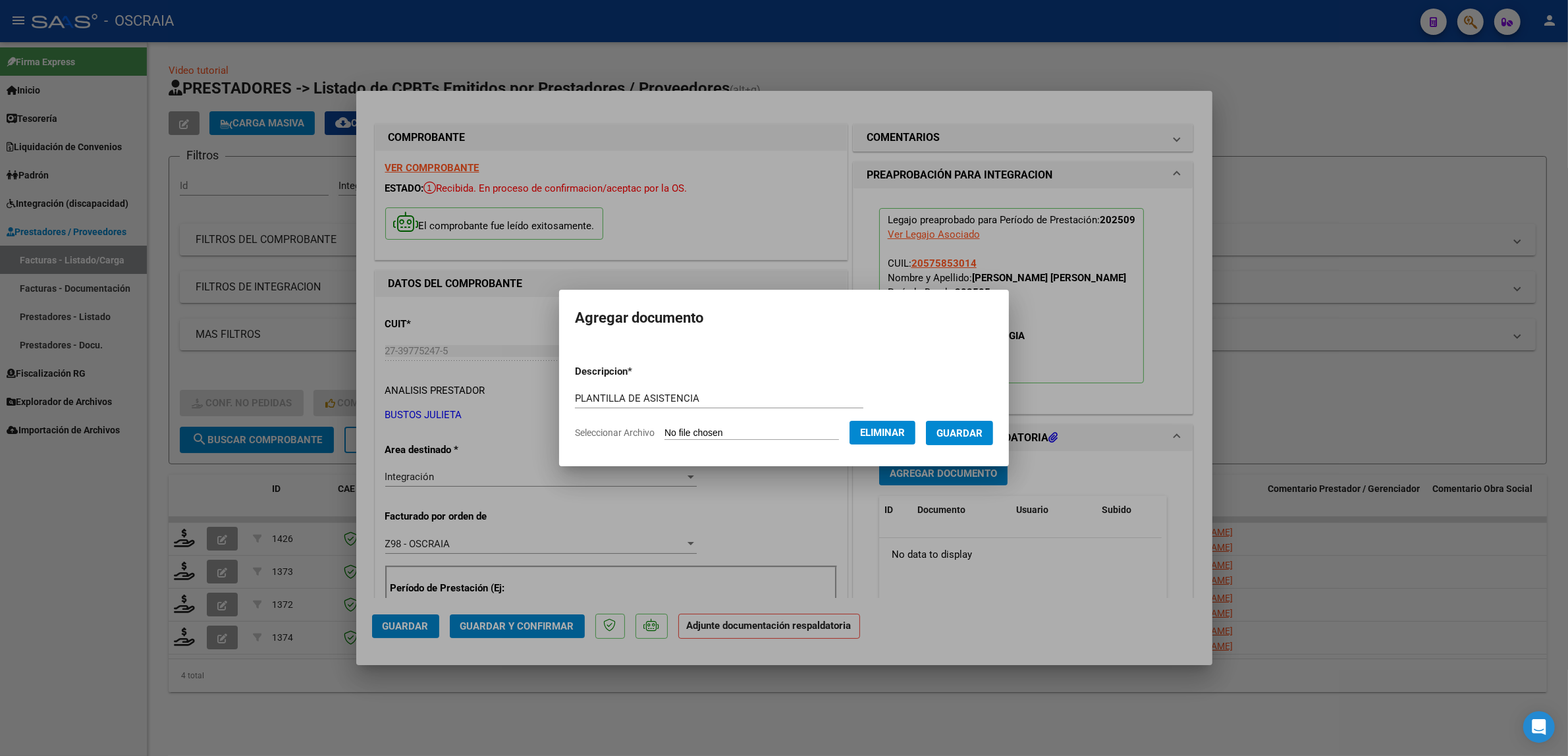
click at [963, 421] on button "Guardar" at bounding box center [959, 433] width 67 height 24
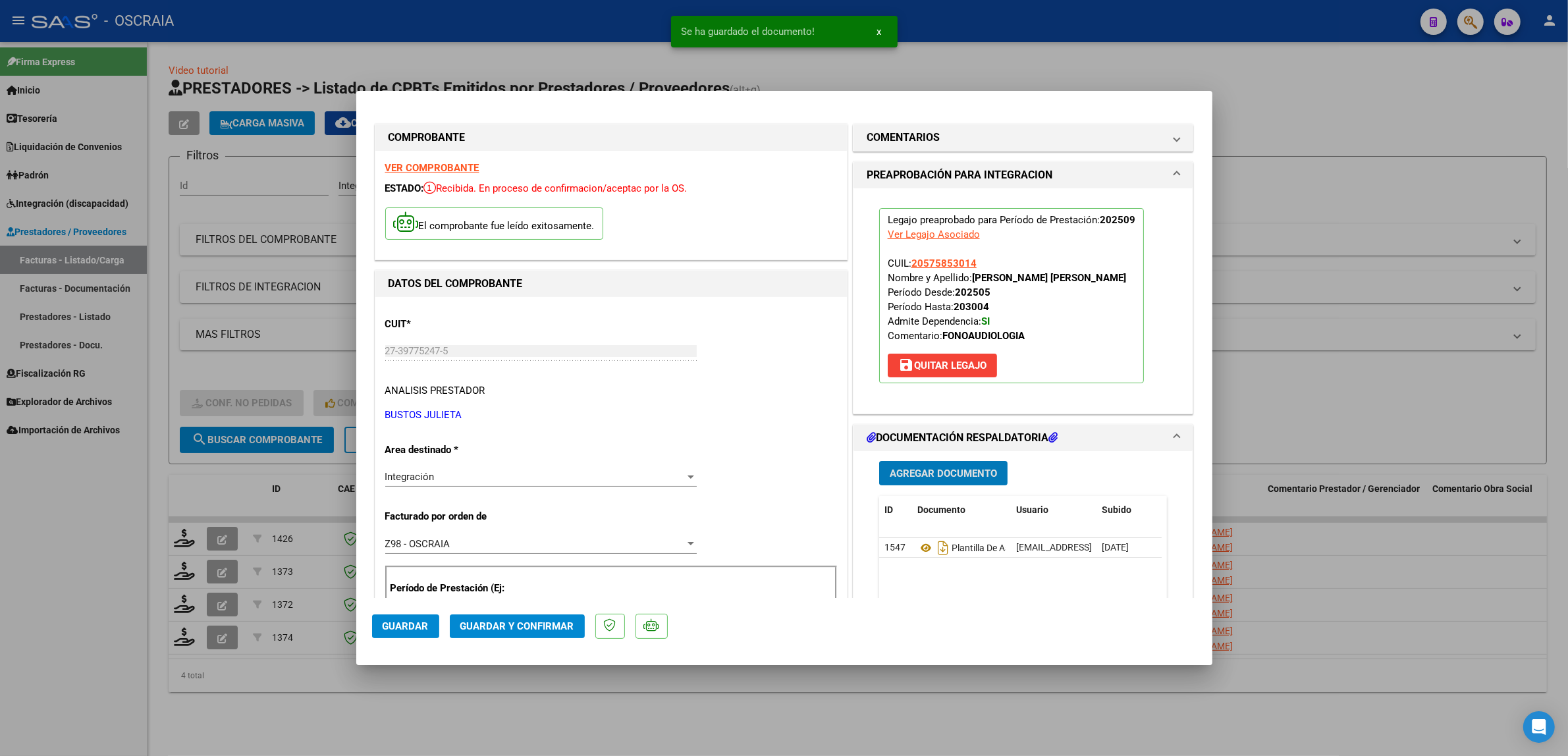
click at [563, 629] on span "Guardar y Confirmar" at bounding box center [517, 626] width 114 height 12
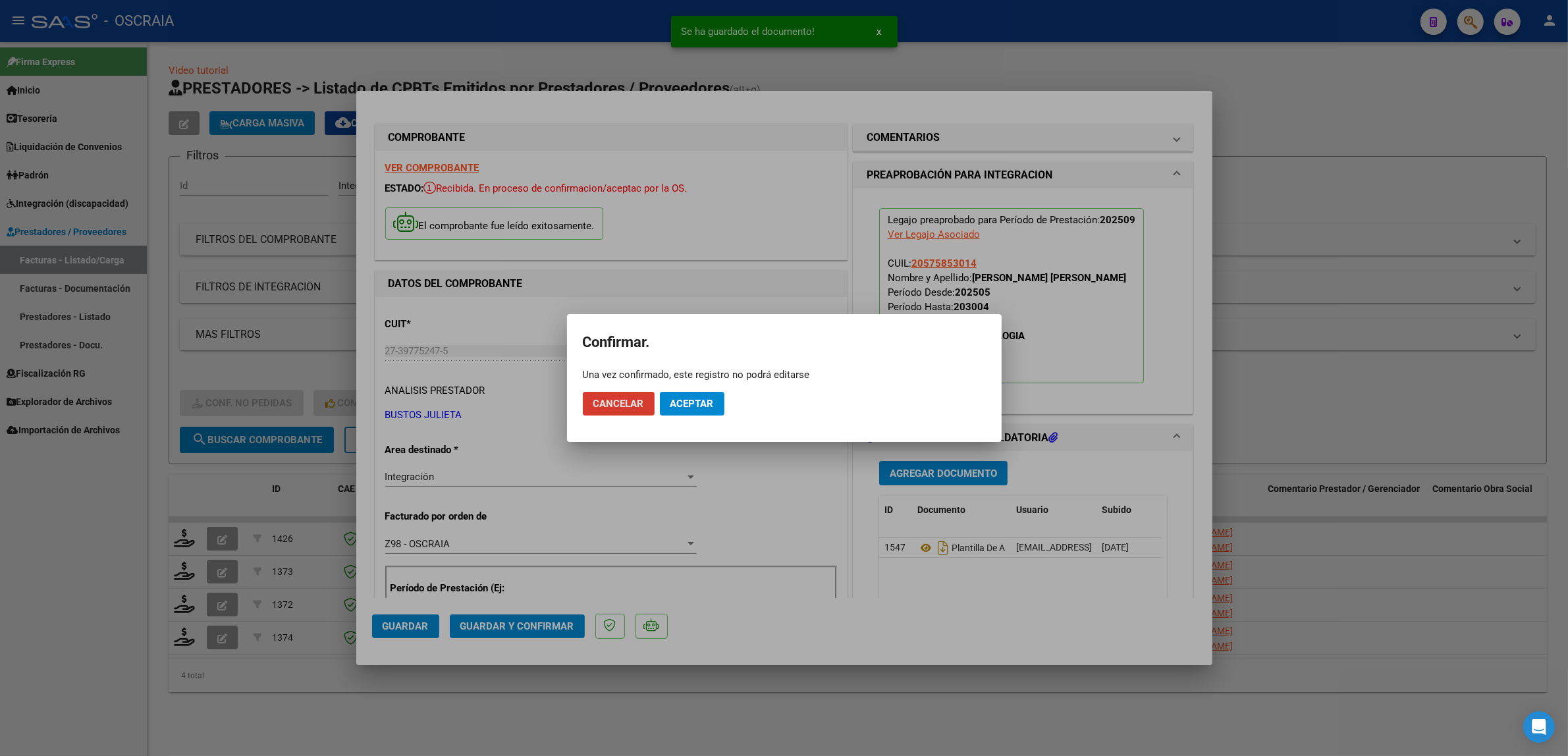
click at [684, 414] on button "Aceptar" at bounding box center [692, 403] width 64 height 24
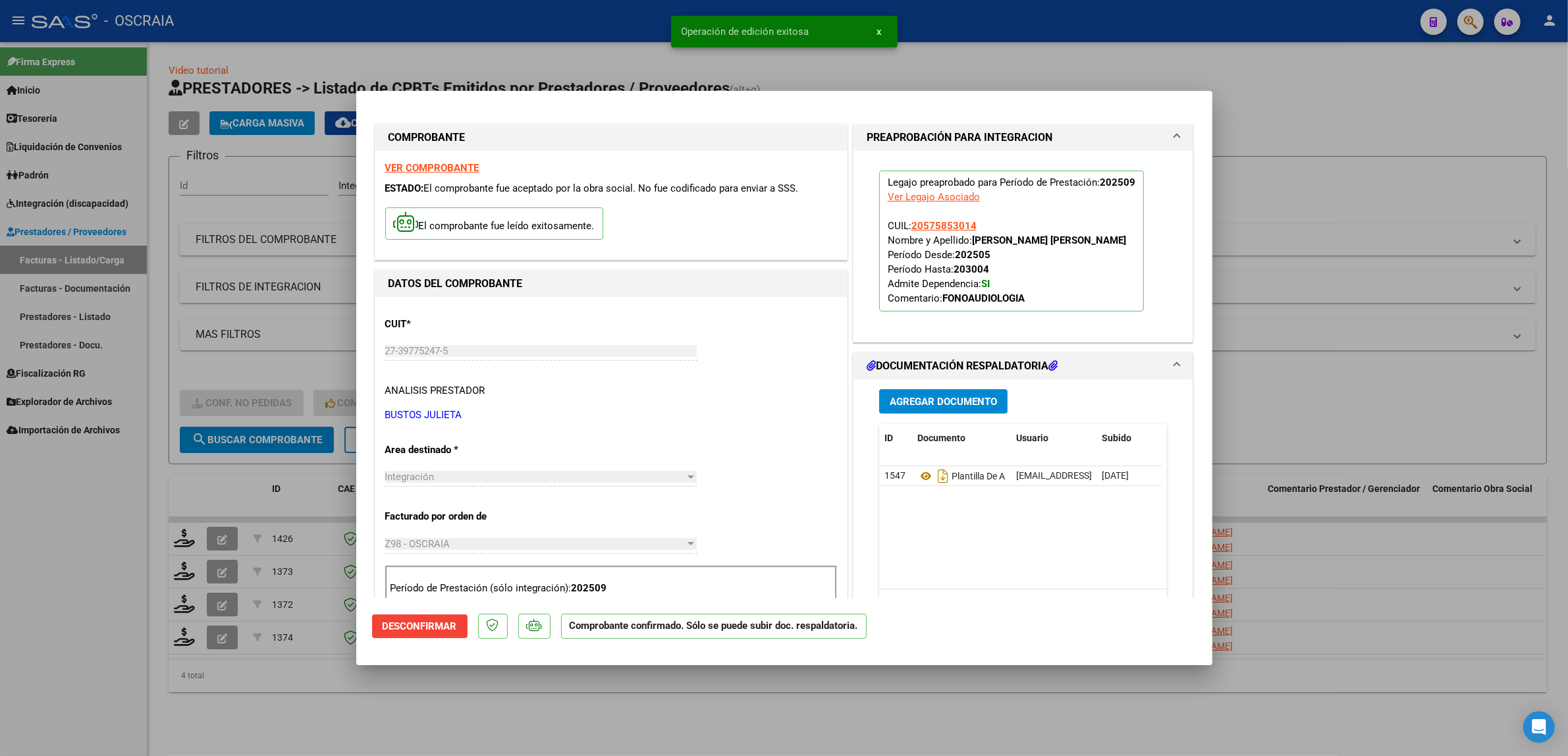
click at [304, 382] on div at bounding box center [784, 378] width 1568 height 756
type input "$ 0,00"
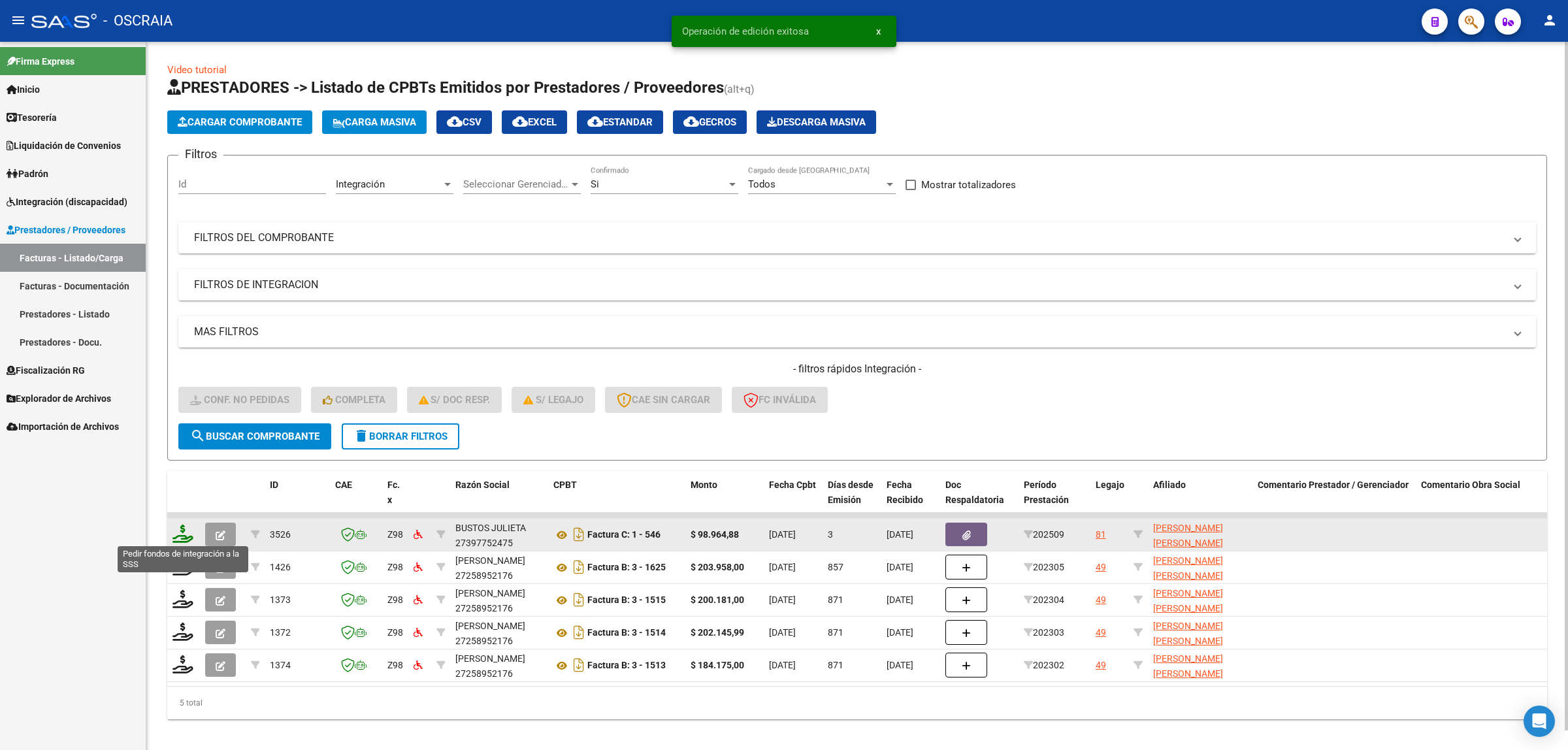
click at [176, 533] on icon at bounding box center [183, 534] width 21 height 18
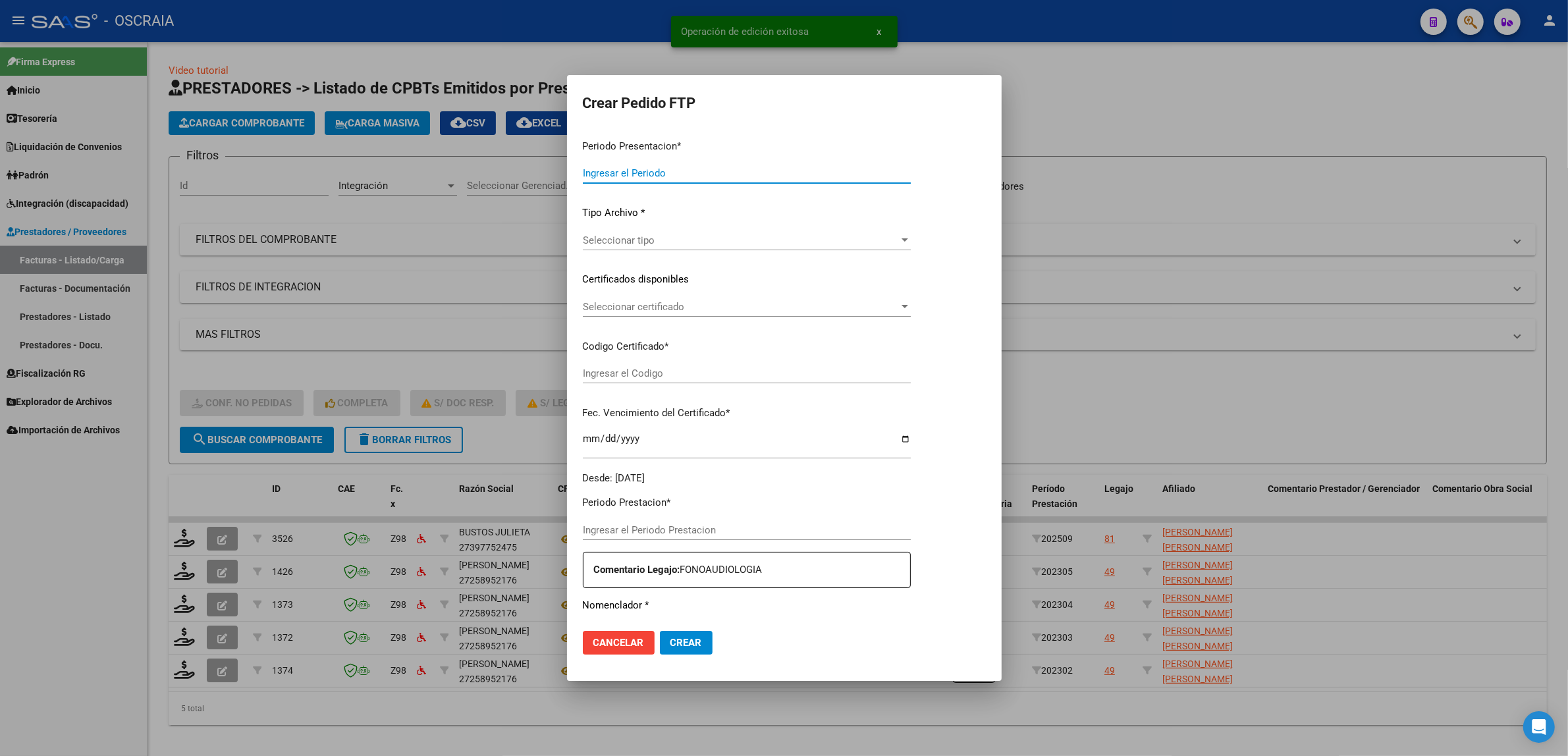
type input "202509"
type input "$ 98.964,88"
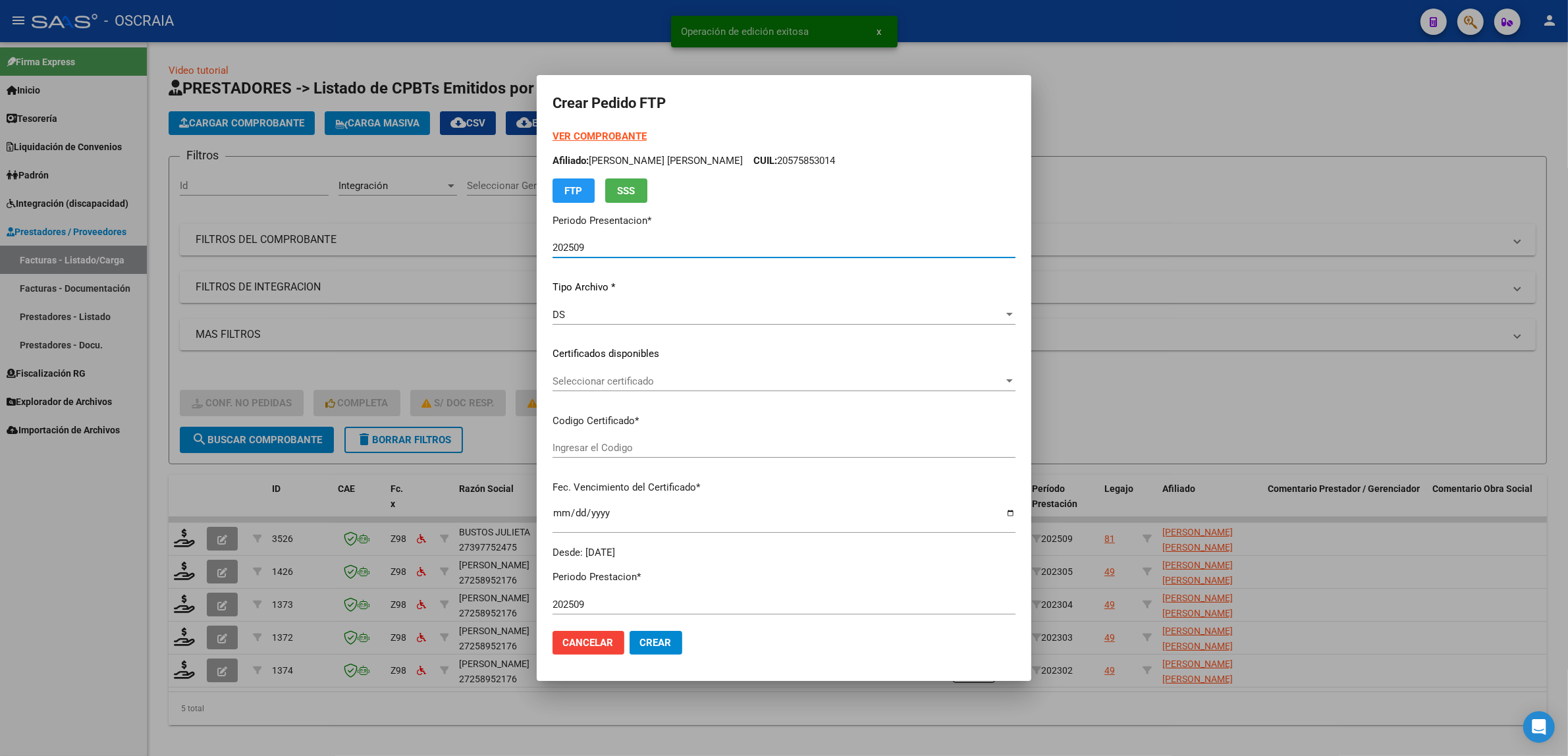
type input "ARG02000575853012025042820300428BSAS376"
type input "[DATE]"
click at [603, 395] on div "Seleccionar certificado Seleccionar certificado" at bounding box center [784, 387] width 463 height 32
click at [603, 387] on span "Seleccionar certificado" at bounding box center [778, 381] width 451 height 12
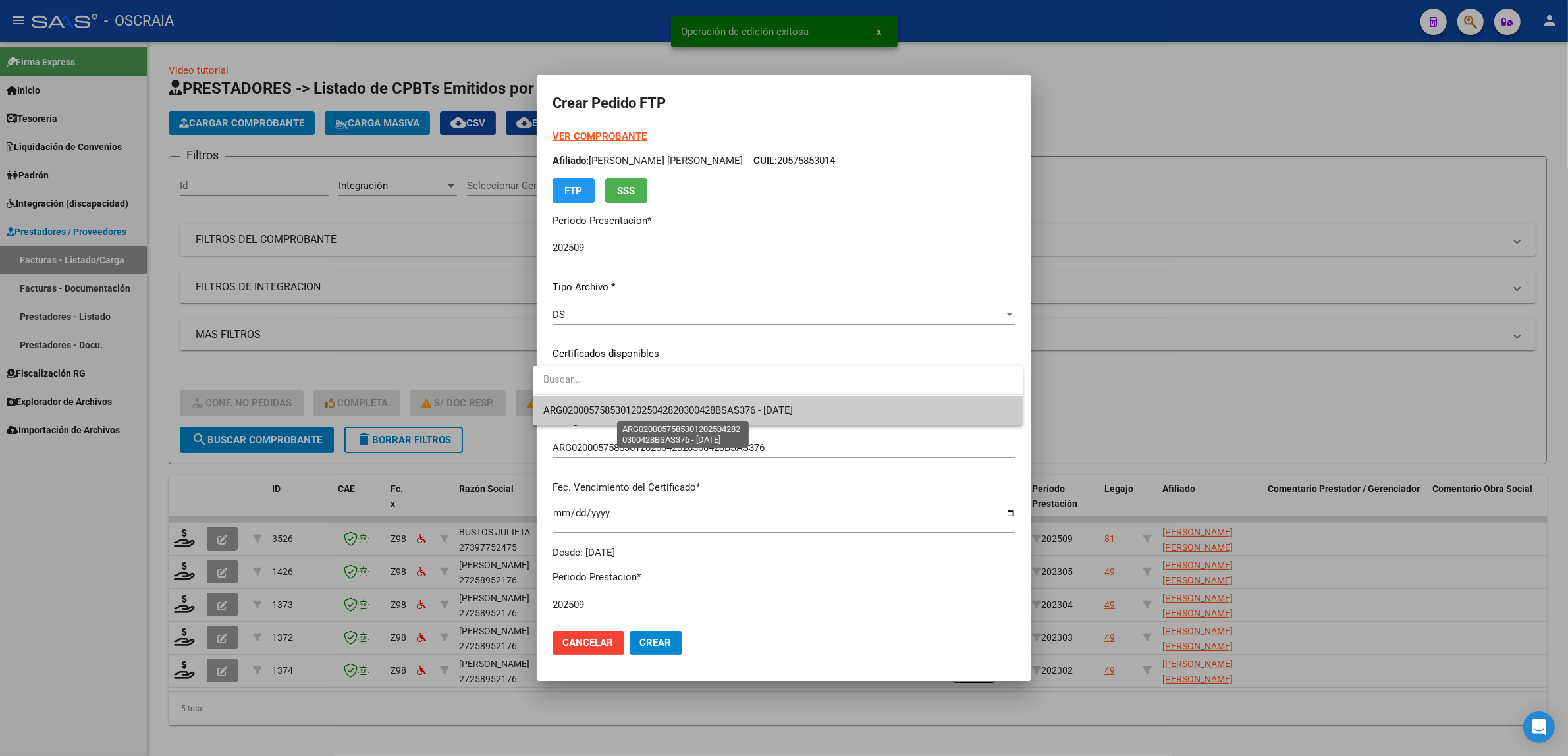
click at [629, 415] on span "ARG02000575853012025042820300428BSAS376 - [DATE]" at bounding box center [668, 410] width 250 height 12
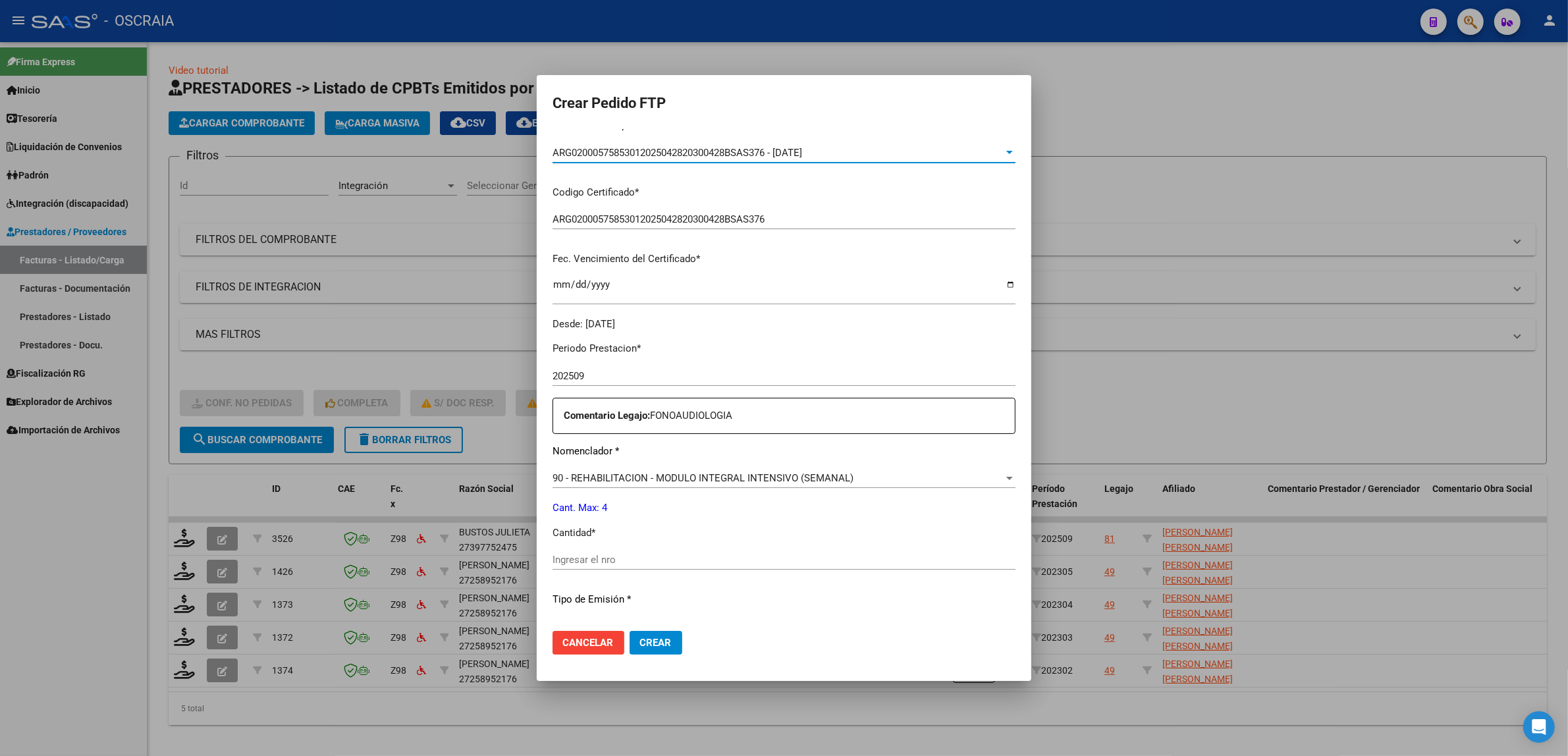
scroll to position [274, 0]
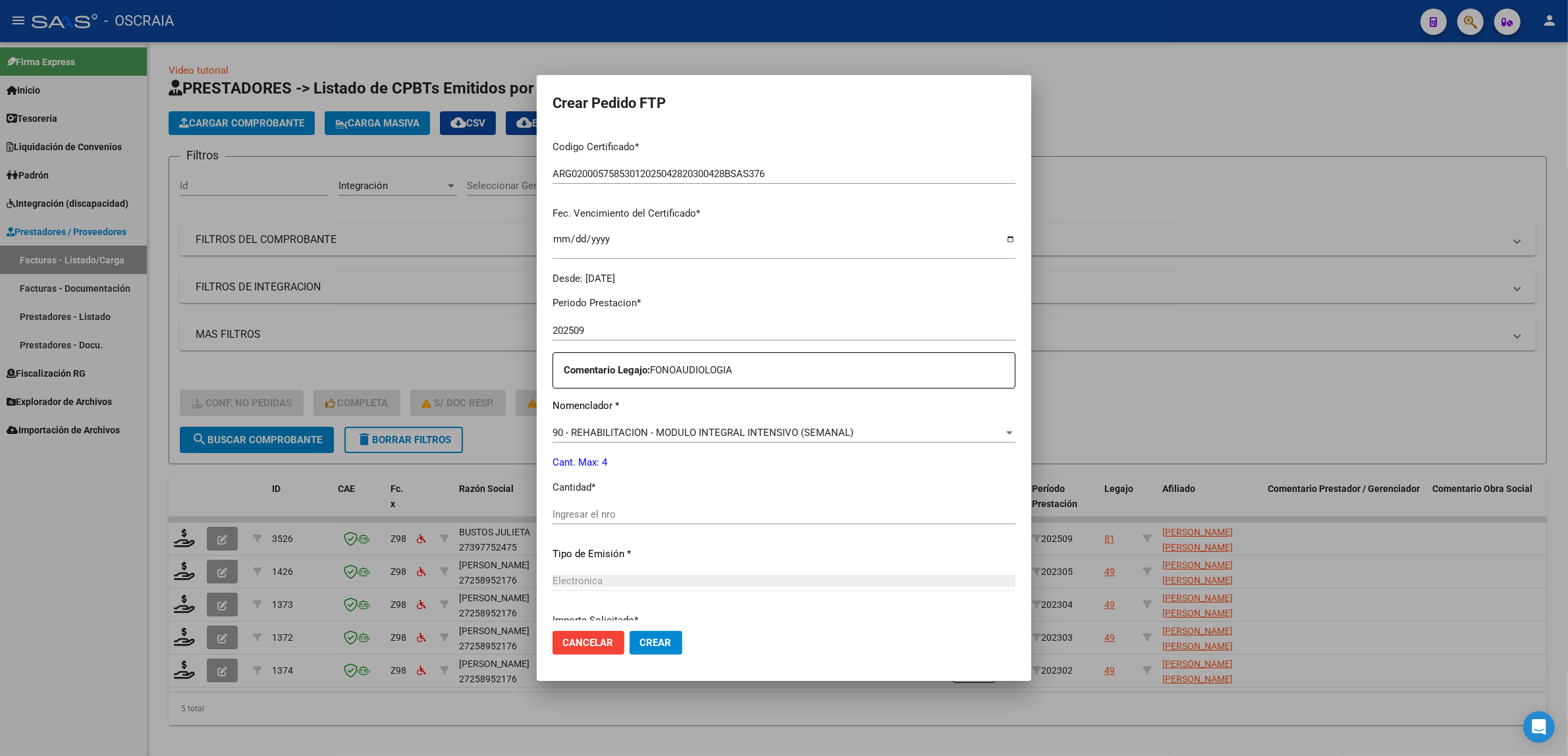
click at [660, 510] on input "Ingresar el nro" at bounding box center [784, 514] width 463 height 12
type input "4"
click at [676, 552] on p "Tipo de Emisión *" at bounding box center [784, 553] width 463 height 15
click at [660, 639] on span "Crear" at bounding box center [656, 642] width 32 height 12
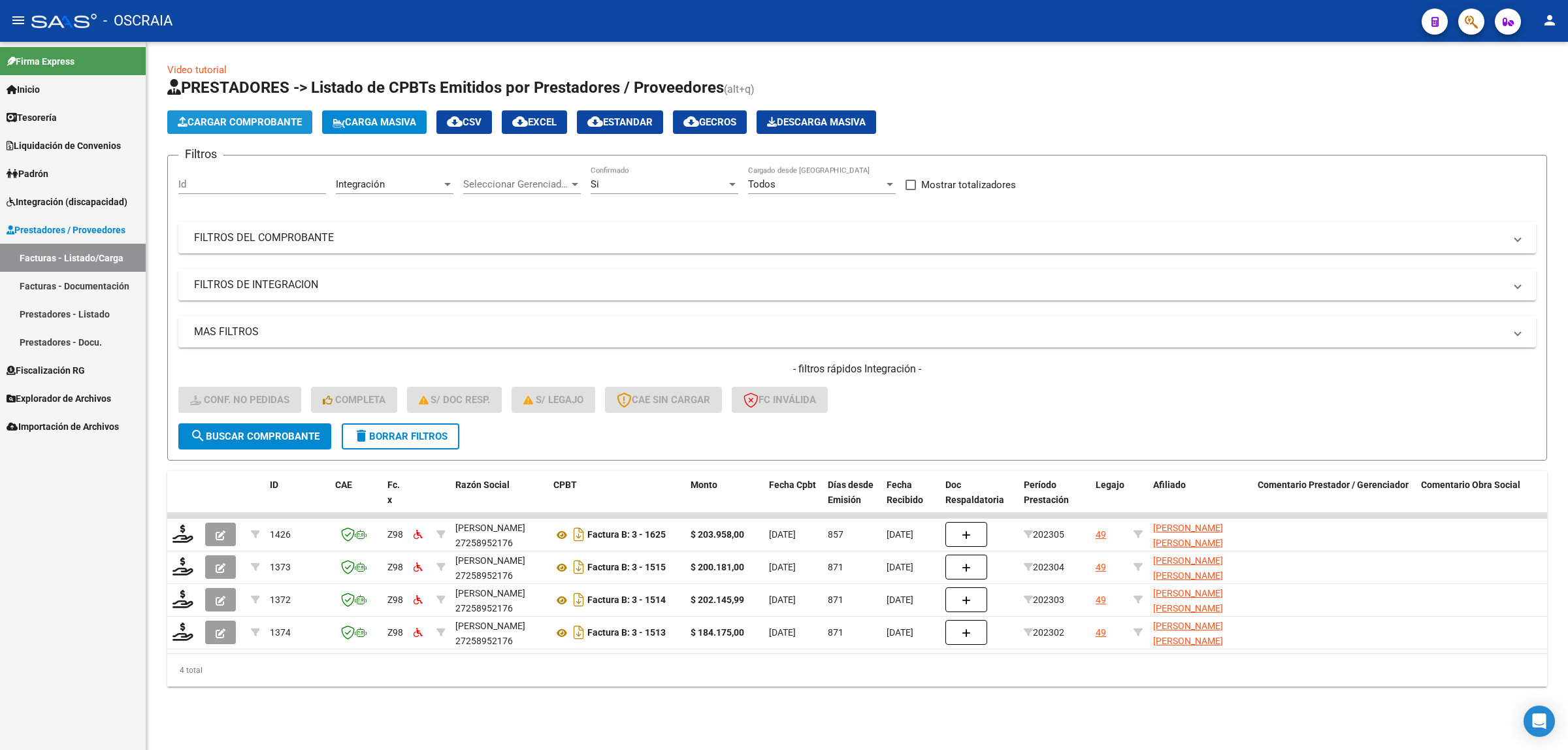
click at [274, 118] on span "Cargar Comprobante" at bounding box center [239, 122] width 124 height 12
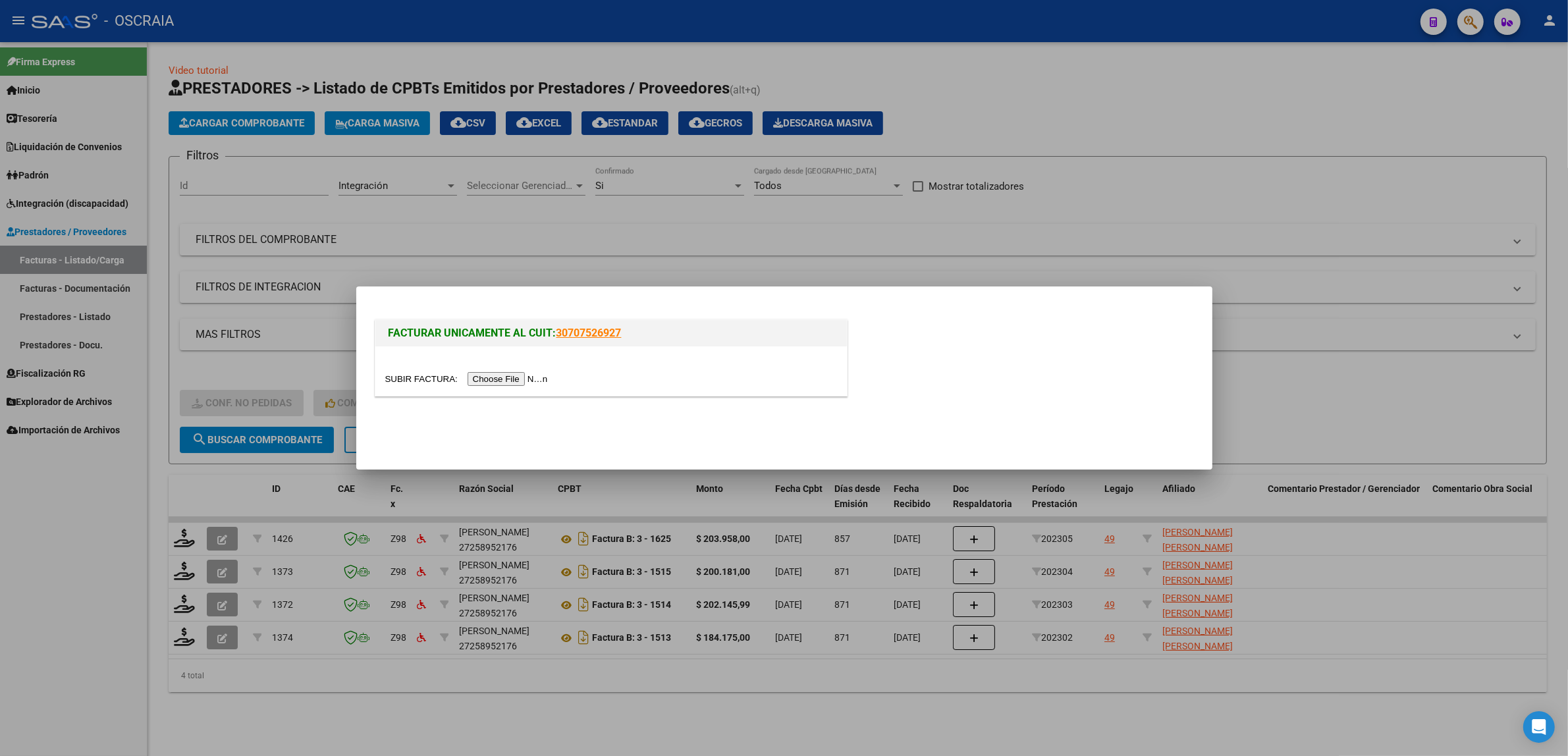
click at [490, 375] on input "file" at bounding box center [468, 379] width 167 height 14
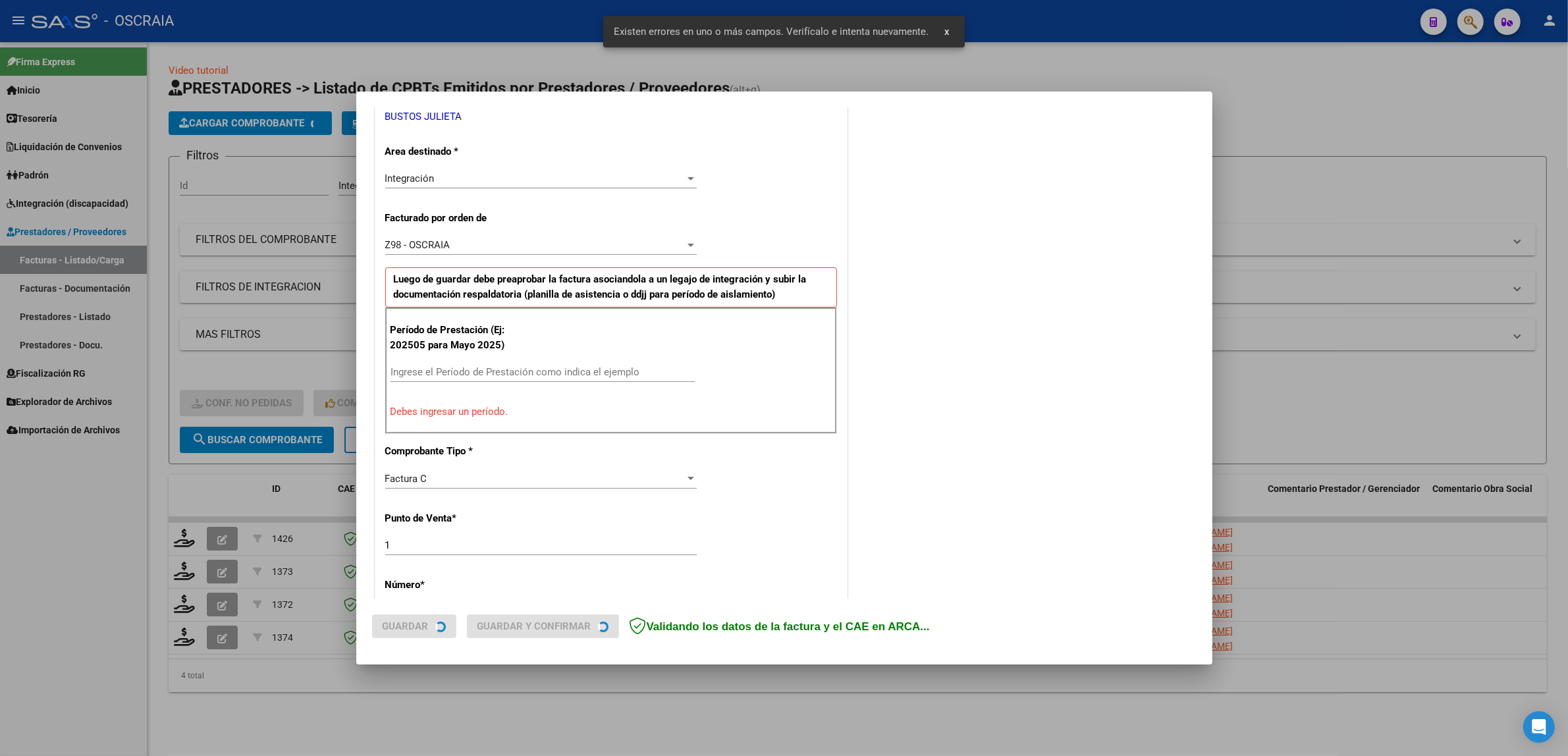
scroll to position [281, 0]
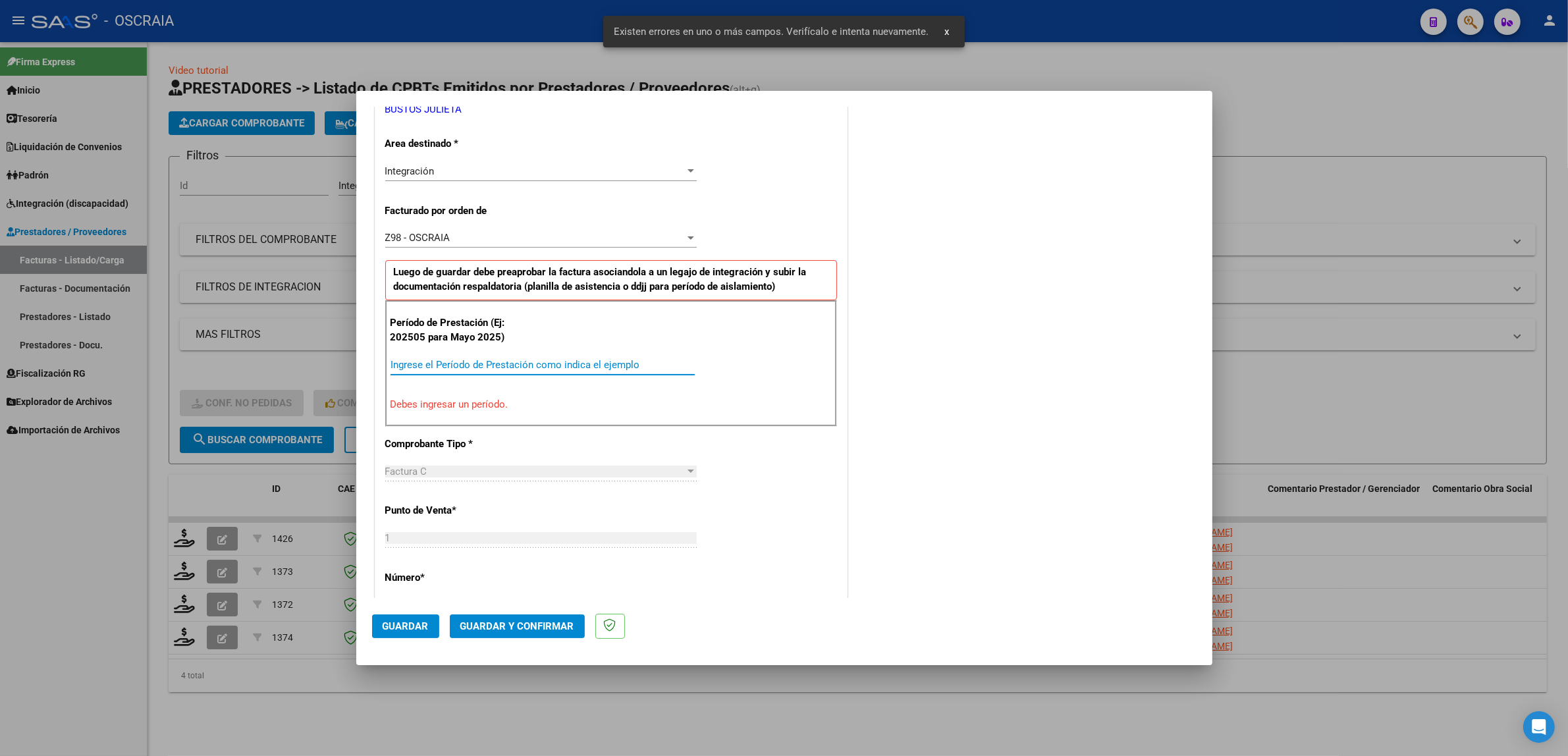
click at [554, 362] on input "Ingrese el Período de Prestación como indica el ejemplo" at bounding box center [542, 364] width 304 height 12
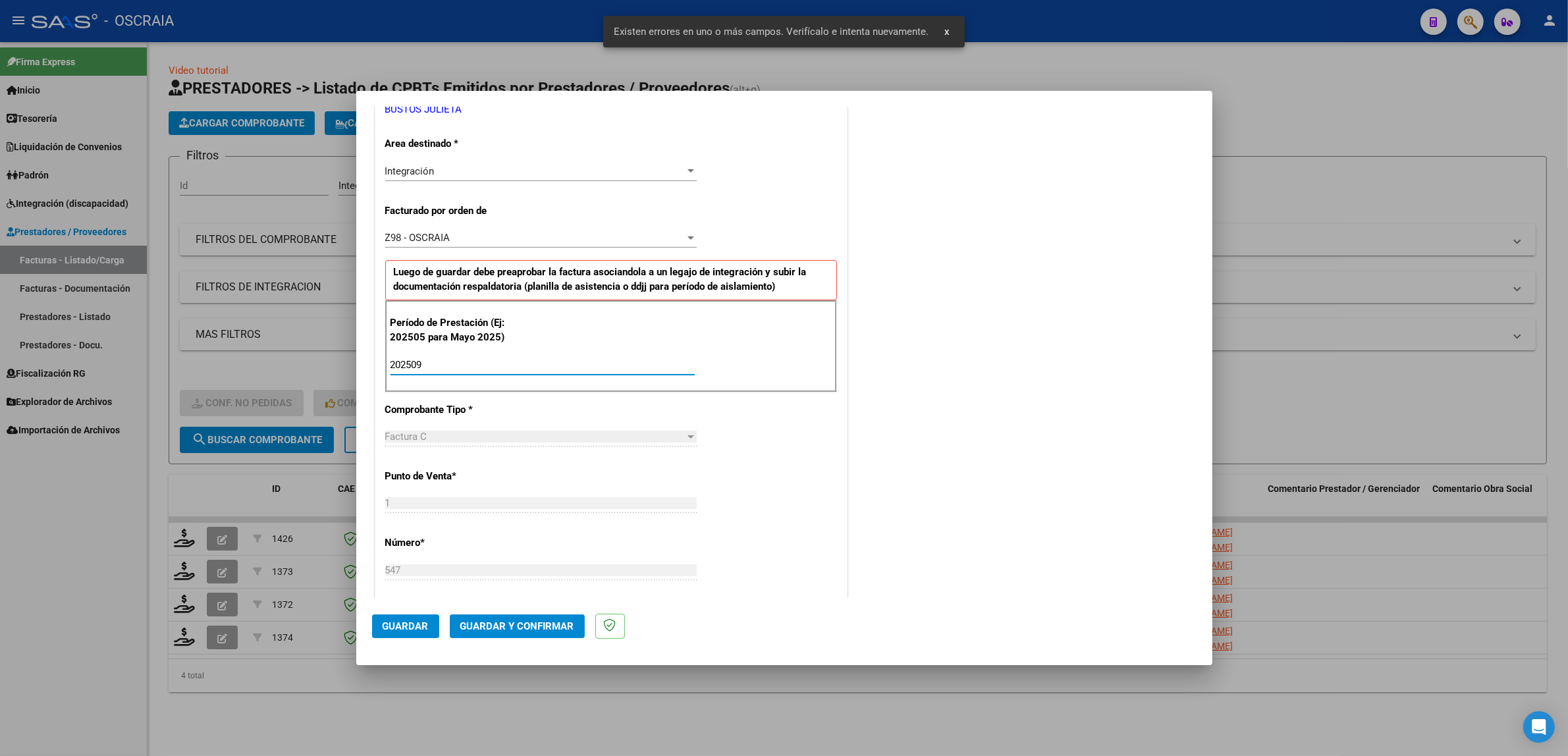
type input "202509"
click at [413, 637] on button "Guardar" at bounding box center [406, 626] width 67 height 24
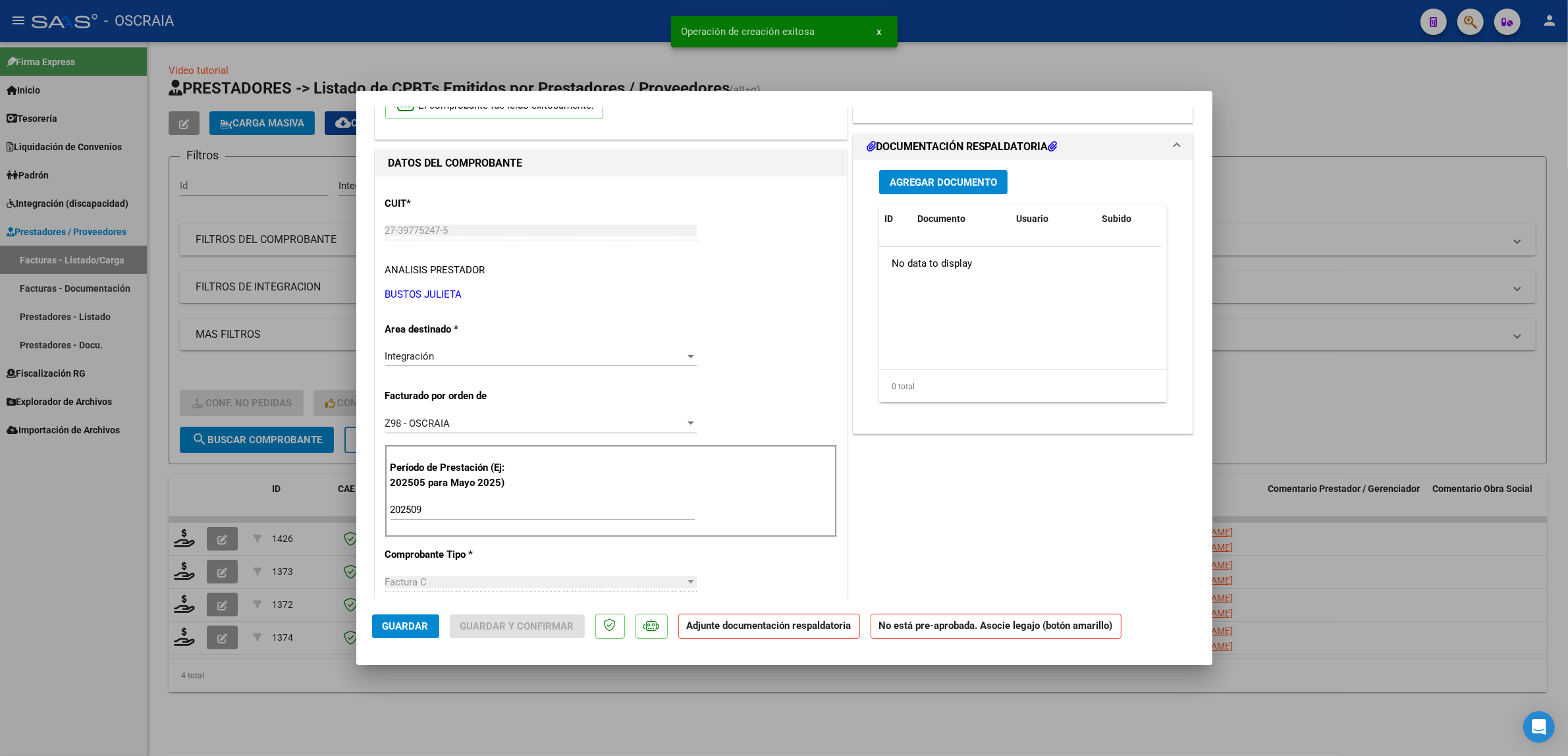
scroll to position [0, 0]
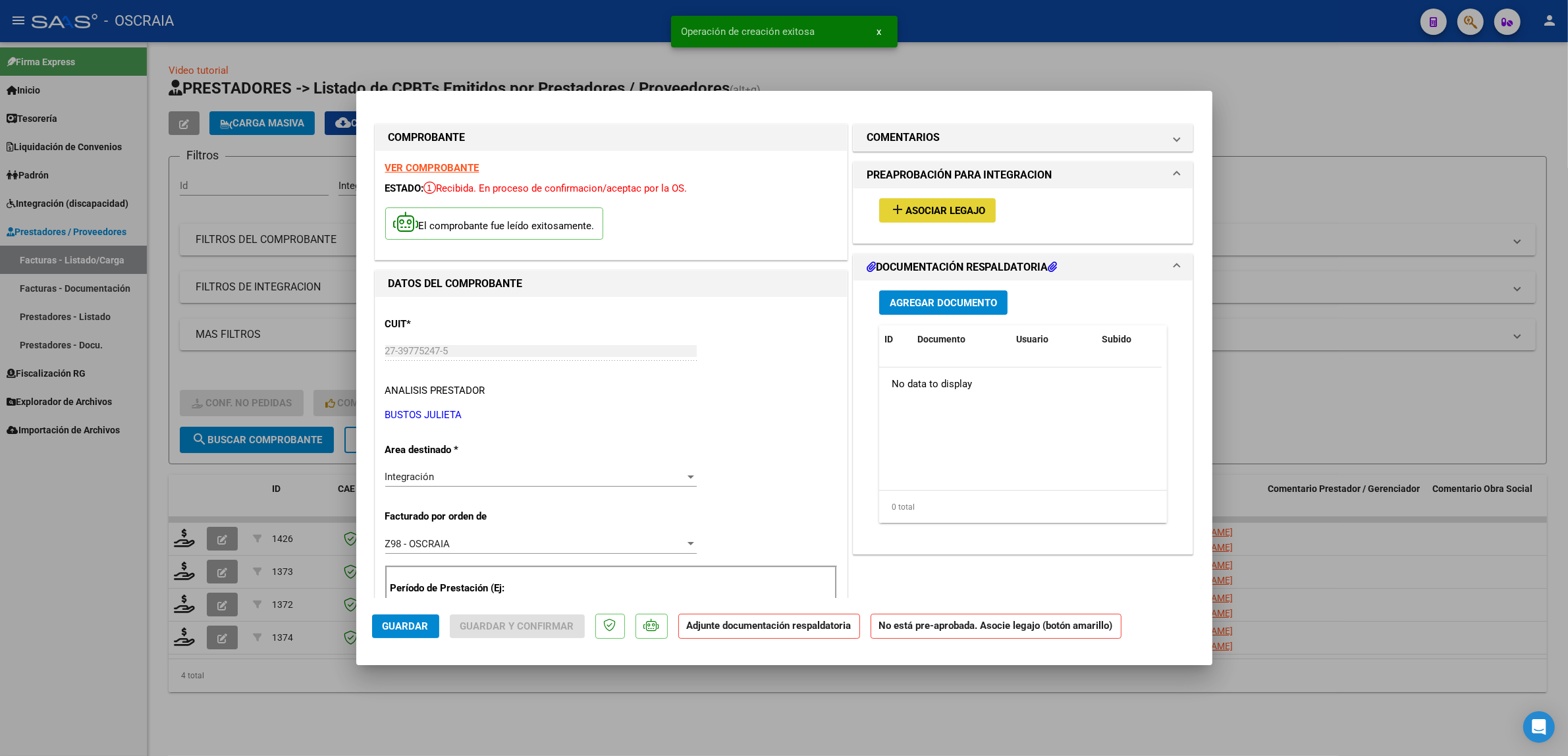
click at [883, 218] on button "add Asociar Legajo" at bounding box center [937, 210] width 117 height 24
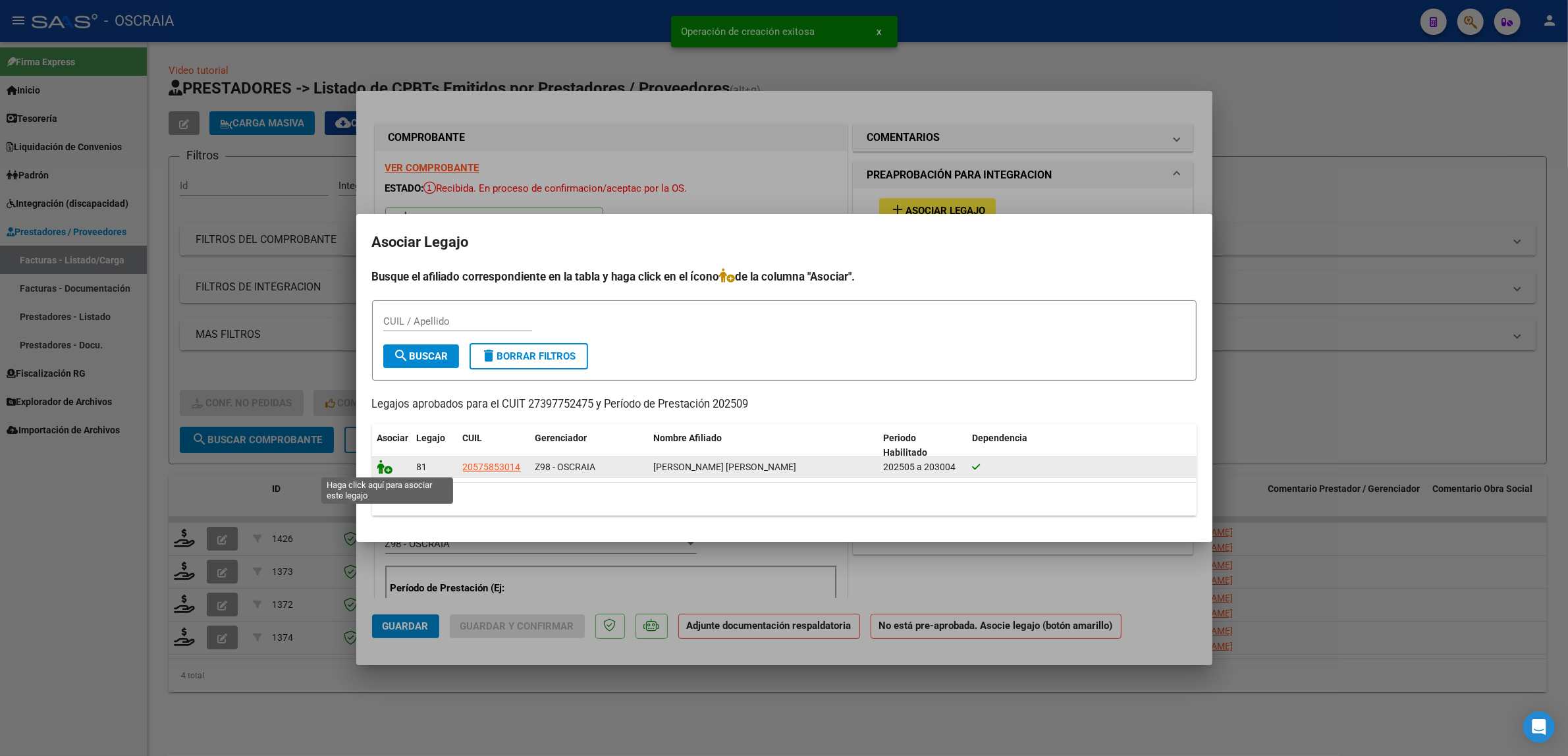
click at [387, 464] on icon at bounding box center [385, 467] width 16 height 14
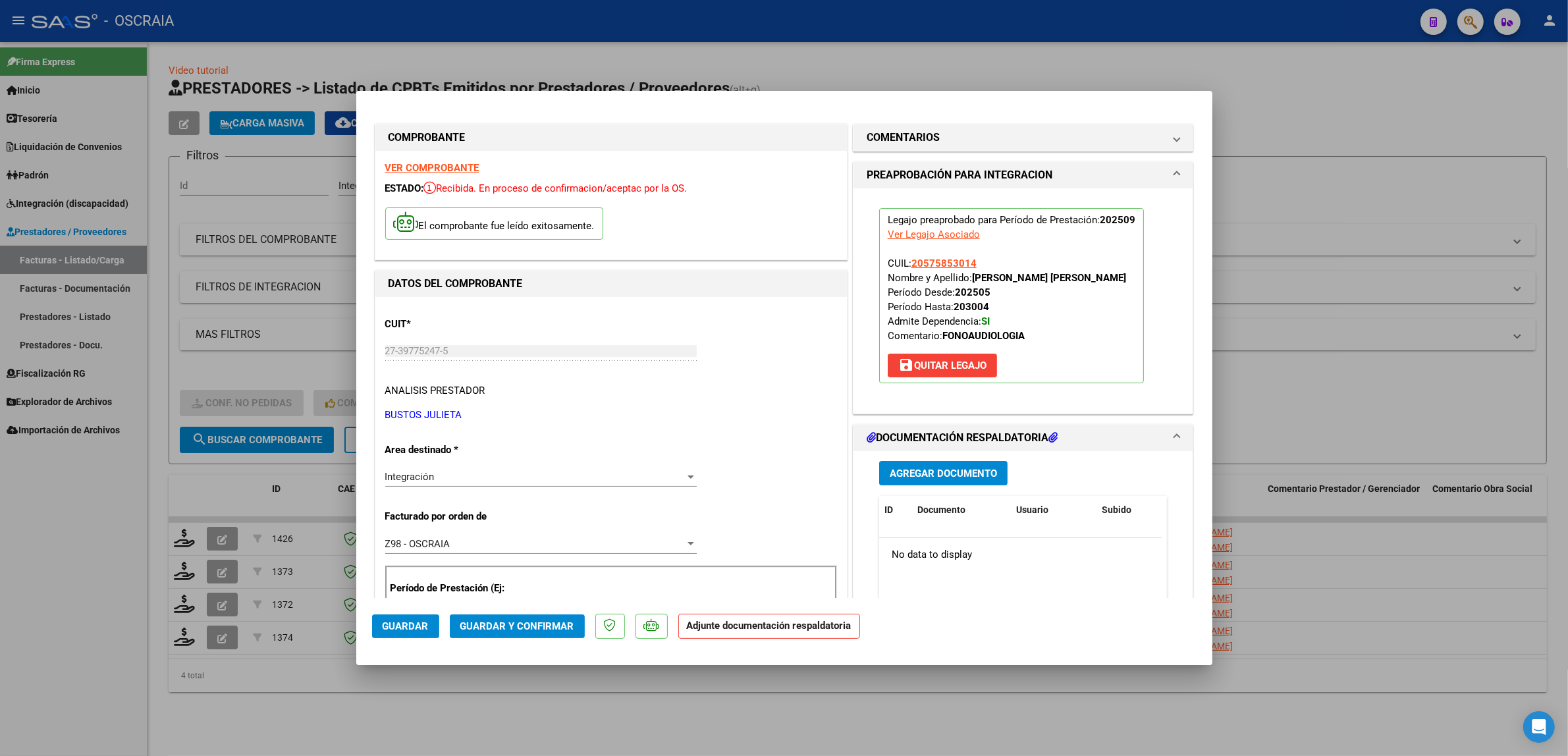
click at [979, 481] on button "Agregar Documento" at bounding box center [943, 473] width 128 height 24
click at [924, 472] on span "Agregar Documento" at bounding box center [944, 473] width 107 height 12
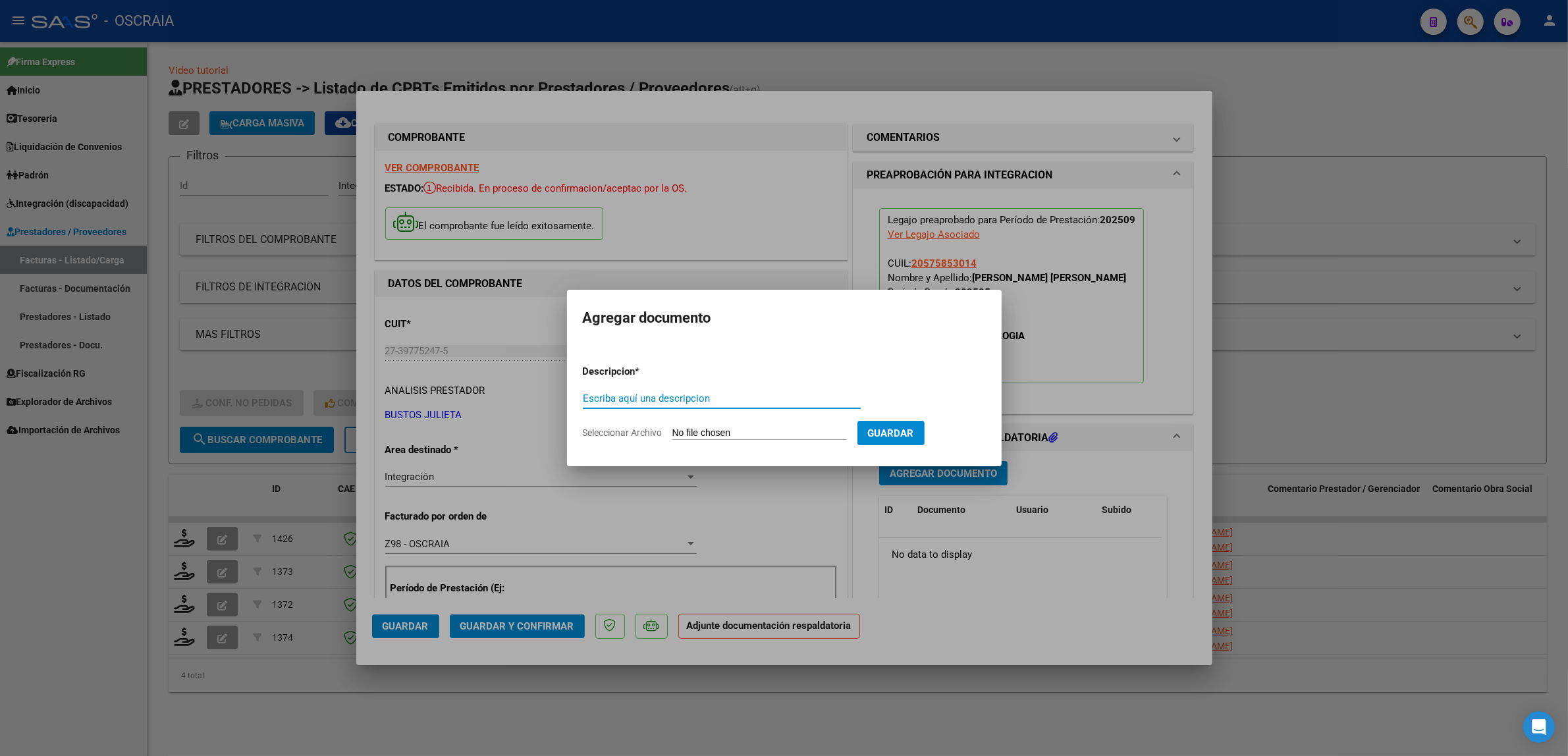
click at [732, 392] on input "Escriba aquí una descripcion" at bounding box center [722, 398] width 278 height 12
type input "PLANILLA DE ASISTENCIA"
click at [672, 427] on input "Seleccionar Archivo" at bounding box center [760, 433] width 175 height 12
type input "C:\fakepath\09-2025 [PERSON_NAME] FC547 FONOAUDIOLOGIA [PERSON_NAME] [PERSON_NA…"
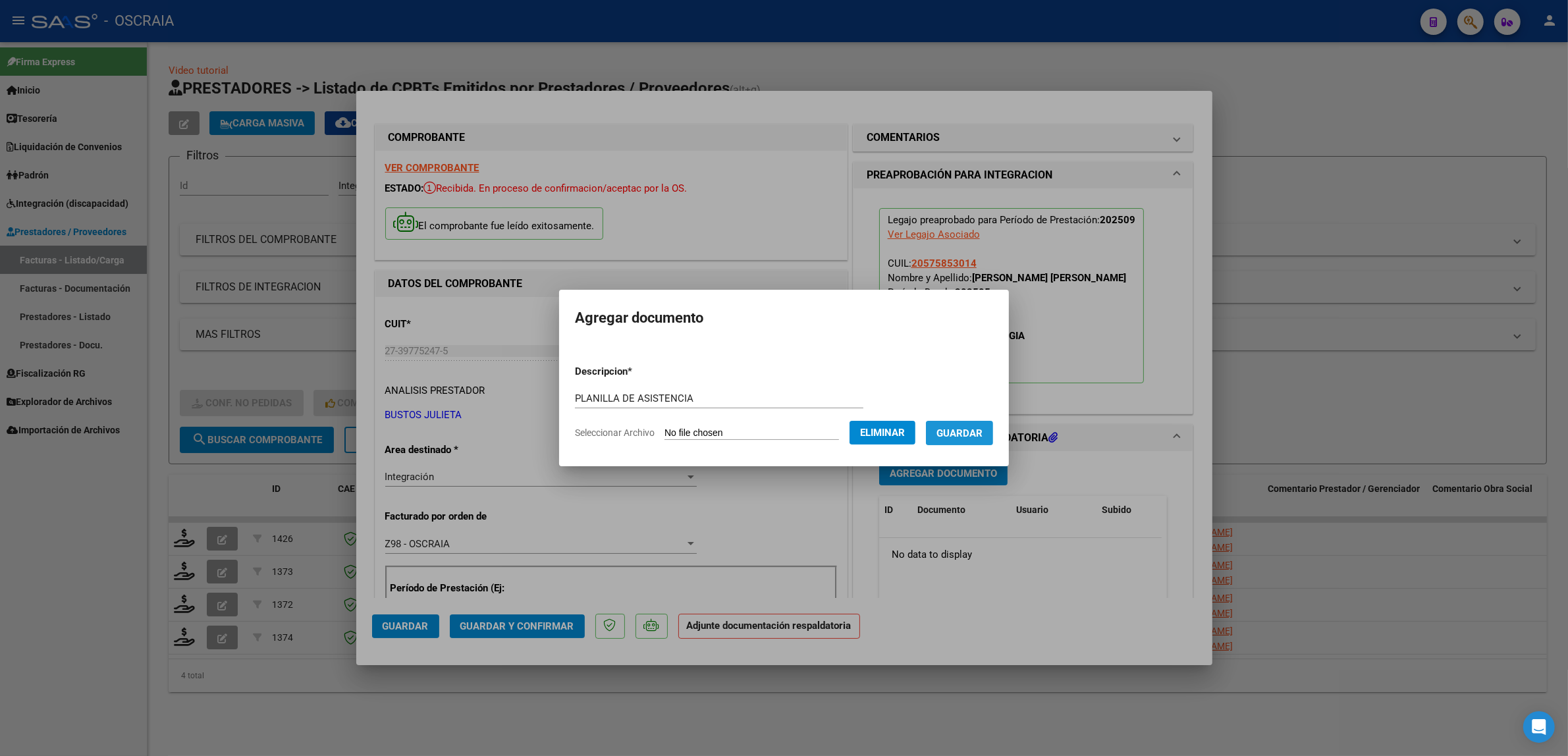
click at [956, 427] on span "Guardar" at bounding box center [959, 433] width 46 height 12
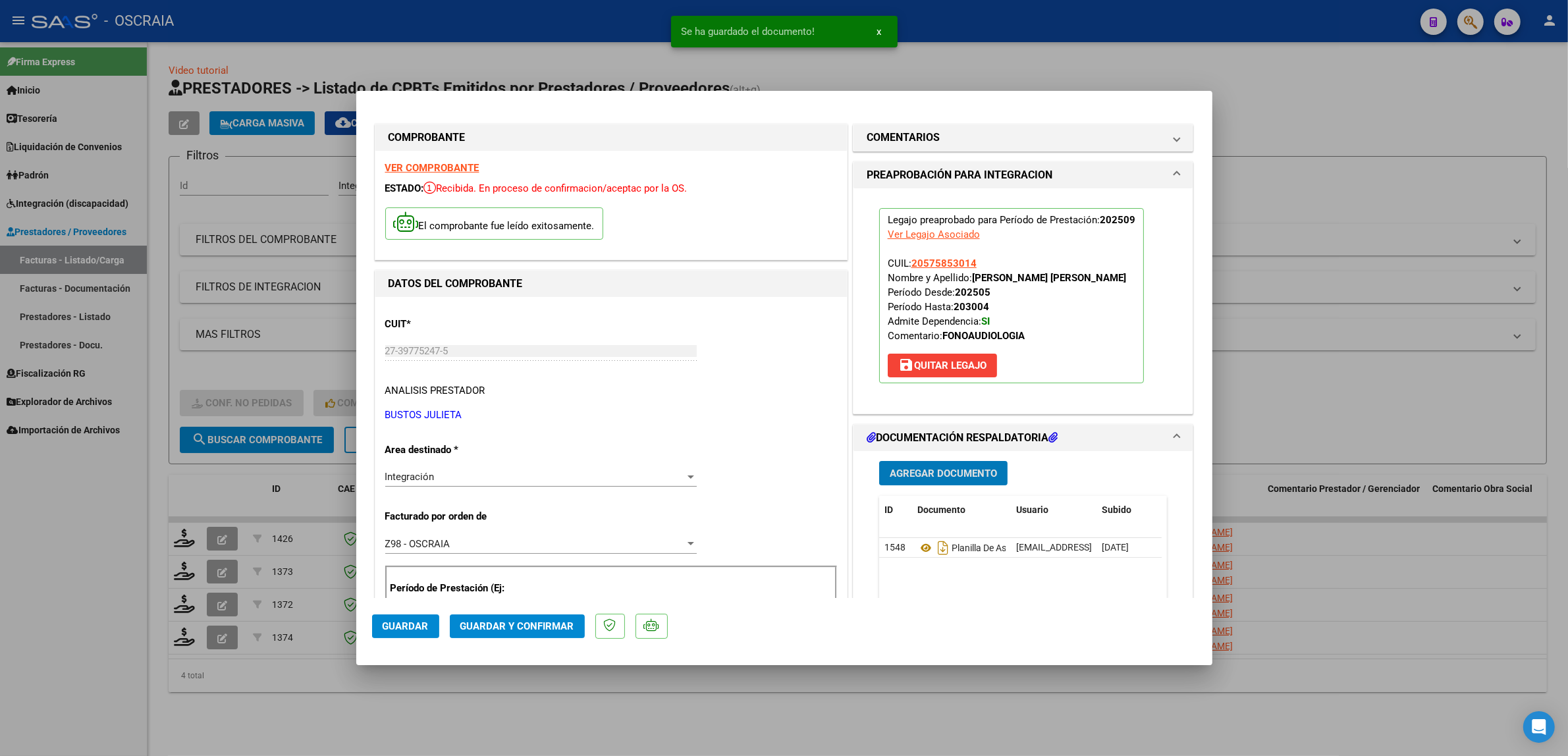
click at [1378, 275] on div at bounding box center [784, 378] width 1568 height 756
type input "$ 0,00"
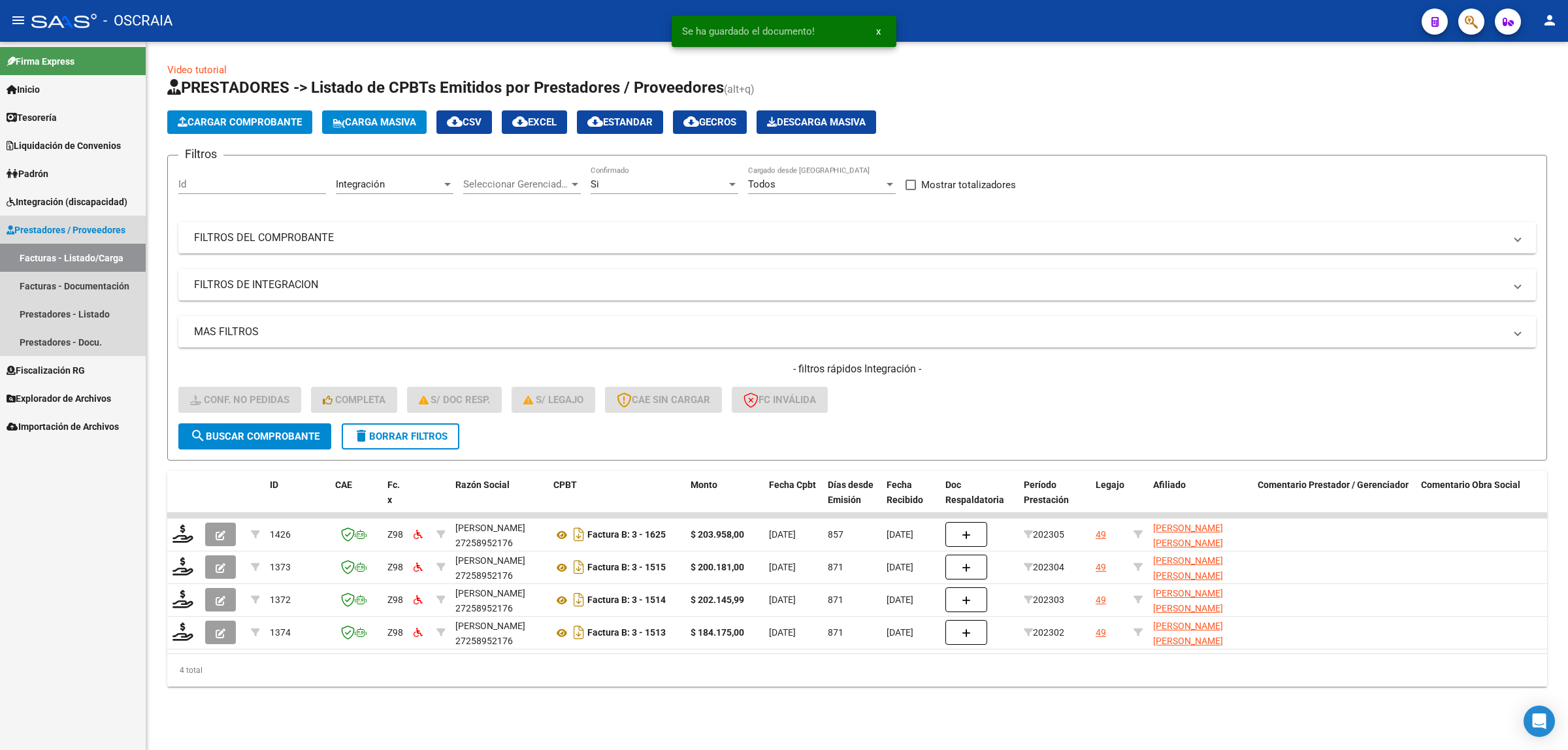
click at [65, 259] on link "Facturas - Listado/Carga" at bounding box center [72, 258] width 146 height 28
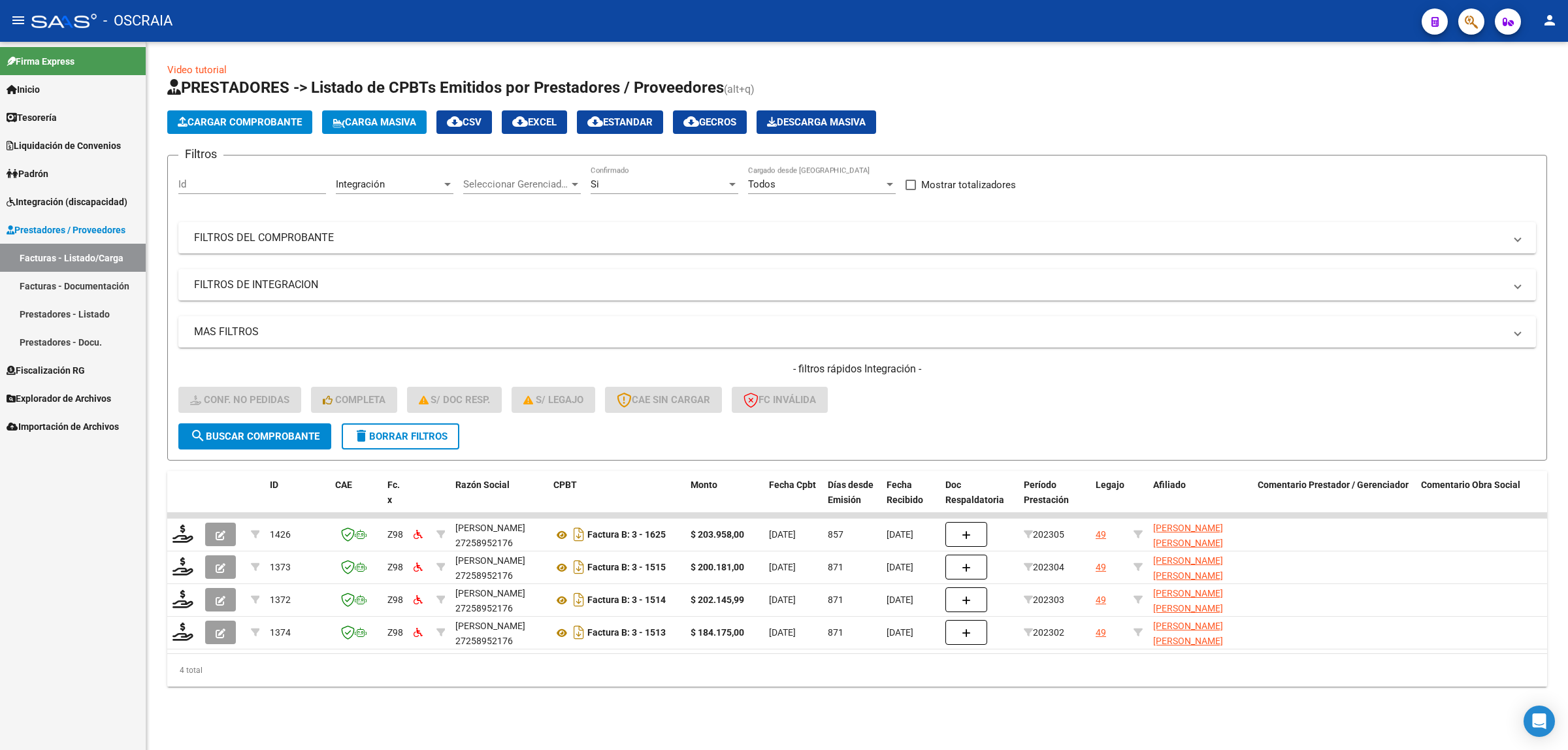
click at [379, 436] on span "delete Borrar Filtros" at bounding box center [401, 436] width 94 height 12
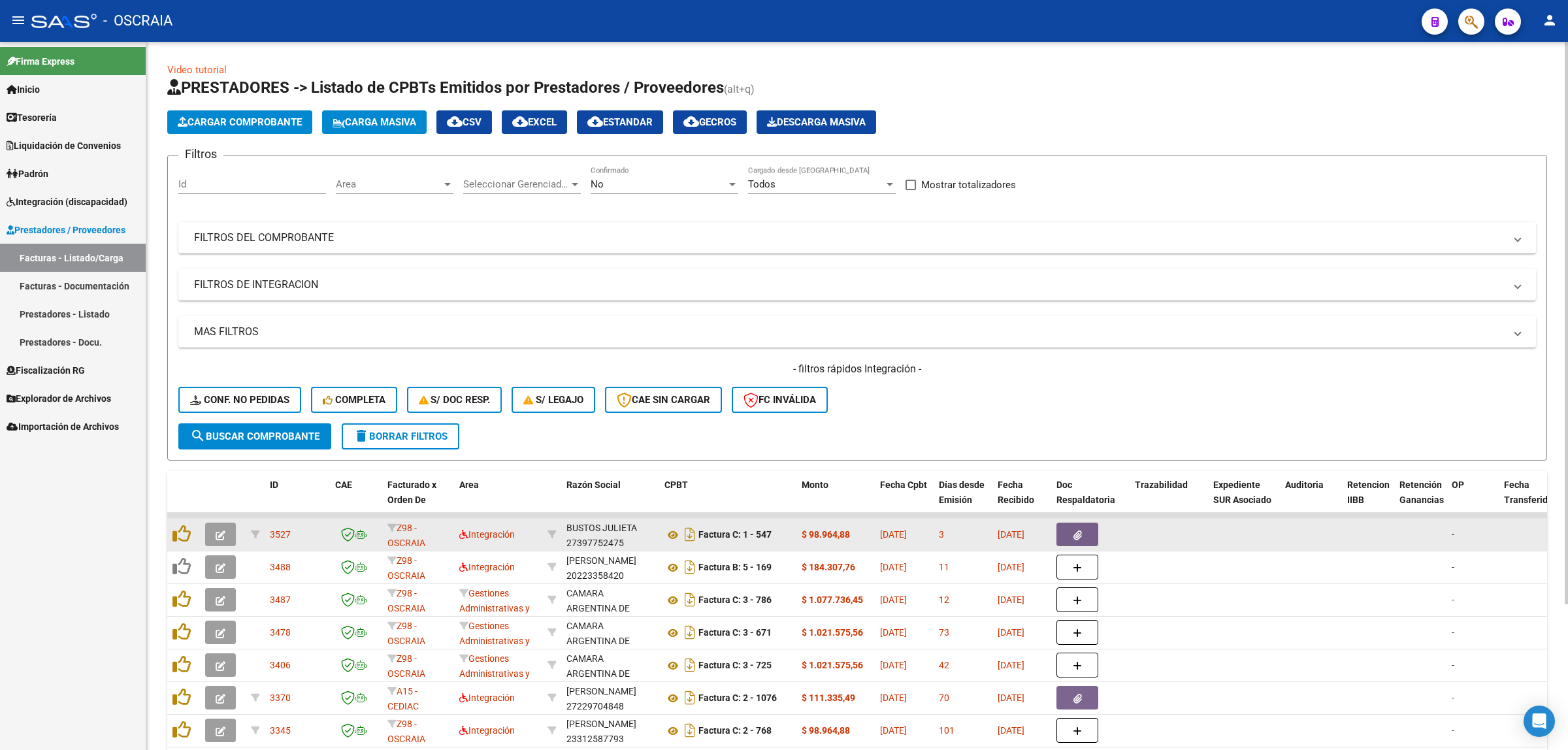
click at [211, 533] on button "button" at bounding box center [220, 534] width 31 height 23
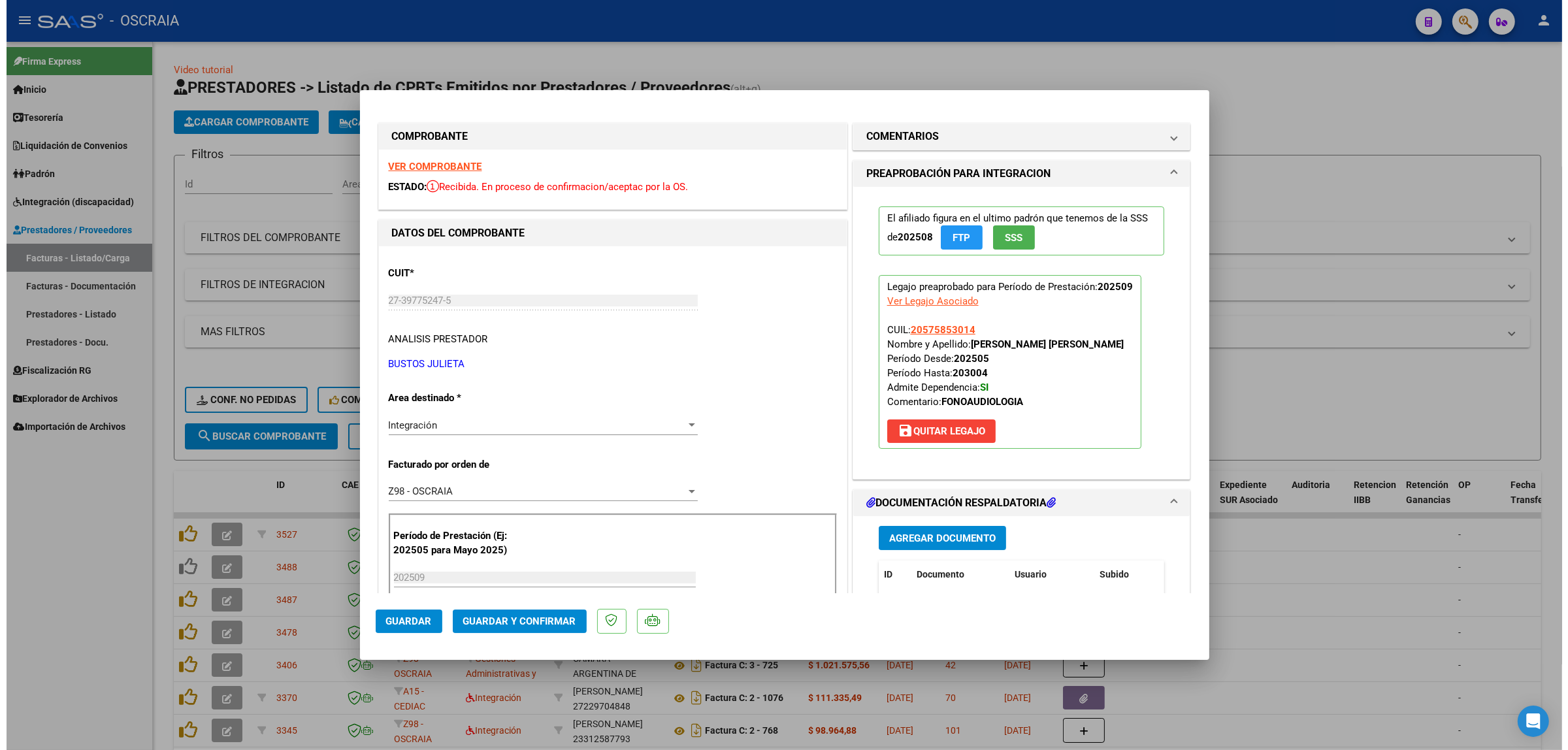
scroll to position [272, 0]
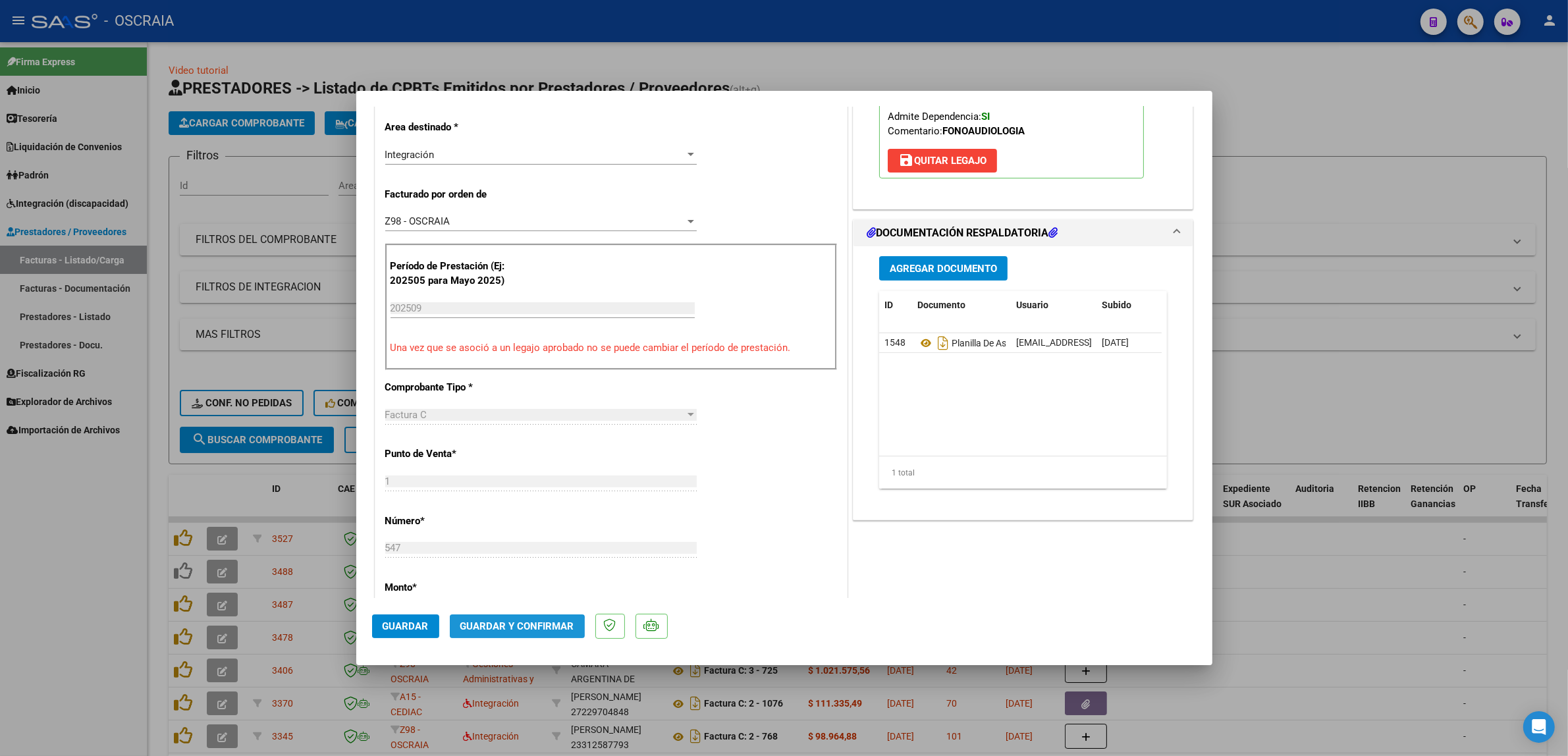
click at [513, 634] on button "Guardar y Confirmar" at bounding box center [517, 626] width 135 height 24
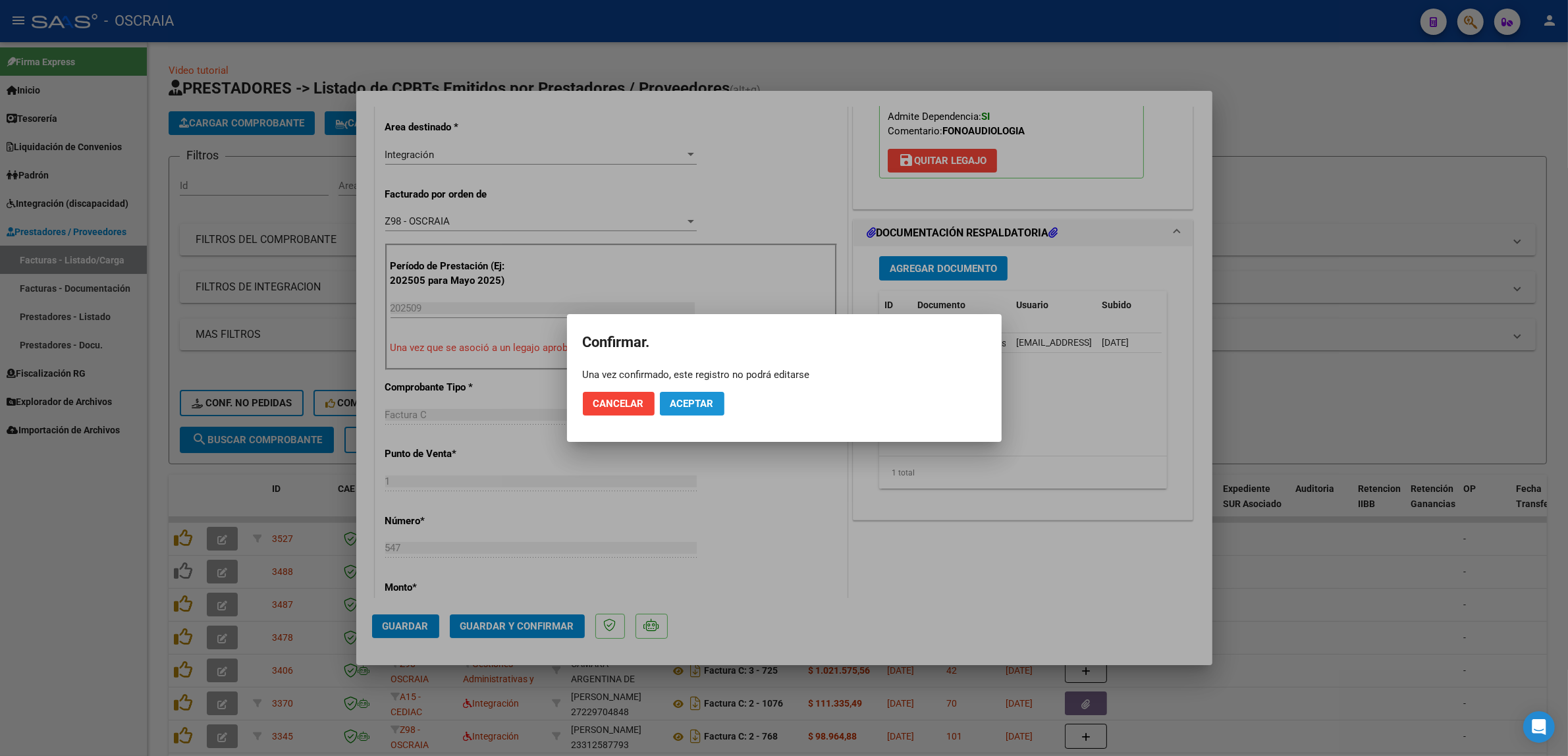
click at [697, 399] on span "Aceptar" at bounding box center [692, 404] width 44 height 12
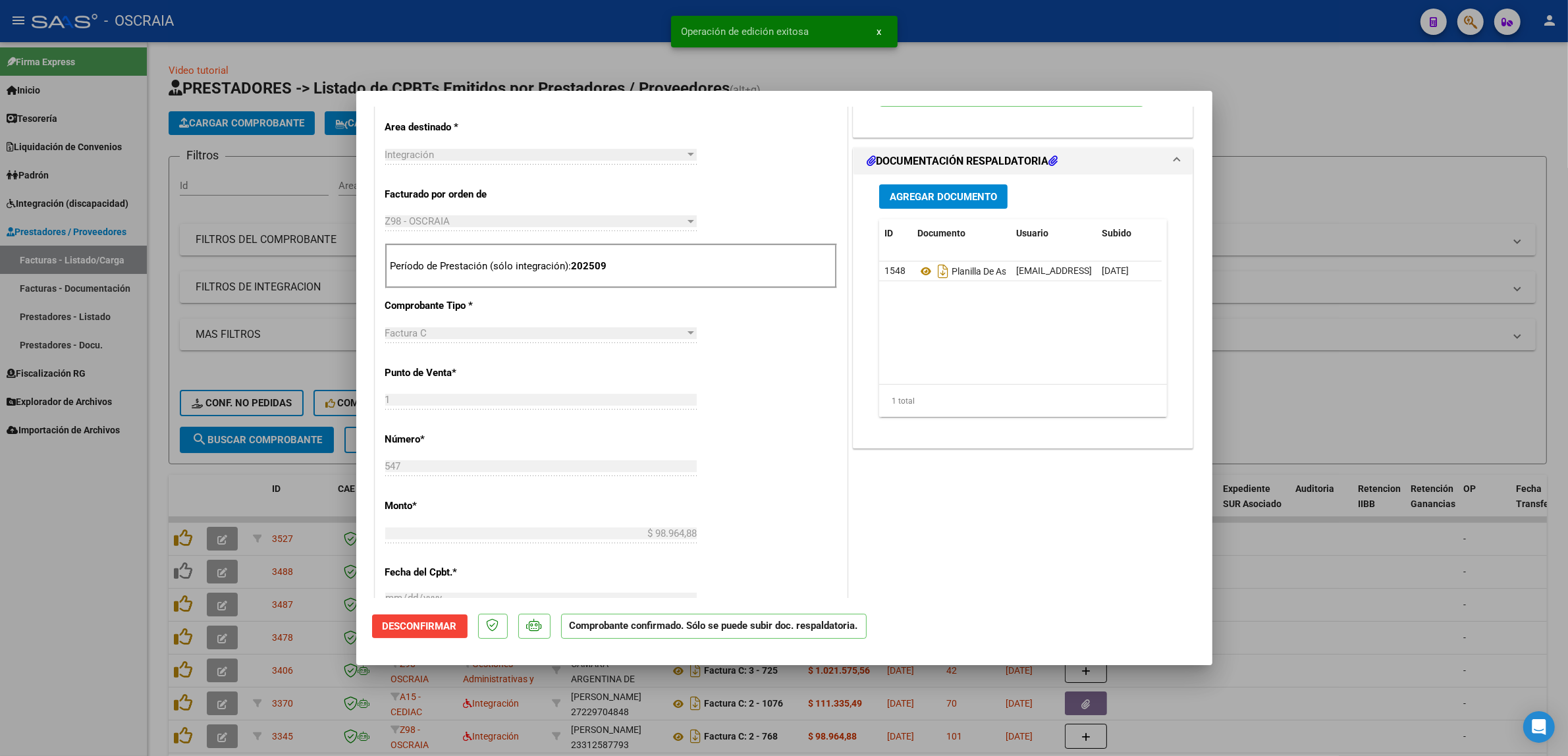
click at [232, 229] on div at bounding box center [784, 378] width 1568 height 756
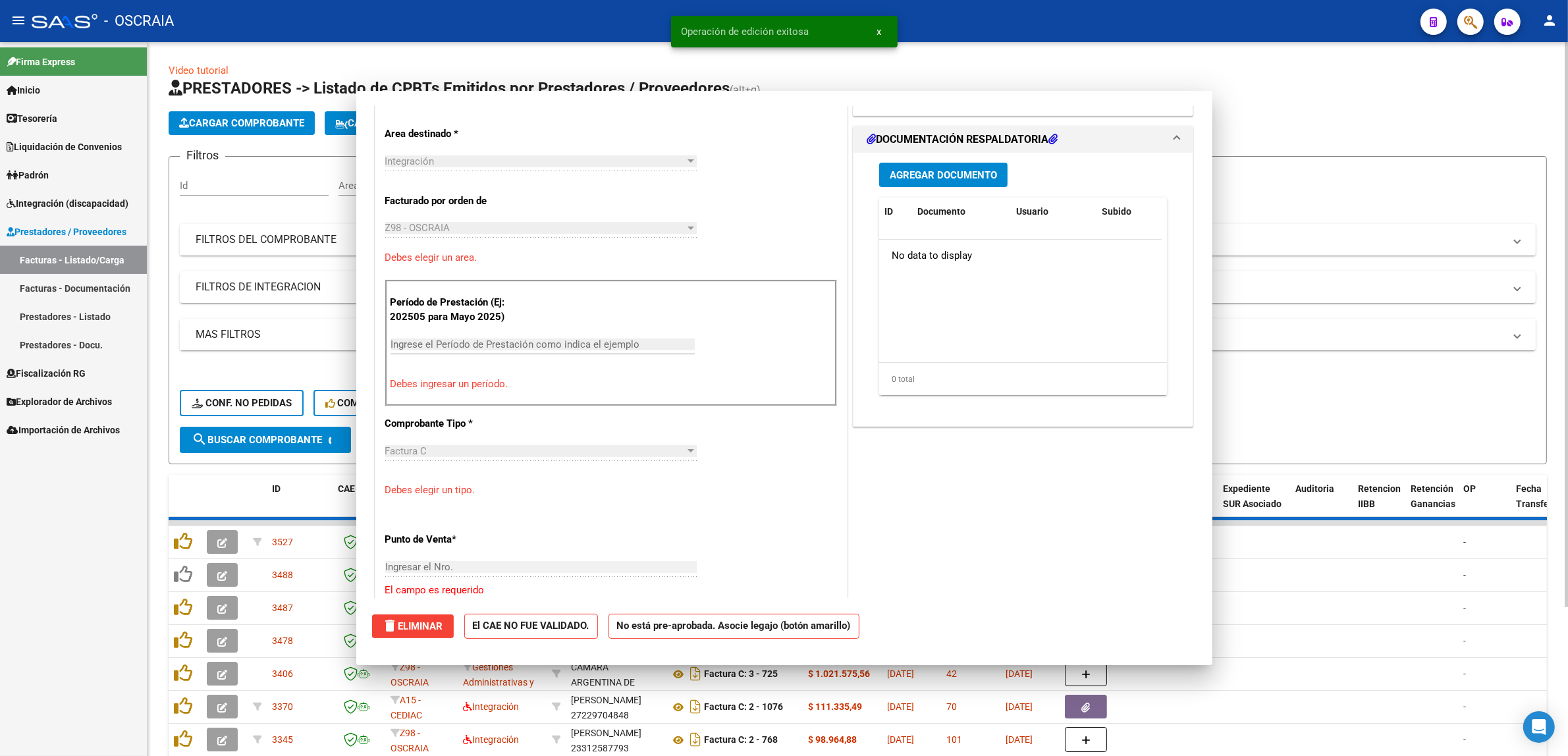
scroll to position [0, 0]
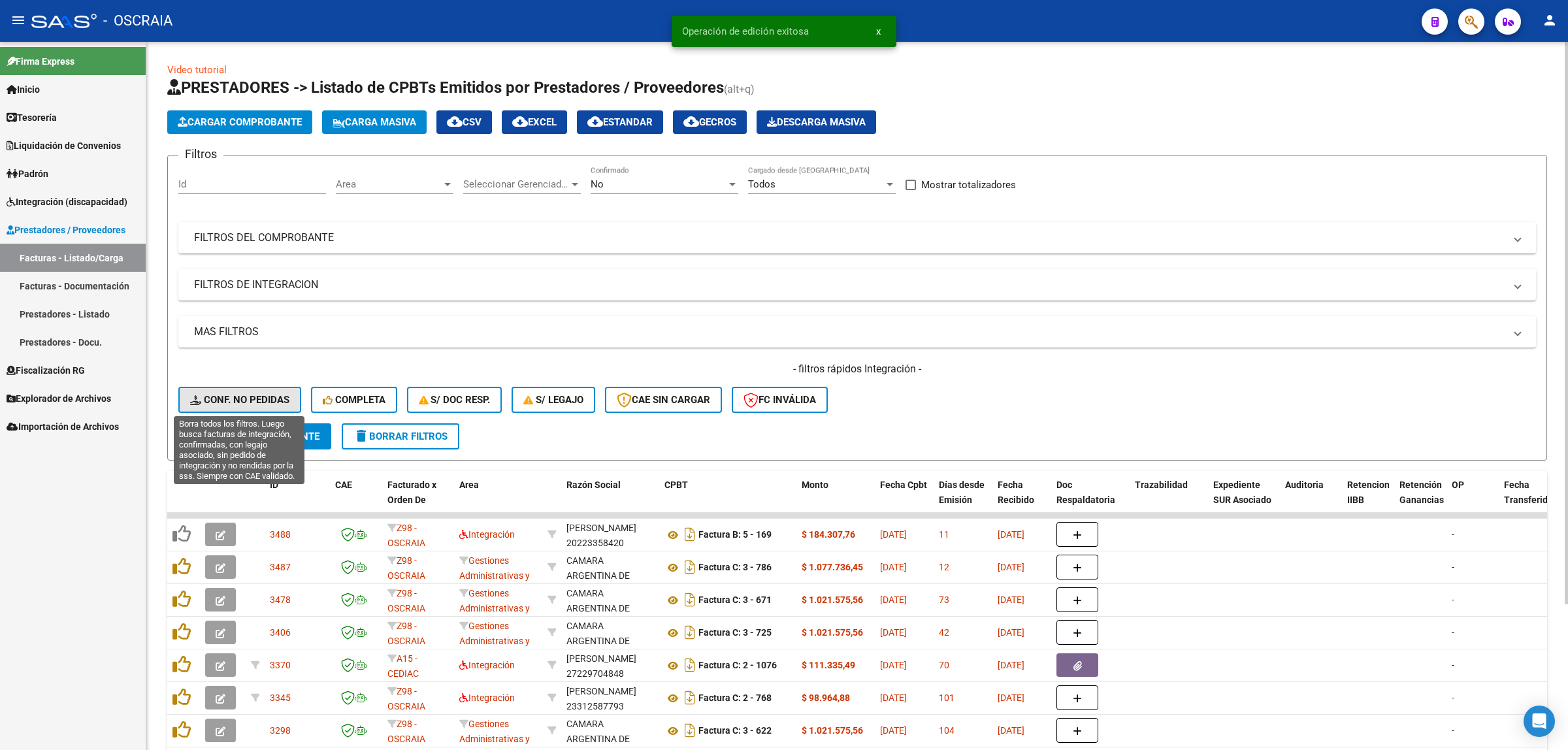
click at [288, 394] on span "Conf. no pedidas" at bounding box center [240, 400] width 99 height 12
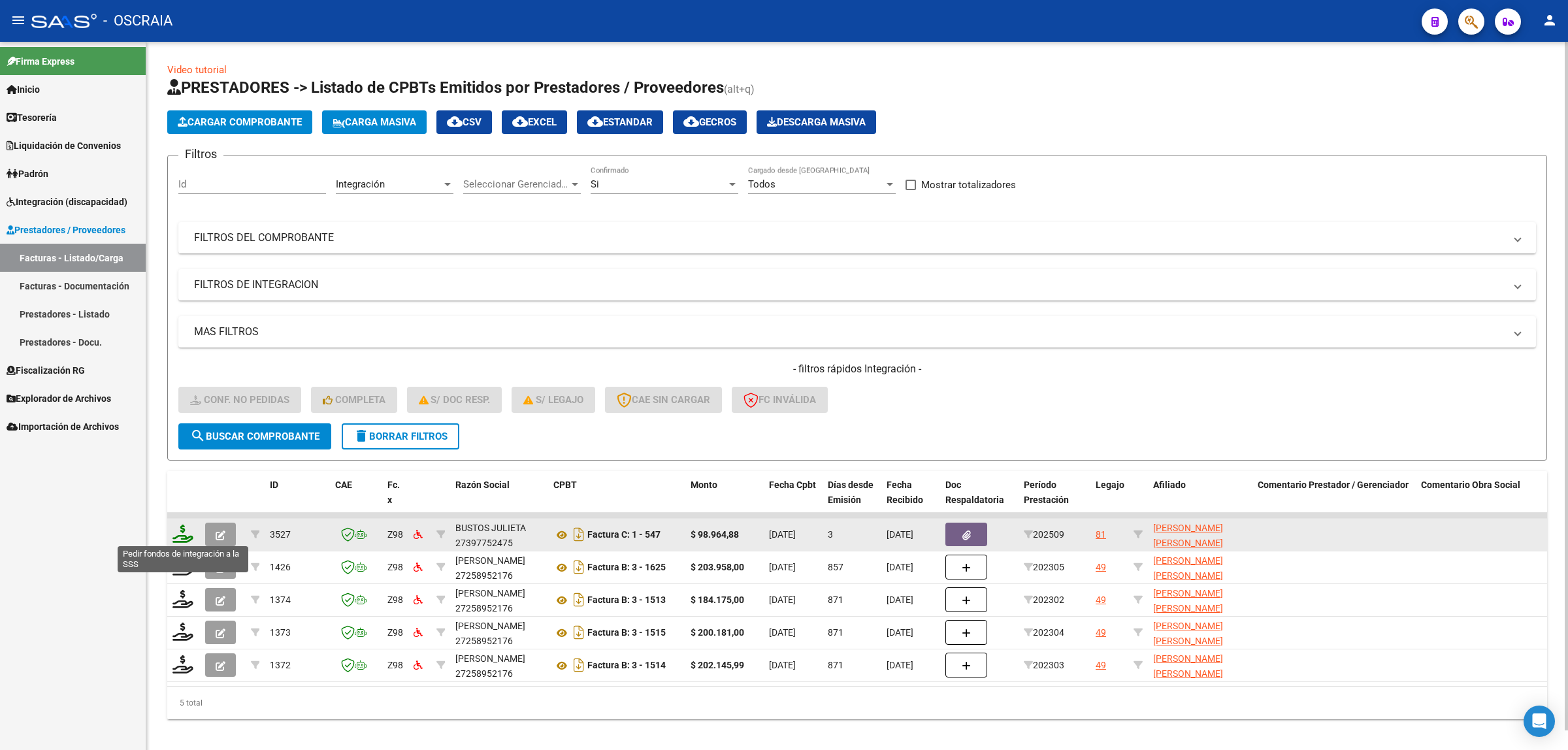
click at [187, 531] on icon at bounding box center [183, 534] width 21 height 18
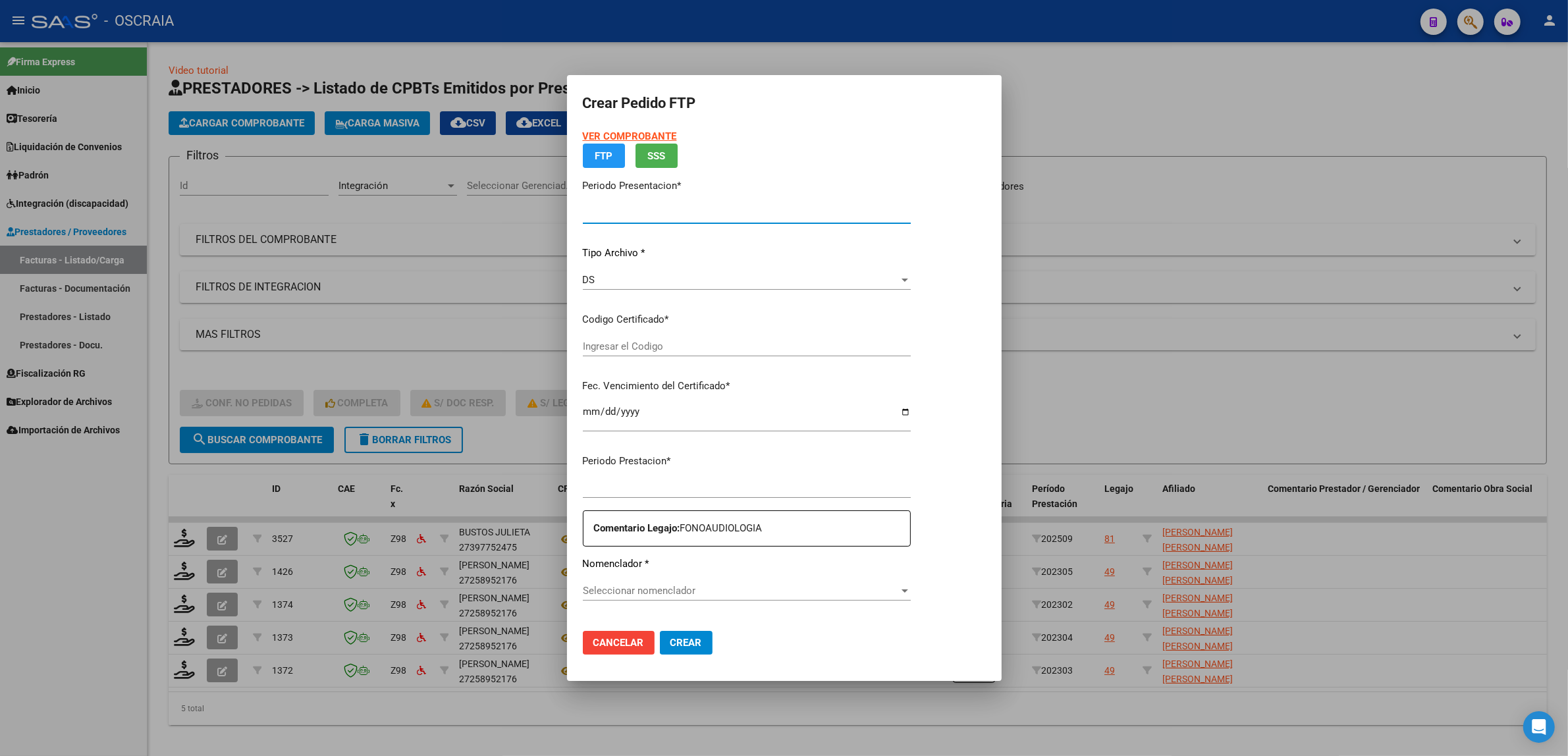
type input "202509"
type input "$ 98.964,88"
type input "ARG02000575853012025042820300428BSAS376"
type input "[DATE]"
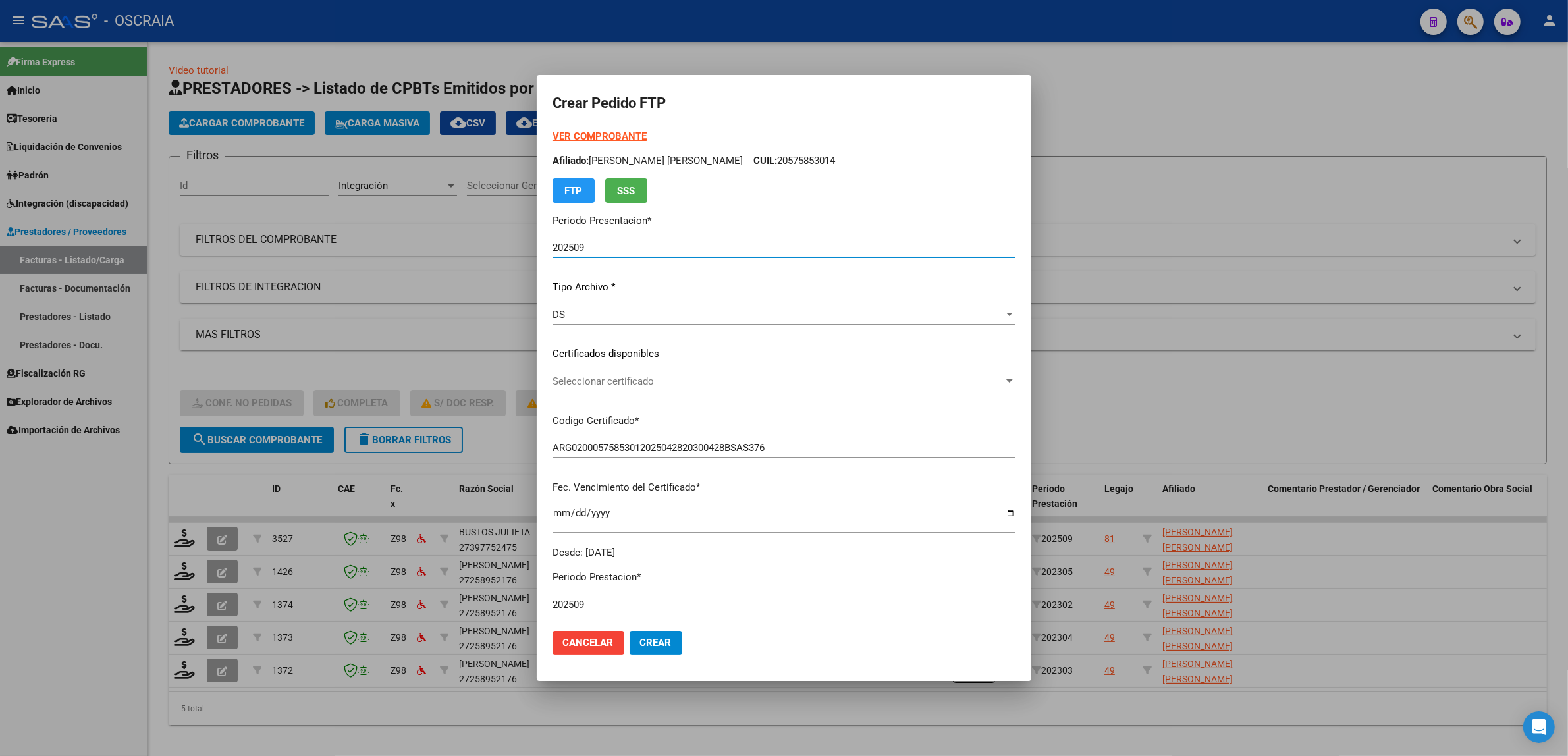
click at [685, 389] on div "Seleccionar certificado Seleccionar certificado" at bounding box center [784, 382] width 463 height 20
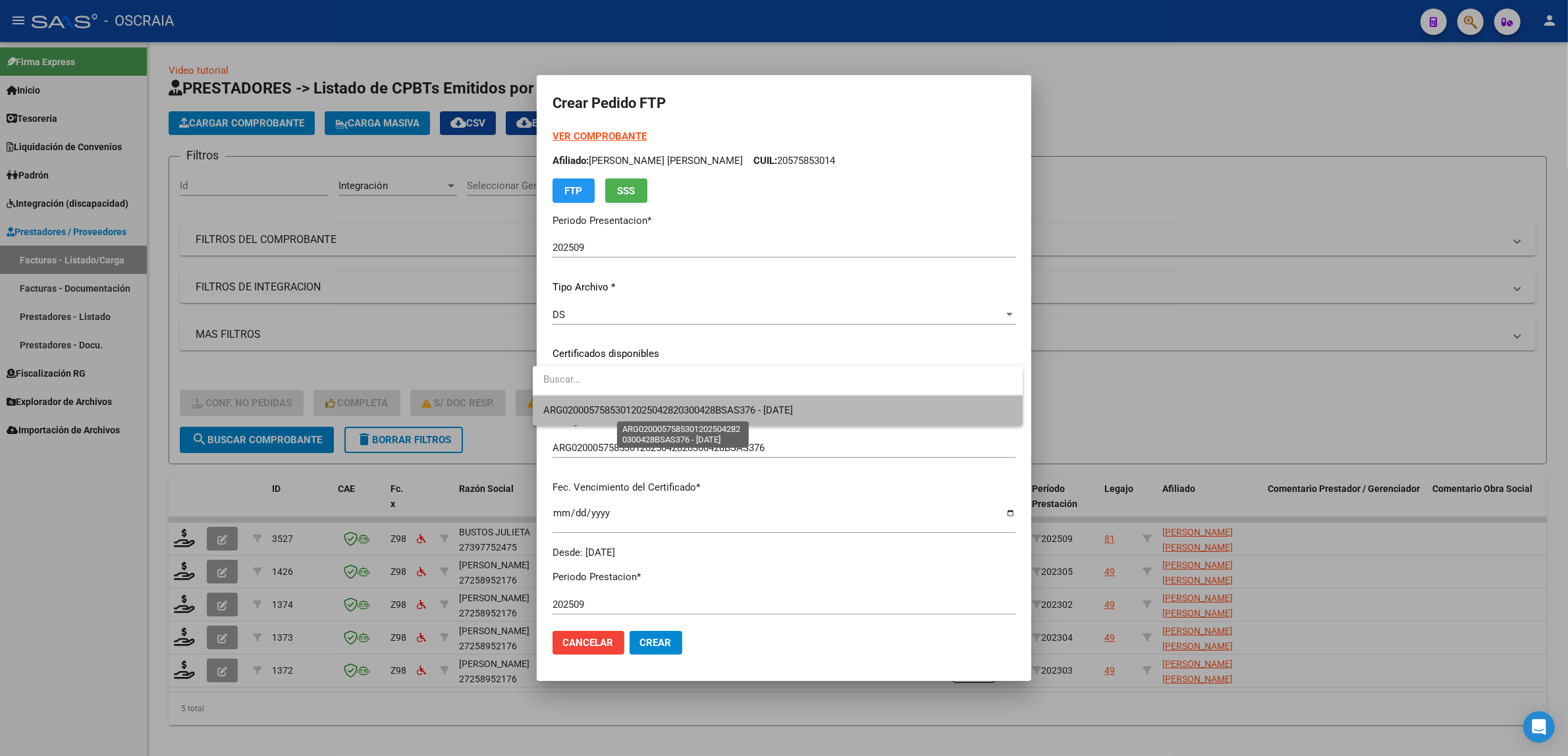
click at [682, 413] on span "ARG02000575853012025042820300428BSAS376 - [DATE]" at bounding box center [668, 410] width 250 height 12
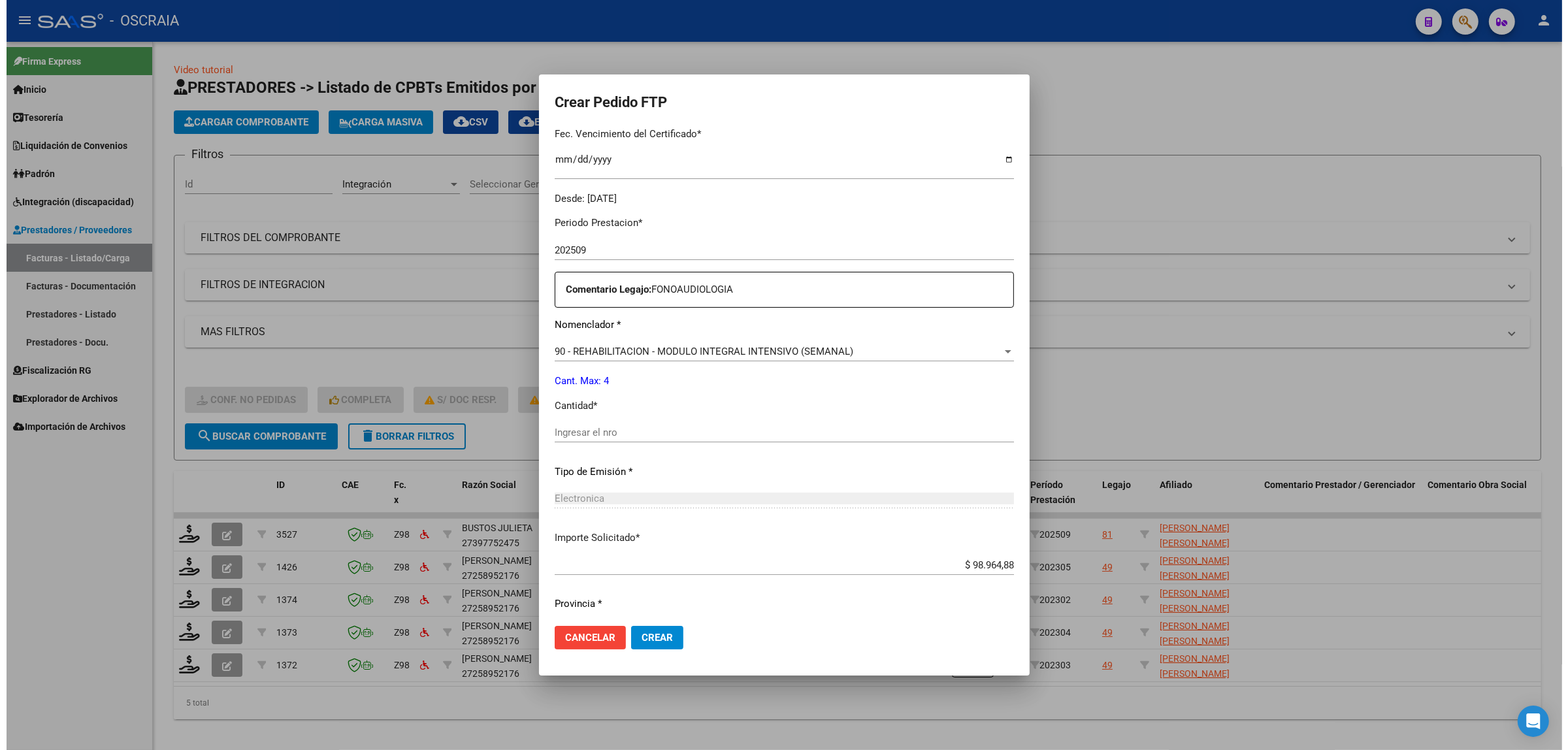
scroll to position [386, 0]
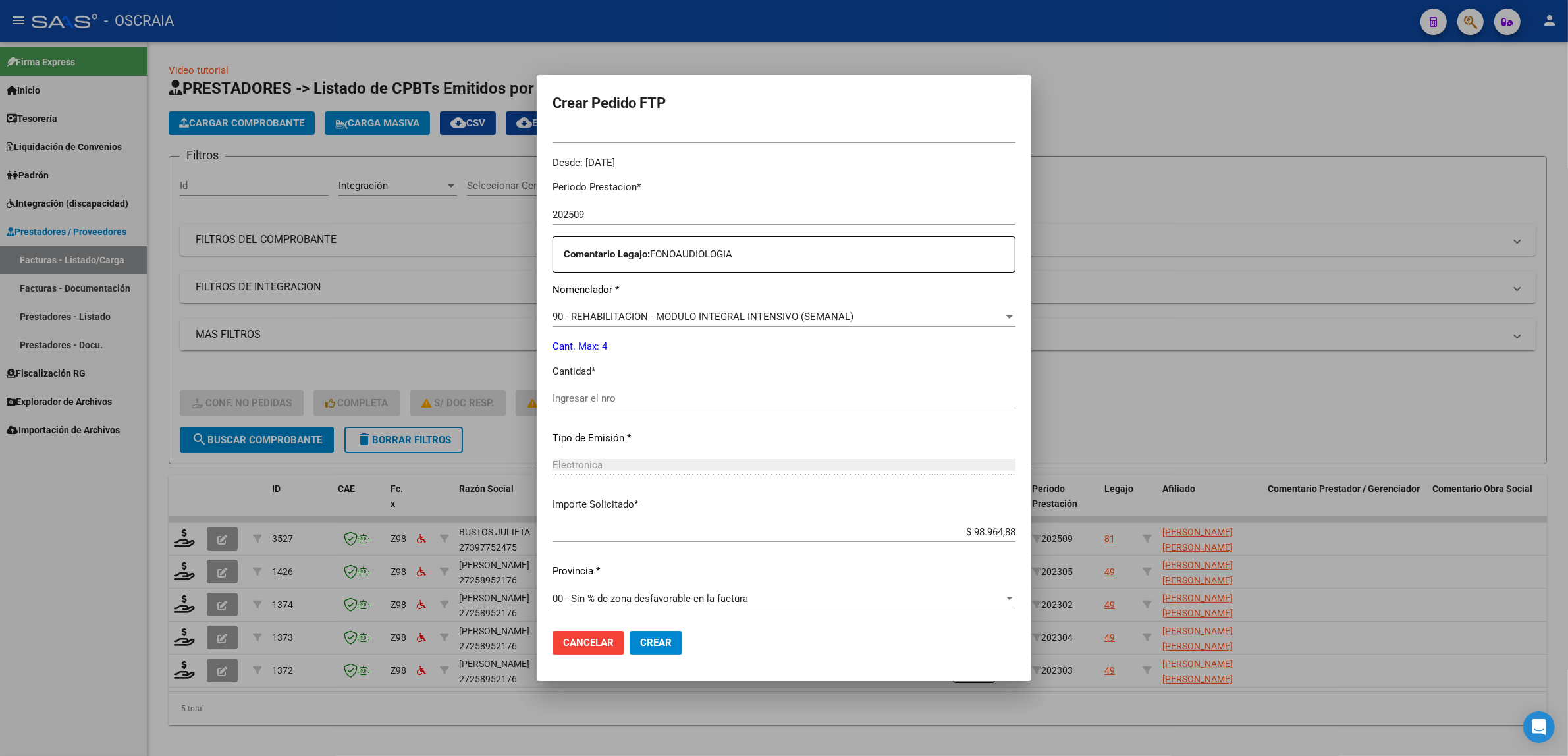
click at [654, 389] on div "Ingresar el nro" at bounding box center [784, 399] width 463 height 20
type input "4"
click at [587, 459] on span "Electronica" at bounding box center [578, 465] width 50 height 12
click at [654, 639] on span "Crear" at bounding box center [656, 642] width 32 height 12
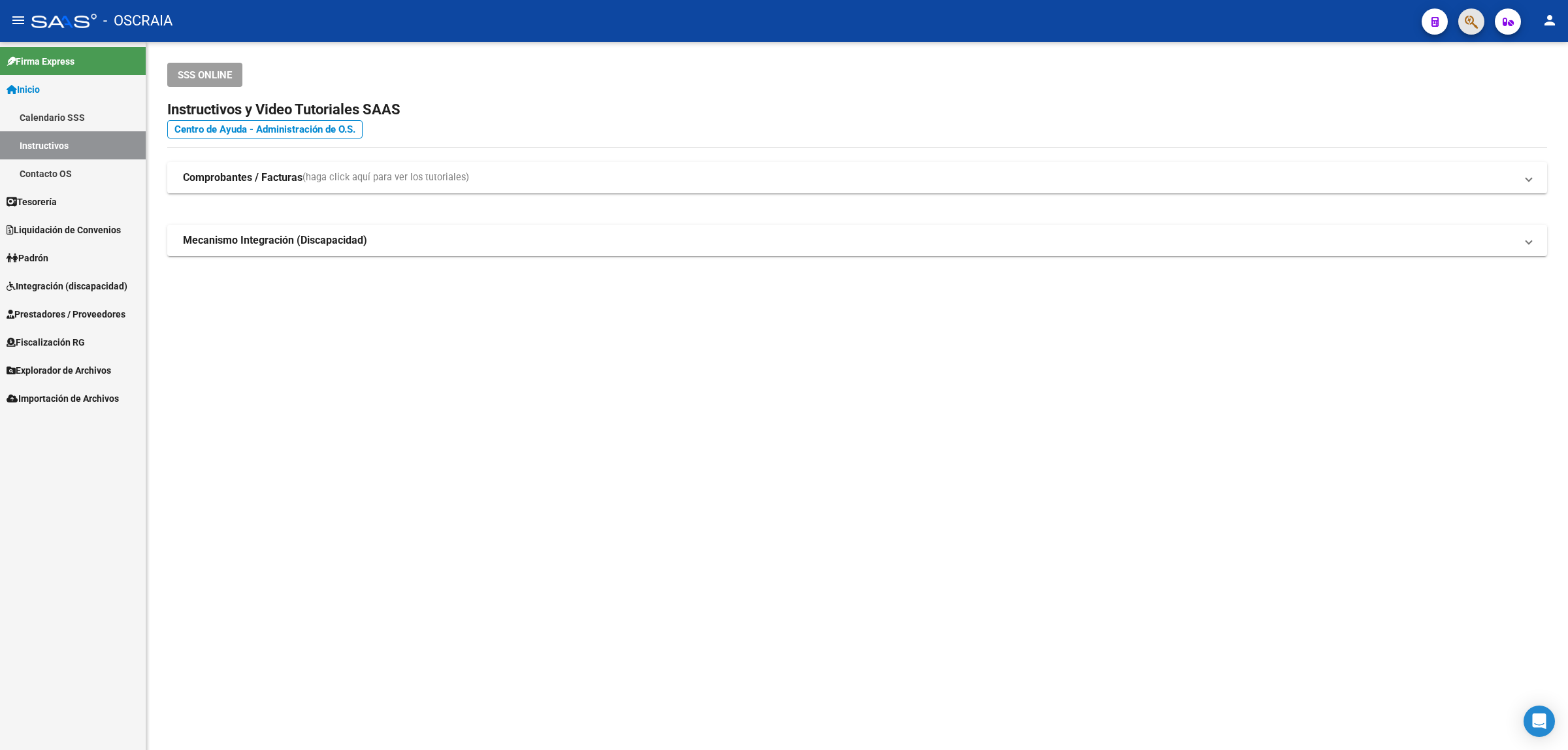
click at [1459, 21] on button "button" at bounding box center [1471, 21] width 26 height 26
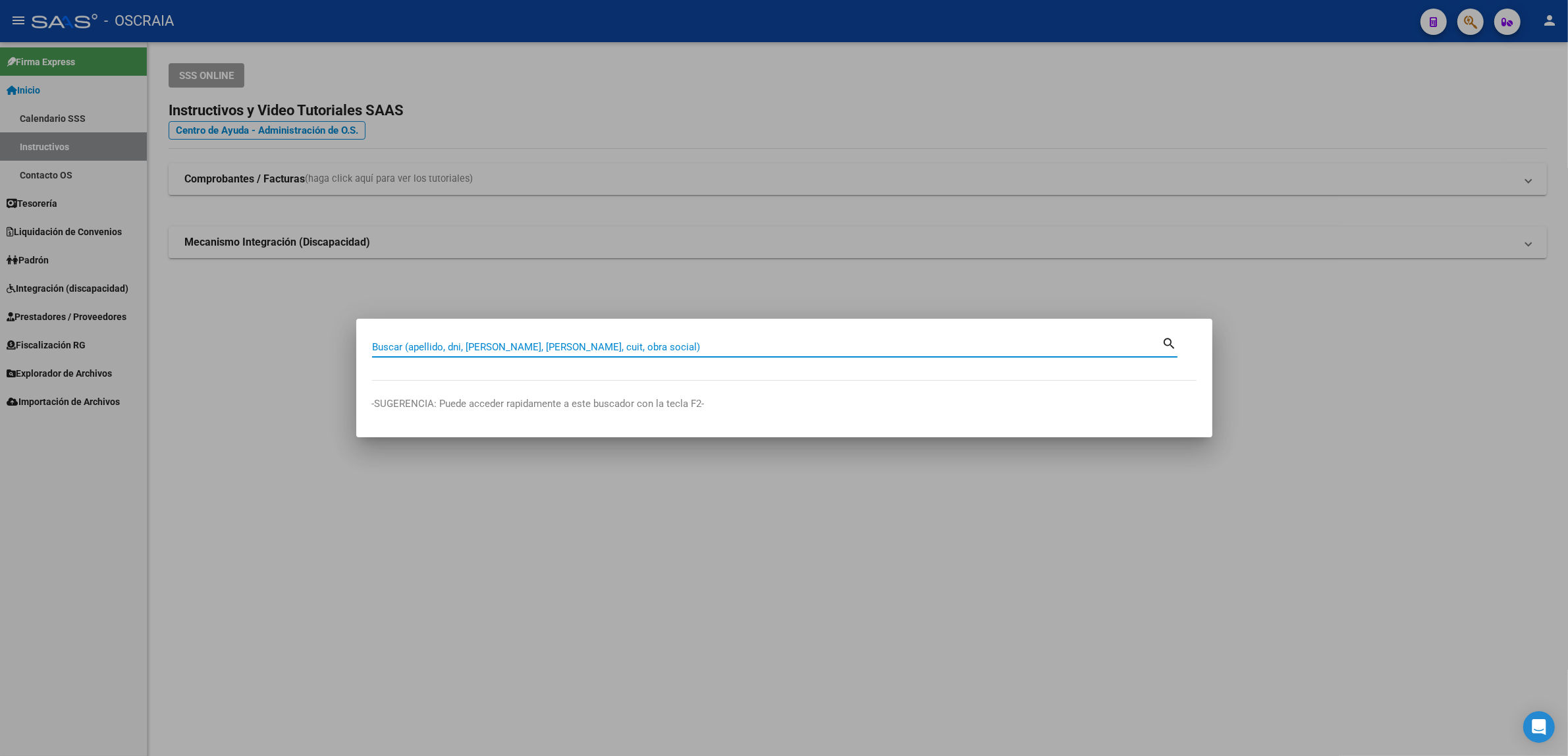
paste input "[PERSON_NAME] NEIMAN [PERSON_NAME]"
type input "[PERSON_NAME] NEIMAN [PERSON_NAME]"
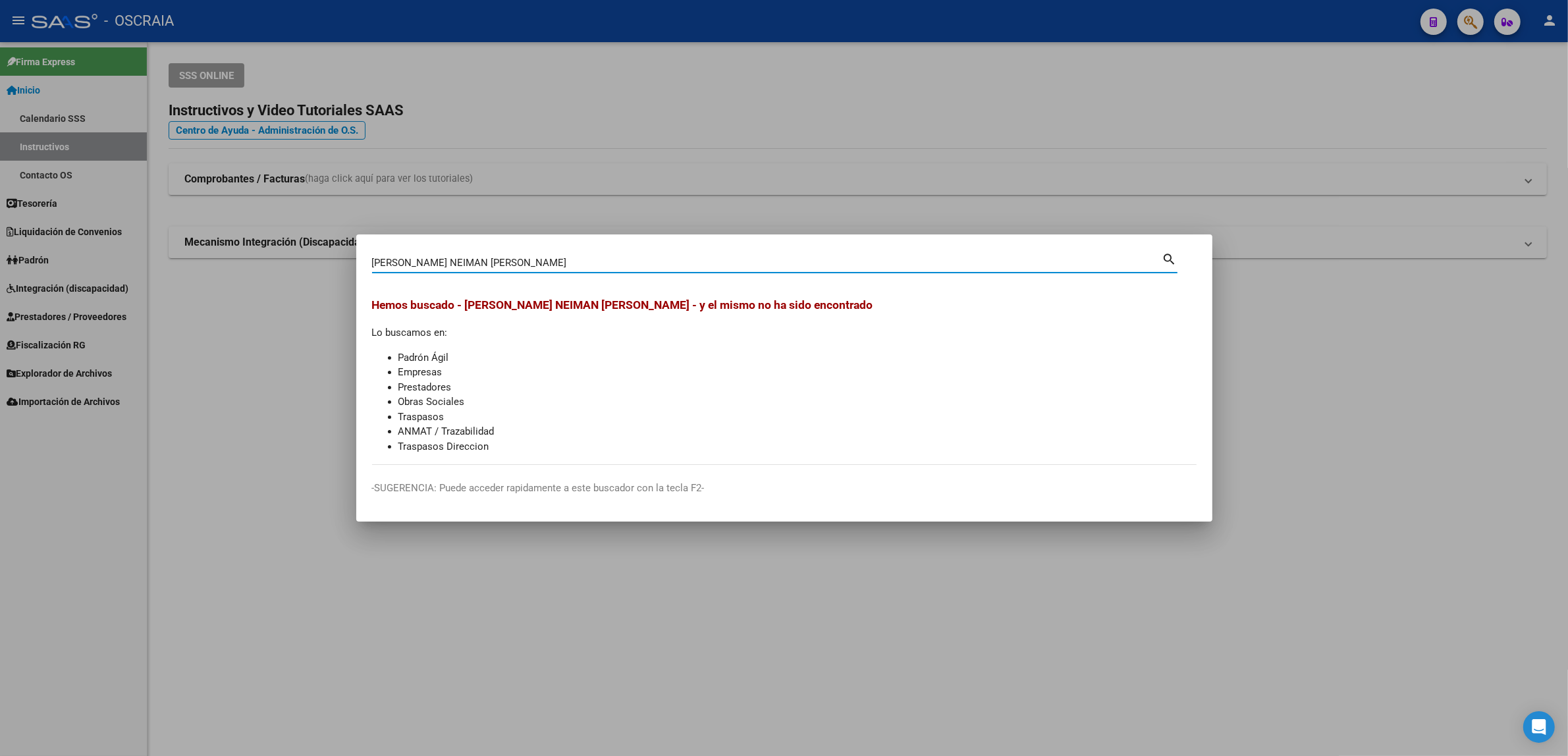
drag, startPoint x: 584, startPoint y: 263, endPoint x: 258, endPoint y: 304, distance: 328.6
click at [258, 304] on div "MAKOS NEIMAN BENIZIO VALENTINO Buscar (apellido, dni, cuil, nro traspaso, cuit,…" at bounding box center [784, 378] width 1568 height 756
type input "56499765"
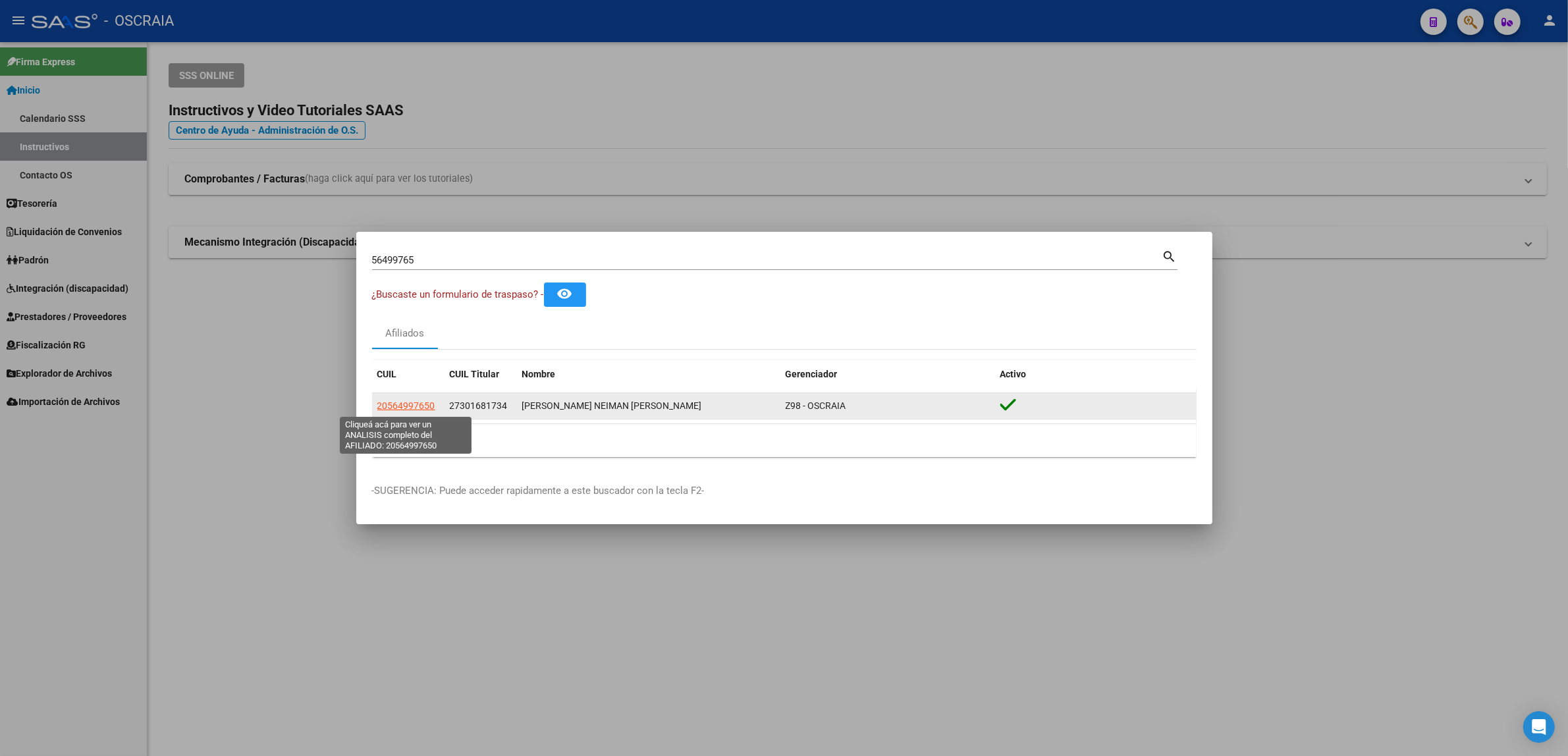
click at [389, 402] on span "20564997650" at bounding box center [406, 405] width 58 height 11
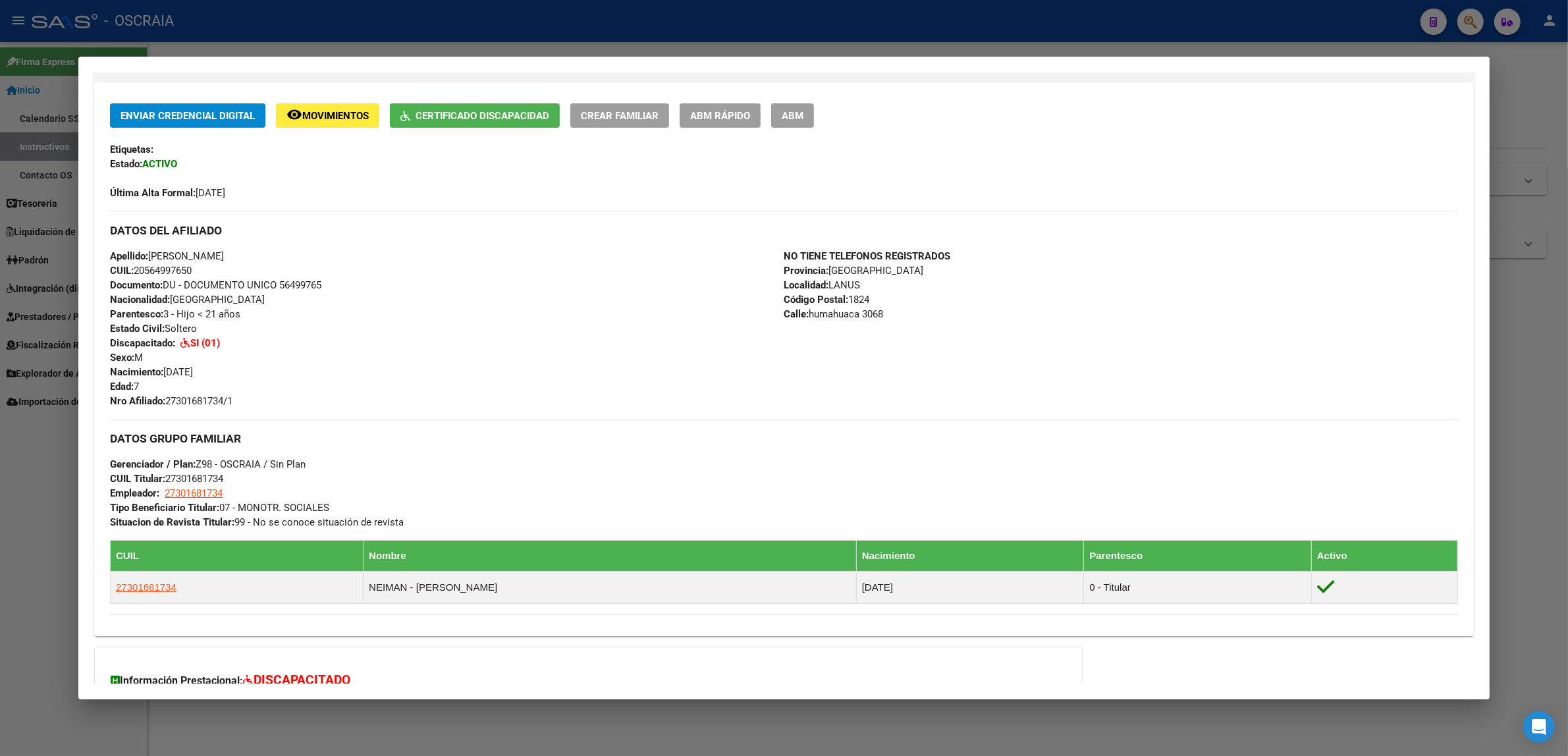
scroll to position [274, 0]
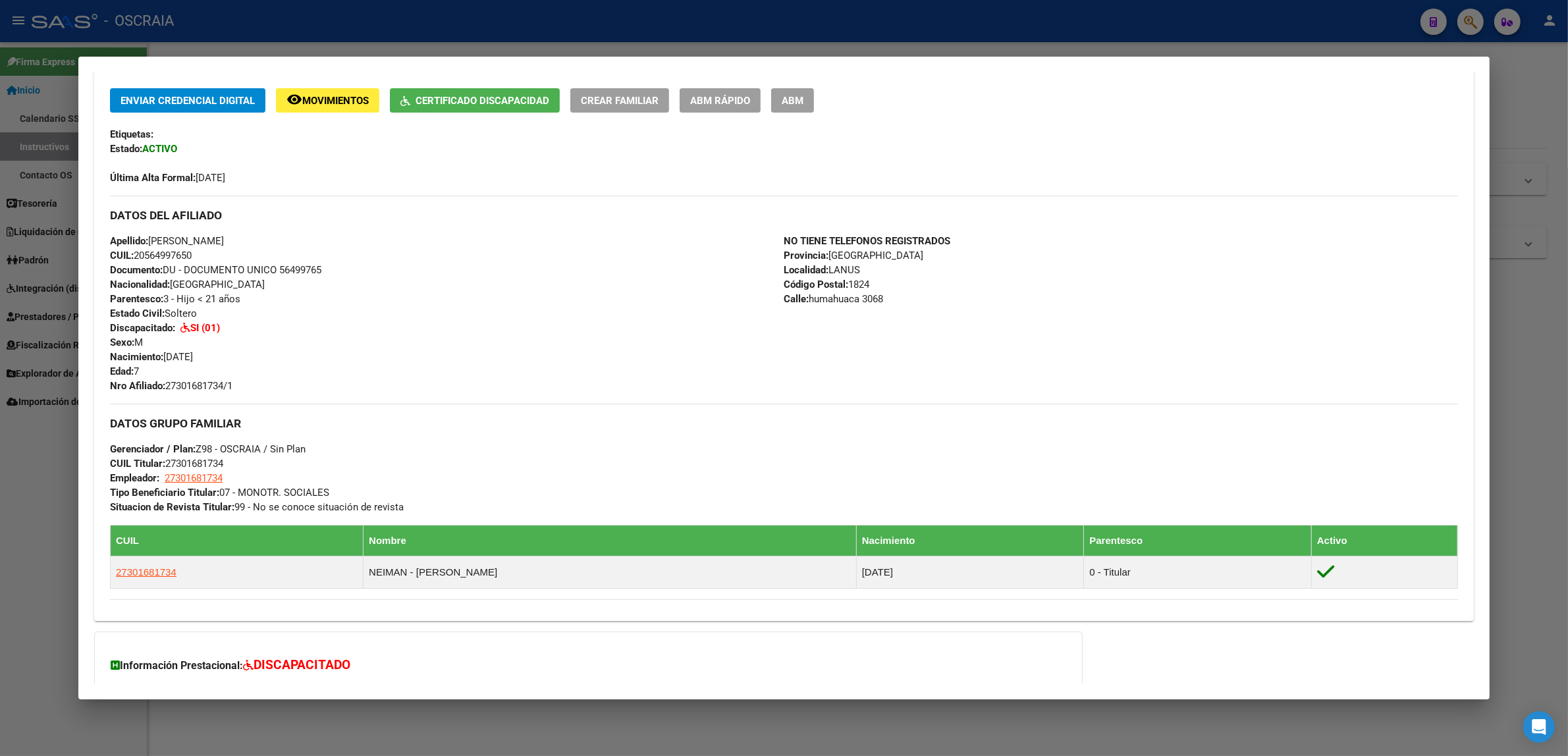
click at [962, 54] on div at bounding box center [784, 378] width 1568 height 756
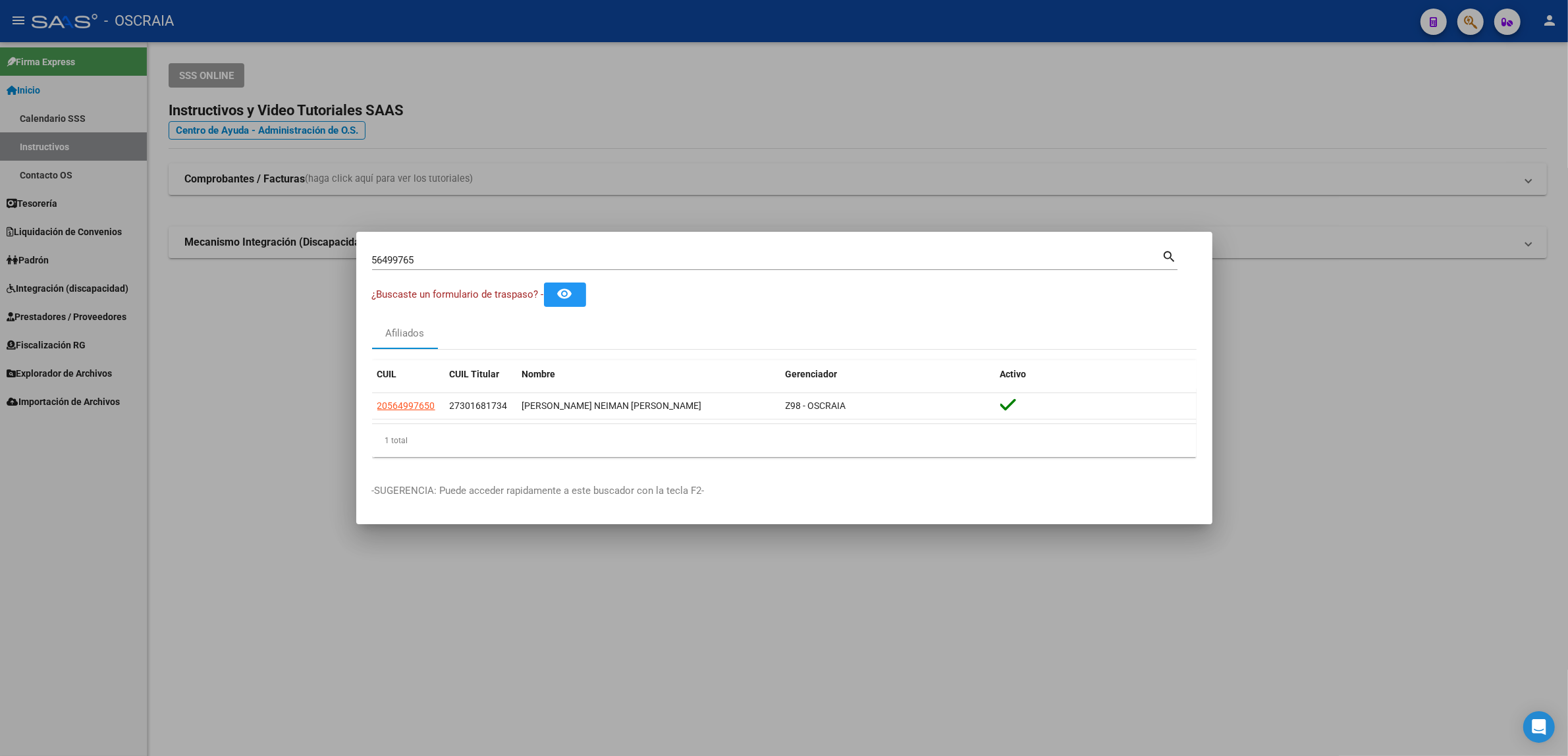
click at [1503, 25] on div at bounding box center [784, 378] width 1568 height 756
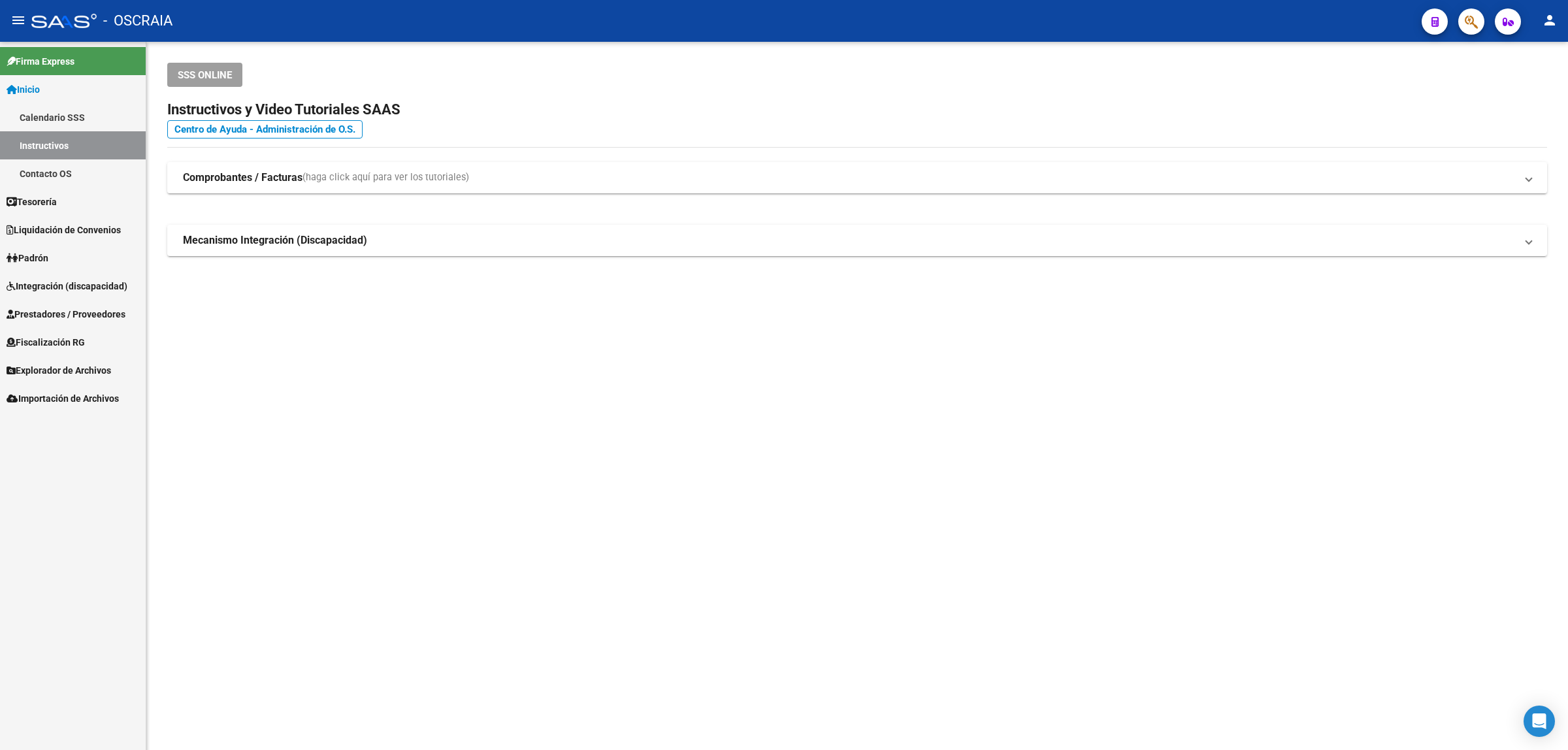
click at [1477, 25] on icon "button" at bounding box center [1471, 21] width 13 height 15
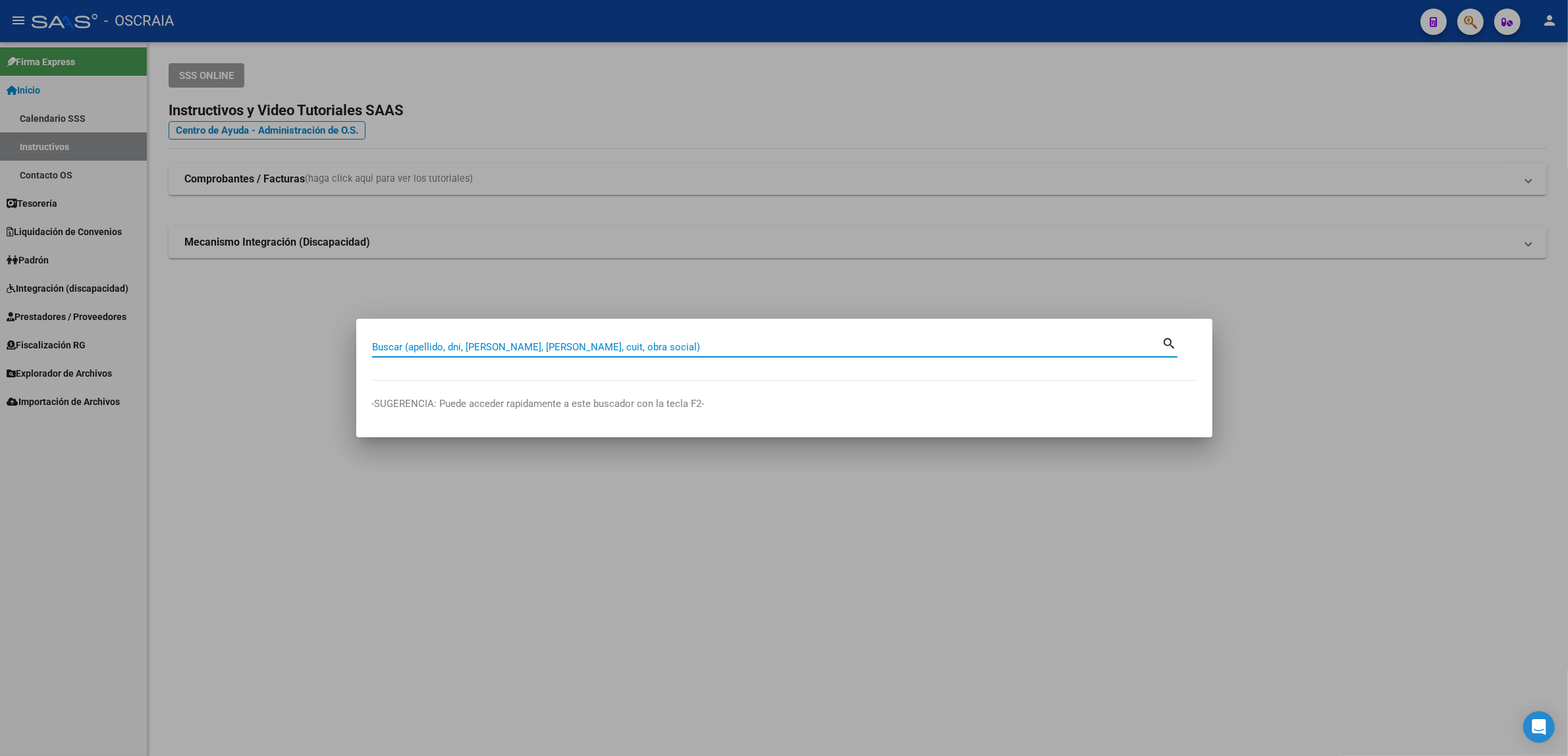
paste input "49724979"
type input "49724979"
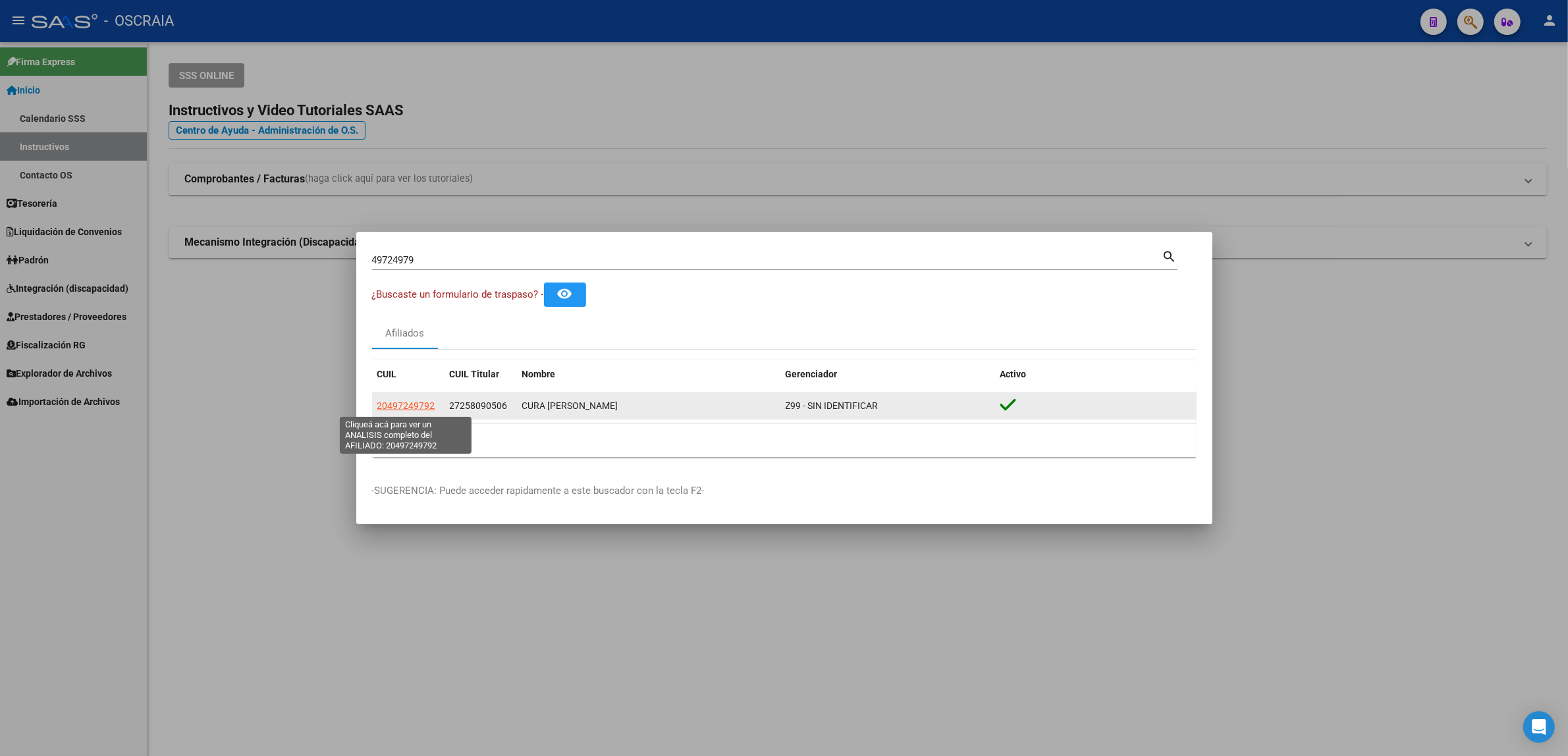
click at [402, 410] on span "20497249792" at bounding box center [406, 405] width 58 height 11
type textarea "20497249792"
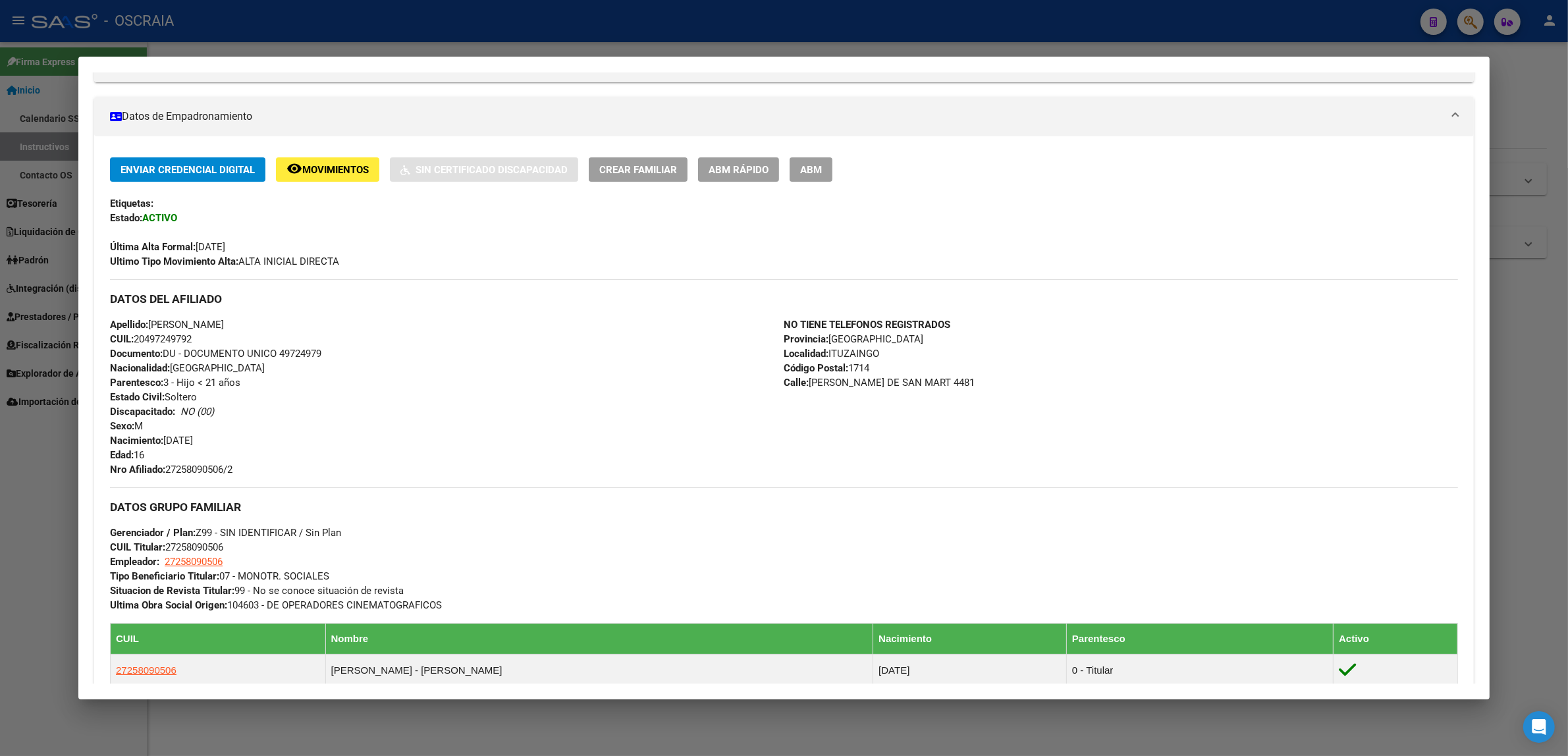
scroll to position [0, 0]
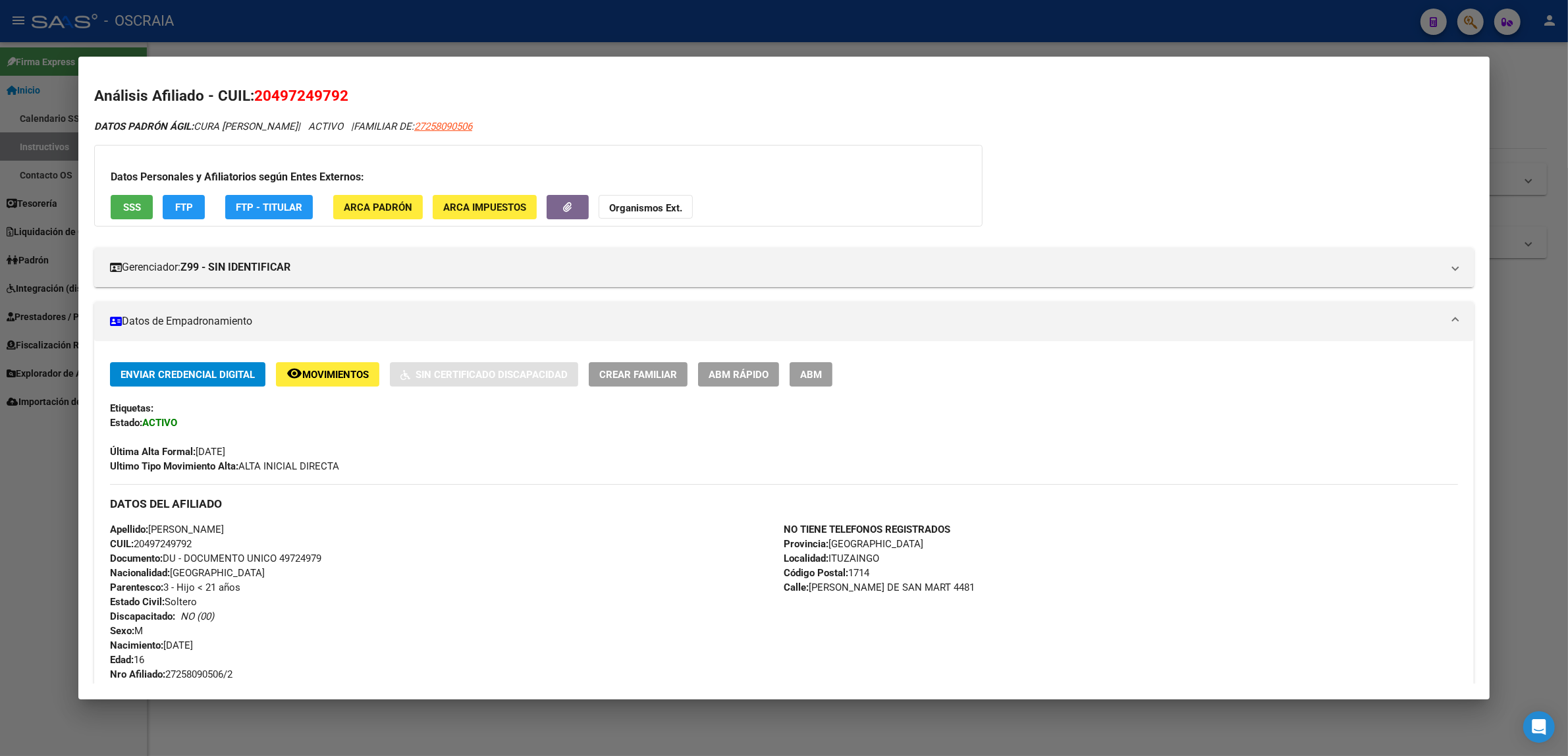
click at [1138, 42] on div at bounding box center [784, 378] width 1568 height 756
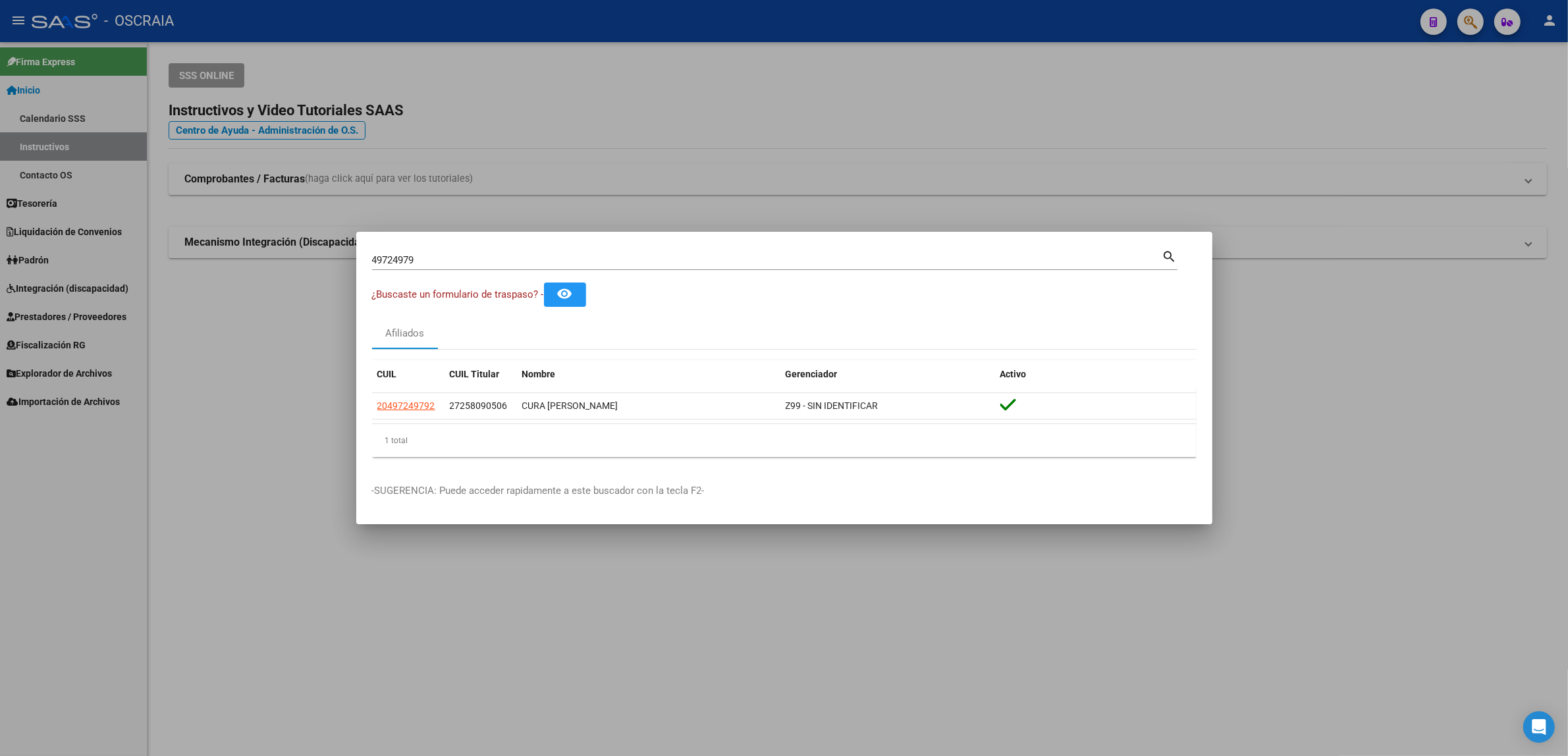
click at [1484, 16] on div at bounding box center [784, 378] width 1568 height 756
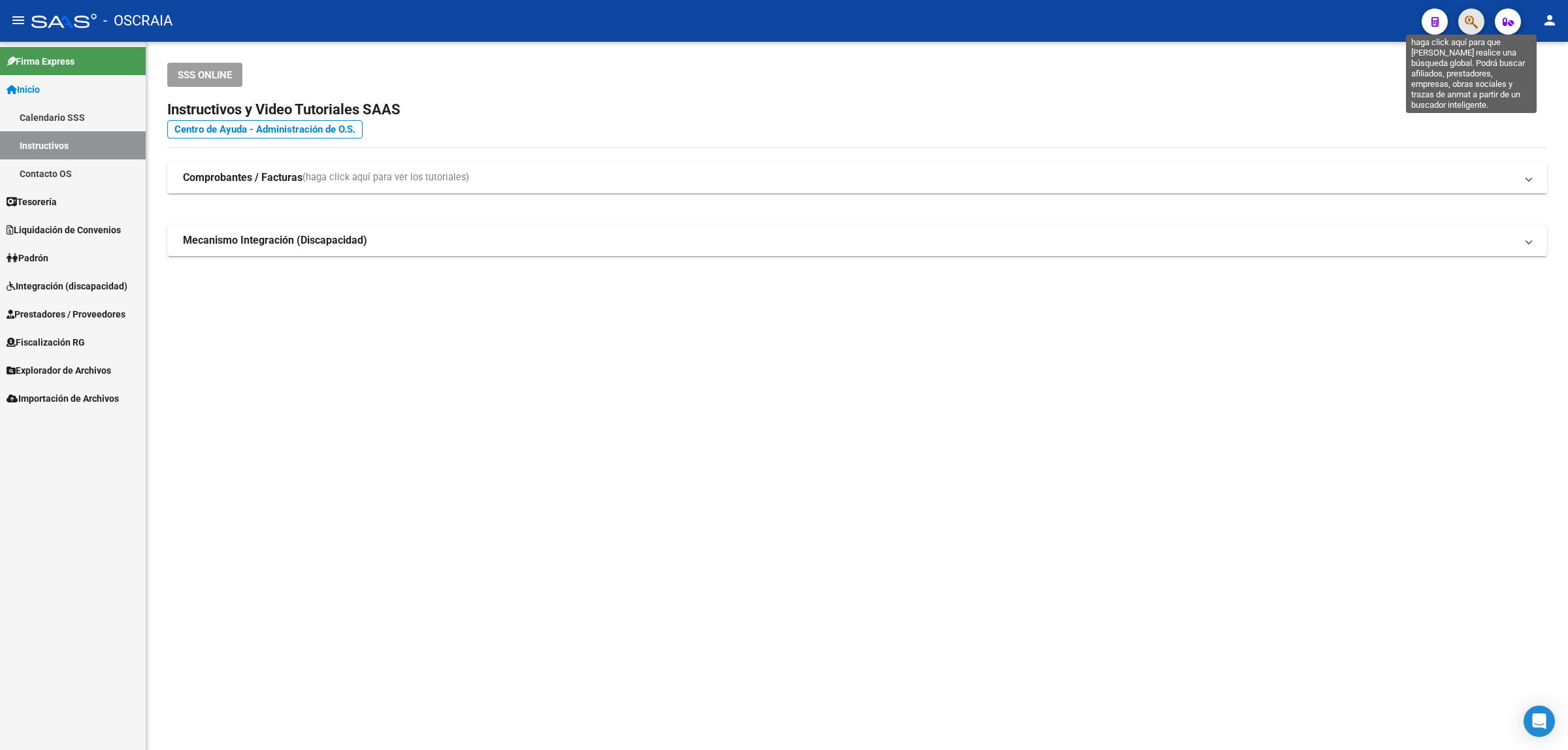
click at [1472, 23] on icon "button" at bounding box center [1471, 21] width 13 height 15
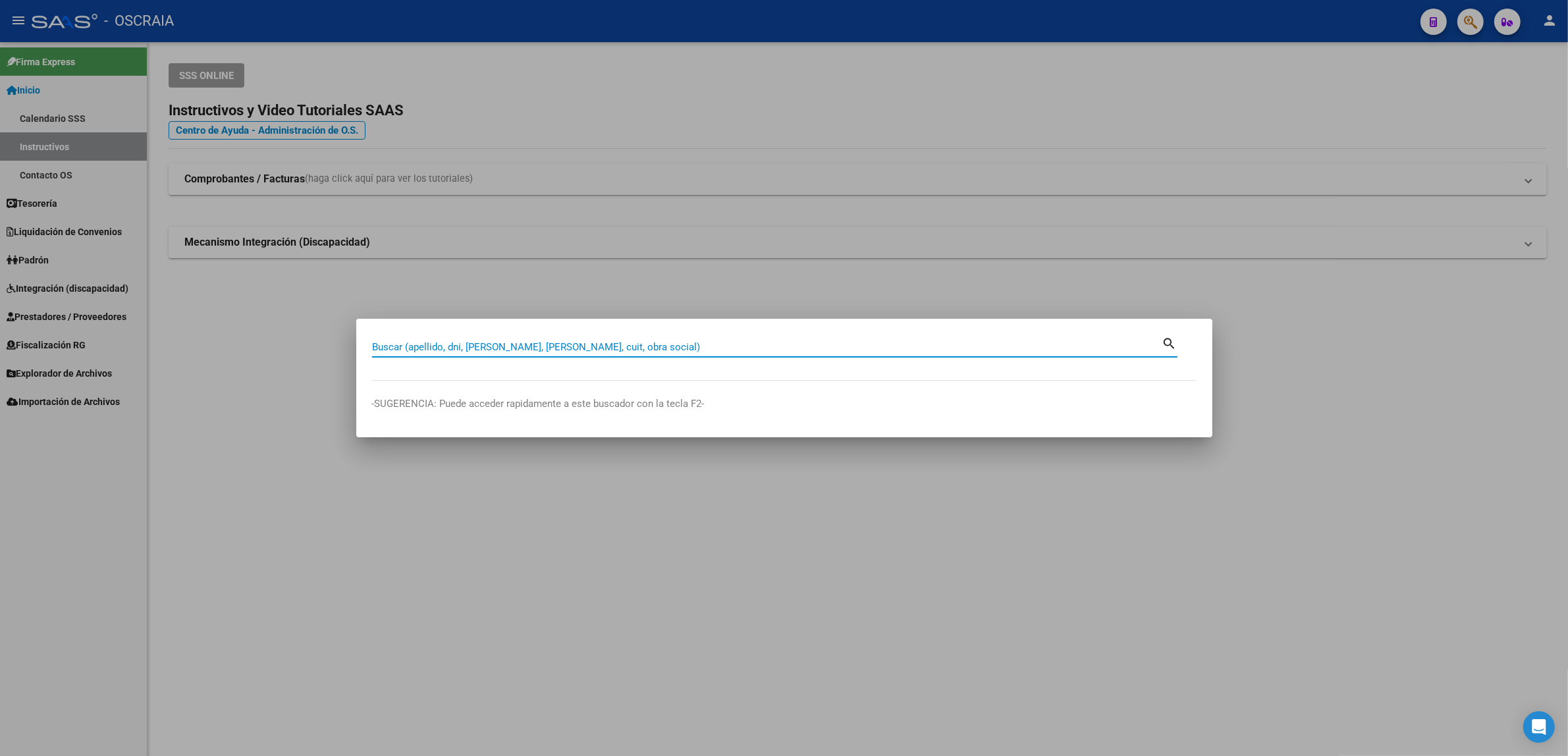
paste input "20815274"
type input "20815274"
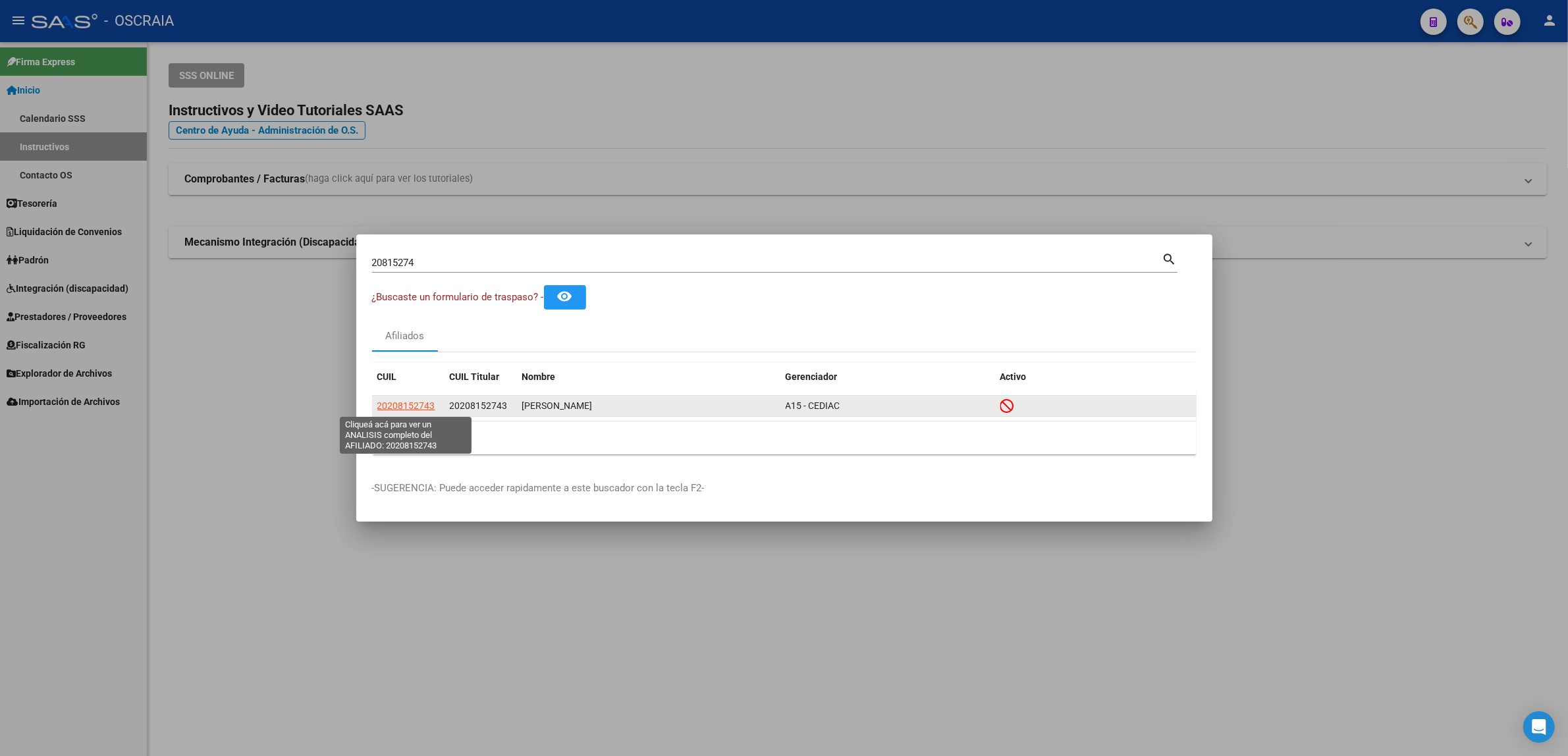
click at [414, 407] on span "20208152743" at bounding box center [406, 405] width 58 height 11
type textarea "20208152743"
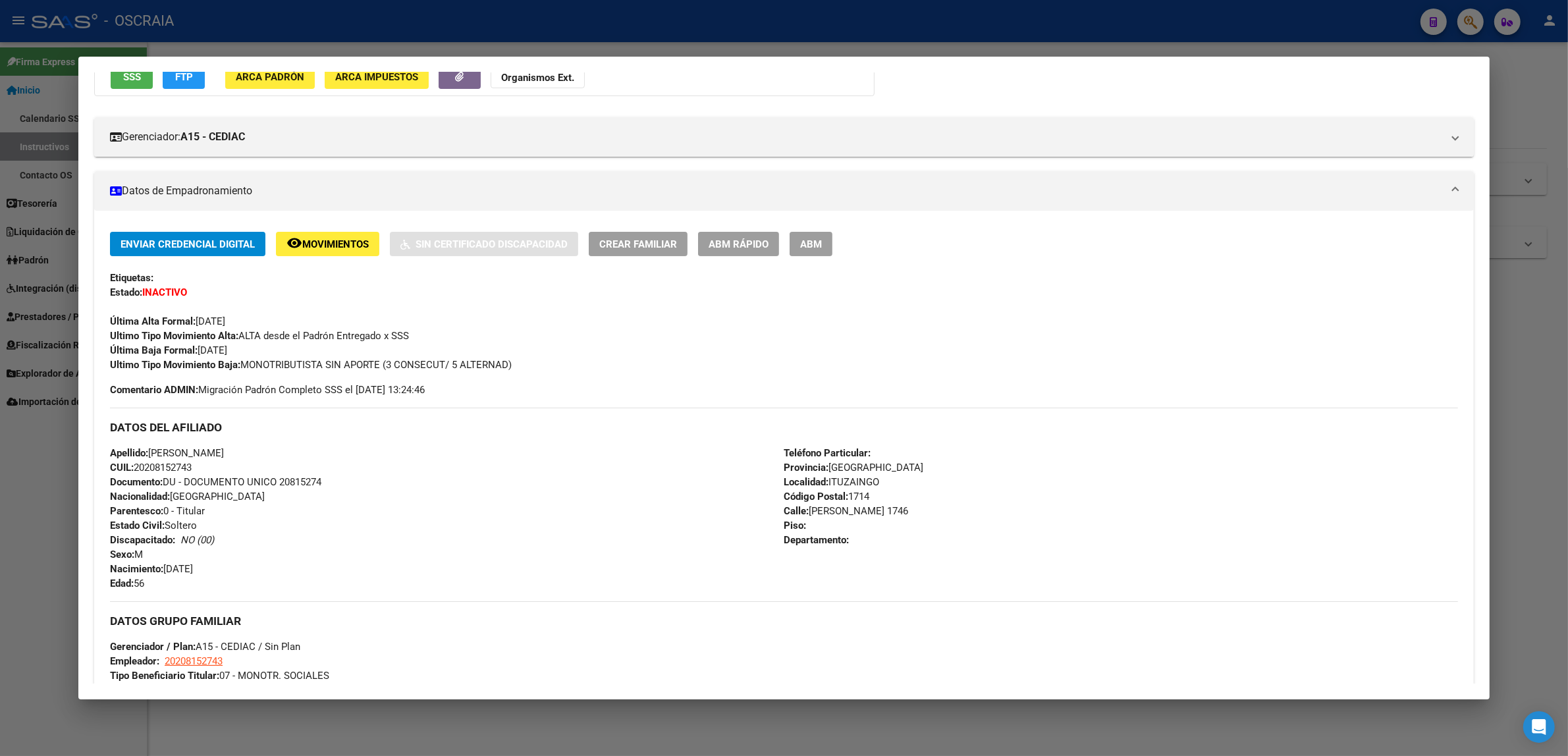
scroll to position [116, 0]
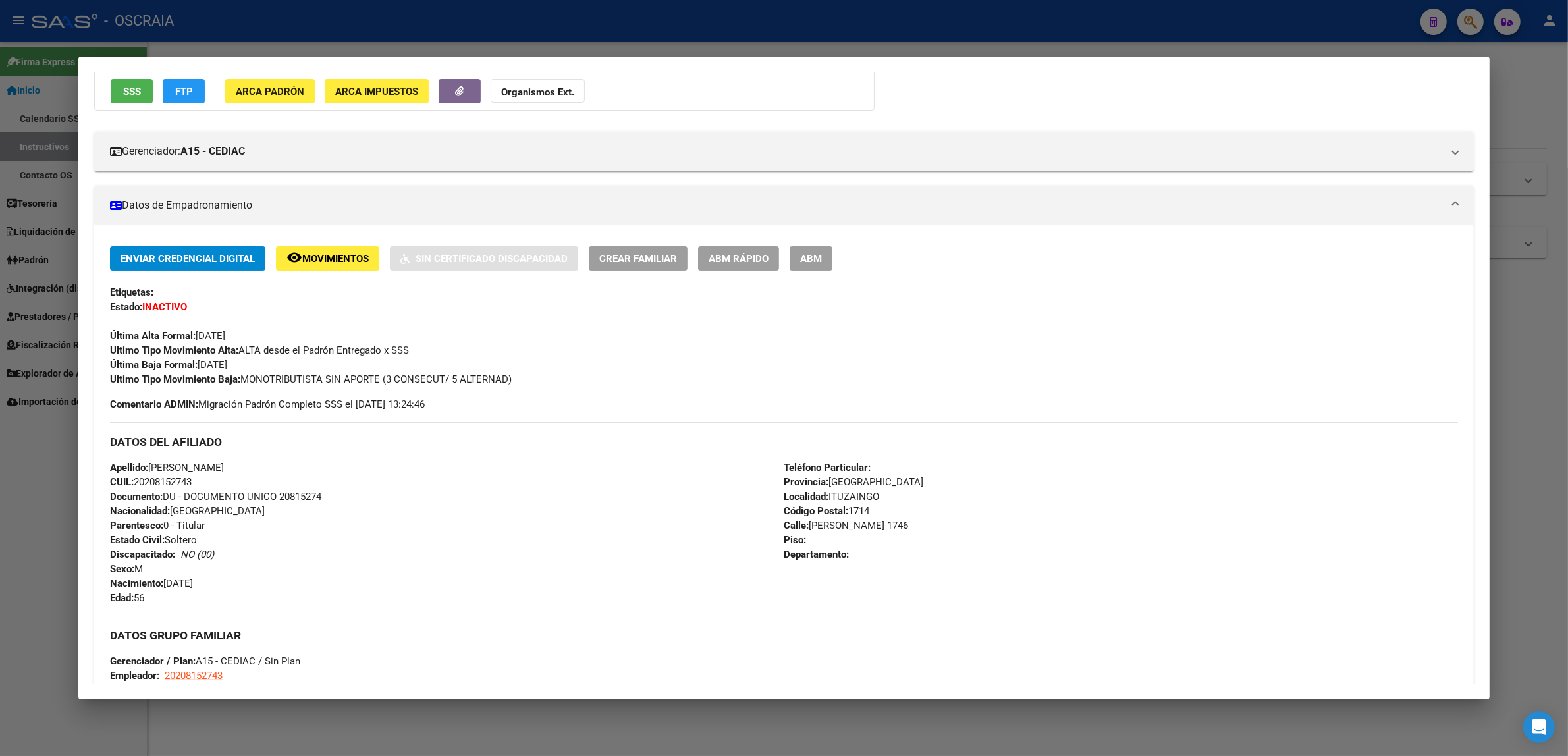
drag, startPoint x: 255, startPoint y: 382, endPoint x: 328, endPoint y: 380, distance: 73.0
click at [328, 380] on span "Ultimo Tipo Movimiento Baja: MONOTRIBUTISTA SIN APORTE (3 CONSECUT/ 5 ALTERNAD)" at bounding box center [311, 379] width 402 height 12
click at [422, 452] on div "DATOS DEL AFILIADO" at bounding box center [784, 441] width 1348 height 38
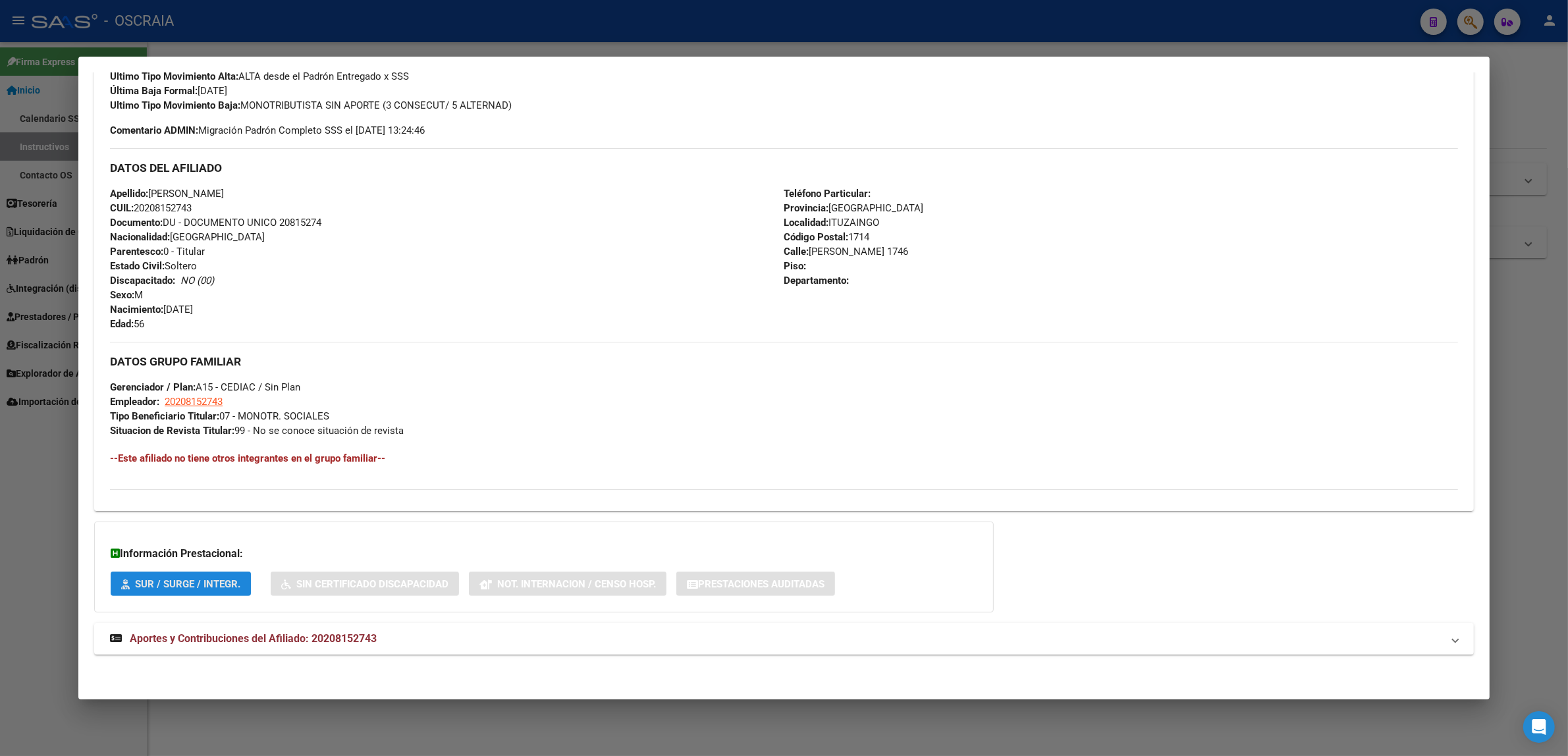
click at [190, 583] on span "SUR / SURGE / INTEGR." at bounding box center [188, 584] width 105 height 12
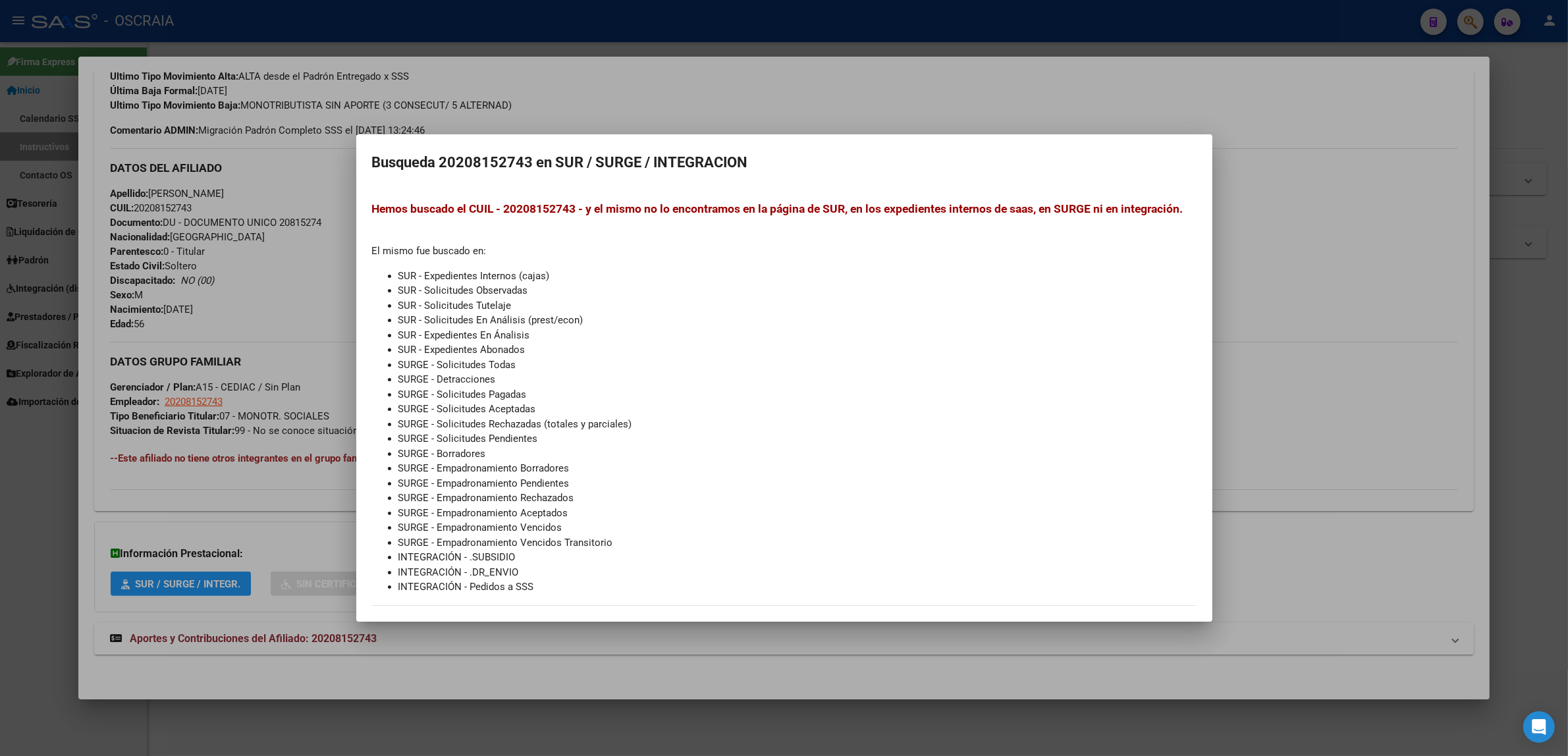
click at [173, 505] on div at bounding box center [784, 378] width 1568 height 756
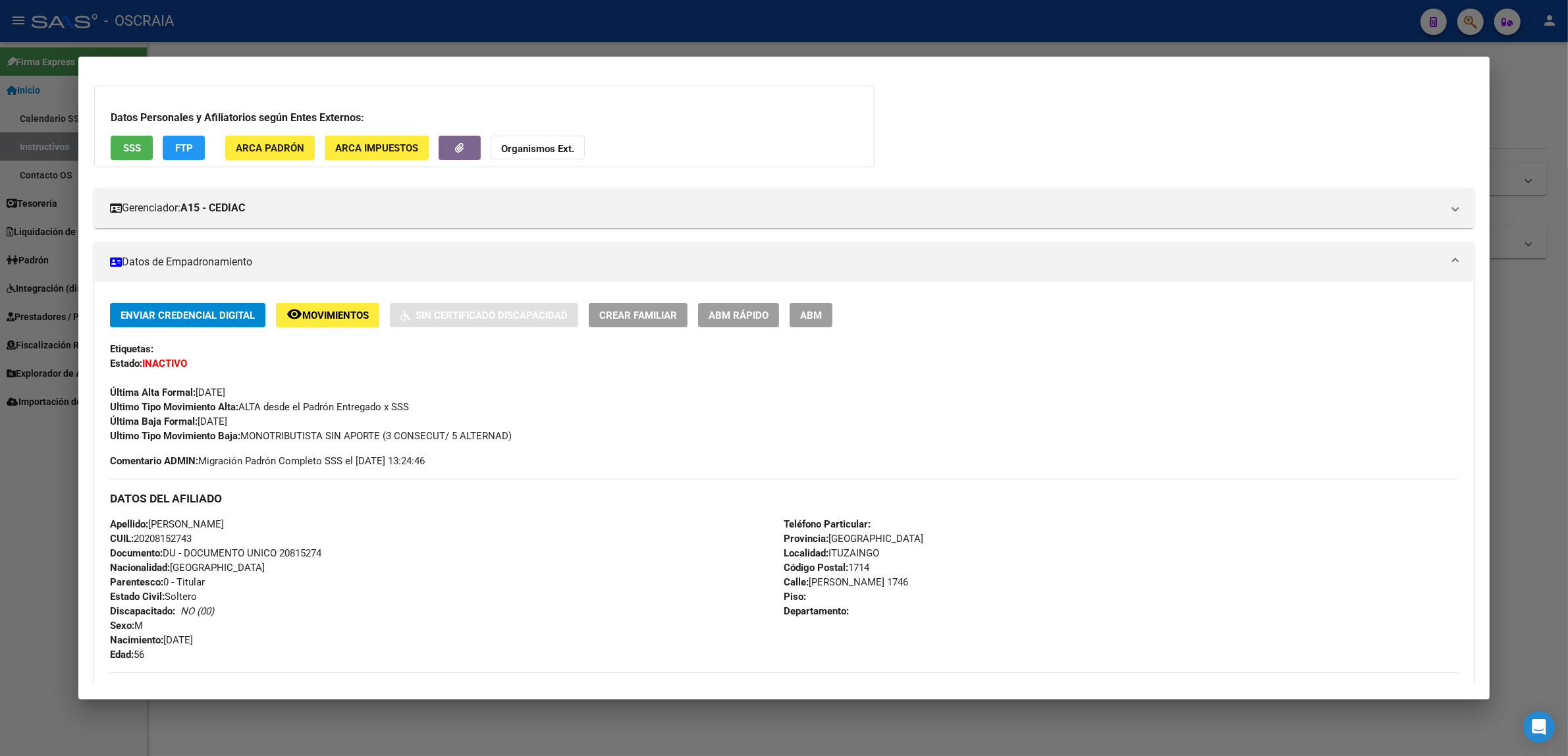
scroll to position [0, 0]
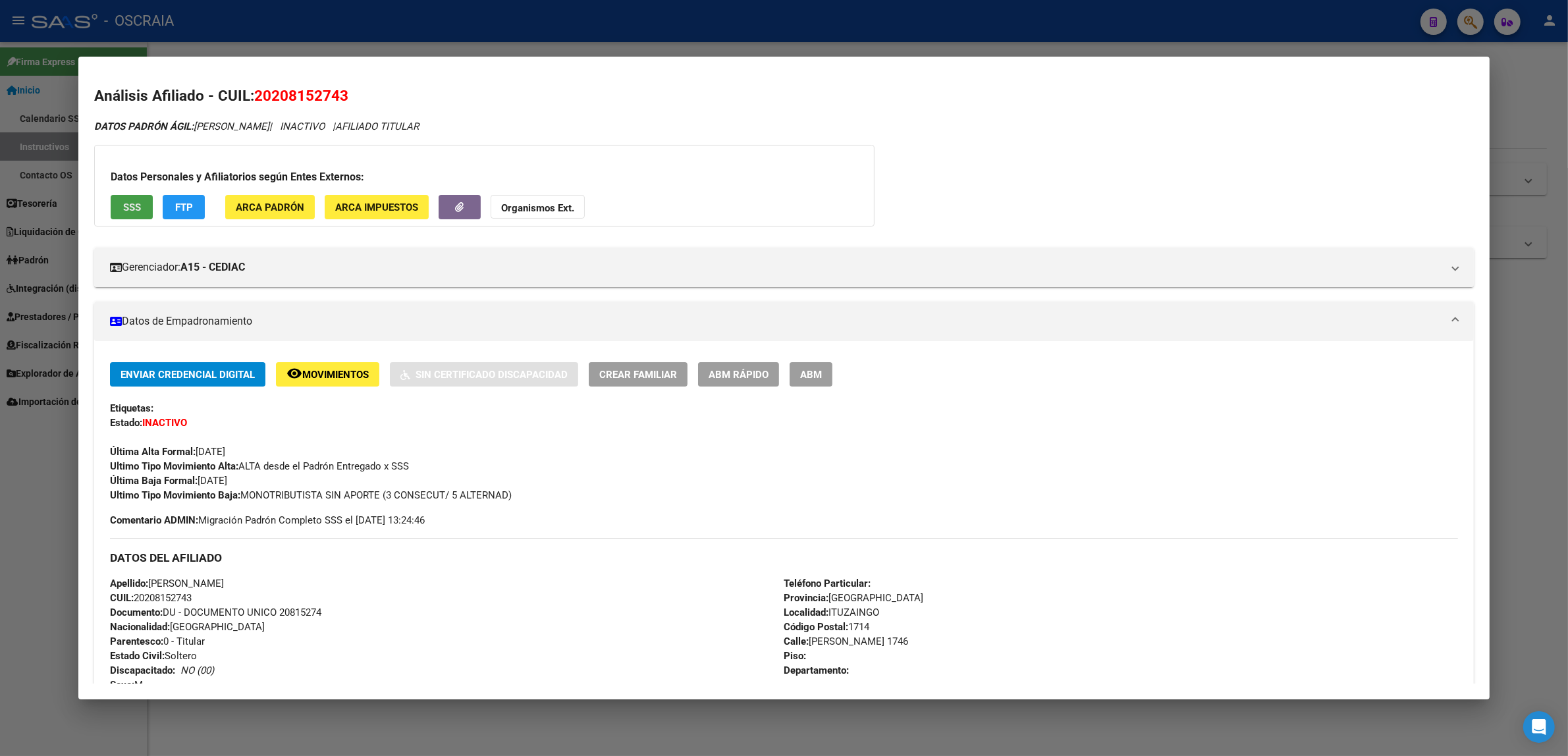
click at [135, 208] on button "SSS" at bounding box center [132, 207] width 42 height 24
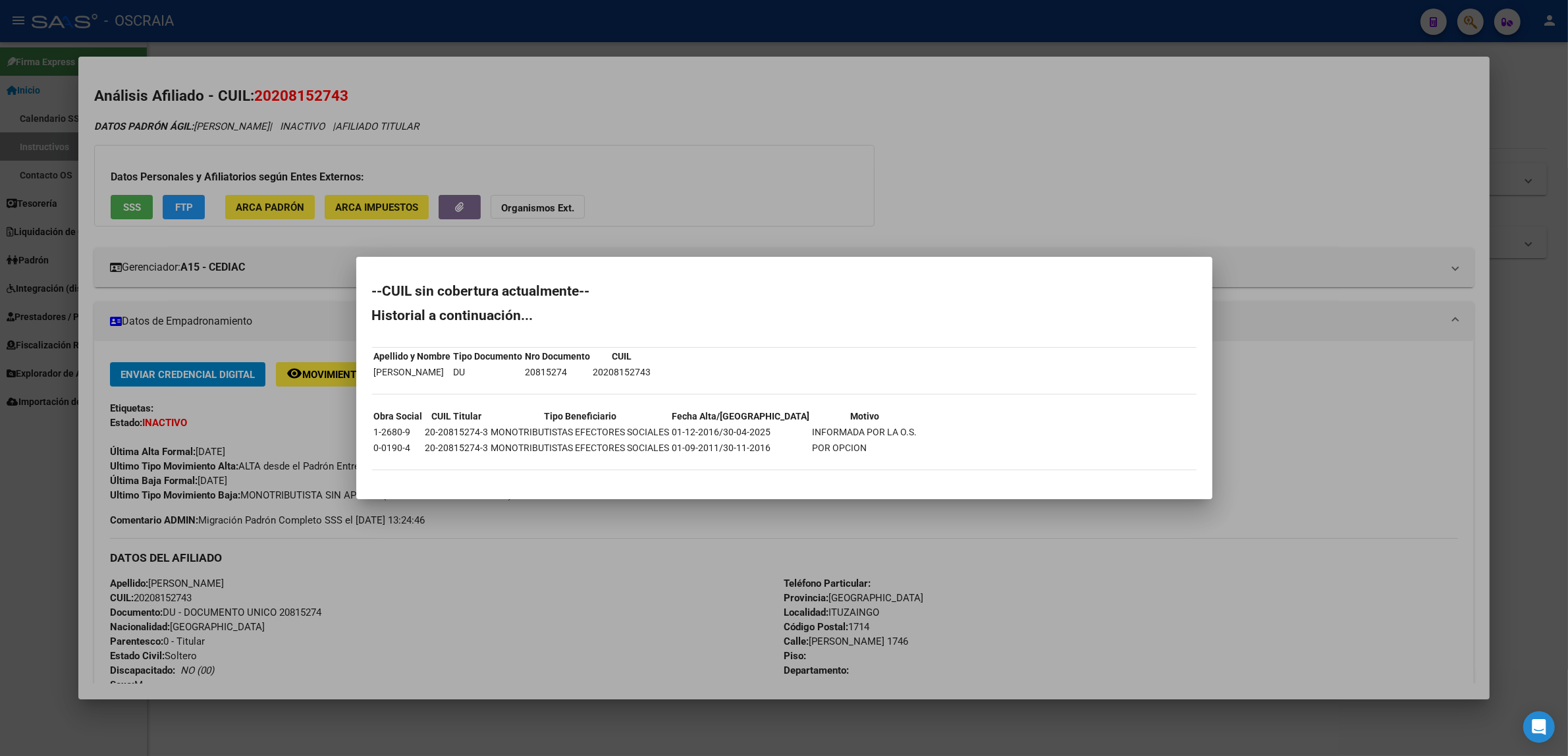
click at [642, 498] on div at bounding box center [784, 378] width 1568 height 756
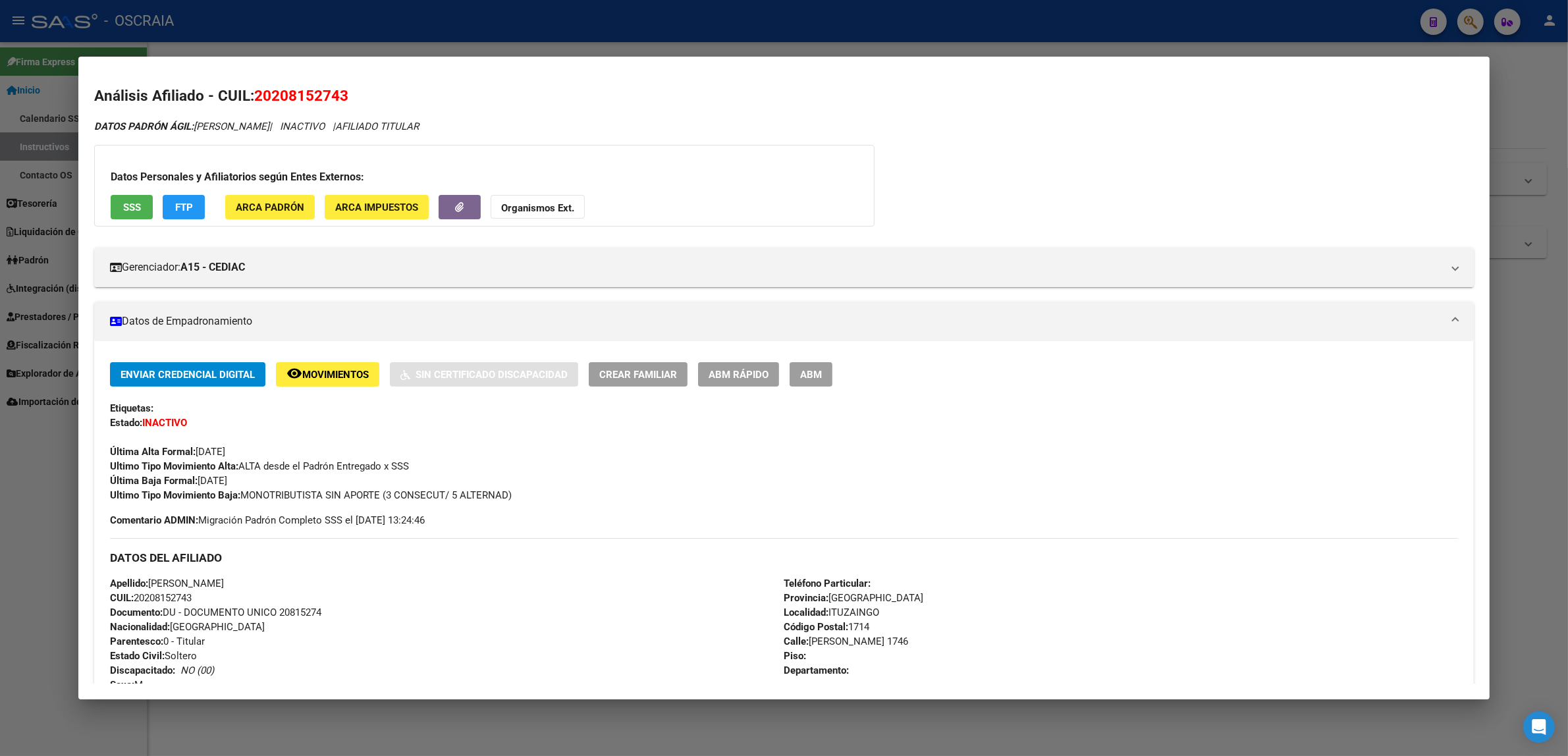
click at [301, 102] on span "20208152743" at bounding box center [301, 95] width 95 height 17
copy span "20208152743"
click at [949, 61] on mat-dialog-container "Análisis Afiliado - CUIL: 20208152743 DATOS PADRÓN ÁGIL: SILVA MARIO ALBERTO | …" at bounding box center [783, 378] width 1411 height 643
click at [957, 39] on div at bounding box center [784, 378] width 1568 height 756
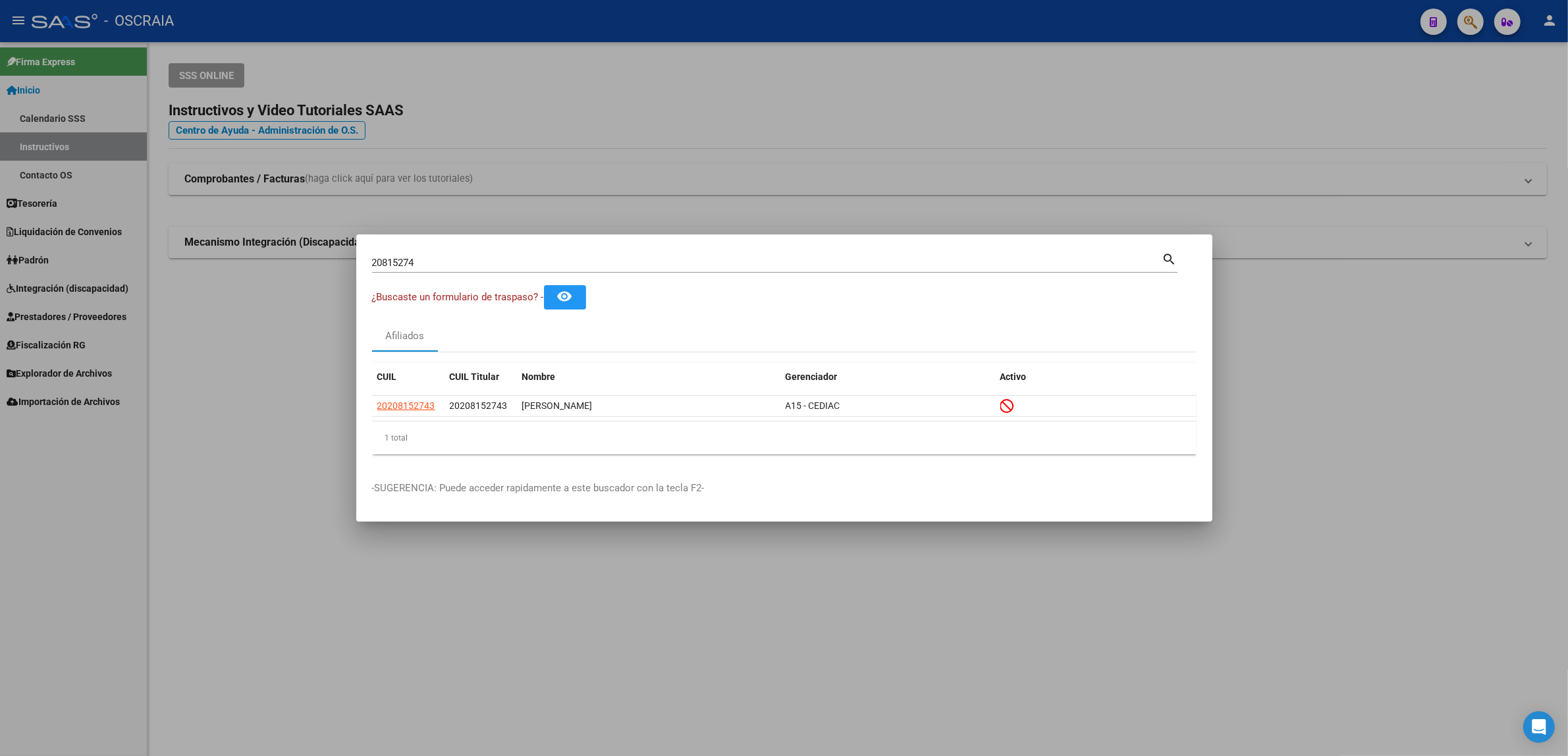
click at [1470, 51] on div at bounding box center [784, 378] width 1568 height 756
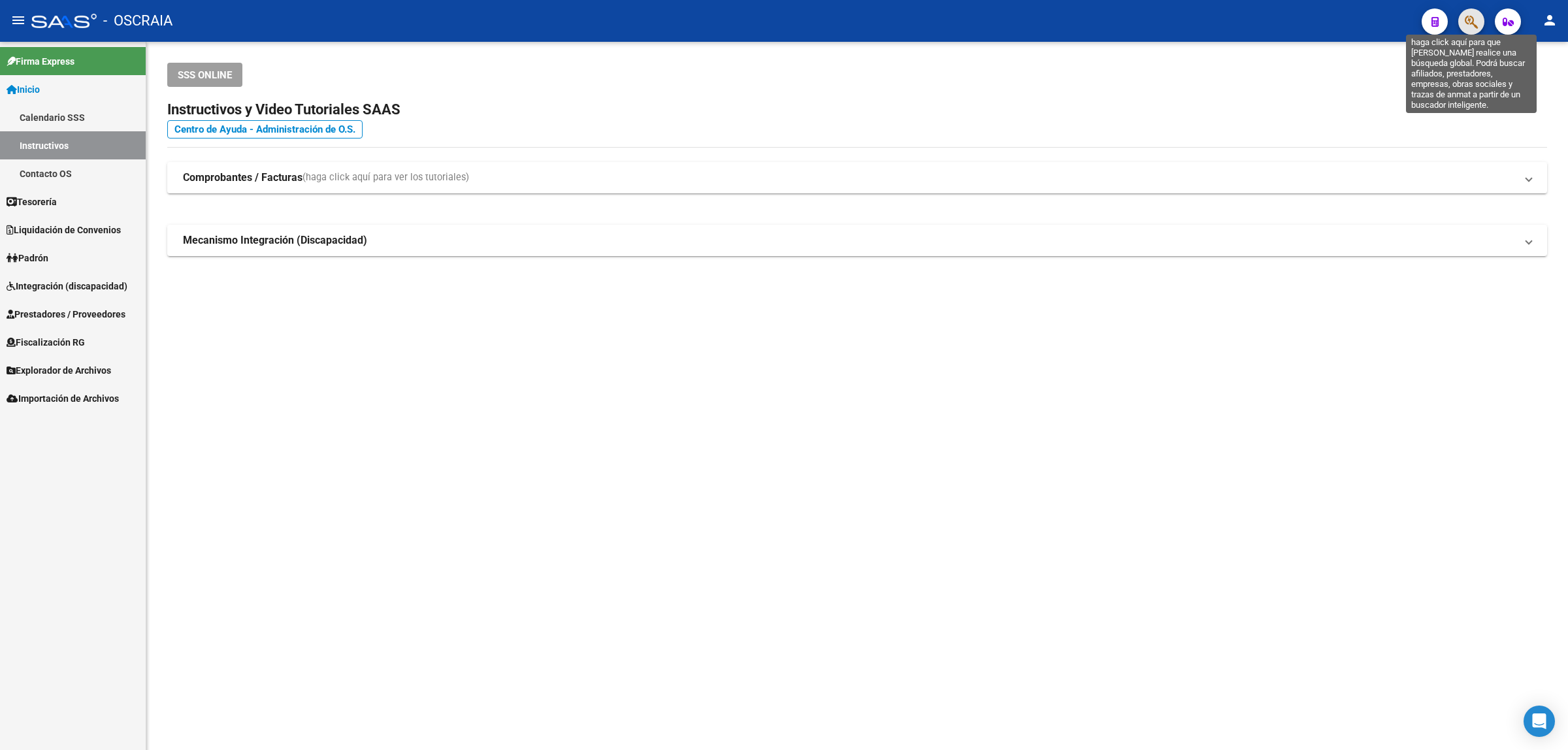
click at [1471, 23] on icon "button" at bounding box center [1471, 21] width 13 height 15
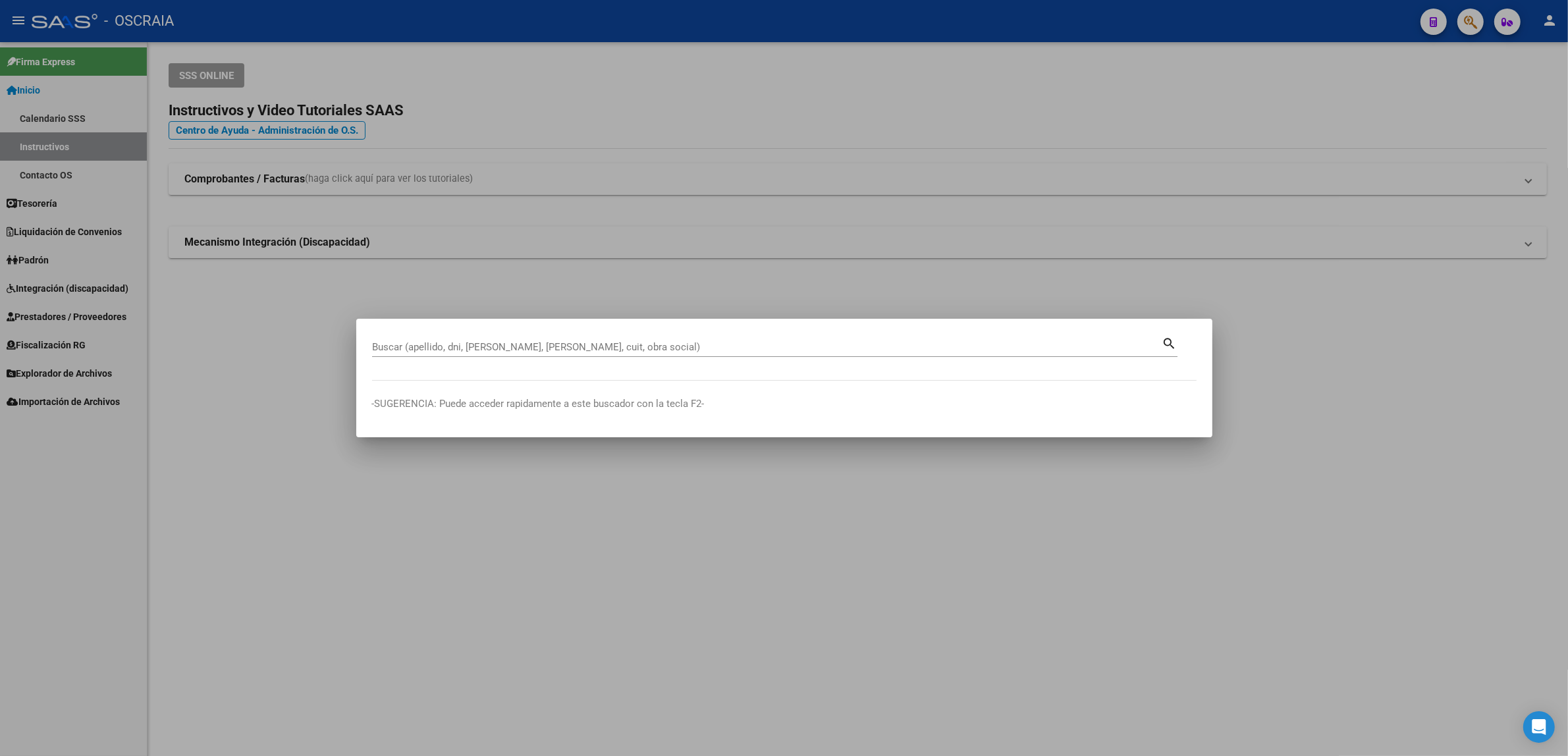
click at [563, 357] on div "Buscar (apellido, dni, cuil, nro traspaso, cuit, obra social)" at bounding box center [768, 347] width 790 height 20
click at [566, 348] on input "Buscar (apellido, dni, cuil, nro traspaso, cuit, obra social)" at bounding box center [768, 346] width 790 height 12
paste input "49371352"
type input "49371352"
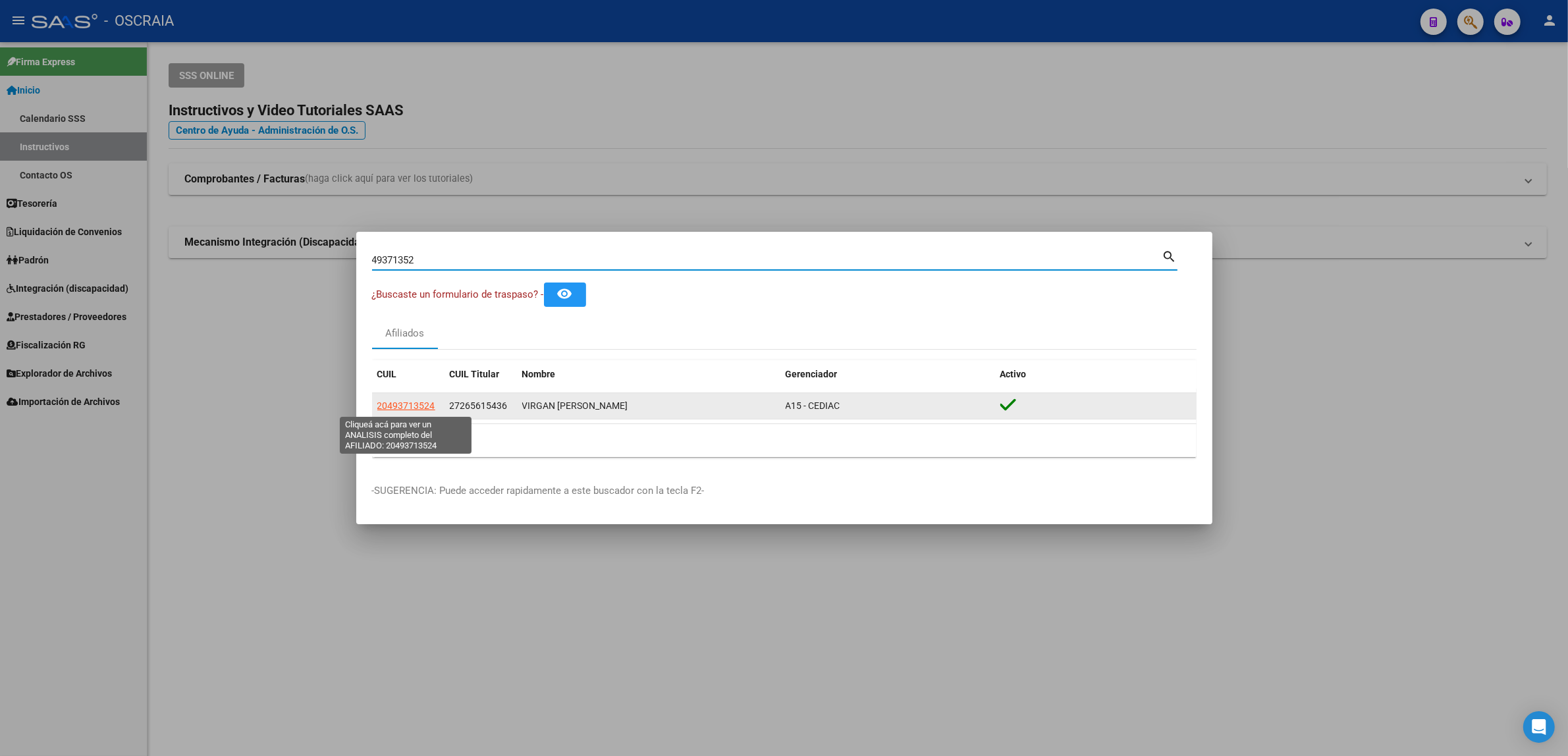
click at [392, 405] on span "20493713524" at bounding box center [406, 405] width 58 height 11
type textarea "20493713524"
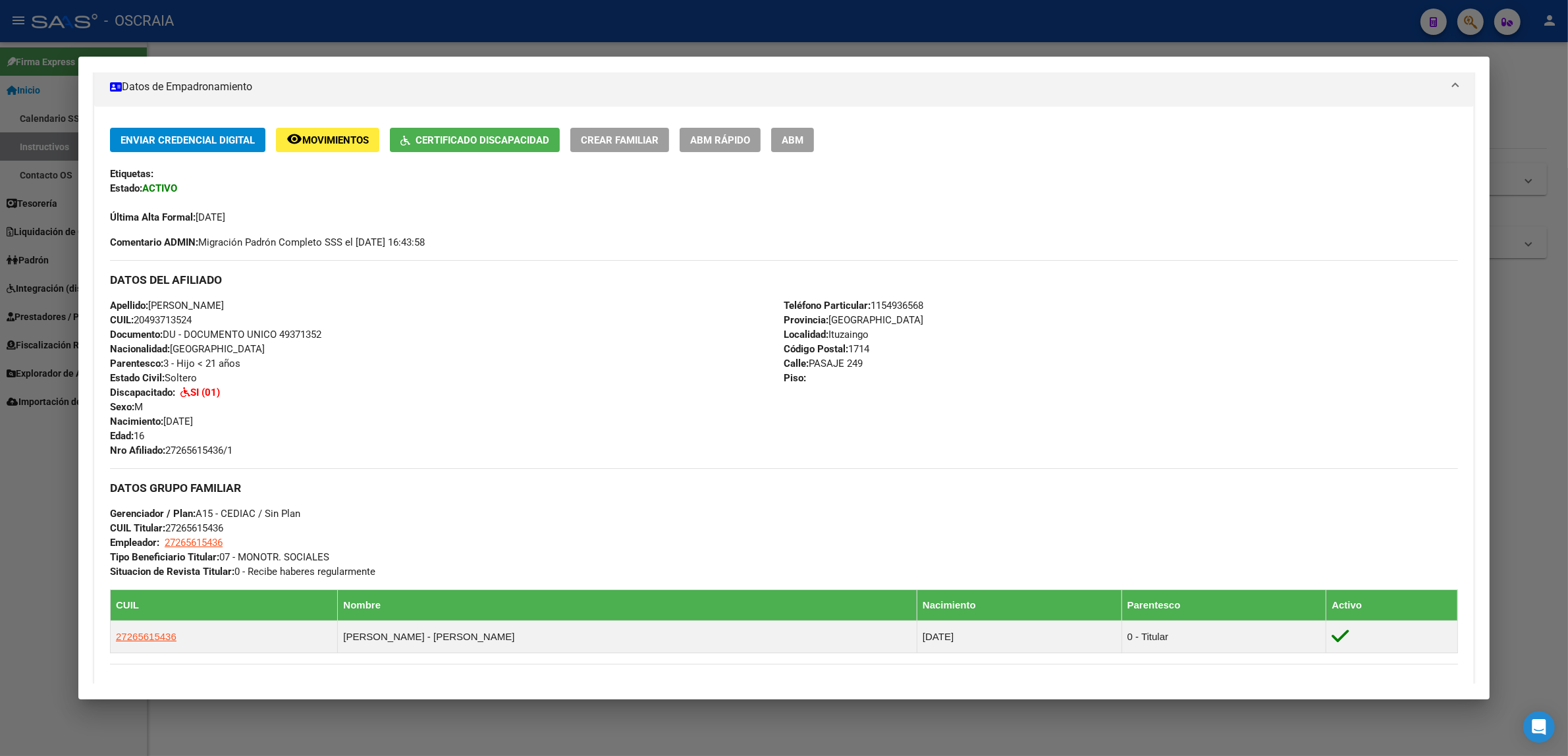
scroll to position [274, 0]
